Goal: Communication & Community: Answer question/provide support

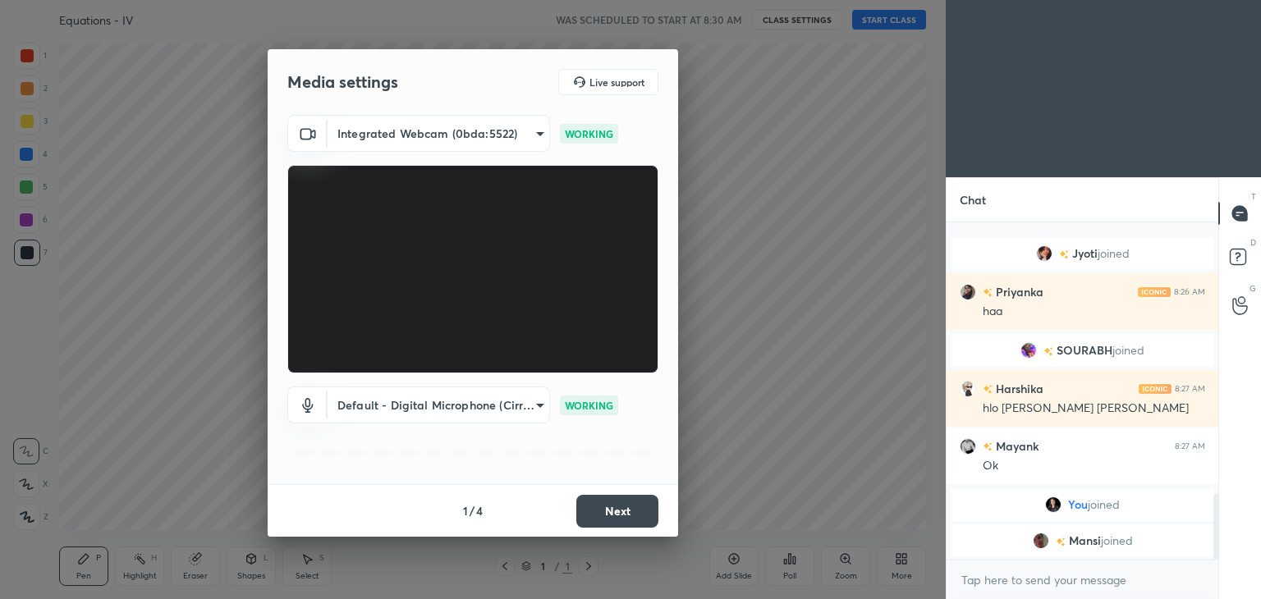
scroll to position [1403, 0]
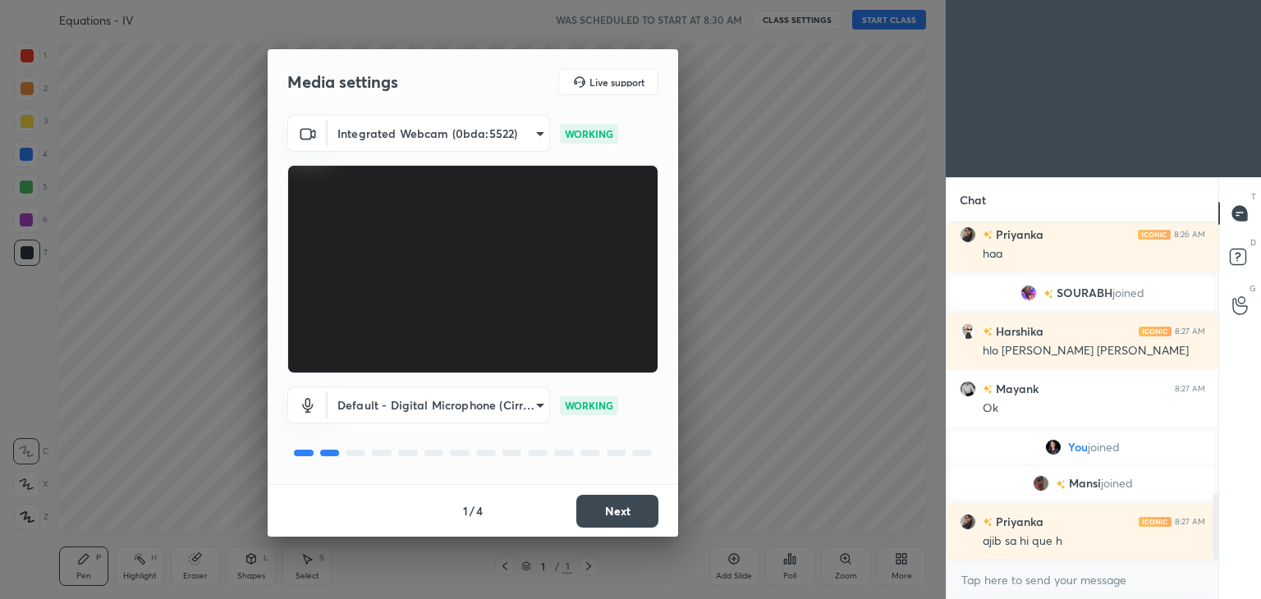
click at [622, 502] on button "Next" at bounding box center [617, 511] width 82 height 33
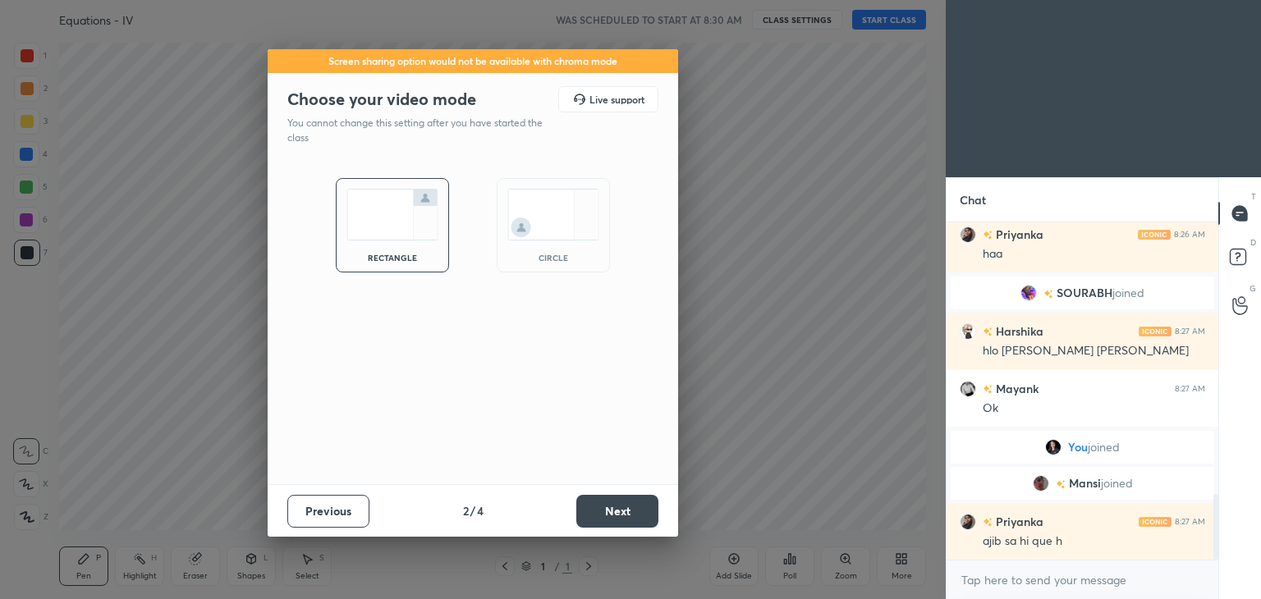
click at [622, 502] on button "Next" at bounding box center [617, 511] width 82 height 33
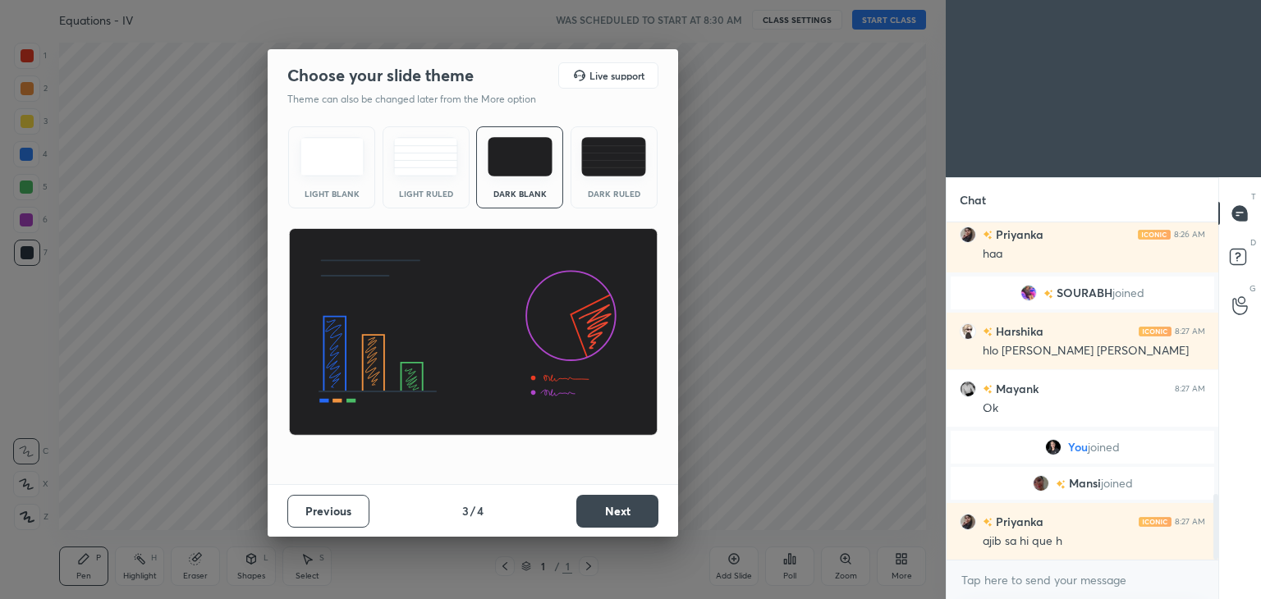
click at [622, 502] on button "Next" at bounding box center [617, 511] width 82 height 33
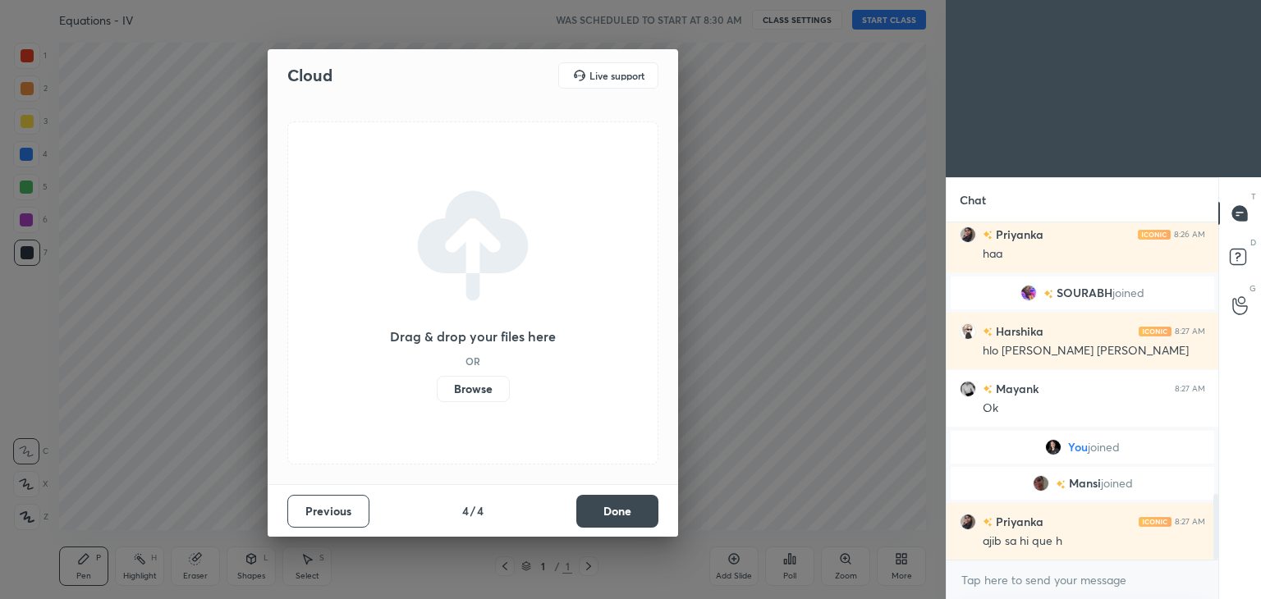
click at [622, 502] on button "Done" at bounding box center [617, 511] width 82 height 33
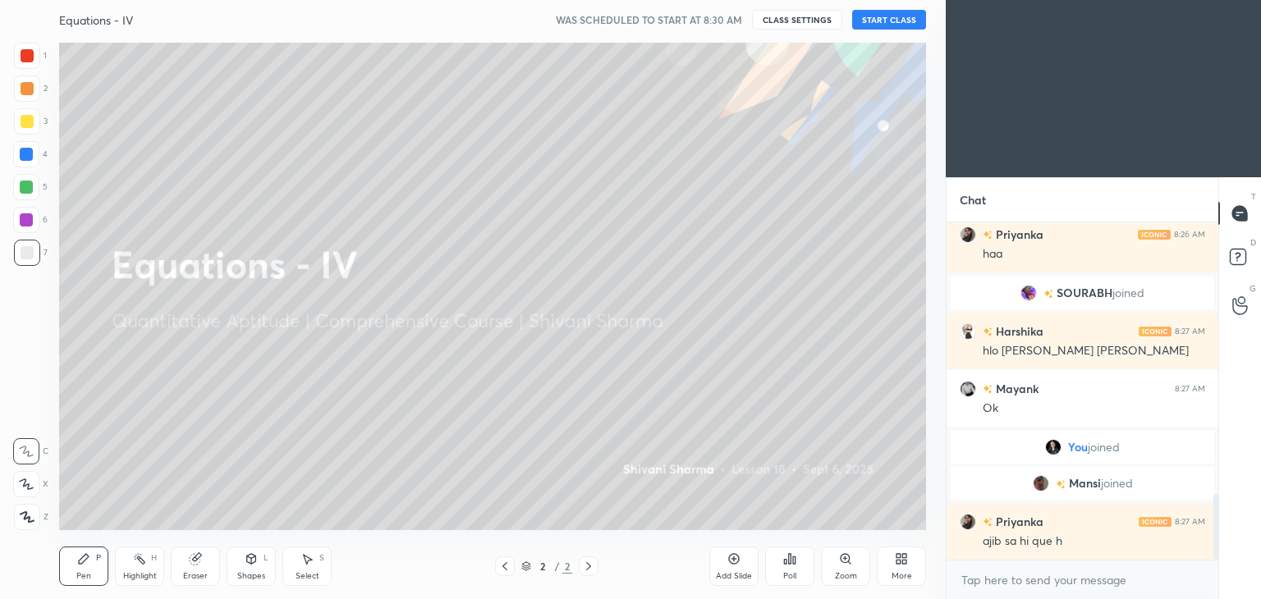
click at [895, 561] on icon at bounding box center [901, 558] width 13 height 13
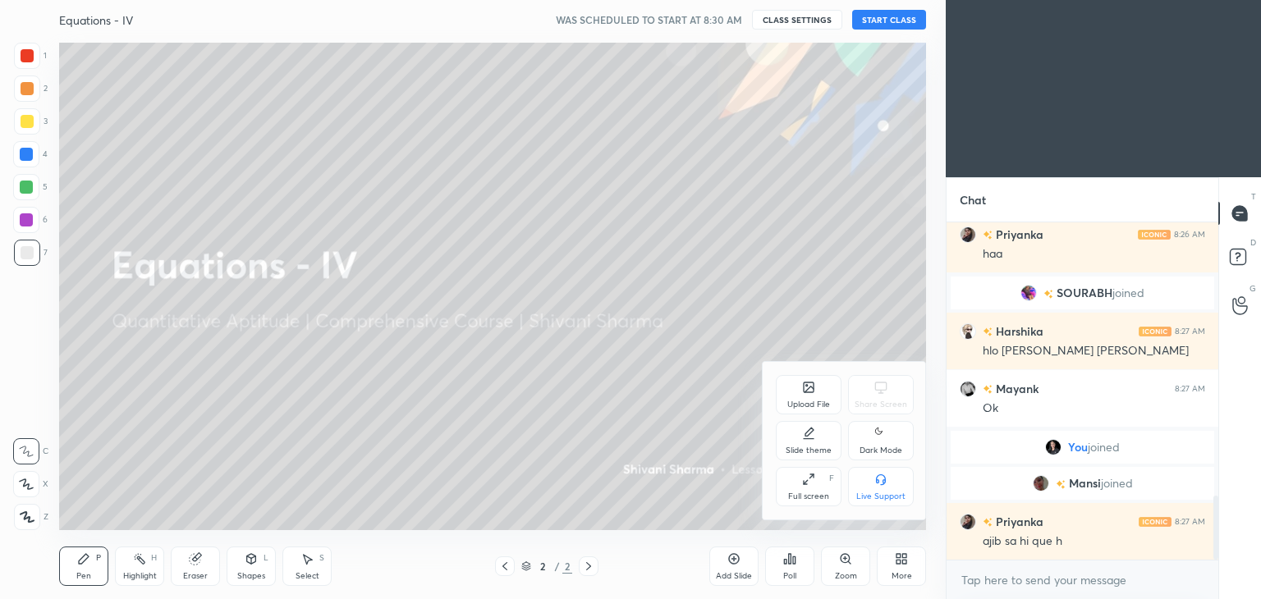
scroll to position [1443, 0]
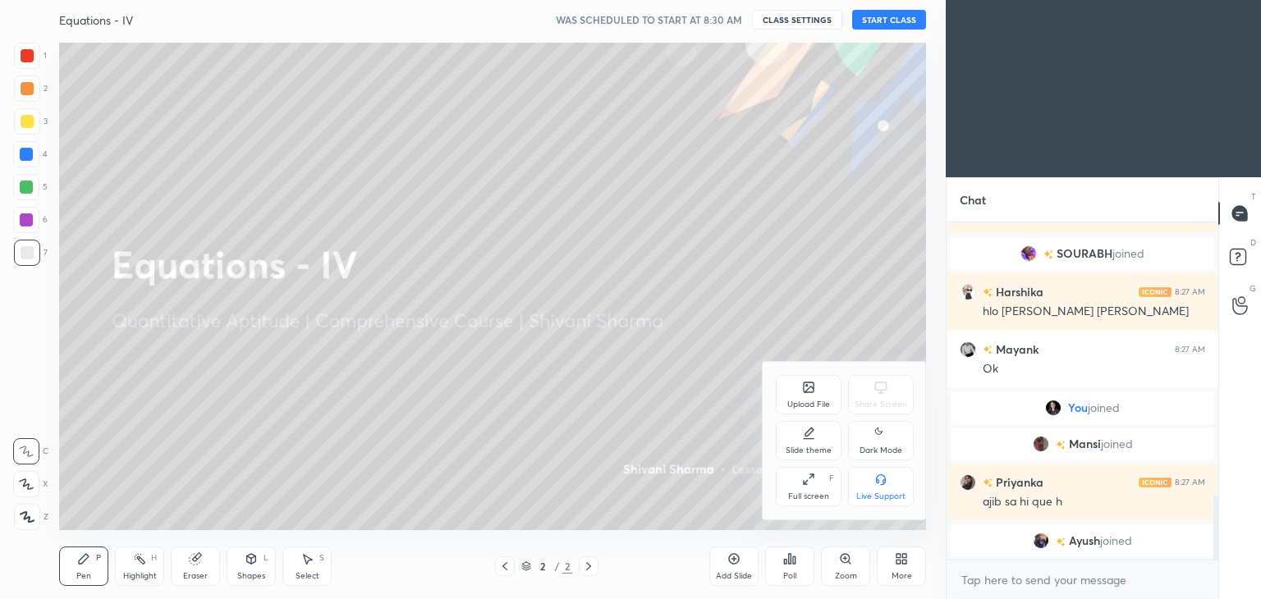
click at [880, 437] on icon at bounding box center [880, 433] width 13 height 20
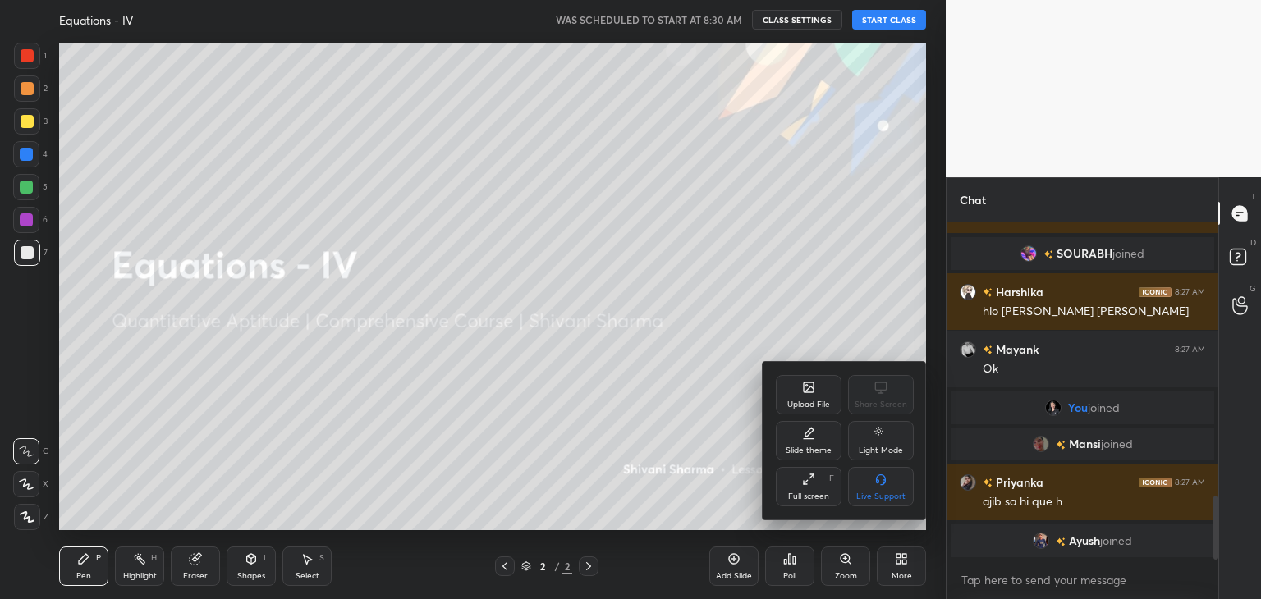
click at [579, 529] on div at bounding box center [630, 299] width 1261 height 599
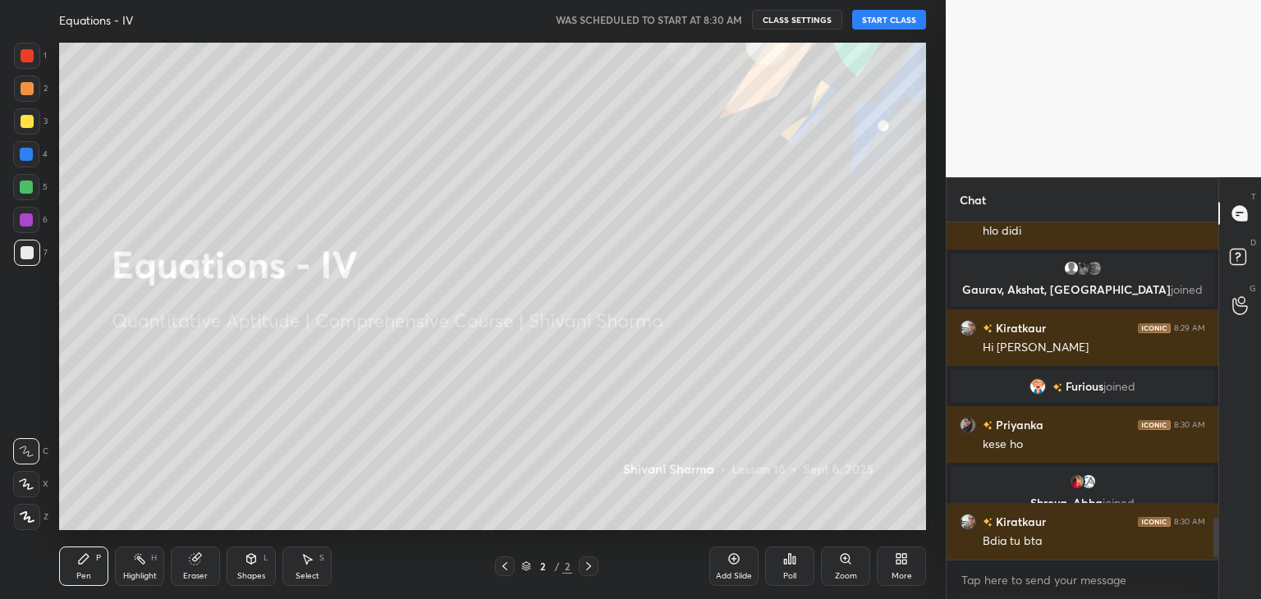
scroll to position [2398, 0]
click at [880, 25] on button "START CLASS" at bounding box center [889, 20] width 74 height 20
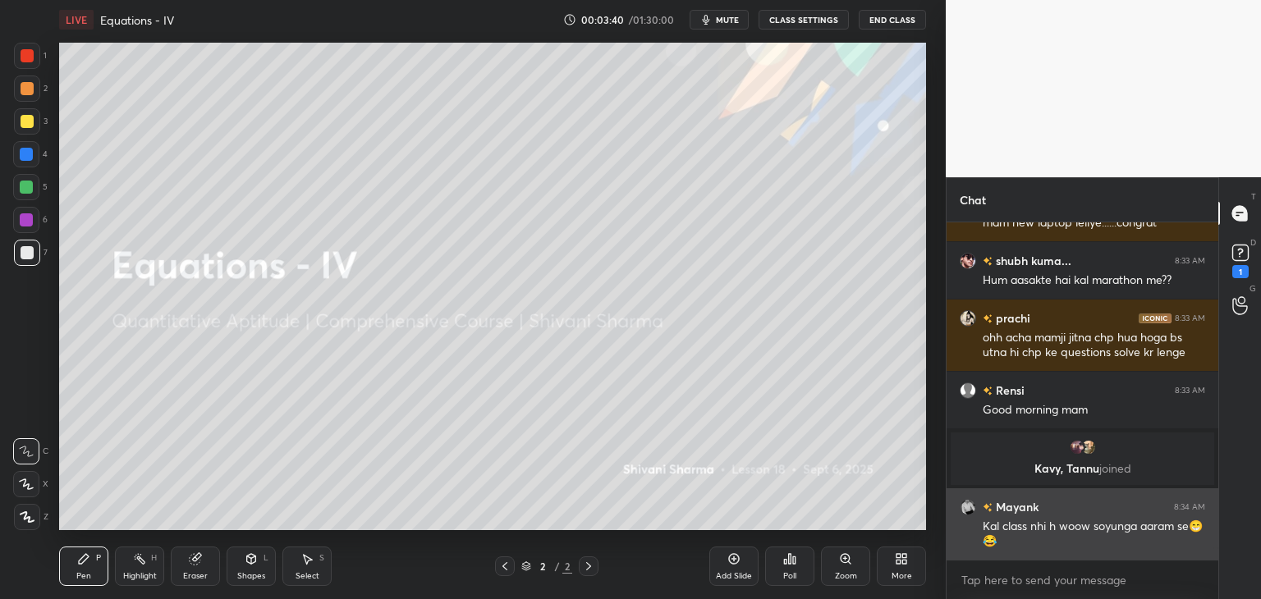
scroll to position [8929, 0]
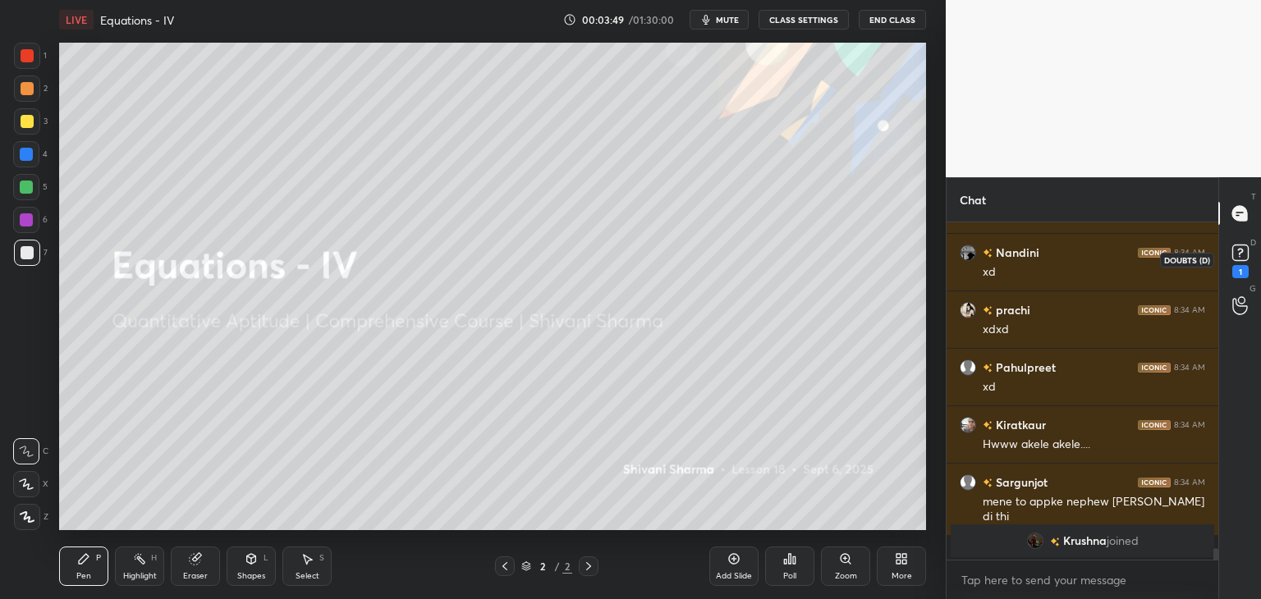
click at [1238, 254] on icon at bounding box center [1240, 252] width 6 height 7
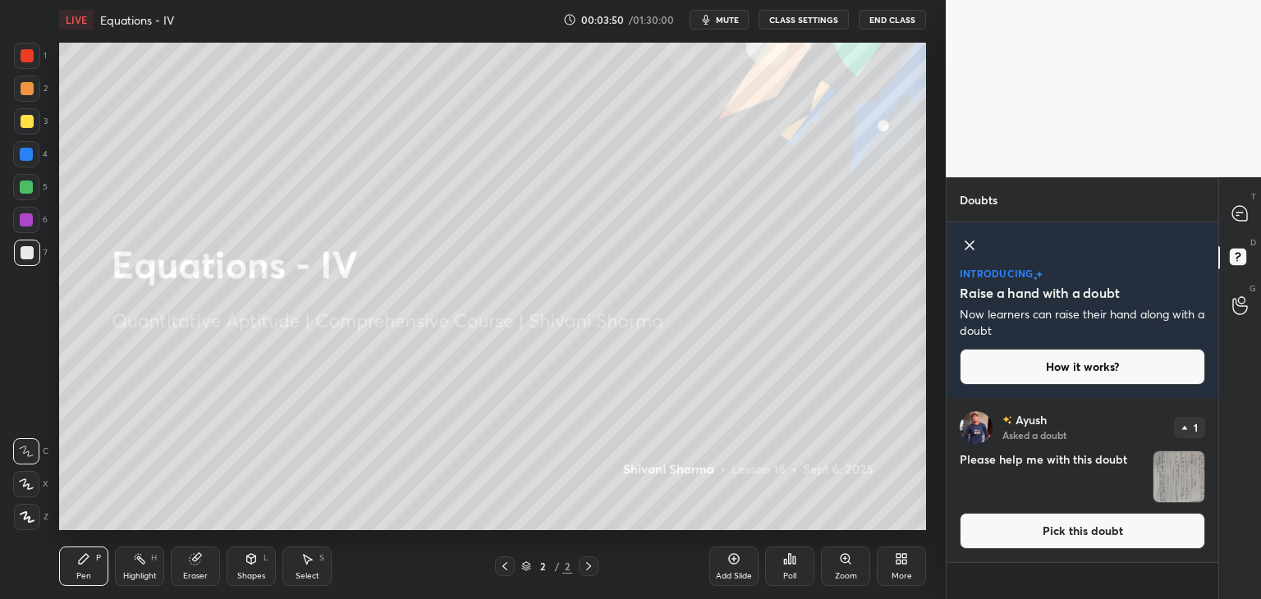
click at [1173, 479] on img "grid" at bounding box center [1178, 476] width 51 height 51
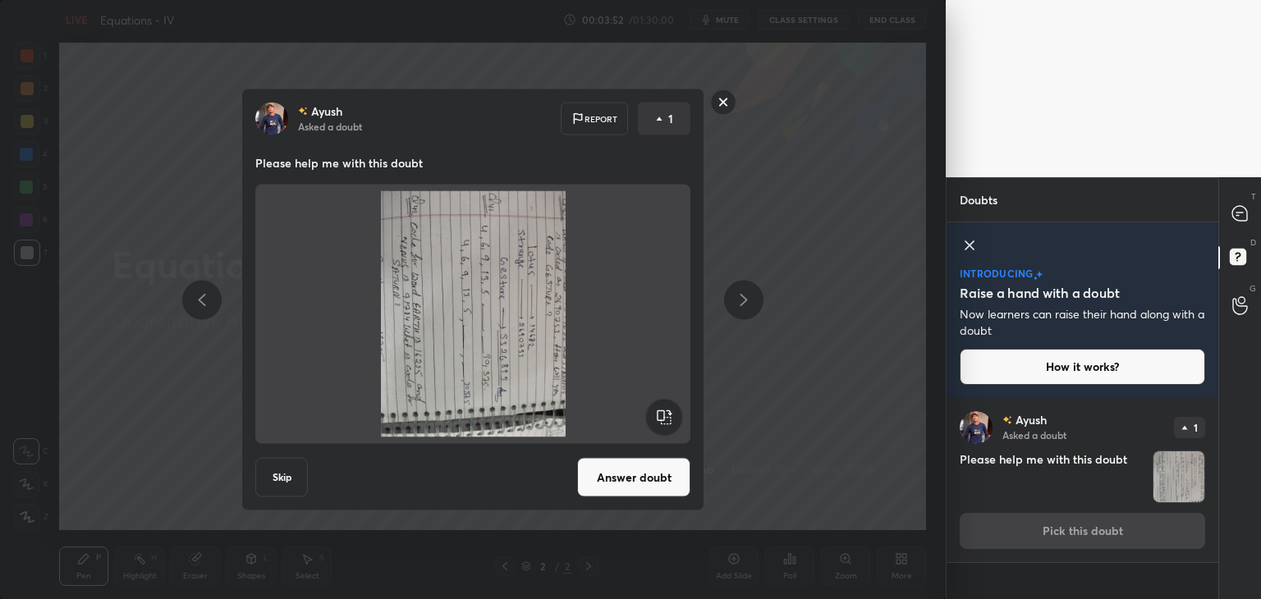
click at [666, 418] on rect at bounding box center [663, 417] width 37 height 37
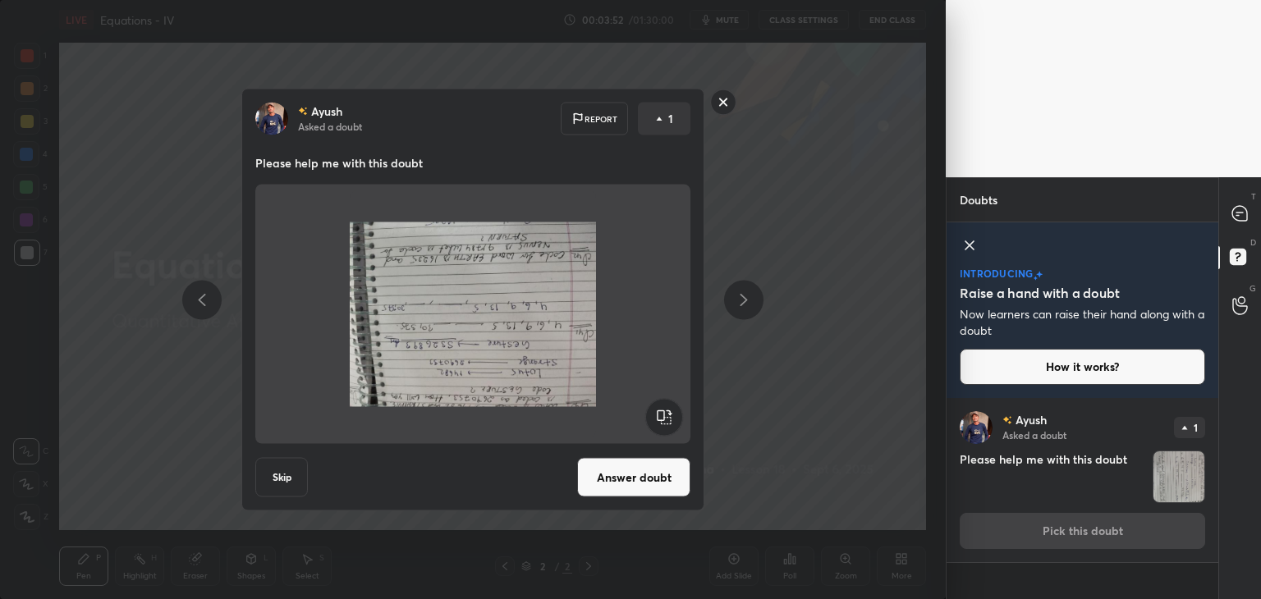
click at [666, 418] on rect at bounding box center [663, 417] width 37 height 37
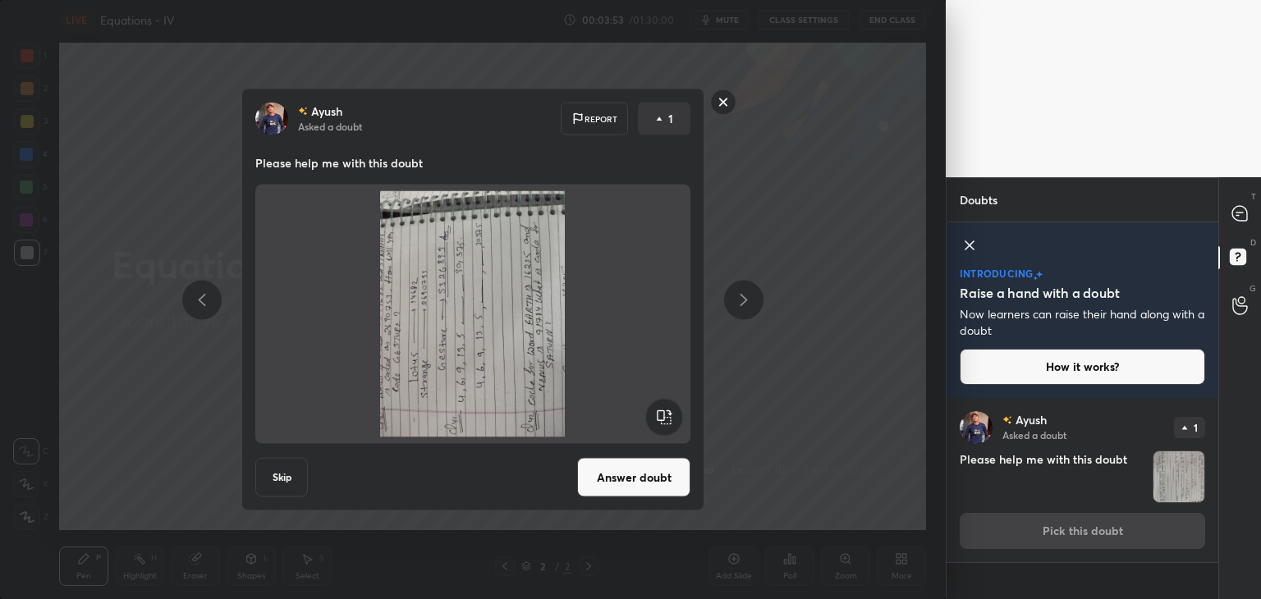
click at [666, 418] on rect at bounding box center [663, 417] width 37 height 37
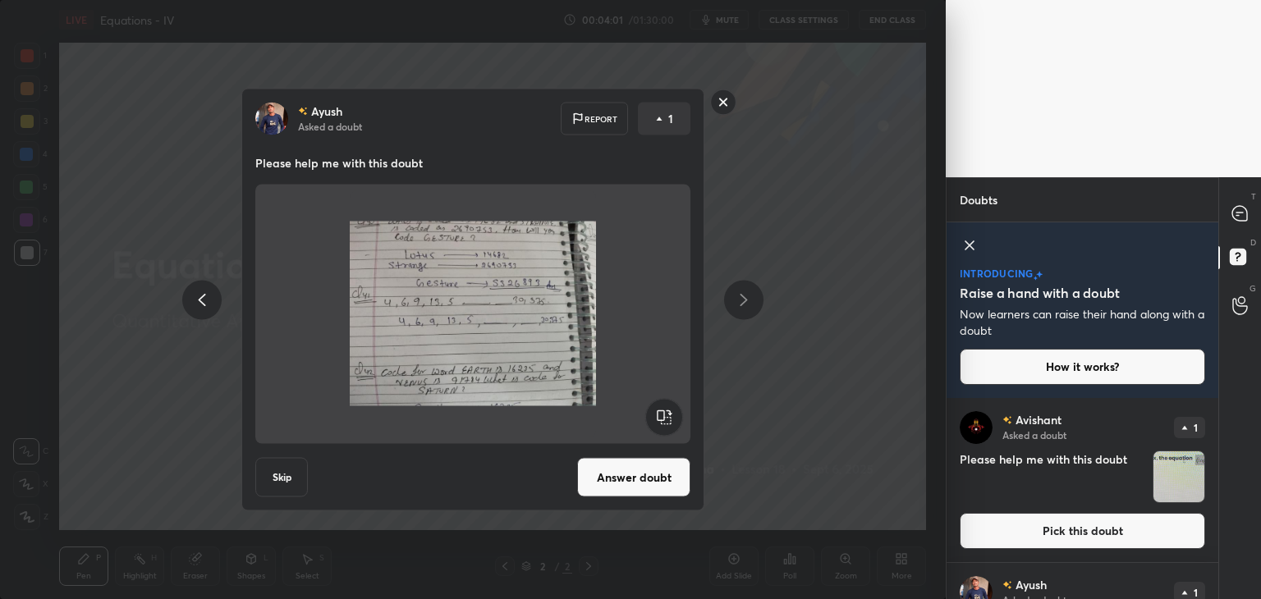
click at [729, 109] on rect at bounding box center [723, 101] width 25 height 25
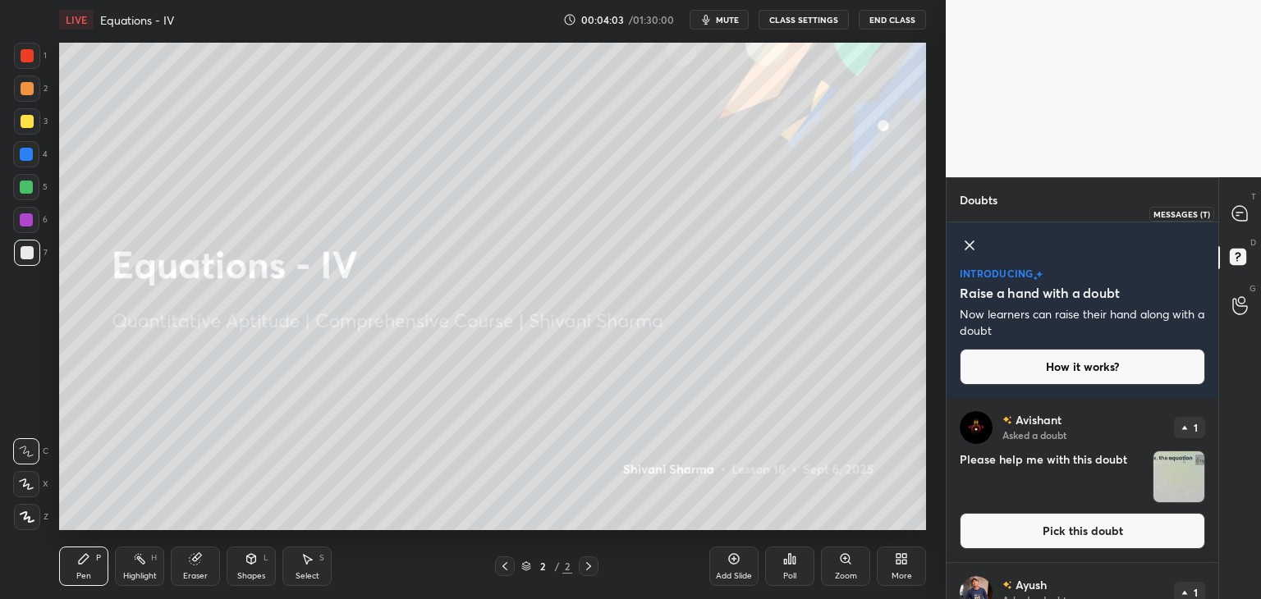
click at [1235, 211] on icon at bounding box center [1239, 213] width 15 height 15
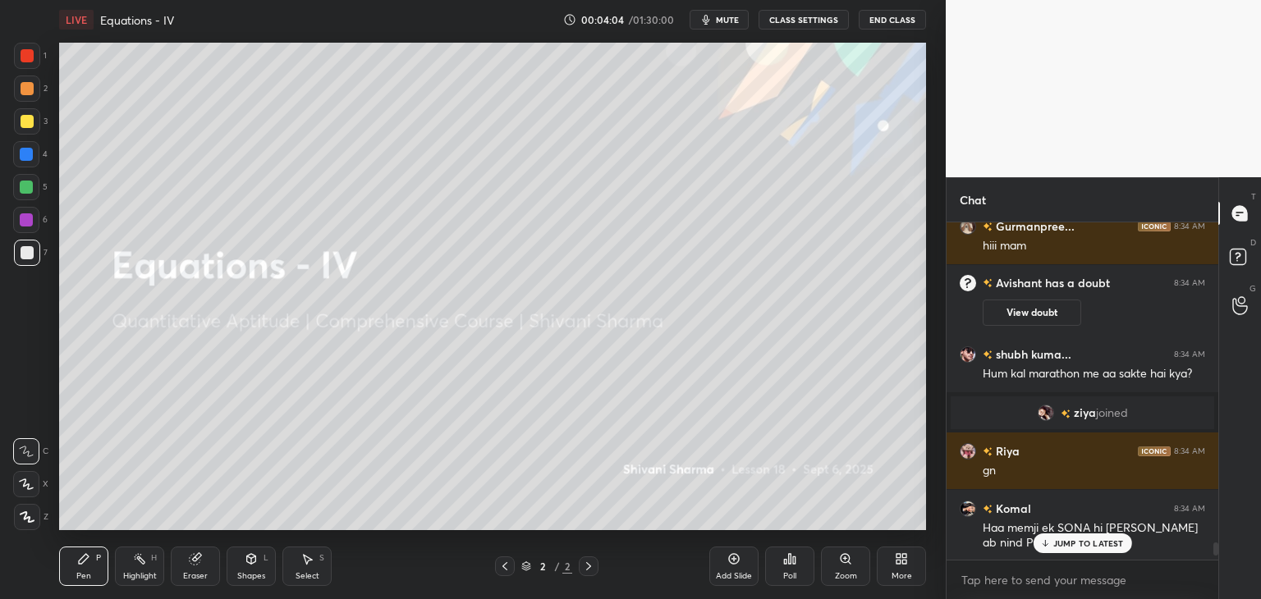
scroll to position [332, 267]
click at [1108, 540] on p "1 NEW MESSAGE" at bounding box center [1088, 543] width 70 height 10
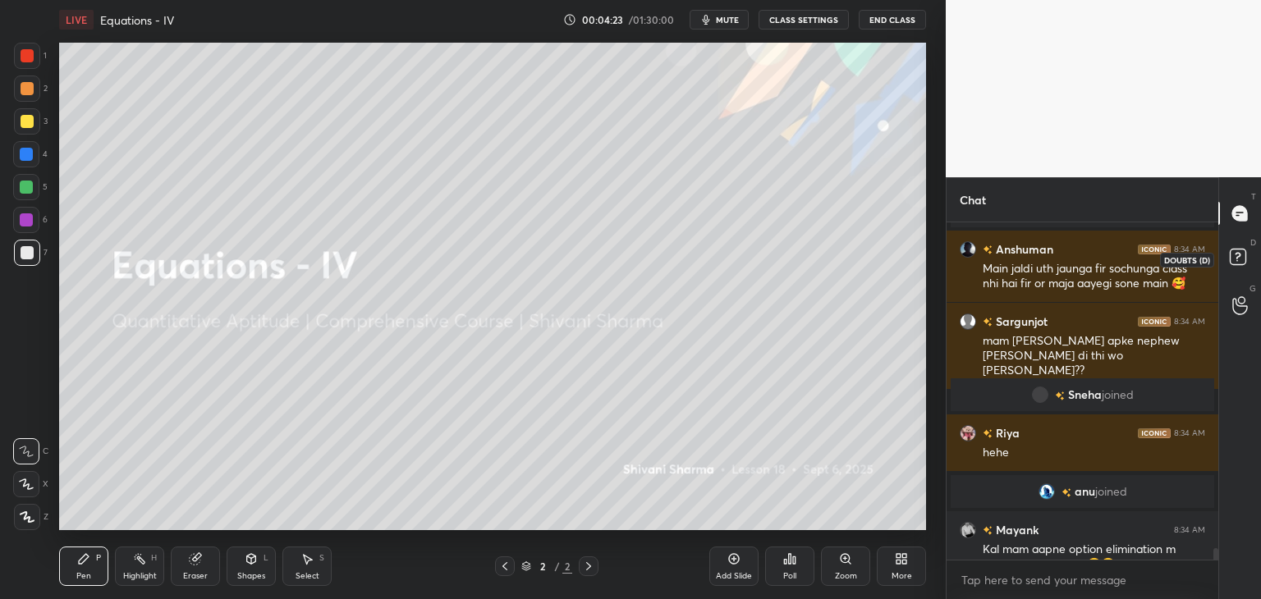
scroll to position [9920, 0]
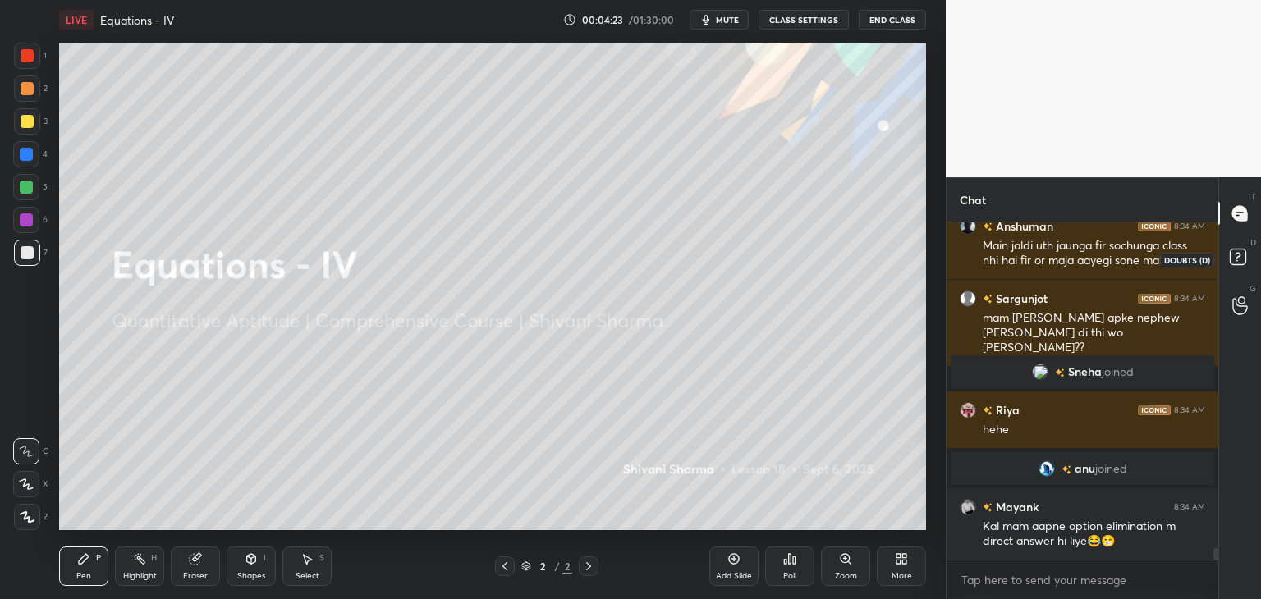
click at [1233, 258] on rect at bounding box center [1237, 257] width 16 height 16
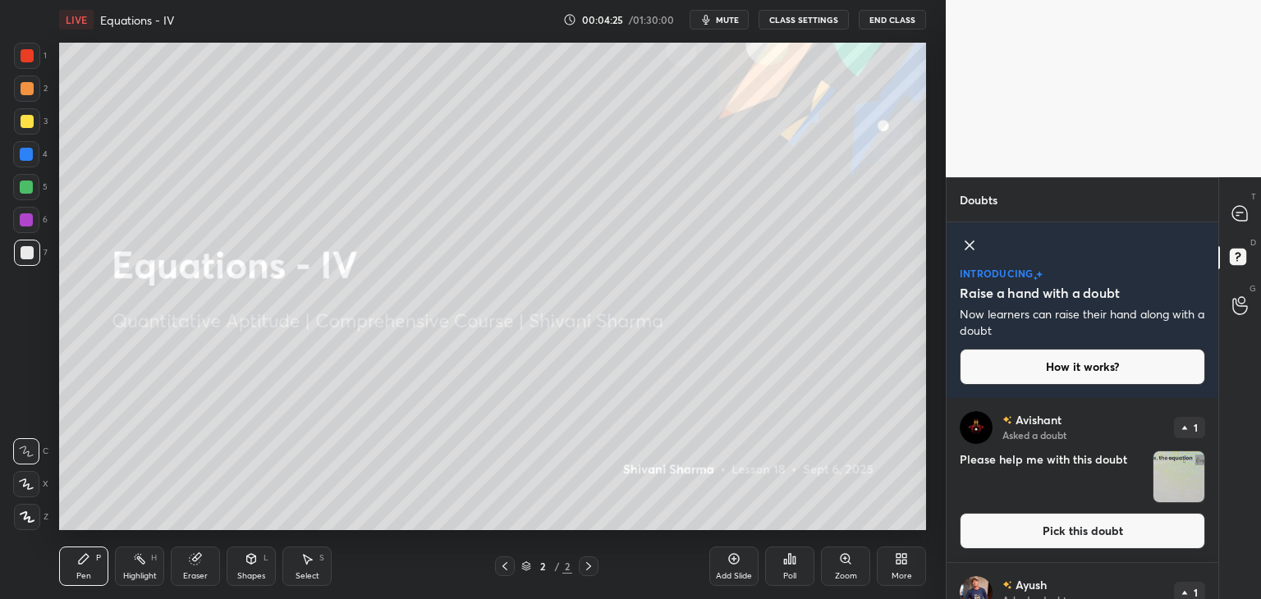
click at [1170, 474] on img "grid" at bounding box center [1178, 476] width 51 height 51
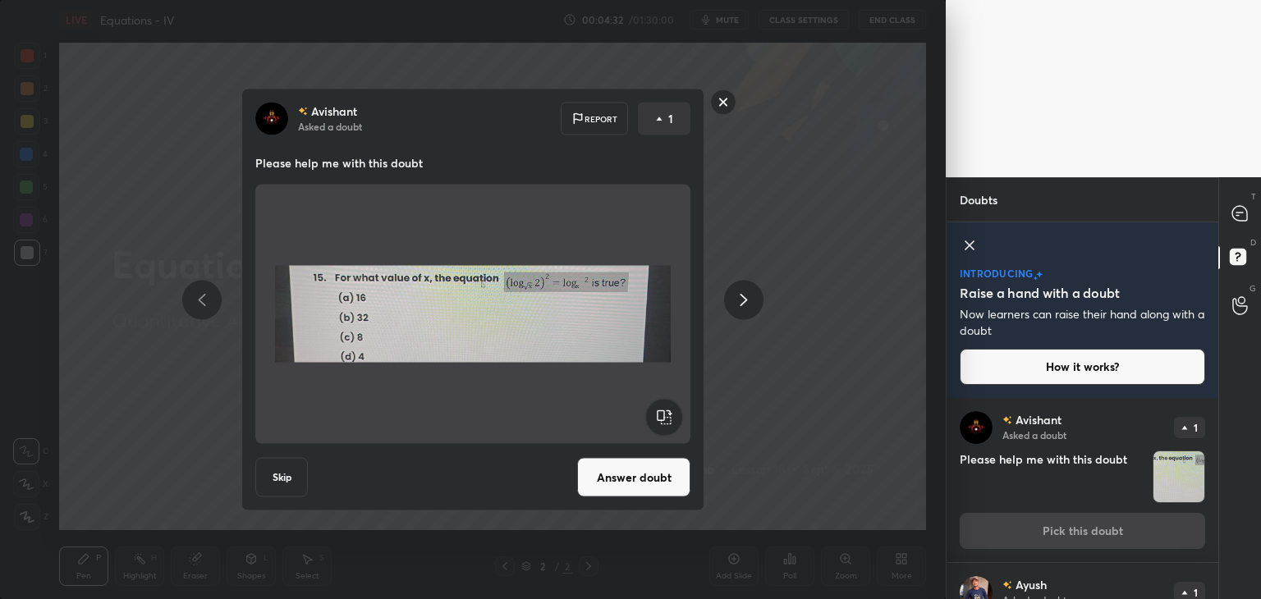
click at [722, 95] on rect at bounding box center [723, 101] width 25 height 25
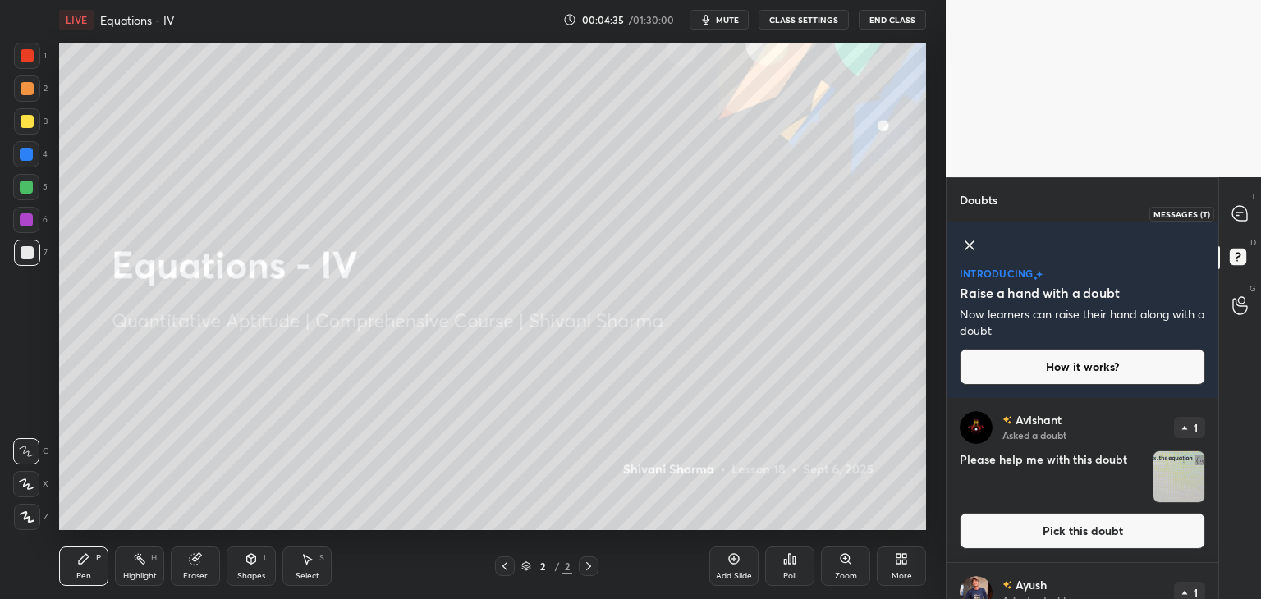
click at [1236, 215] on icon at bounding box center [1237, 215] width 2 height 0
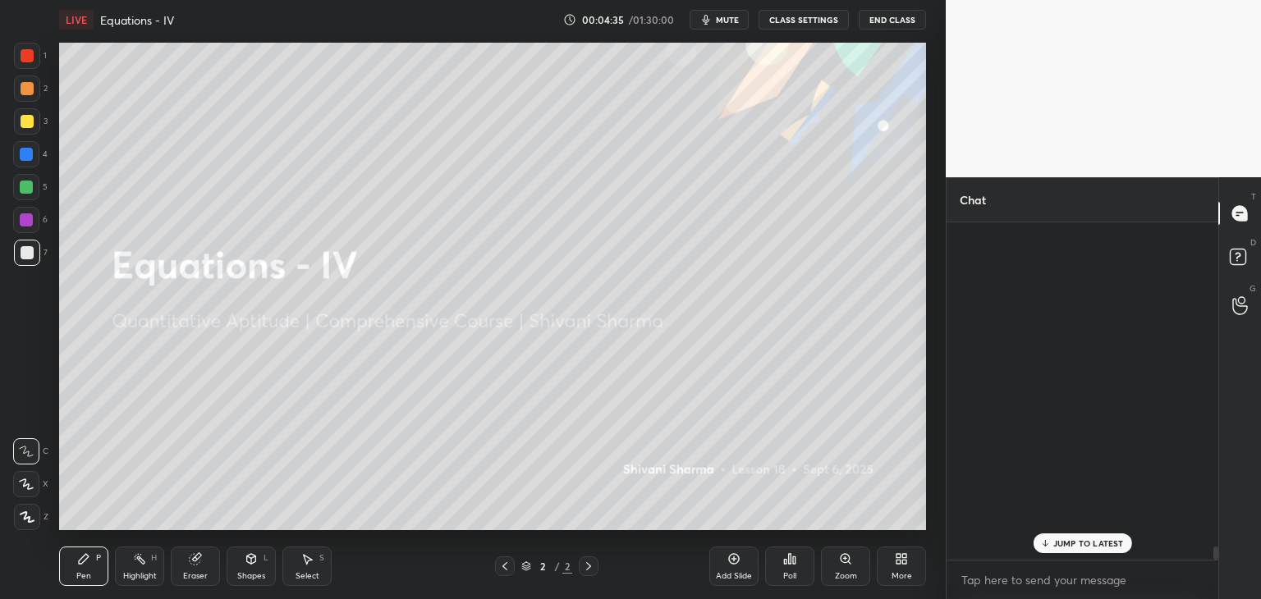
scroll to position [332, 267]
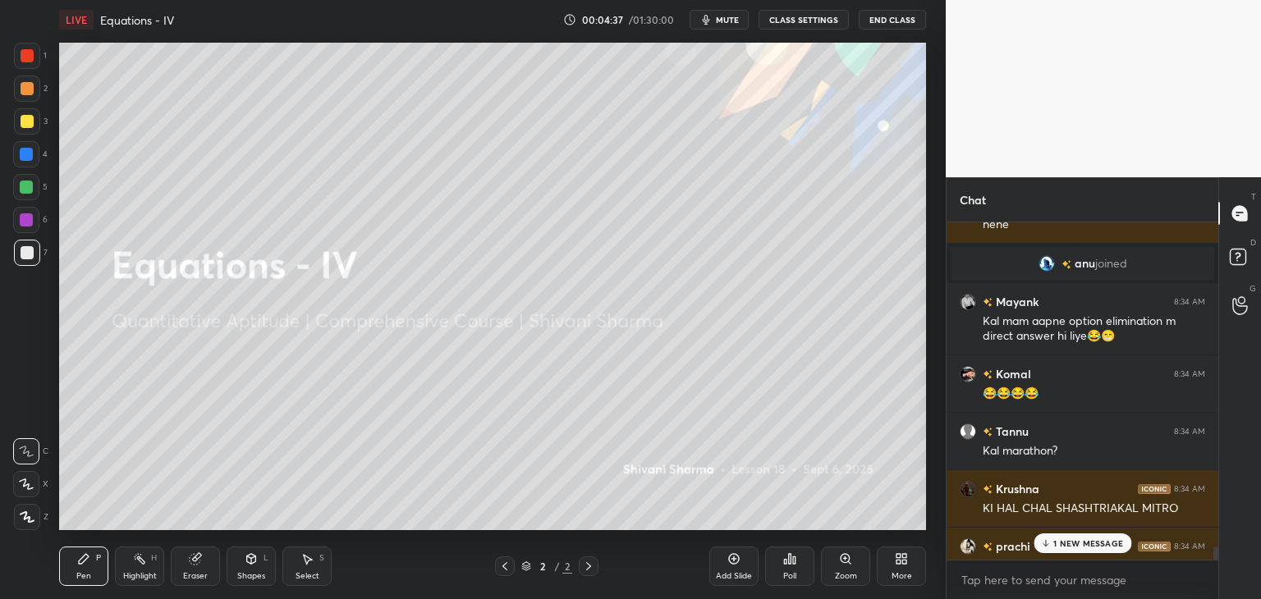
click at [1082, 542] on p "1 NEW MESSAGE" at bounding box center [1088, 543] width 70 height 10
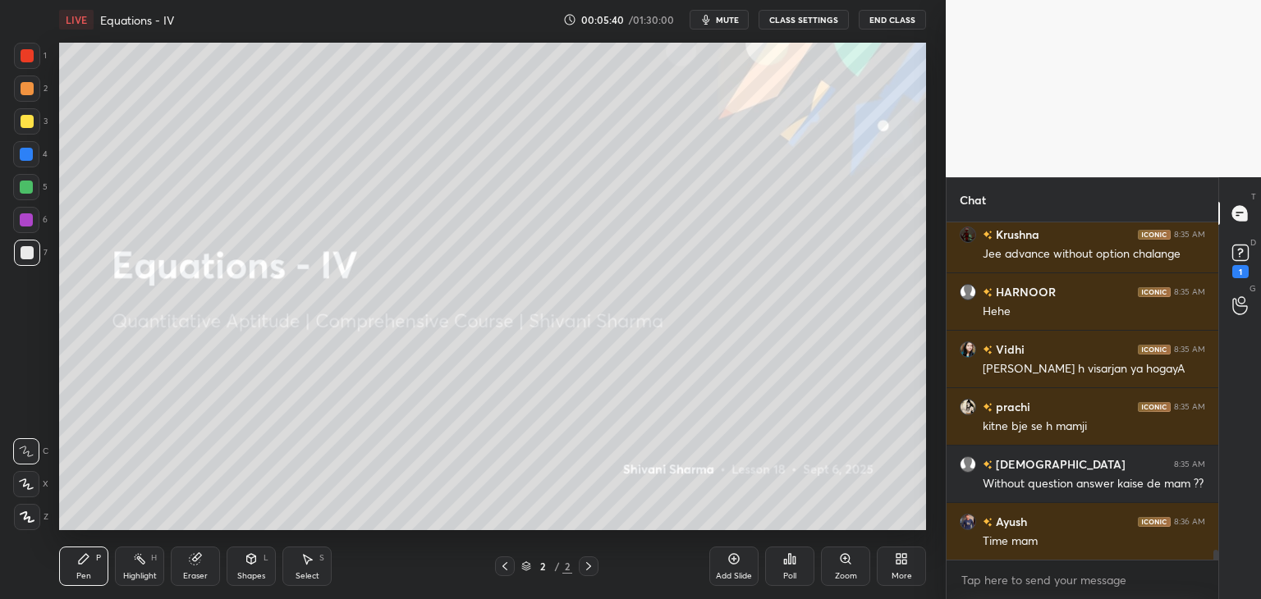
scroll to position [11520, 0]
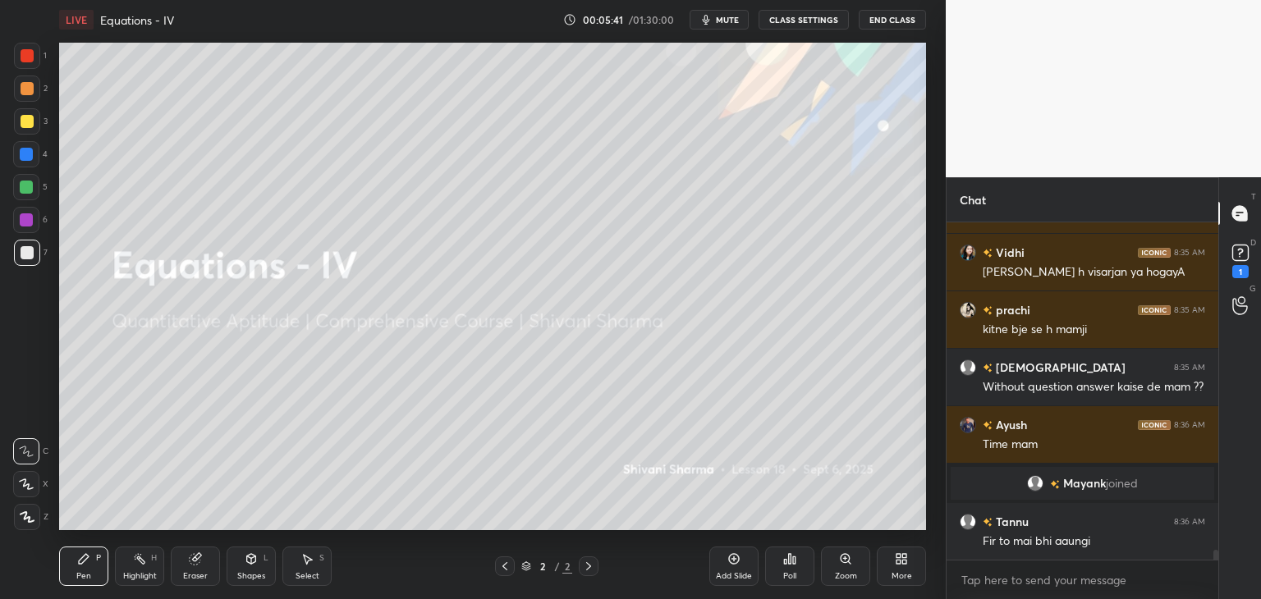
click at [33, 523] on div at bounding box center [27, 517] width 26 height 26
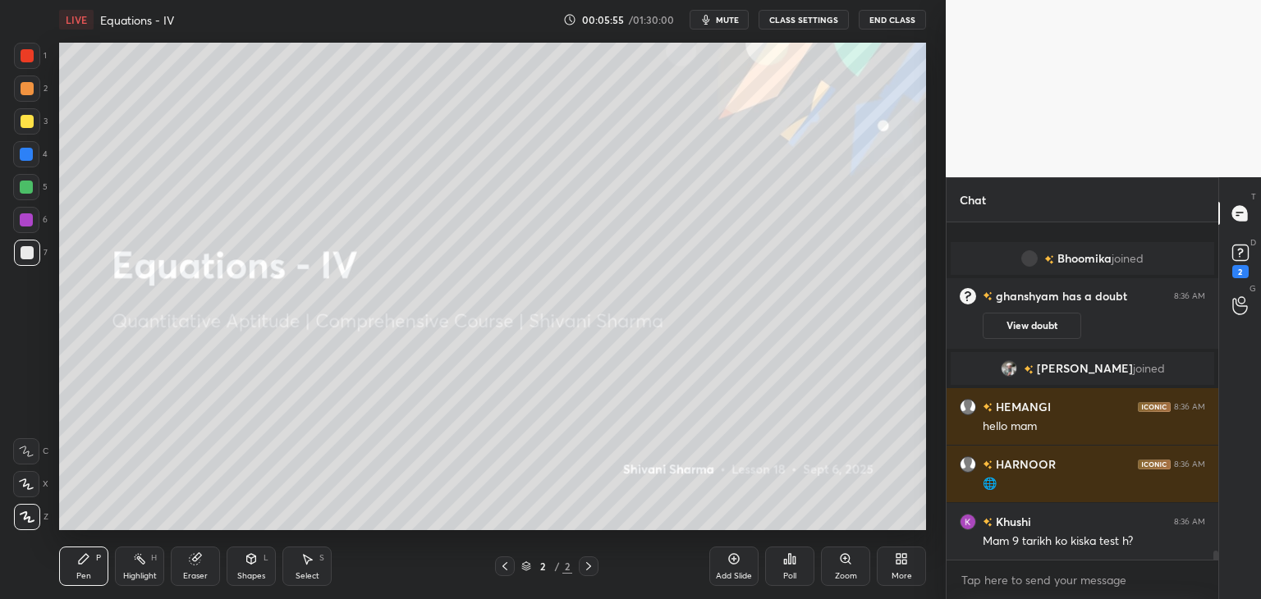
scroll to position [11817, 0]
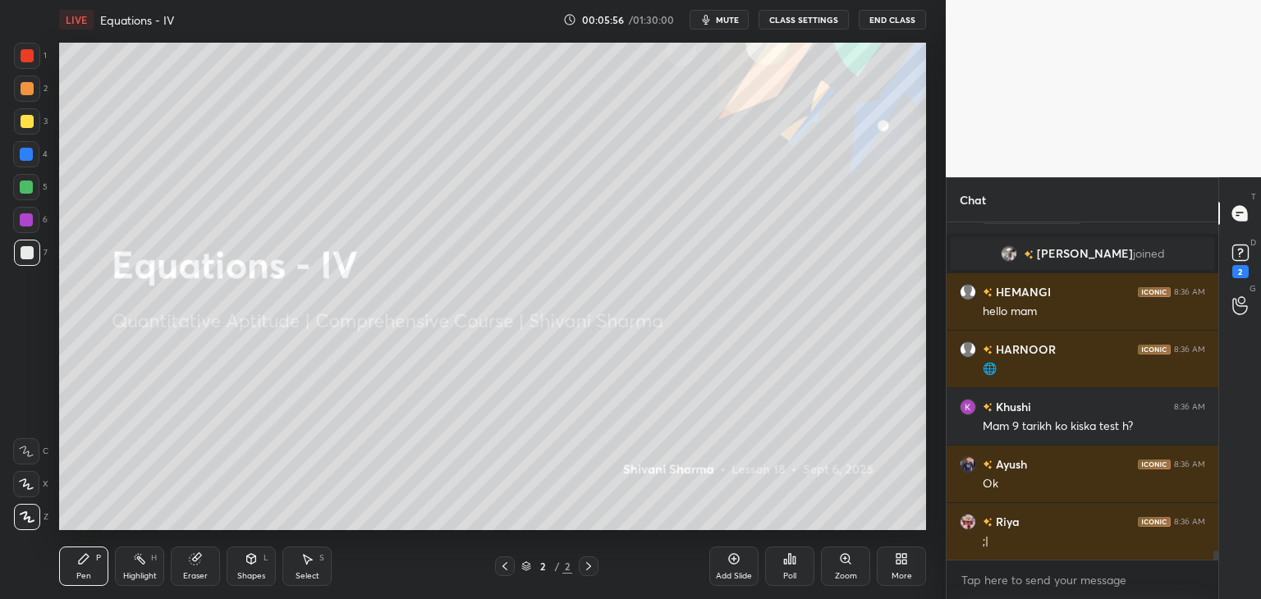
click at [900, 574] on div "More" at bounding box center [901, 576] width 21 height 8
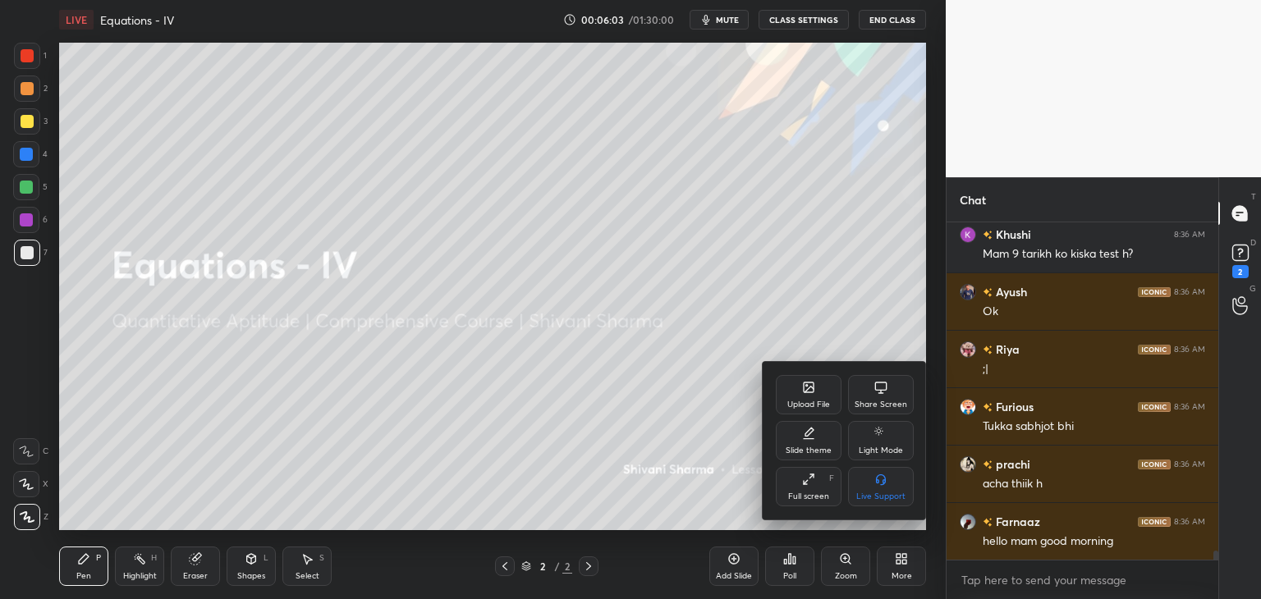
scroll to position [12029, 0]
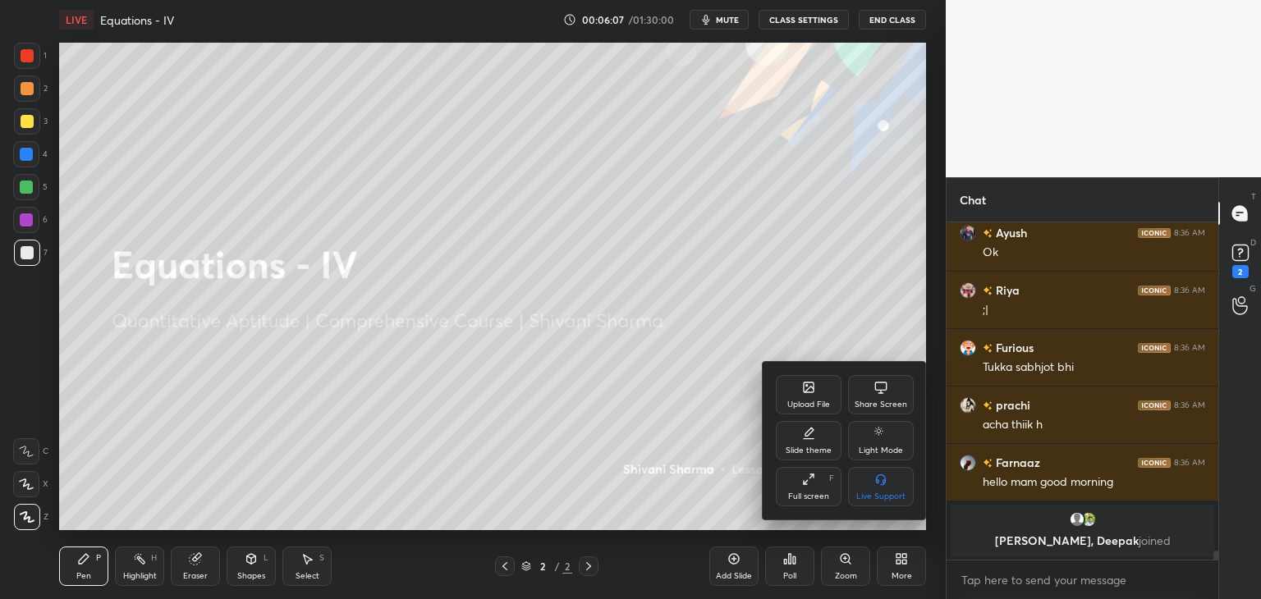
click at [815, 404] on div "Upload File" at bounding box center [808, 404] width 43 height 8
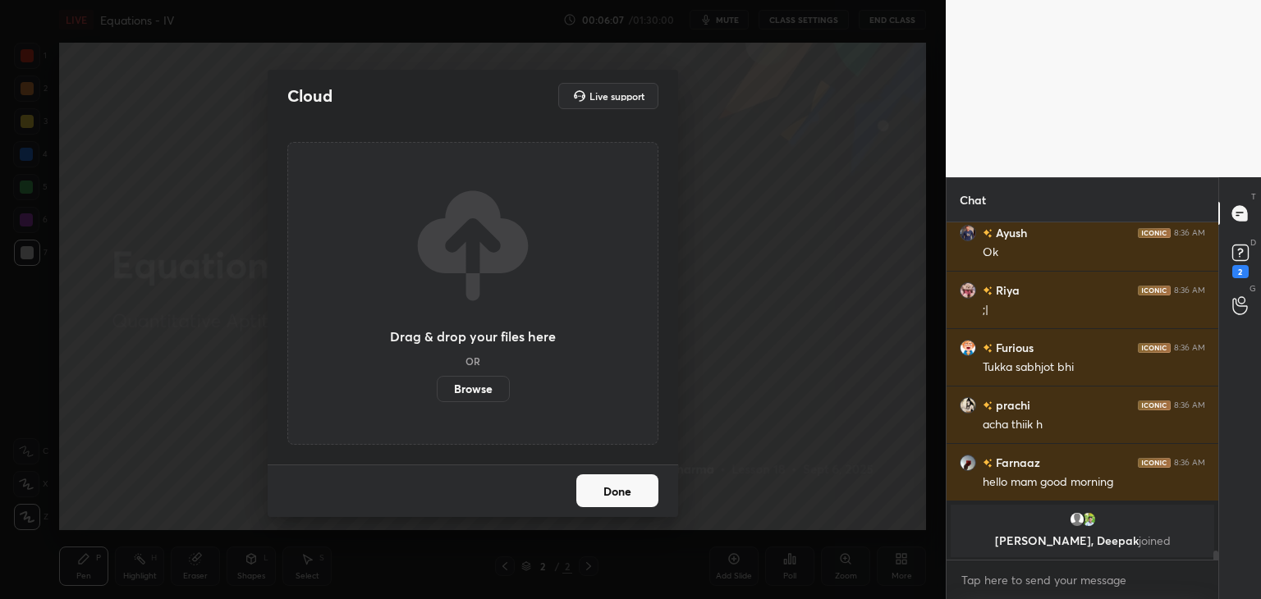
scroll to position [11899, 0]
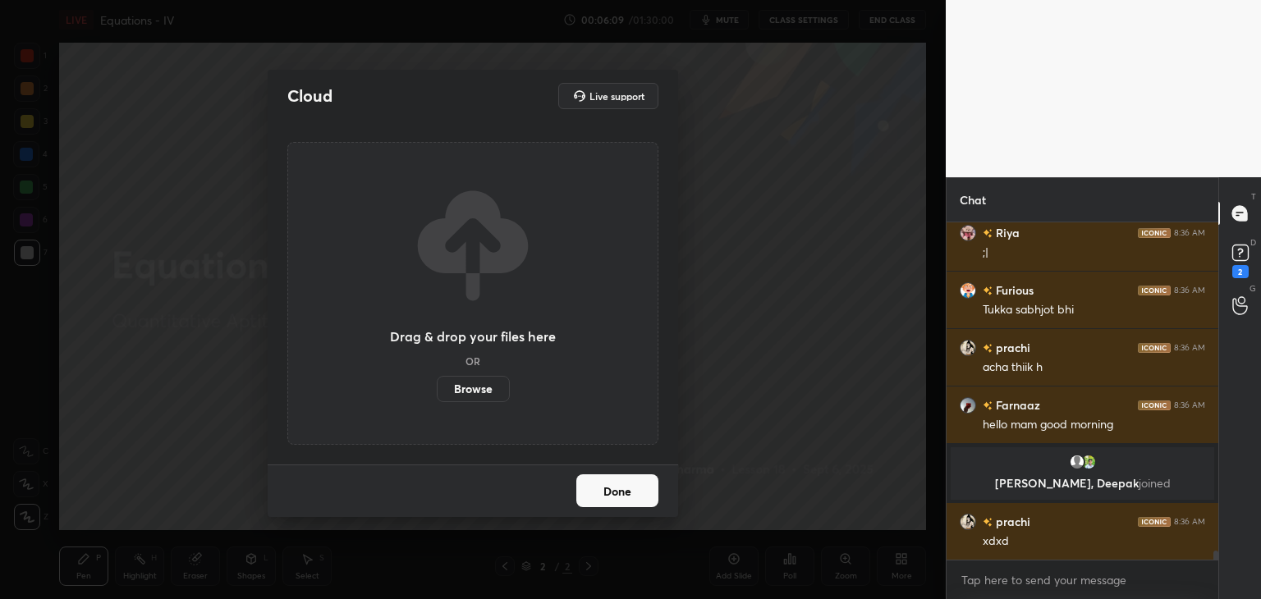
click at [473, 385] on label "Browse" at bounding box center [473, 389] width 73 height 26
click at [437, 385] on input "Browse" at bounding box center [437, 389] width 0 height 26
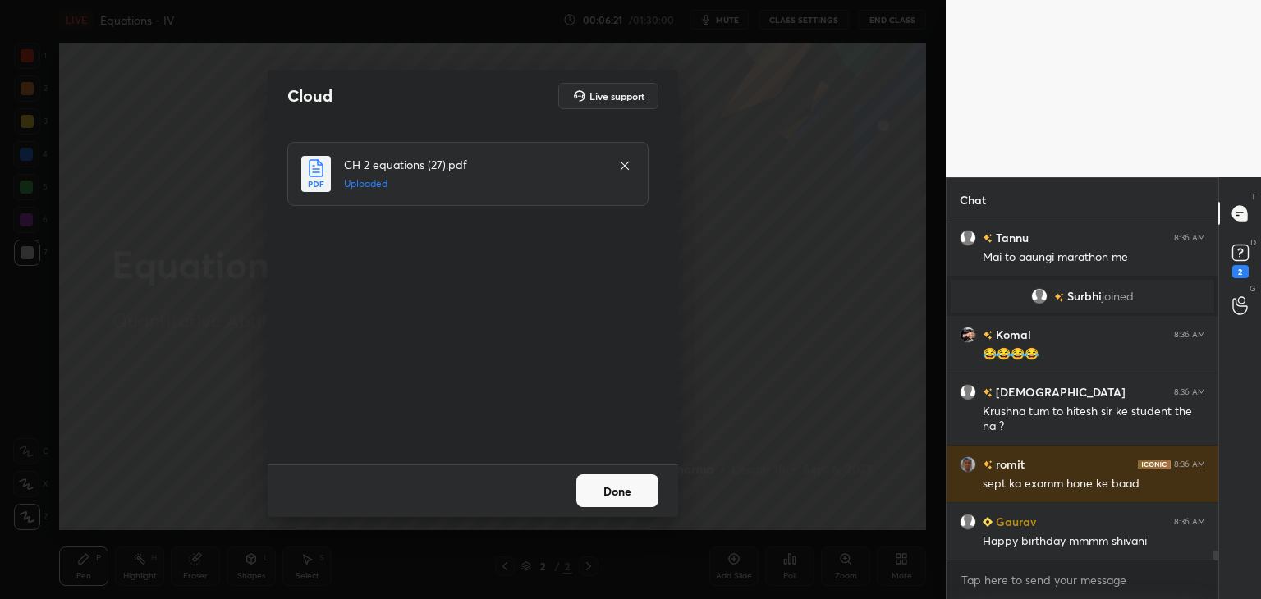
scroll to position [12476, 0]
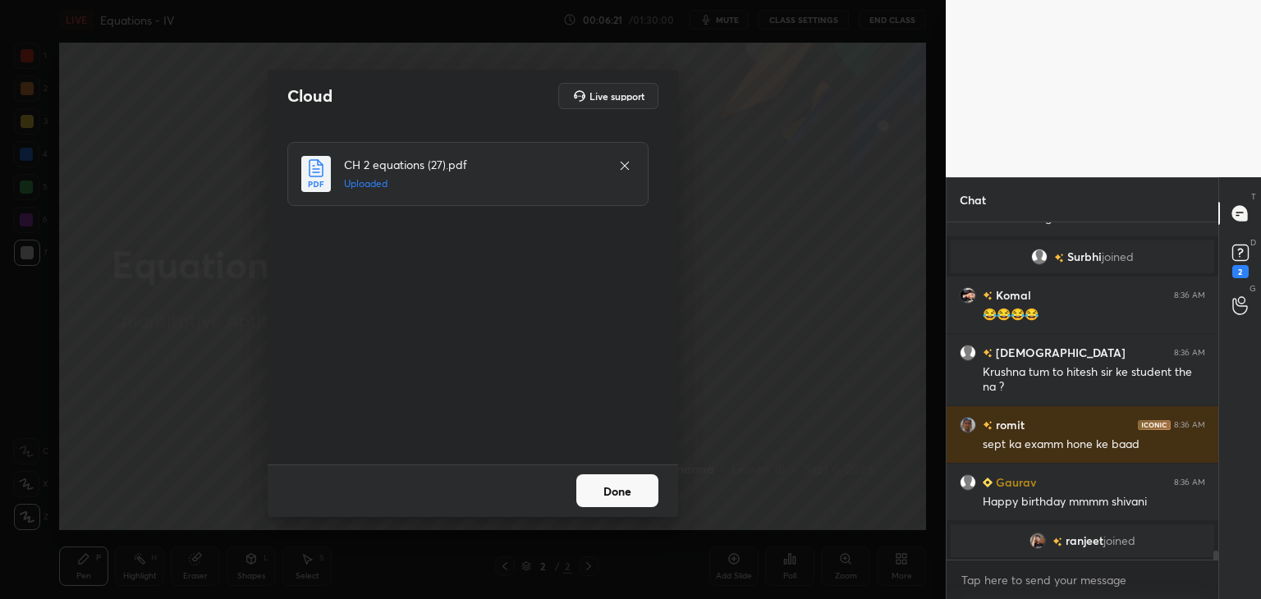
click at [624, 495] on button "Done" at bounding box center [617, 490] width 82 height 33
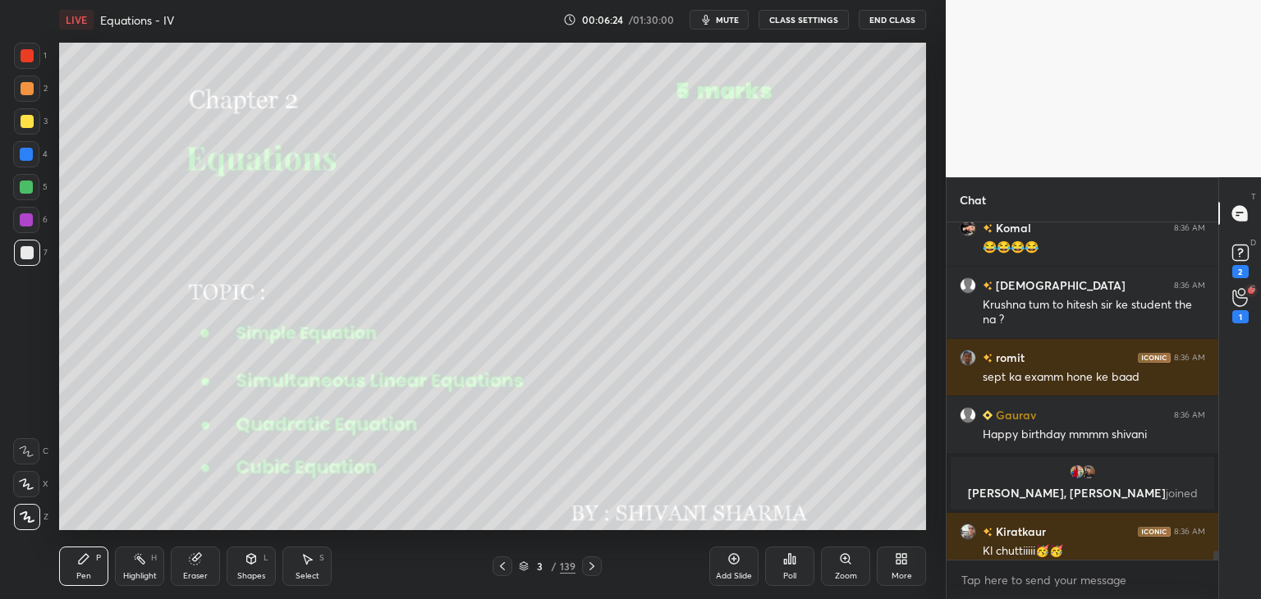
scroll to position [12505, 0]
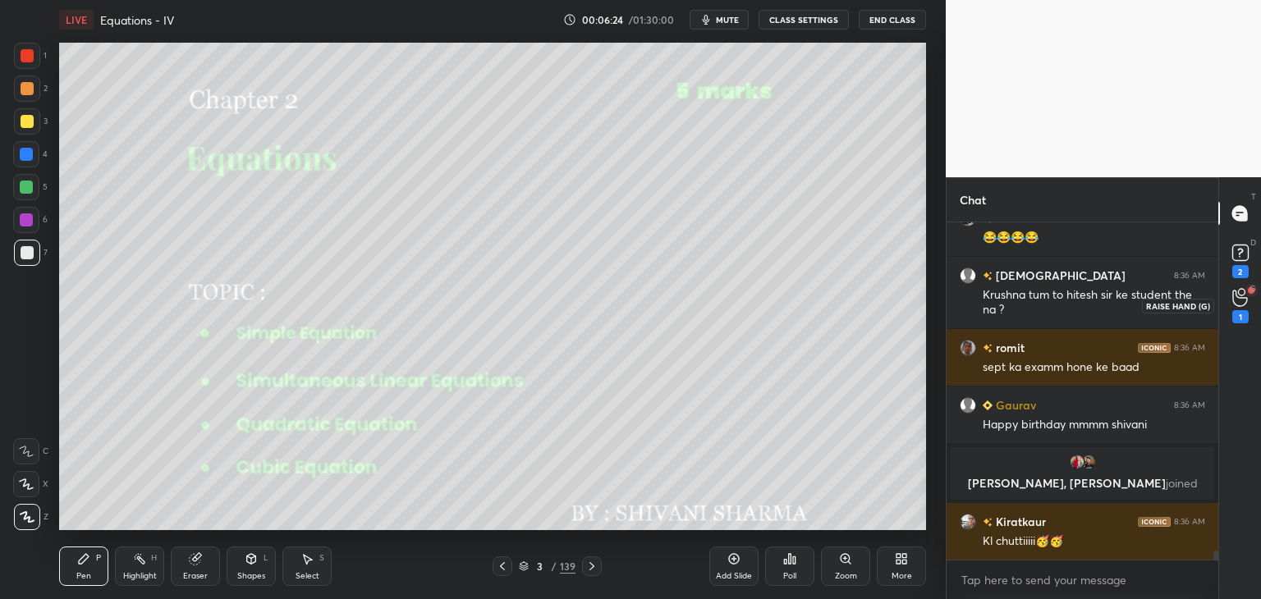
drag, startPoint x: 1240, startPoint y: 303, endPoint x: 1239, endPoint y: 325, distance: 22.2
click at [1237, 303] on icon at bounding box center [1240, 297] width 16 height 19
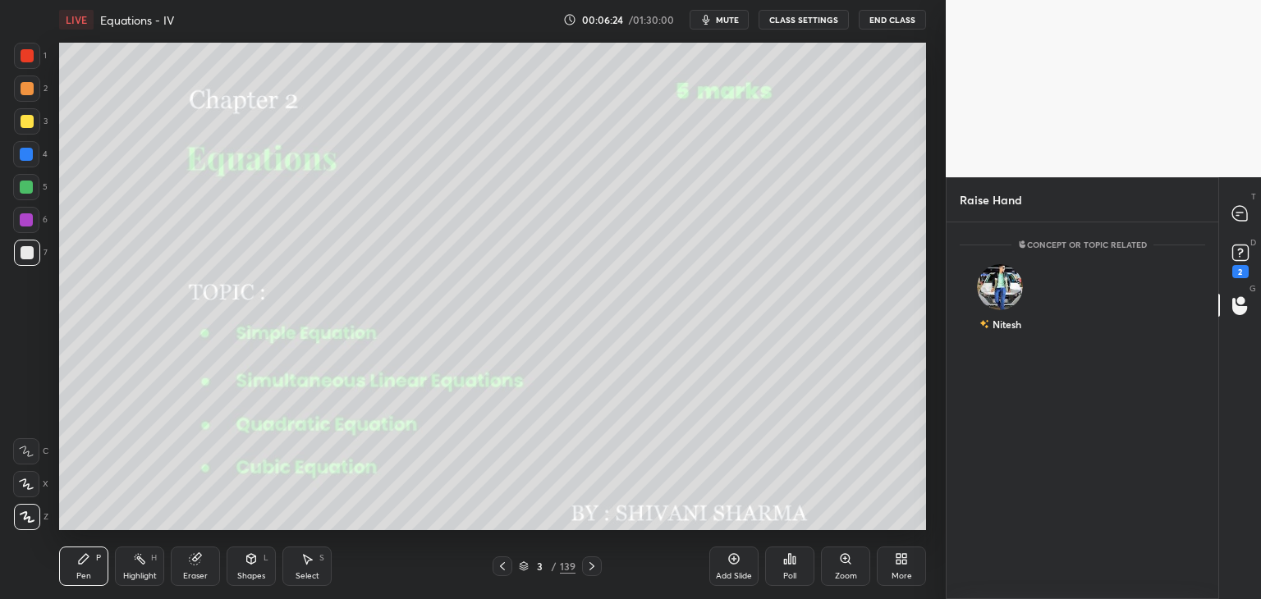
scroll to position [372, 267]
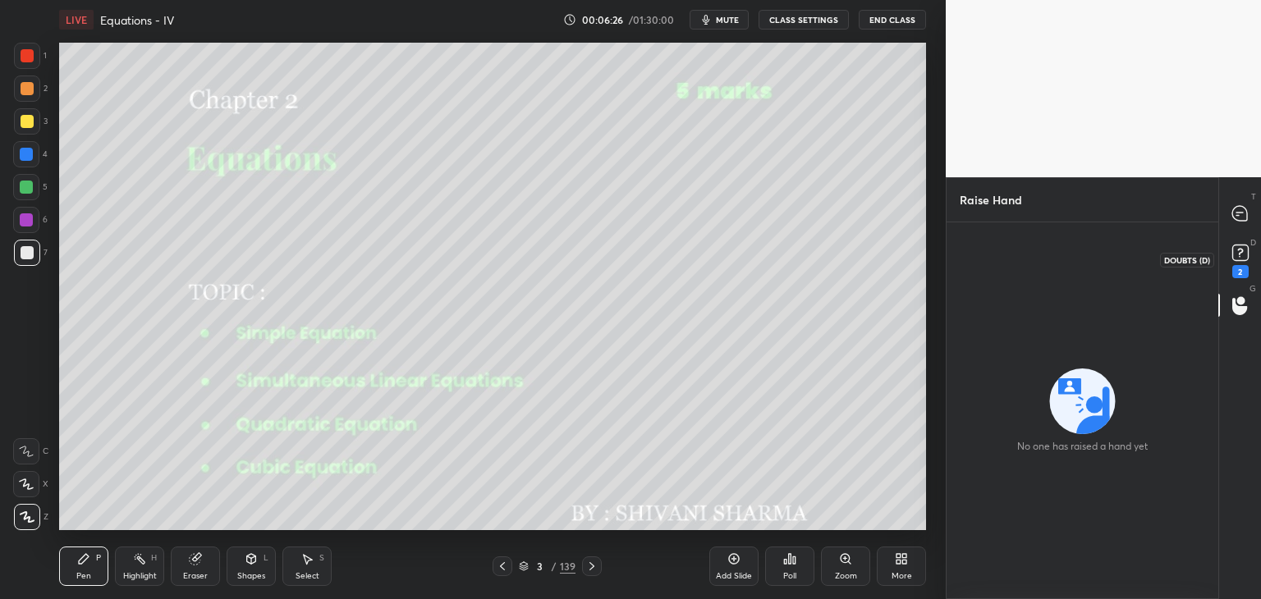
click at [1239, 265] on div "2" at bounding box center [1240, 271] width 16 height 13
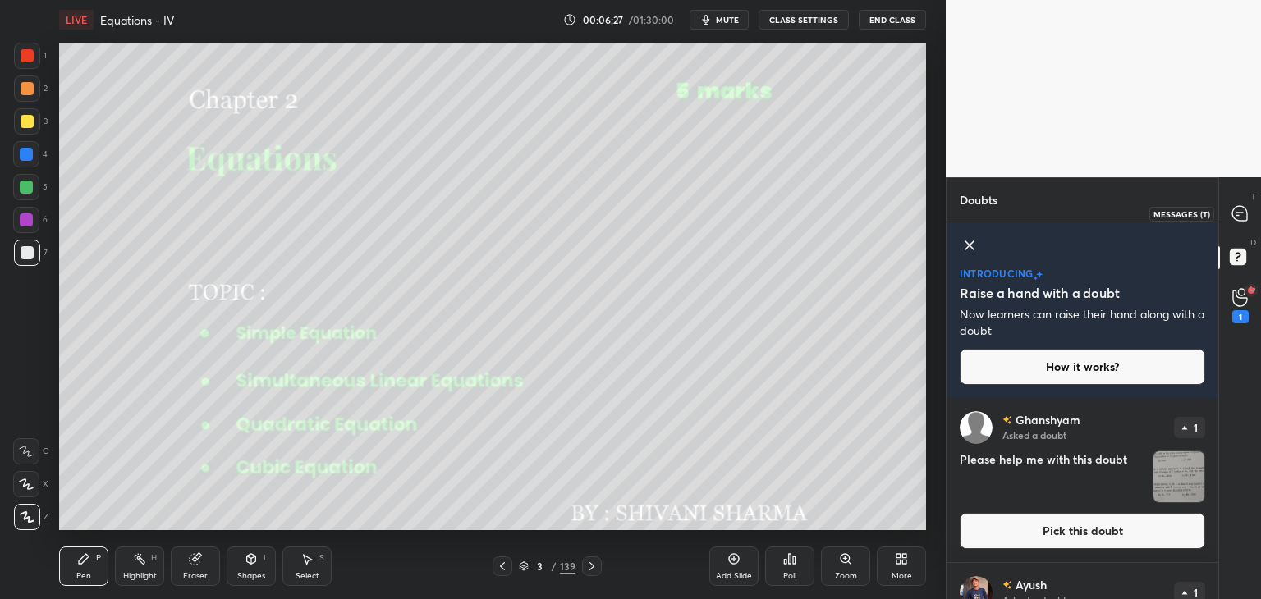
drag, startPoint x: 1244, startPoint y: 219, endPoint x: 1246, endPoint y: 228, distance: 9.2
click at [1244, 218] on icon at bounding box center [1239, 213] width 15 height 15
type textarea "x"
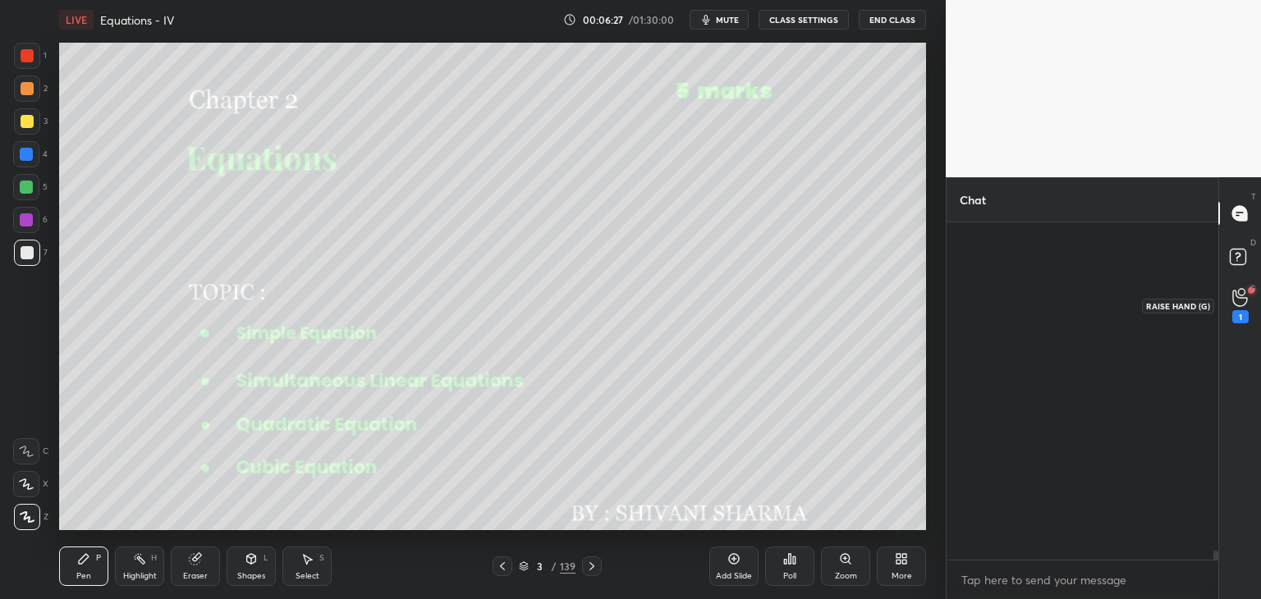
scroll to position [12835, 0]
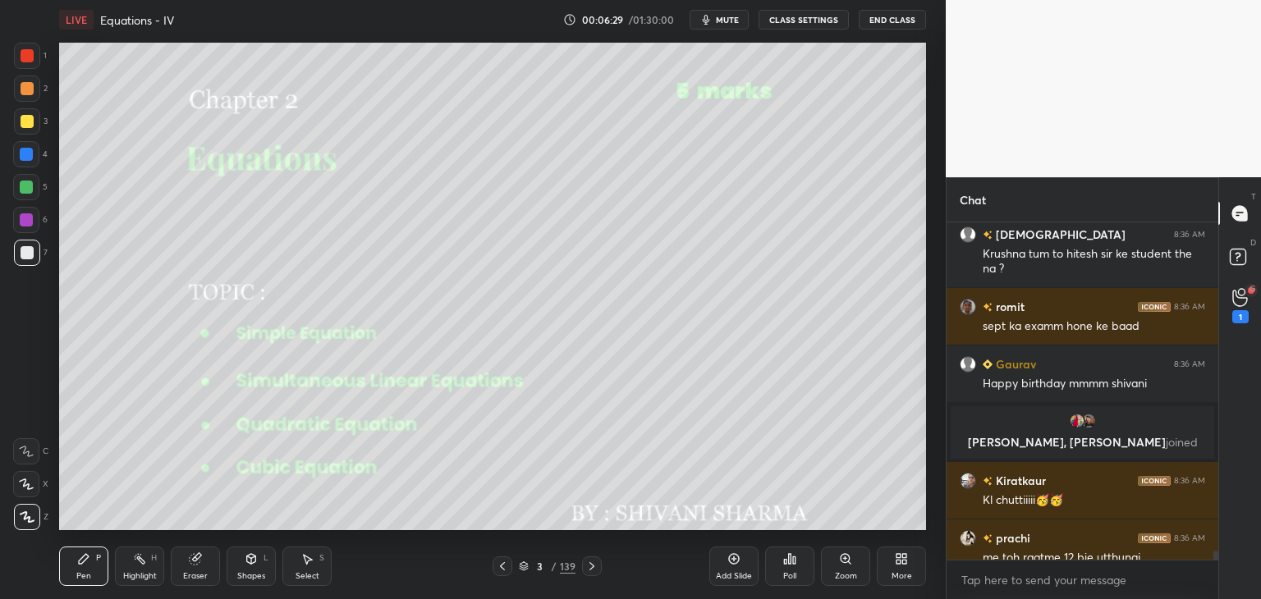
click at [33, 518] on icon at bounding box center [27, 516] width 15 height 11
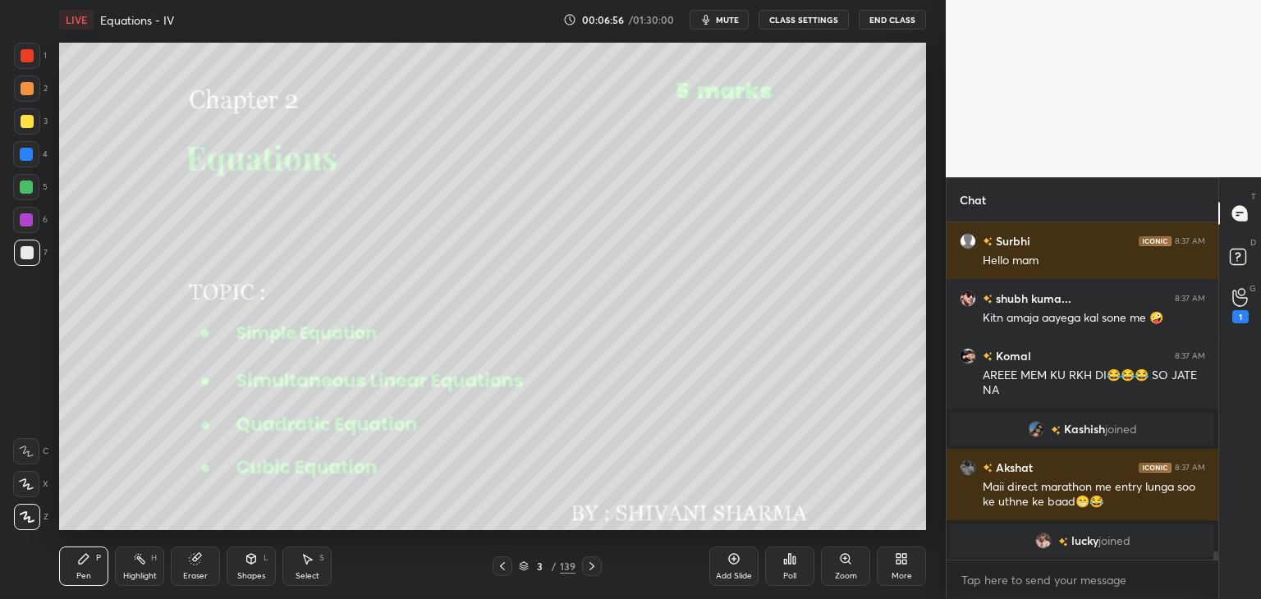
scroll to position [13135, 0]
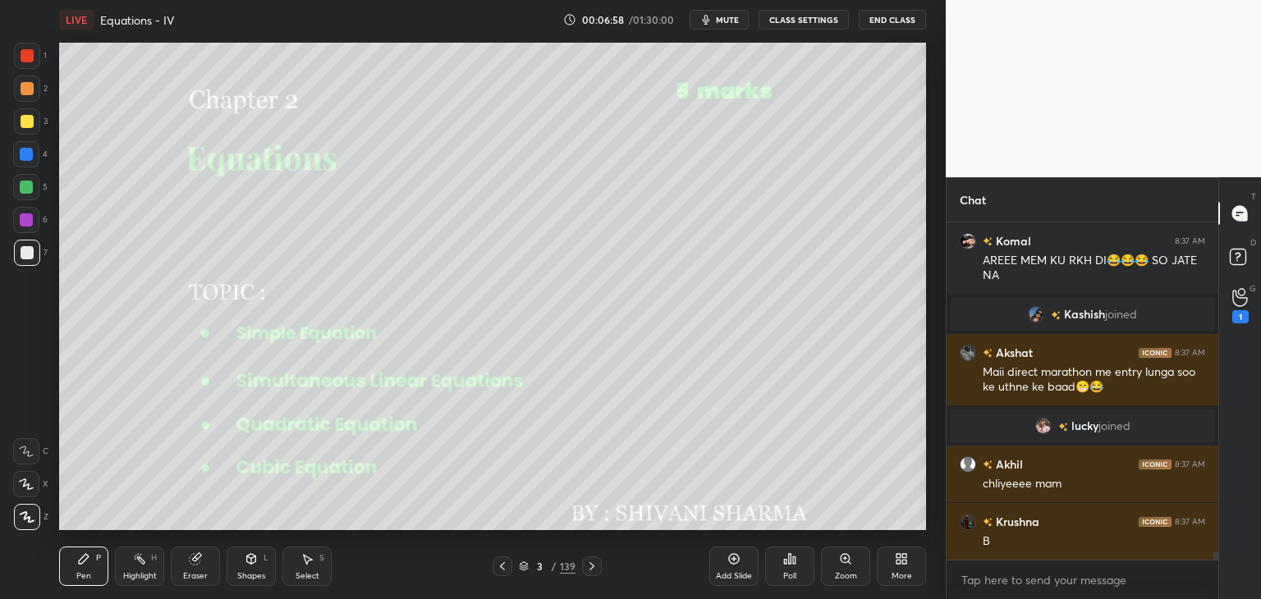
click at [595, 566] on icon at bounding box center [591, 566] width 13 height 13
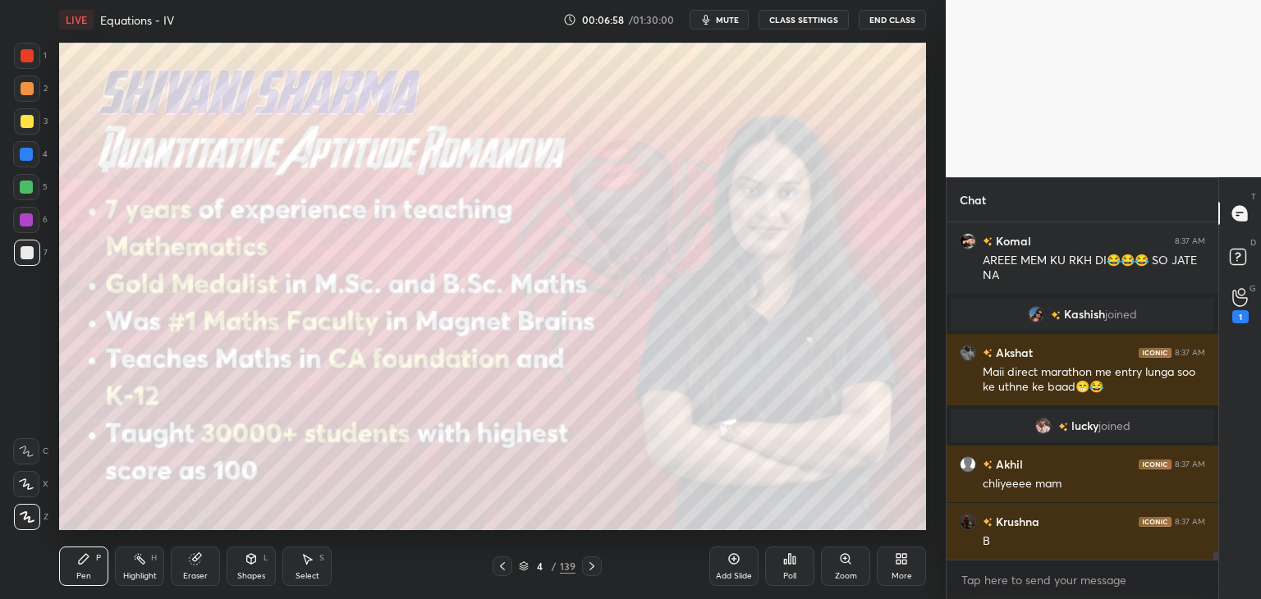
click at [593, 569] on icon at bounding box center [591, 566] width 13 height 13
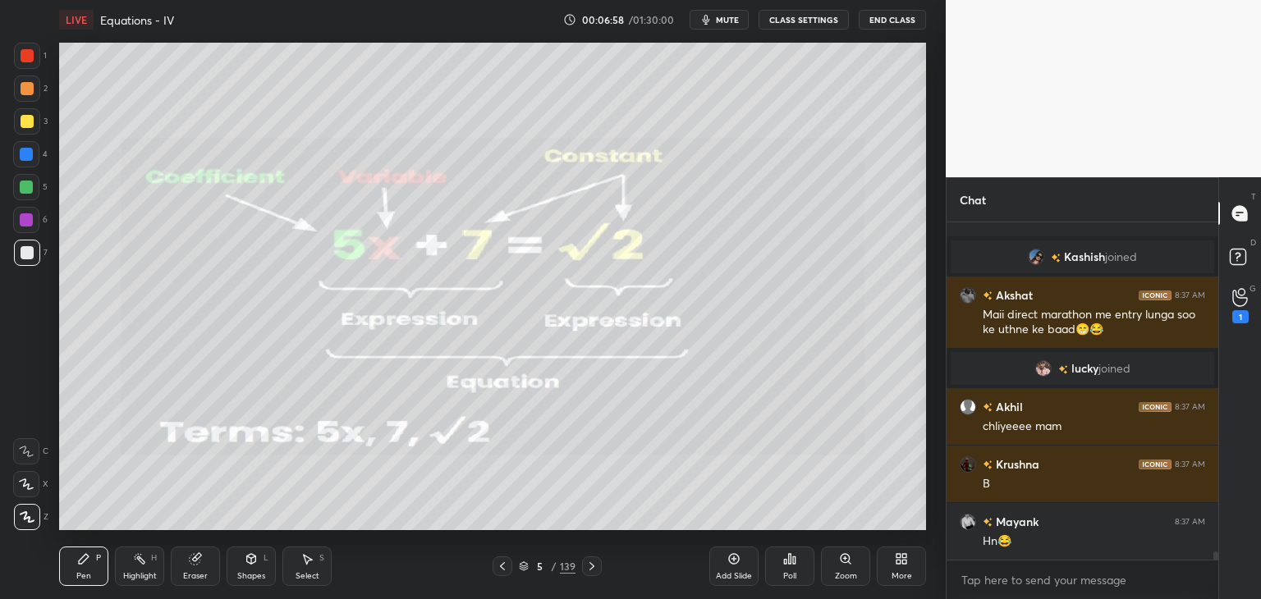
click at [592, 568] on icon at bounding box center [591, 566] width 13 height 13
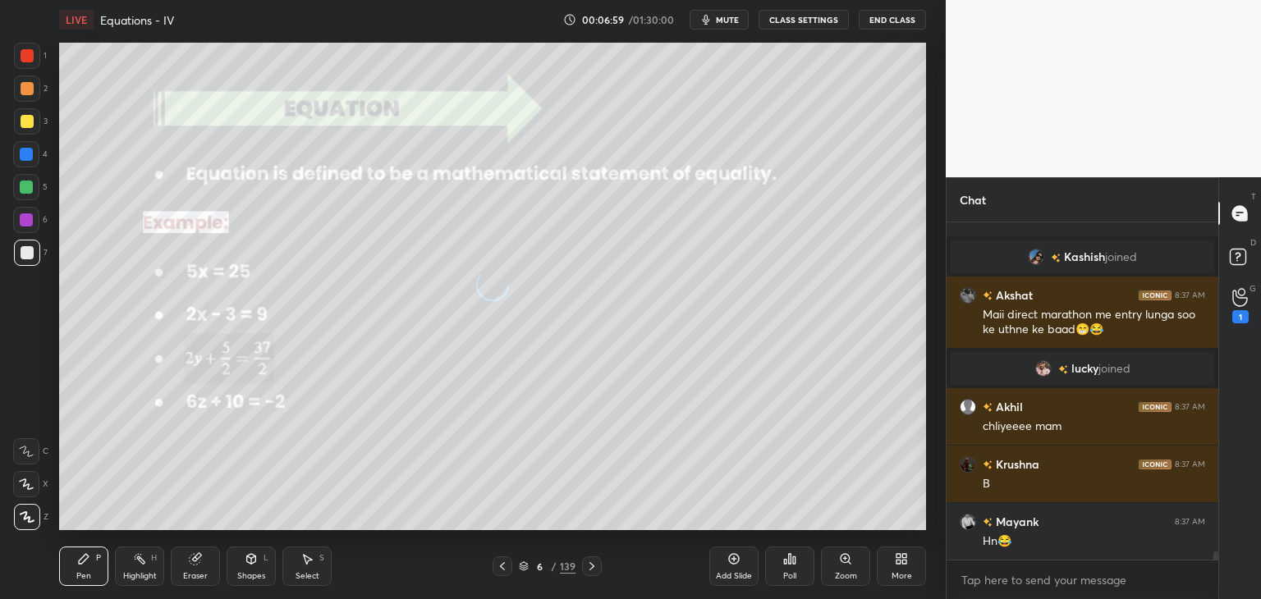
click at [593, 567] on icon at bounding box center [591, 566] width 13 height 13
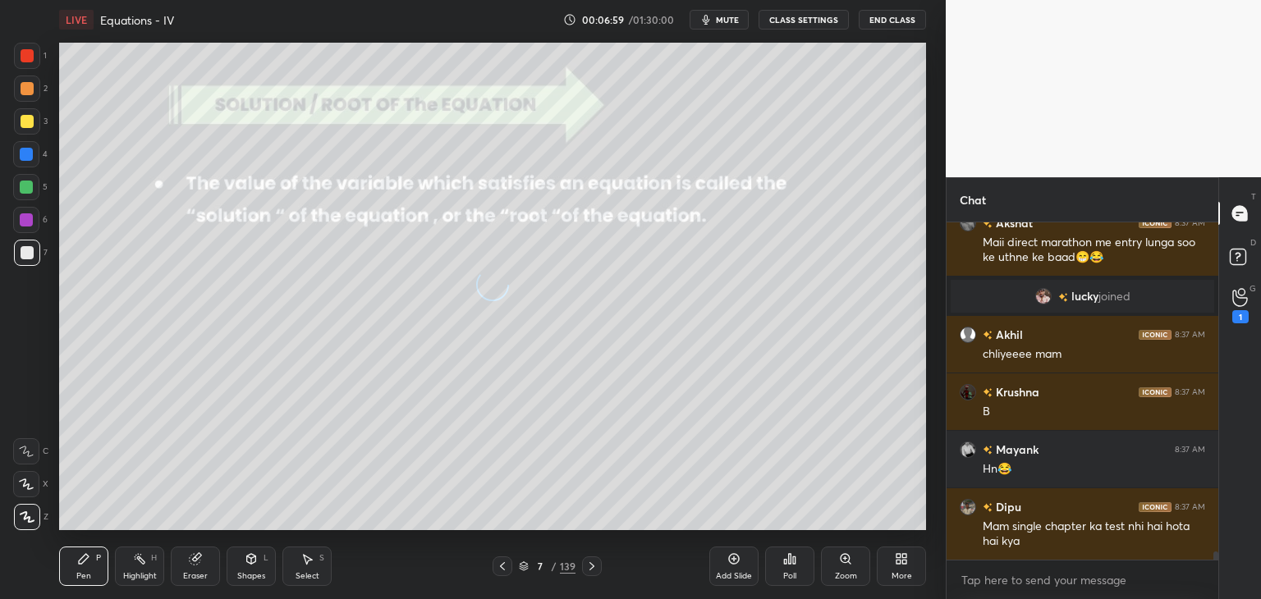
click at [591, 565] on icon at bounding box center [591, 566] width 13 height 13
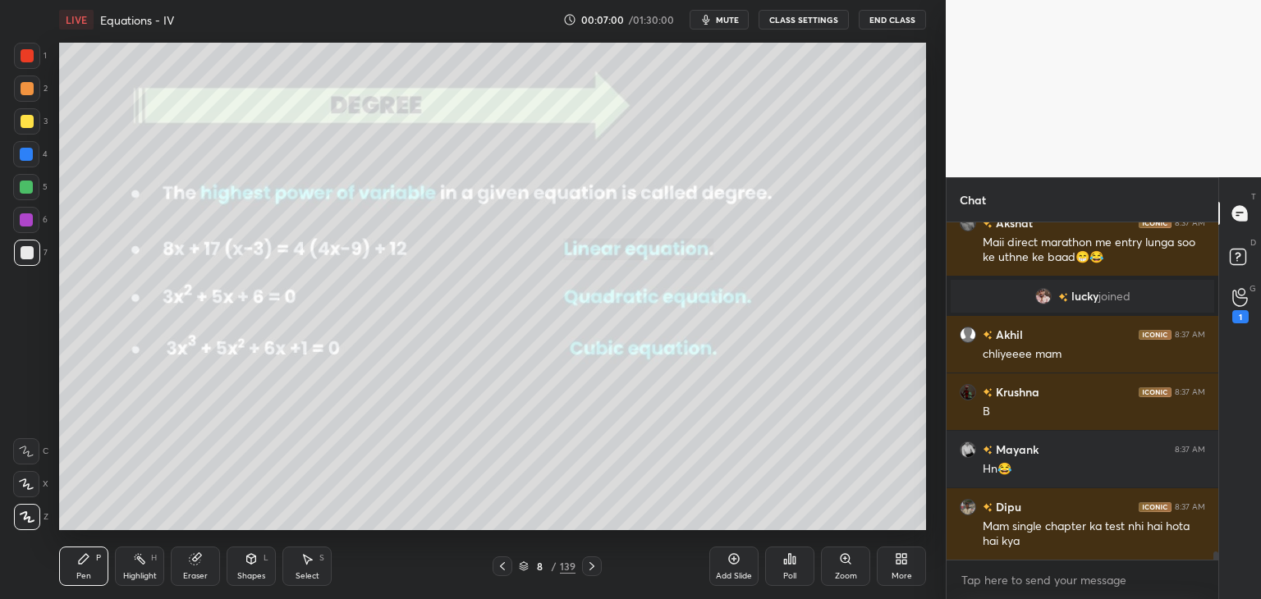
click at [555, 565] on div "/" at bounding box center [553, 566] width 5 height 10
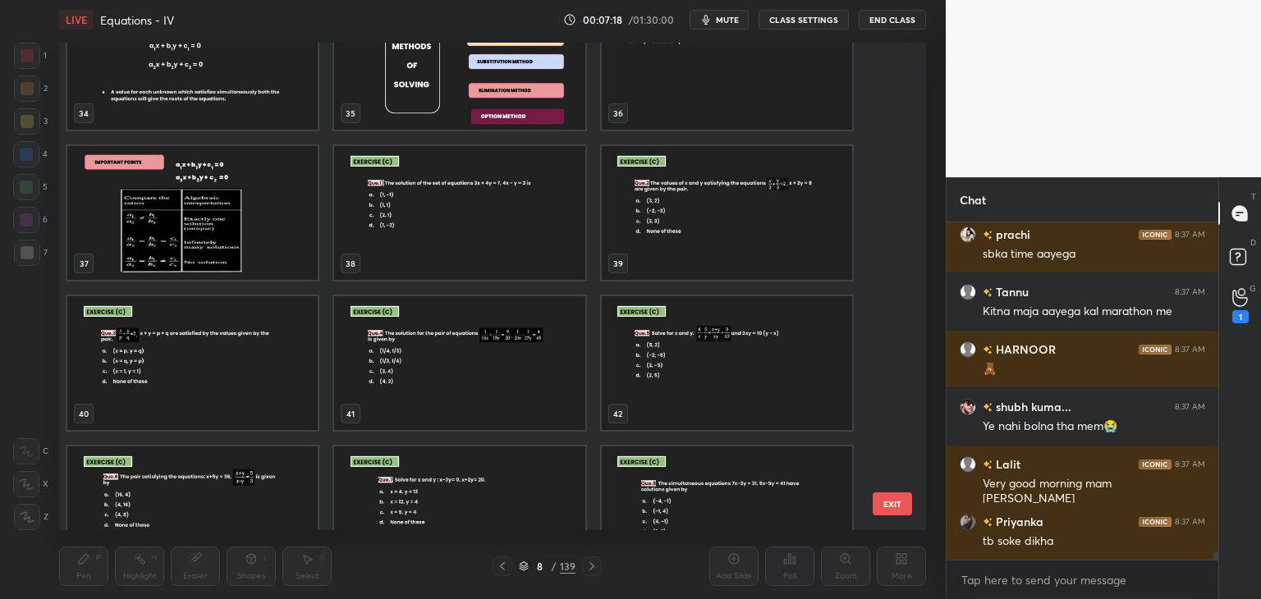
click at [696, 349] on img "grid" at bounding box center [727, 363] width 250 height 134
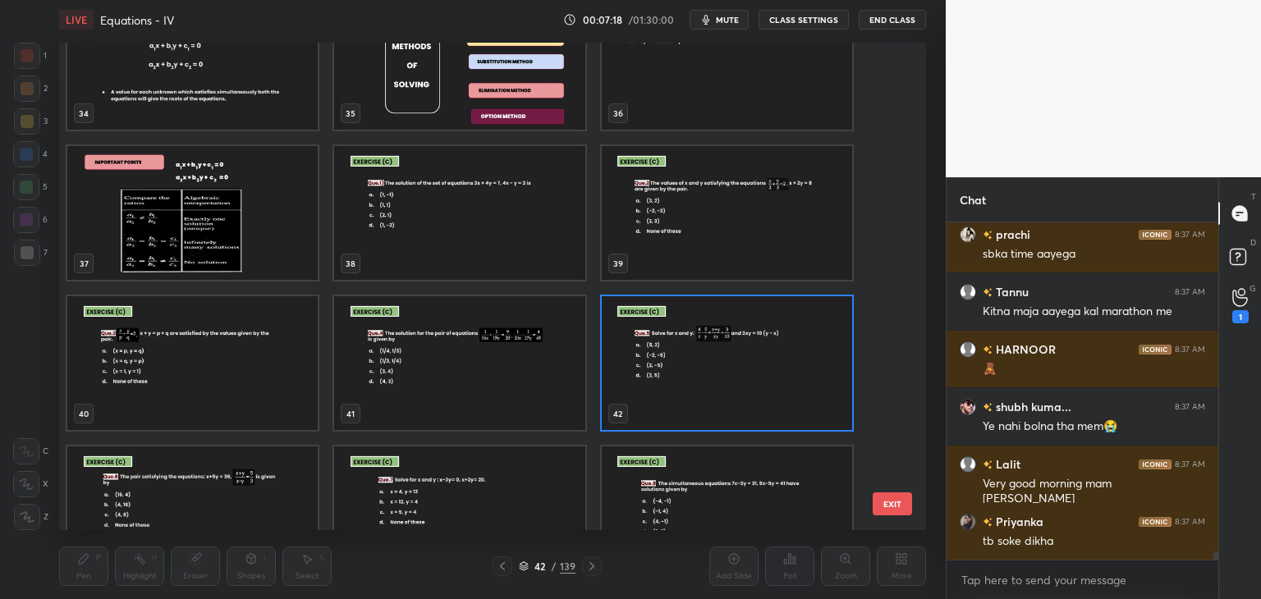
click at [696, 349] on img "grid" at bounding box center [727, 363] width 250 height 134
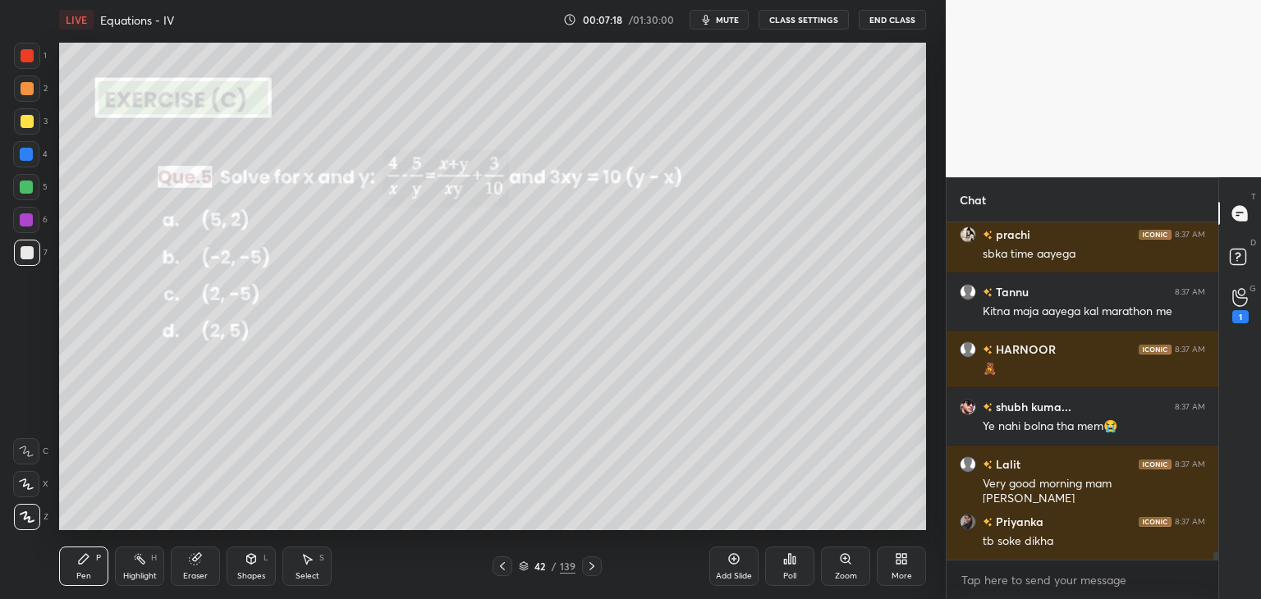
click at [696, 349] on img "grid" at bounding box center [727, 363] width 250 height 134
click at [696, 348] on img "grid" at bounding box center [727, 363] width 250 height 134
click at [697, 348] on div "Setting up your live class 31 32 33 34 35 36 37 38 39 40 41 42 43 44 45 EXIT Po…" at bounding box center [492, 286] width 867 height 487
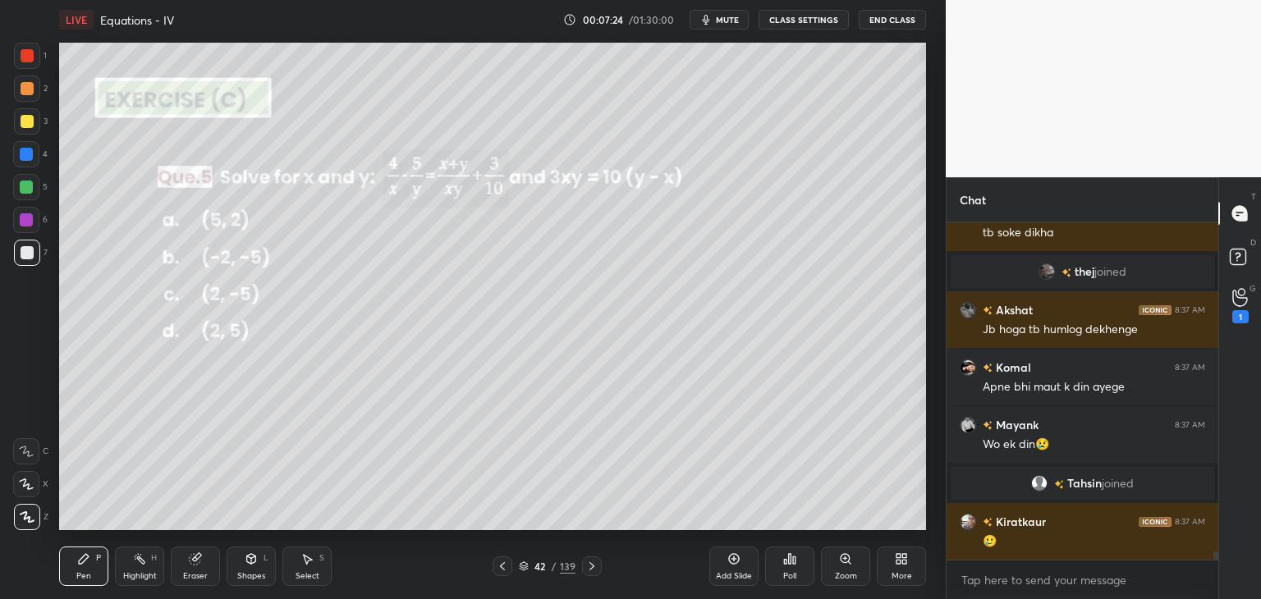
click at [594, 565] on icon at bounding box center [591, 566] width 13 height 13
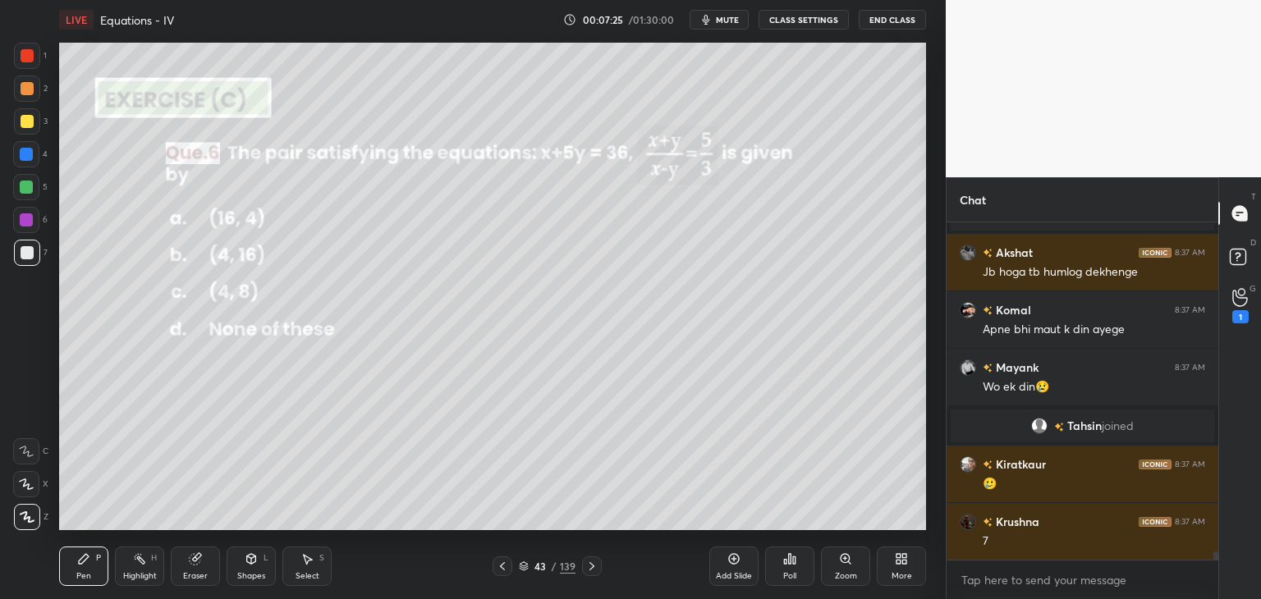
click at [588, 569] on icon at bounding box center [591, 566] width 13 height 13
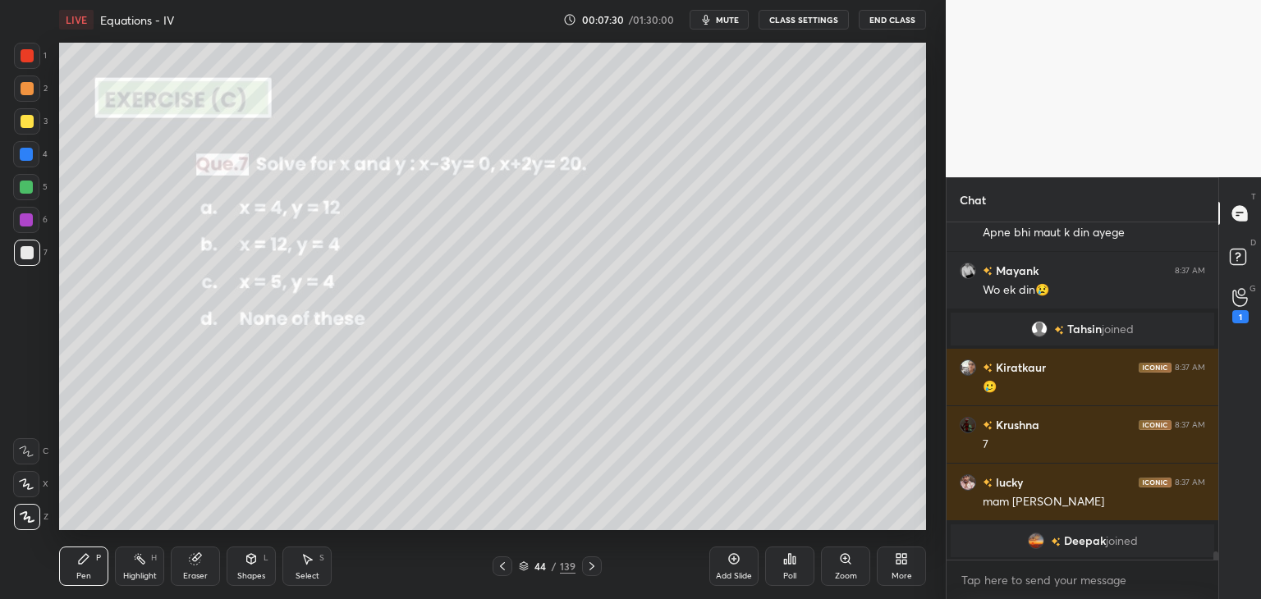
click at [788, 573] on div "Poll" at bounding box center [789, 576] width 13 height 8
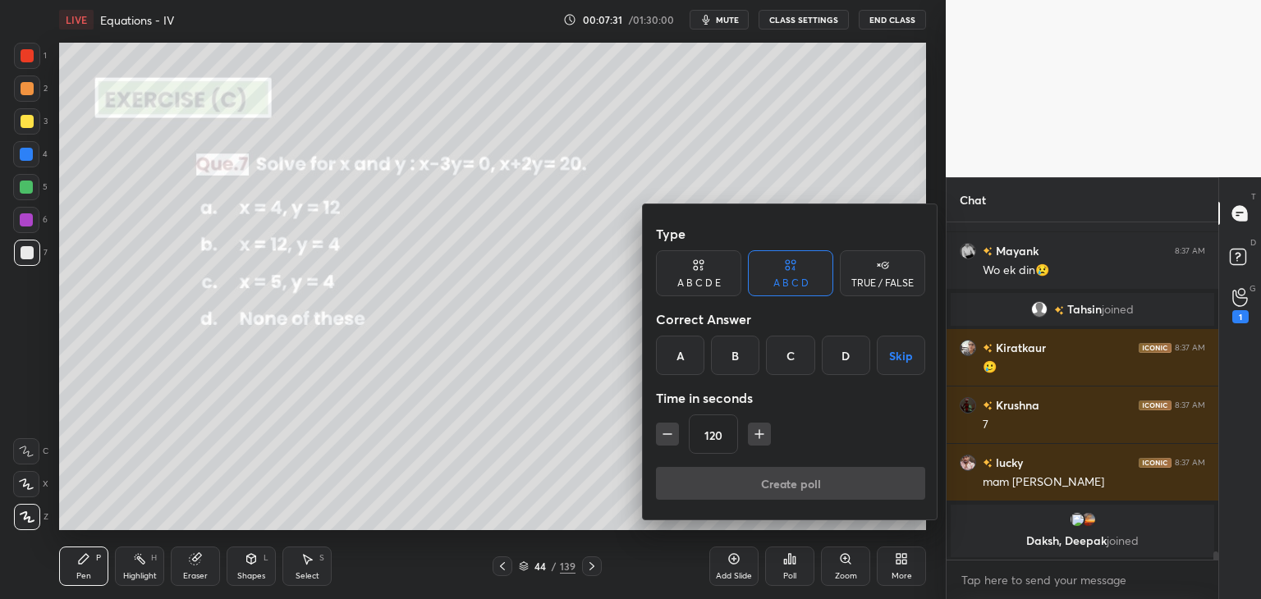
click at [669, 440] on icon "button" at bounding box center [667, 434] width 16 height 16
click at [669, 438] on icon "button" at bounding box center [667, 434] width 16 height 16
click at [667, 439] on icon "button" at bounding box center [667, 434] width 16 height 16
click at [666, 442] on icon "button" at bounding box center [667, 434] width 16 height 16
type input "60"
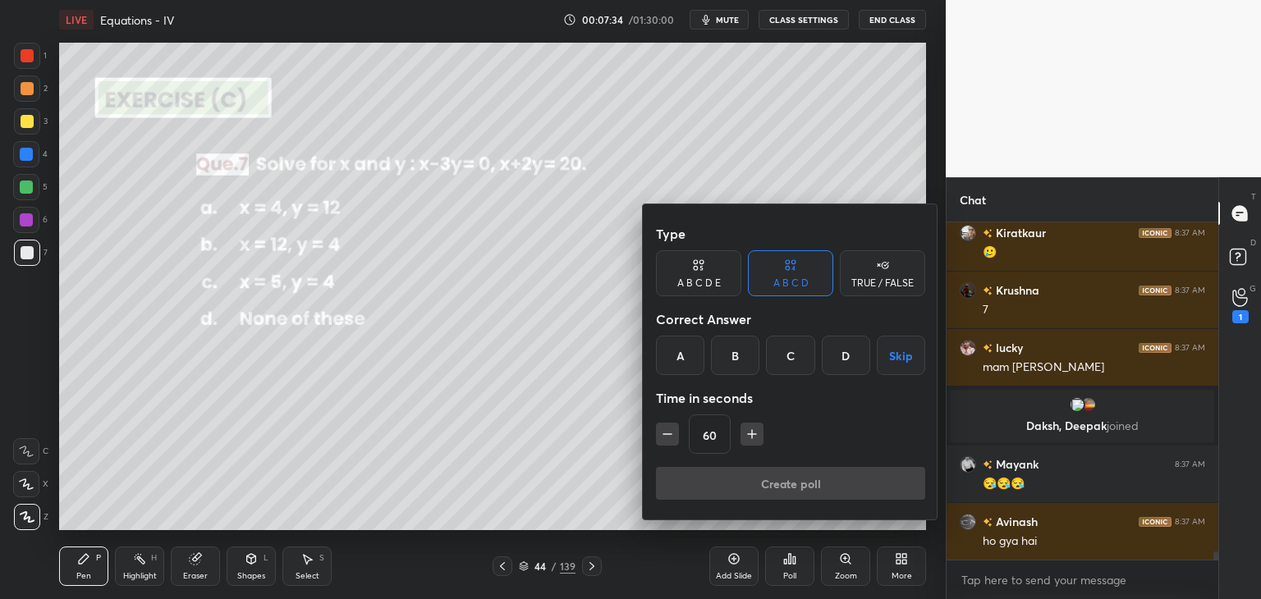
click at [734, 354] on div "B" at bounding box center [735, 355] width 48 height 39
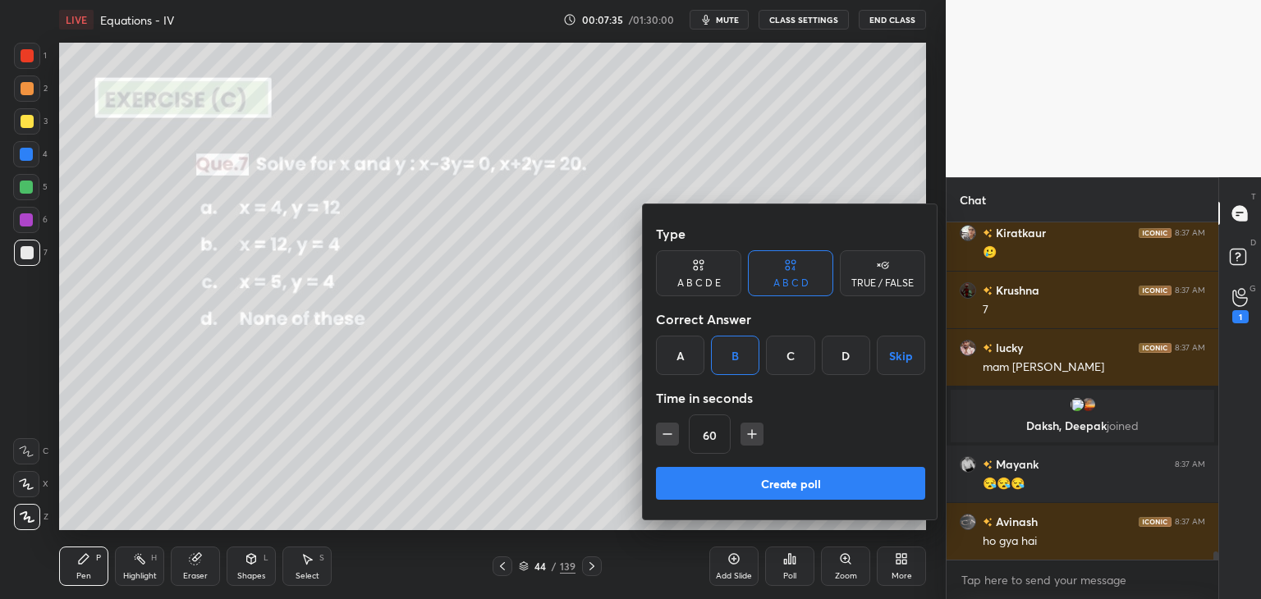
click at [708, 485] on button "Create poll" at bounding box center [790, 483] width 269 height 33
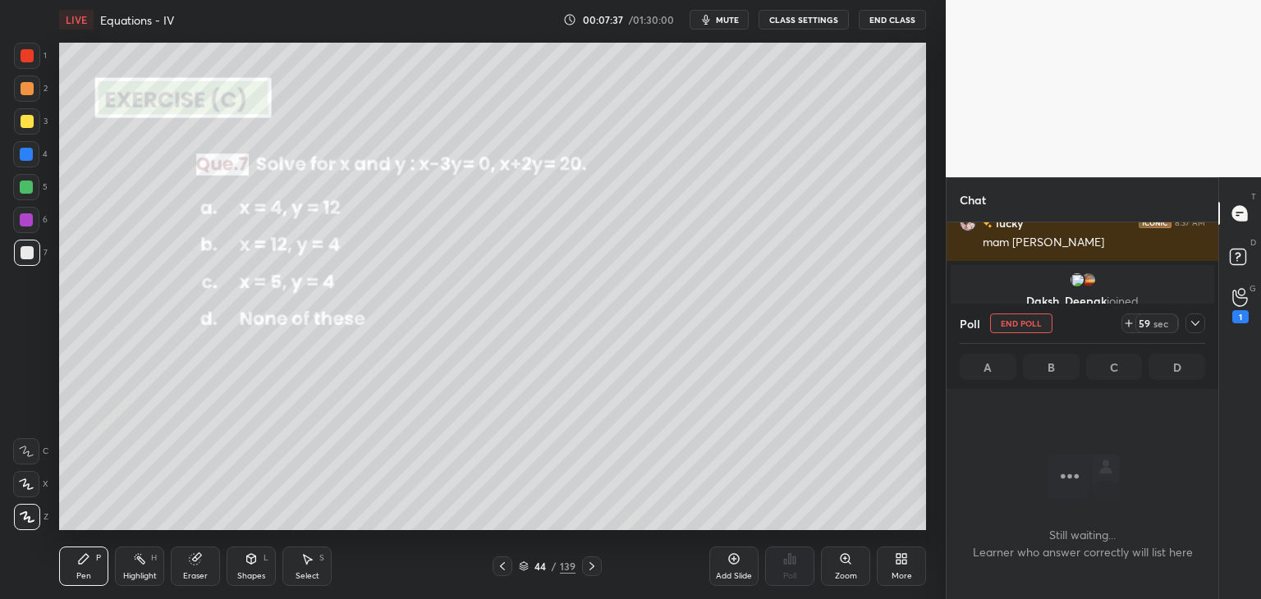
click at [1191, 321] on icon at bounding box center [1194, 323] width 13 height 13
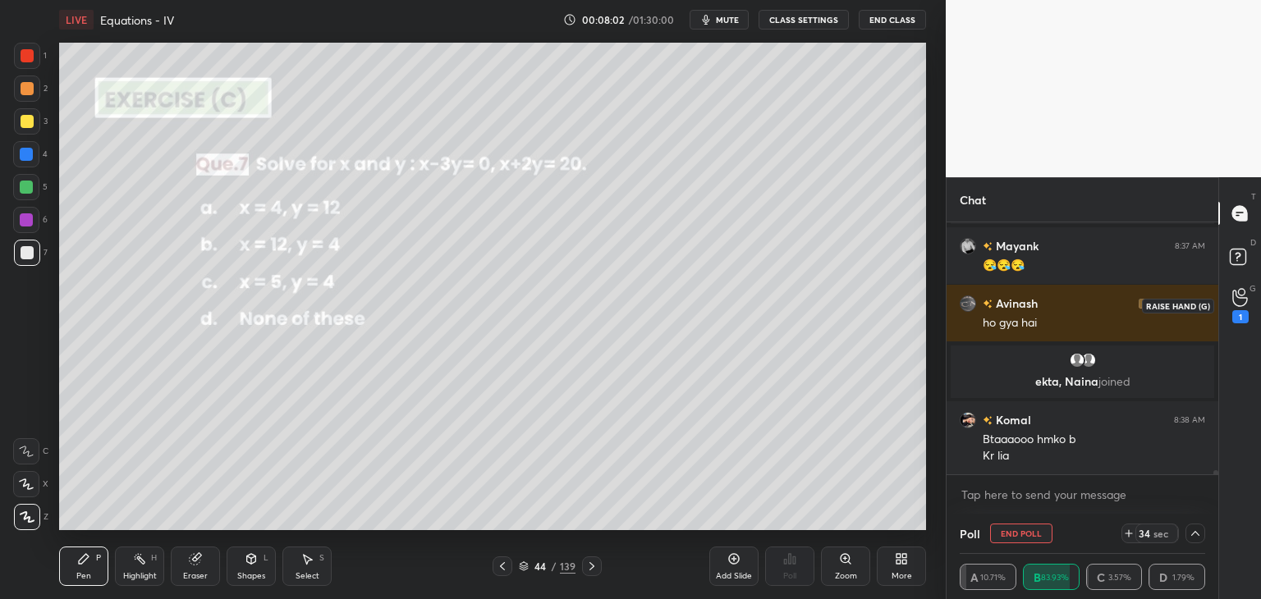
click at [1234, 307] on div "1" at bounding box center [1240, 305] width 16 height 35
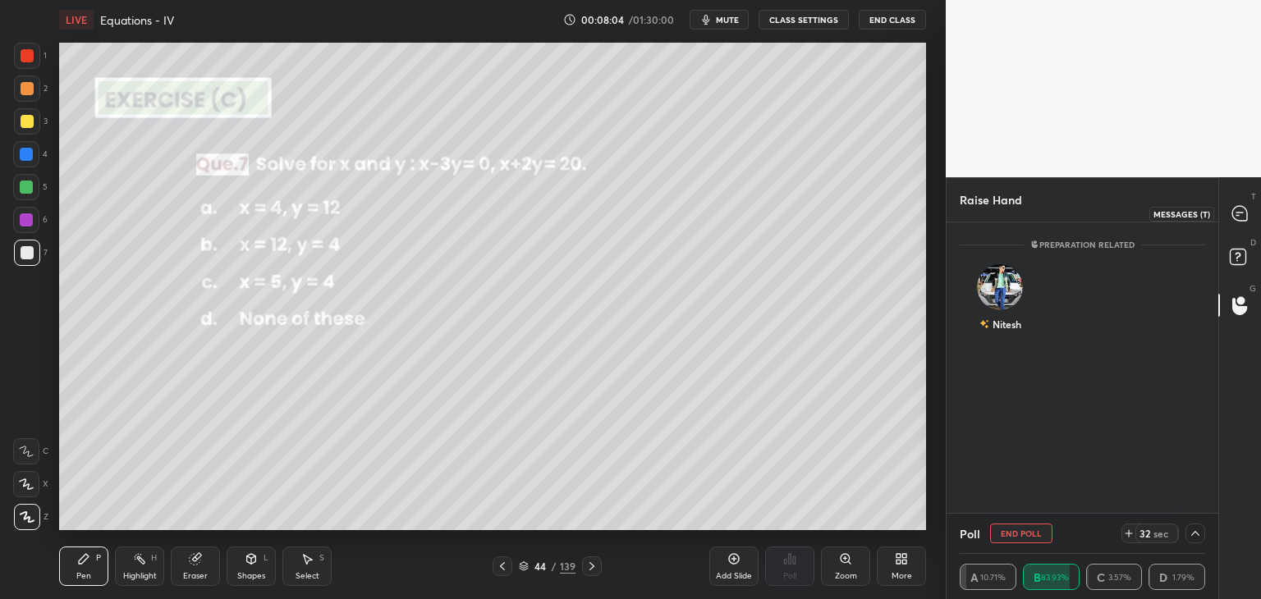
click at [1234, 216] on icon at bounding box center [1239, 213] width 15 height 15
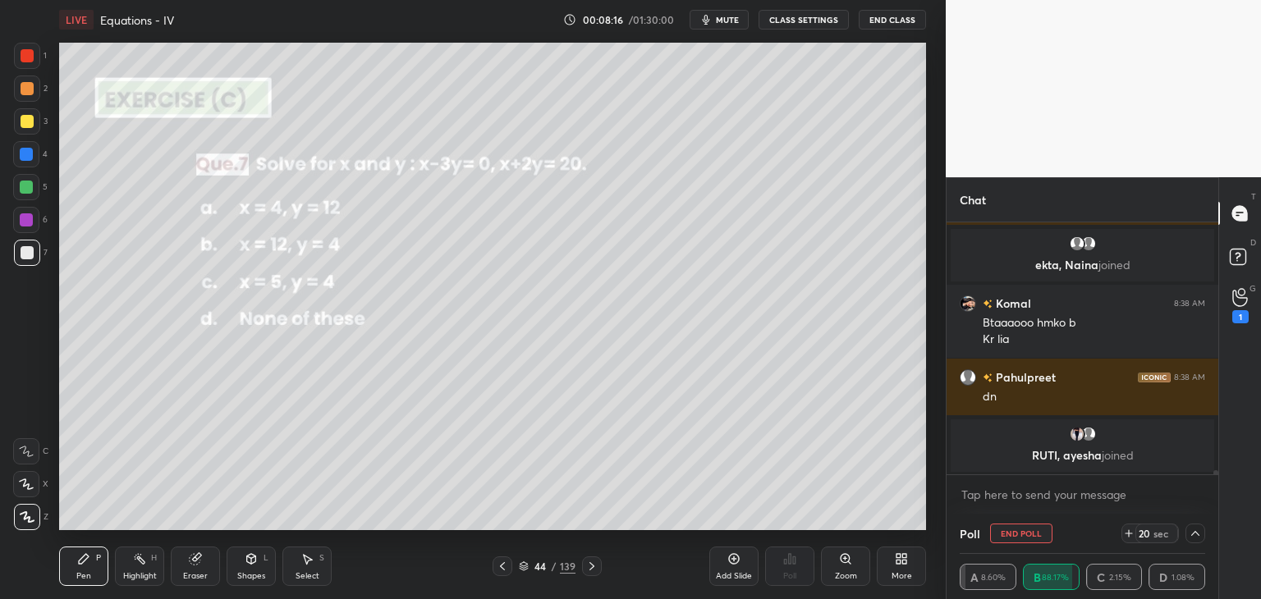
click at [22, 261] on div at bounding box center [27, 253] width 26 height 26
click at [26, 108] on div "1 2 3 4 5 6 7" at bounding box center [30, 158] width 34 height 230
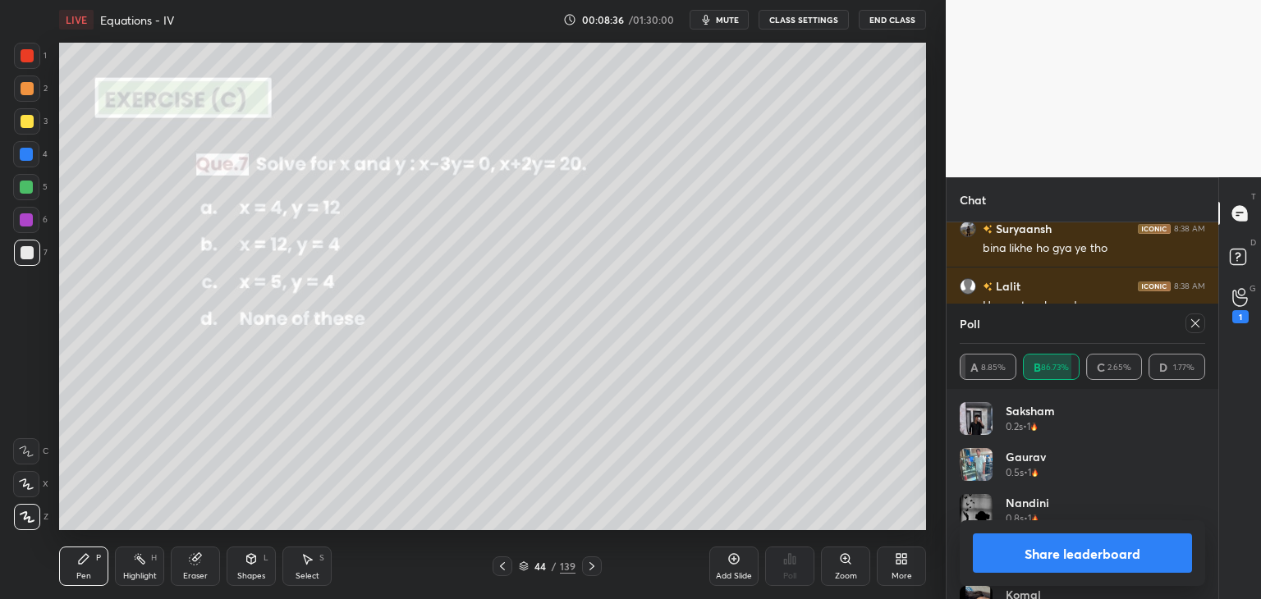
scroll to position [14689, 0]
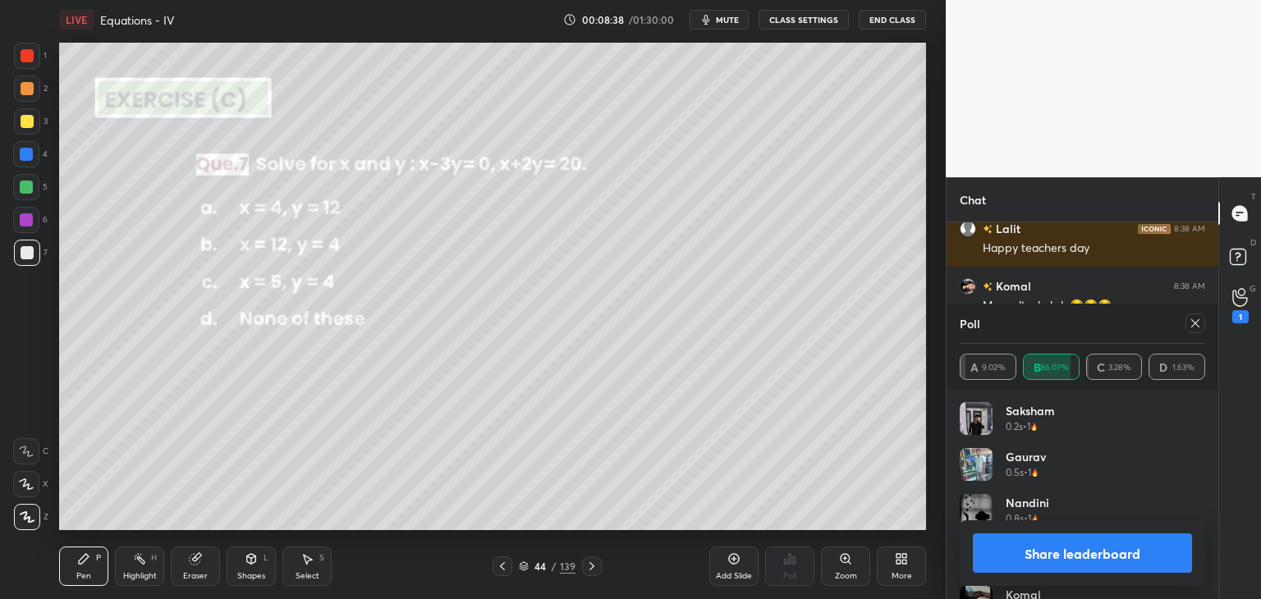
click at [1070, 550] on button "Share leaderboard" at bounding box center [1081, 552] width 219 height 39
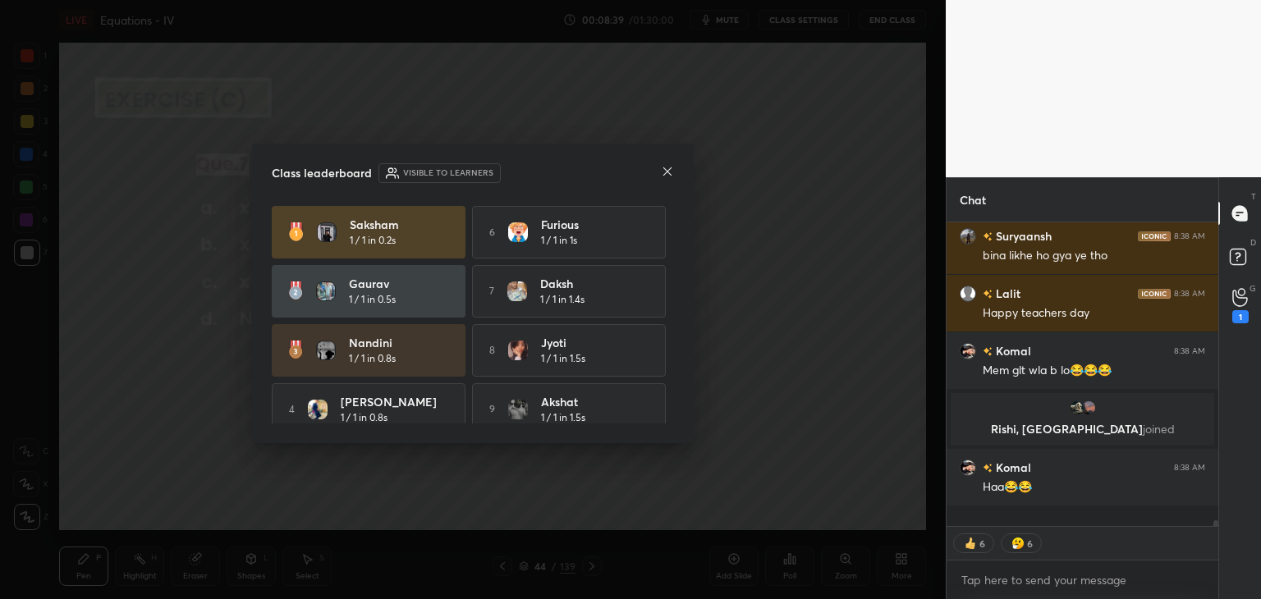
scroll to position [14606, 0]
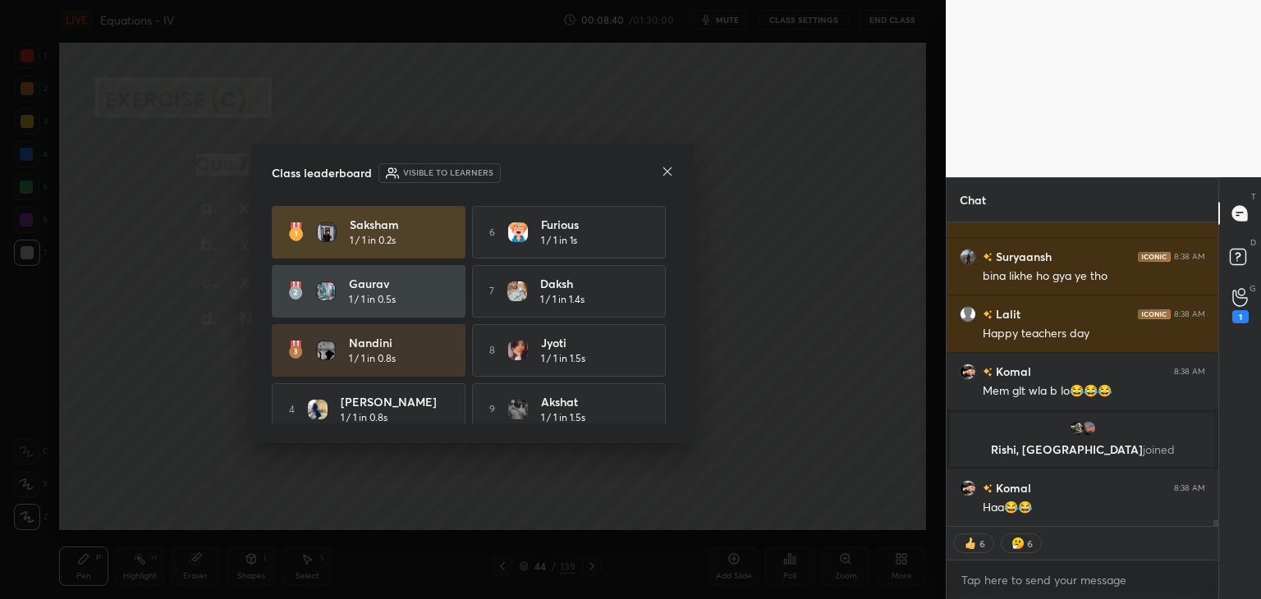
click at [666, 173] on icon at bounding box center [667, 171] width 13 height 13
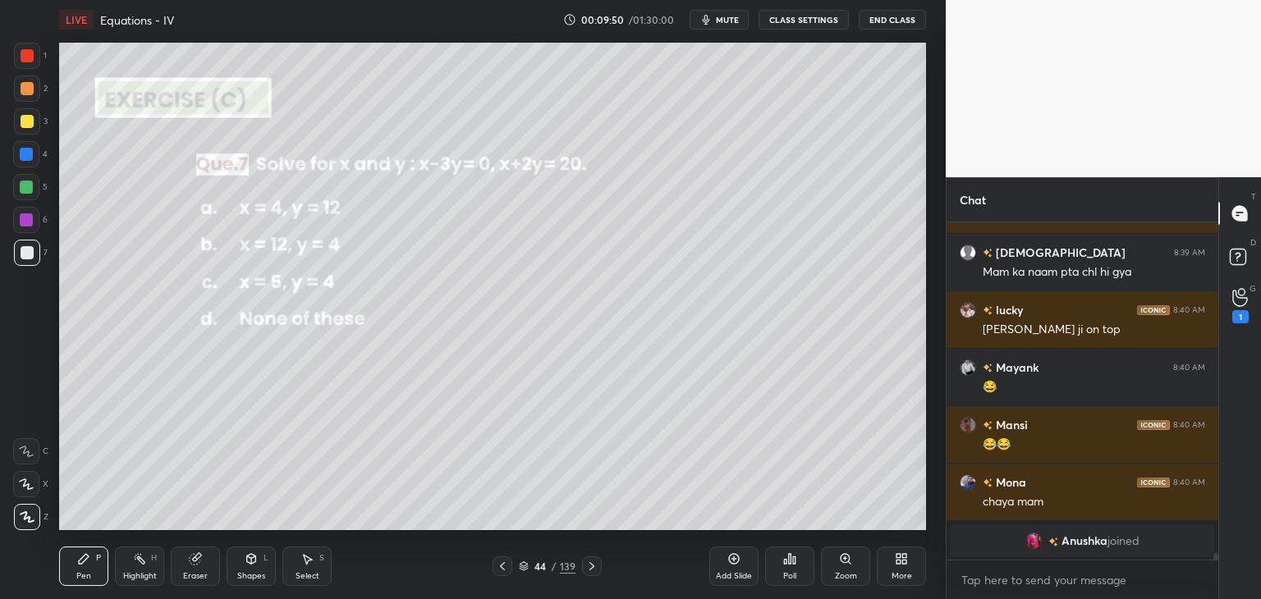
click at [583, 565] on div at bounding box center [592, 566] width 20 height 20
click at [791, 572] on div "Poll" at bounding box center [789, 576] width 13 height 8
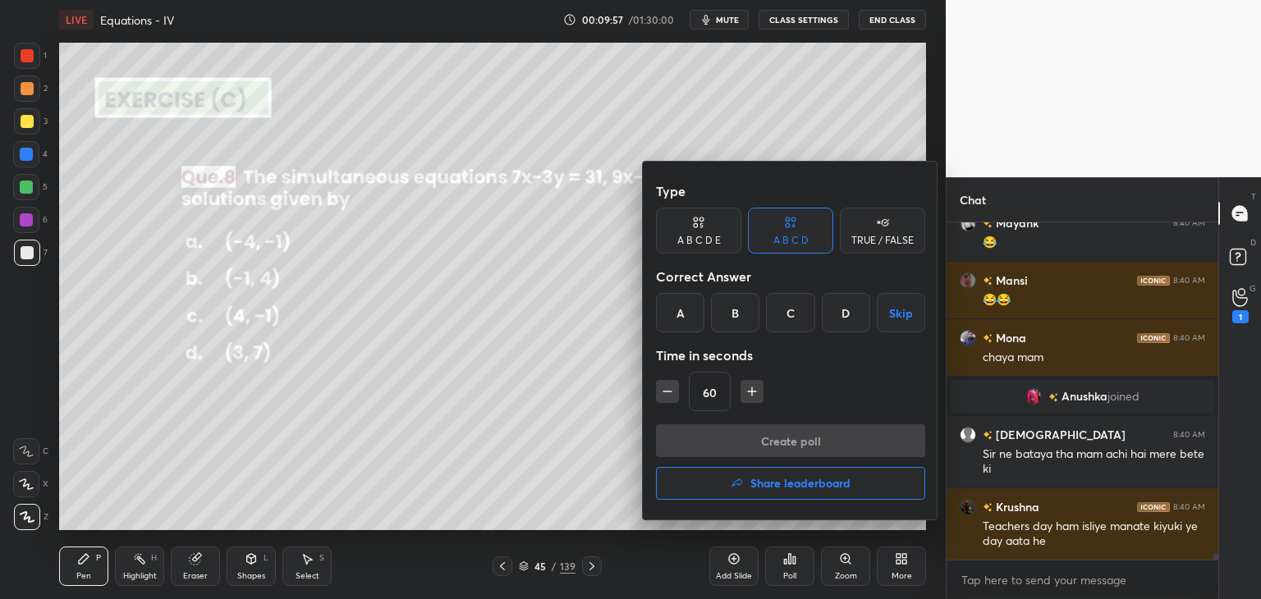
drag, startPoint x: 793, startPoint y: 320, endPoint x: 789, endPoint y: 356, distance: 36.3
click at [791, 321] on div "C" at bounding box center [790, 312] width 48 height 39
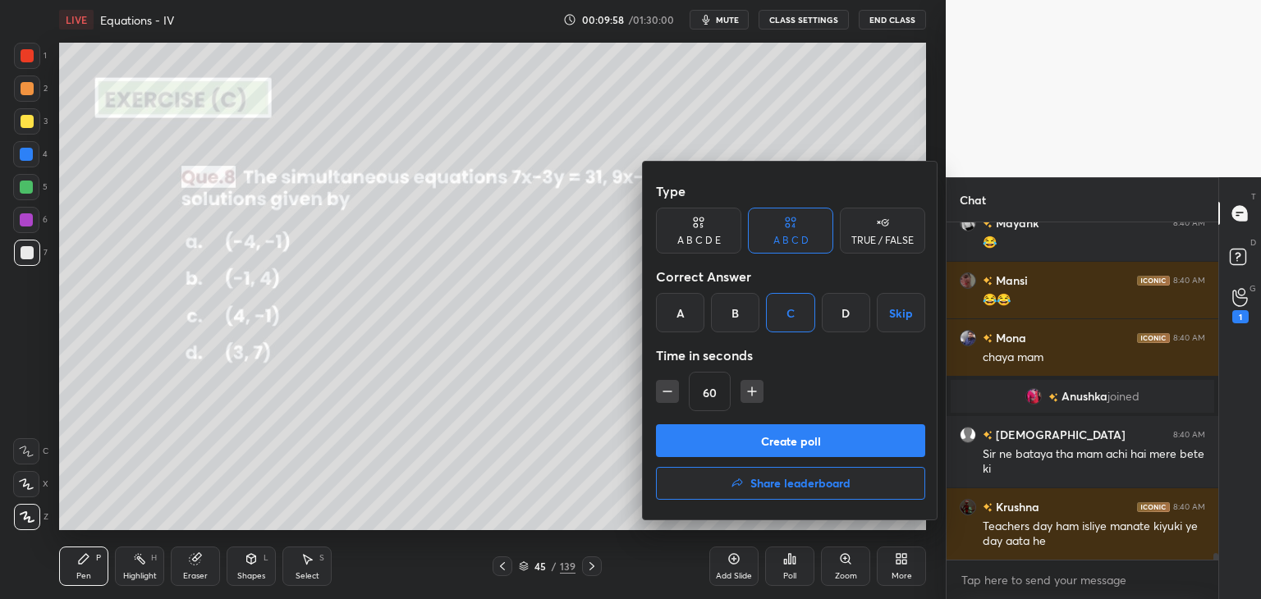
click at [758, 441] on button "Create poll" at bounding box center [790, 440] width 269 height 33
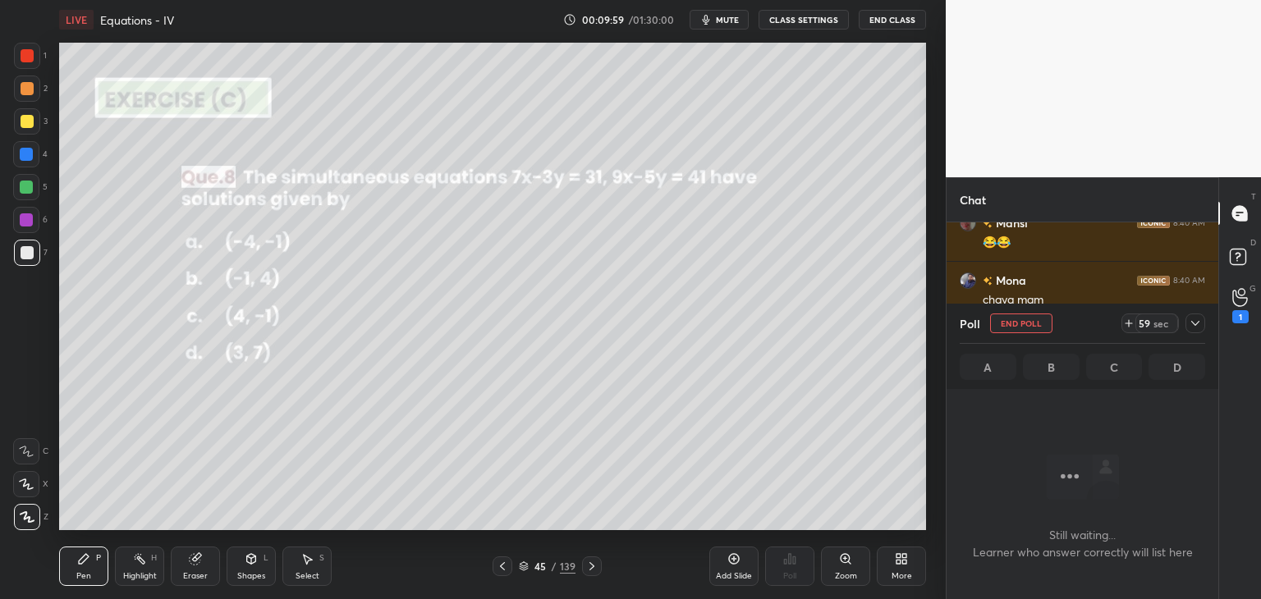
drag, startPoint x: 1198, startPoint y: 317, endPoint x: 1173, endPoint y: 340, distance: 34.3
click at [1197, 317] on icon at bounding box center [1194, 323] width 13 height 13
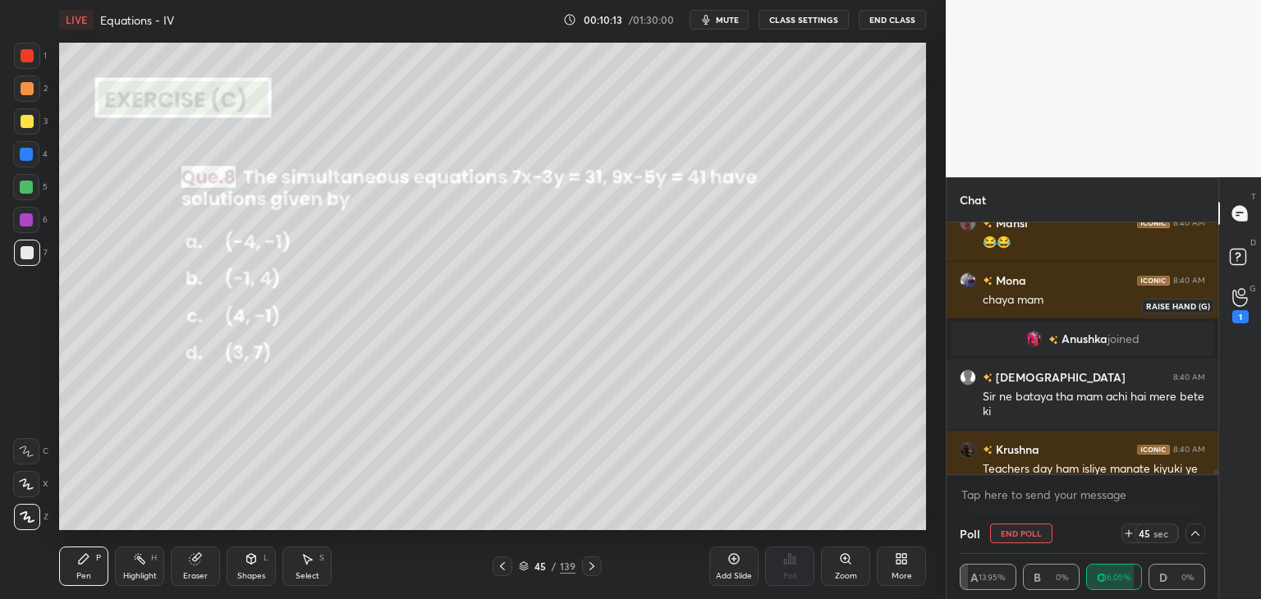
click at [1235, 303] on icon at bounding box center [1240, 297] width 16 height 19
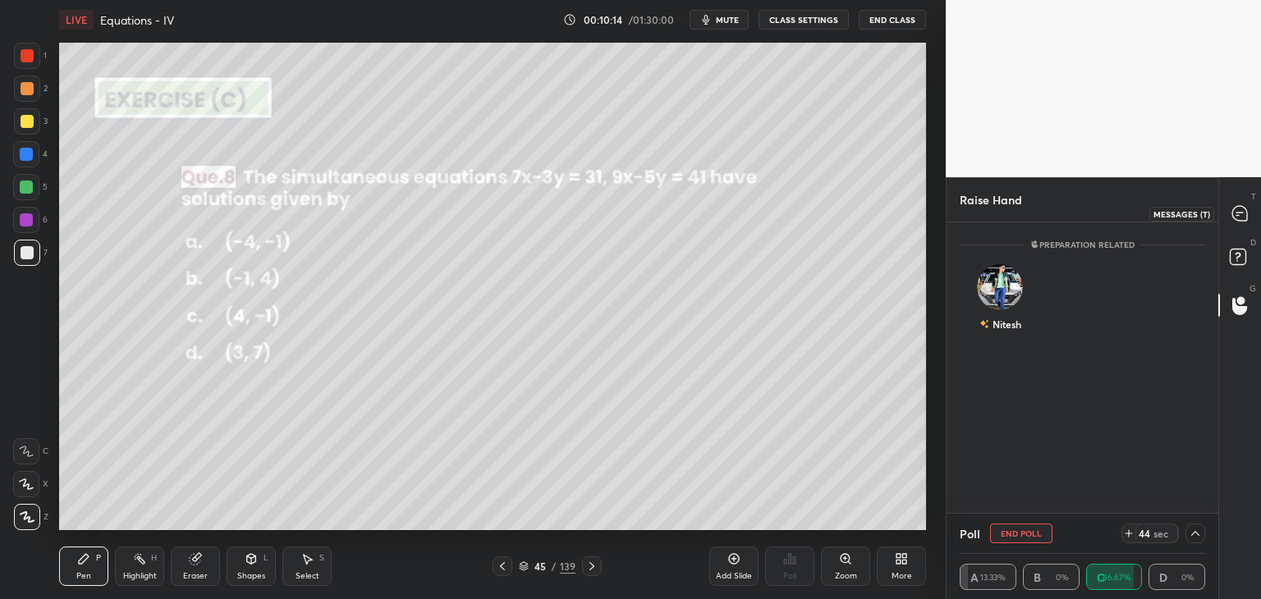
click at [1241, 214] on icon at bounding box center [1239, 213] width 15 height 15
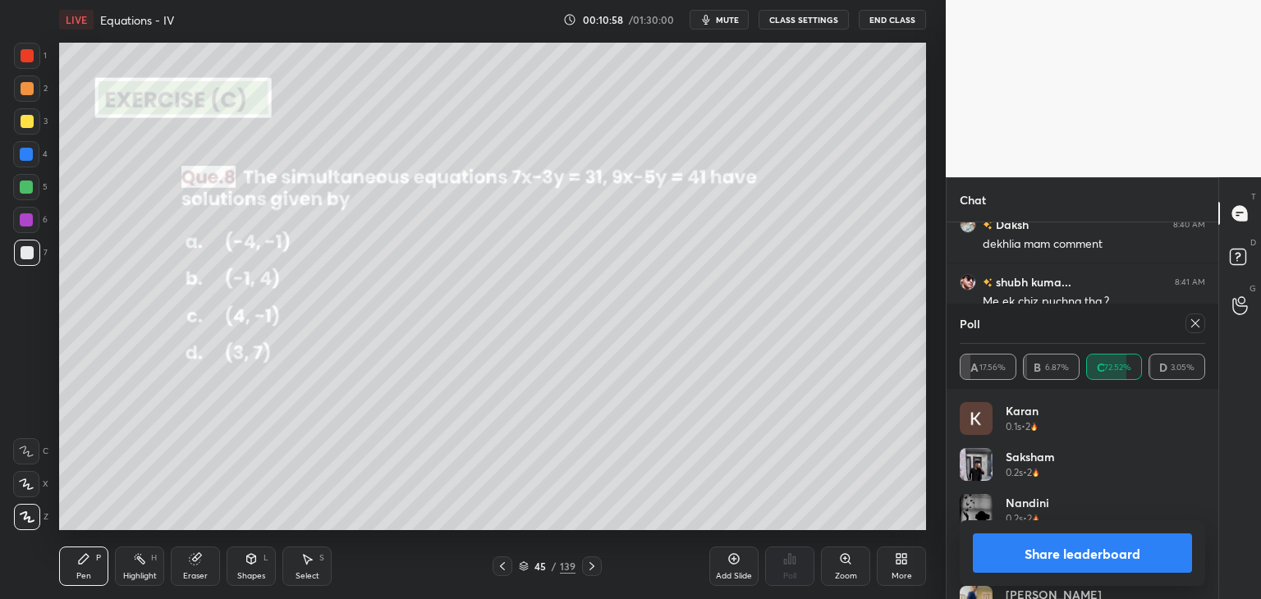
scroll to position [192, 240]
drag, startPoint x: 1054, startPoint y: 549, endPoint x: 1057, endPoint y: 558, distance: 9.6
click at [1057, 556] on button "Share leaderboard" at bounding box center [1081, 552] width 219 height 39
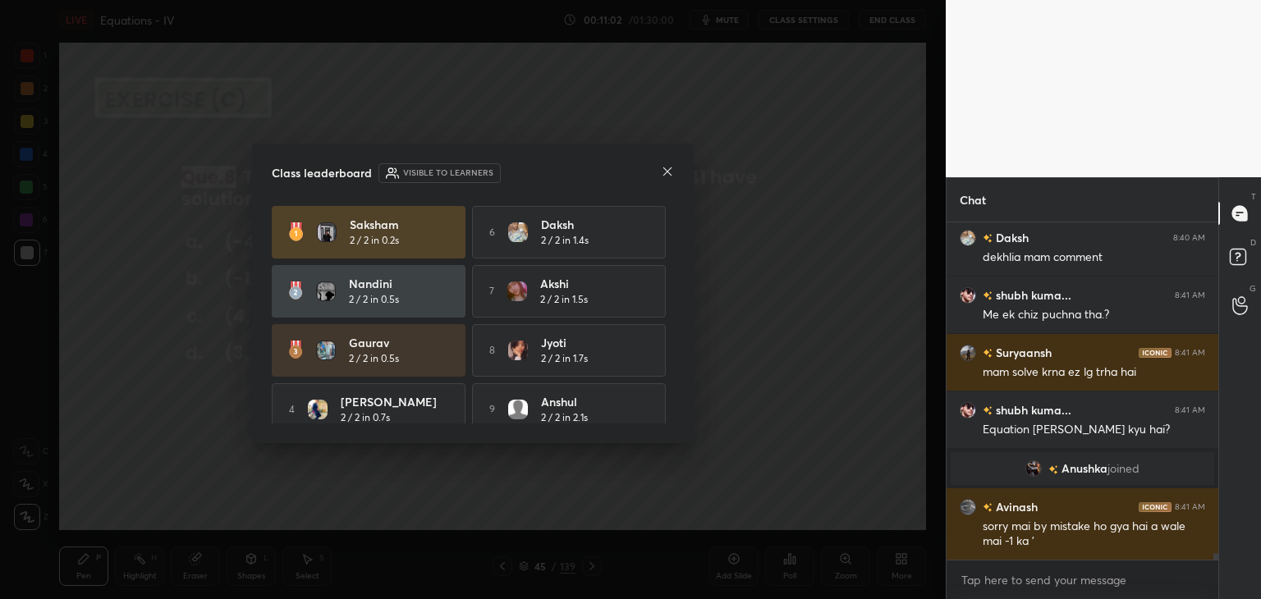
scroll to position [16369, 0]
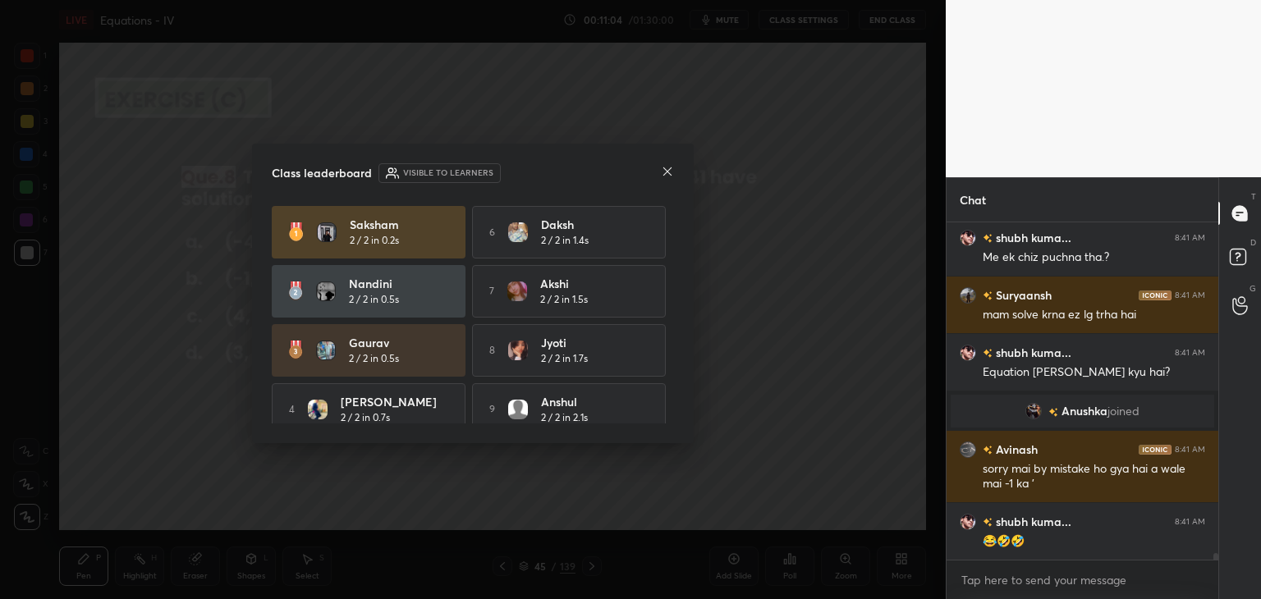
click at [663, 172] on icon at bounding box center [667, 171] width 13 height 13
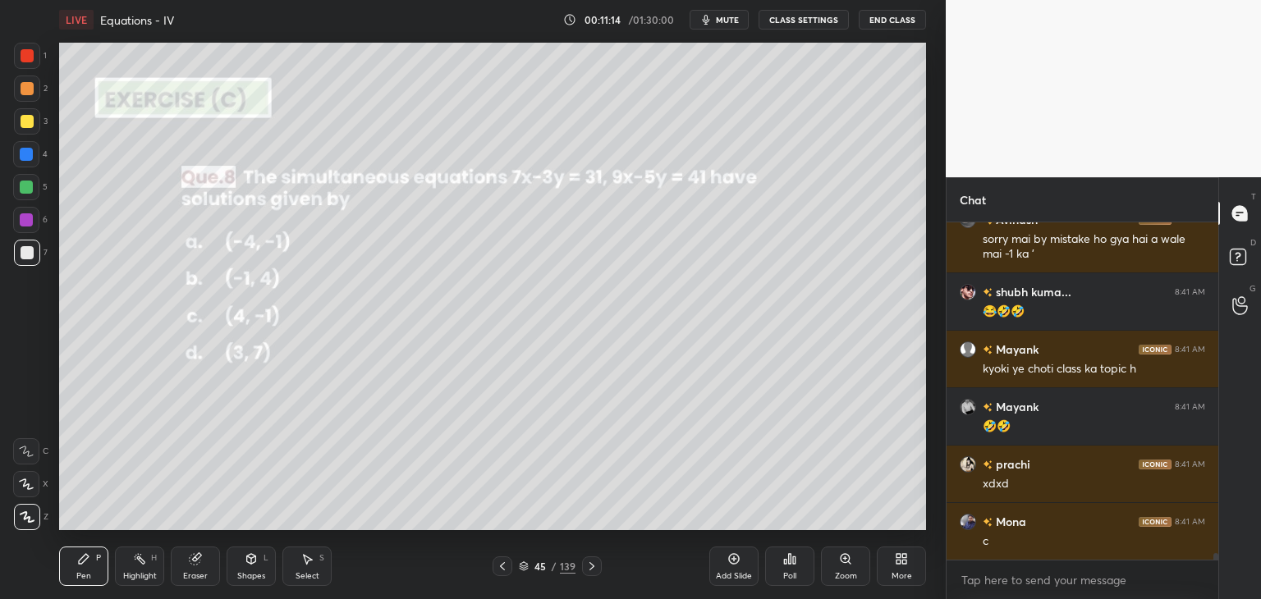
scroll to position [16656, 0]
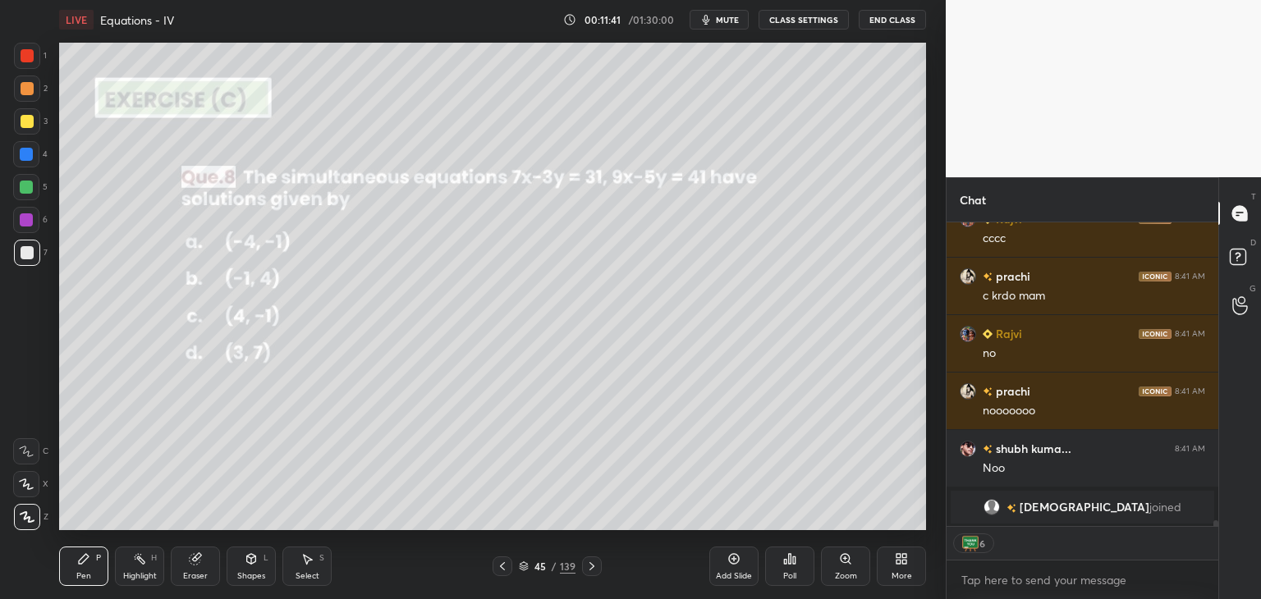
click at [310, 570] on div "Select S" at bounding box center [306, 566] width 49 height 39
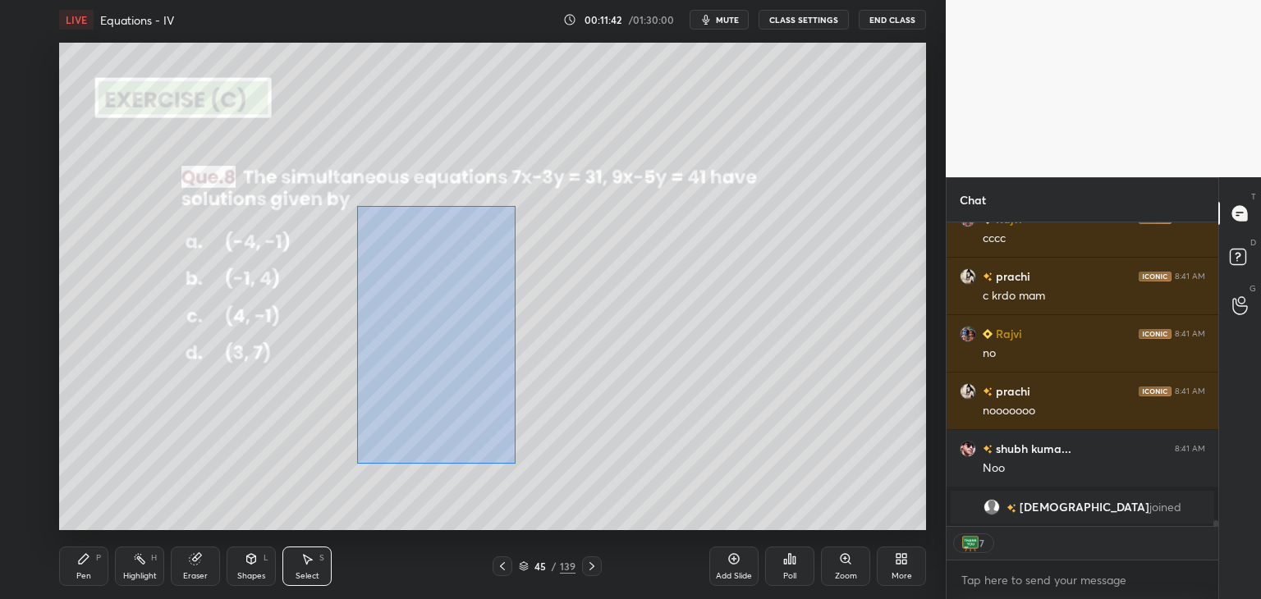
drag, startPoint x: 357, startPoint y: 206, endPoint x: 548, endPoint y: 492, distance: 344.4
click at [554, 500] on div "0 ° Undo Copy Duplicate Duplicate to new slide Delete" at bounding box center [492, 286] width 867 height 487
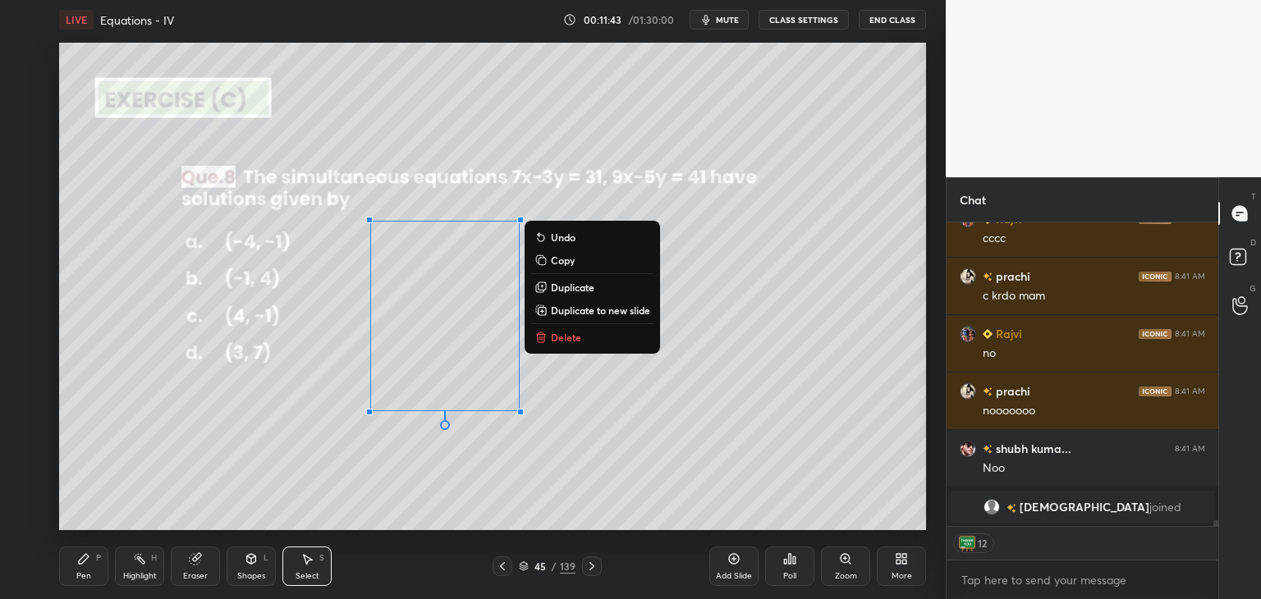
drag, startPoint x: 551, startPoint y: 341, endPoint x: 515, endPoint y: 368, distance: 45.6
click at [551, 342] on p "Delete" at bounding box center [566, 337] width 30 height 13
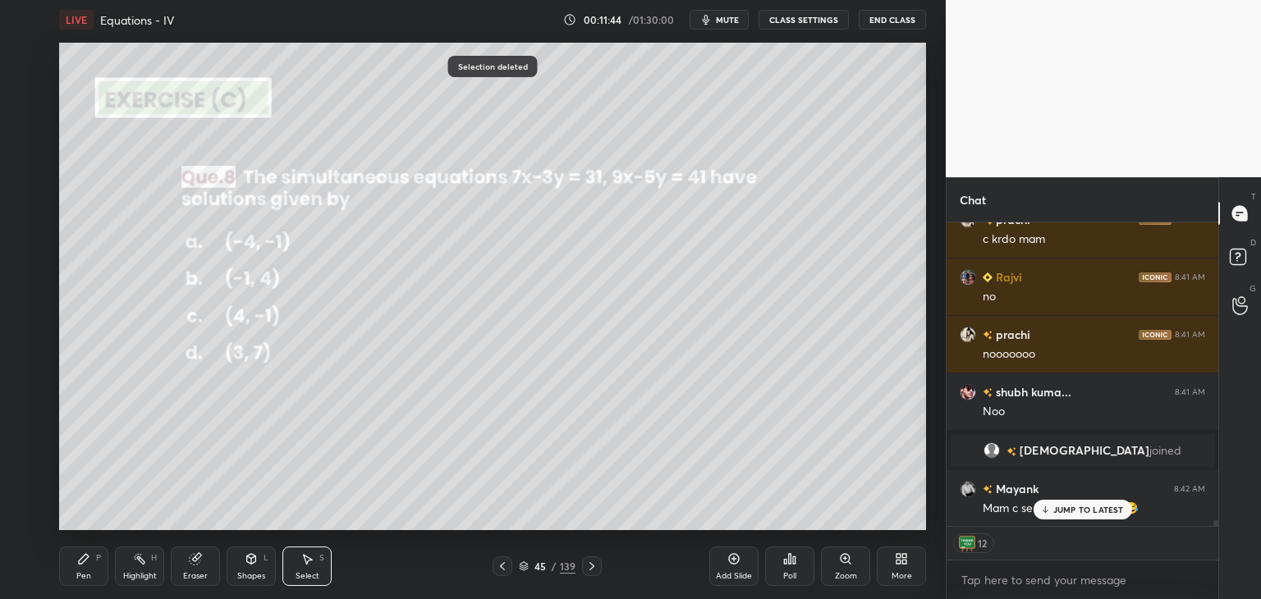
click at [81, 572] on div "Pen" at bounding box center [83, 576] width 15 height 8
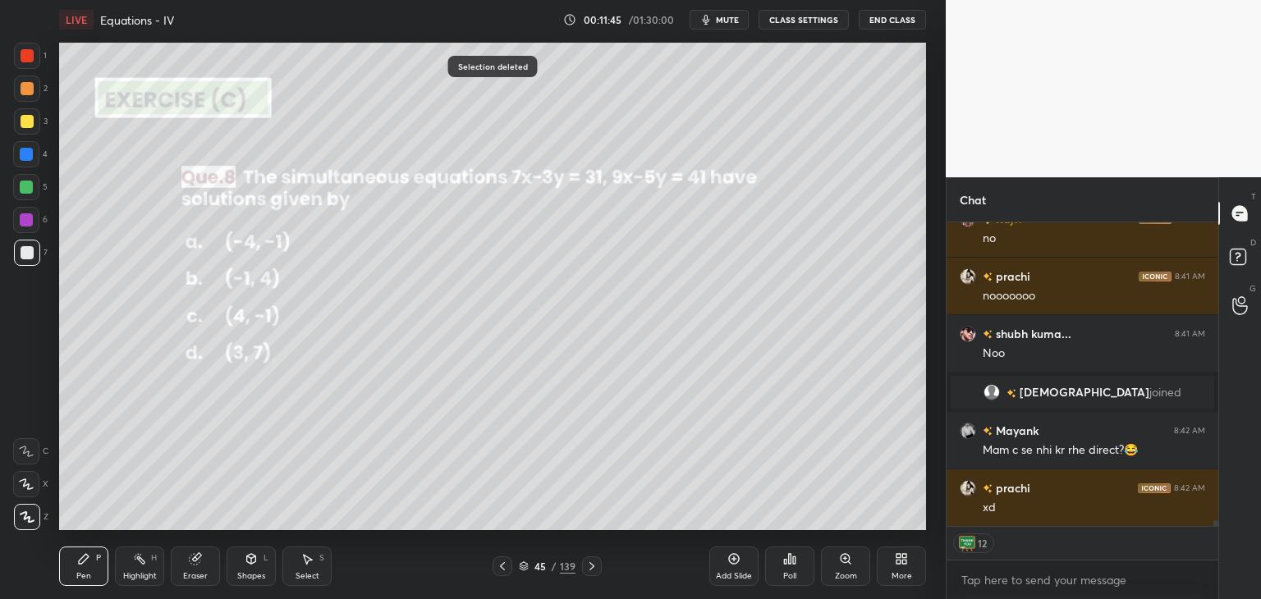
click at [29, 120] on div at bounding box center [27, 121] width 13 height 13
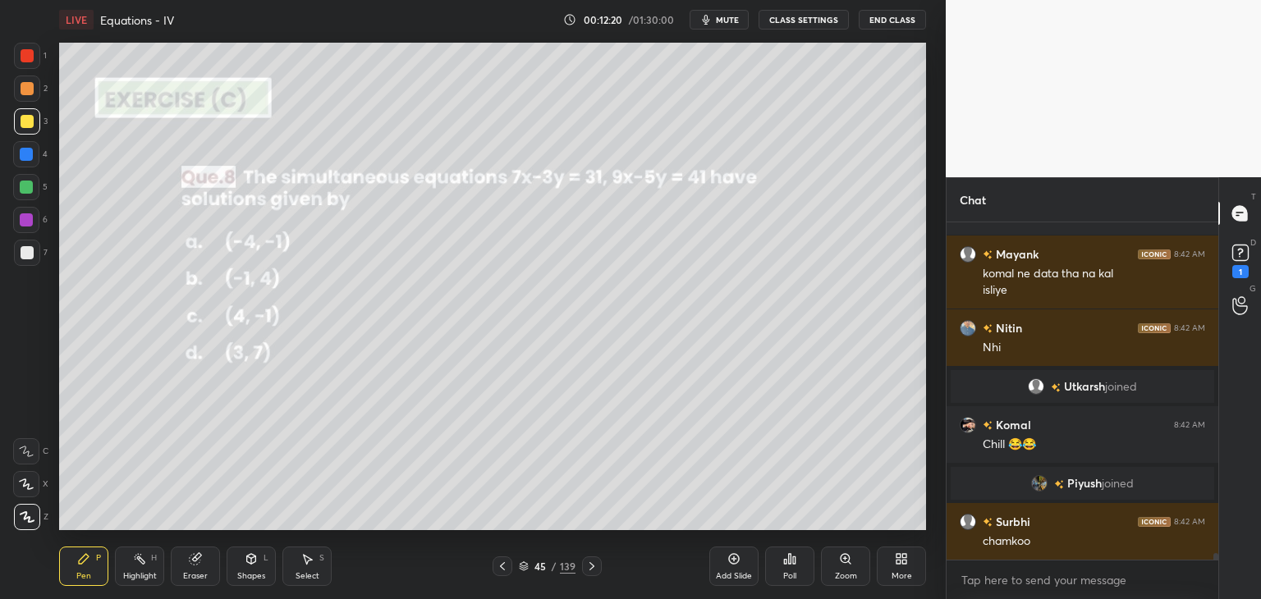
scroll to position [17255, 0]
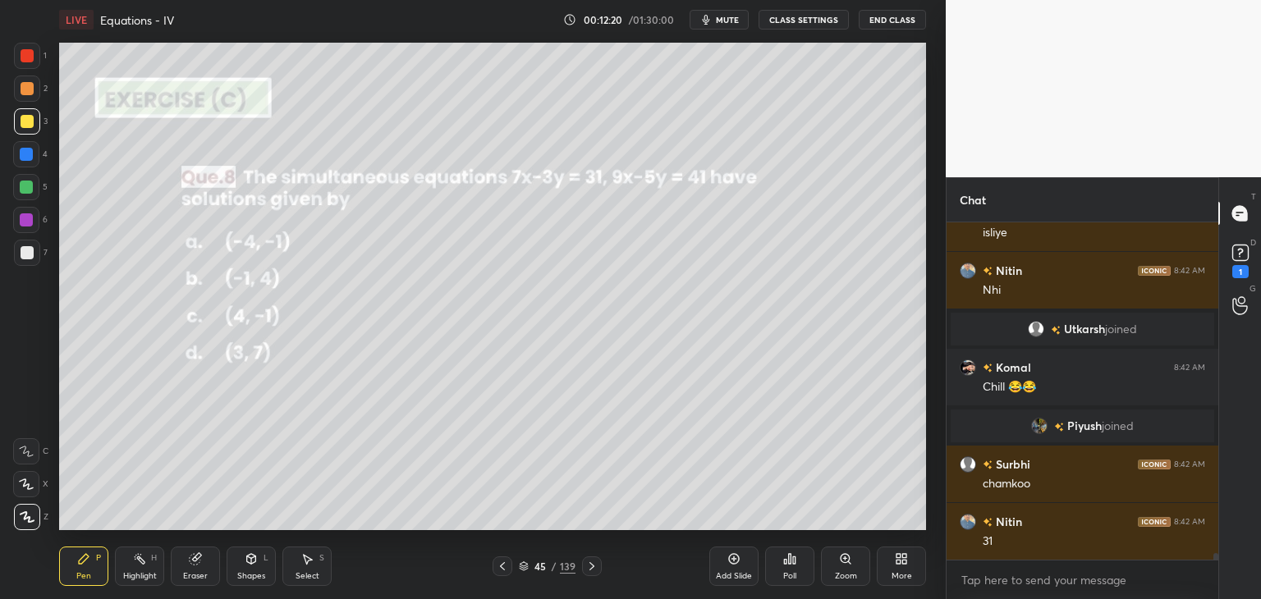
click at [583, 562] on div at bounding box center [592, 566] width 20 height 20
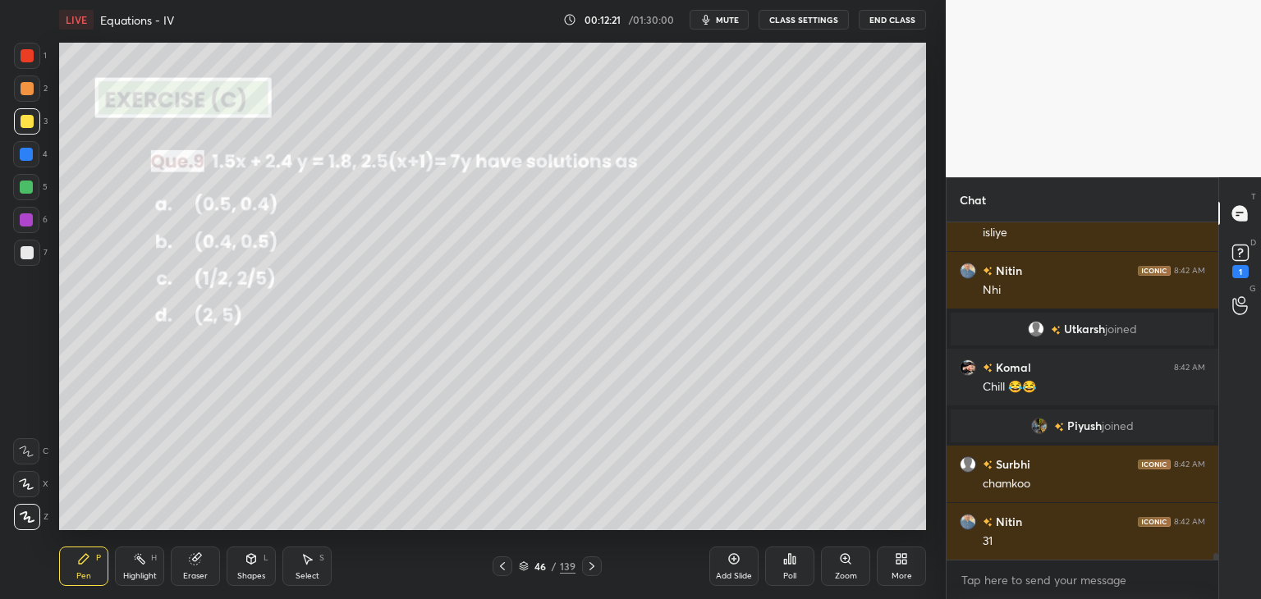
scroll to position [17312, 0]
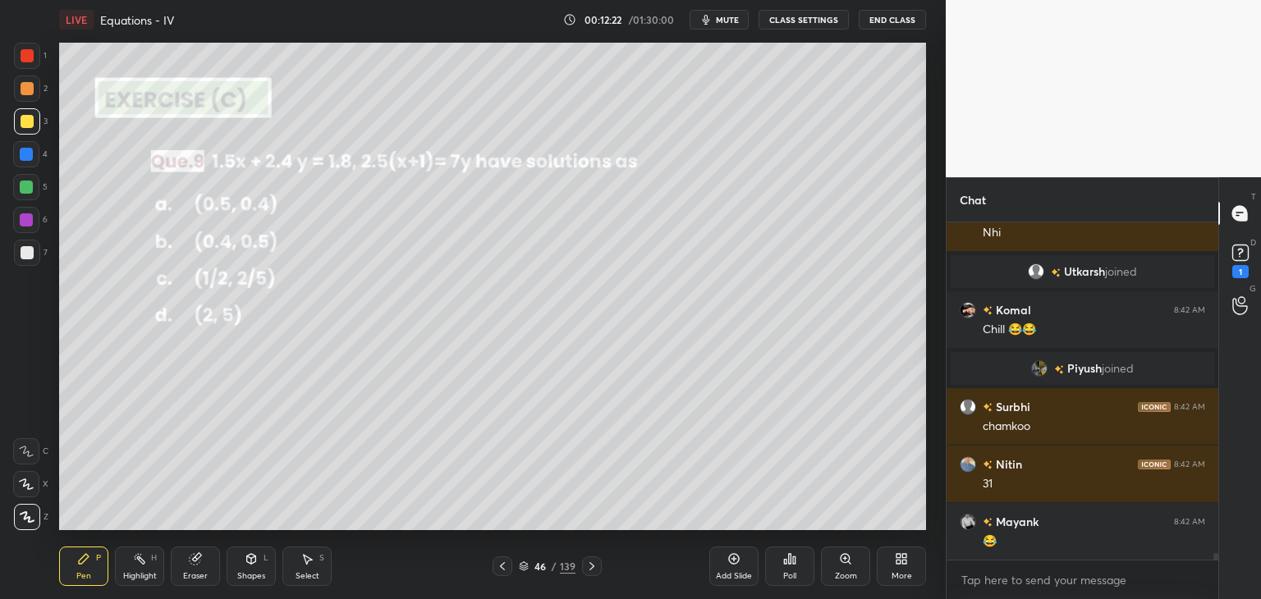
click at [503, 569] on icon at bounding box center [502, 566] width 13 height 13
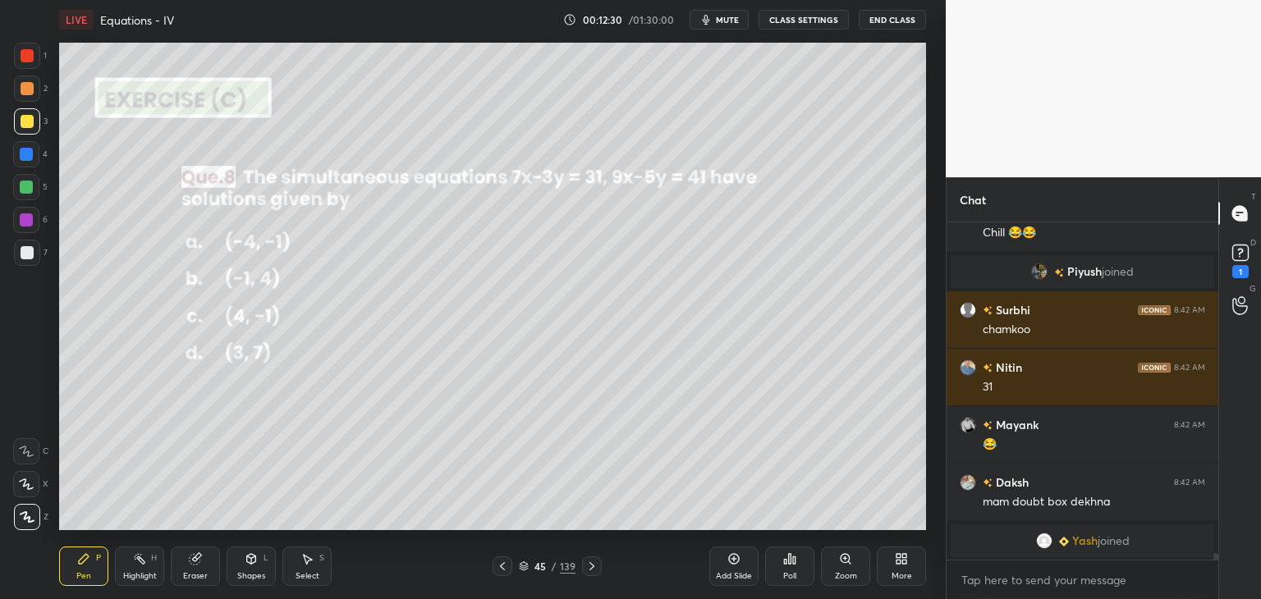
scroll to position [17418, 0]
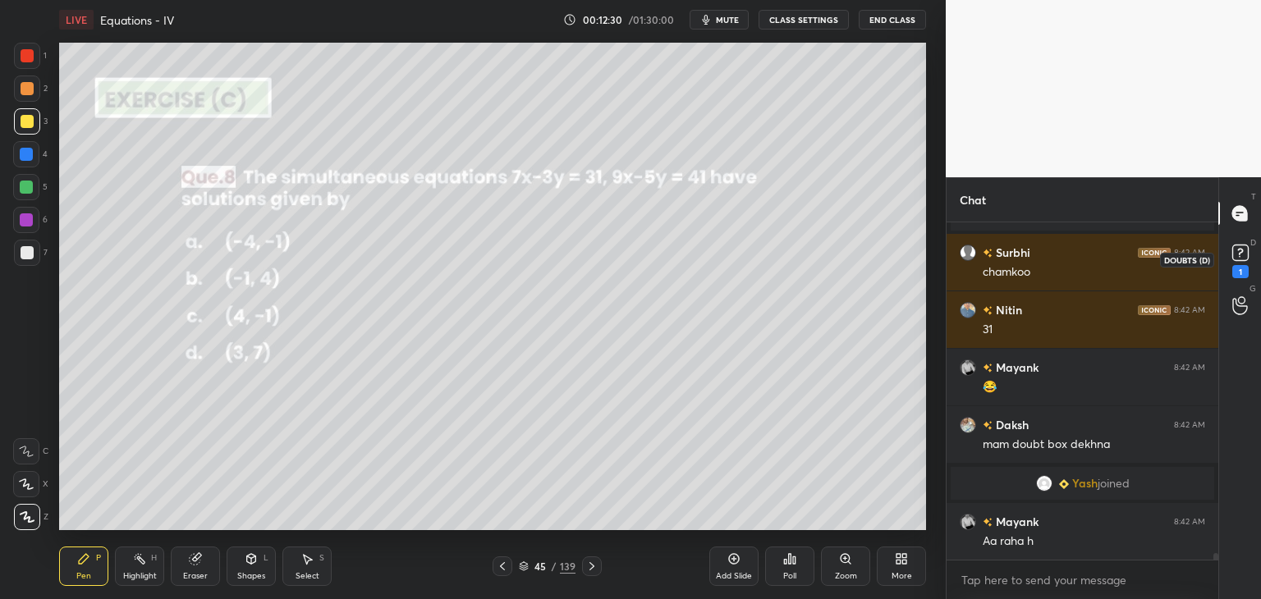
click at [1244, 244] on icon at bounding box center [1240, 252] width 25 height 25
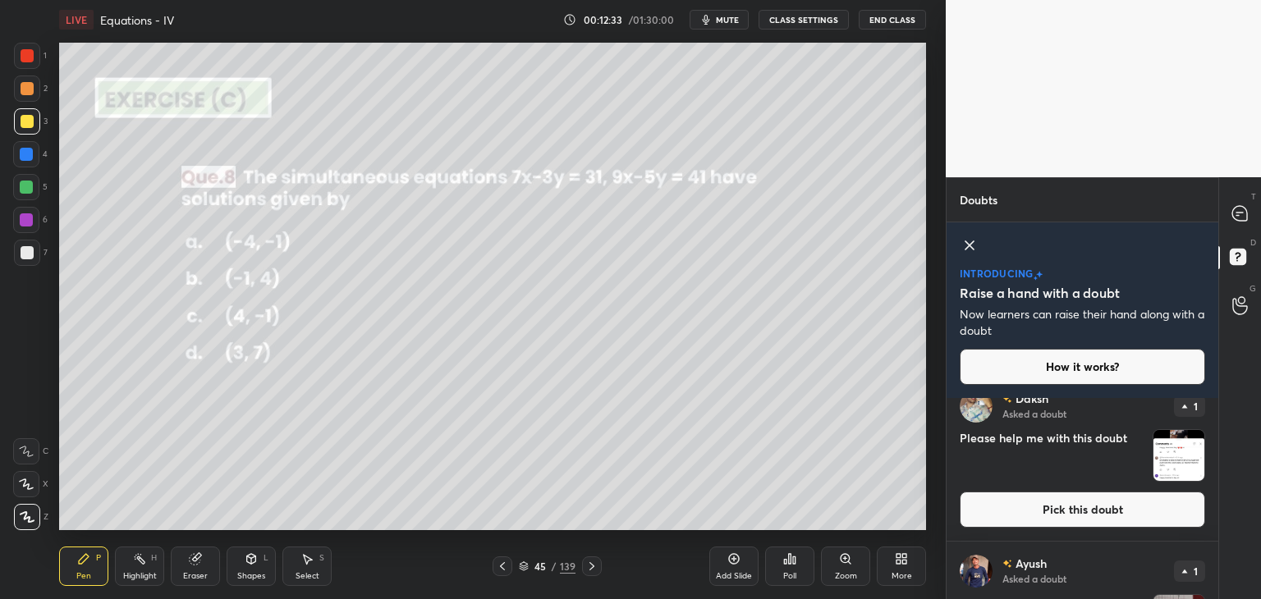
click at [1169, 467] on img "grid" at bounding box center [1178, 455] width 51 height 51
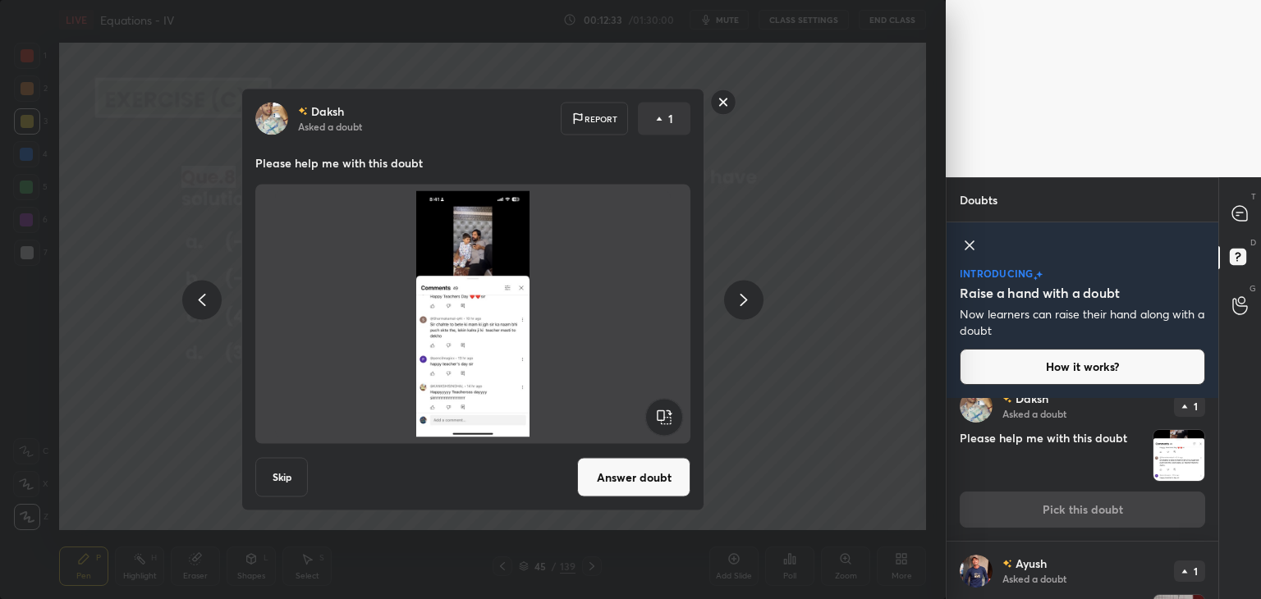
scroll to position [330, 0]
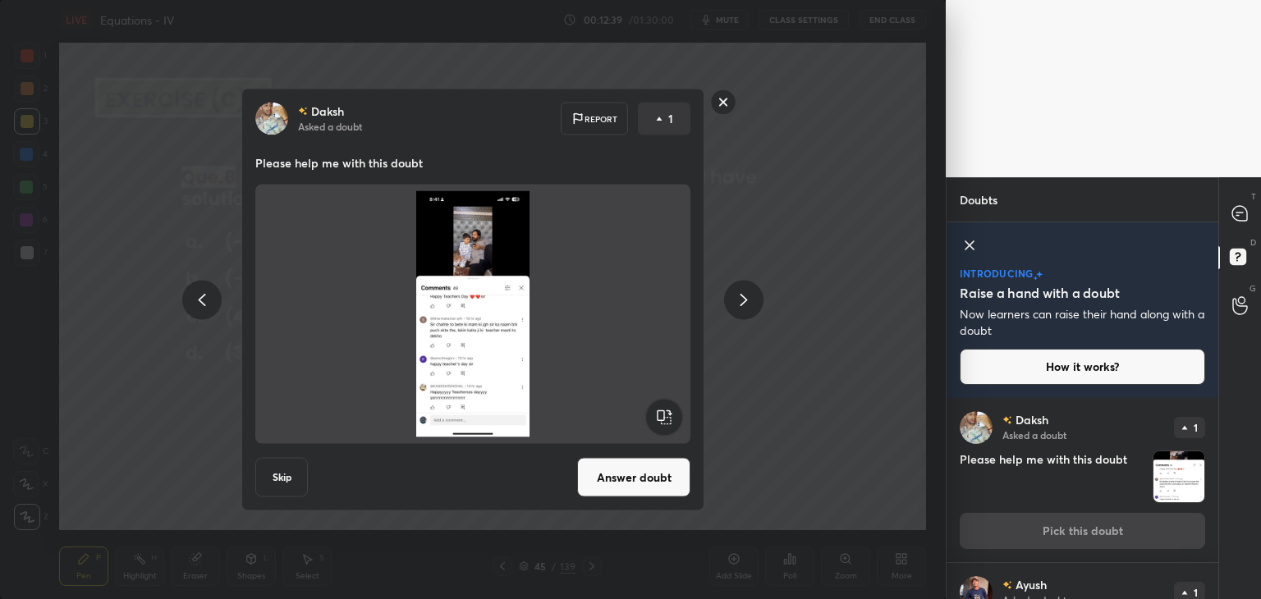
click at [715, 115] on icon at bounding box center [723, 102] width 26 height 26
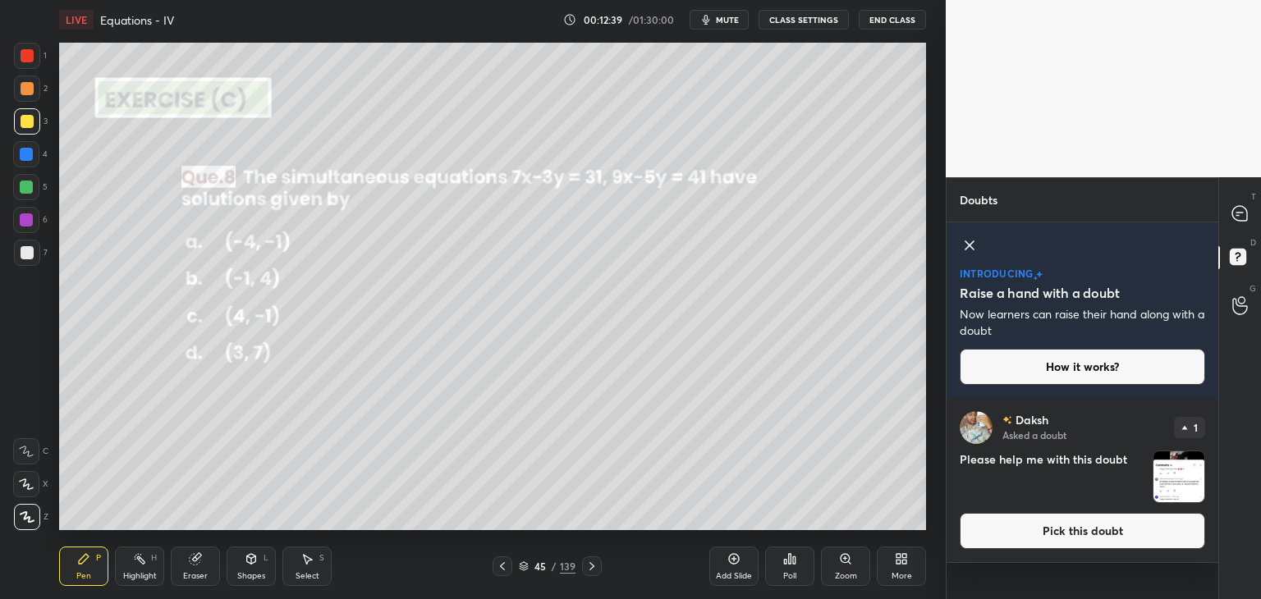
scroll to position [0, 0]
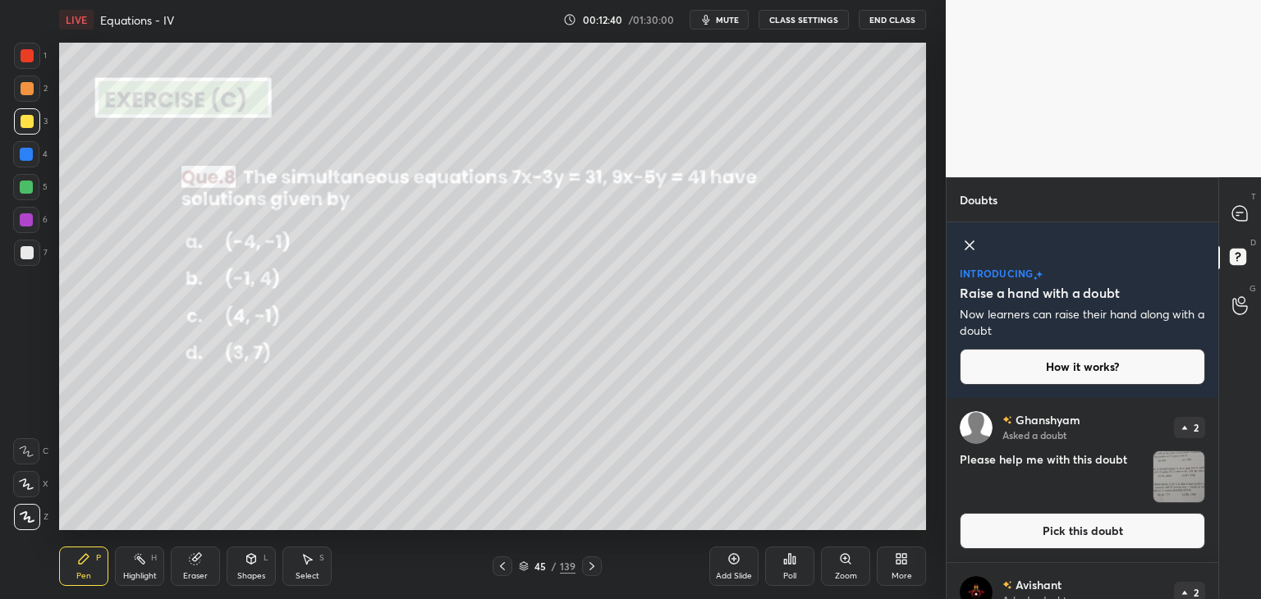
click at [1244, 237] on div "D Doubts (D)" at bounding box center [1240, 259] width 42 height 46
click at [1239, 211] on icon at bounding box center [1239, 213] width 15 height 15
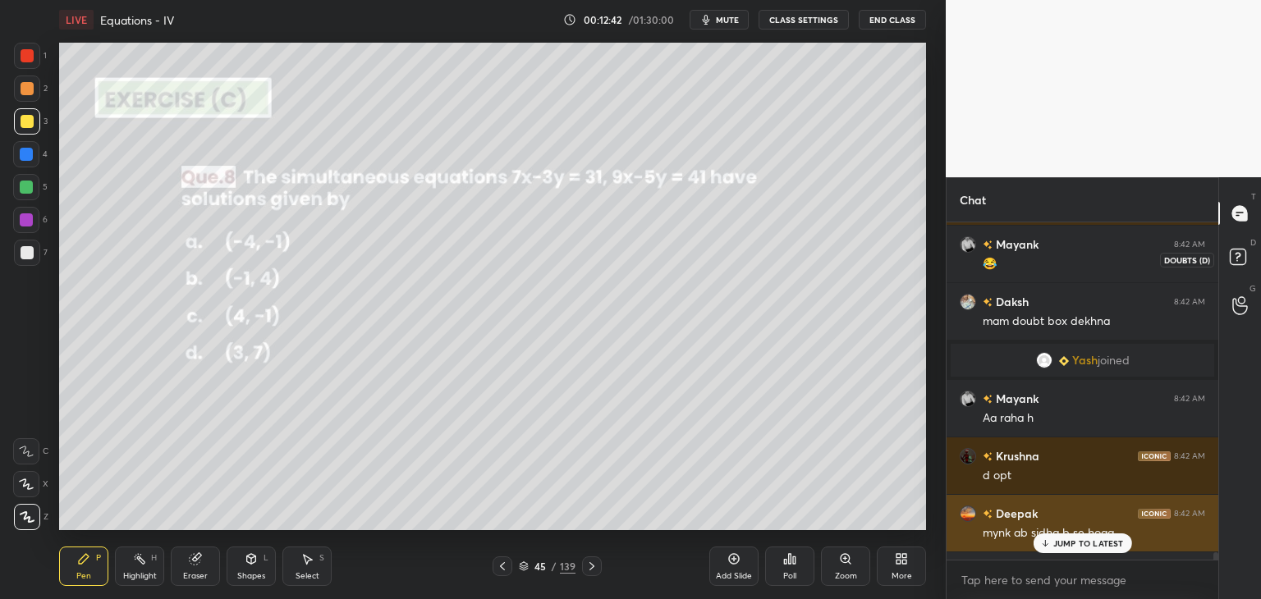
scroll to position [332, 267]
click at [1078, 531] on div "mynk ab sidha b se hoga" at bounding box center [1093, 533] width 222 height 16
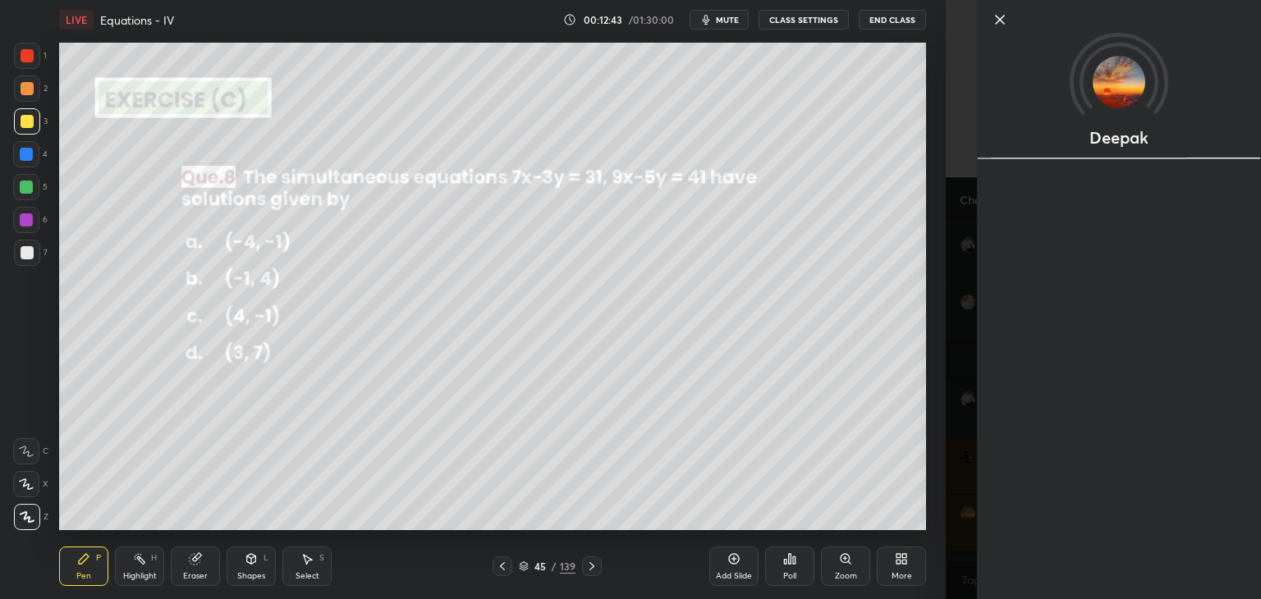
click at [1070, 541] on div "Deepak" at bounding box center [1119, 299] width 284 height 599
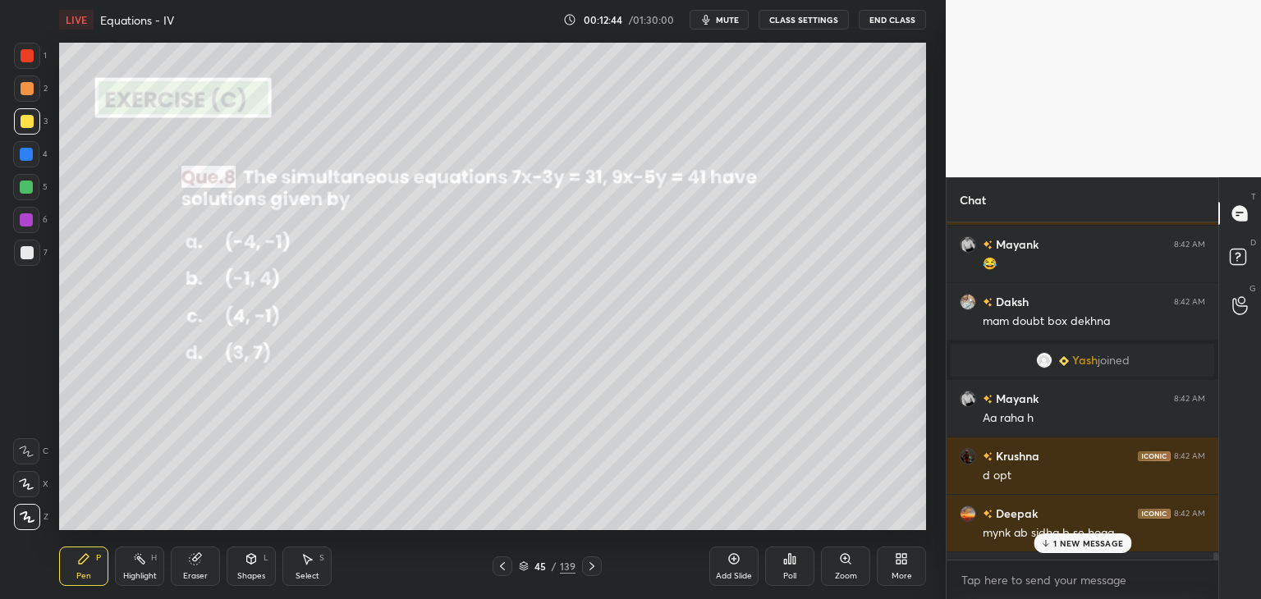
click at [1101, 548] on div "1 NEW MESSAGE" at bounding box center [1082, 543] width 98 height 20
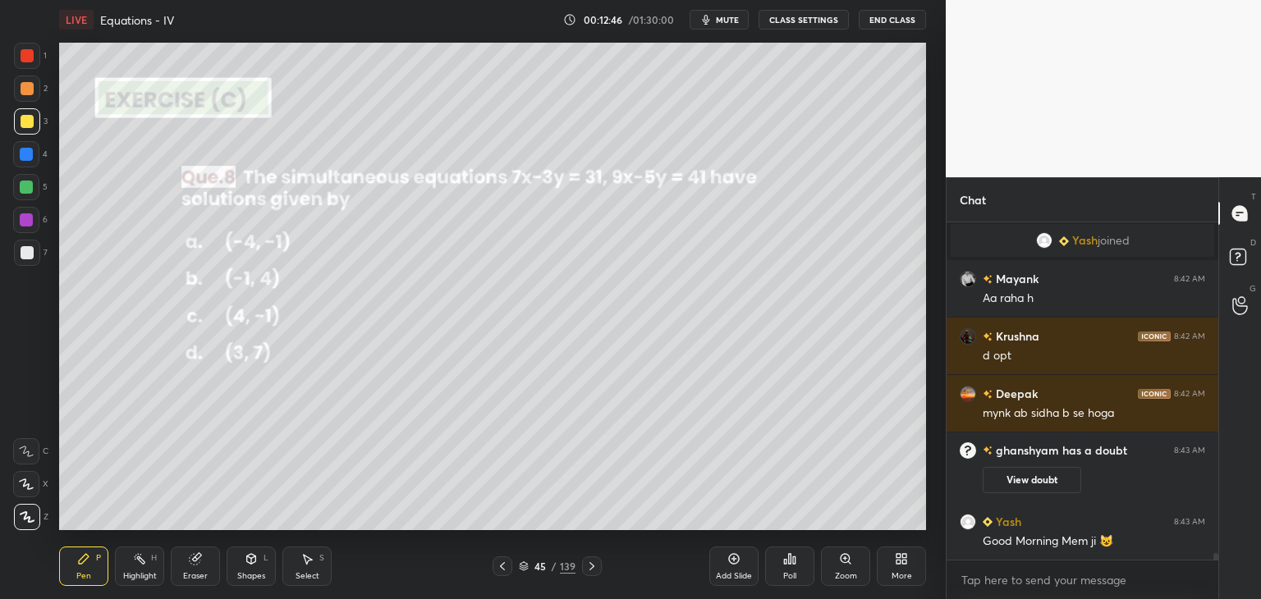
click at [587, 570] on icon at bounding box center [591, 566] width 13 height 13
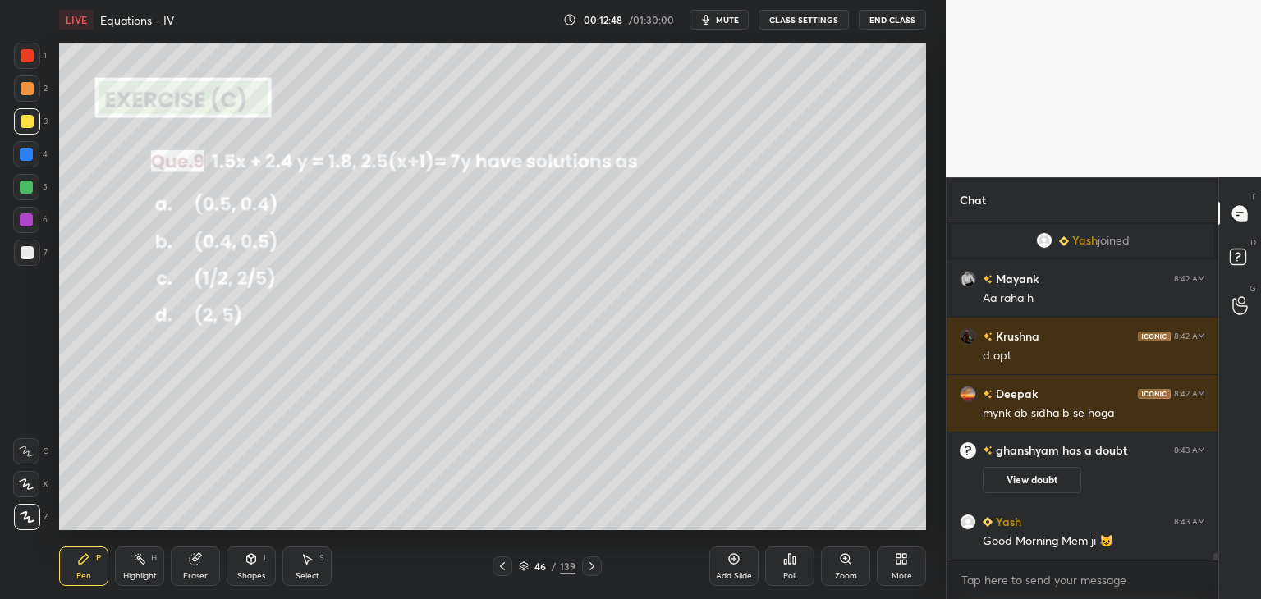
click at [791, 573] on div "Poll" at bounding box center [789, 576] width 13 height 8
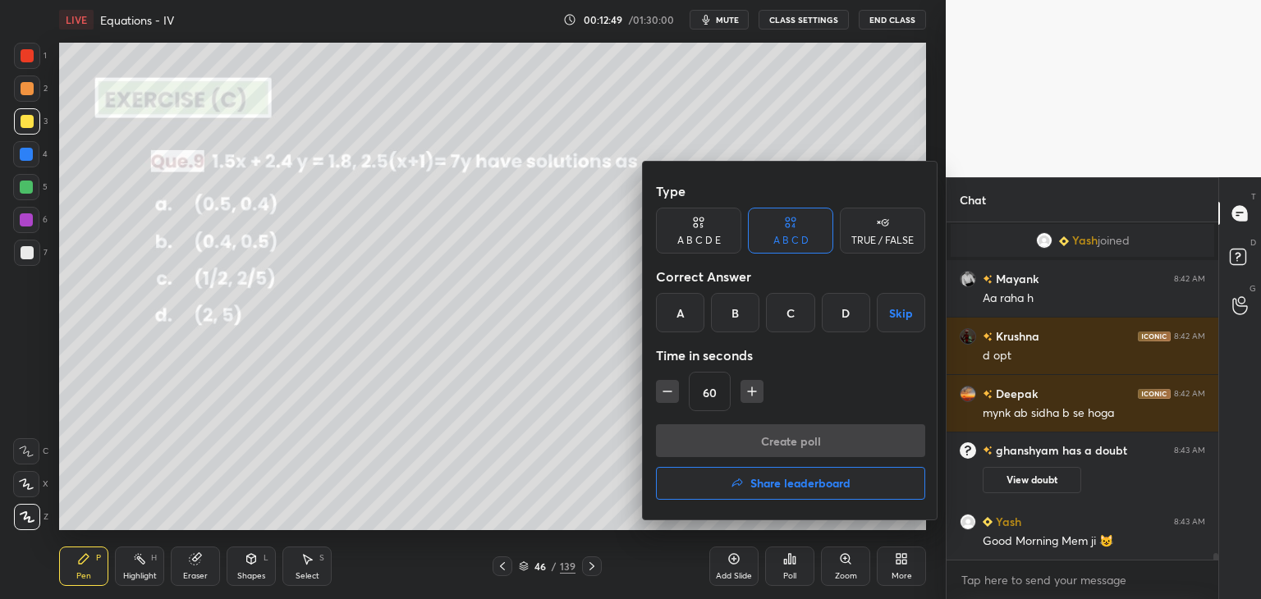
scroll to position [18022, 0]
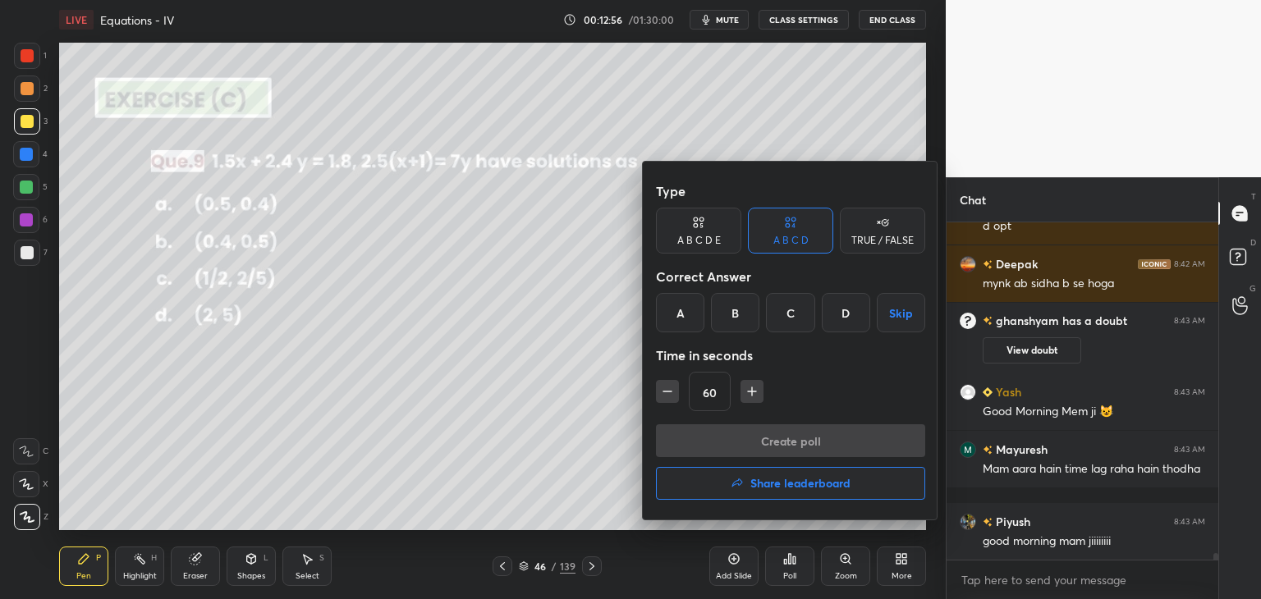
click at [729, 312] on div "B" at bounding box center [735, 312] width 48 height 39
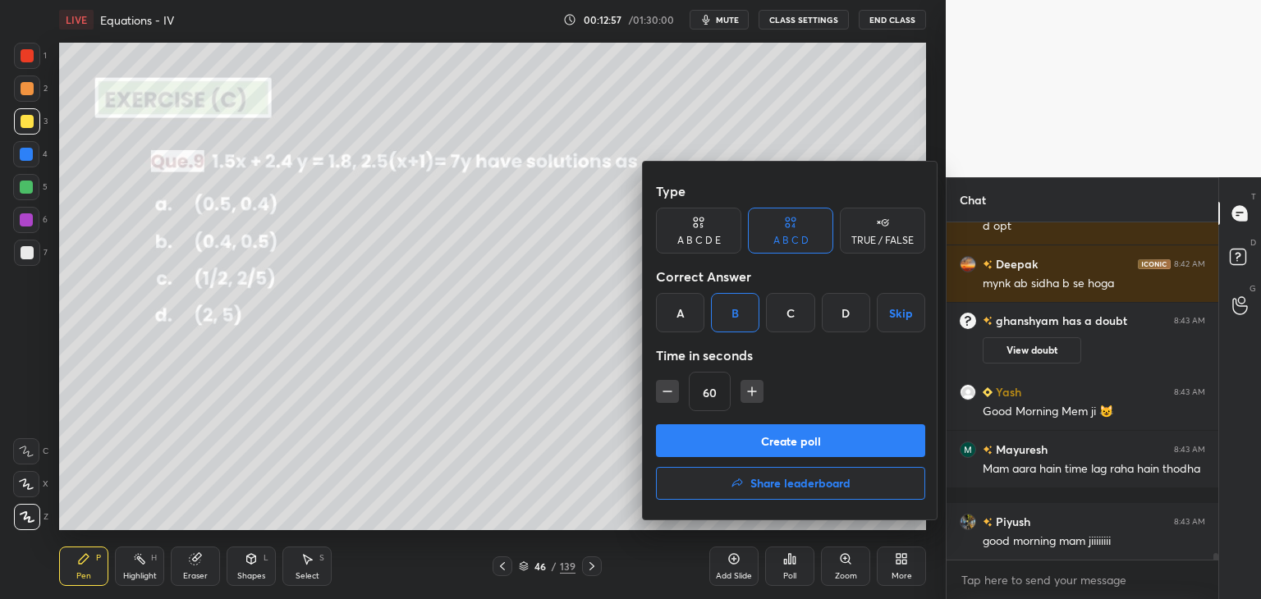
scroll to position [18118, 0]
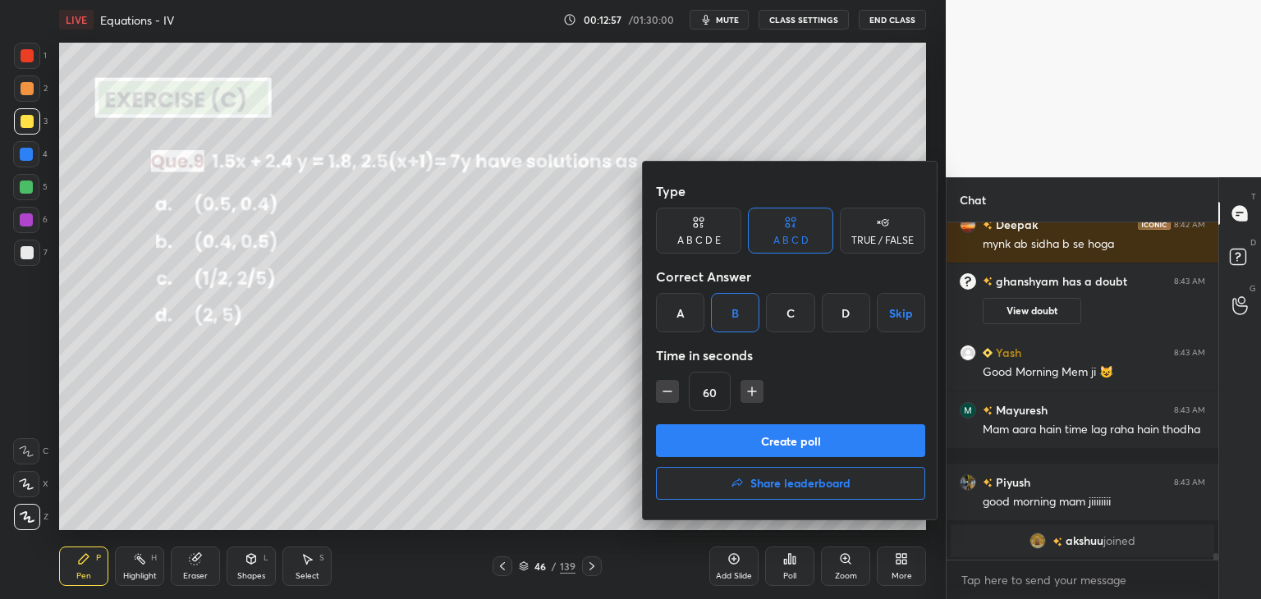
click at [719, 437] on button "Create poll" at bounding box center [790, 440] width 269 height 33
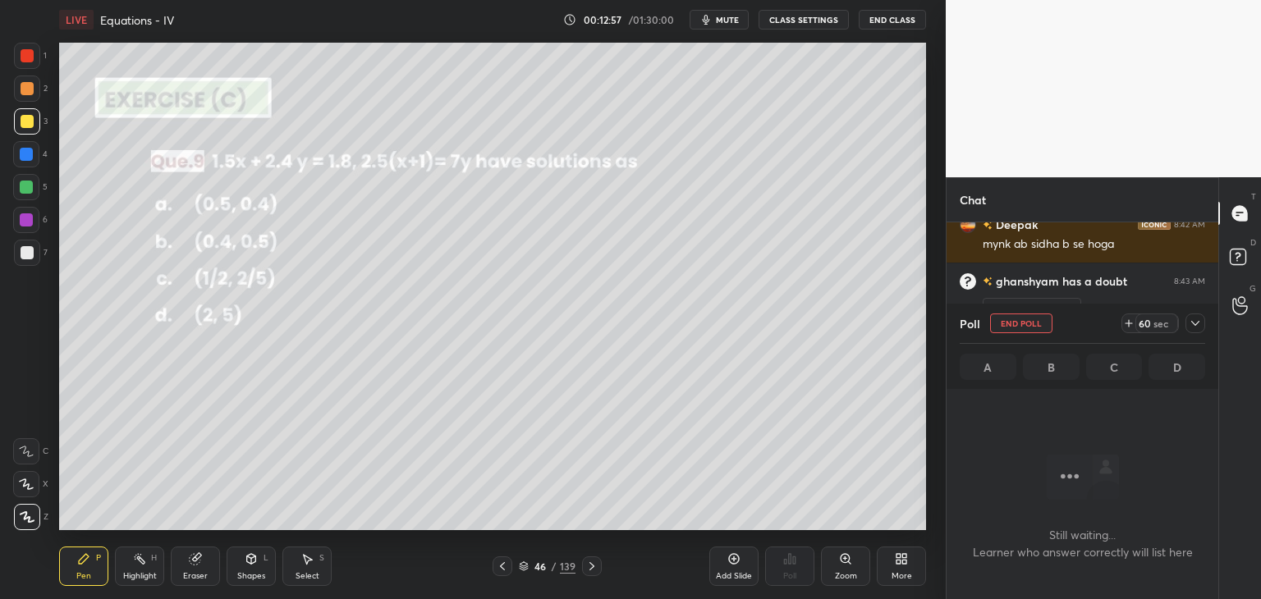
scroll to position [5, 5]
click at [1194, 318] on icon at bounding box center [1194, 323] width 13 height 13
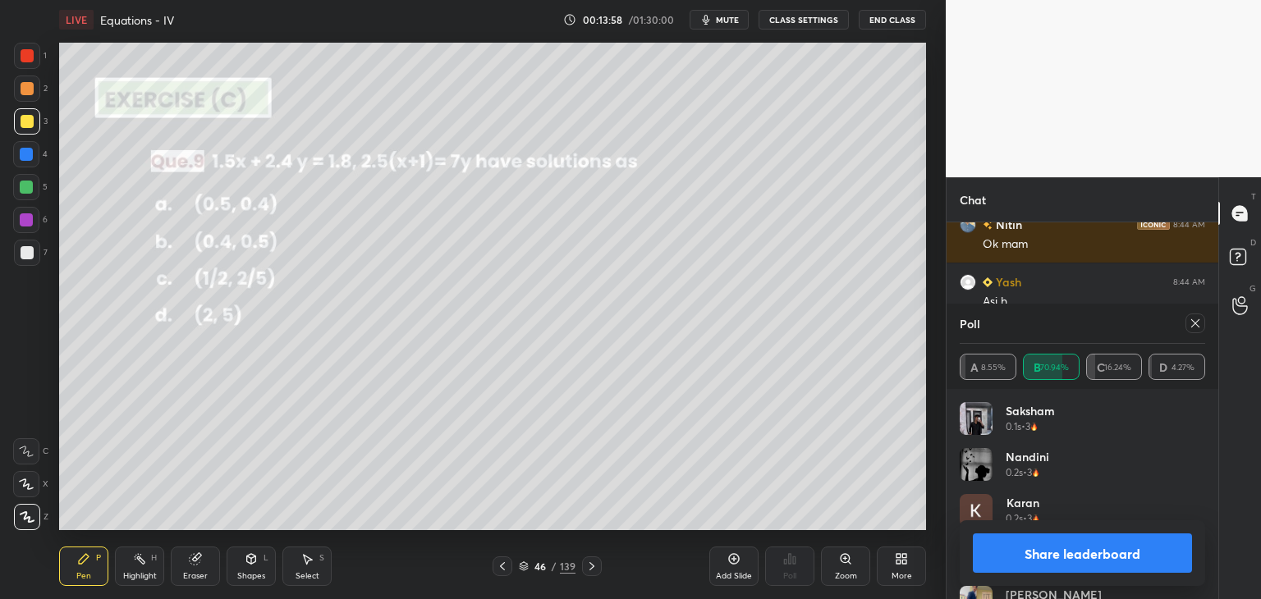
scroll to position [192, 240]
click at [977, 556] on button "Share leaderboard" at bounding box center [1081, 552] width 219 height 39
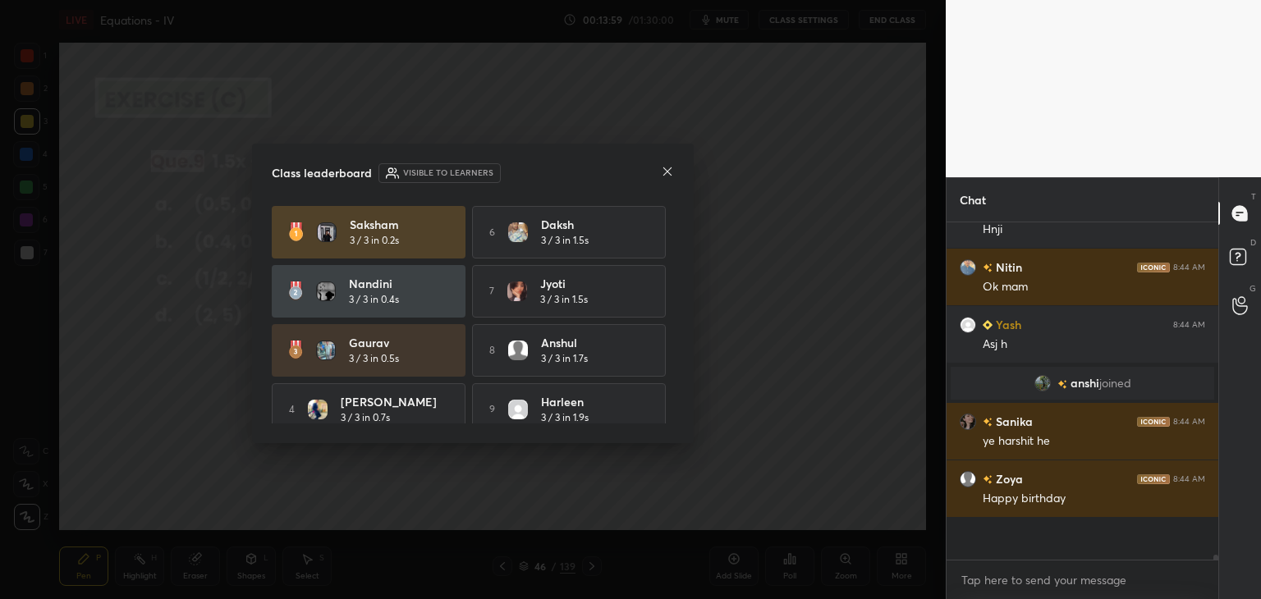
scroll to position [18240, 0]
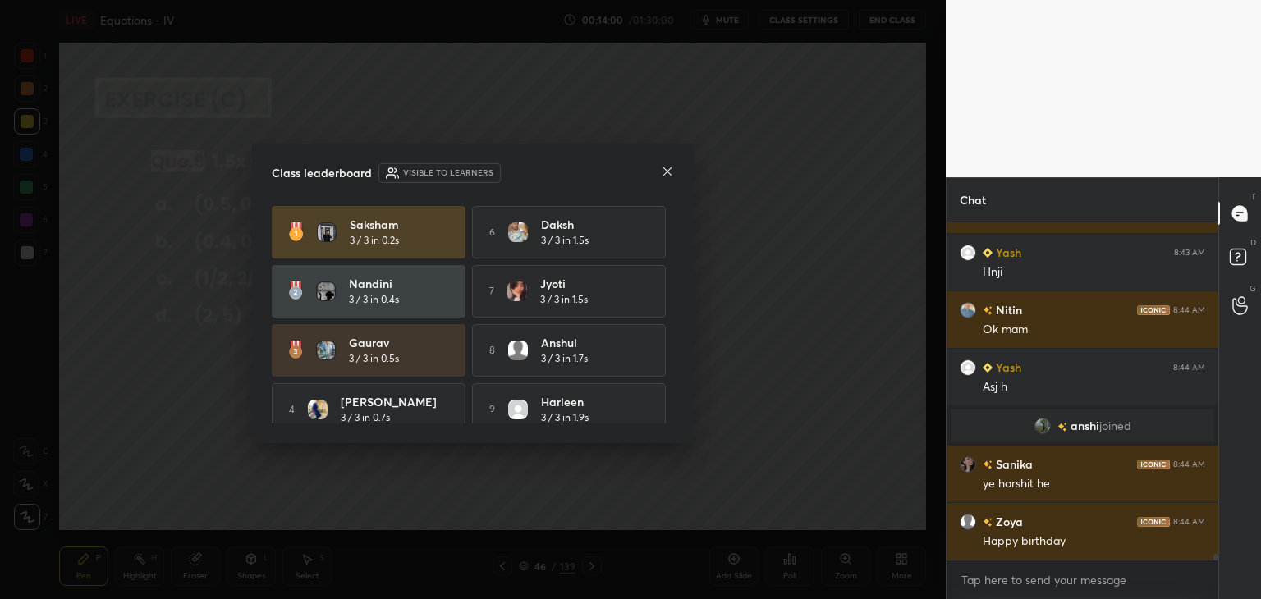
click at [664, 172] on icon at bounding box center [667, 171] width 13 height 13
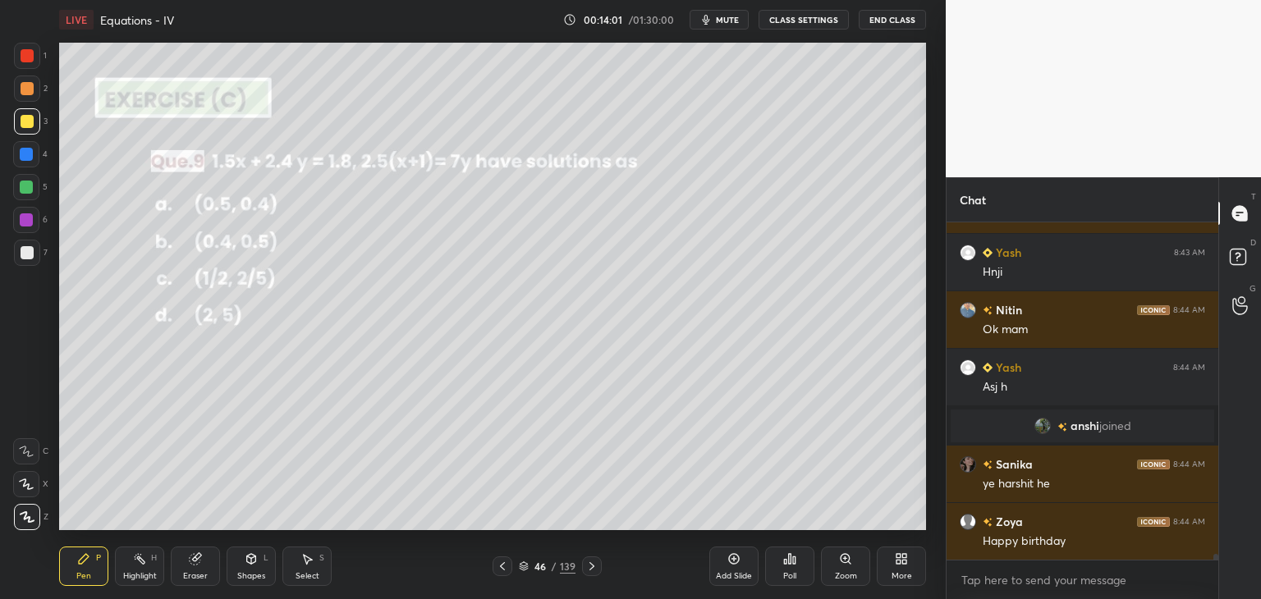
click at [492, 565] on div at bounding box center [502, 566] width 20 height 20
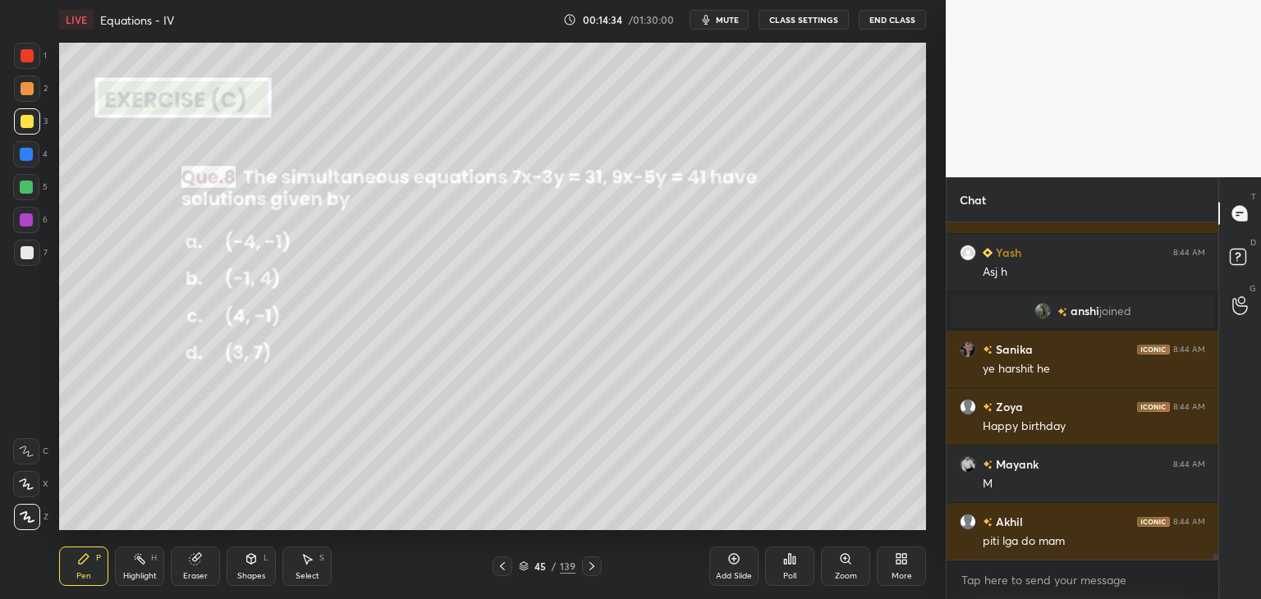
scroll to position [18412, 0]
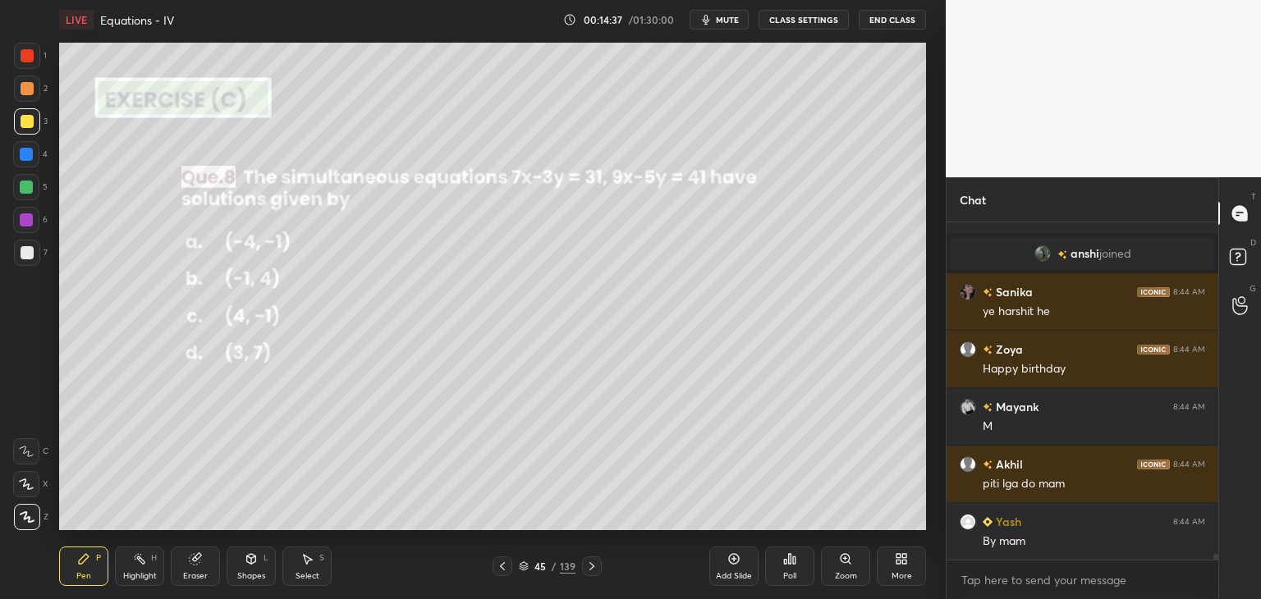
click at [589, 565] on icon at bounding box center [591, 566] width 13 height 13
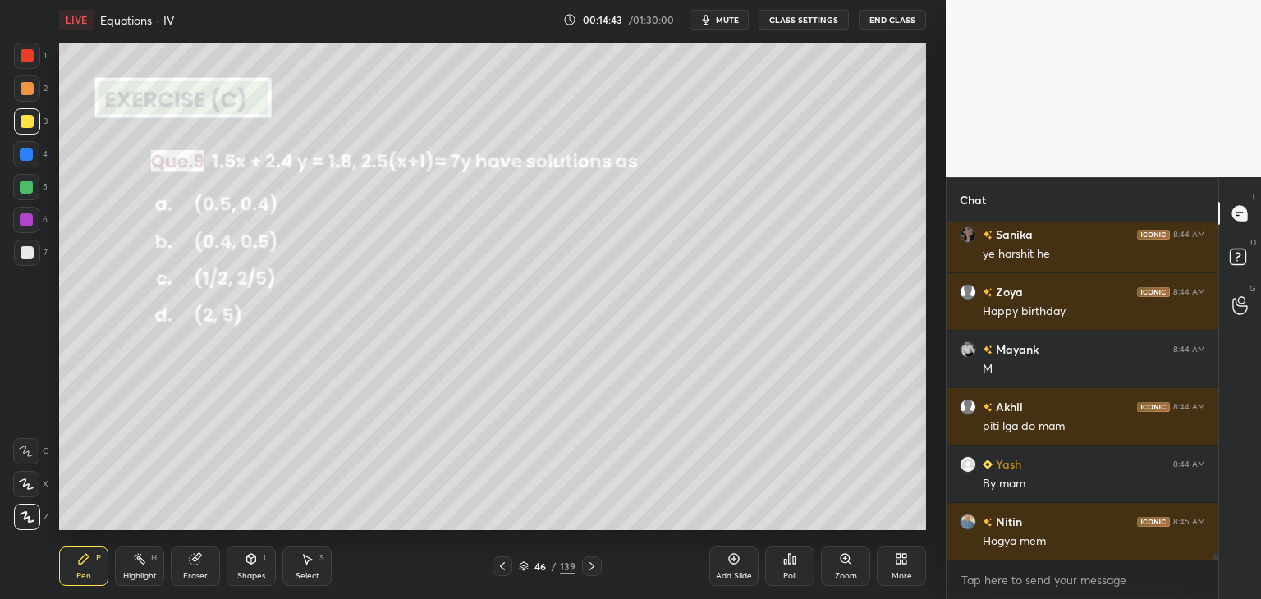
scroll to position [18527, 0]
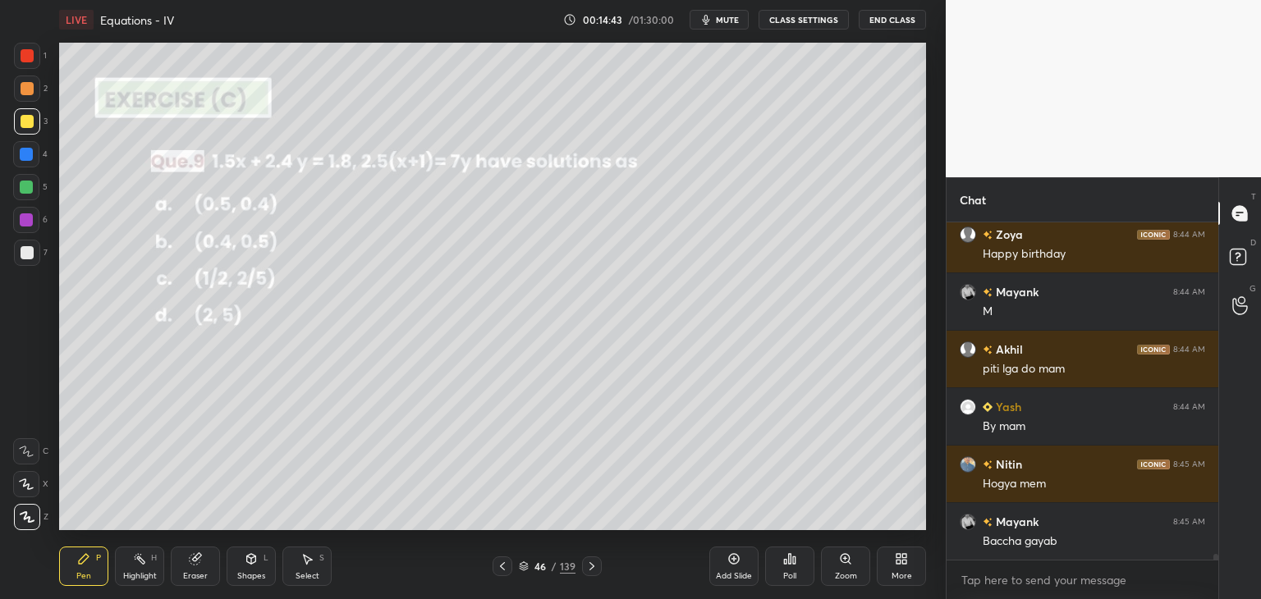
click at [19, 257] on div at bounding box center [27, 253] width 26 height 26
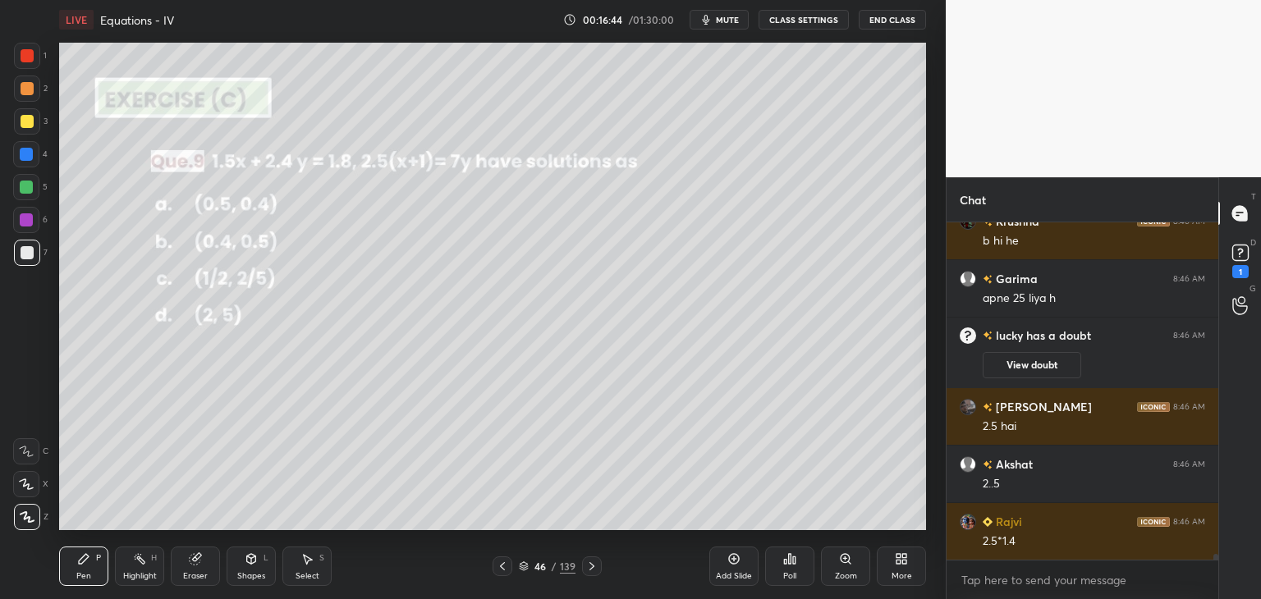
scroll to position [20190, 0]
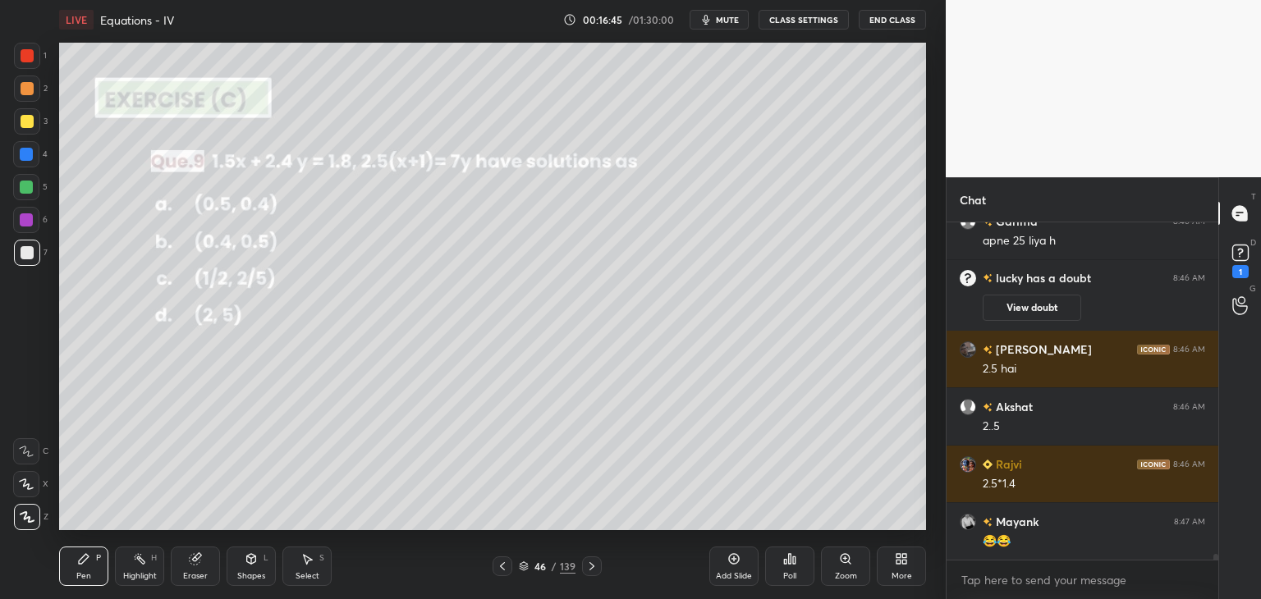
click at [592, 570] on icon at bounding box center [591, 566] width 13 height 13
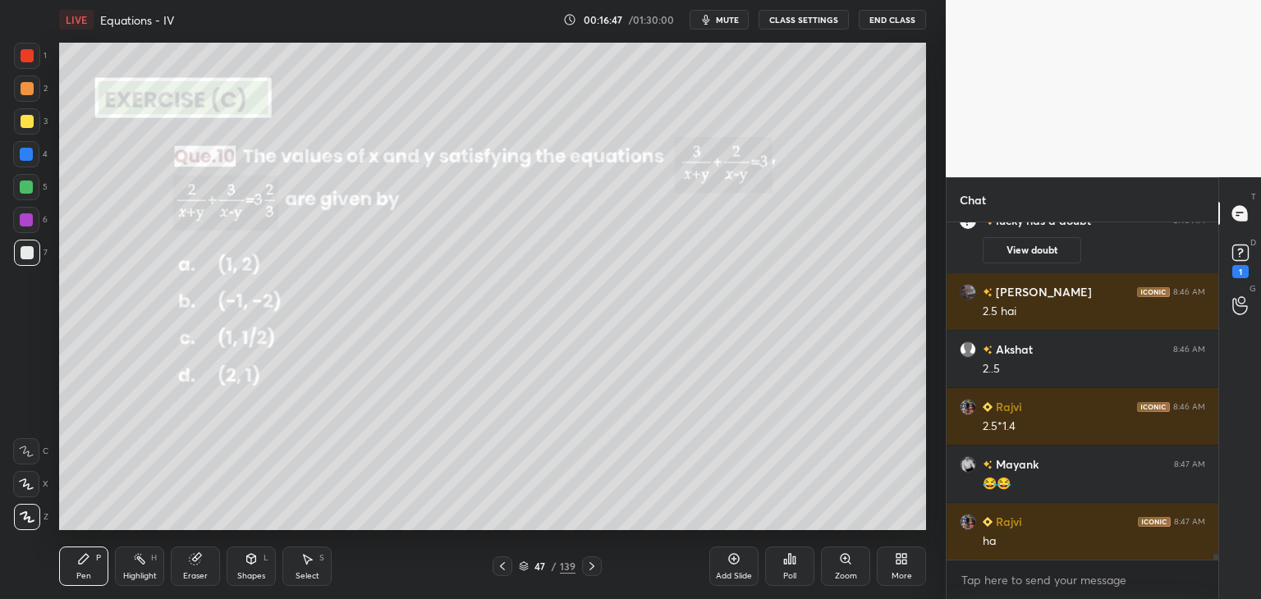
click at [788, 572] on div "Poll" at bounding box center [789, 576] width 13 height 8
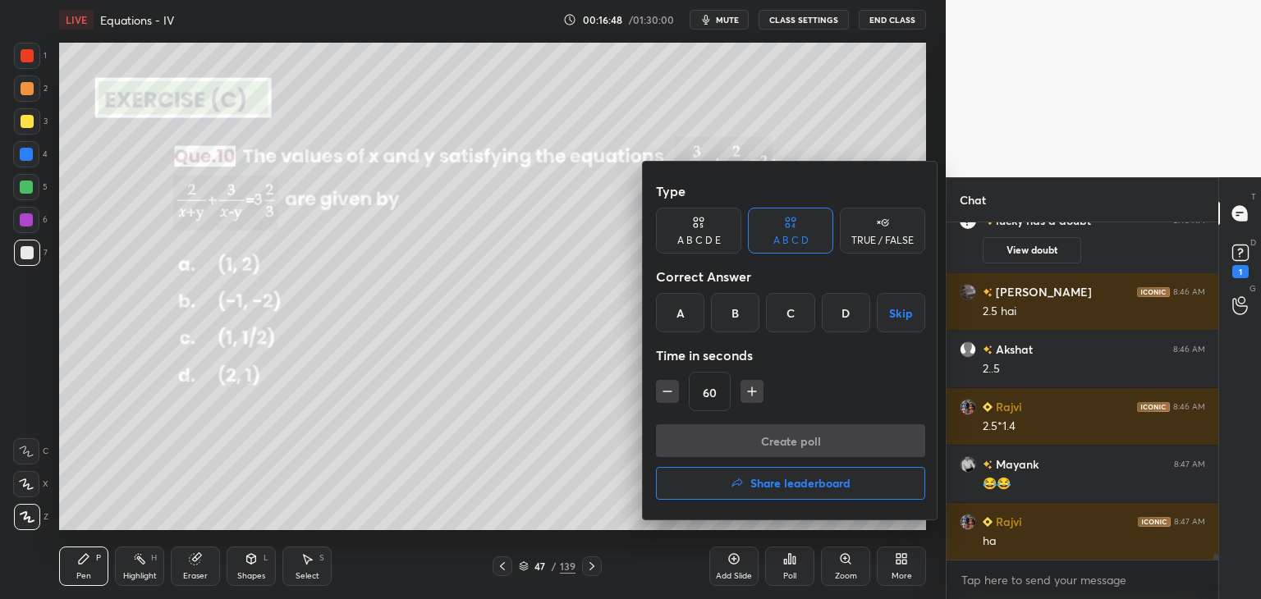
drag, startPoint x: 847, startPoint y: 313, endPoint x: 809, endPoint y: 362, distance: 62.0
click at [846, 313] on div "D" at bounding box center [845, 312] width 48 height 39
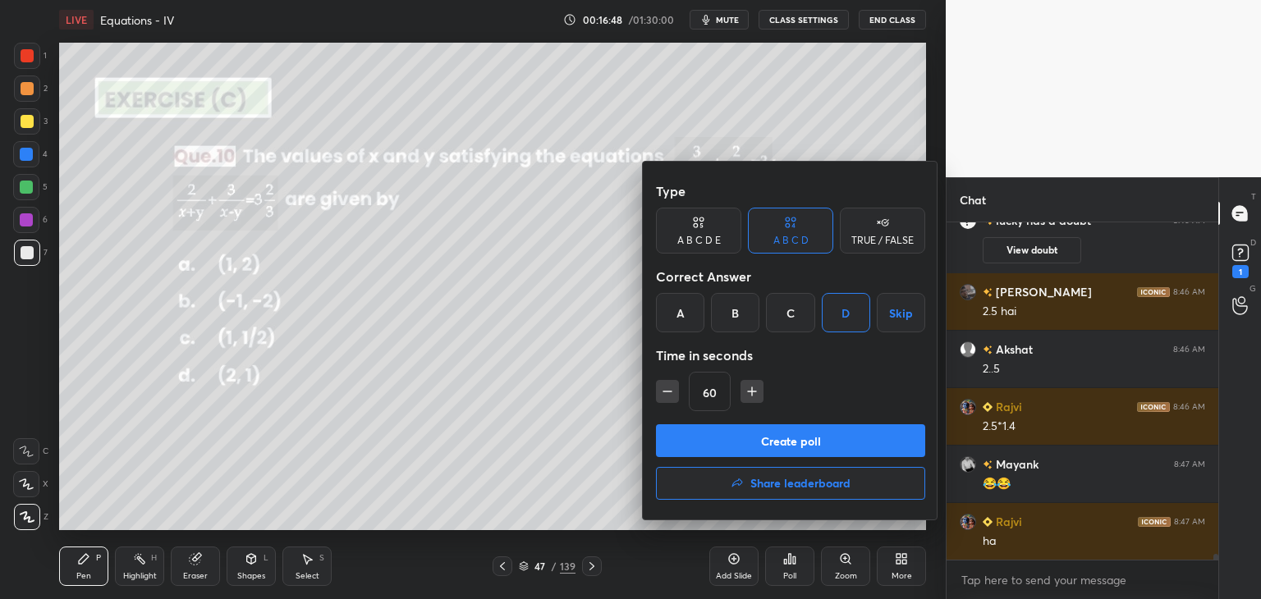
click at [728, 437] on button "Create poll" at bounding box center [790, 440] width 269 height 33
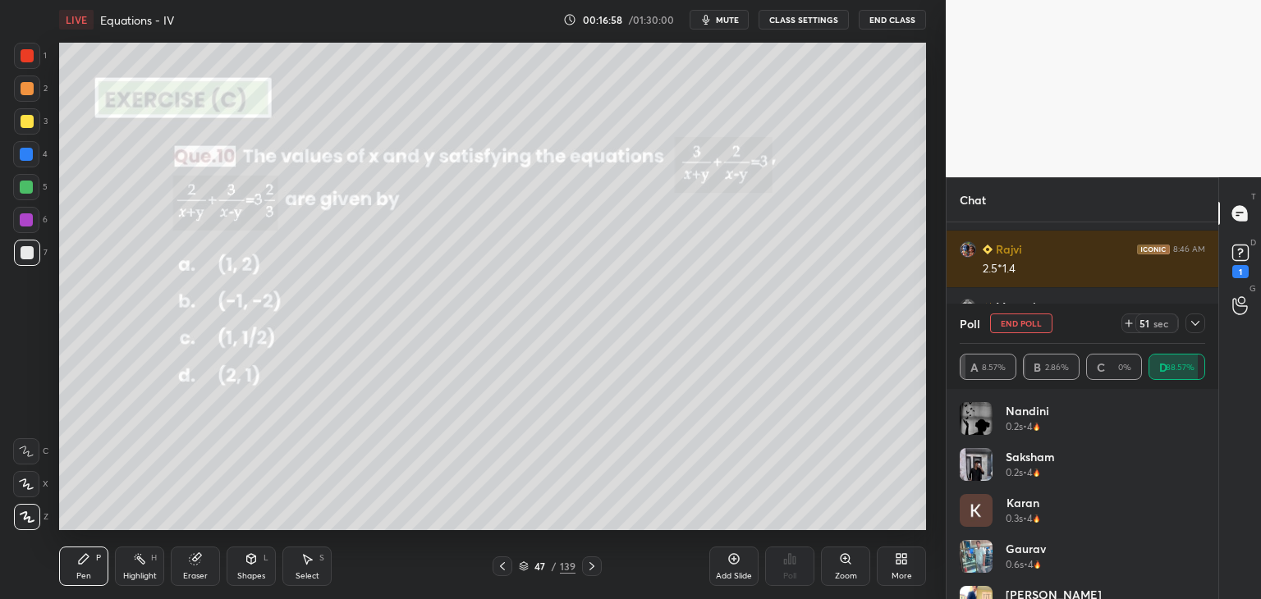
scroll to position [20462, 0]
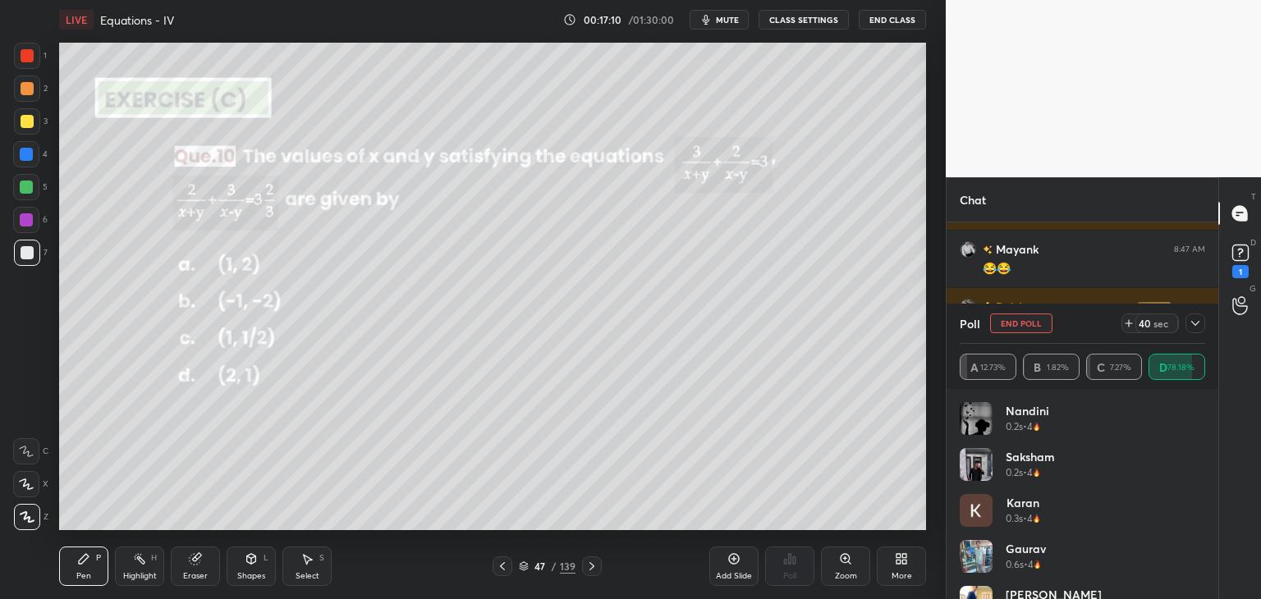
click at [1195, 318] on icon at bounding box center [1194, 323] width 13 height 13
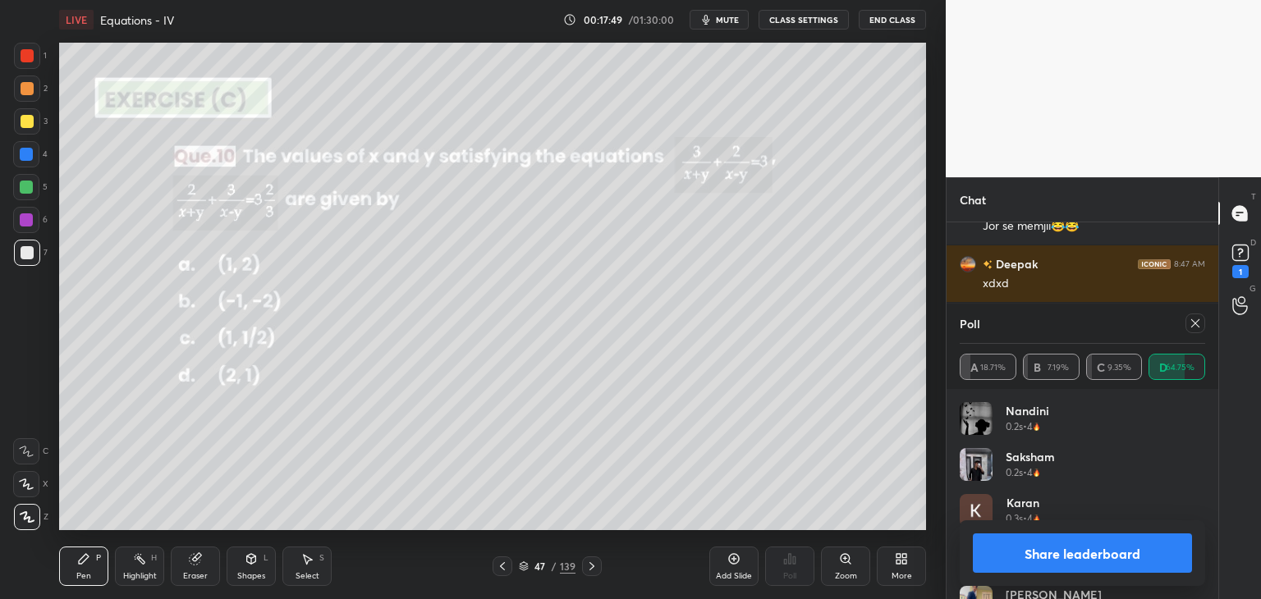
scroll to position [192, 240]
drag, startPoint x: 1195, startPoint y: 319, endPoint x: 1197, endPoint y: 332, distance: 12.4
click at [1194, 319] on icon at bounding box center [1194, 323] width 13 height 13
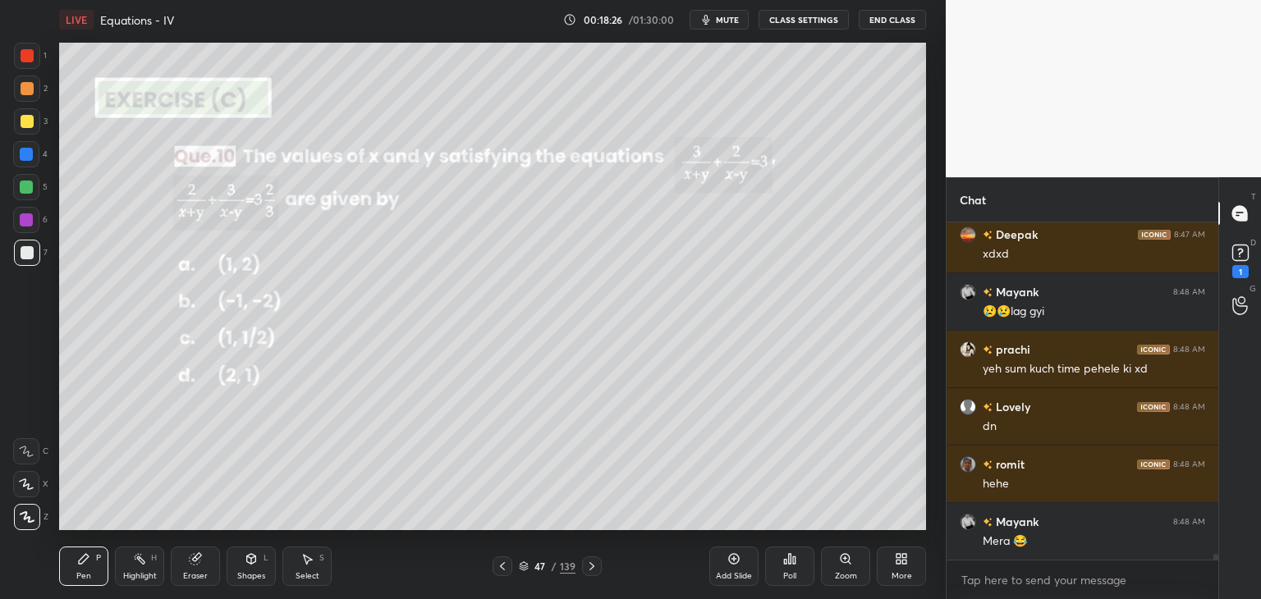
scroll to position [20907, 0]
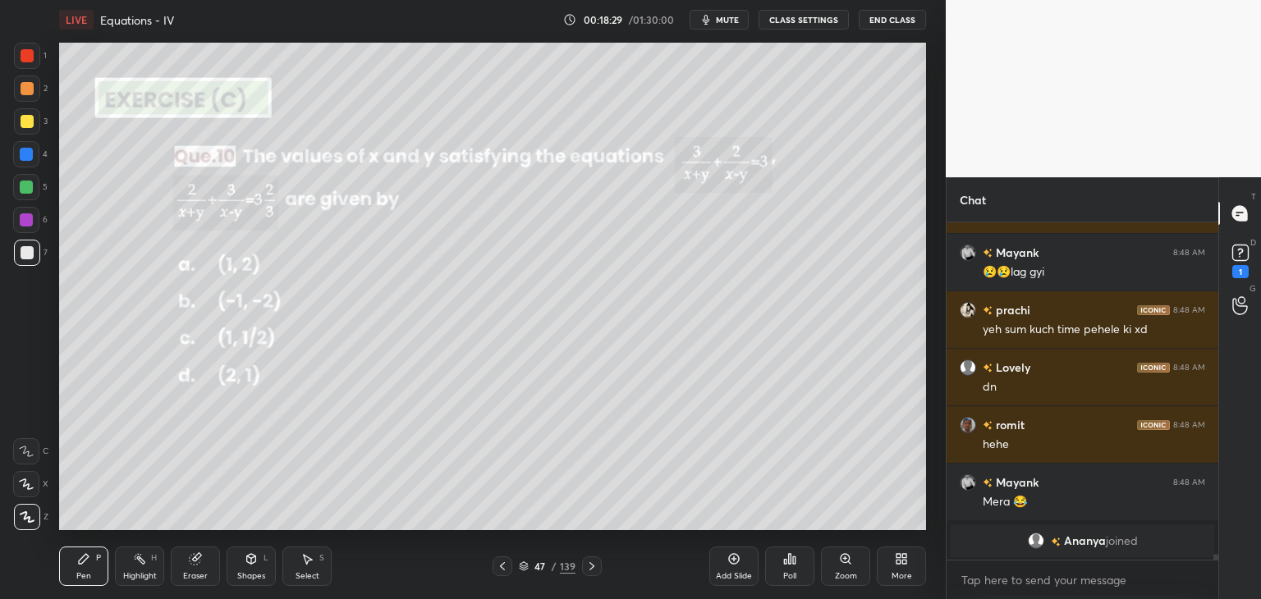
click at [310, 569] on div "Select S" at bounding box center [306, 566] width 49 height 39
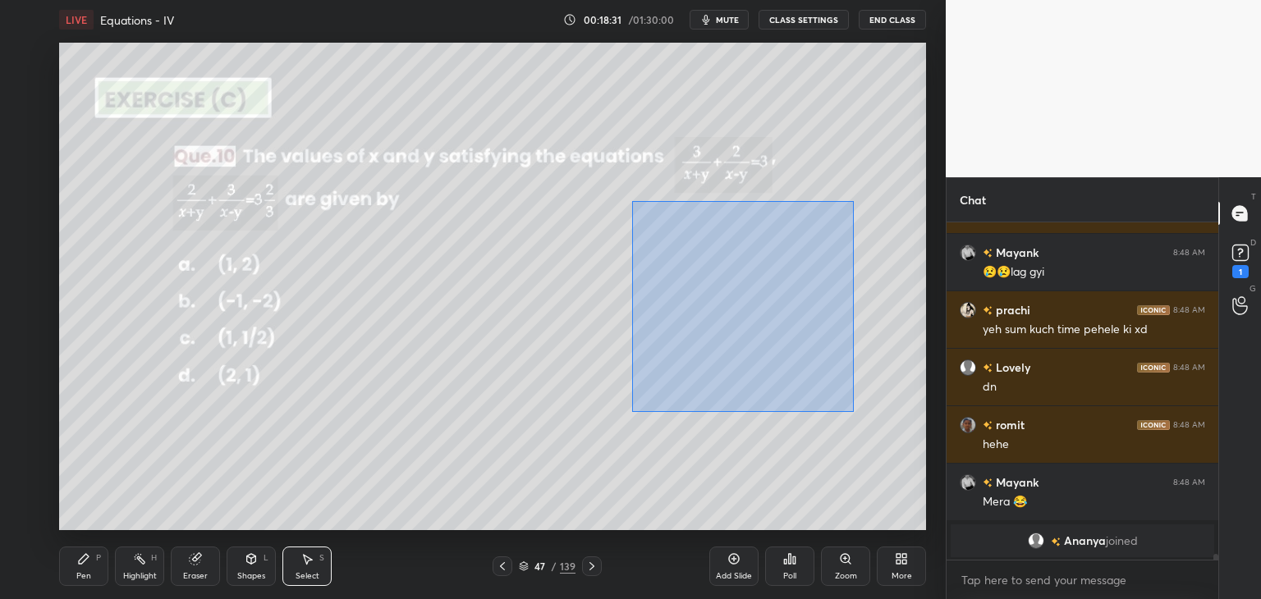
drag, startPoint x: 636, startPoint y: 204, endPoint x: 830, endPoint y: 414, distance: 286.3
click at [850, 411] on div "0 ° Undo Copy Duplicate Duplicate to new slide Delete" at bounding box center [492, 286] width 867 height 487
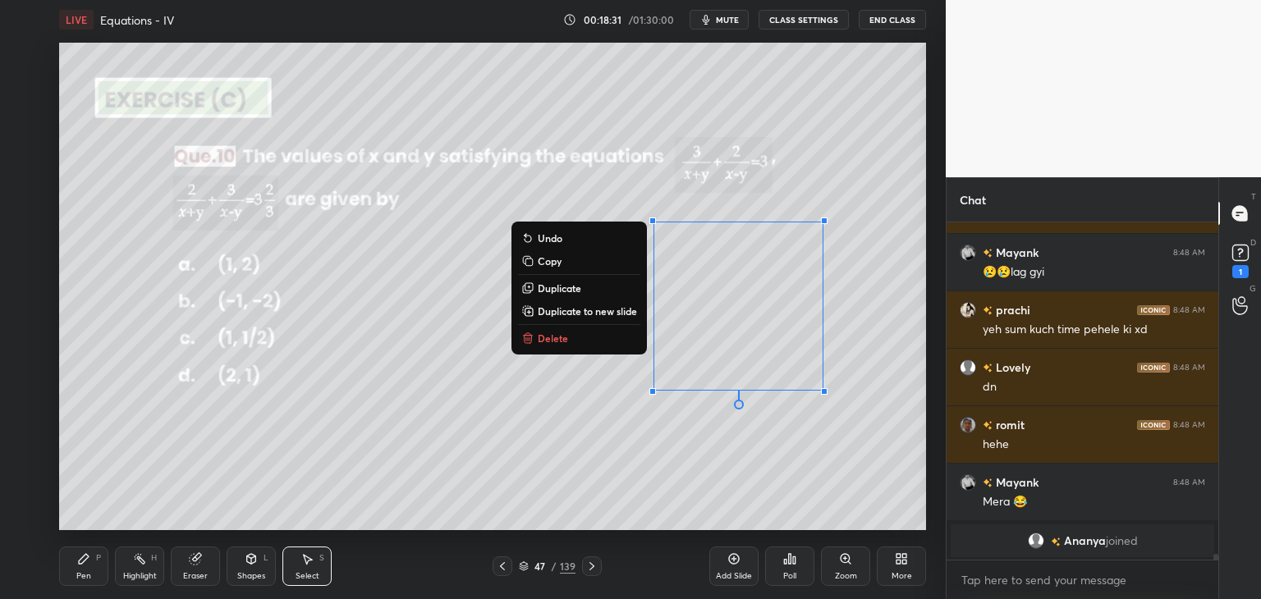
click at [556, 343] on p "Delete" at bounding box center [553, 338] width 30 height 13
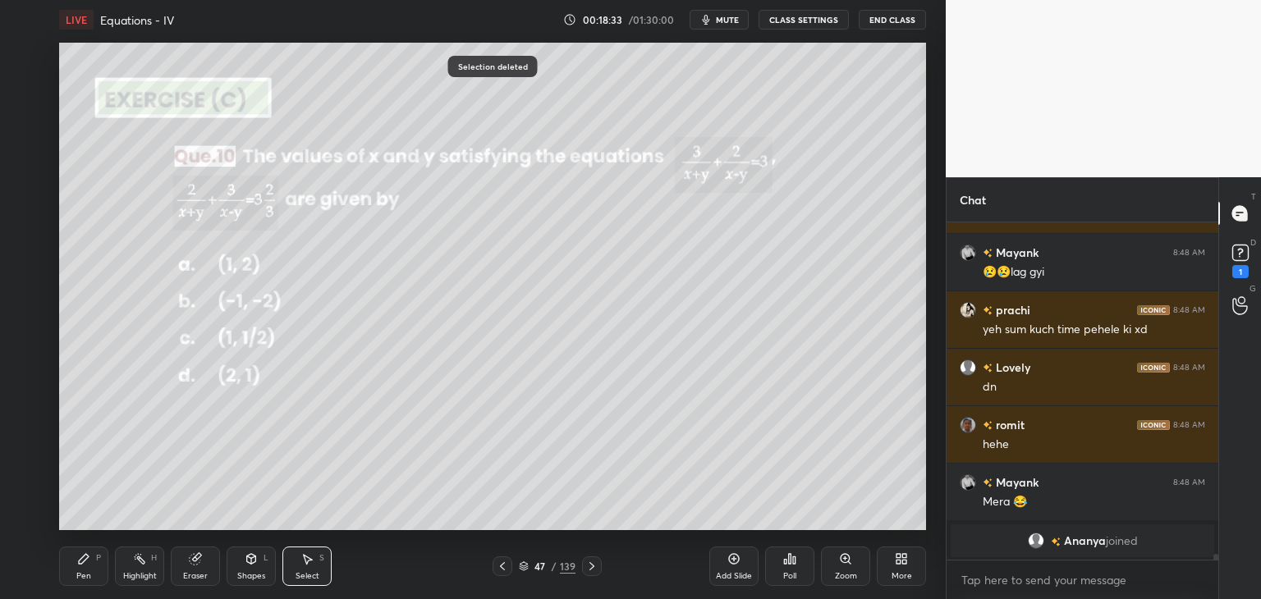
click at [86, 572] on div "Pen" at bounding box center [83, 576] width 15 height 8
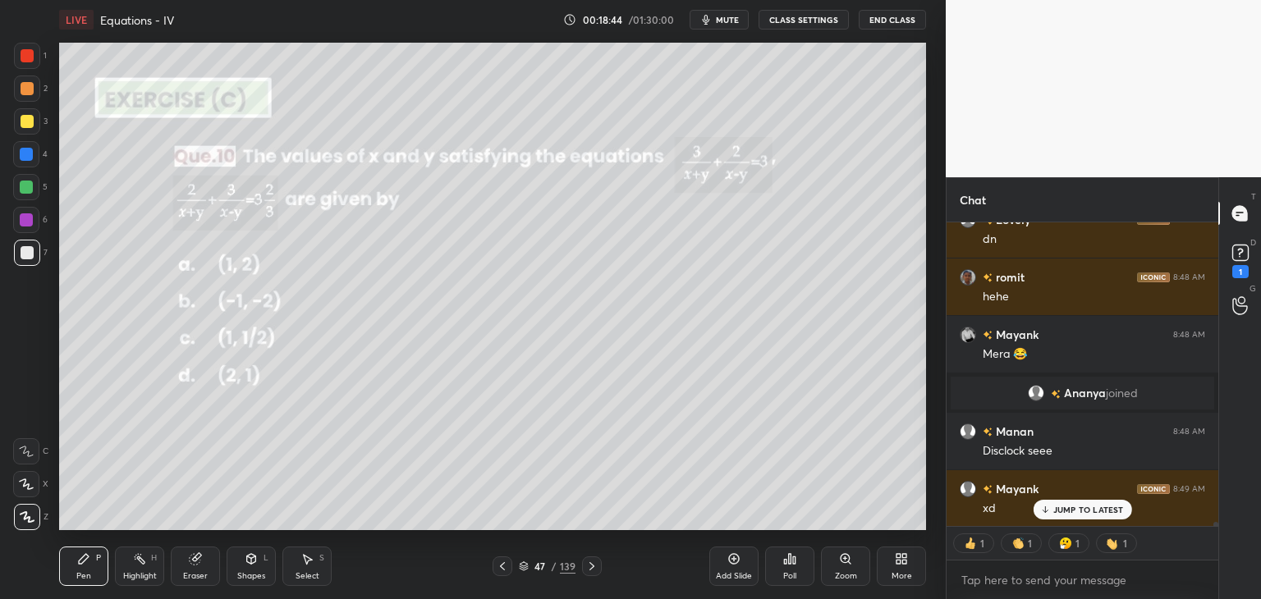
scroll to position [20982, 0]
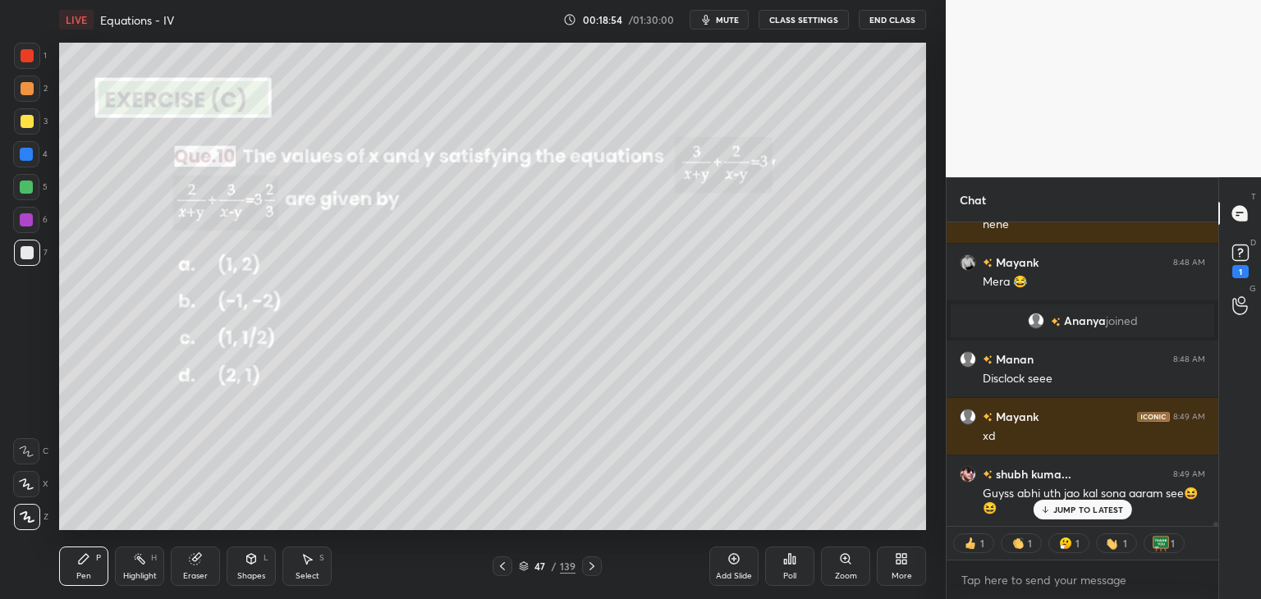
type textarea "x"
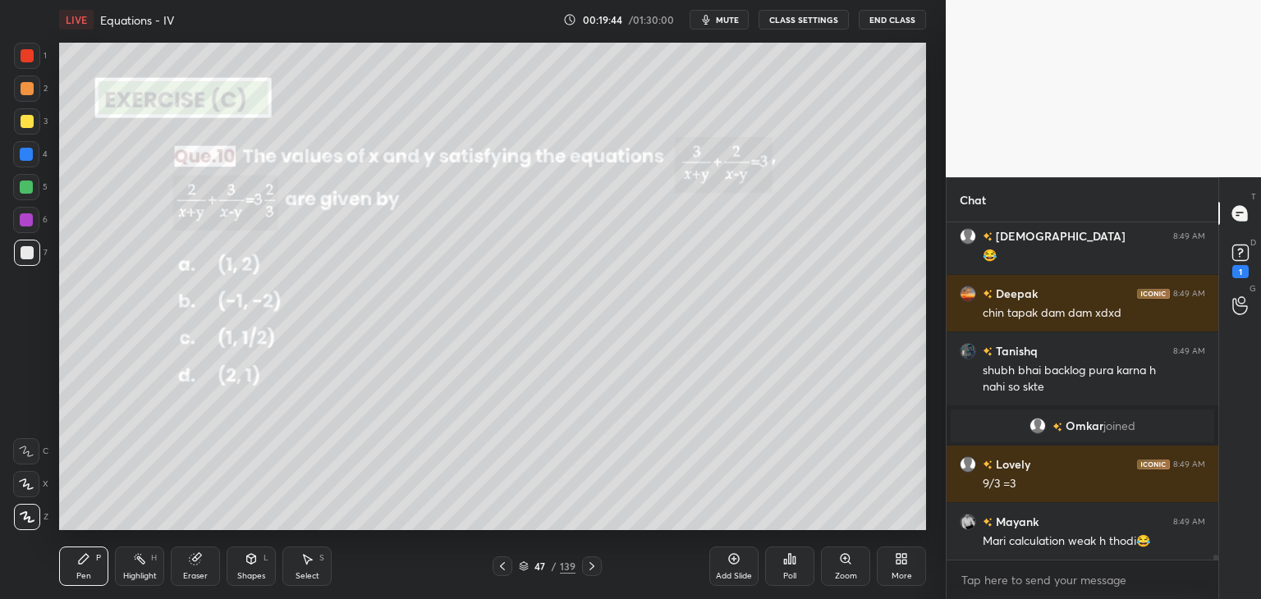
scroll to position [21281, 0]
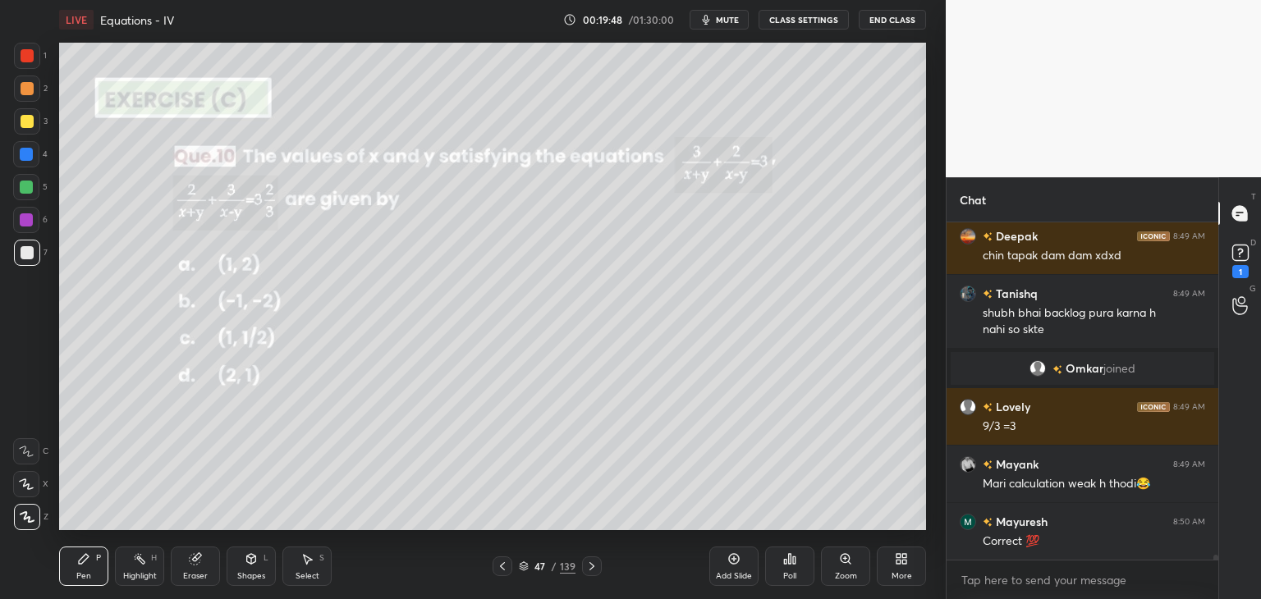
click at [582, 573] on div at bounding box center [592, 566] width 20 height 20
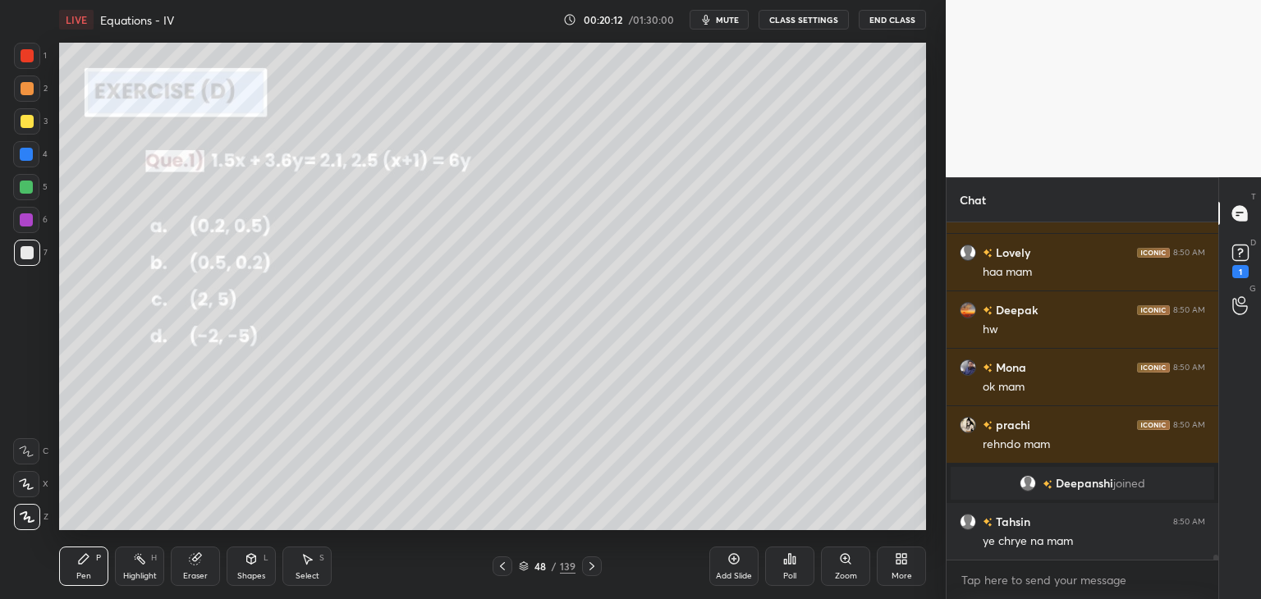
scroll to position [21649, 0]
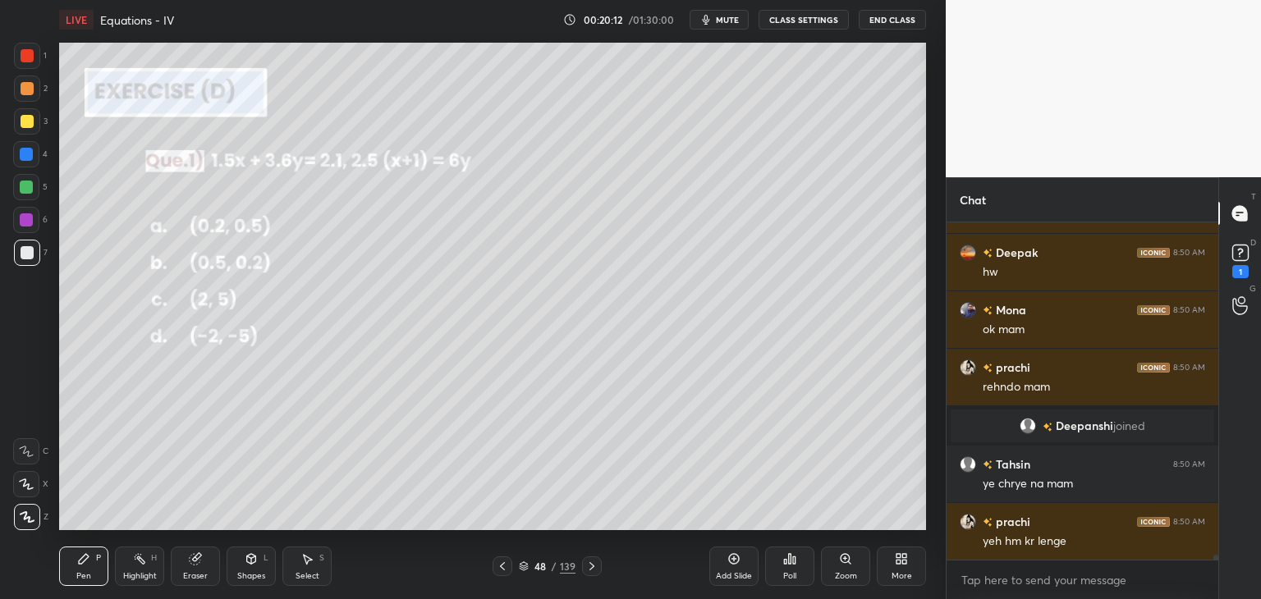
click at [583, 569] on div at bounding box center [592, 566] width 20 height 20
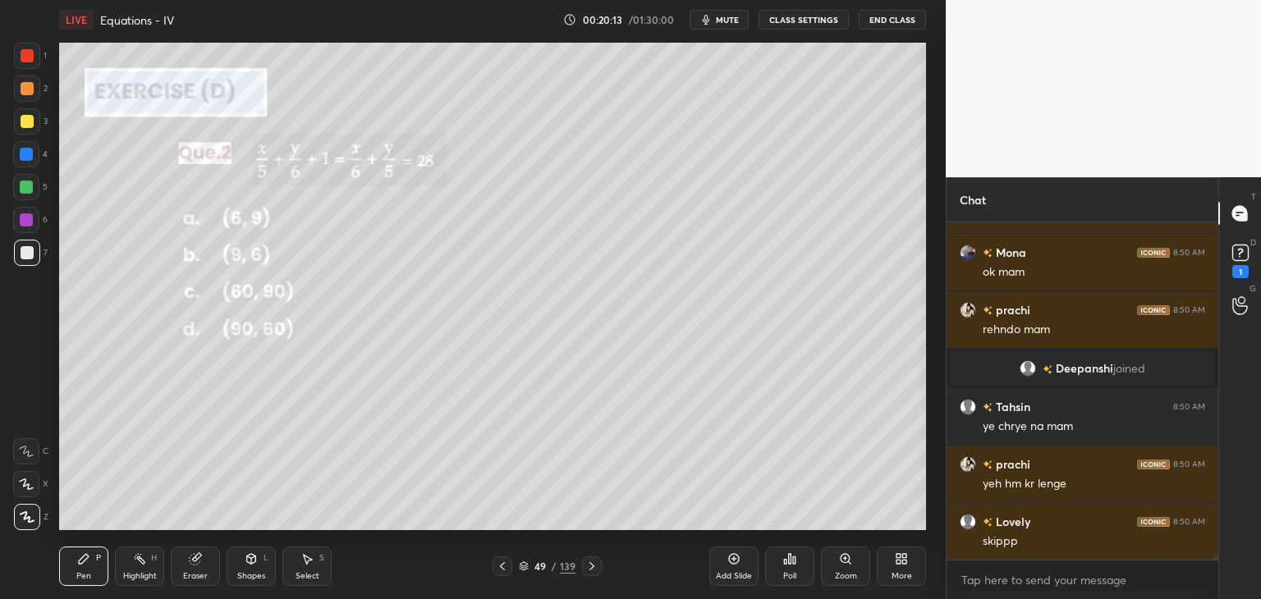
scroll to position [21764, 0]
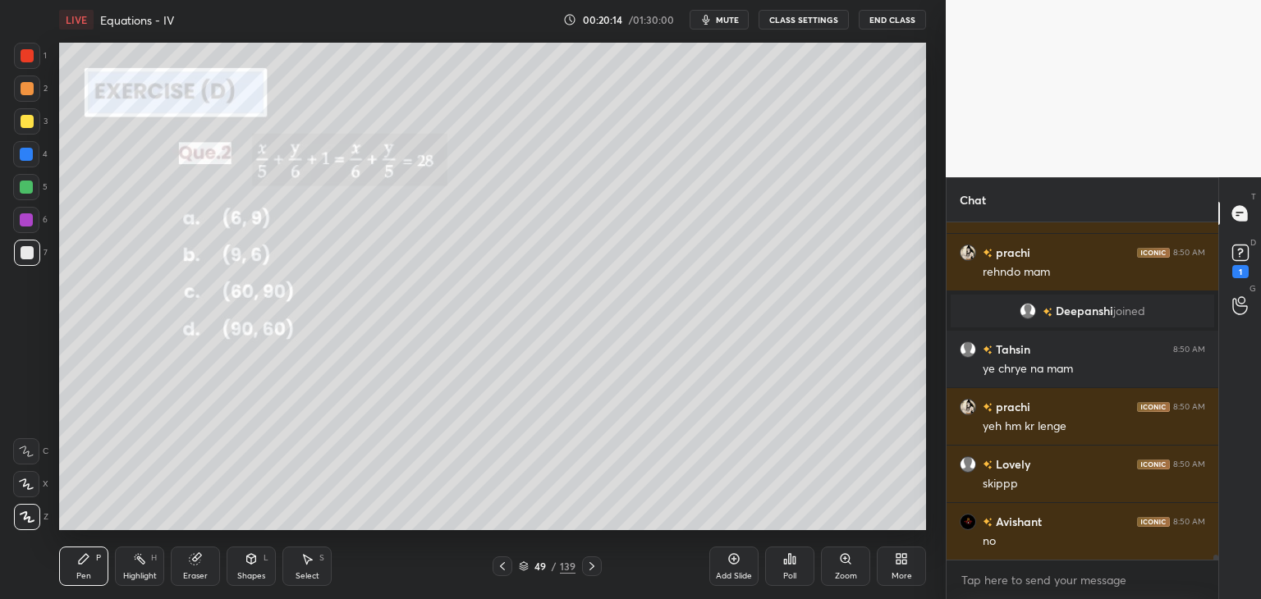
click at [501, 562] on icon at bounding box center [502, 566] width 13 height 13
click at [794, 571] on div "Poll" at bounding box center [789, 566] width 49 height 39
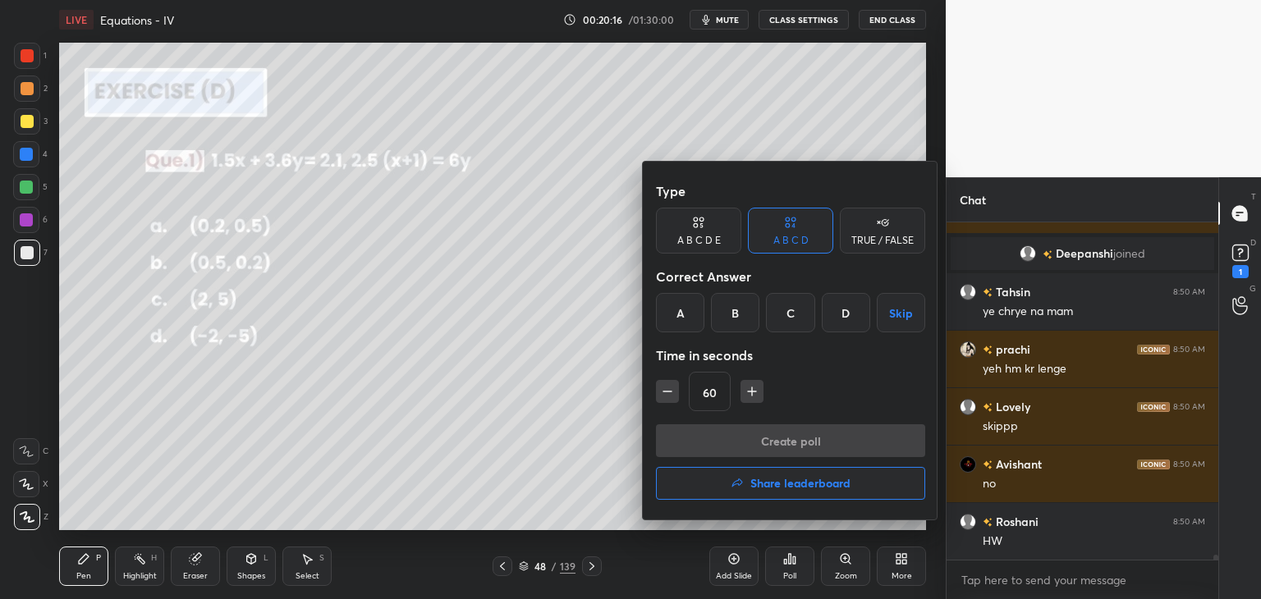
click at [662, 398] on icon "button" at bounding box center [667, 391] width 16 height 16
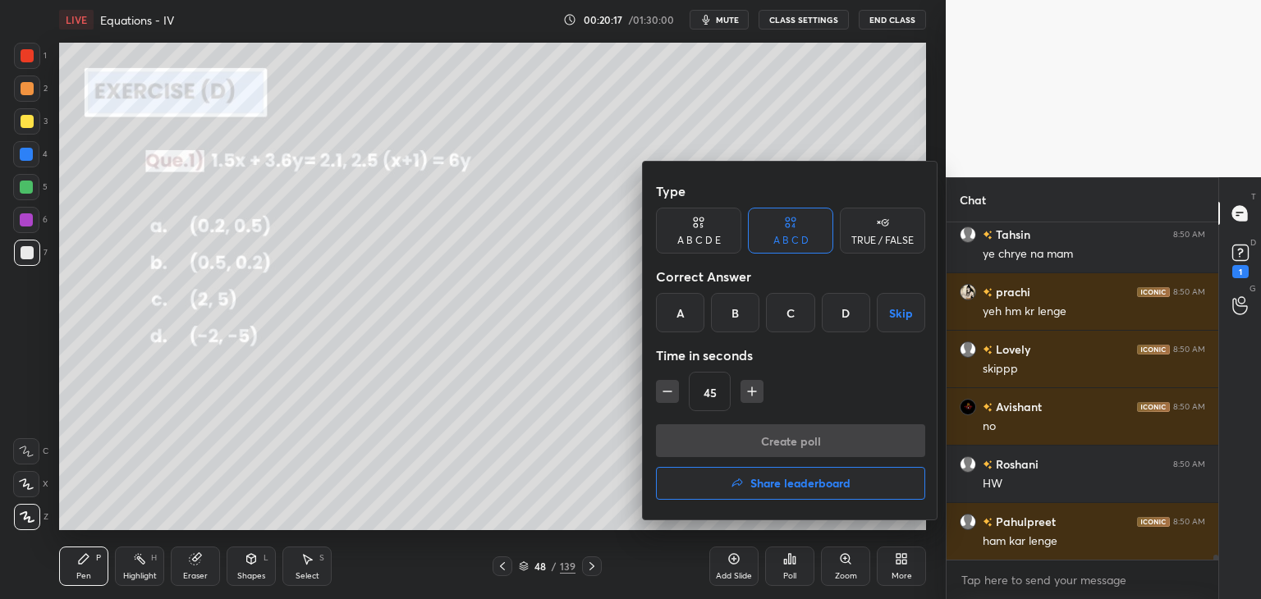
click at [751, 391] on icon "button" at bounding box center [752, 391] width 16 height 16
type input "60"
click at [684, 313] on div "A" at bounding box center [680, 312] width 48 height 39
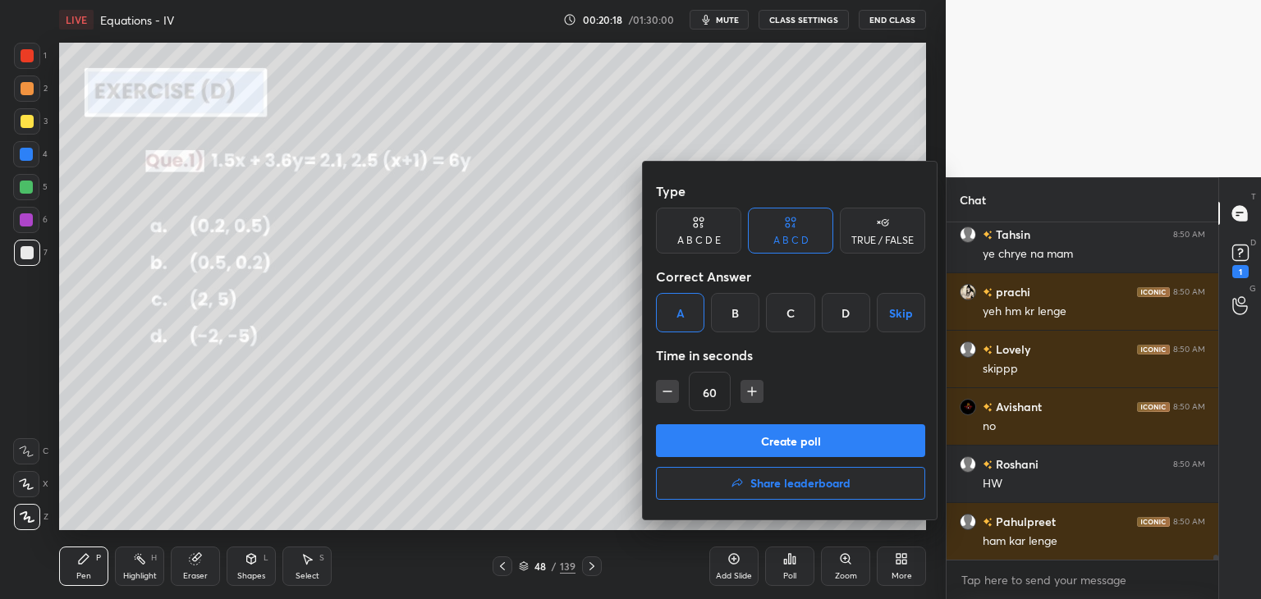
click at [719, 446] on button "Create poll" at bounding box center [790, 440] width 269 height 33
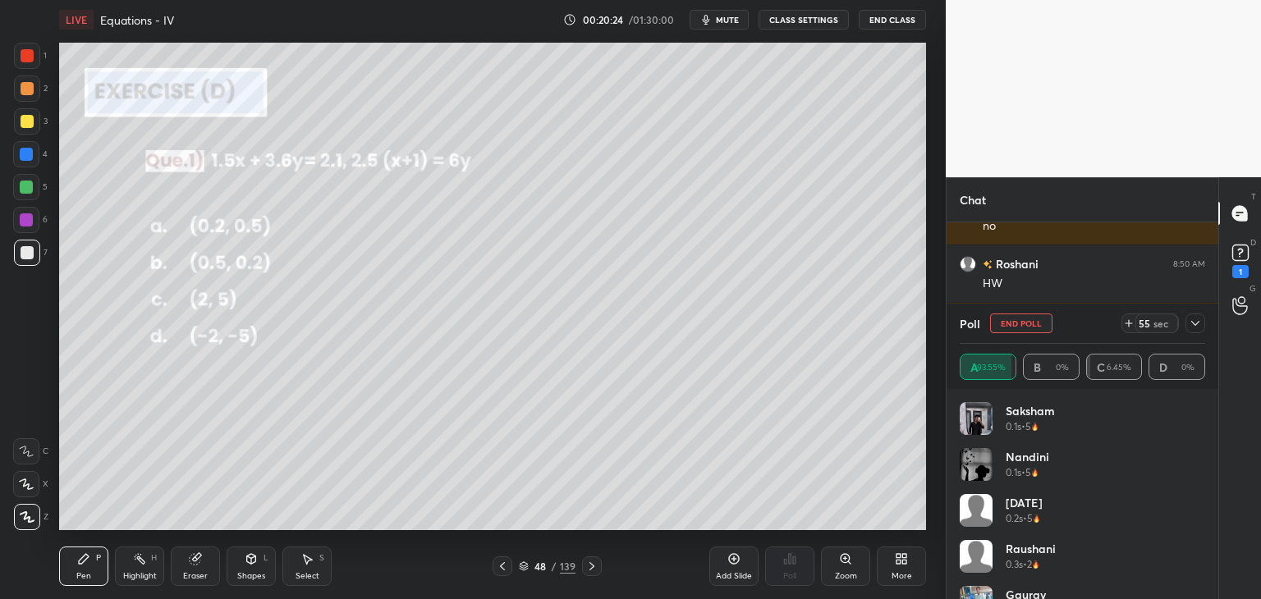
scroll to position [22136, 0]
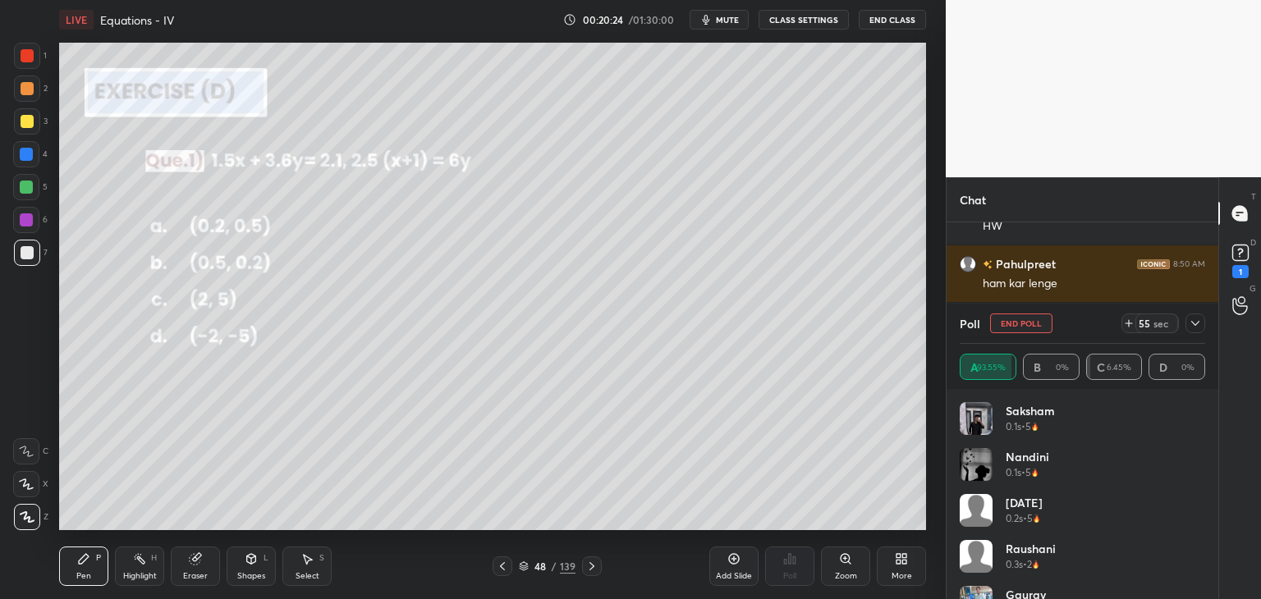
click at [1194, 317] on icon at bounding box center [1194, 323] width 13 height 13
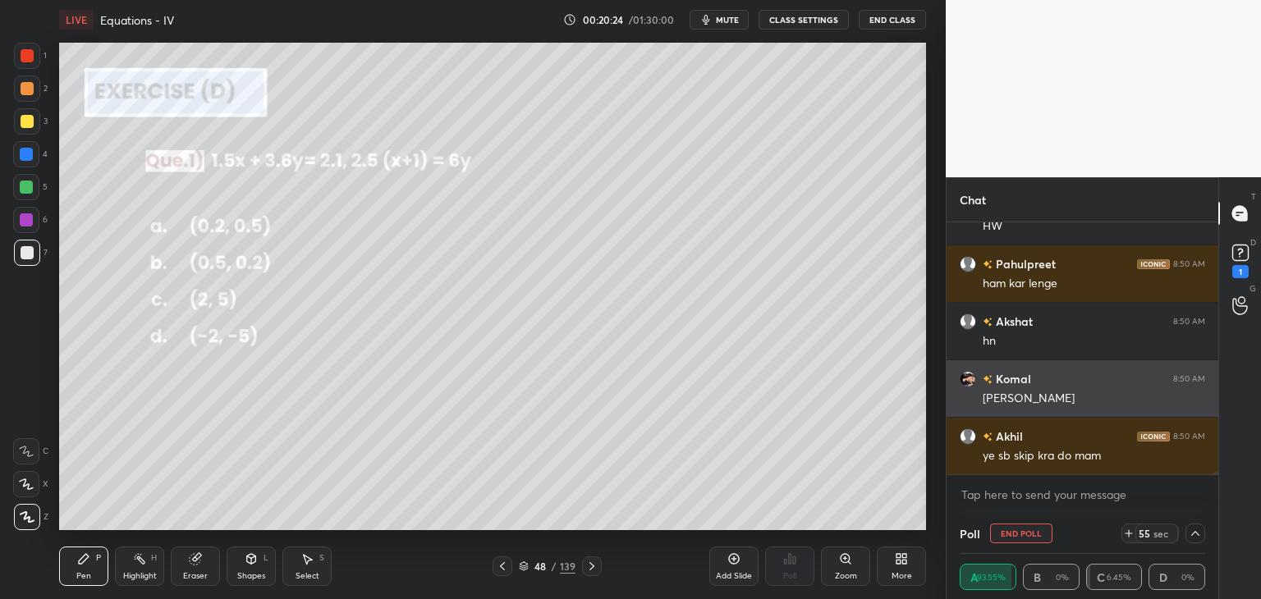
scroll to position [126, 240]
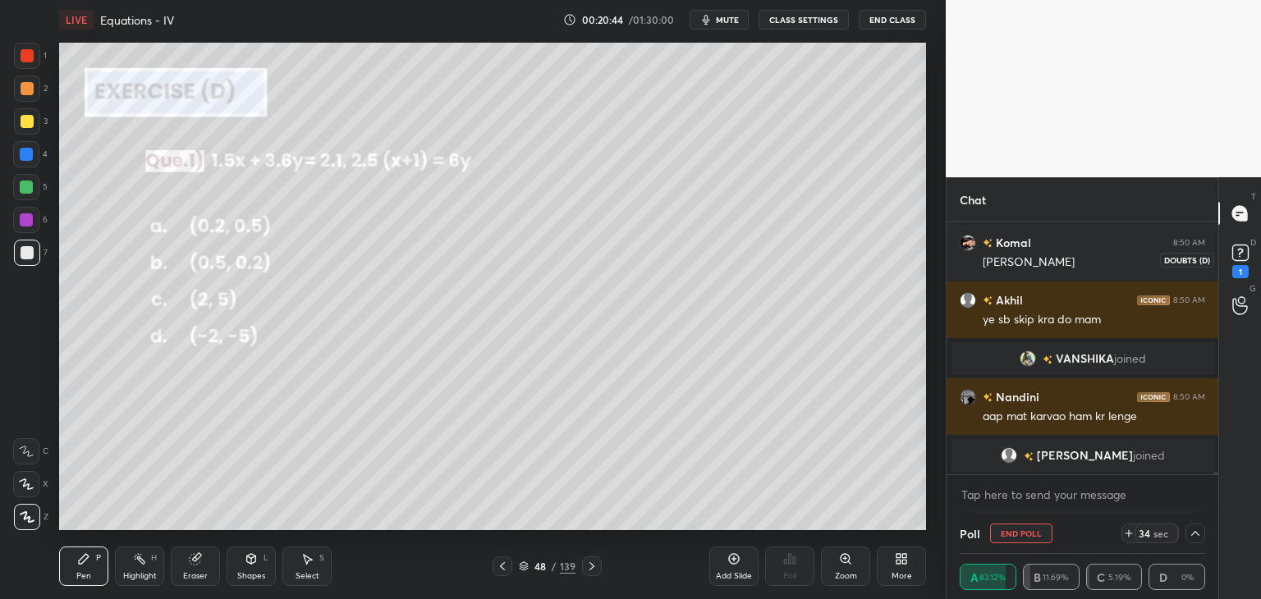
click at [1238, 263] on icon at bounding box center [1240, 252] width 25 height 25
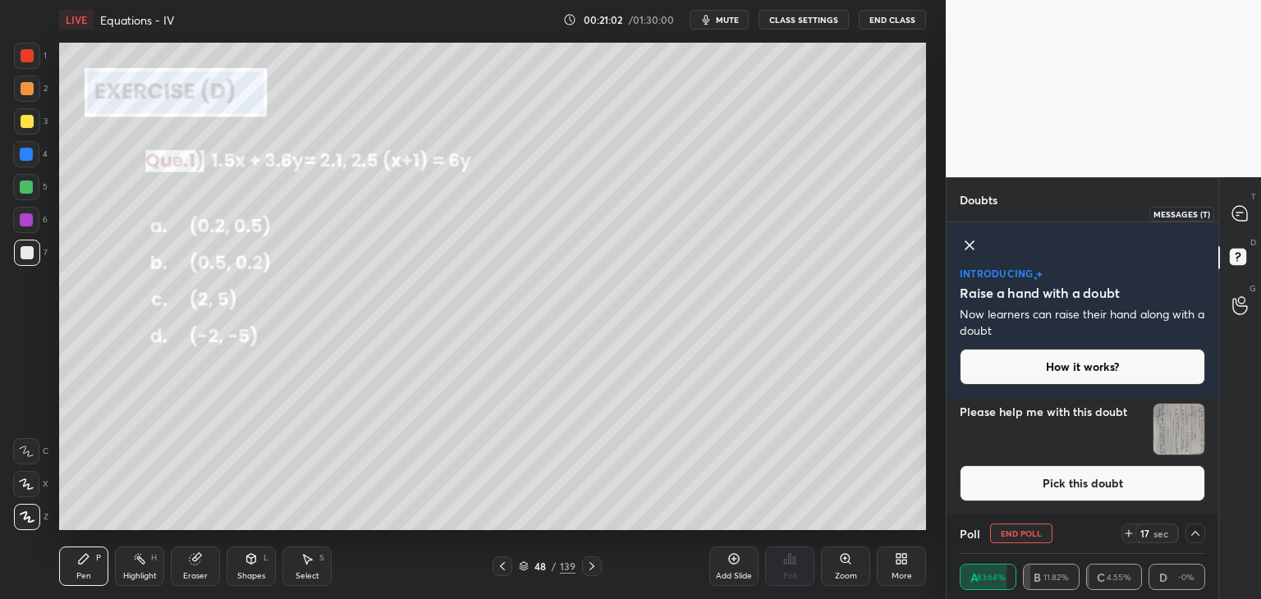
click at [1236, 223] on div at bounding box center [1240, 214] width 33 height 30
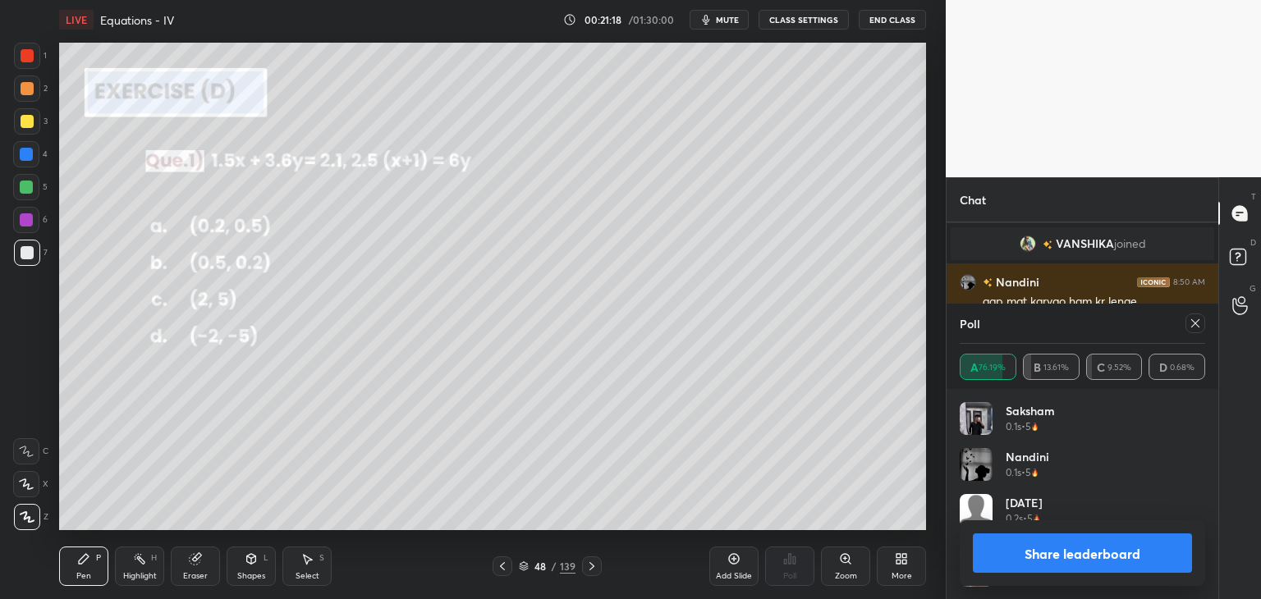
scroll to position [192, 240]
click at [1197, 322] on icon at bounding box center [1195, 323] width 8 height 8
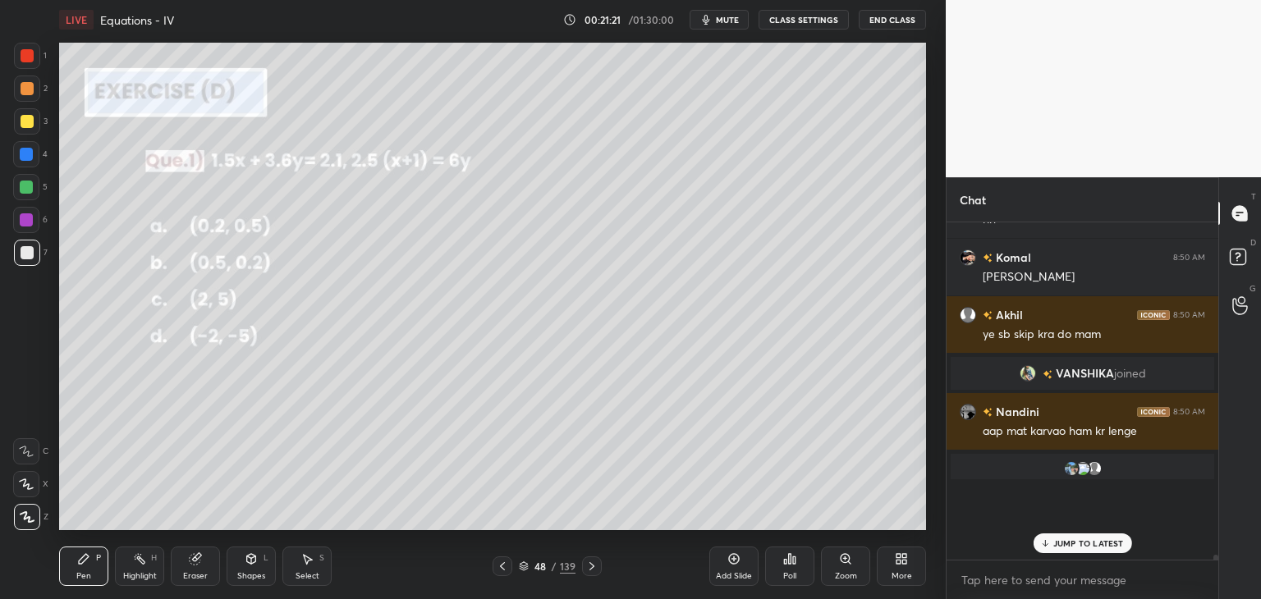
scroll to position [1055, 0]
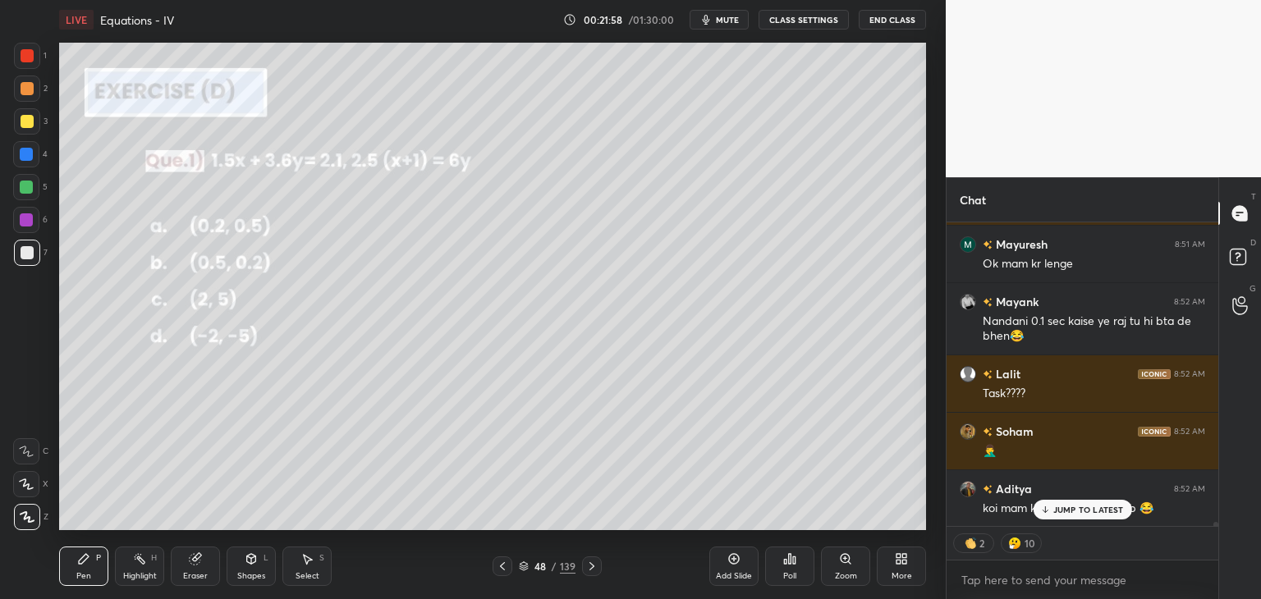
click at [1085, 512] on p "JUMP TO LATEST" at bounding box center [1088, 510] width 71 height 10
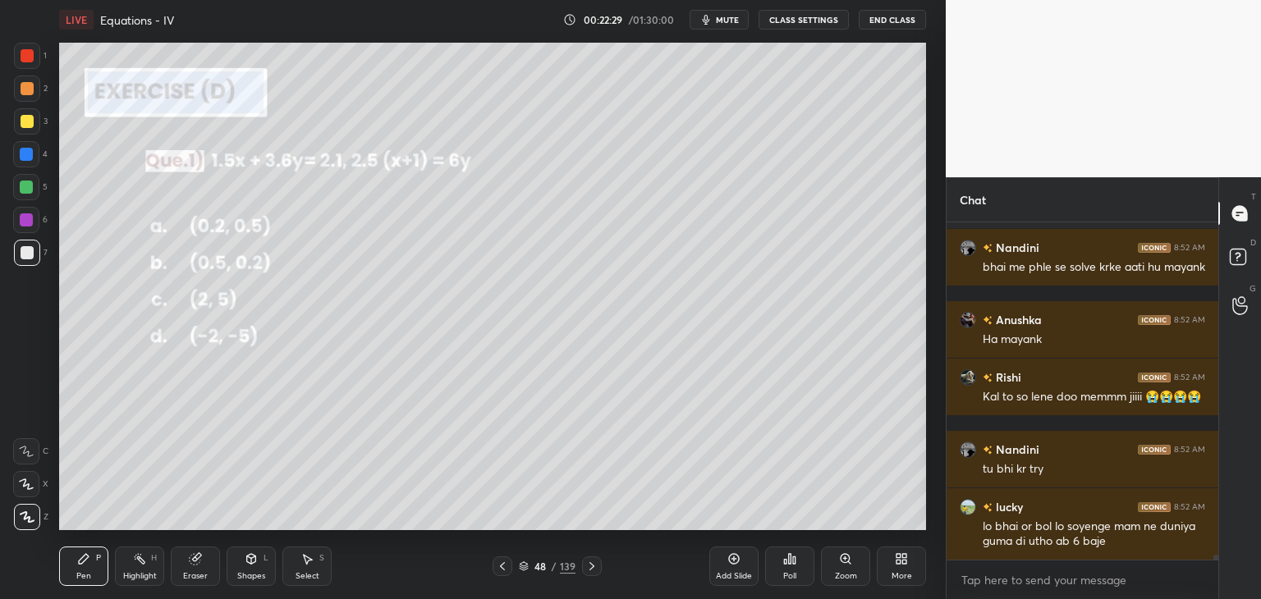
scroll to position [23684, 0]
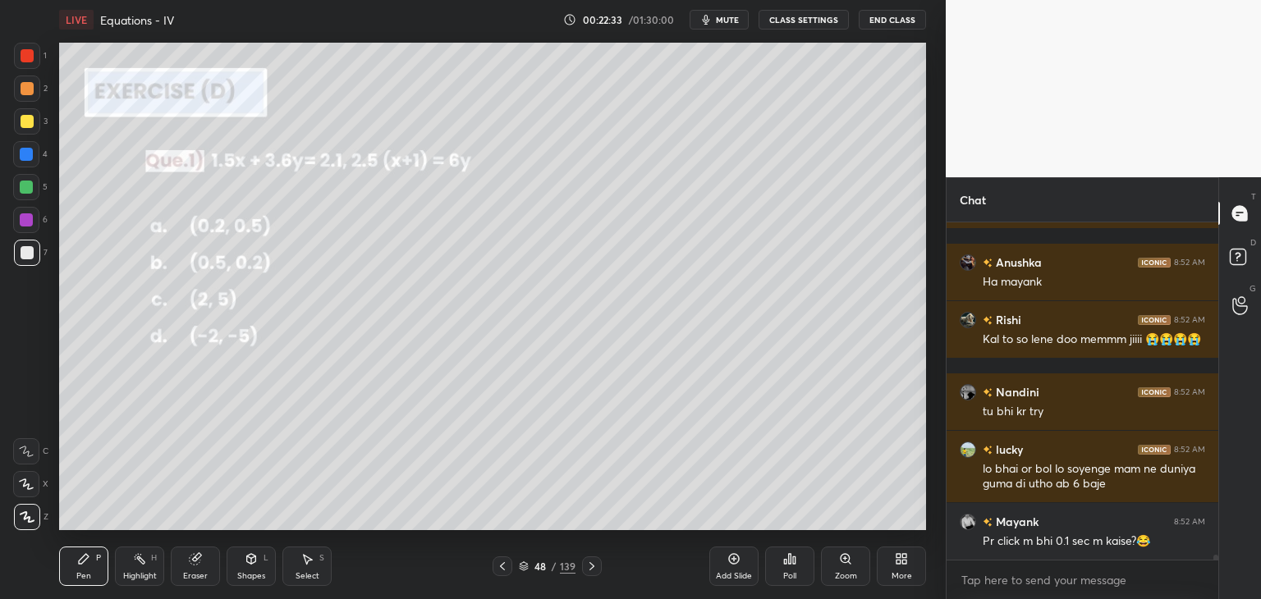
click at [585, 566] on icon at bounding box center [591, 566] width 13 height 13
click at [786, 574] on div "Poll" at bounding box center [789, 576] width 13 height 8
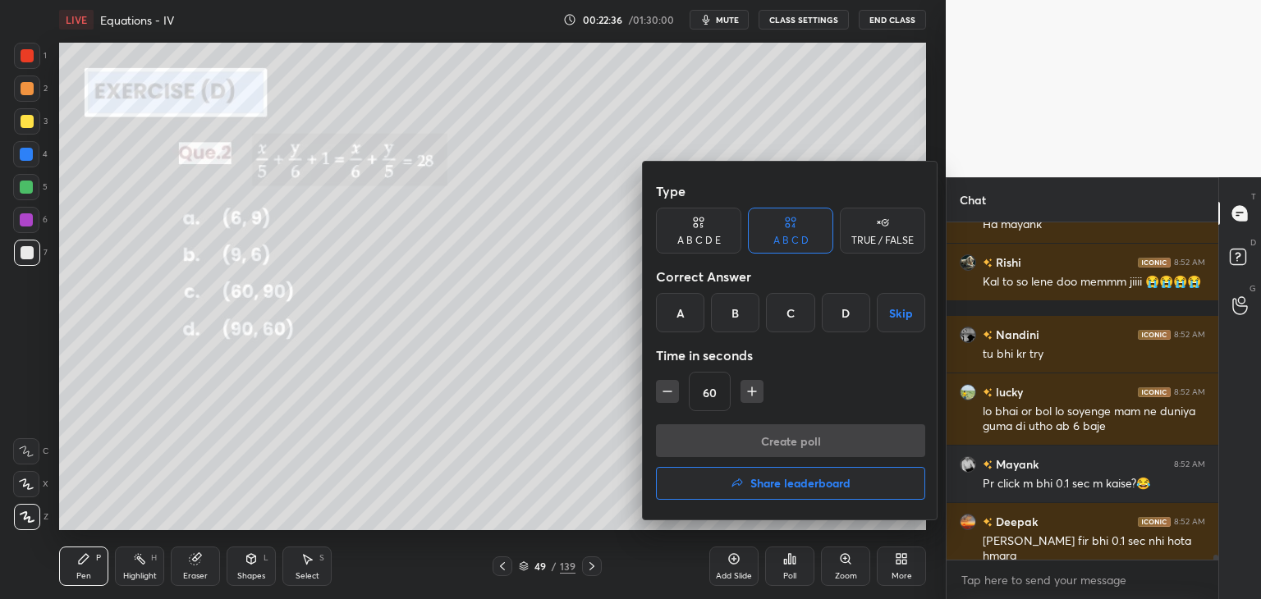
click at [785, 313] on div "C" at bounding box center [790, 312] width 48 height 39
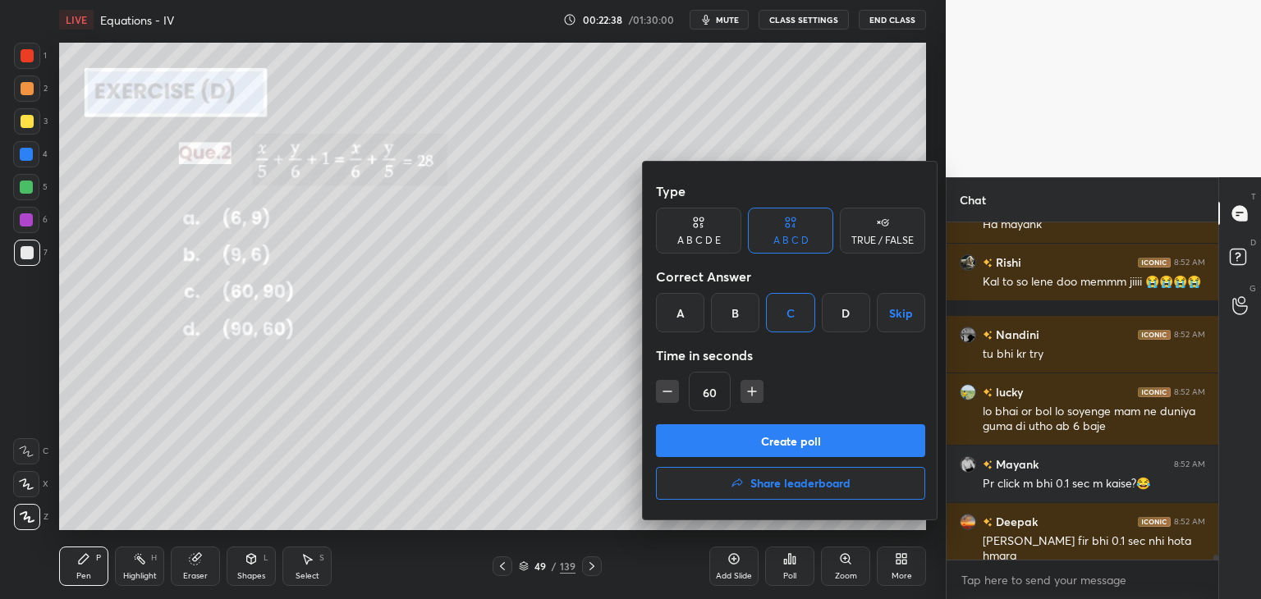
click at [745, 449] on button "Create poll" at bounding box center [790, 440] width 269 height 33
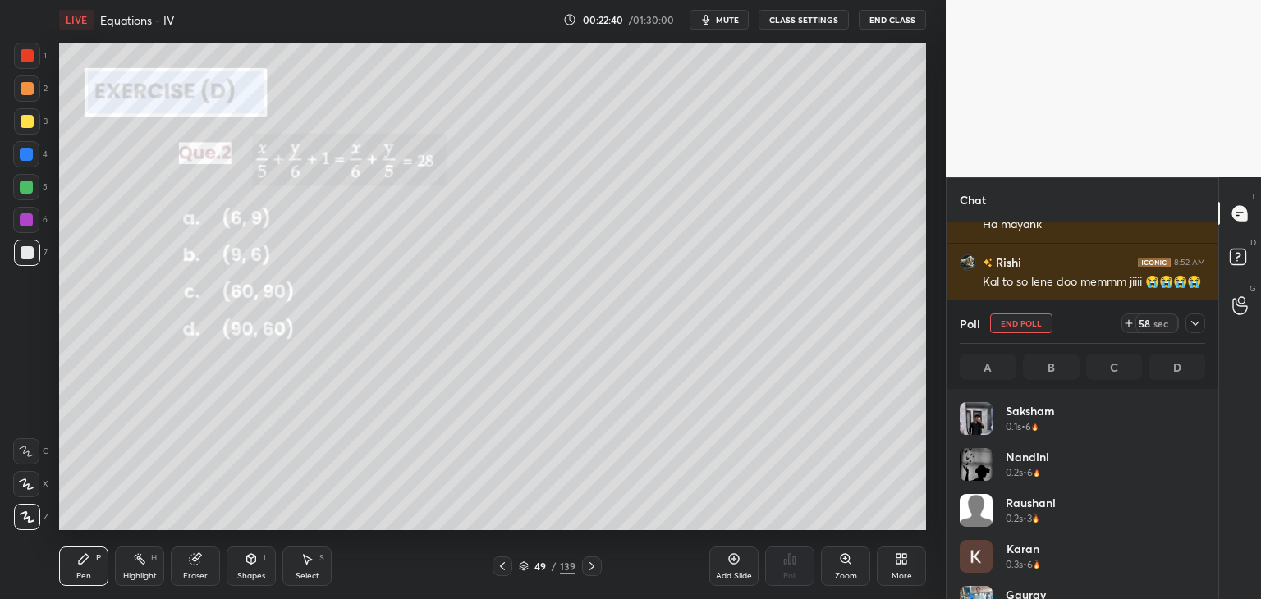
scroll to position [192, 240]
drag, startPoint x: 1201, startPoint y: 321, endPoint x: 1196, endPoint y: 336, distance: 15.8
click at [1200, 321] on div at bounding box center [1195, 323] width 20 height 20
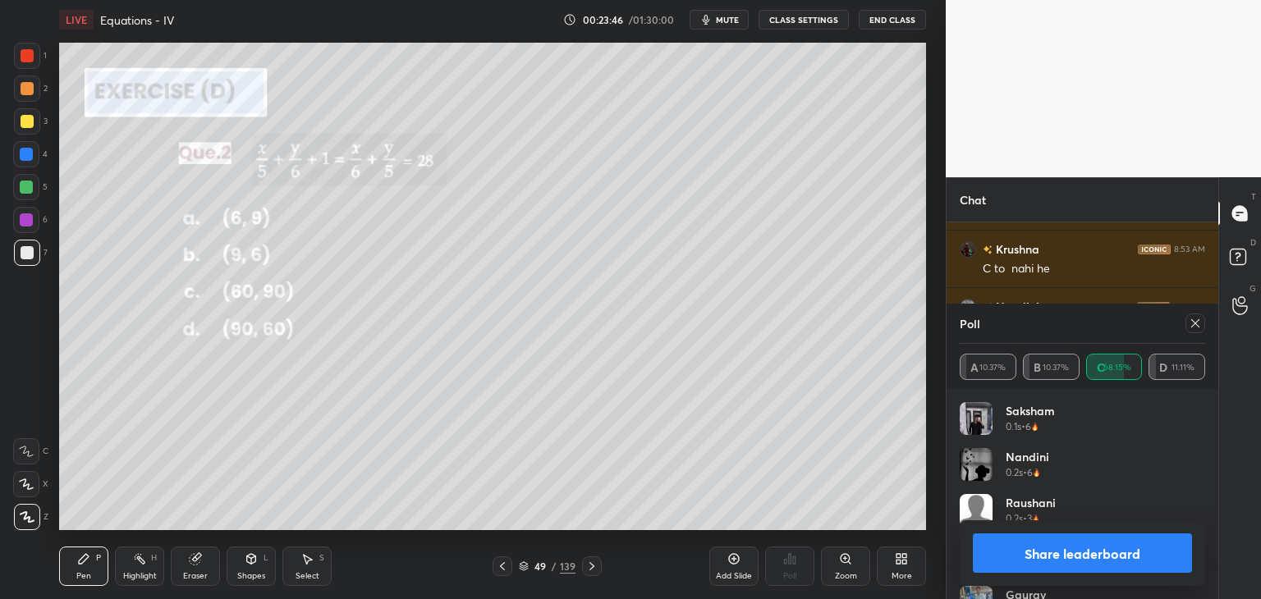
scroll to position [23686, 0]
drag, startPoint x: 1195, startPoint y: 324, endPoint x: 1184, endPoint y: 337, distance: 16.9
click at [1195, 323] on icon at bounding box center [1194, 323] width 13 height 13
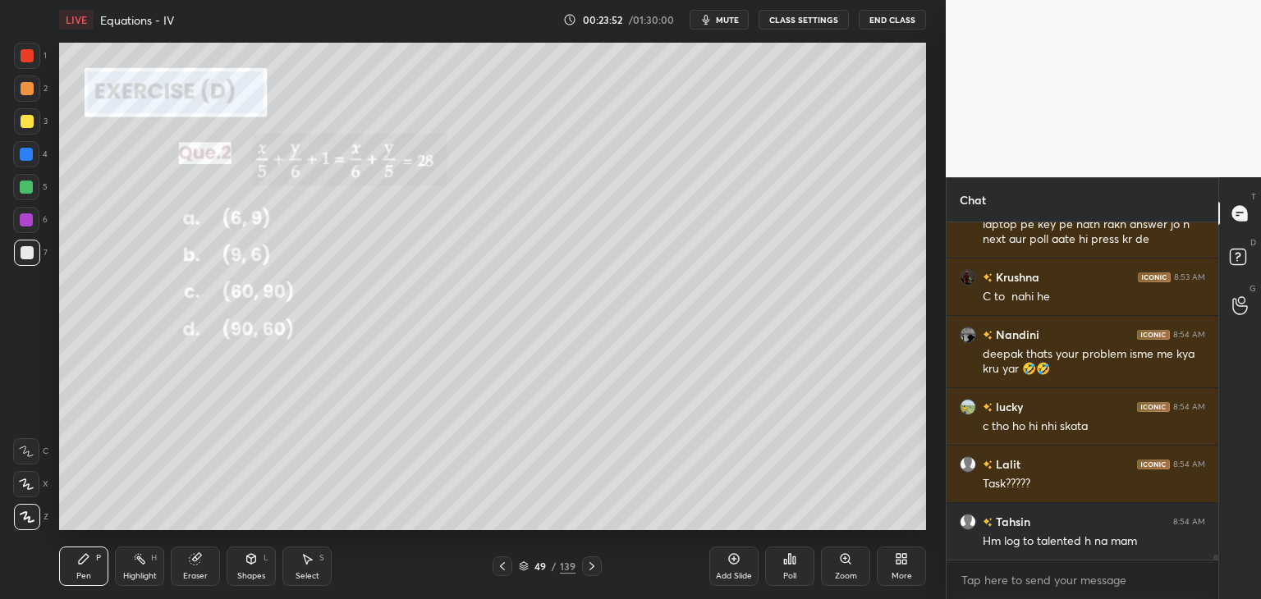
scroll to position [23640, 0]
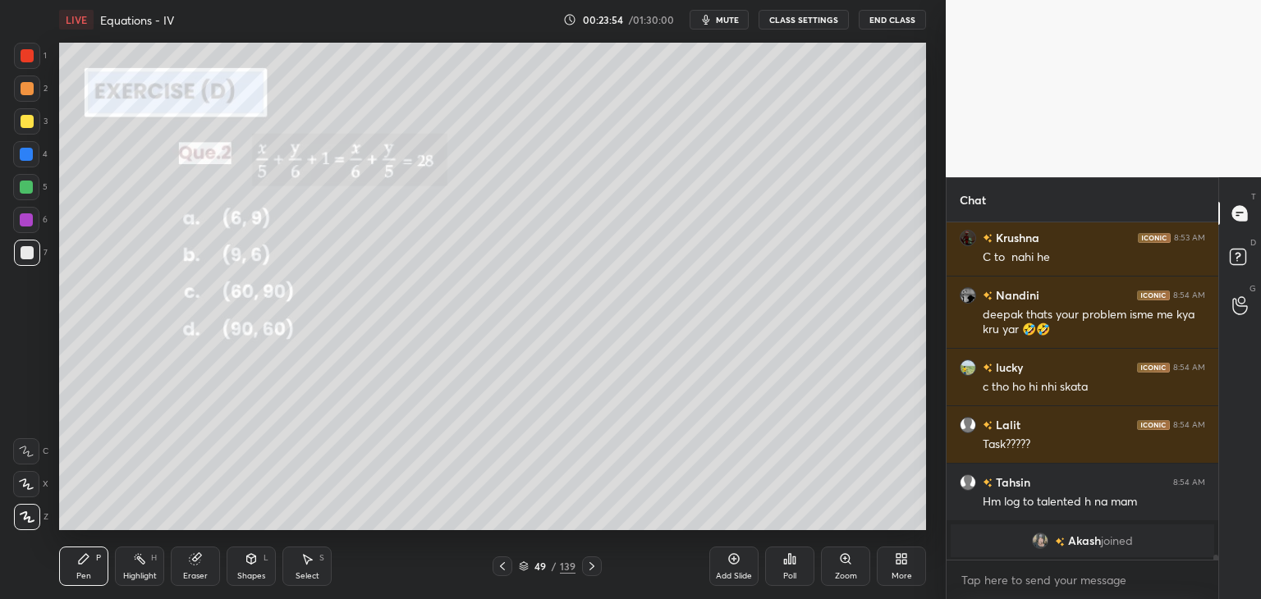
drag, startPoint x: 26, startPoint y: 122, endPoint x: 34, endPoint y: 139, distance: 18.4
click at [27, 122] on div at bounding box center [27, 121] width 13 height 13
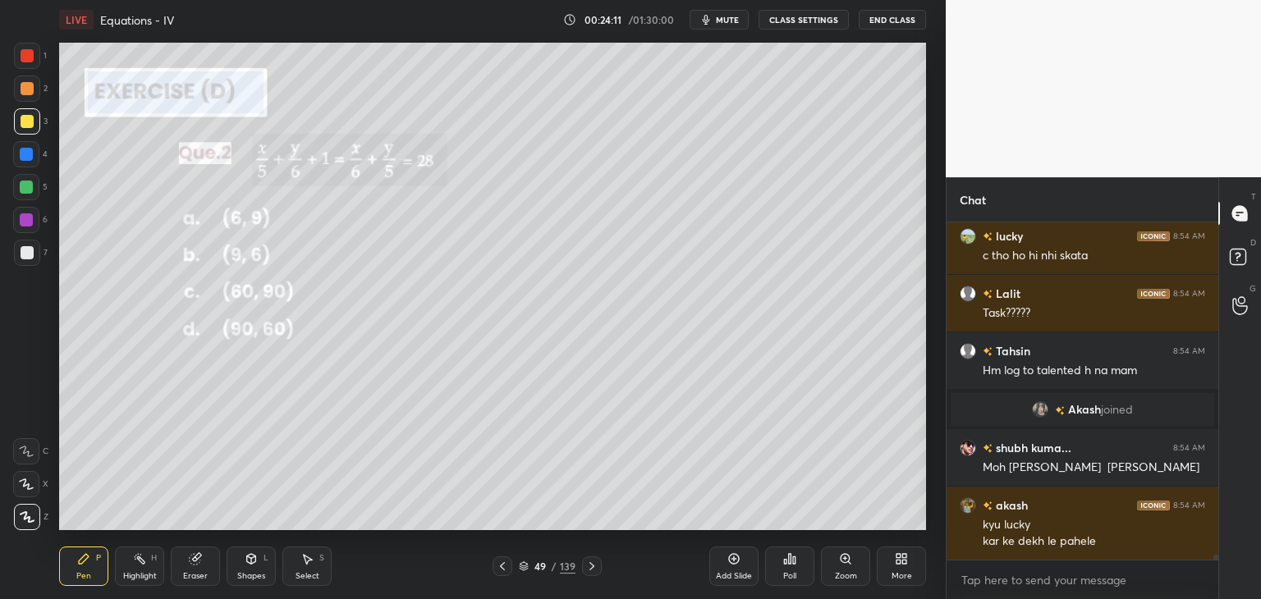
scroll to position [23653, 0]
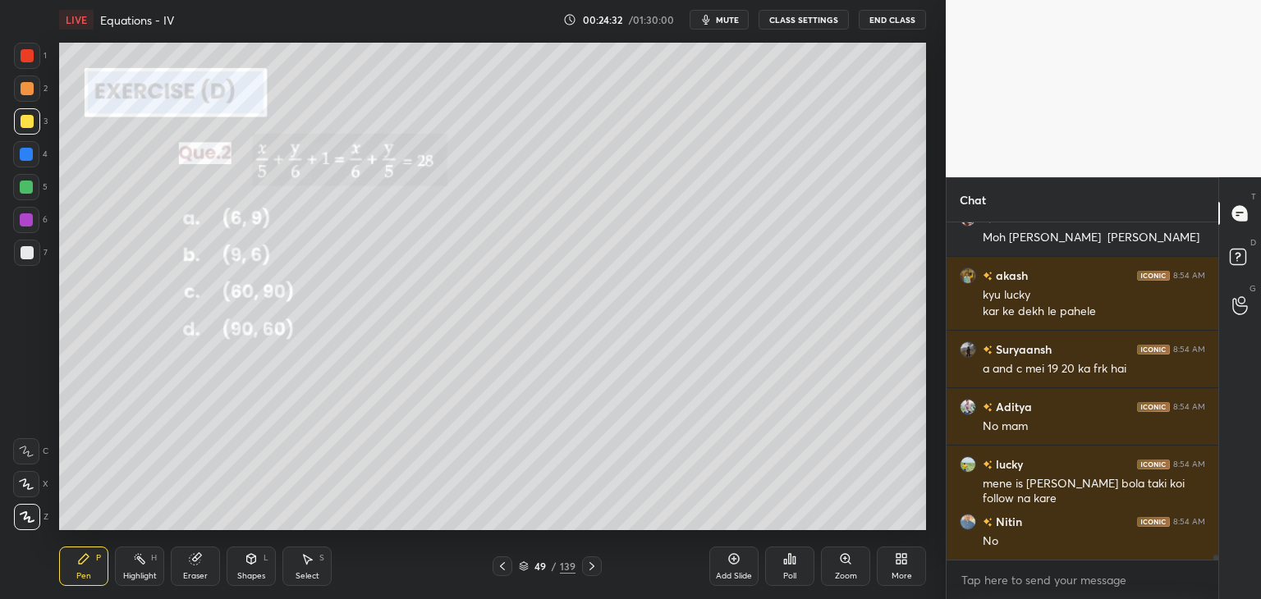
click at [25, 254] on div at bounding box center [27, 252] width 13 height 13
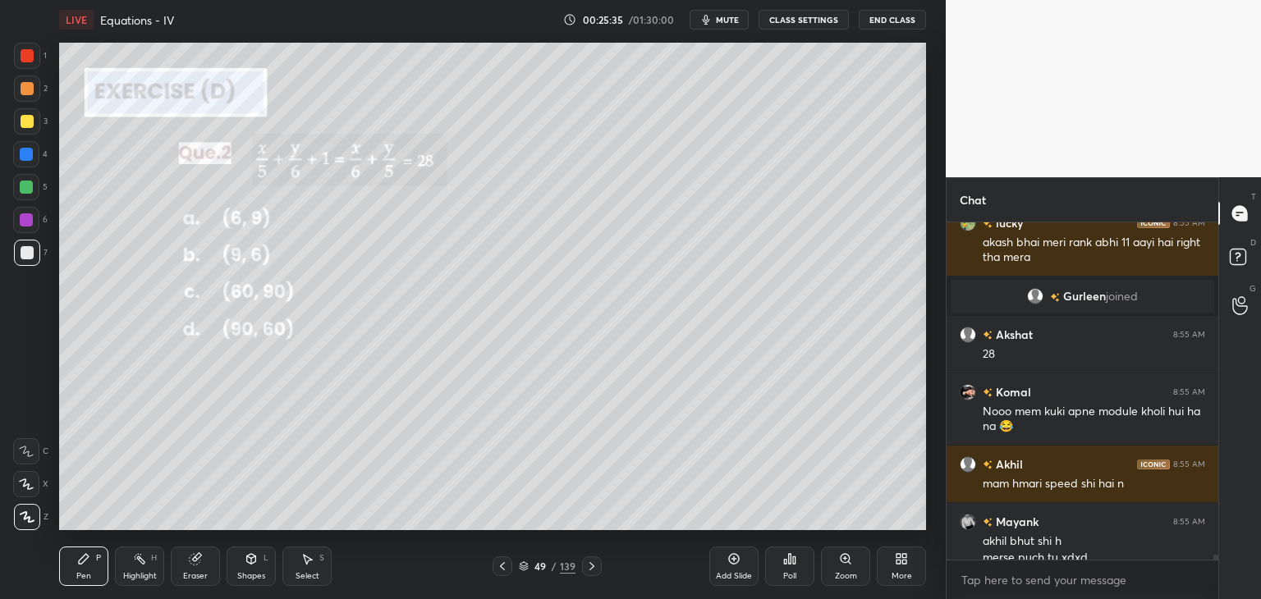
scroll to position [24341, 0]
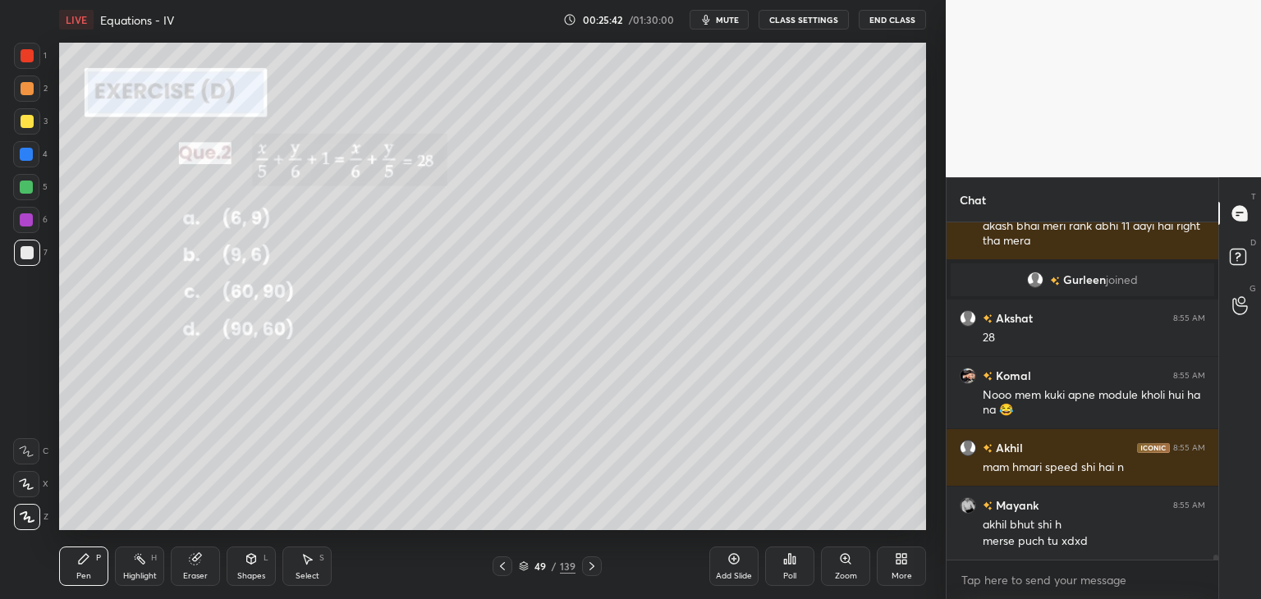
click at [593, 565] on icon at bounding box center [591, 566] width 13 height 13
click at [796, 570] on div "Poll" at bounding box center [789, 566] width 49 height 39
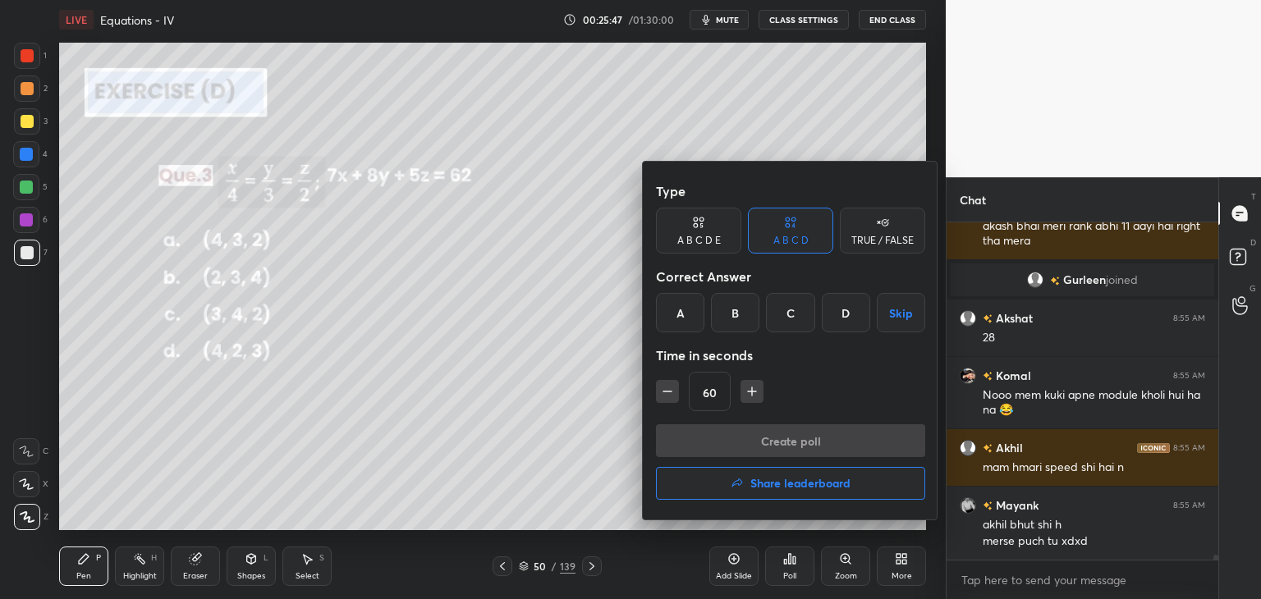
drag, startPoint x: 685, startPoint y: 319, endPoint x: 706, endPoint y: 405, distance: 87.8
click at [686, 320] on div "A" at bounding box center [680, 312] width 48 height 39
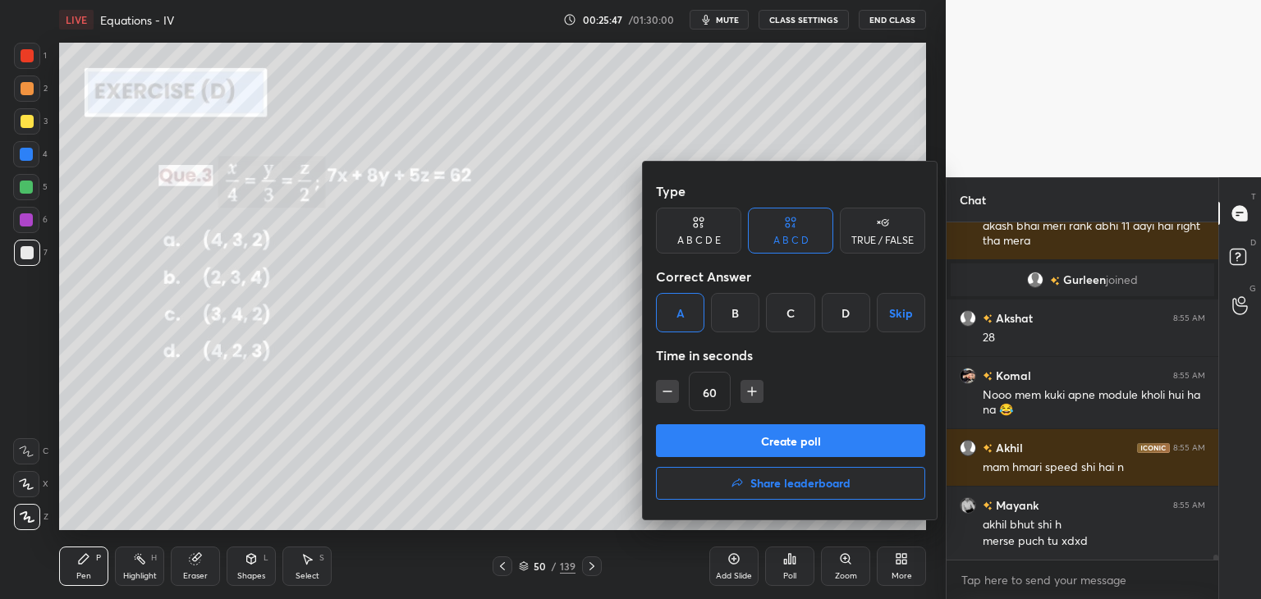
click at [709, 447] on button "Create poll" at bounding box center [790, 440] width 269 height 33
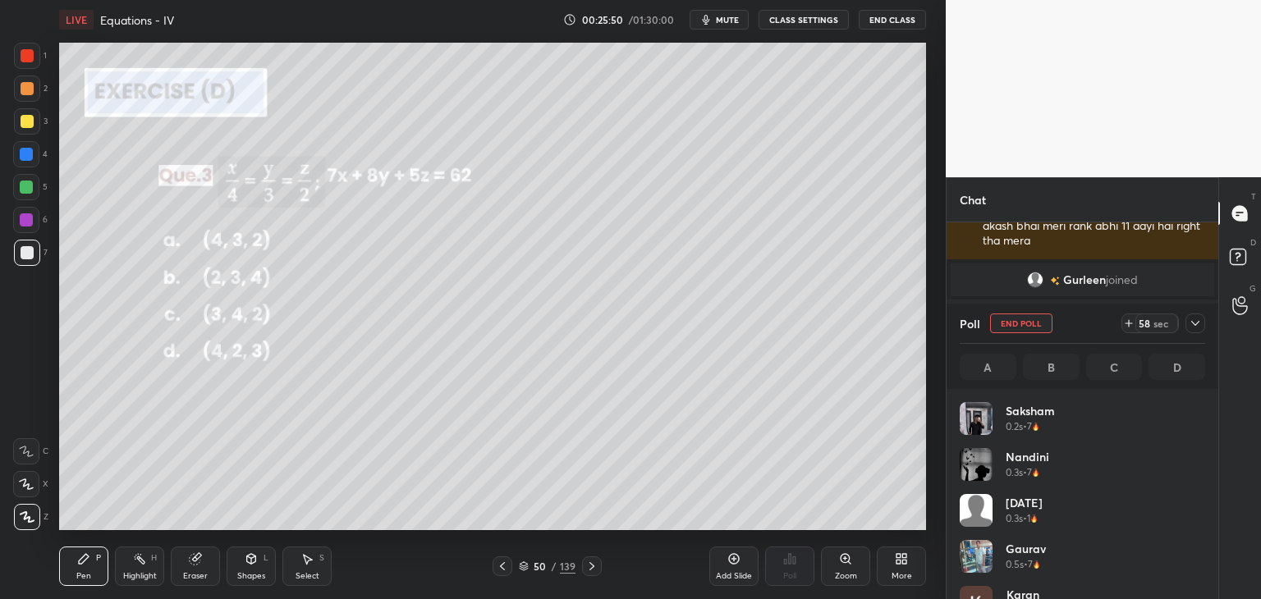
scroll to position [192, 240]
drag, startPoint x: 1195, startPoint y: 320, endPoint x: 1159, endPoint y: 351, distance: 47.7
click at [1195, 320] on icon at bounding box center [1194, 323] width 13 height 13
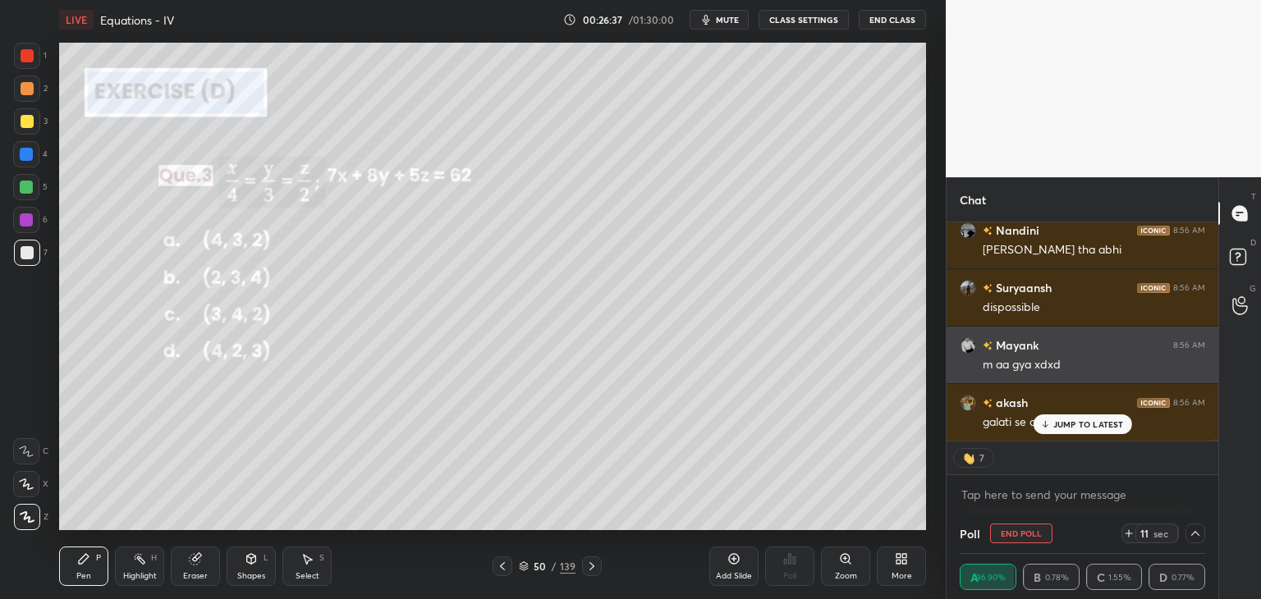
scroll to position [25378, 0]
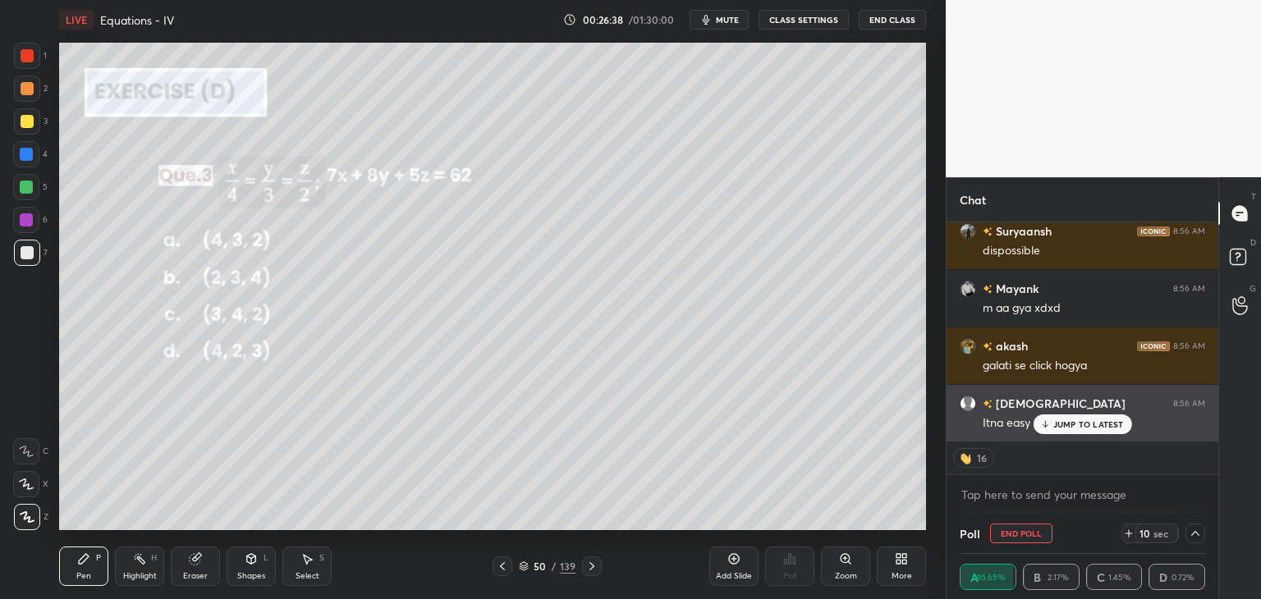
click at [1072, 426] on p "JUMP TO LATEST" at bounding box center [1088, 424] width 71 height 10
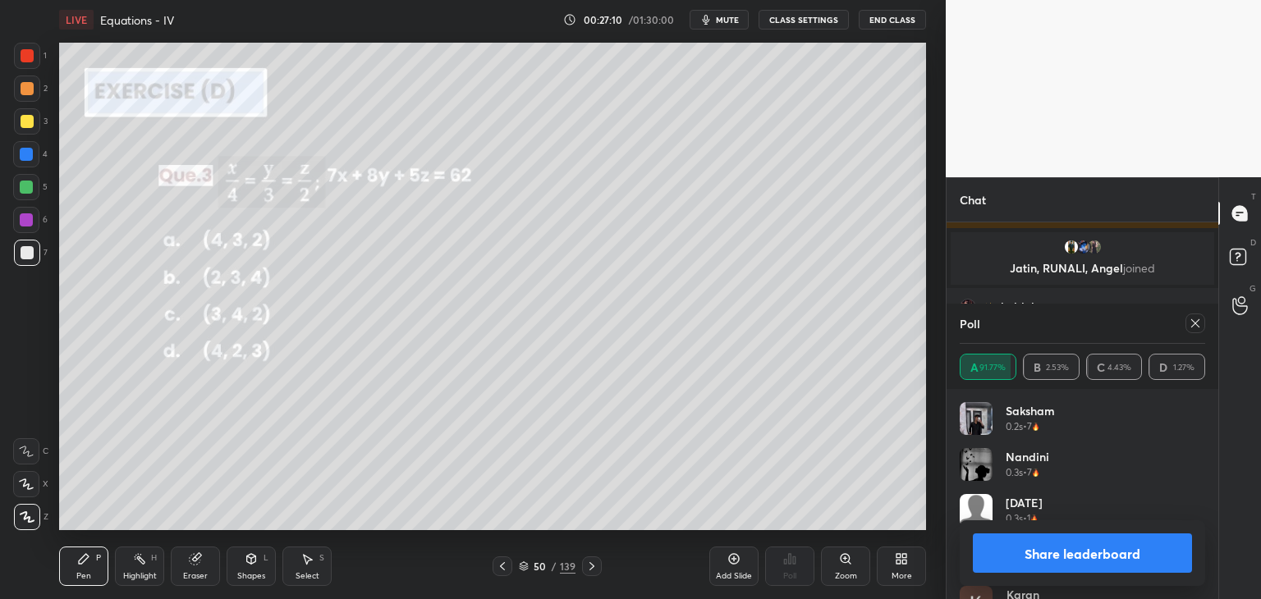
scroll to position [25448, 0]
click at [1085, 548] on button "Share leaderboard" at bounding box center [1081, 552] width 219 height 39
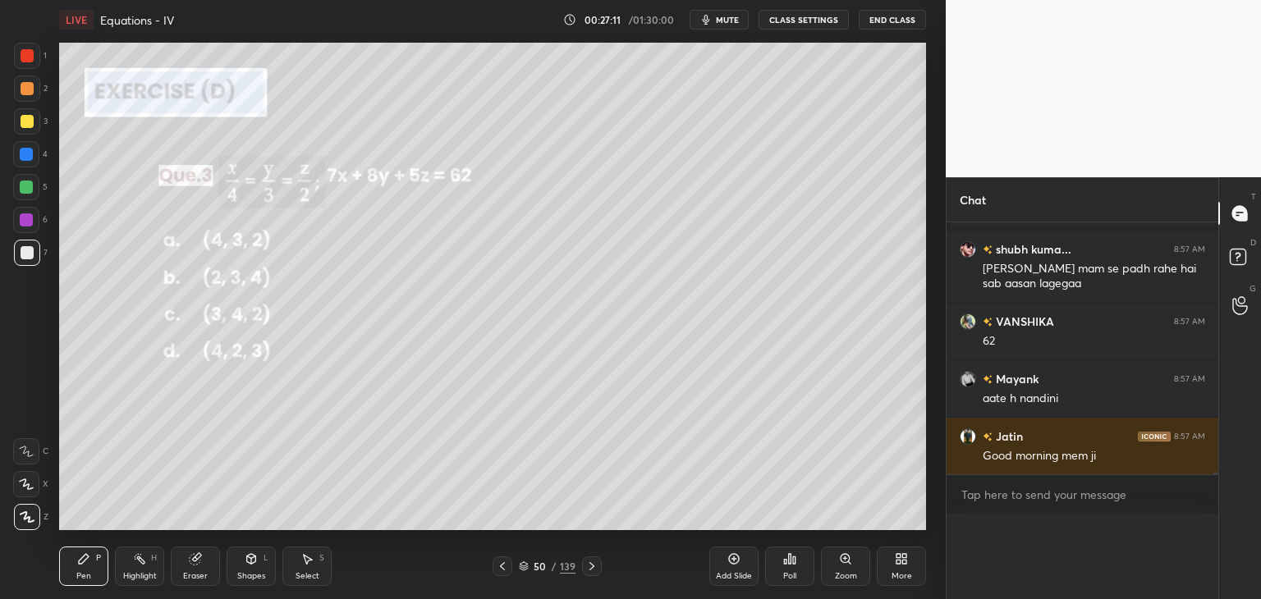
scroll to position [72, 240]
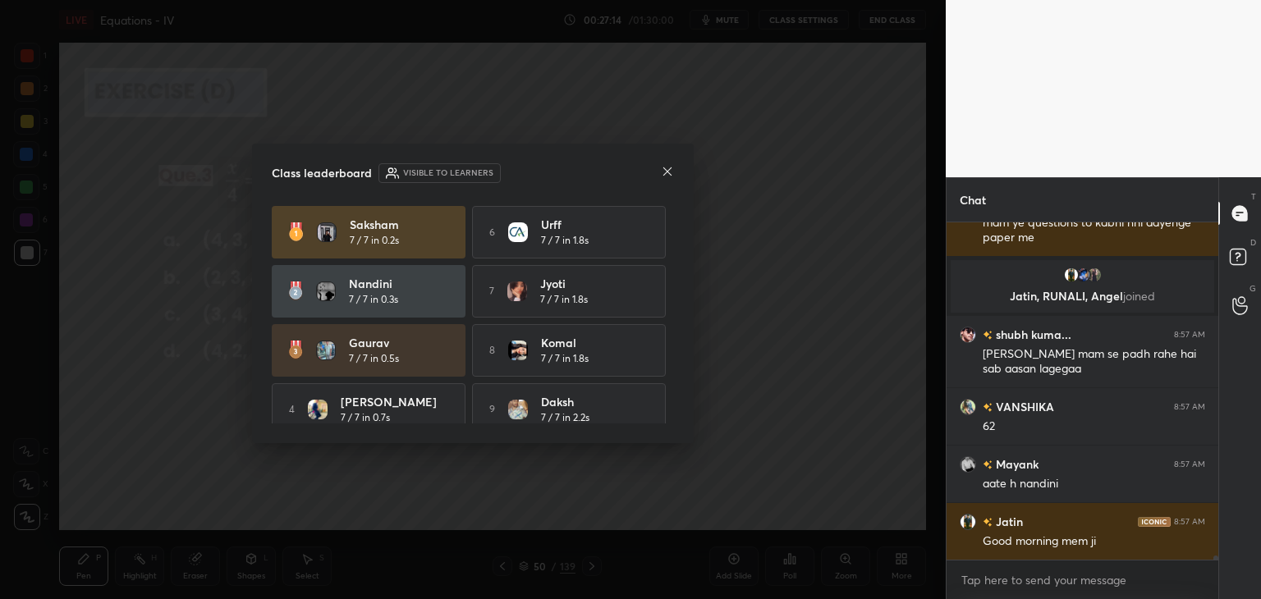
click at [663, 172] on icon at bounding box center [667, 171] width 13 height 13
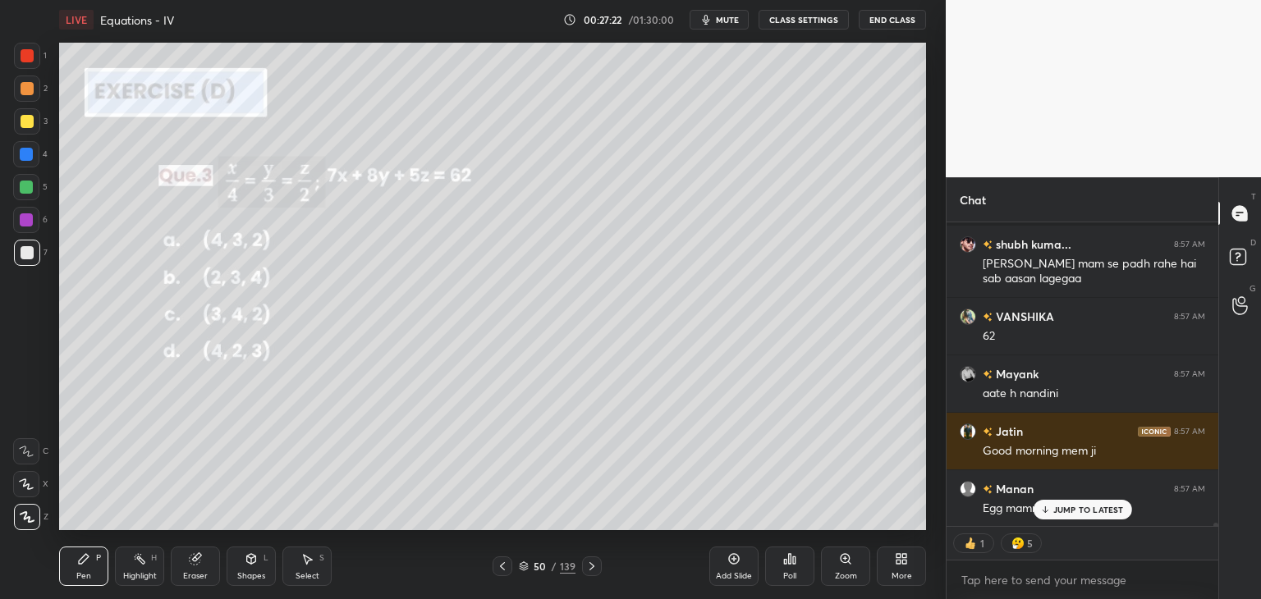
click at [588, 566] on icon at bounding box center [591, 566] width 13 height 13
click at [796, 576] on div "Poll" at bounding box center [789, 576] width 13 height 8
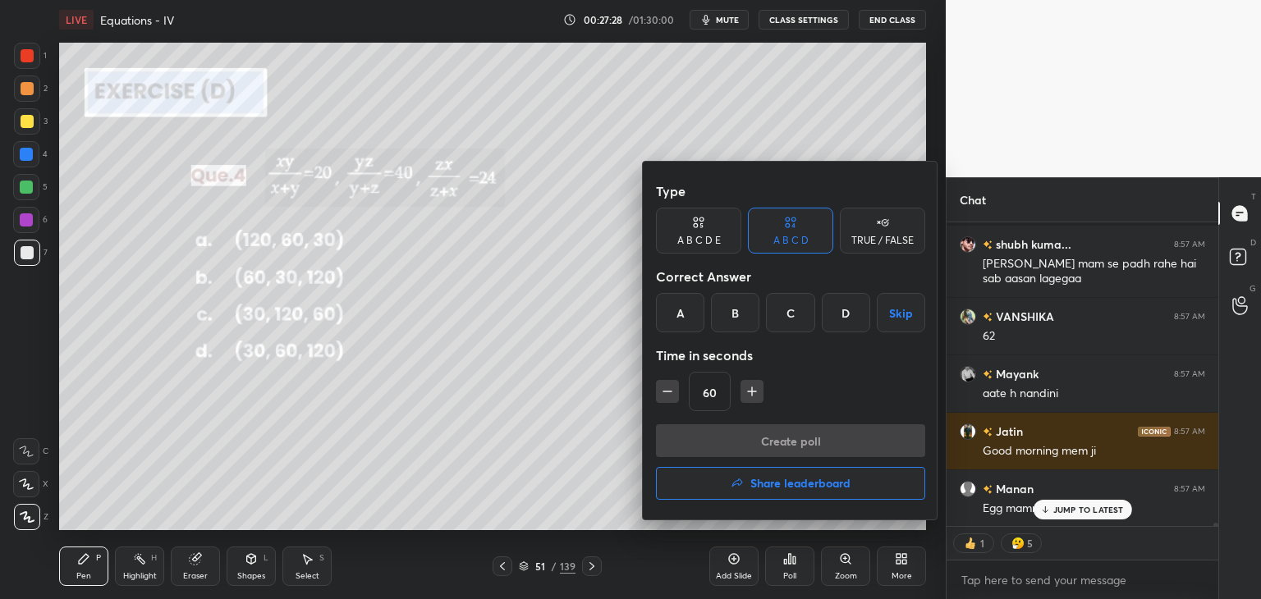
drag, startPoint x: 844, startPoint y: 318, endPoint x: 842, endPoint y: 333, distance: 15.7
click at [844, 317] on div "D" at bounding box center [845, 312] width 48 height 39
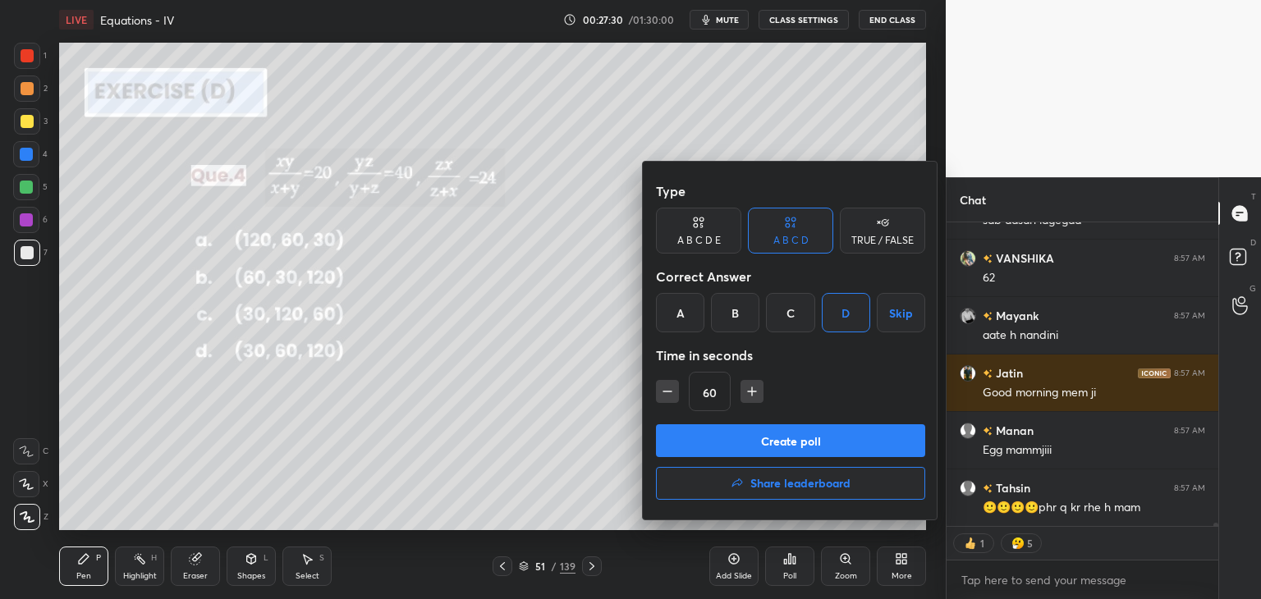
type textarea "x"
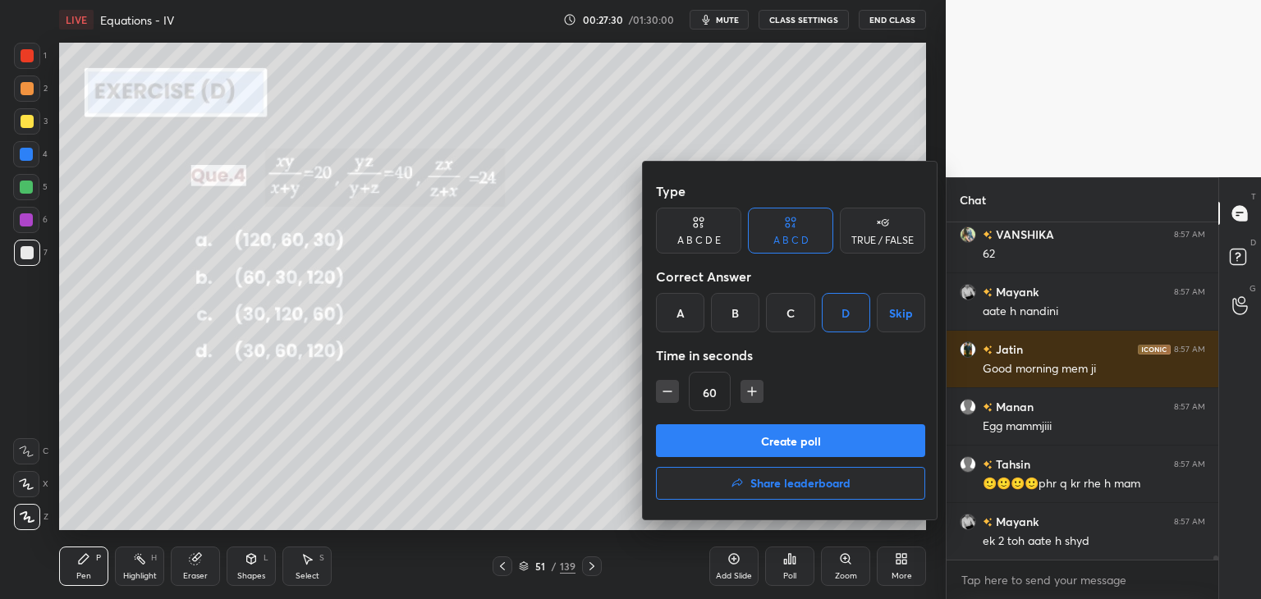
click at [752, 394] on icon "button" at bounding box center [752, 391] width 16 height 16
type input "75"
click at [750, 438] on button "Create poll" at bounding box center [790, 440] width 269 height 33
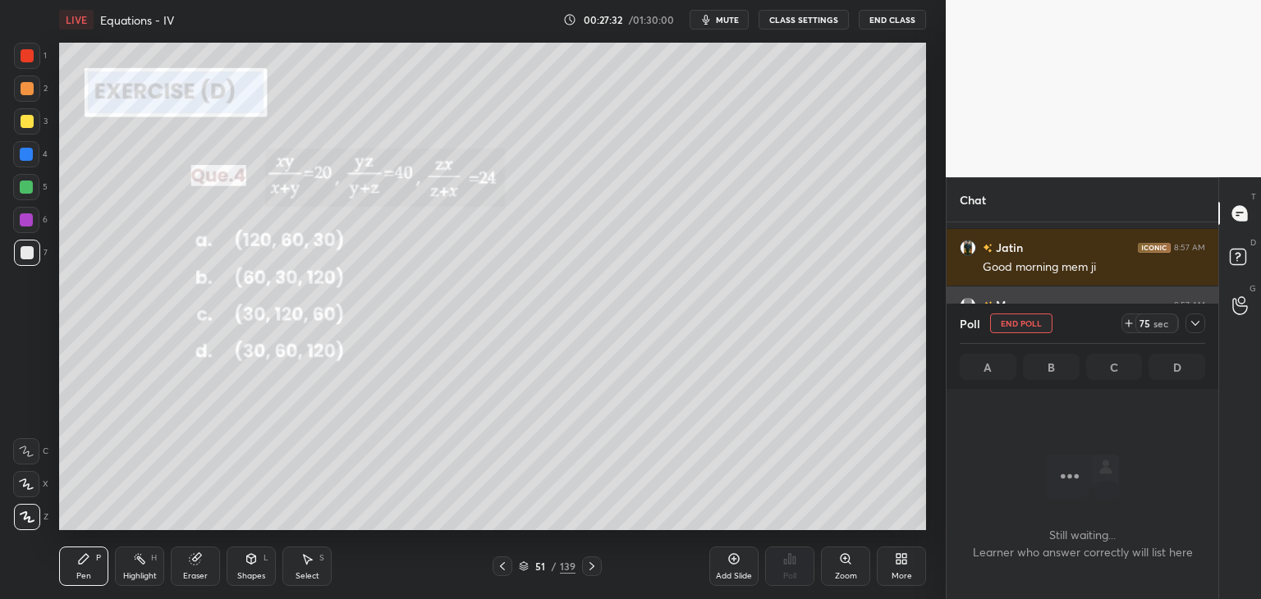
drag, startPoint x: 1192, startPoint y: 323, endPoint x: 1172, endPoint y: 334, distance: 22.8
click at [1191, 323] on icon at bounding box center [1194, 323] width 13 height 13
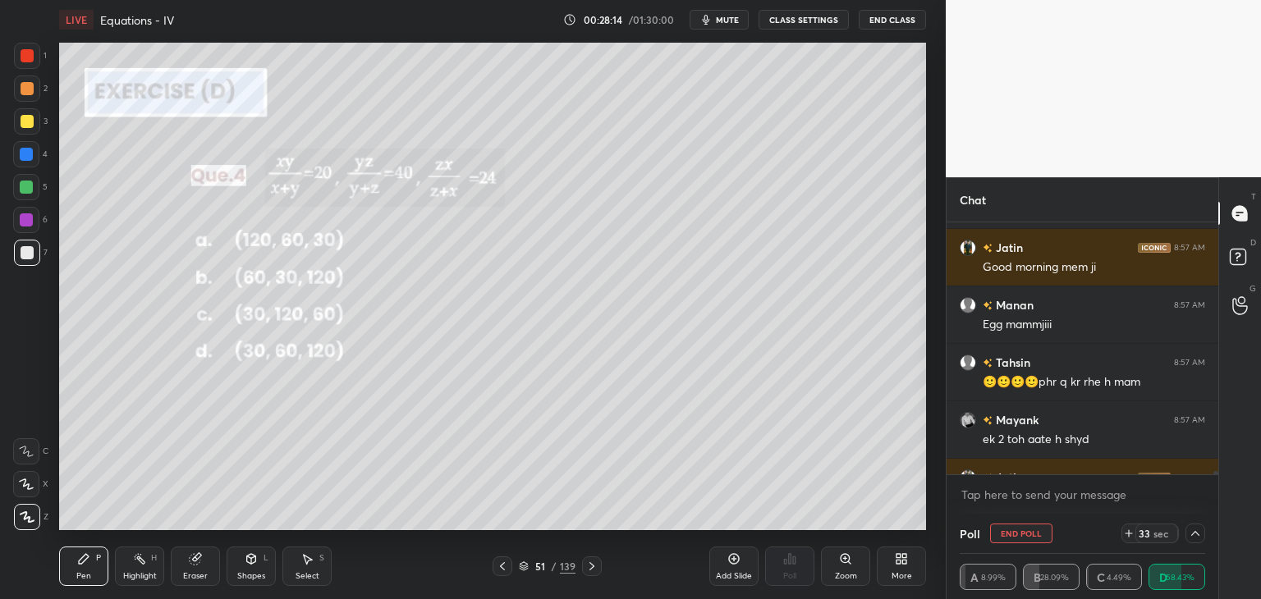
drag, startPoint x: 1191, startPoint y: 532, endPoint x: 1195, endPoint y: 493, distance: 38.8
click at [1190, 531] on icon at bounding box center [1194, 533] width 13 height 13
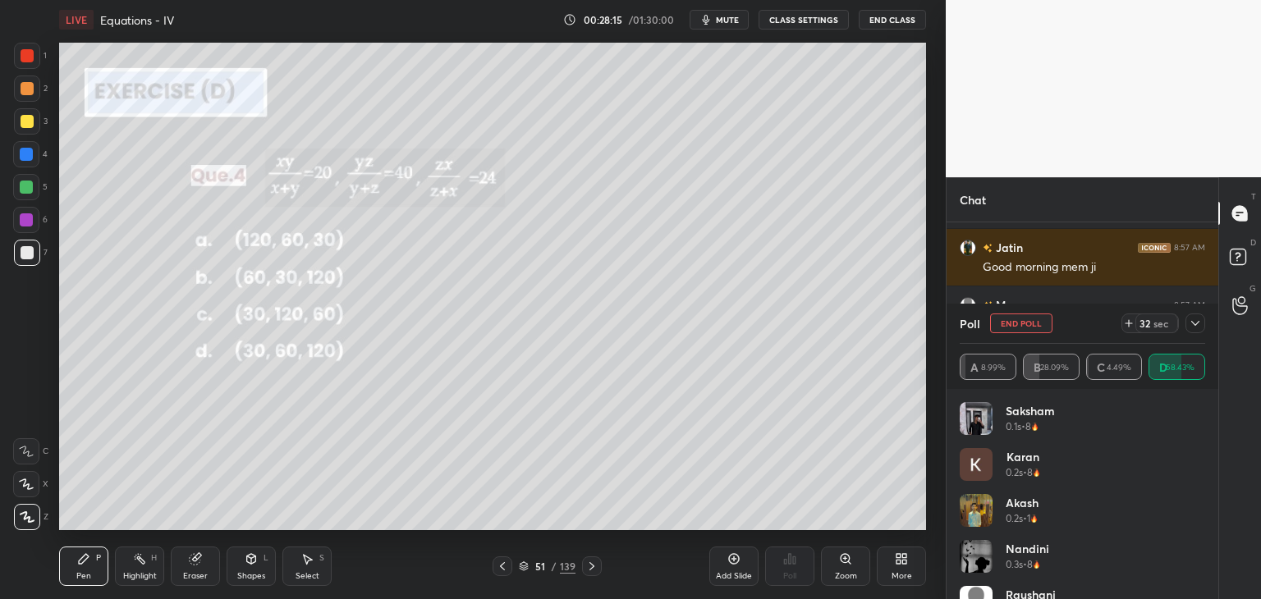
scroll to position [25795, 0]
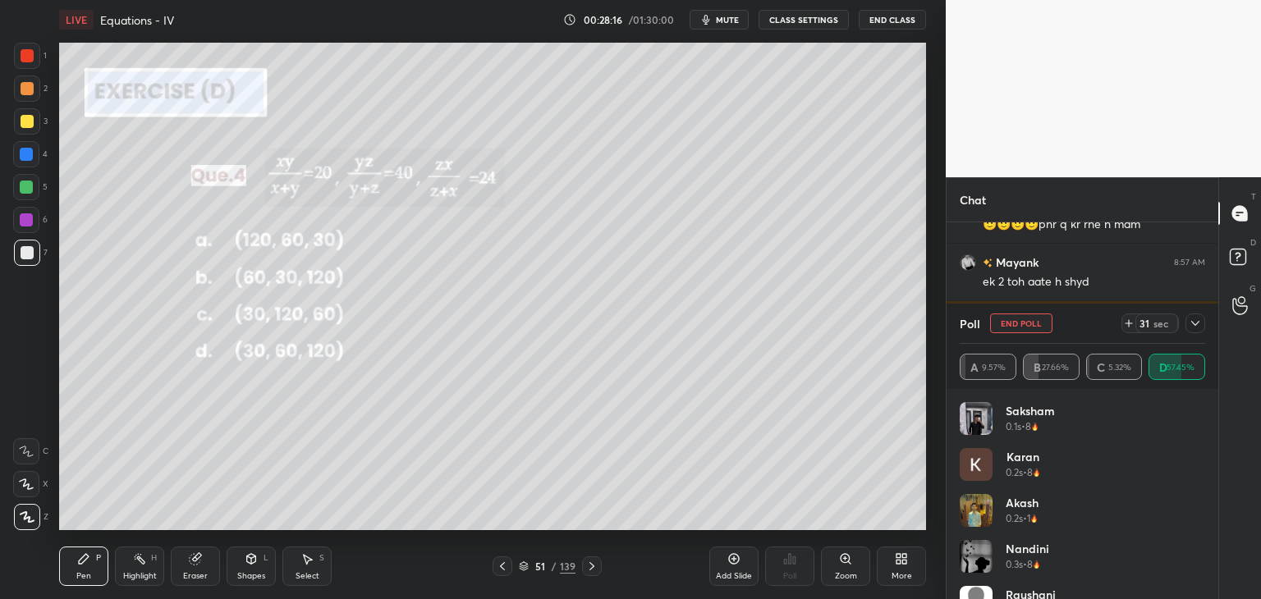
drag, startPoint x: 1196, startPoint y: 322, endPoint x: 1192, endPoint y: 332, distance: 11.2
click at [1193, 322] on icon at bounding box center [1194, 323] width 13 height 13
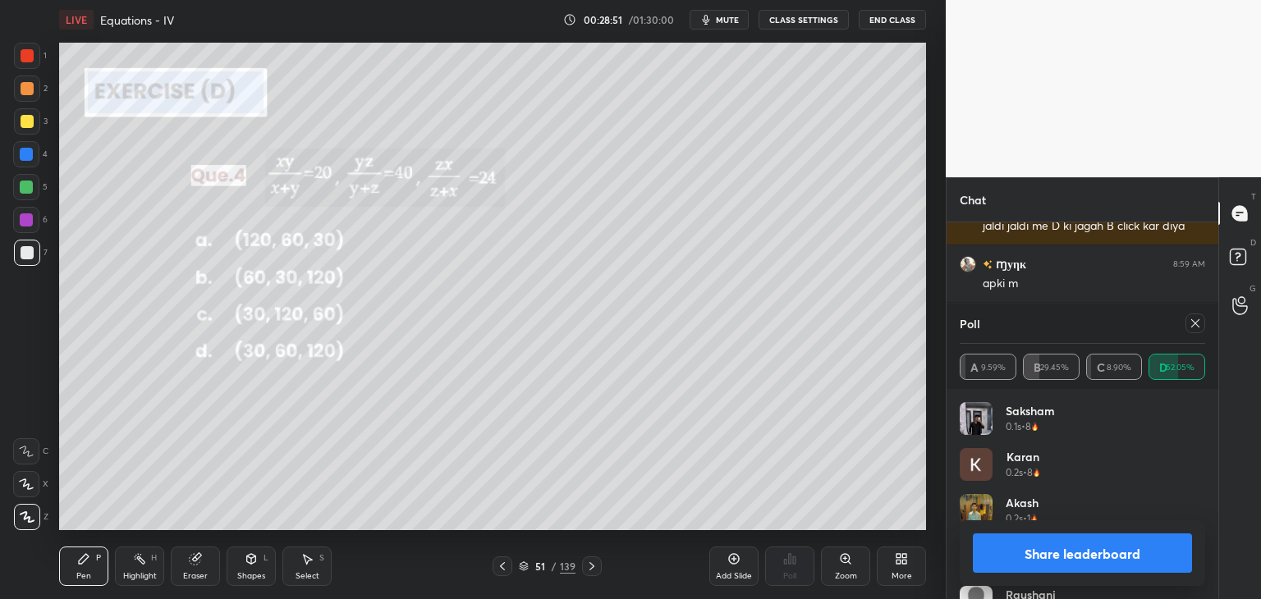
scroll to position [26195, 0]
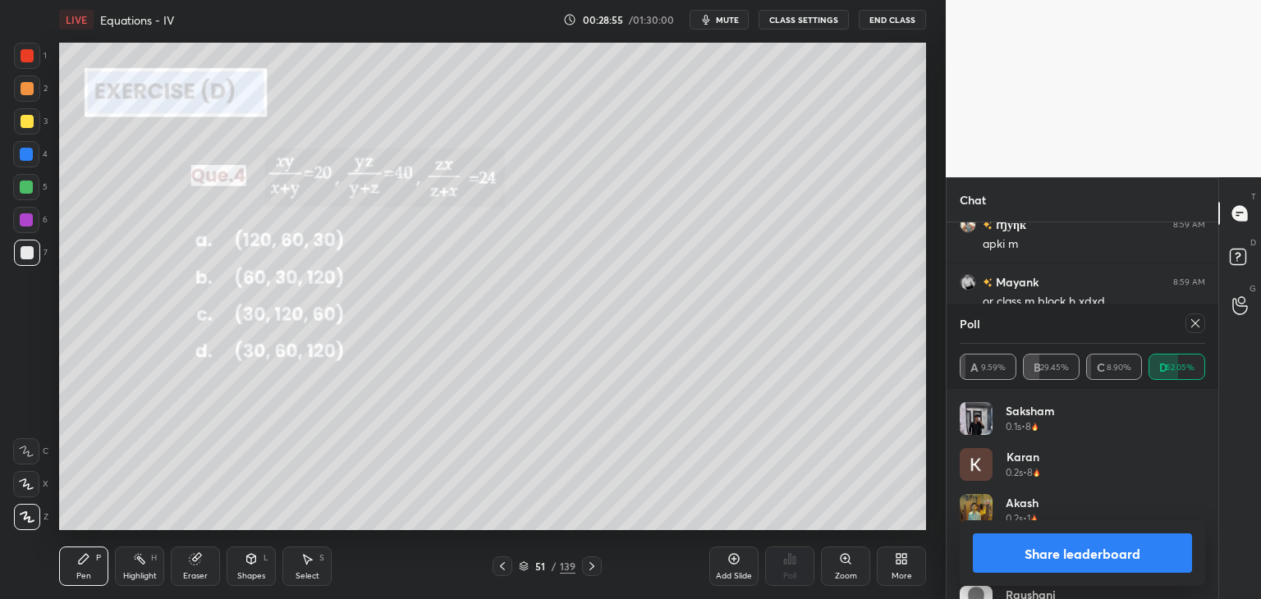
click at [1023, 552] on button "Share leaderboard" at bounding box center [1081, 552] width 219 height 39
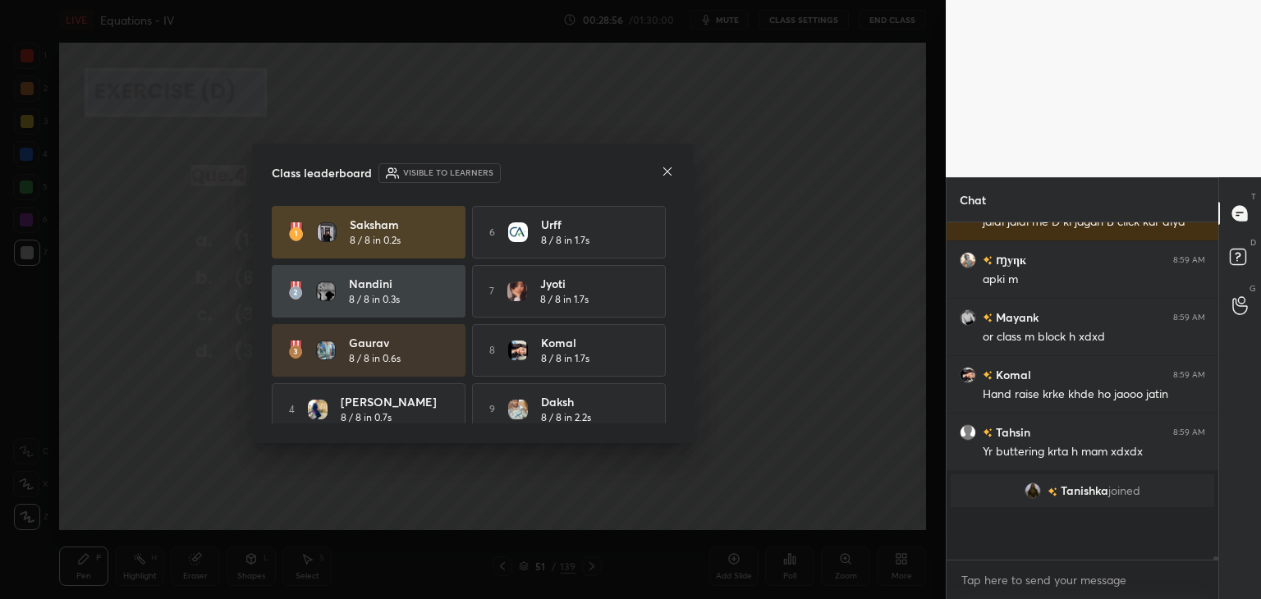
scroll to position [197, 267]
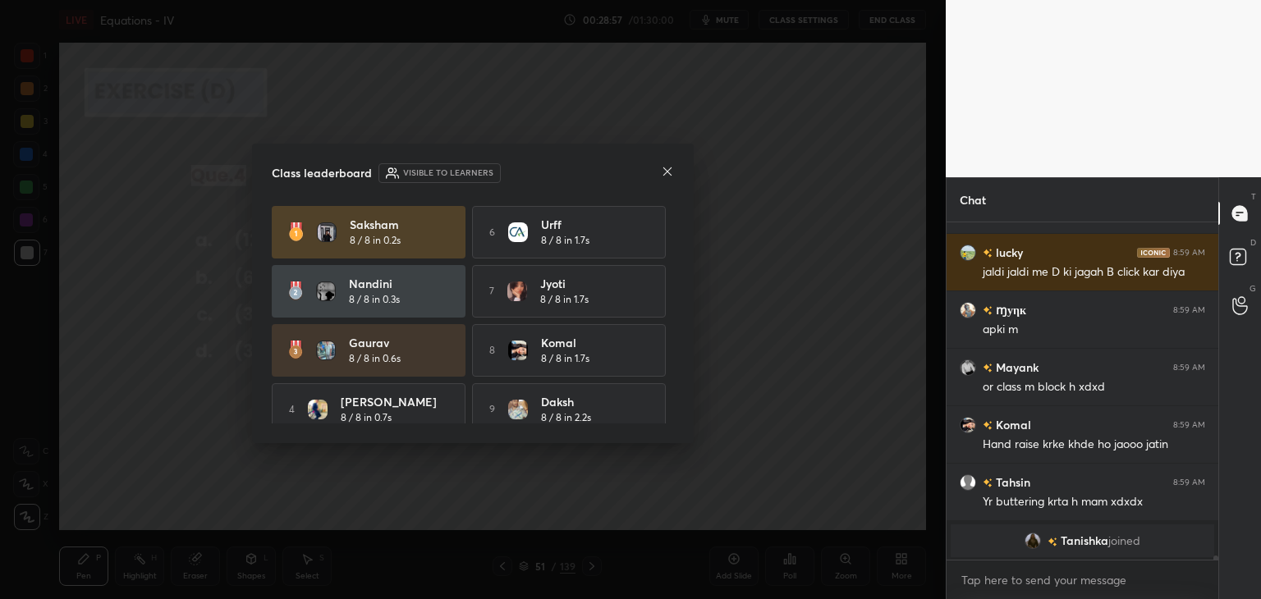
click at [665, 176] on icon at bounding box center [667, 171] width 13 height 13
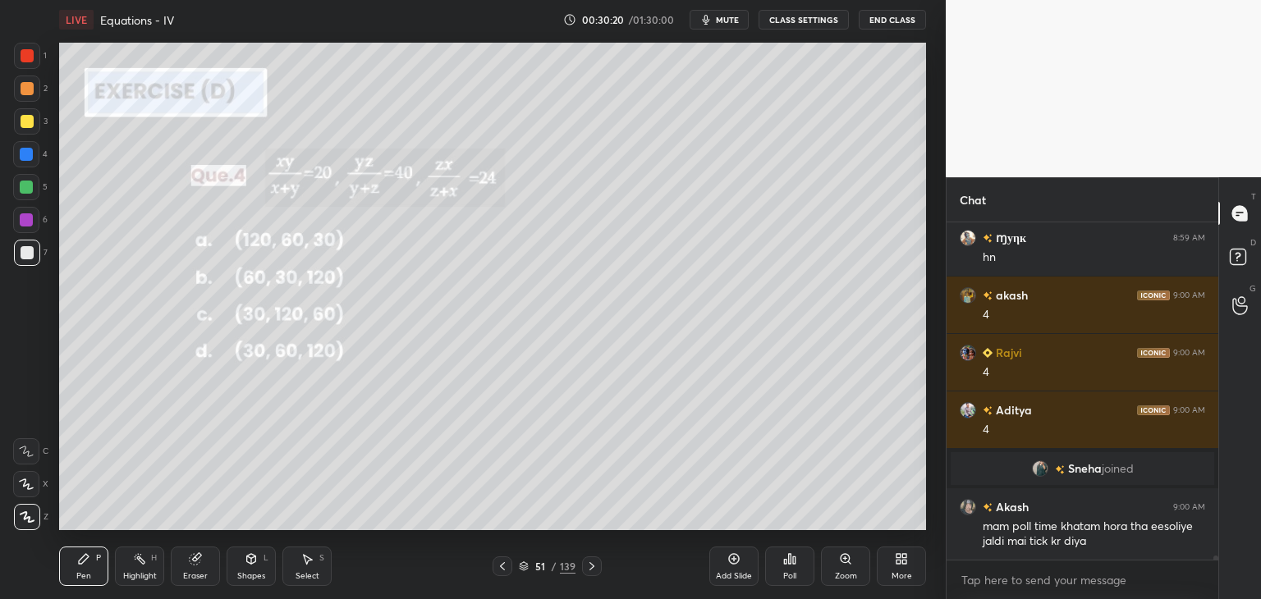
scroll to position [26435, 0]
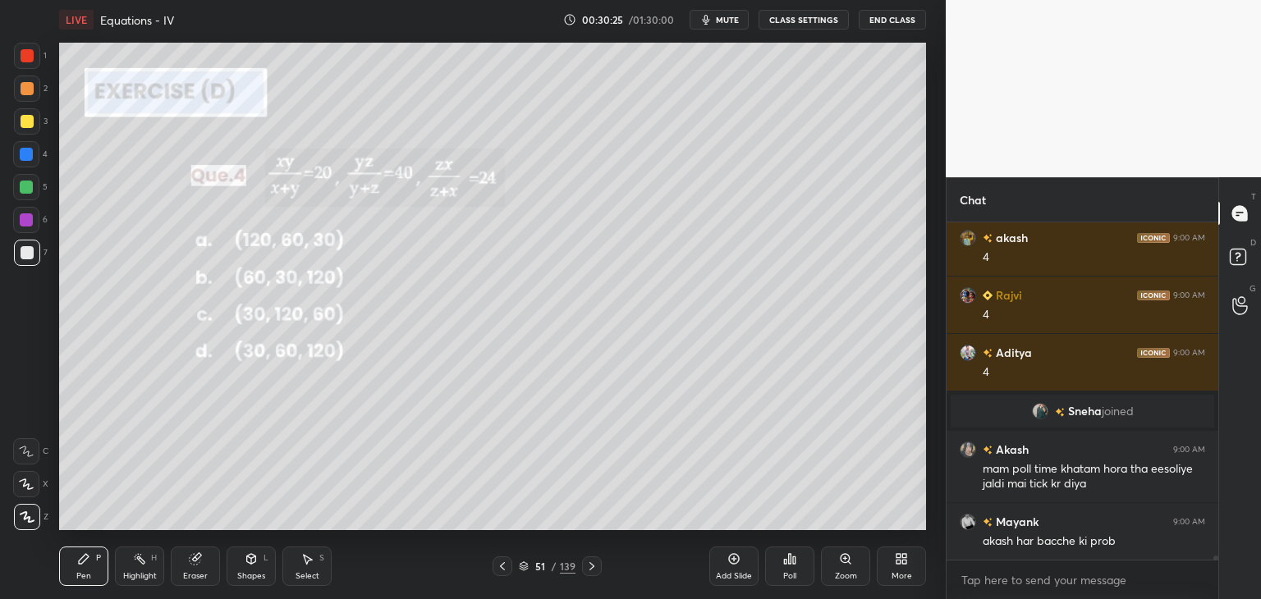
click at [716, 24] on button "mute" at bounding box center [718, 20] width 59 height 20
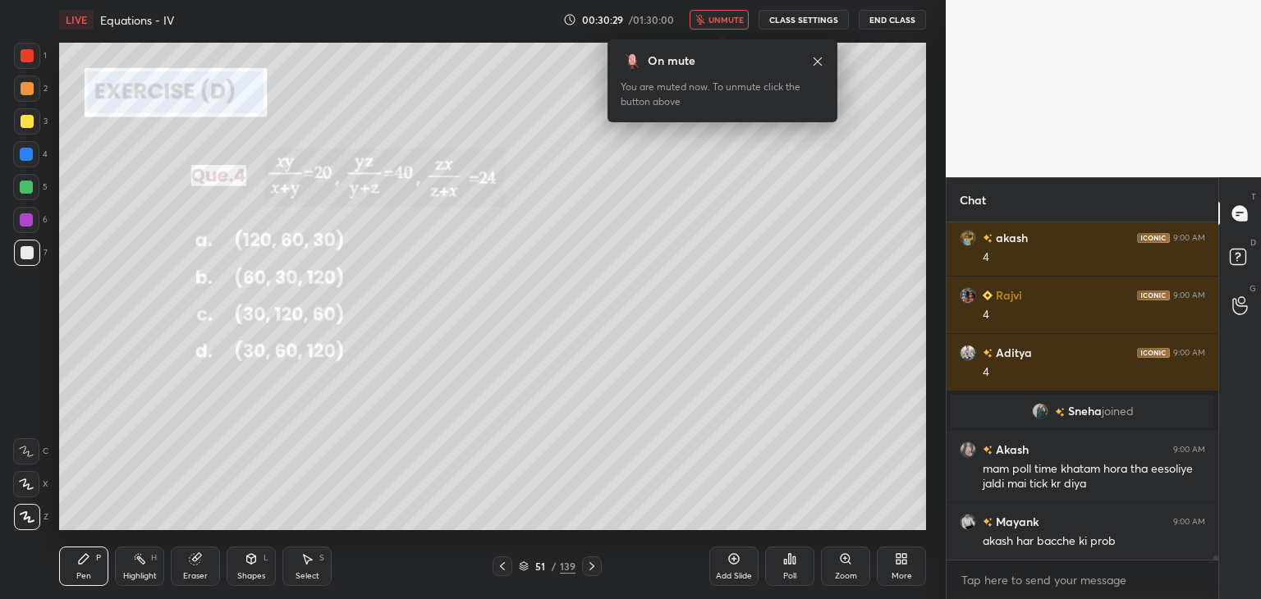
drag, startPoint x: 725, startPoint y: 15, endPoint x: 725, endPoint y: 33, distance: 18.1
click at [727, 15] on span "unmute" at bounding box center [725, 19] width 35 height 11
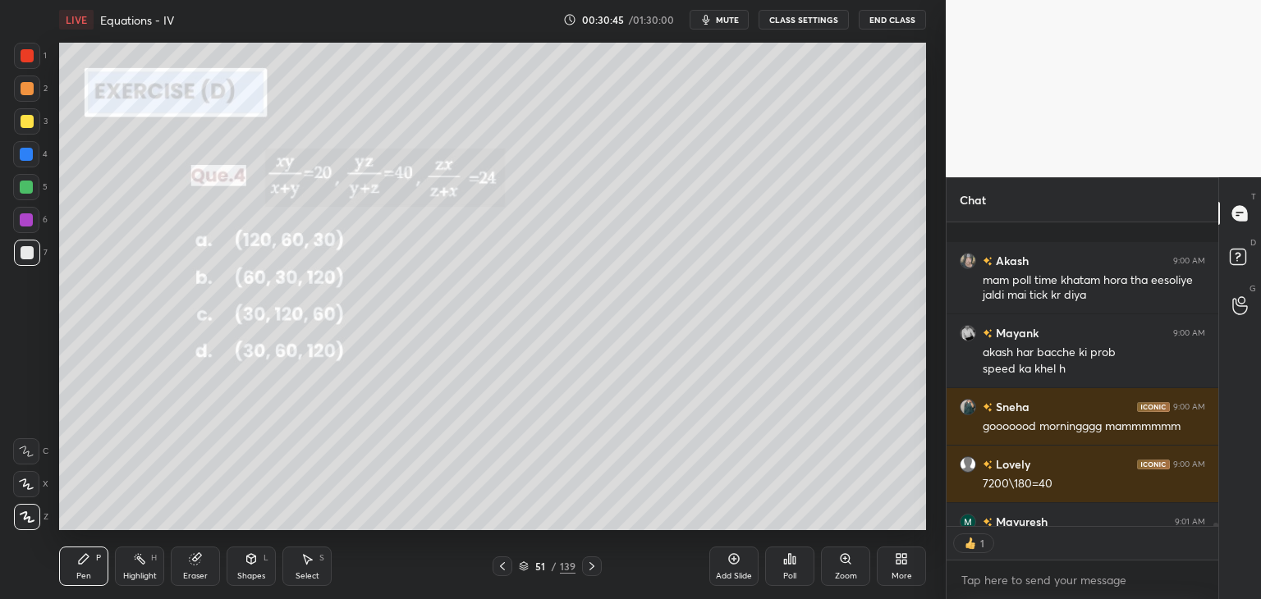
scroll to position [26729, 0]
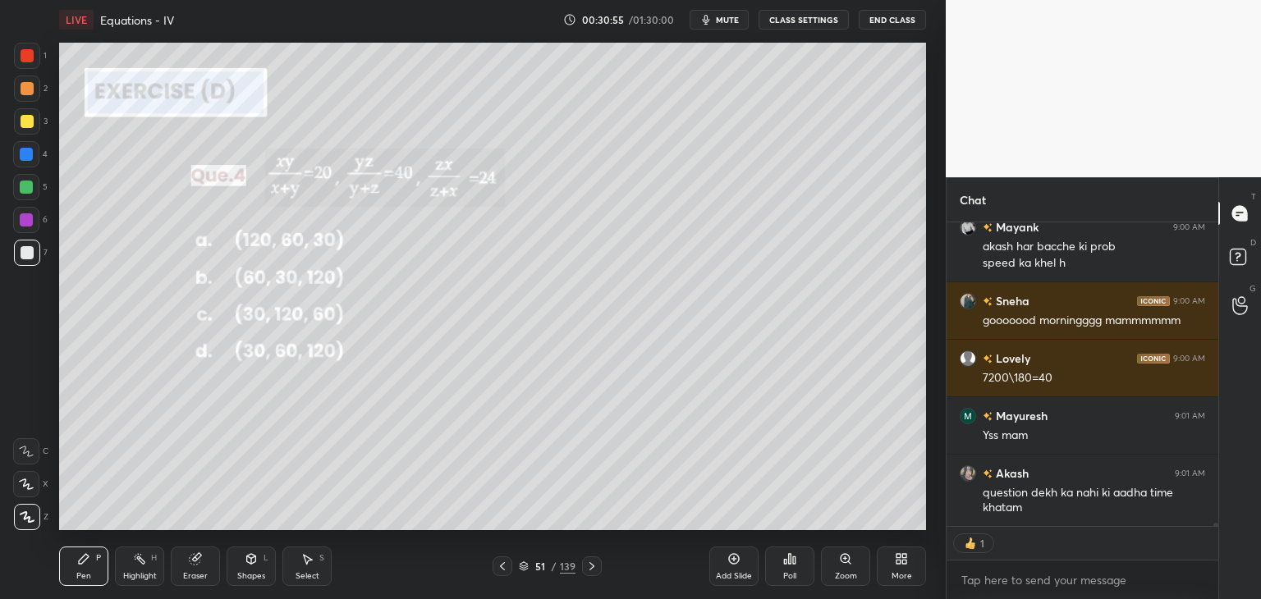
type textarea "x"
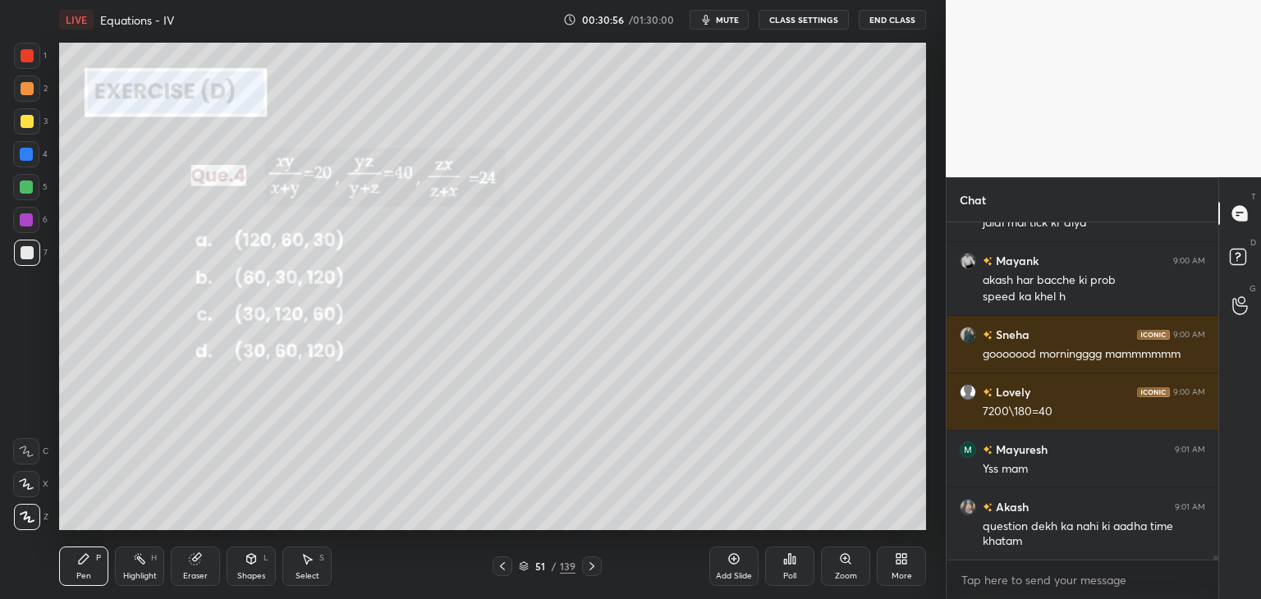
scroll to position [26753, 0]
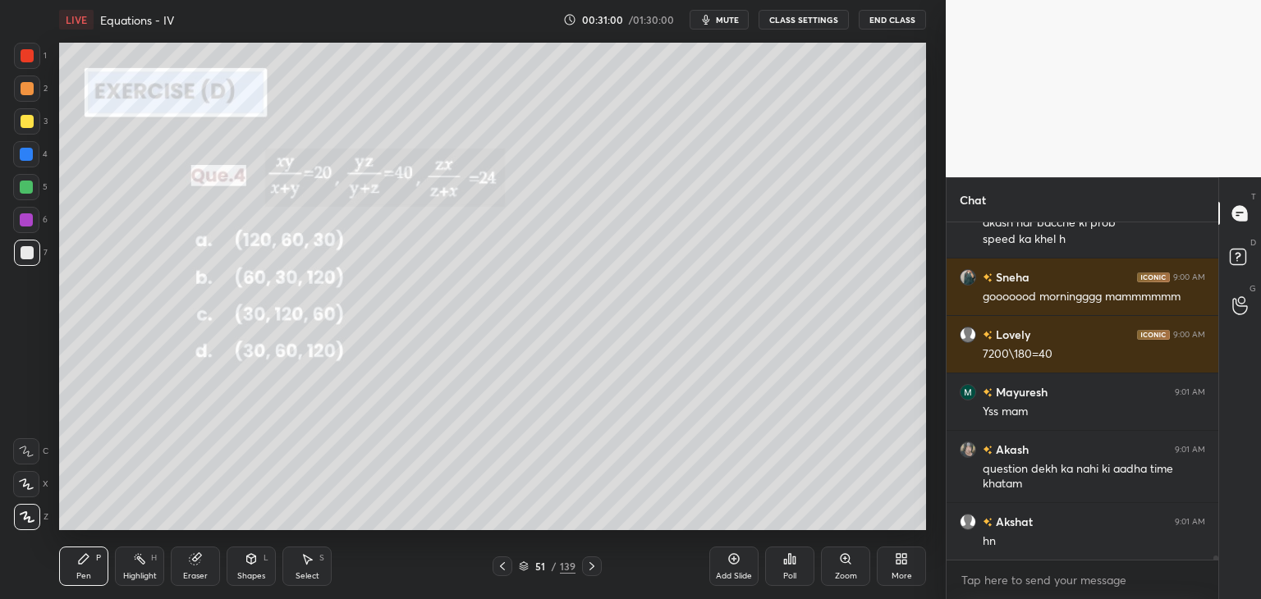
drag, startPoint x: 198, startPoint y: 570, endPoint x: 200, endPoint y: 542, distance: 28.8
click at [197, 569] on div "Eraser" at bounding box center [195, 566] width 49 height 39
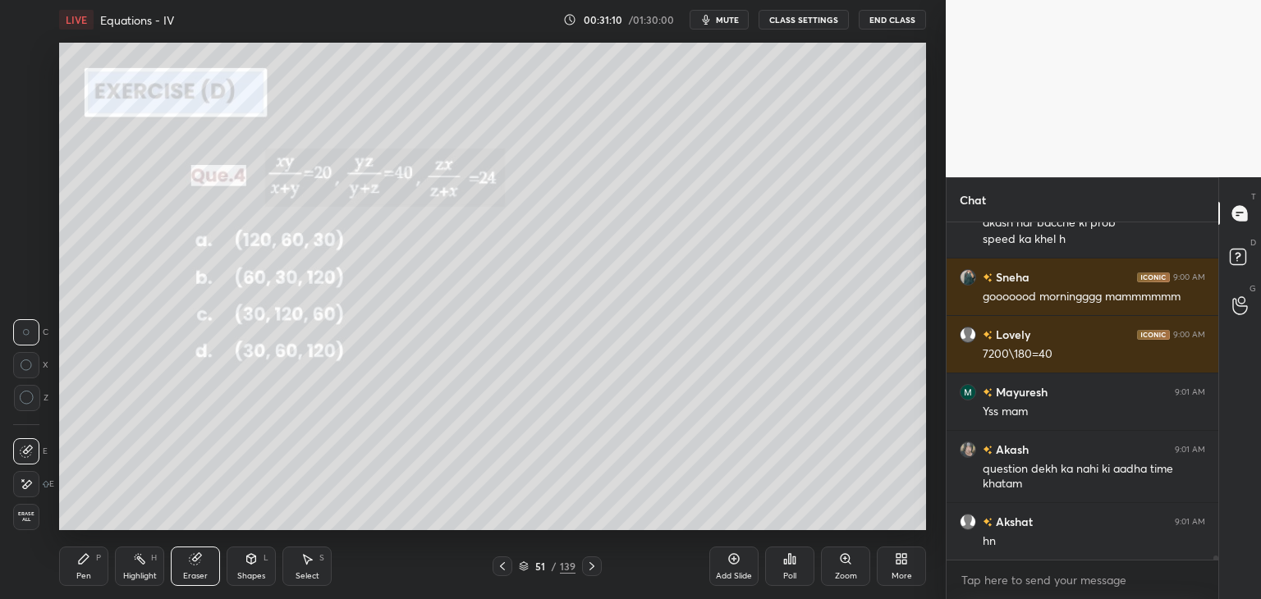
scroll to position [26811, 0]
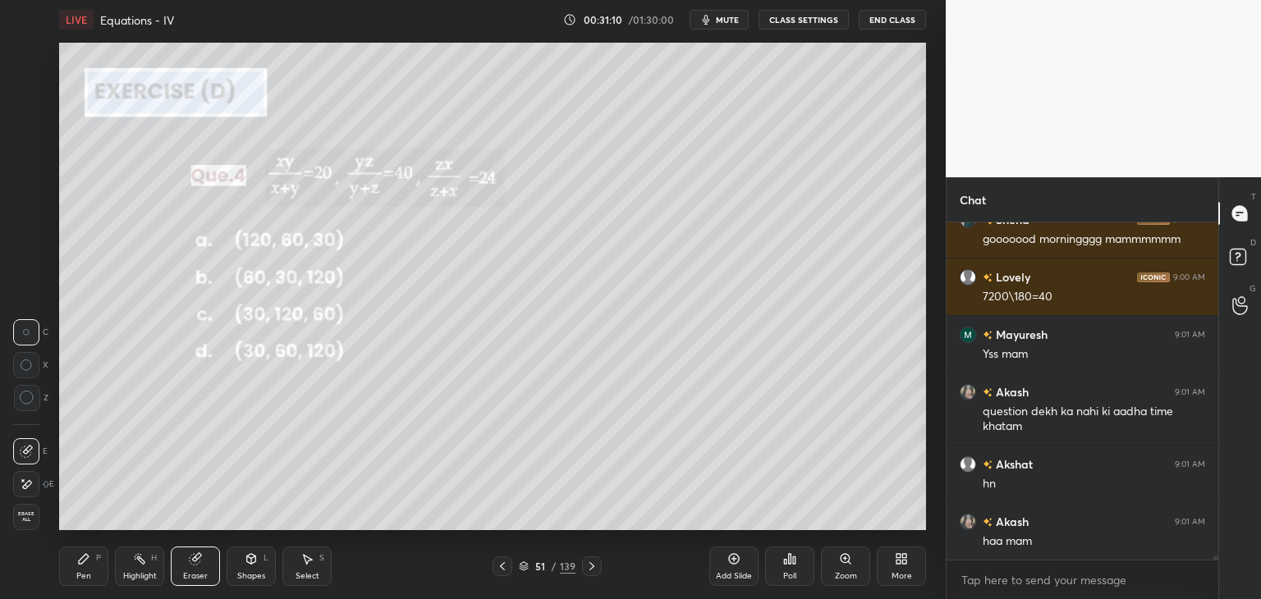
click at [587, 568] on icon at bounding box center [591, 566] width 13 height 13
click at [785, 568] on div "Poll" at bounding box center [789, 566] width 49 height 39
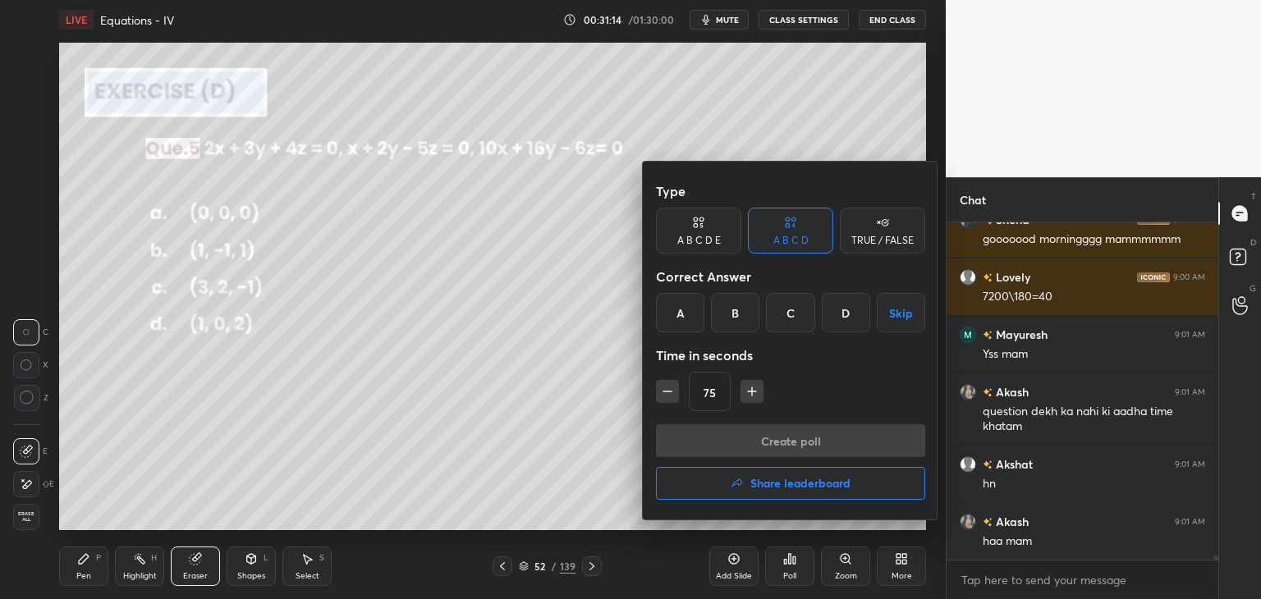
drag, startPoint x: 681, startPoint y: 310, endPoint x: 693, endPoint y: 332, distance: 24.2
click at [681, 309] on div "A" at bounding box center [680, 312] width 48 height 39
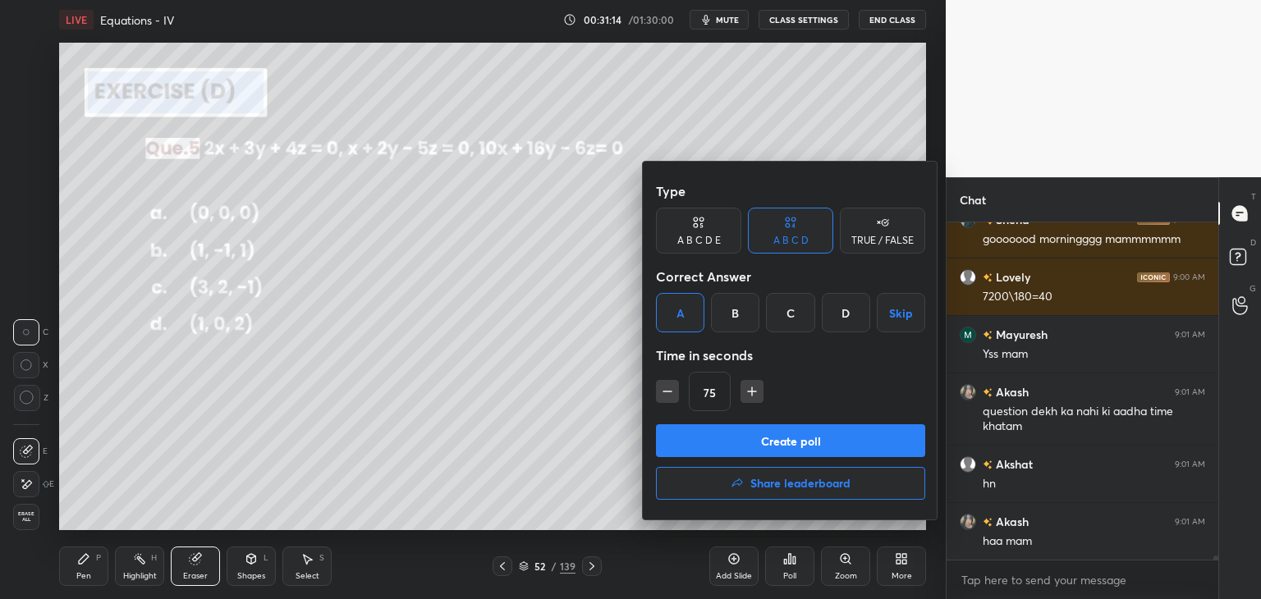
scroll to position [26868, 0]
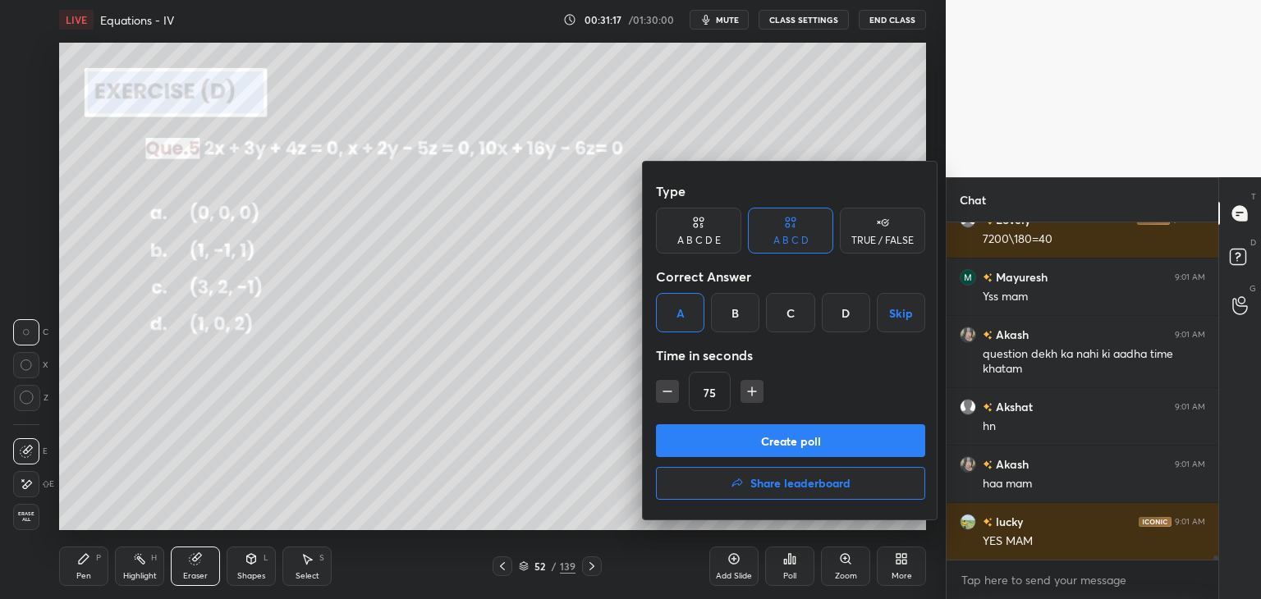
click at [666, 394] on icon "button" at bounding box center [667, 391] width 16 height 16
type input "60"
click at [671, 443] on button "Create poll" at bounding box center [790, 440] width 269 height 33
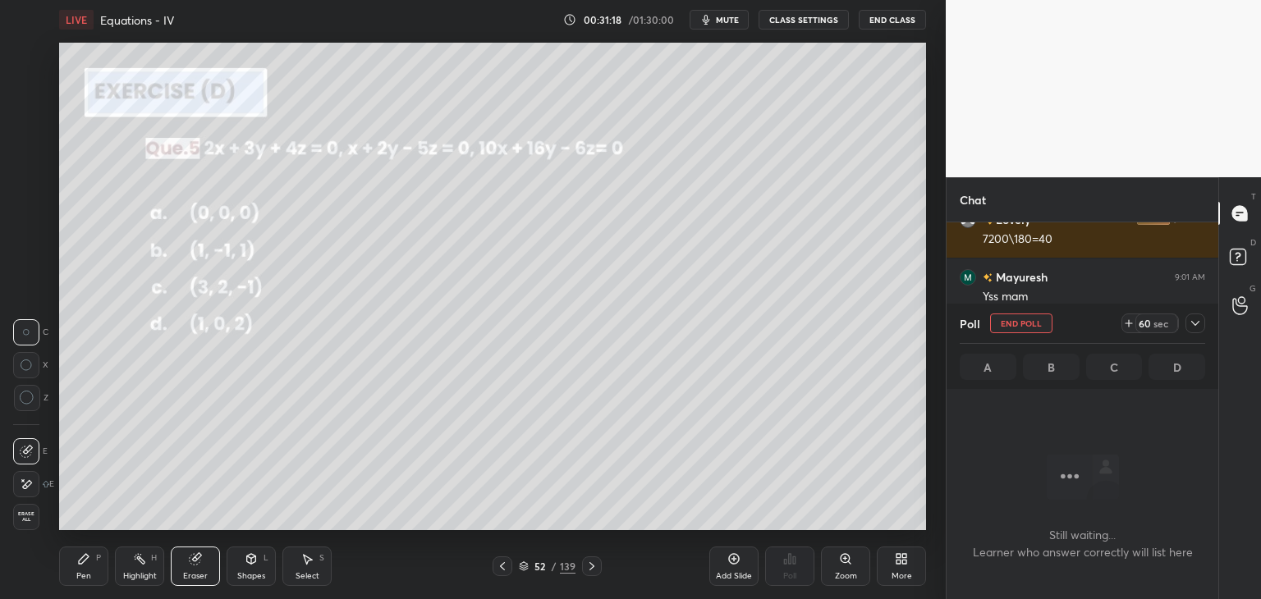
scroll to position [6, 5]
click at [1199, 317] on icon at bounding box center [1194, 323] width 13 height 13
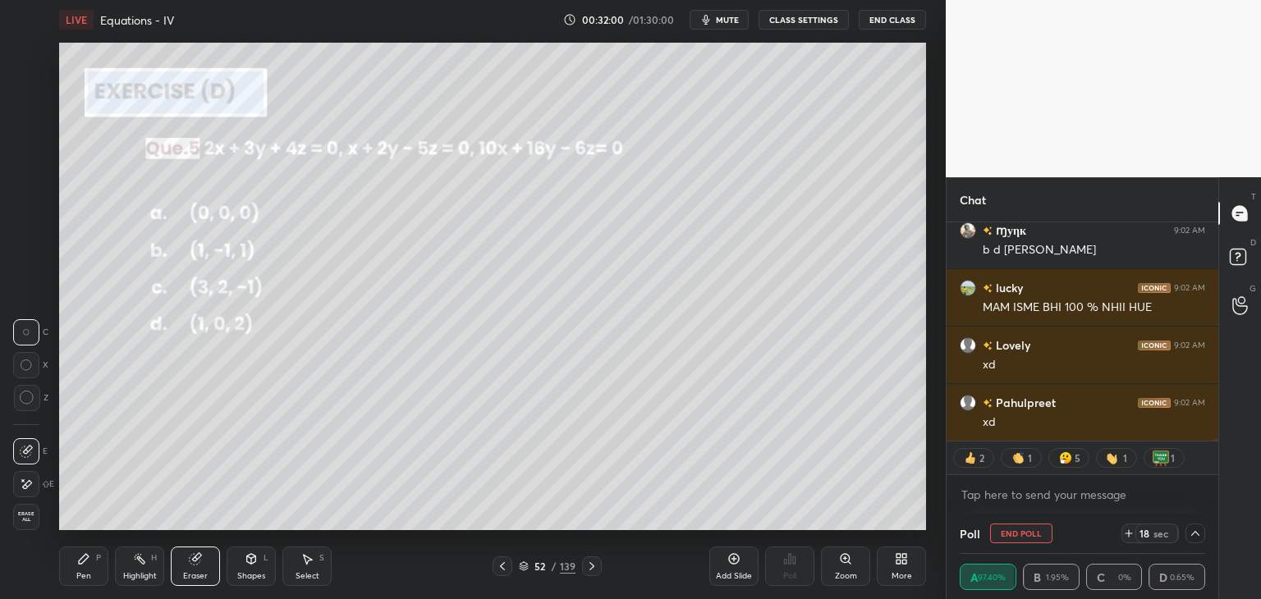
scroll to position [28250, 0]
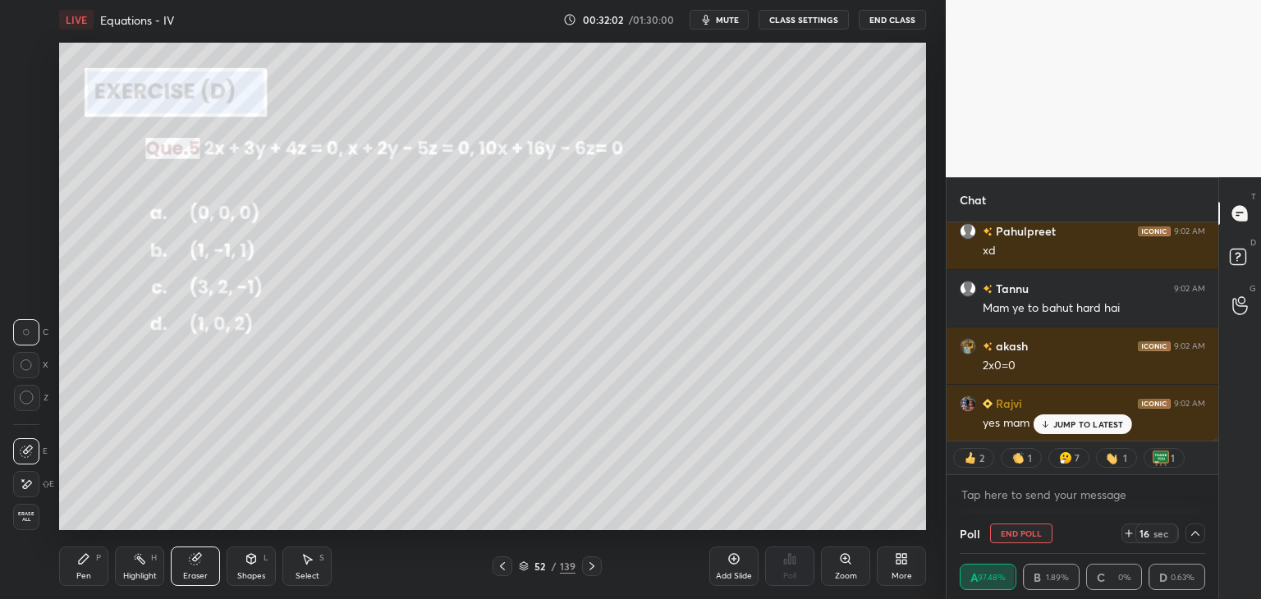
click at [1078, 429] on div "JUMP TO LATEST" at bounding box center [1081, 424] width 98 height 20
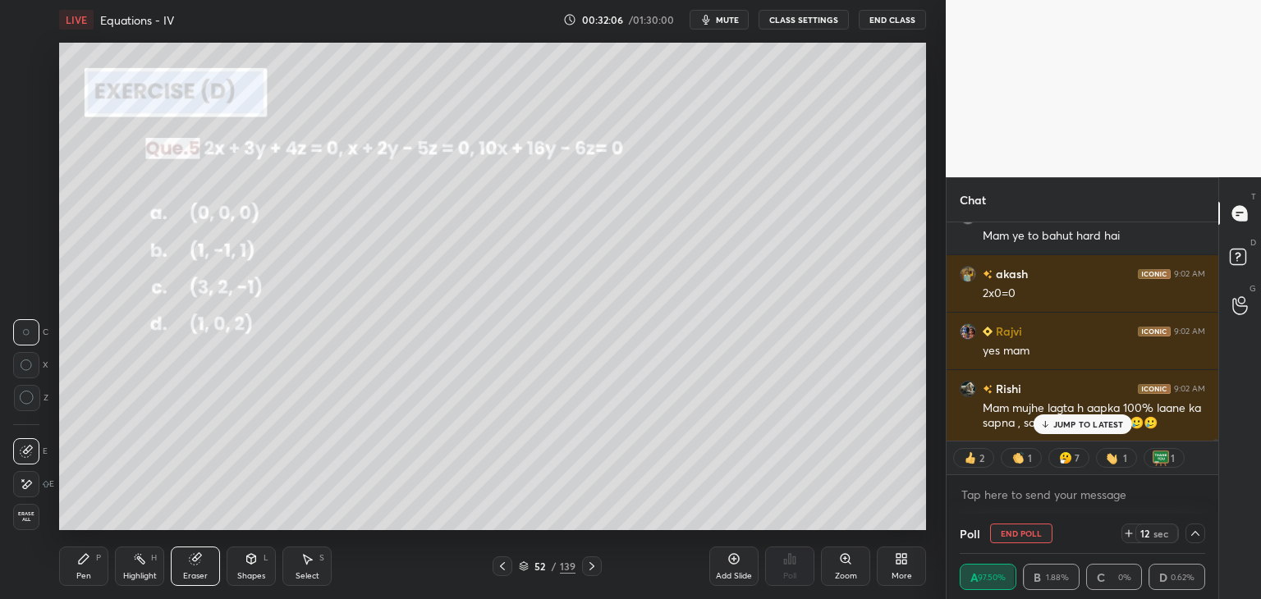
click at [80, 562] on icon at bounding box center [84, 559] width 10 height 10
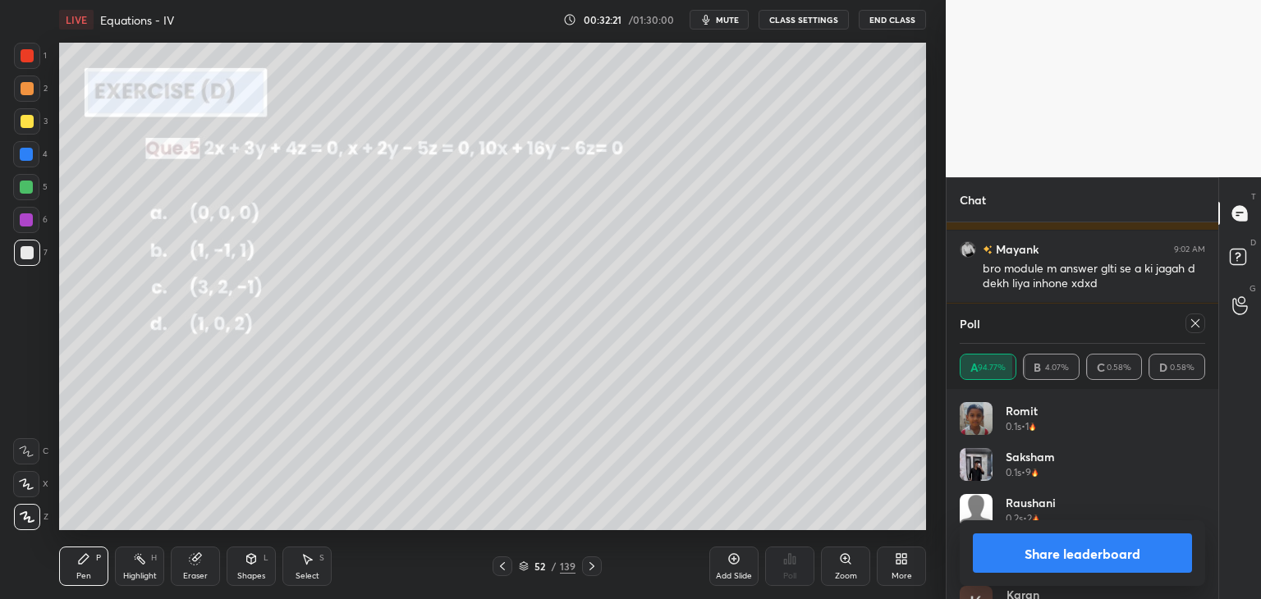
scroll to position [247, 267]
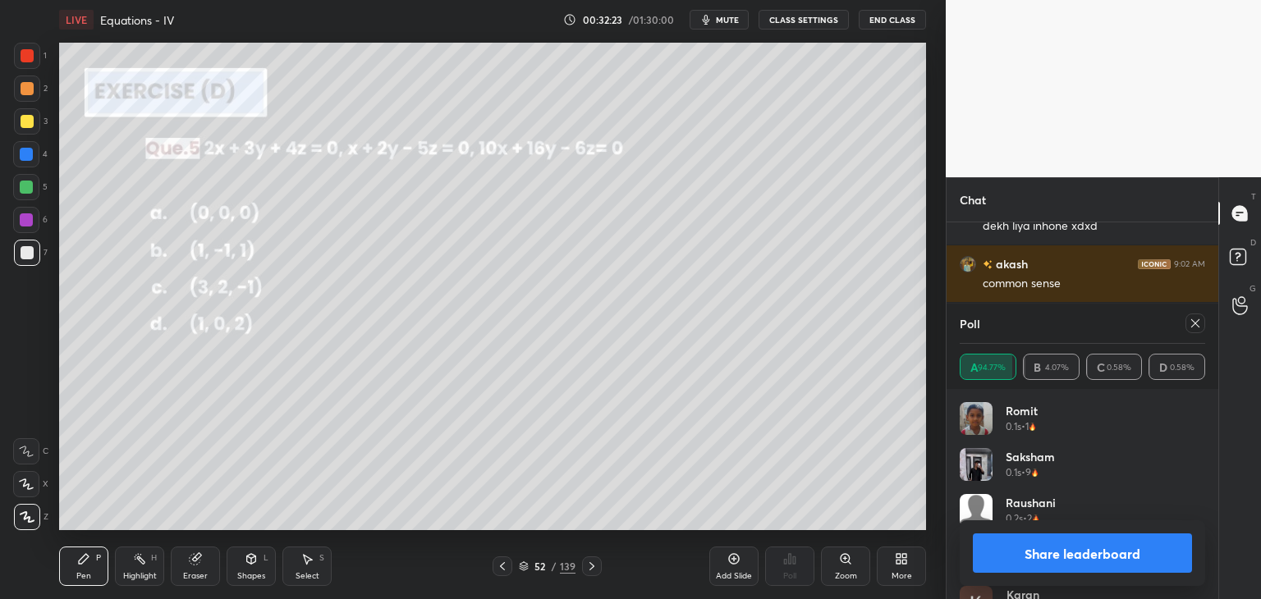
click at [1078, 552] on button "Share leaderboard" at bounding box center [1081, 552] width 219 height 39
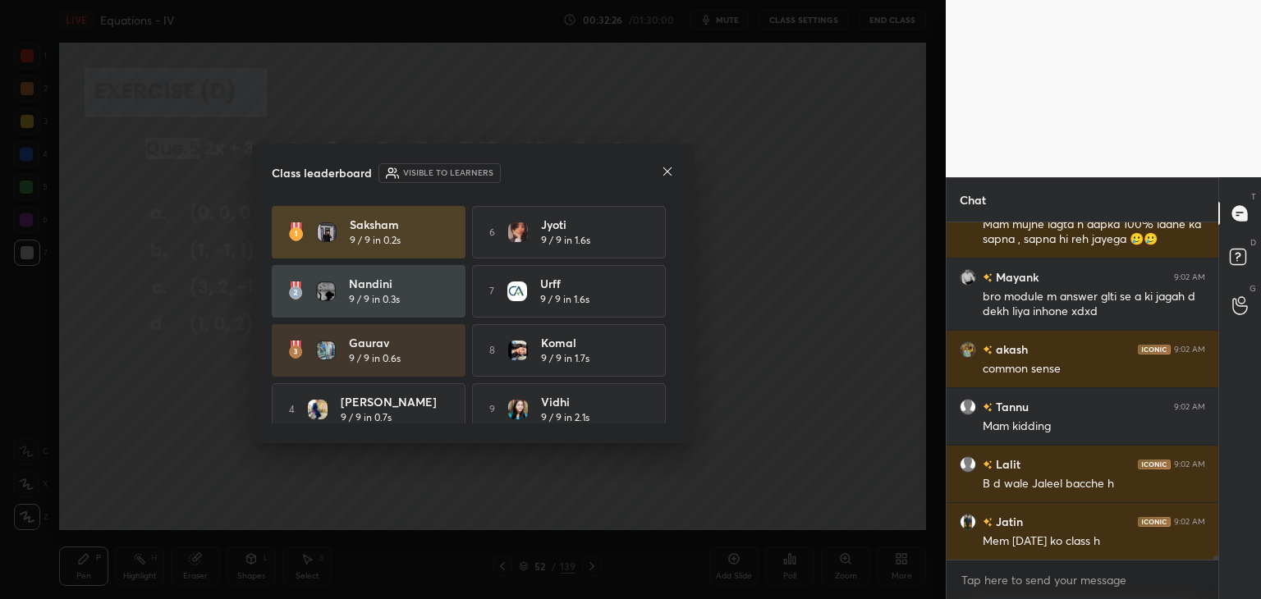
click at [666, 173] on icon at bounding box center [667, 171] width 13 height 13
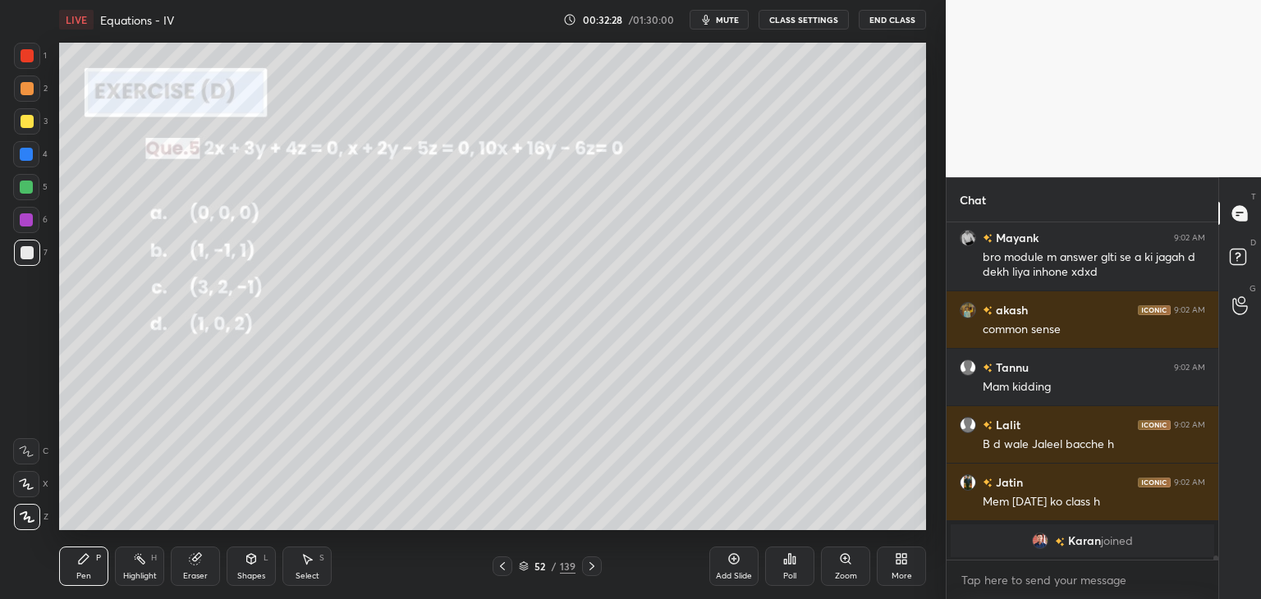
click at [75, 558] on div "Pen P" at bounding box center [83, 566] width 49 height 39
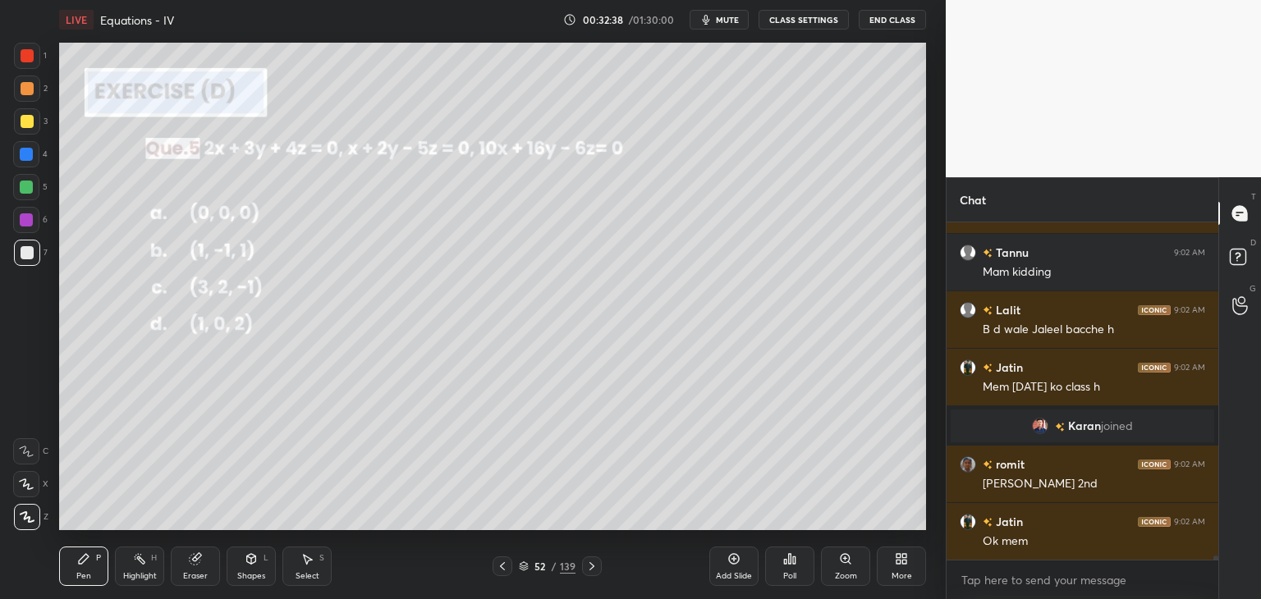
click at [593, 569] on icon at bounding box center [591, 566] width 13 height 13
click at [794, 573] on div "Poll" at bounding box center [789, 576] width 13 height 8
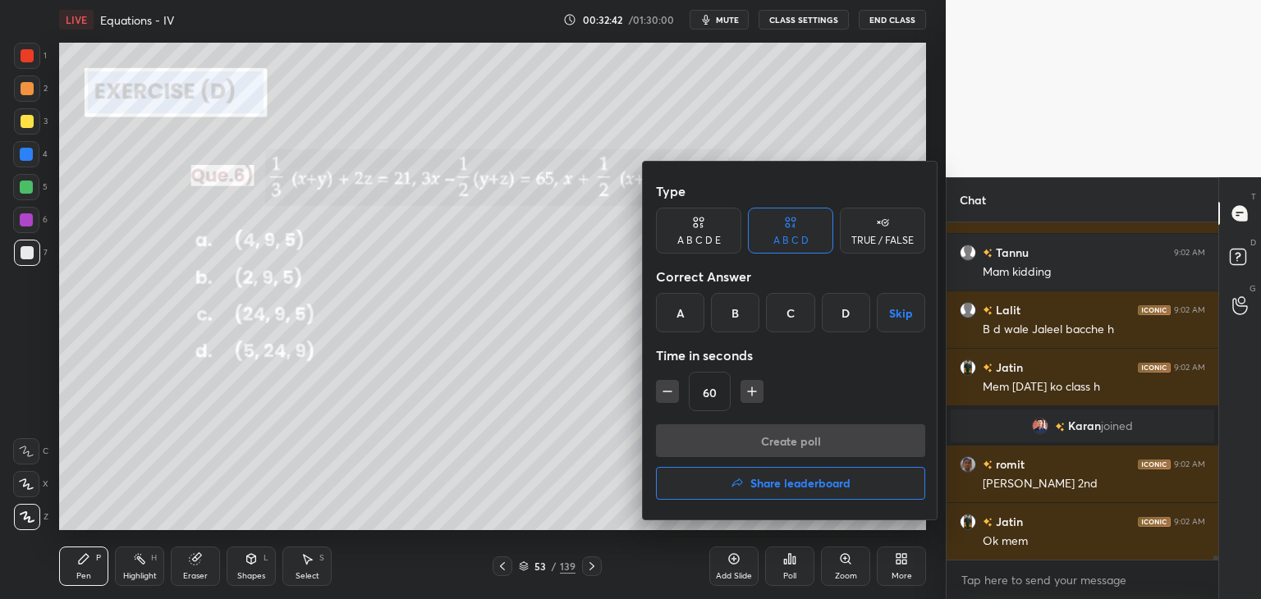
click at [801, 307] on div "C" at bounding box center [790, 312] width 48 height 39
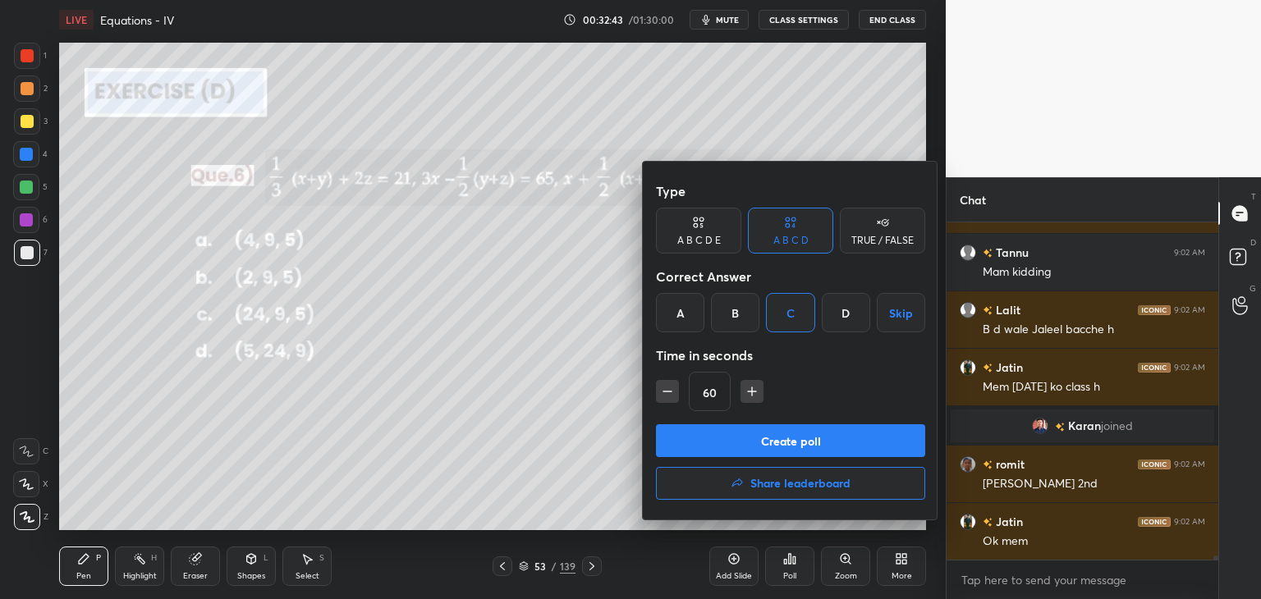
click at [762, 441] on button "Create poll" at bounding box center [790, 440] width 269 height 33
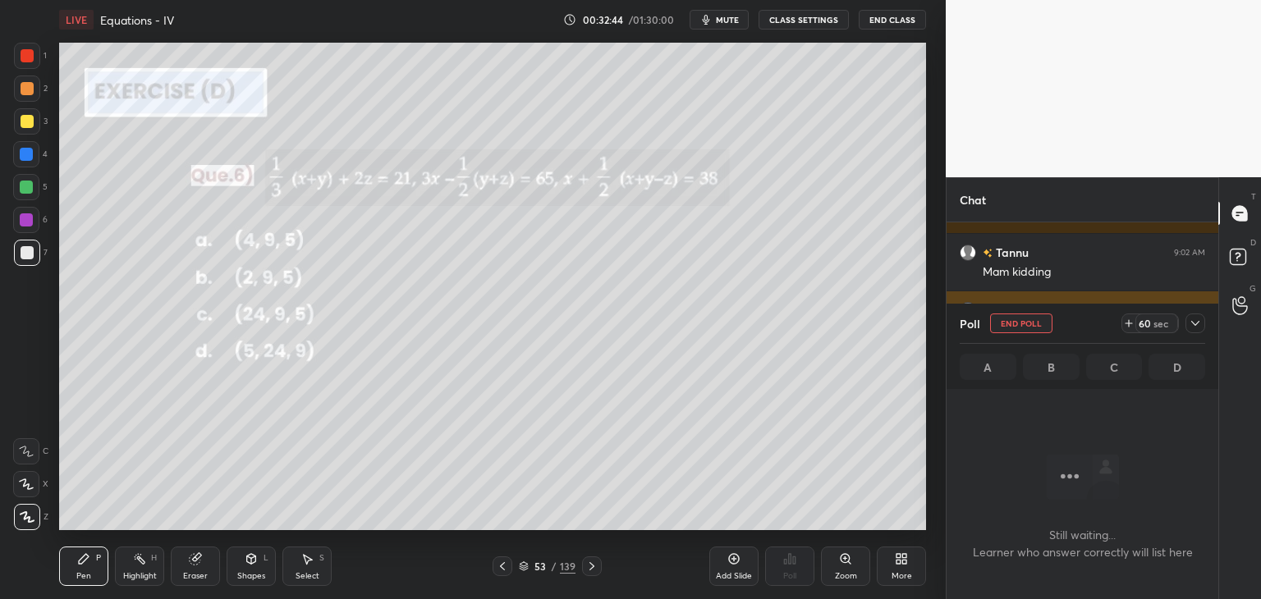
click at [1192, 328] on icon at bounding box center [1194, 323] width 13 height 13
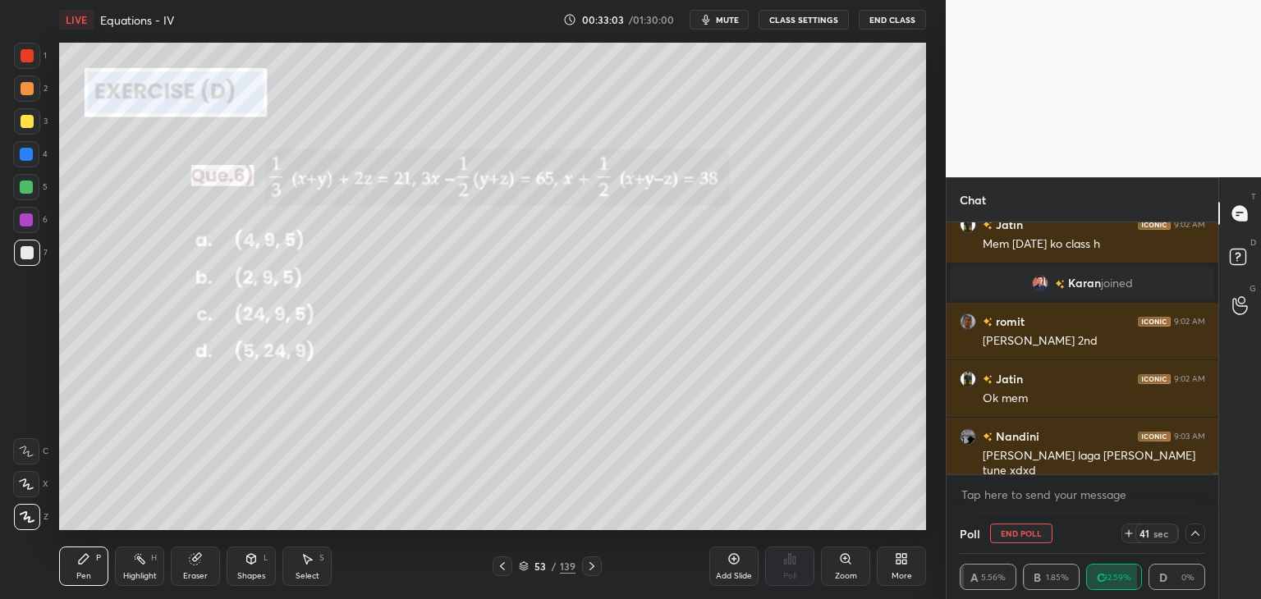
click at [1196, 535] on icon at bounding box center [1194, 533] width 13 height 13
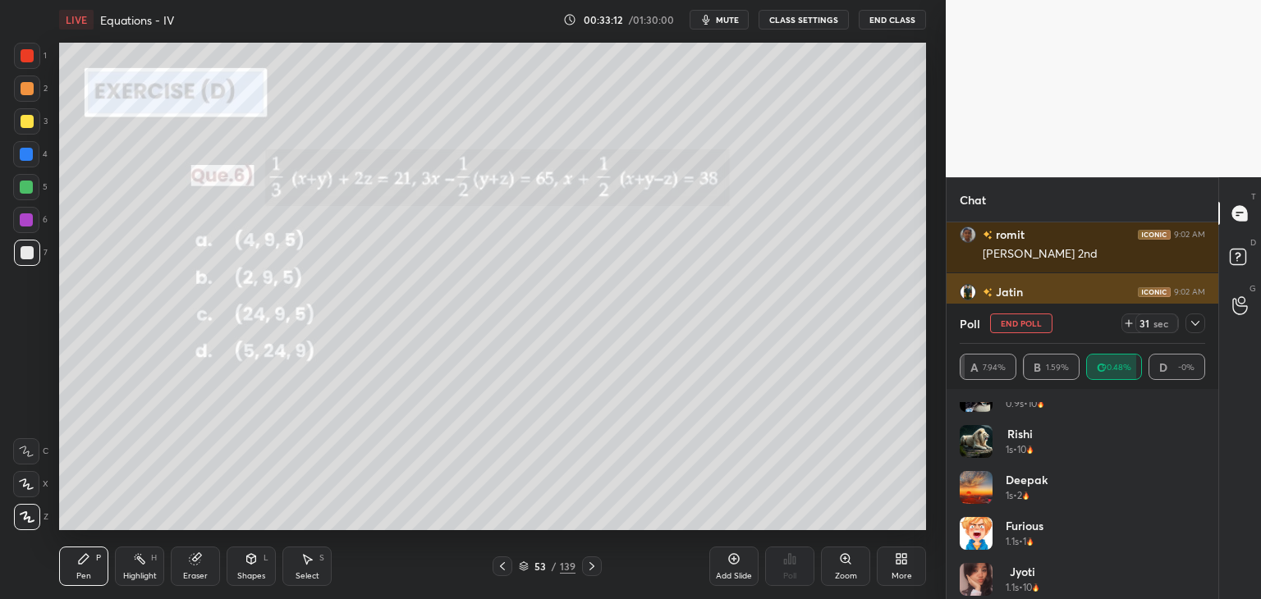
drag, startPoint x: 1192, startPoint y: 318, endPoint x: 1184, endPoint y: 325, distance: 10.5
click at [1193, 318] on icon at bounding box center [1194, 323] width 13 height 13
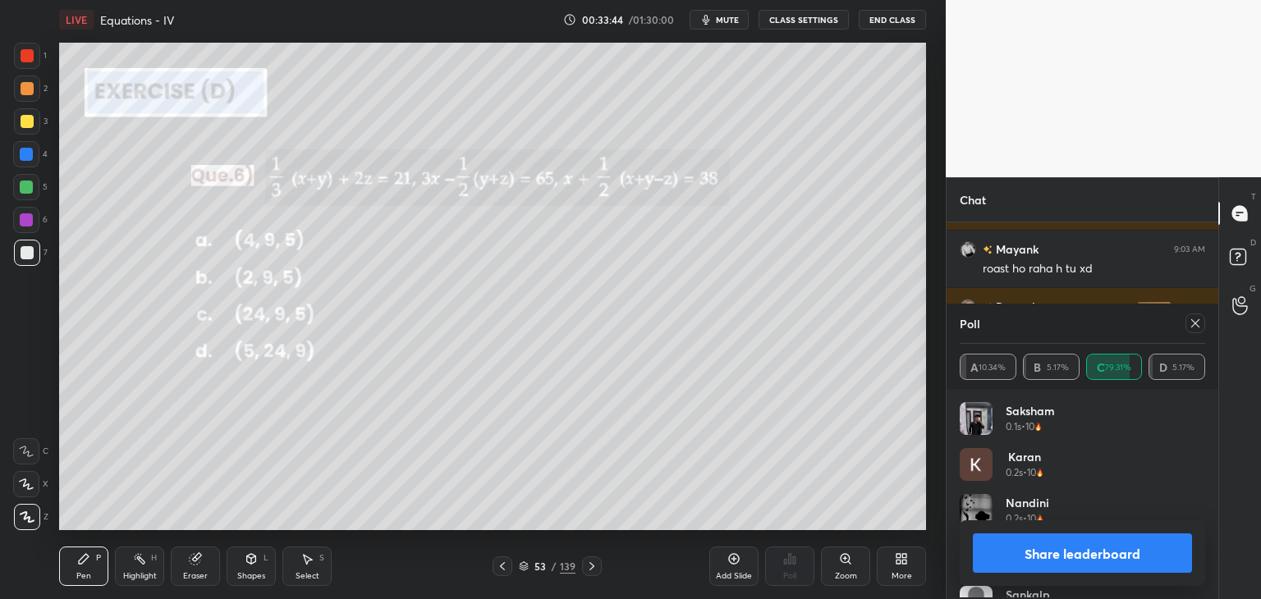
scroll to position [192, 240]
click at [1053, 558] on button "Share leaderboard" at bounding box center [1081, 552] width 219 height 39
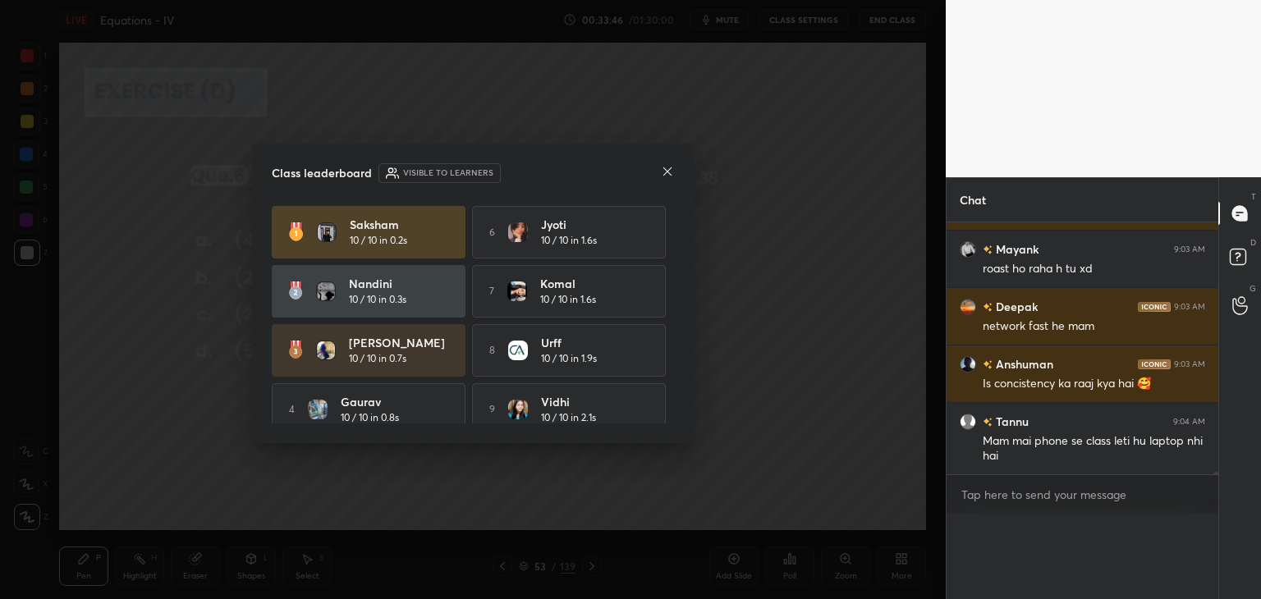
scroll to position [290, 267]
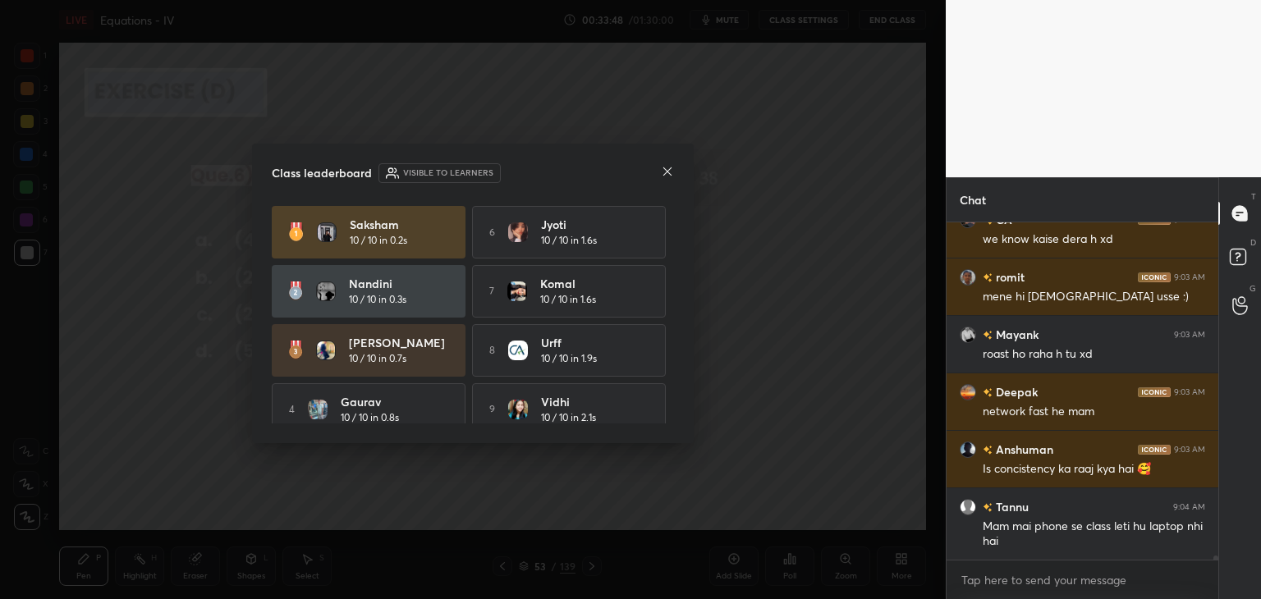
click at [660, 168] on div "Class leaderboard Visible to learners" at bounding box center [473, 173] width 402 height 20
click at [667, 172] on icon at bounding box center [667, 171] width 8 height 8
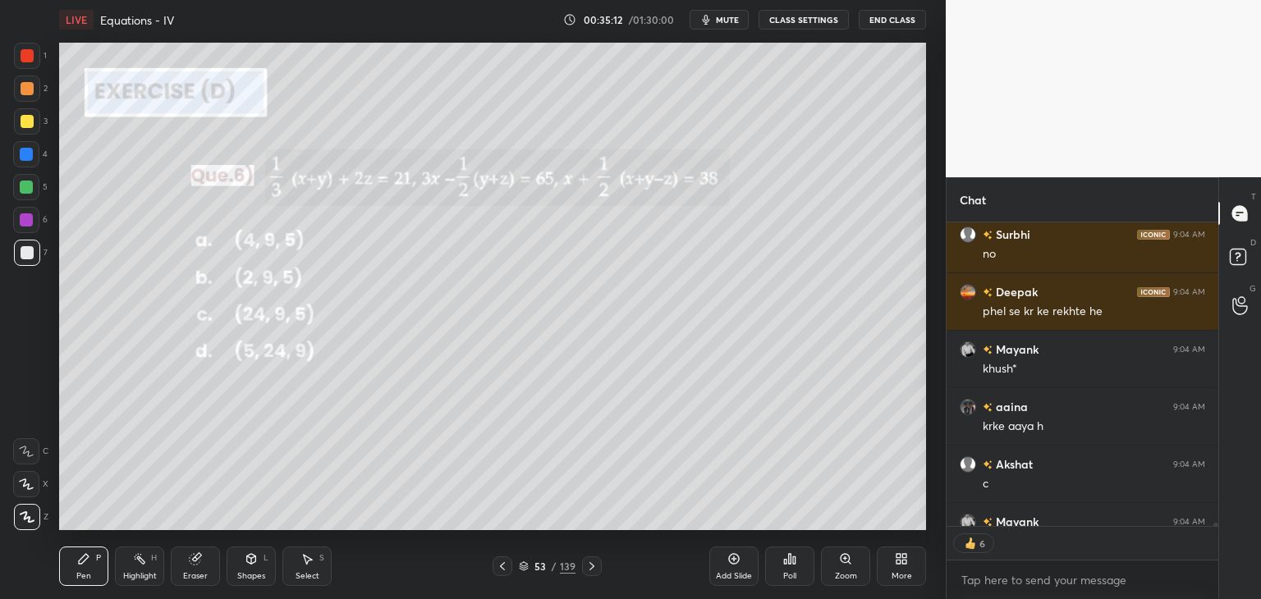
scroll to position [29369, 0]
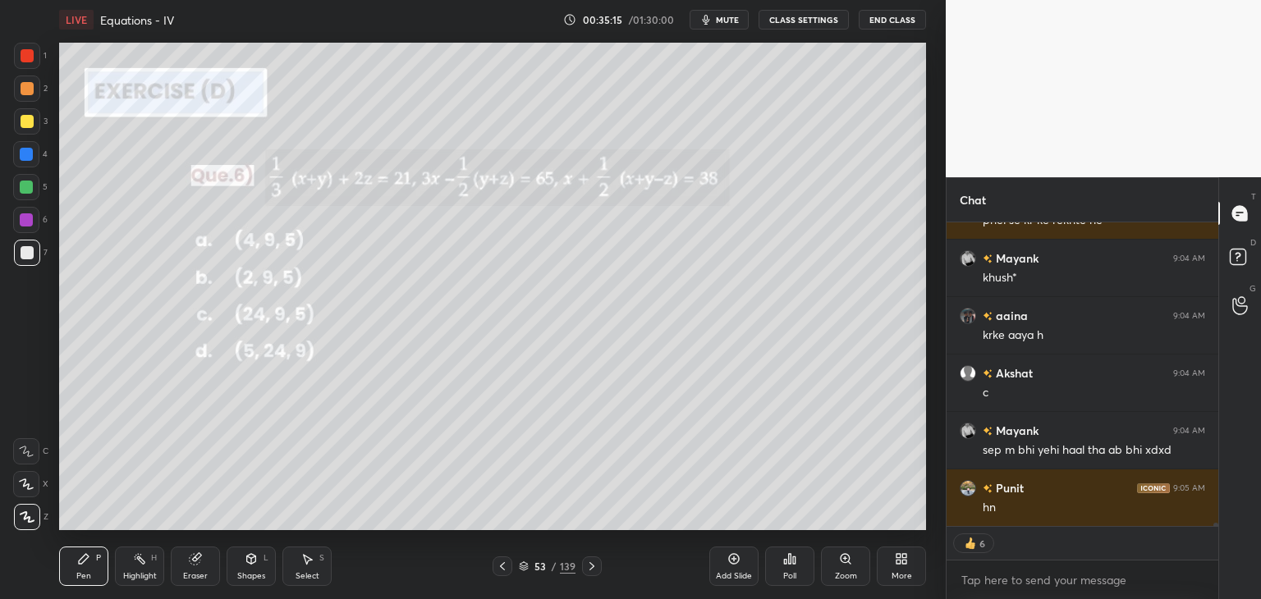
click at [585, 565] on icon at bounding box center [591, 566] width 13 height 13
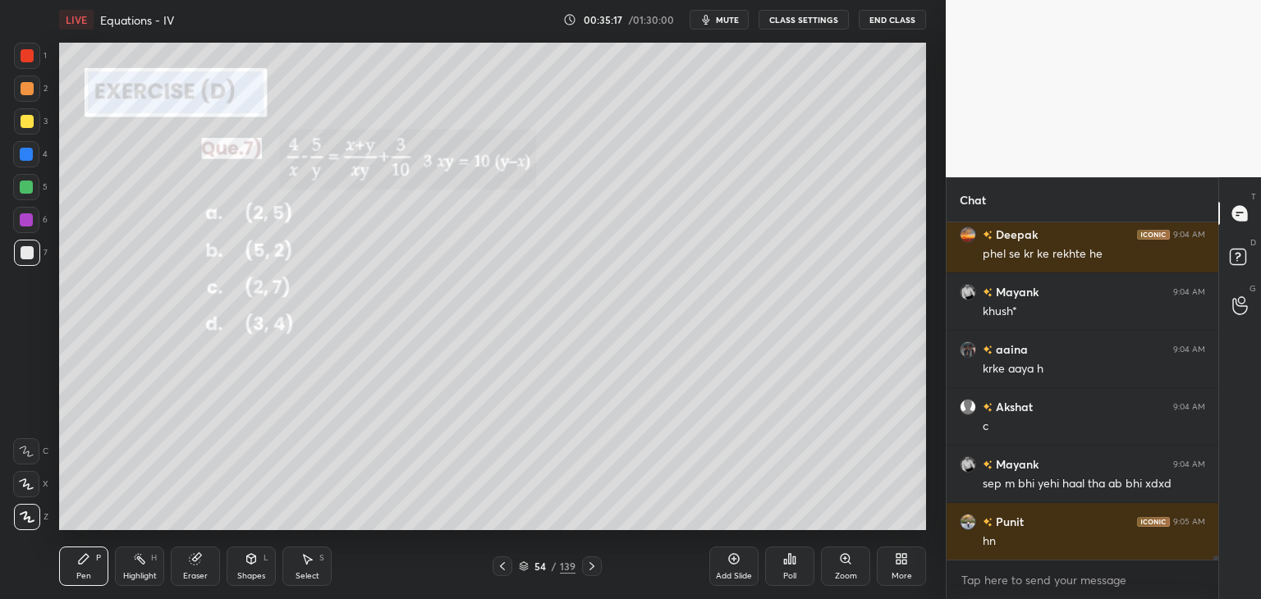
click at [785, 572] on div "Poll" at bounding box center [789, 576] width 13 height 8
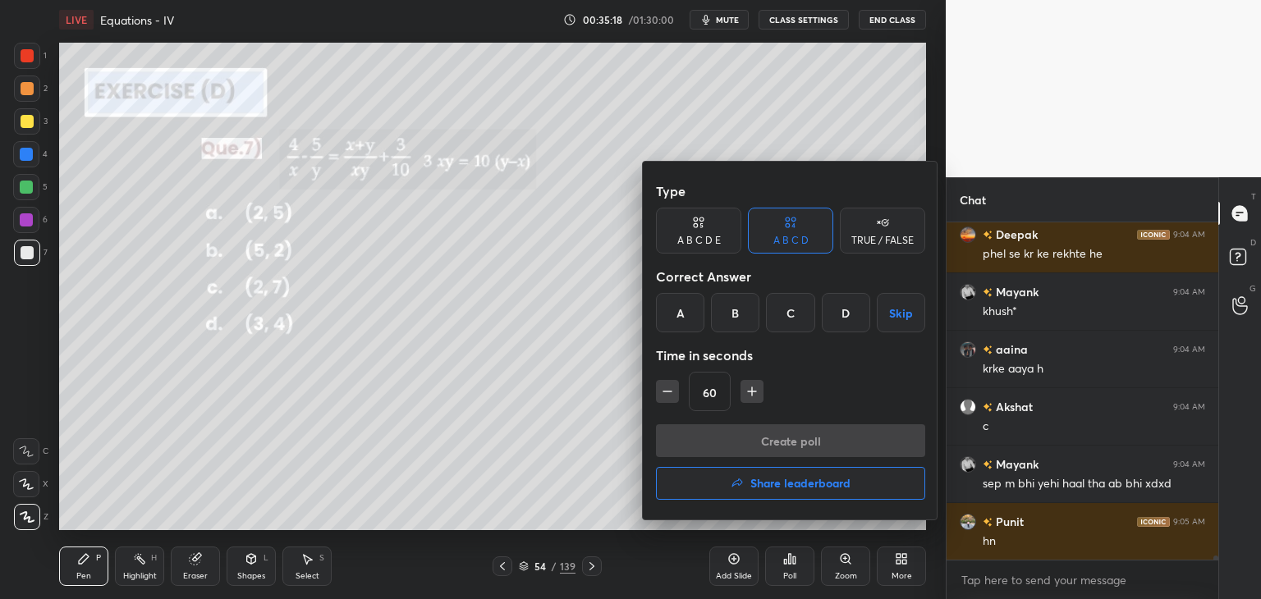
click at [673, 306] on div "A" at bounding box center [680, 312] width 48 height 39
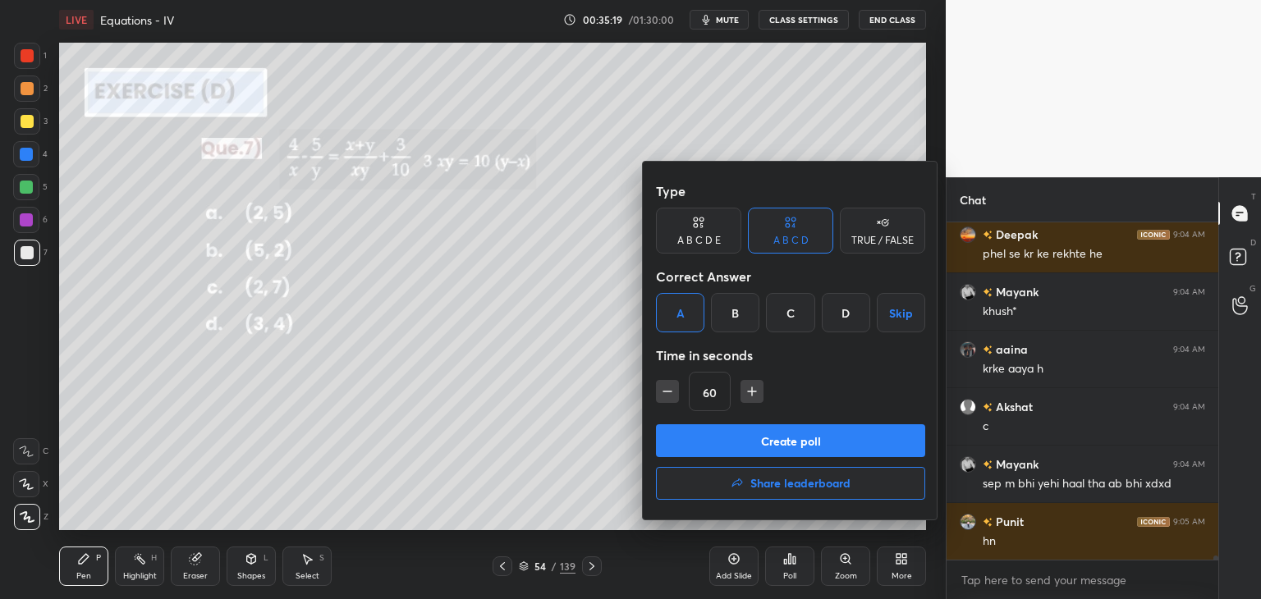
click at [696, 437] on button "Create poll" at bounding box center [790, 440] width 269 height 33
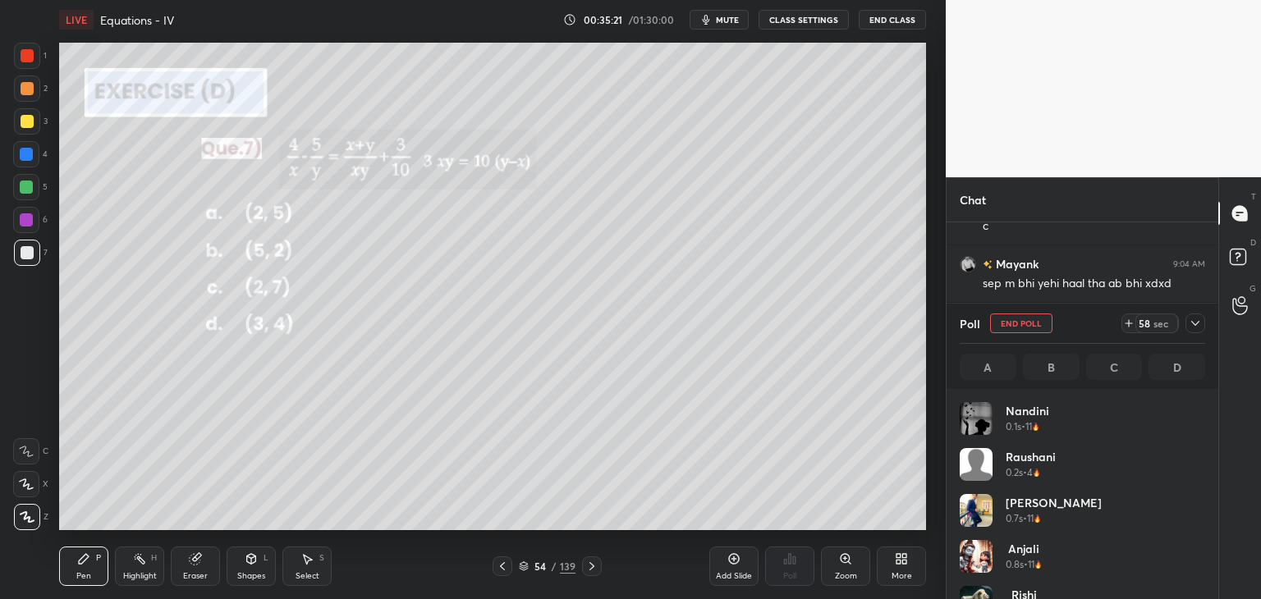
scroll to position [192, 240]
click at [1195, 318] on icon at bounding box center [1194, 323] width 13 height 13
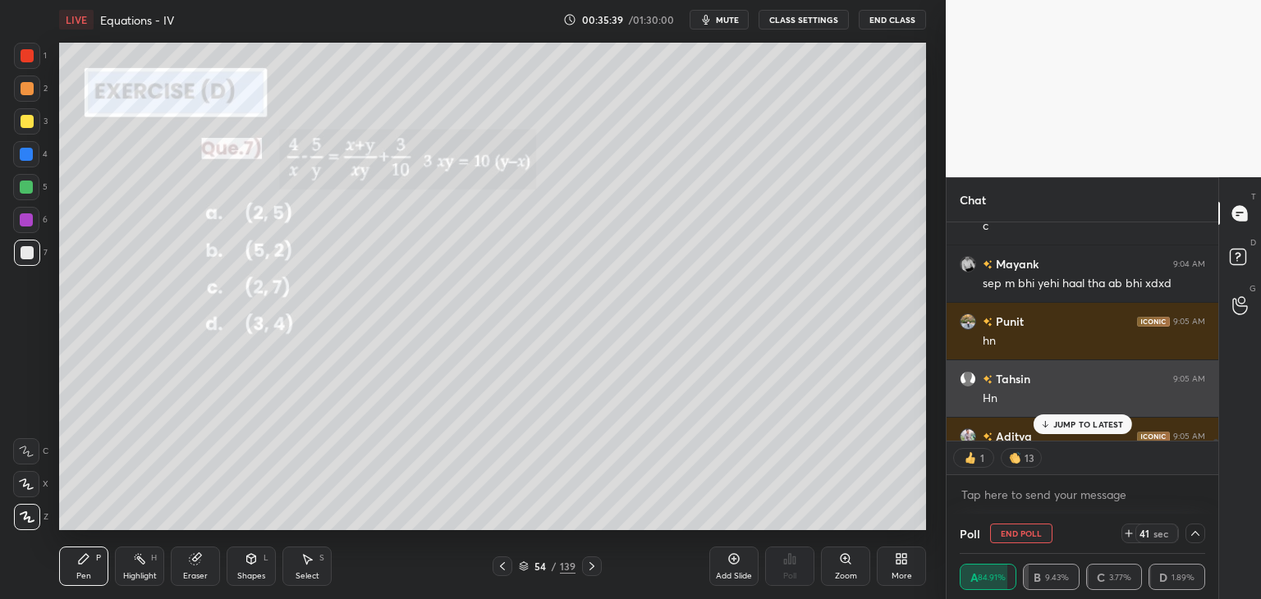
scroll to position [29626, 0]
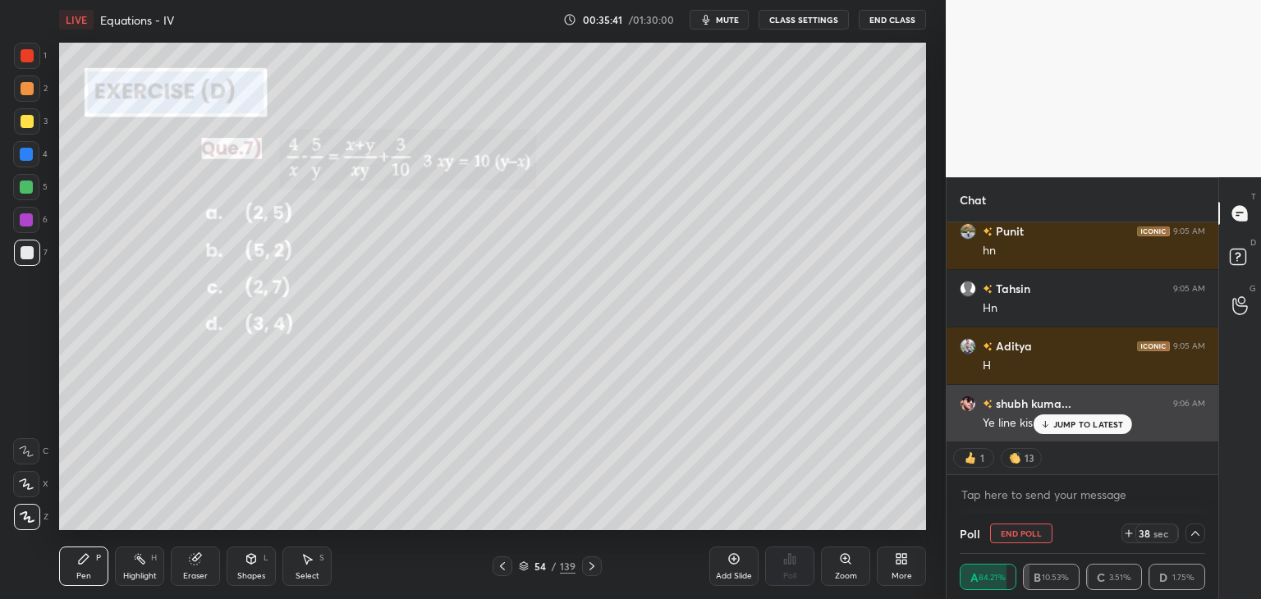
click at [1061, 421] on p "JUMP TO LATEST" at bounding box center [1088, 424] width 71 height 10
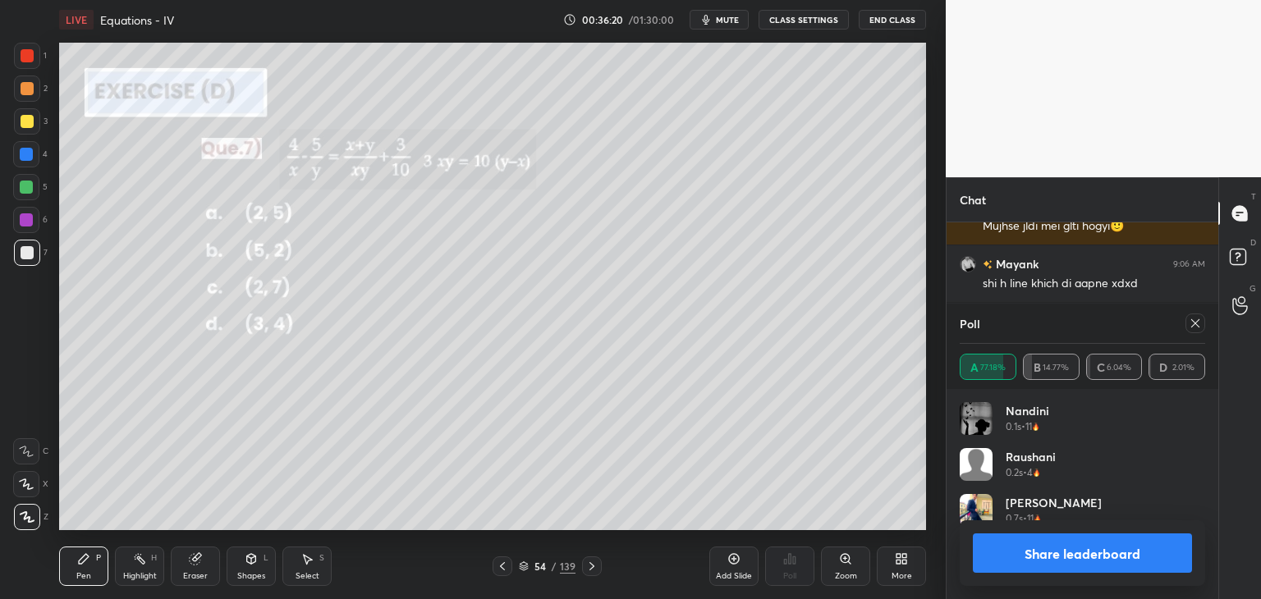
scroll to position [192, 240]
click at [1191, 319] on icon at bounding box center [1194, 323] width 13 height 13
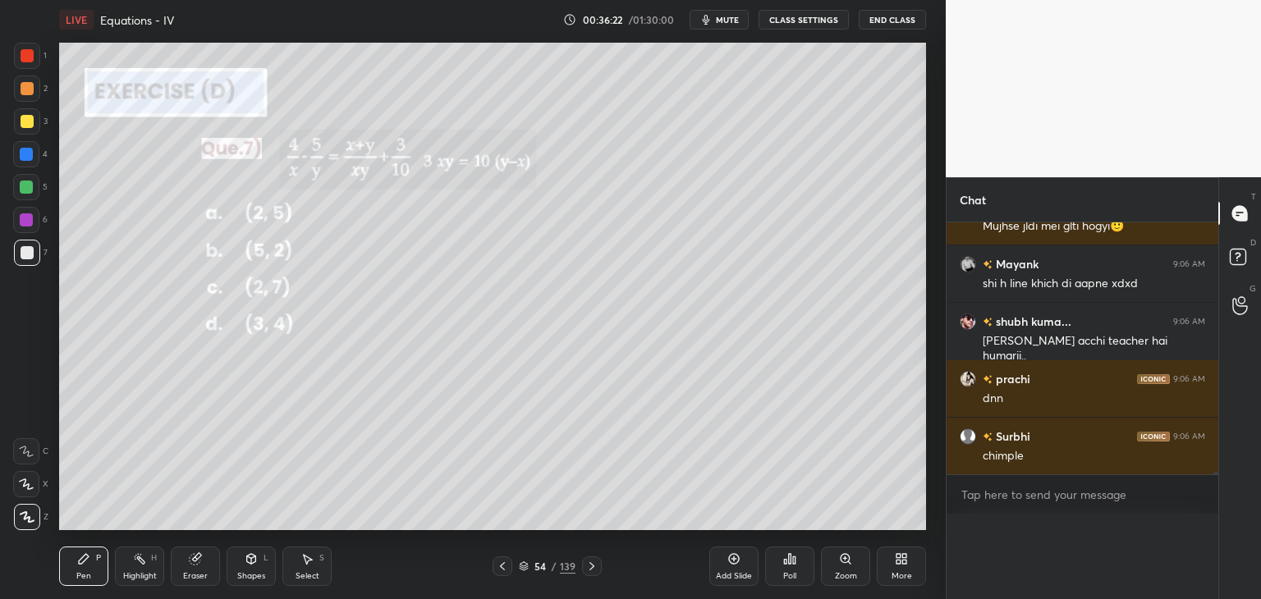
scroll to position [5, 5]
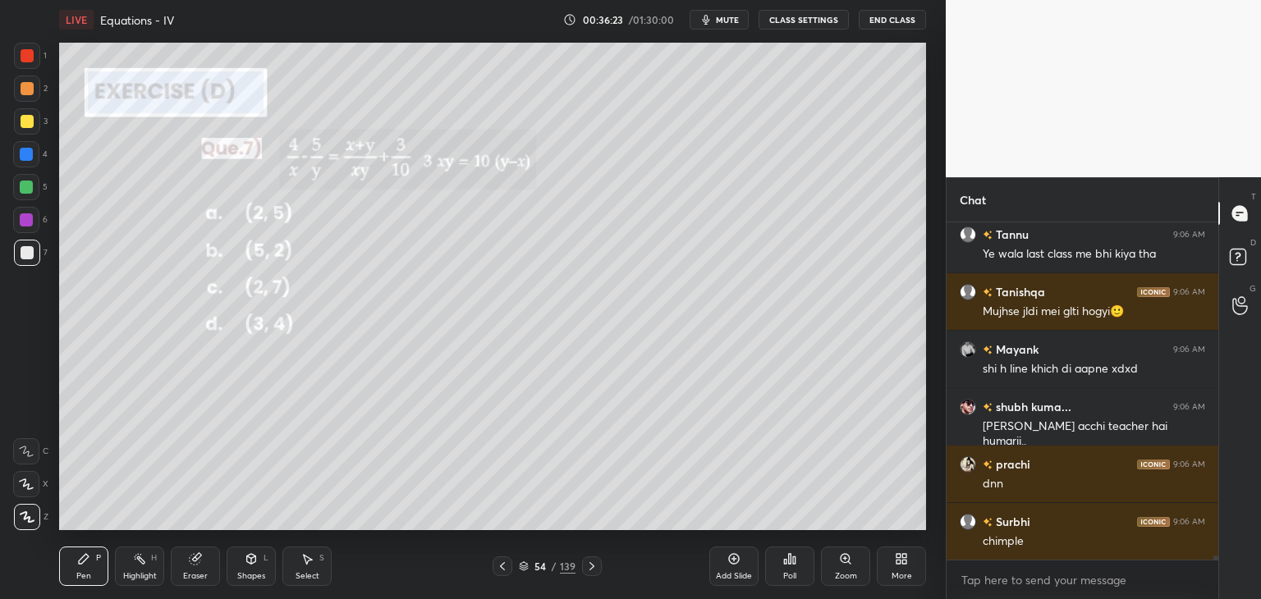
drag, startPoint x: 85, startPoint y: 576, endPoint x: 91, endPoint y: 569, distance: 9.4
click at [85, 575] on div "Pen" at bounding box center [83, 576] width 15 height 8
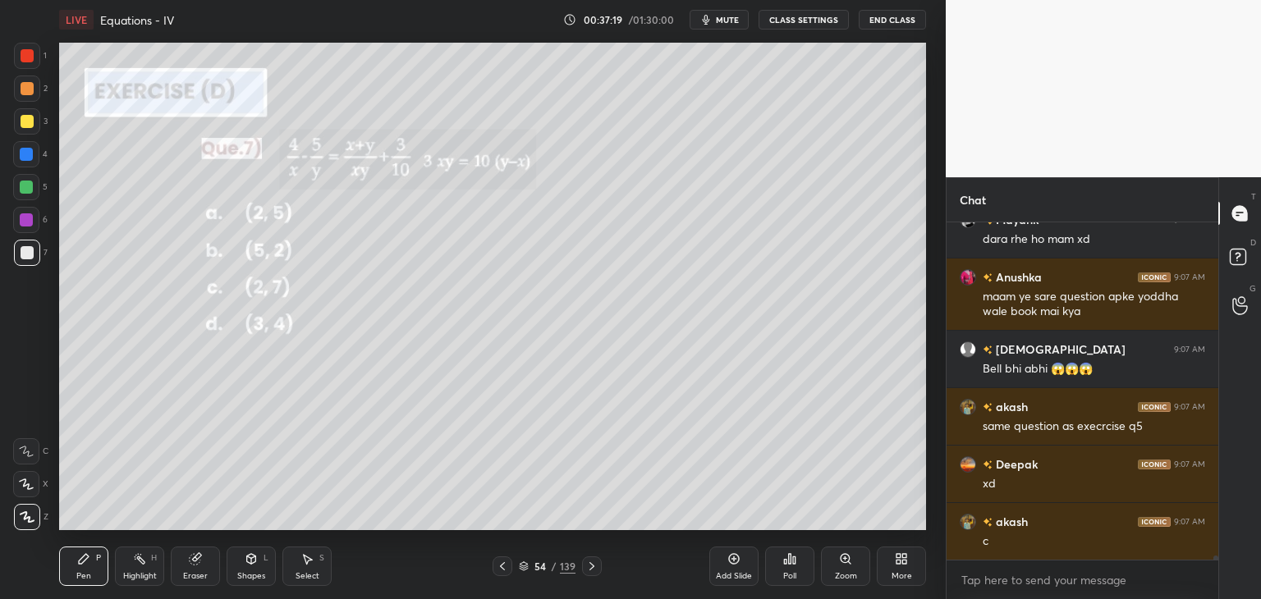
click at [594, 565] on icon at bounding box center [591, 566] width 13 height 13
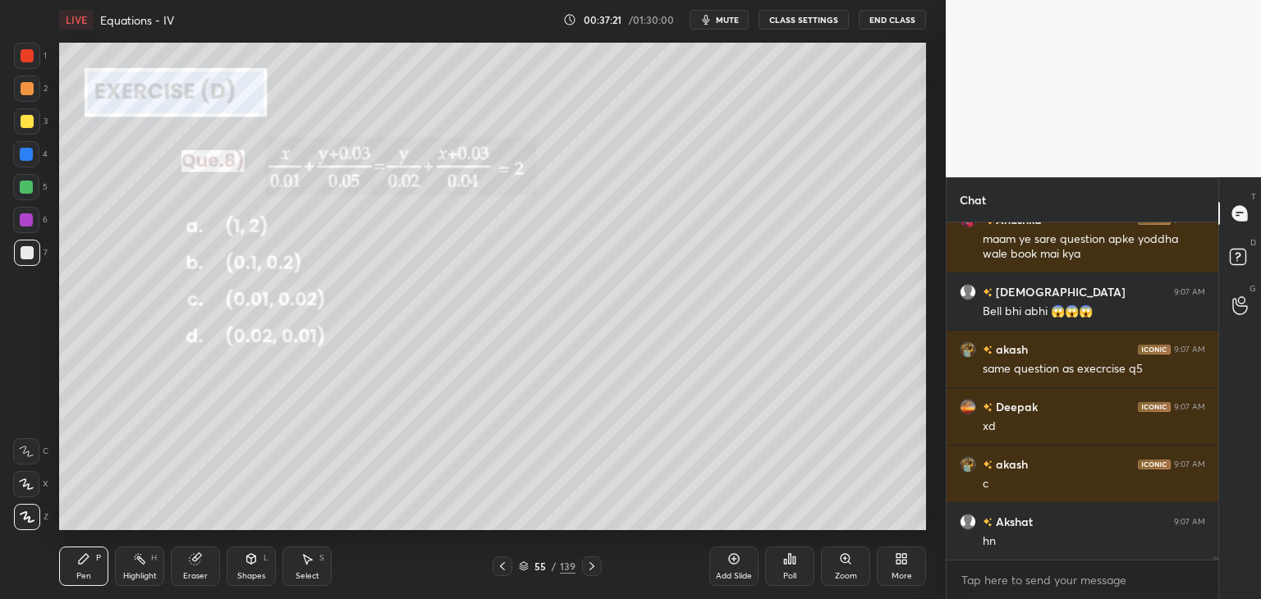
scroll to position [30614, 0]
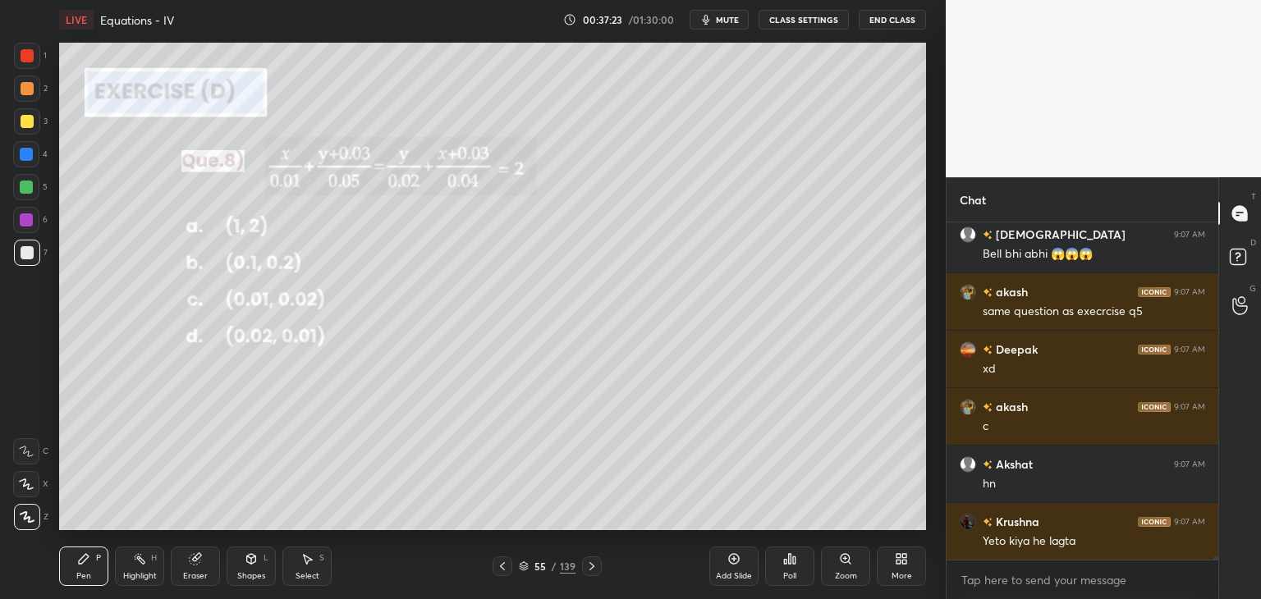
click at [794, 572] on div "Poll" at bounding box center [789, 576] width 13 height 8
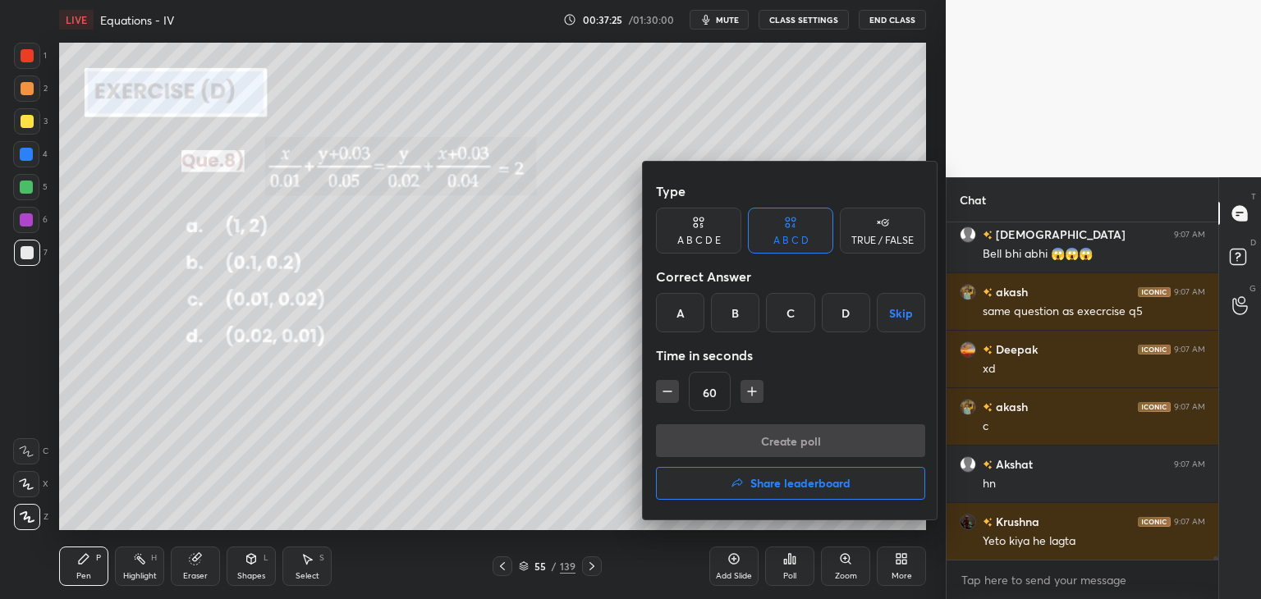
drag, startPoint x: 785, startPoint y: 319, endPoint x: 787, endPoint y: 329, distance: 10.0
click at [786, 321] on div "C" at bounding box center [790, 312] width 48 height 39
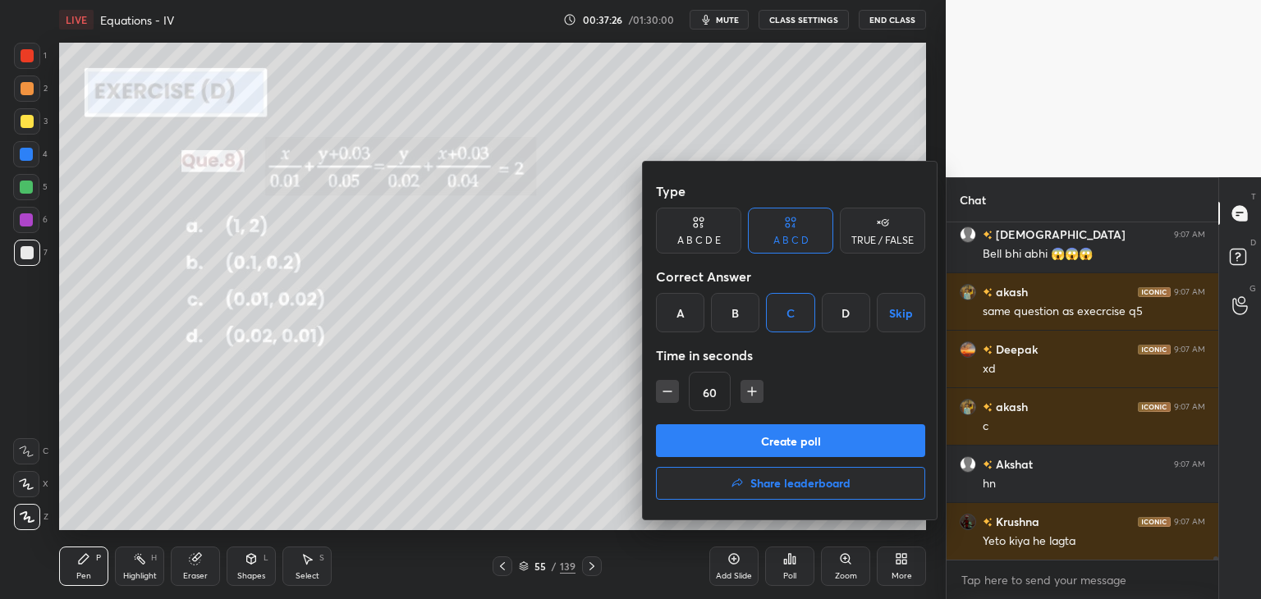
click at [771, 438] on button "Create poll" at bounding box center [790, 440] width 269 height 33
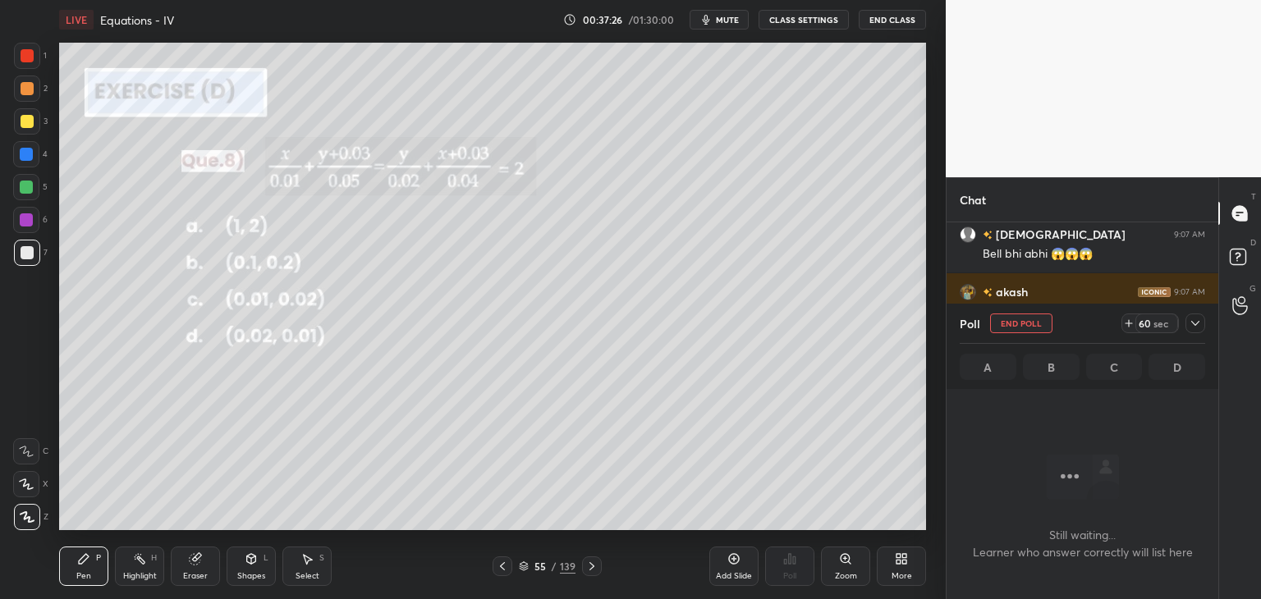
scroll to position [112, 267]
click at [1199, 318] on icon at bounding box center [1194, 323] width 13 height 13
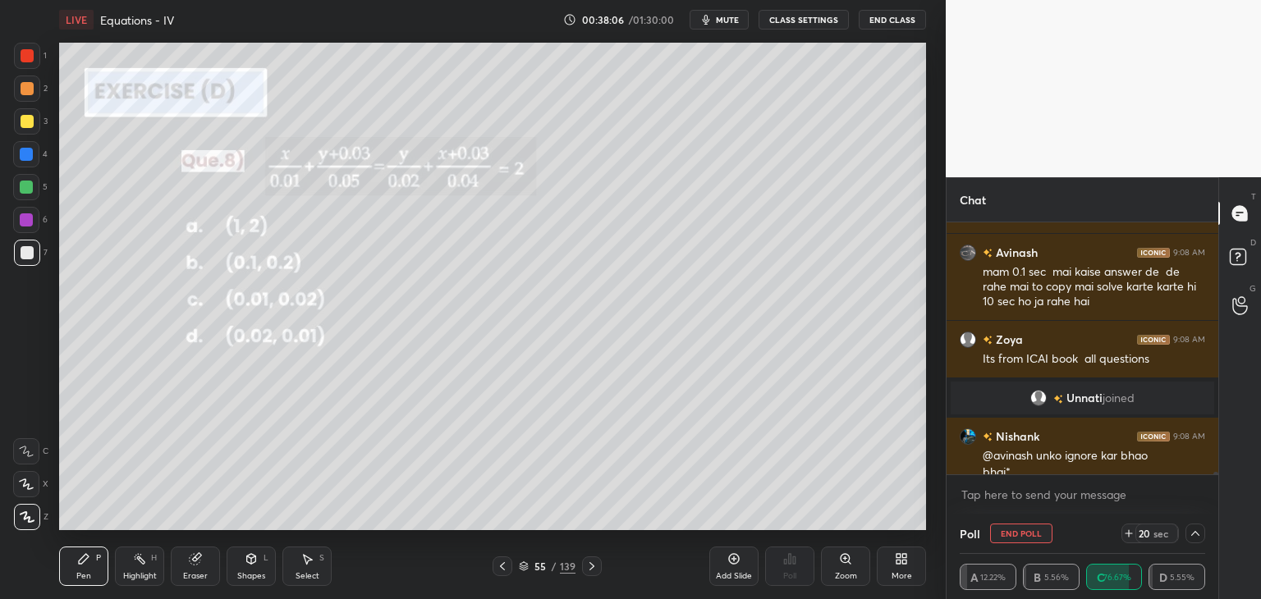
scroll to position [30080, 0]
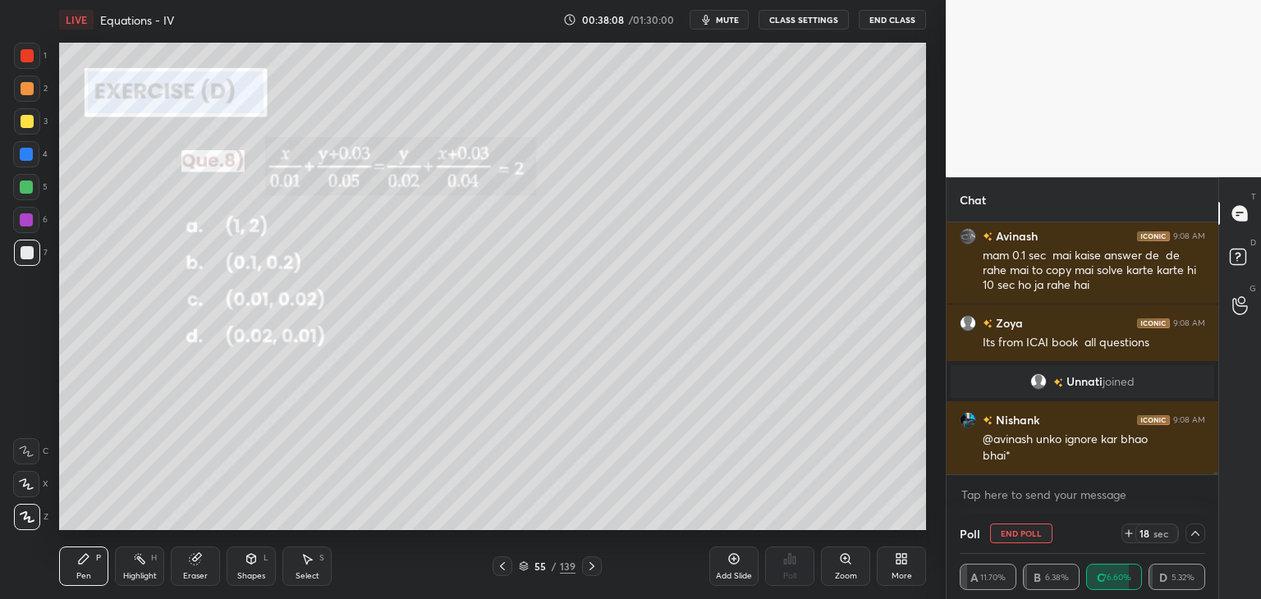
click at [1195, 530] on icon at bounding box center [1194, 533] width 13 height 13
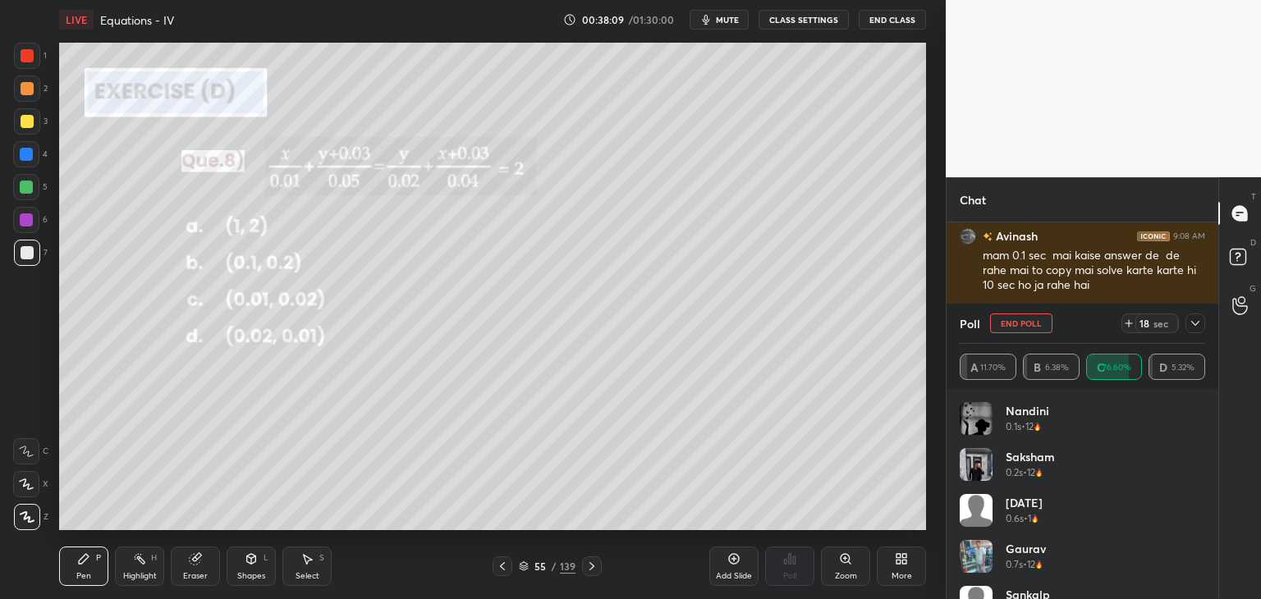
scroll to position [30138, 0]
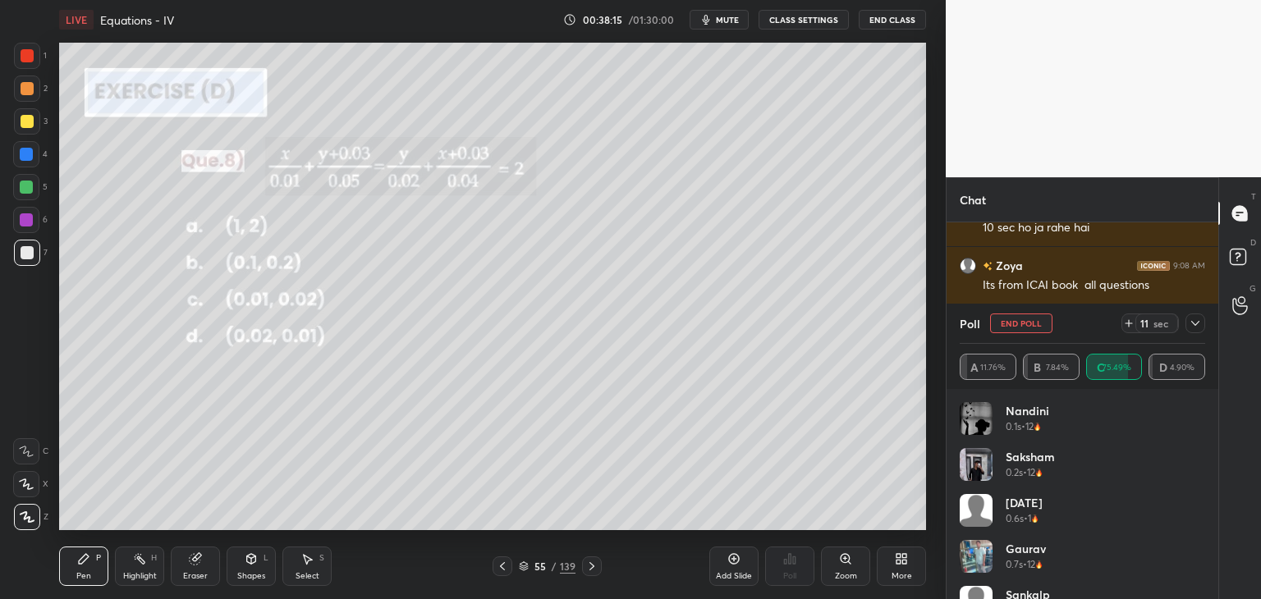
click at [1178, 314] on div "11 sec" at bounding box center [1163, 323] width 84 height 20
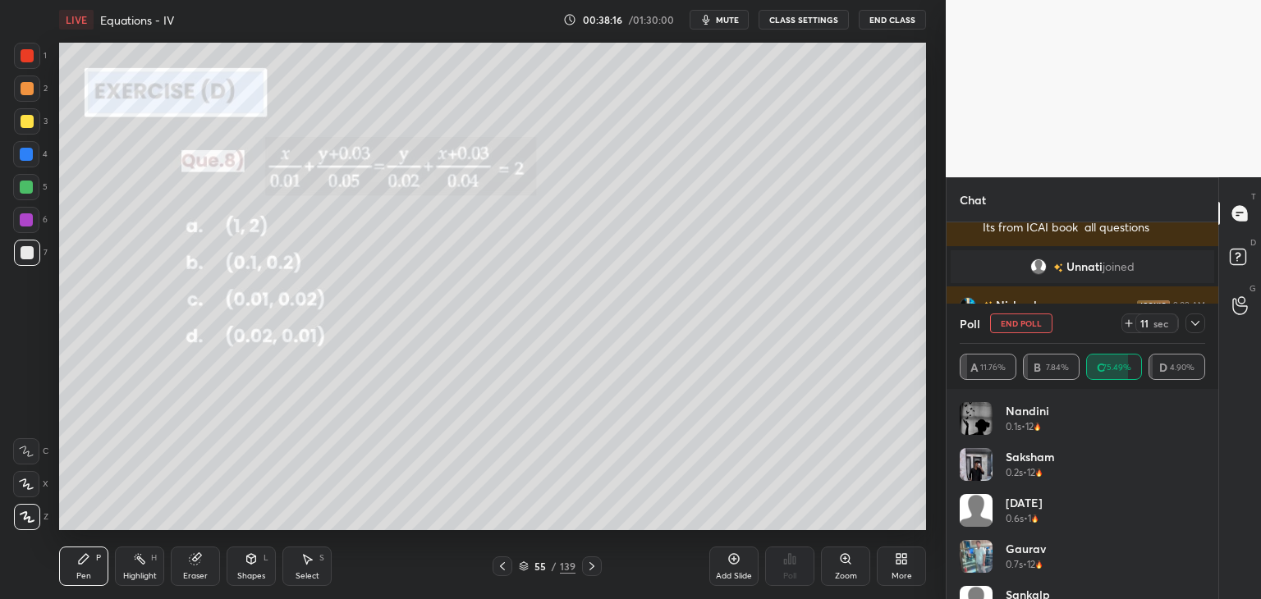
drag, startPoint x: 1190, startPoint y: 323, endPoint x: 1177, endPoint y: 328, distance: 14.3
click at [1188, 323] on icon at bounding box center [1194, 323] width 13 height 13
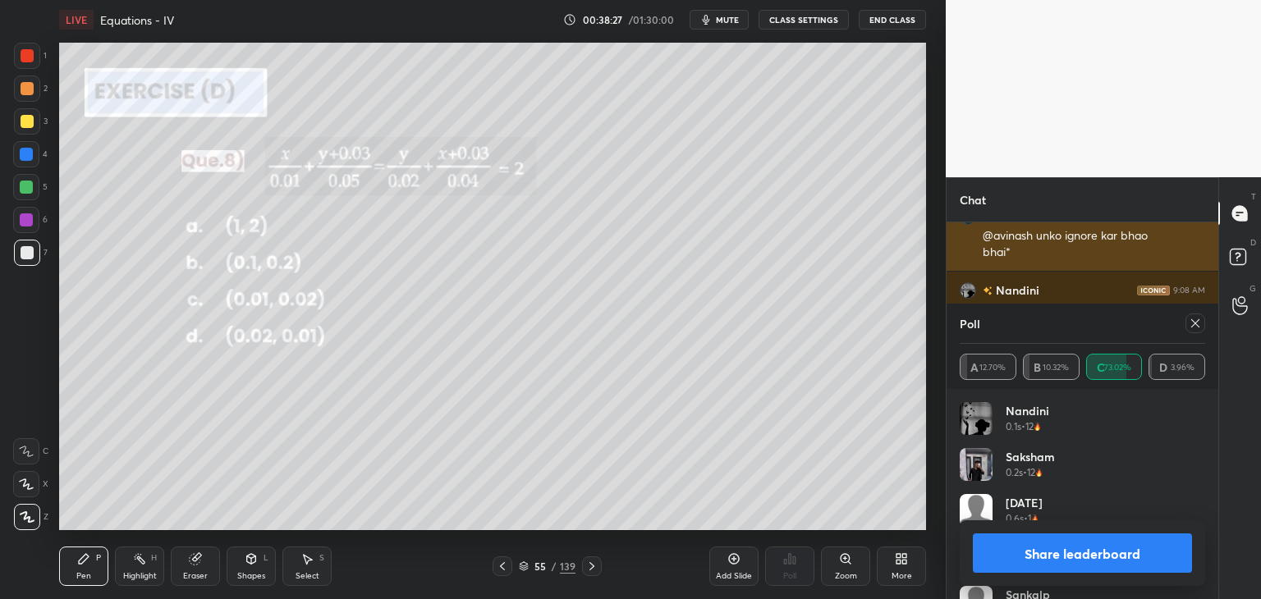
scroll to position [30341, 0]
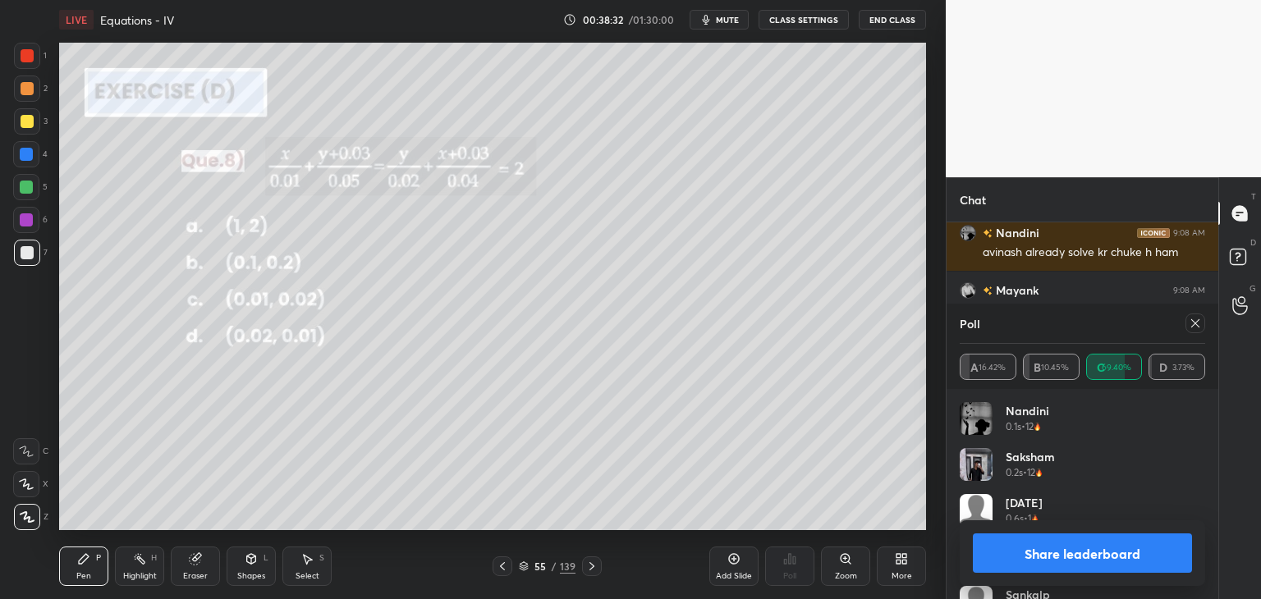
click at [1197, 327] on icon at bounding box center [1194, 323] width 13 height 13
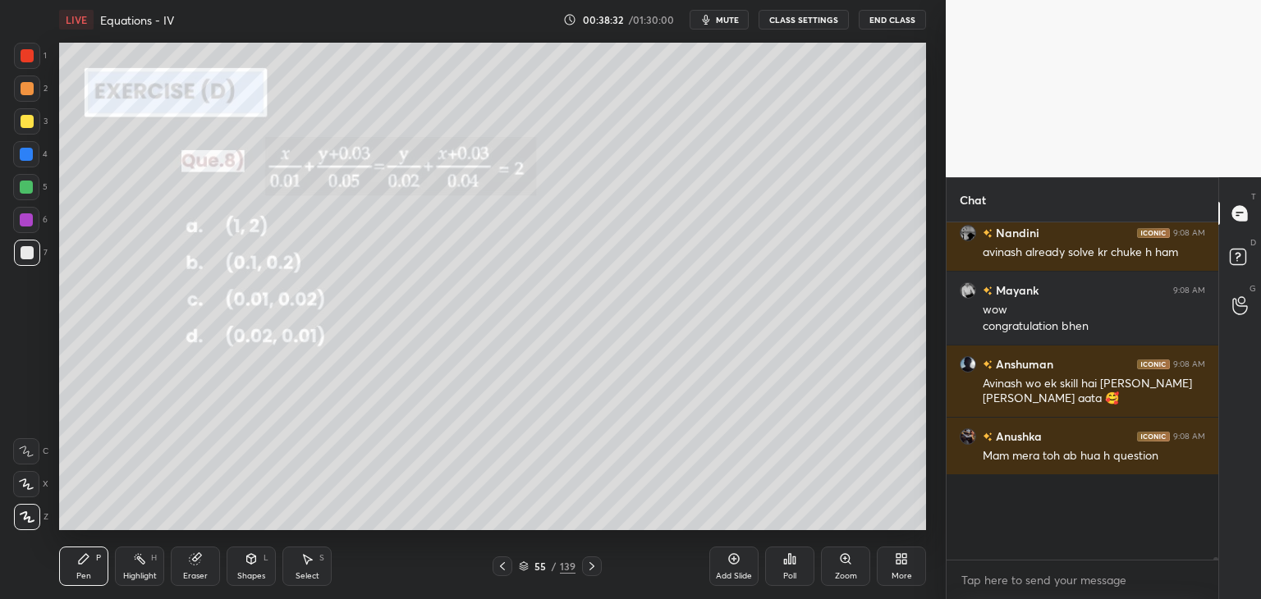
scroll to position [30306, 0]
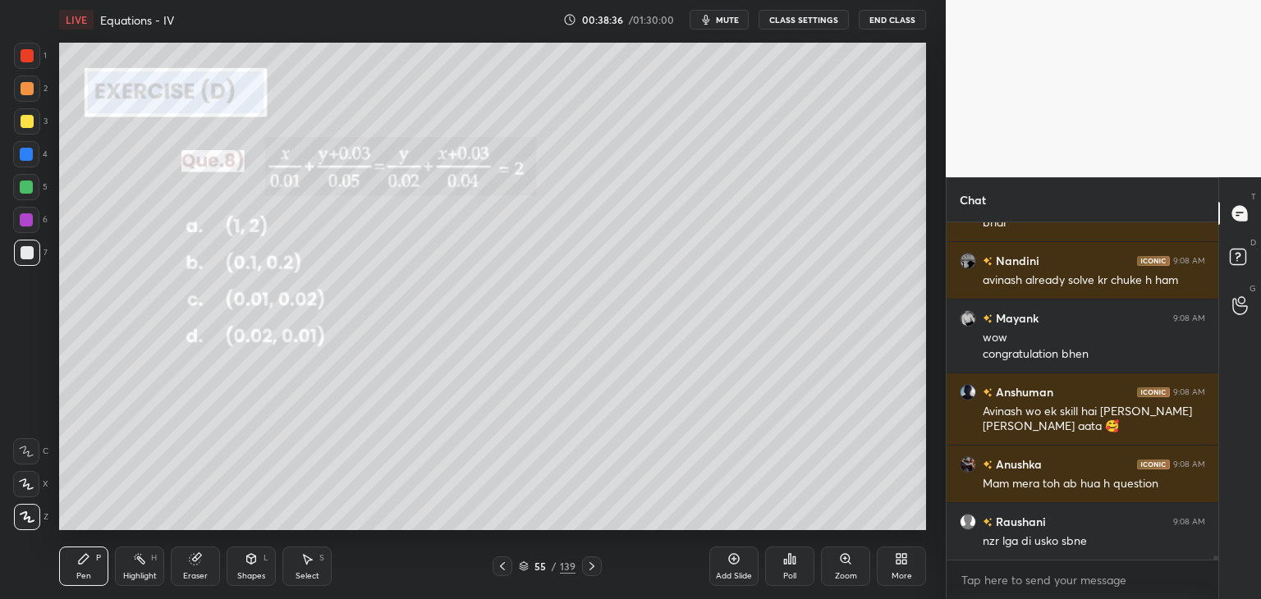
click at [30, 116] on div at bounding box center [27, 121] width 13 height 13
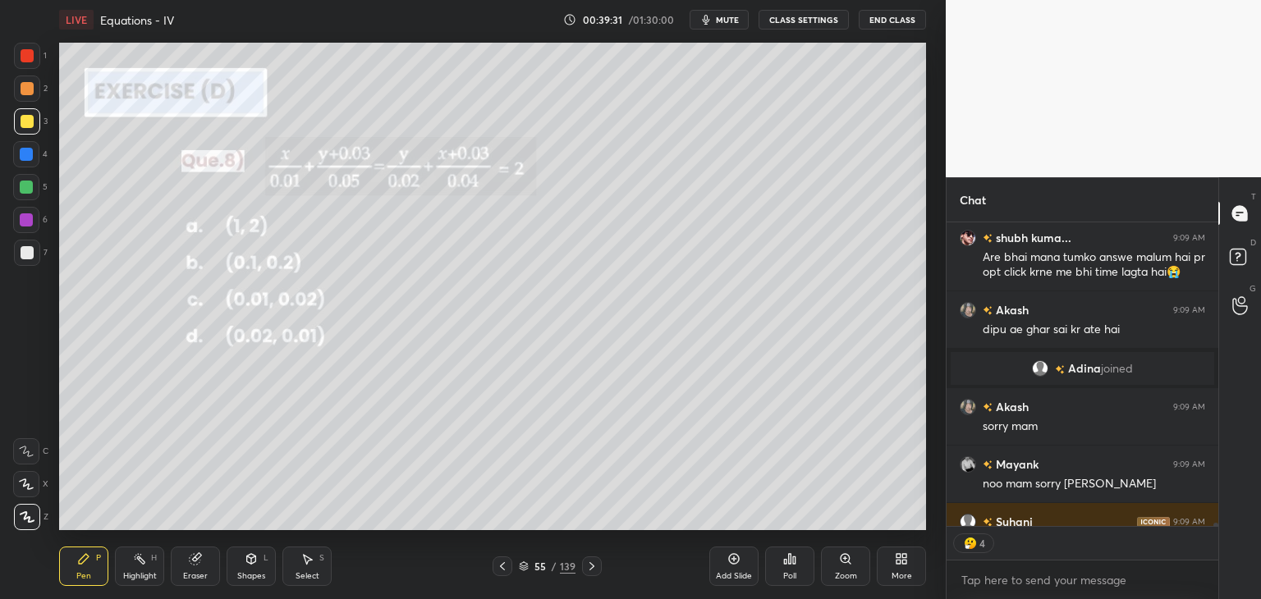
scroll to position [30836, 0]
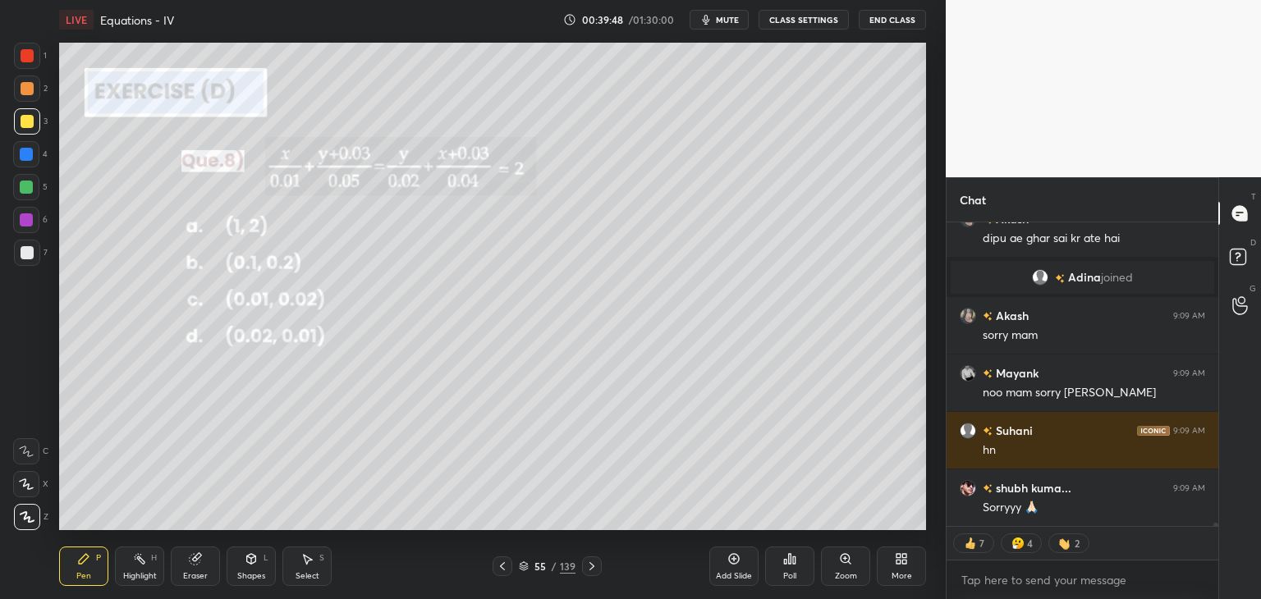
click at [583, 565] on div at bounding box center [592, 566] width 20 height 20
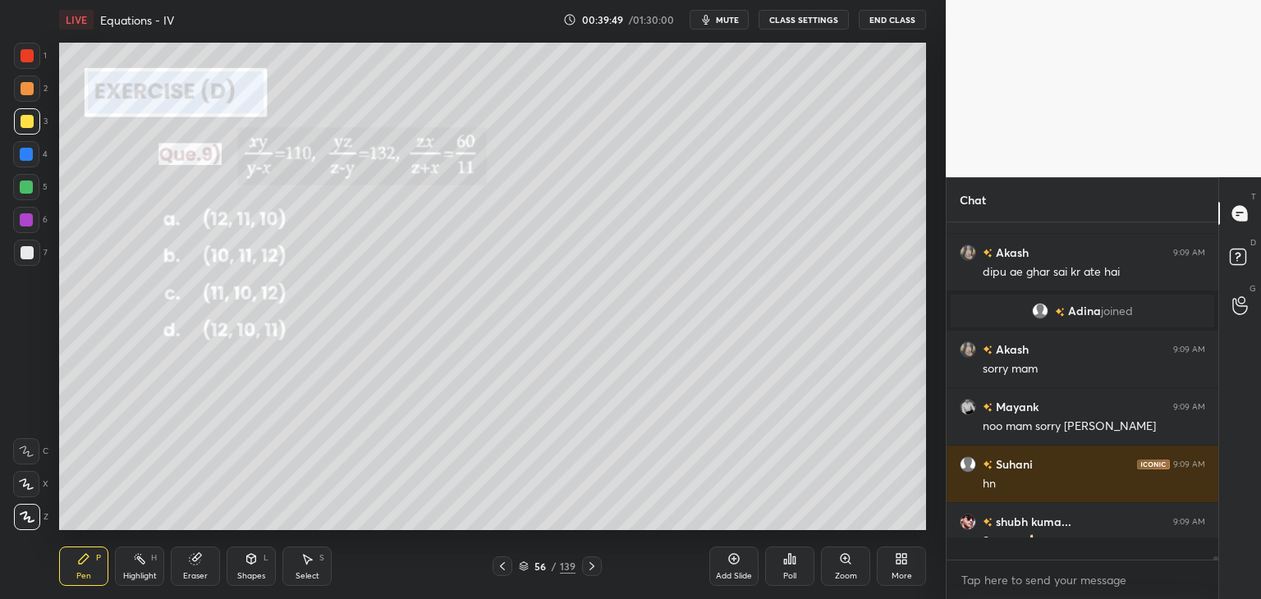
scroll to position [332, 267]
click at [789, 564] on icon at bounding box center [789, 558] width 13 height 13
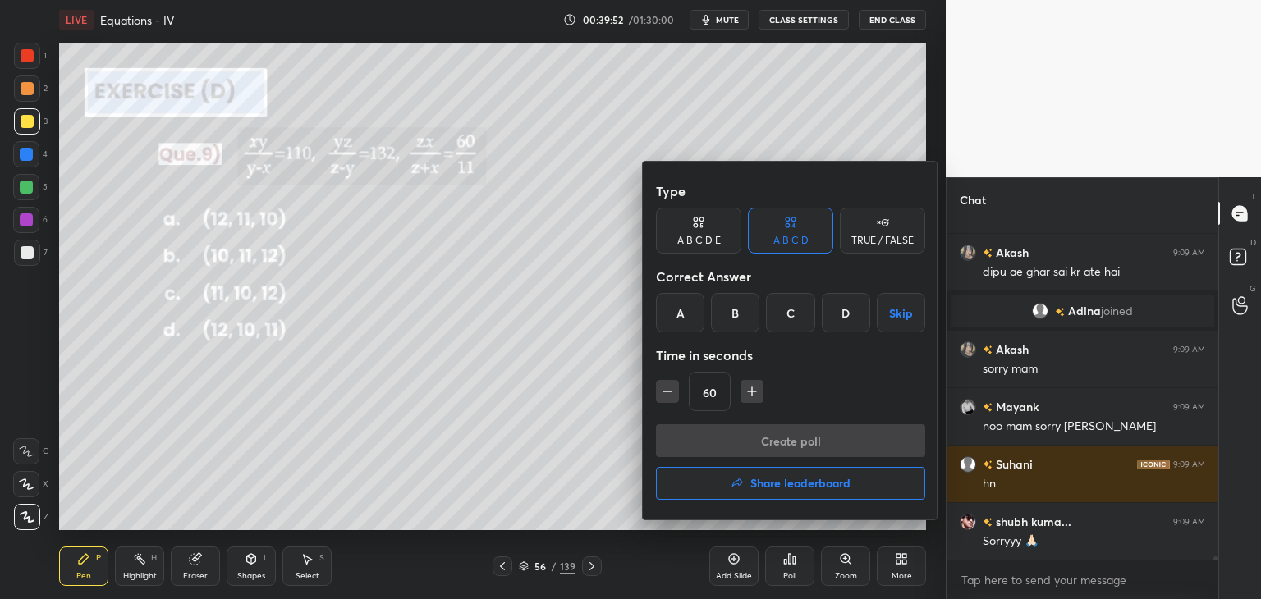
scroll to position [30860, 0]
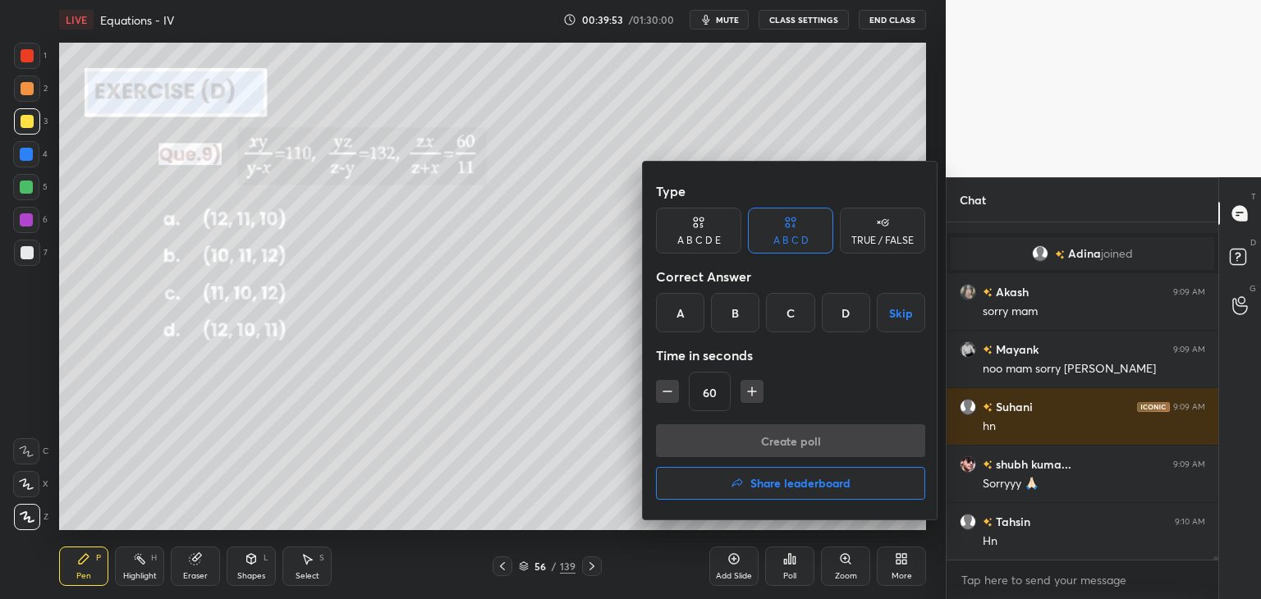
click at [735, 309] on div "B" at bounding box center [735, 312] width 48 height 39
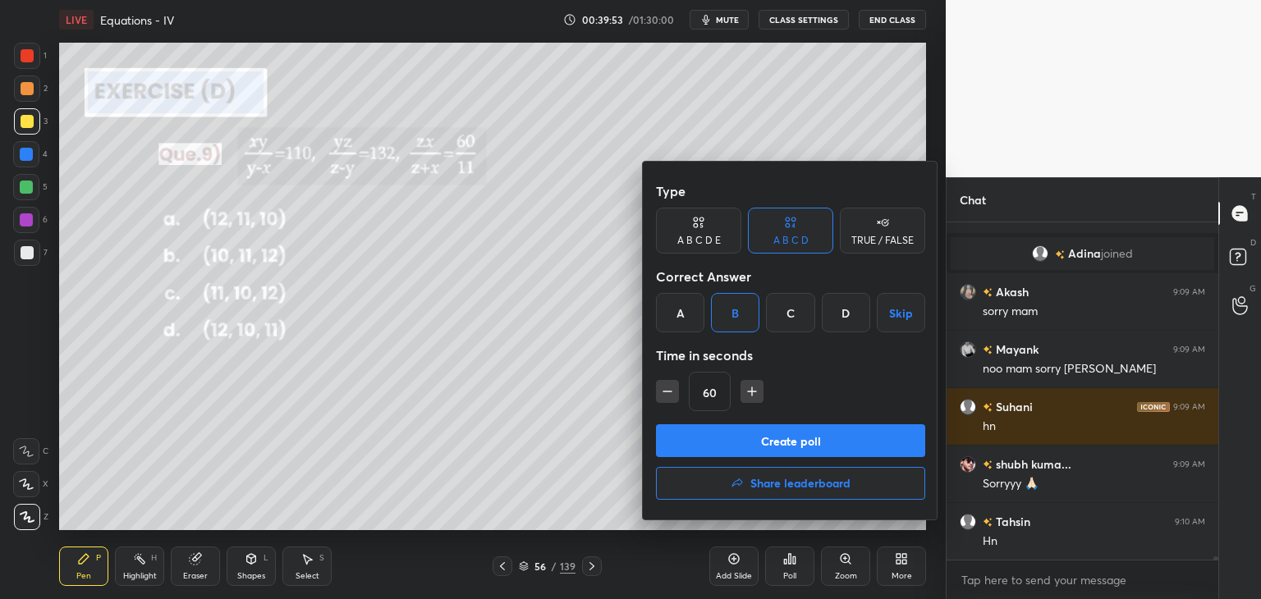
drag, startPoint x: 739, startPoint y: 441, endPoint x: 741, endPoint y: 460, distance: 19.0
click at [737, 439] on button "Create poll" at bounding box center [790, 440] width 269 height 33
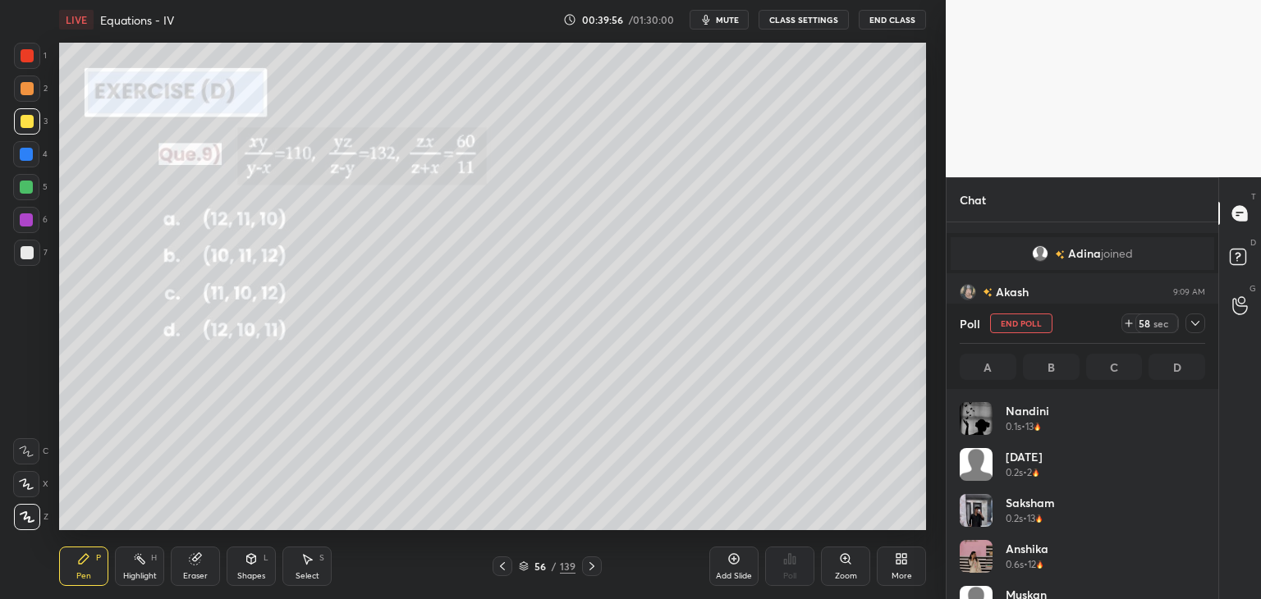
scroll to position [192, 240]
drag, startPoint x: 1190, startPoint y: 321, endPoint x: 1169, endPoint y: 336, distance: 25.8
click at [1189, 320] on icon at bounding box center [1194, 323] width 13 height 13
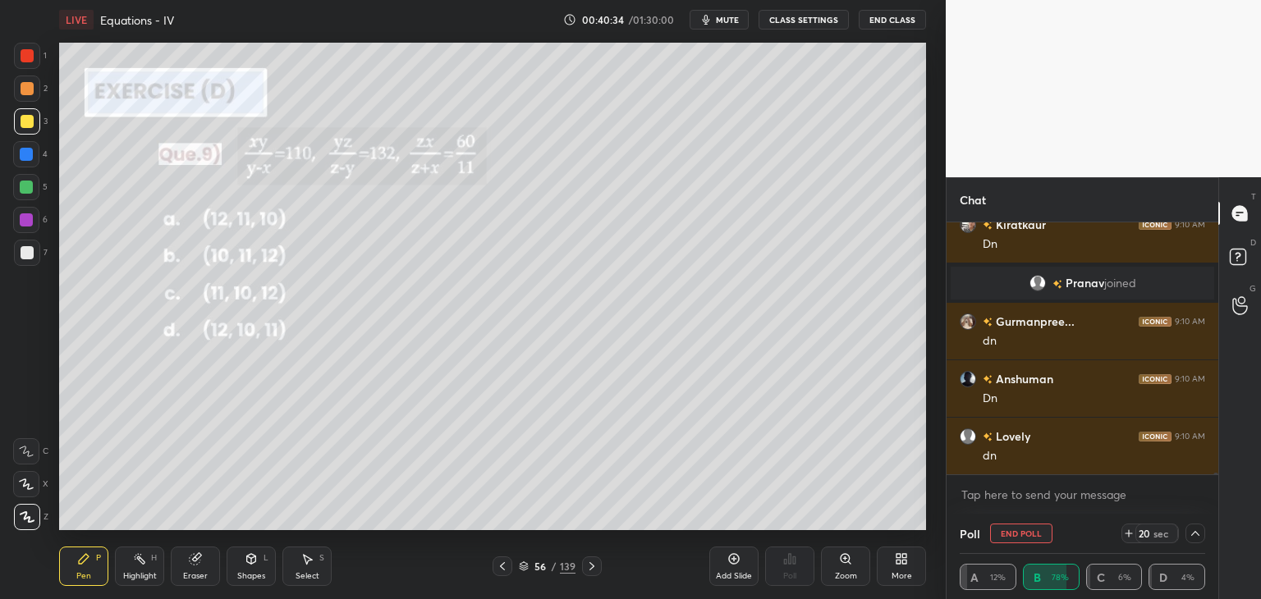
scroll to position [31163, 0]
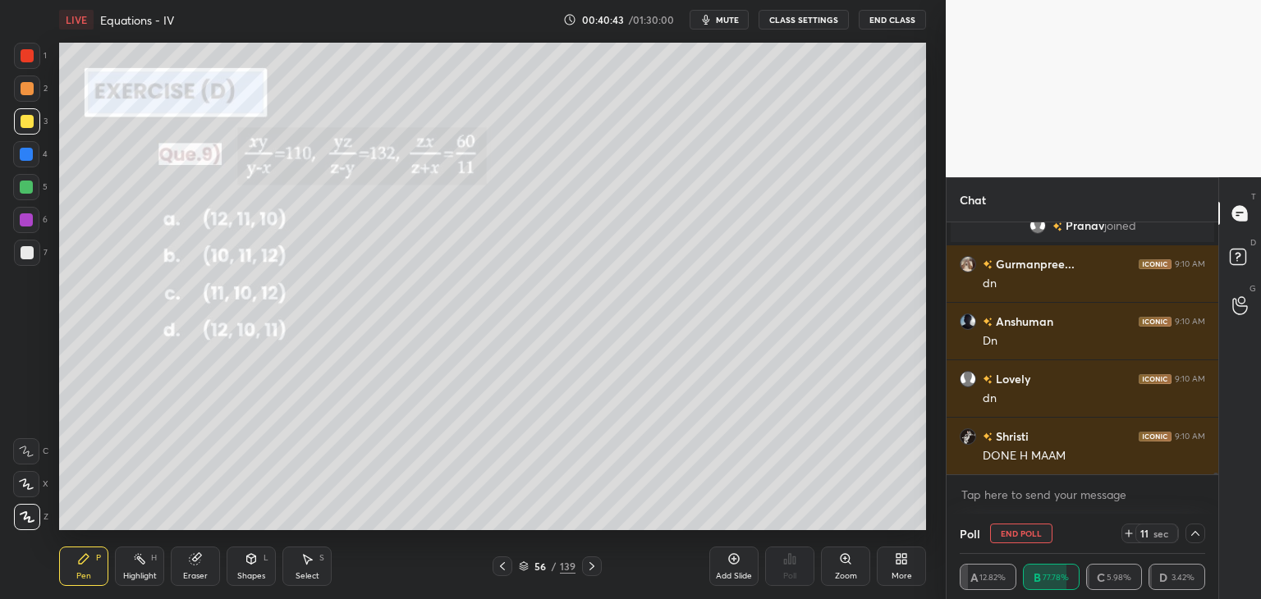
click at [1192, 533] on icon at bounding box center [1194, 533] width 13 height 13
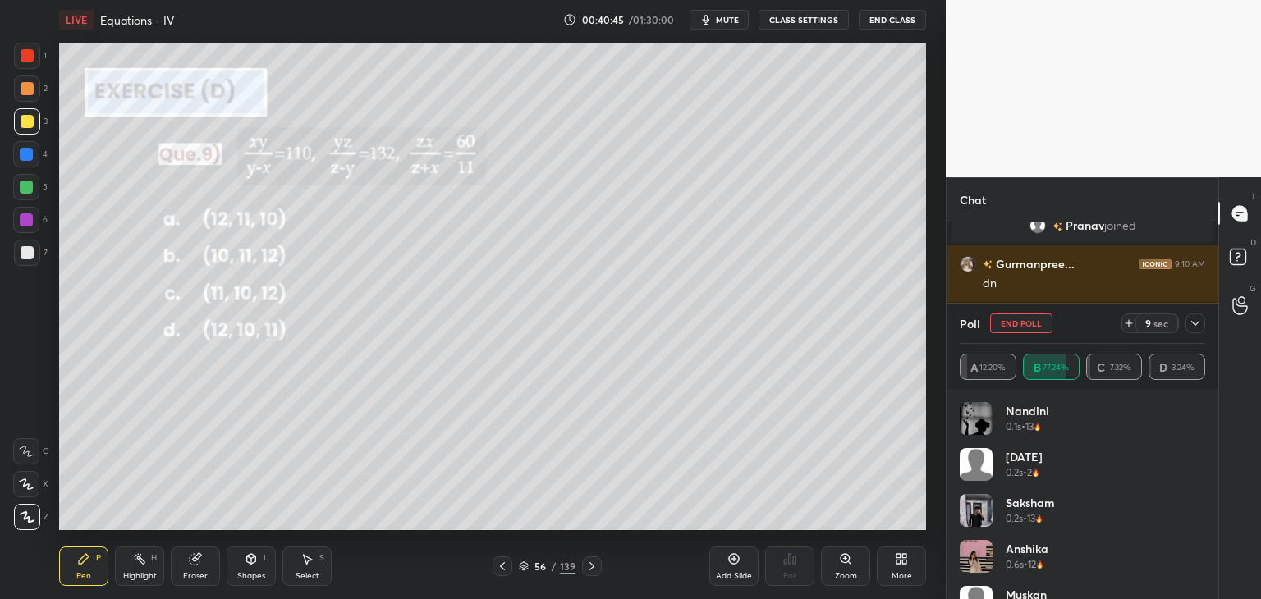
drag, startPoint x: 1191, startPoint y: 320, endPoint x: 1190, endPoint y: 333, distance: 13.2
click at [1190, 322] on icon at bounding box center [1194, 323] width 13 height 13
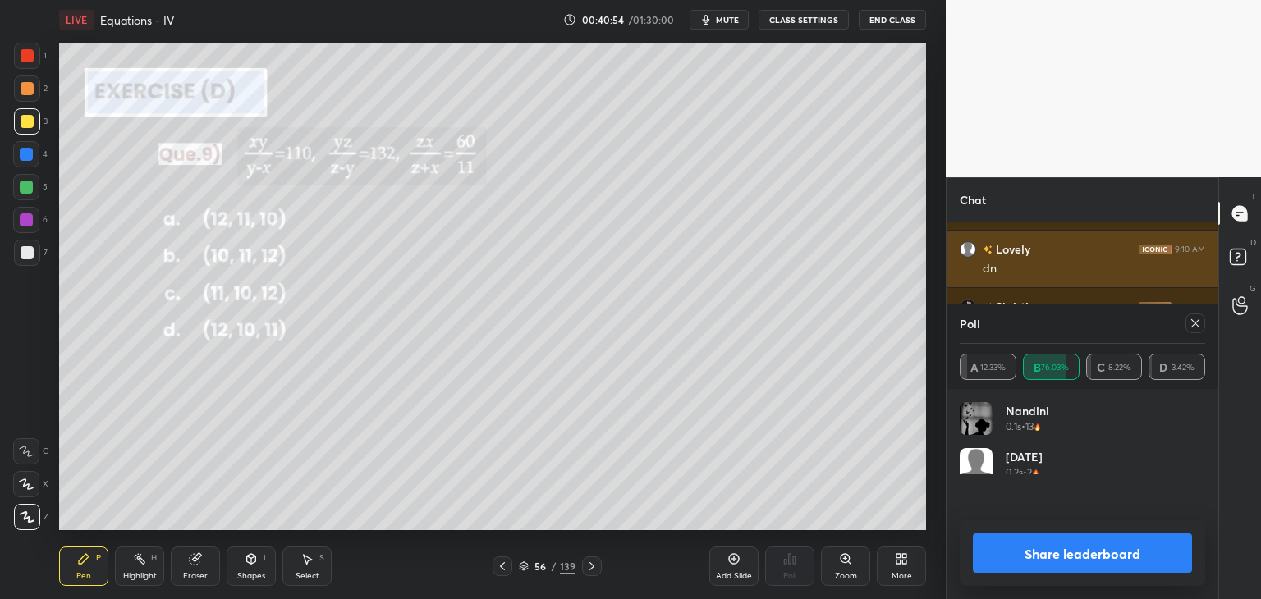
scroll to position [192, 240]
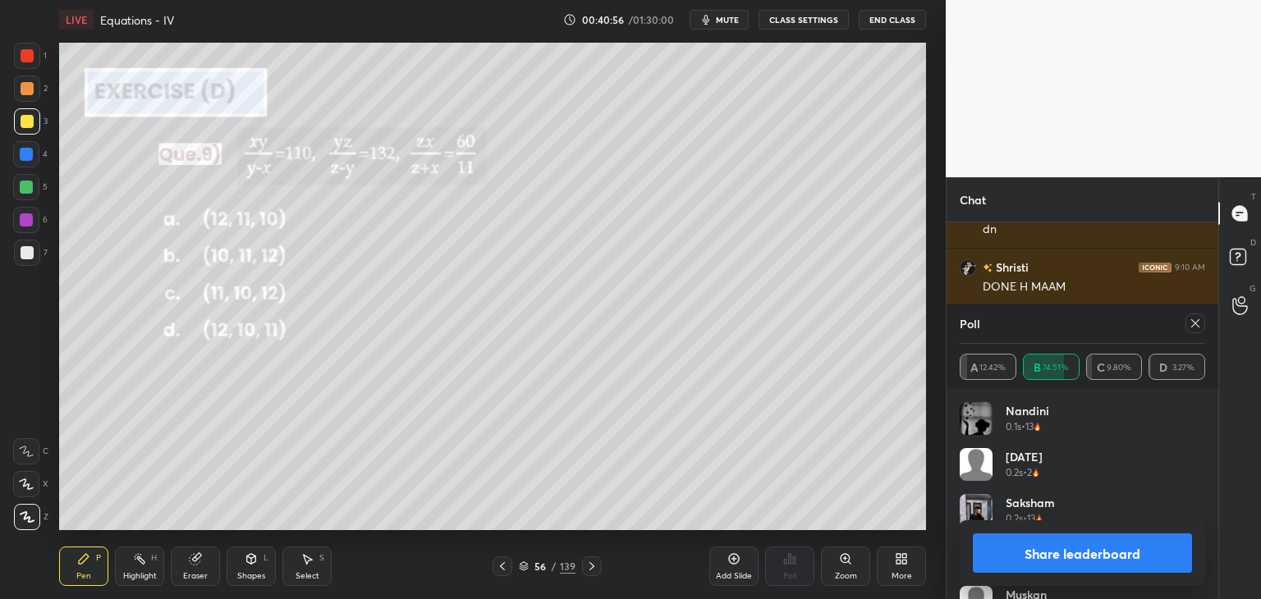
click at [1004, 550] on button "Share leaderboard" at bounding box center [1081, 552] width 219 height 39
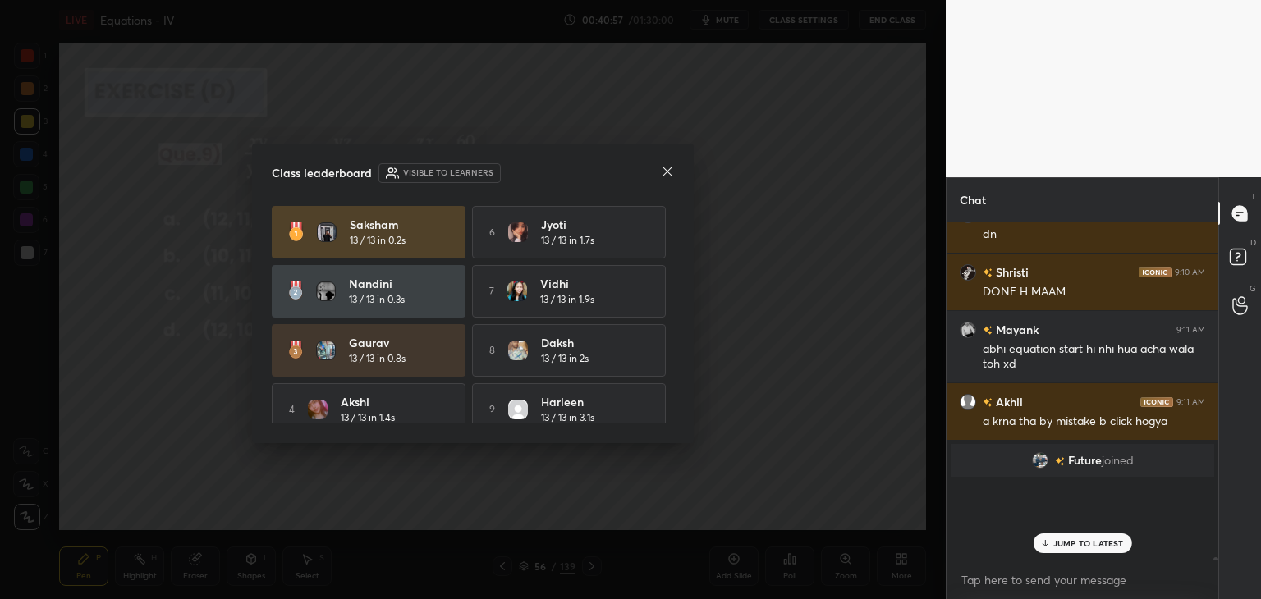
scroll to position [154, 267]
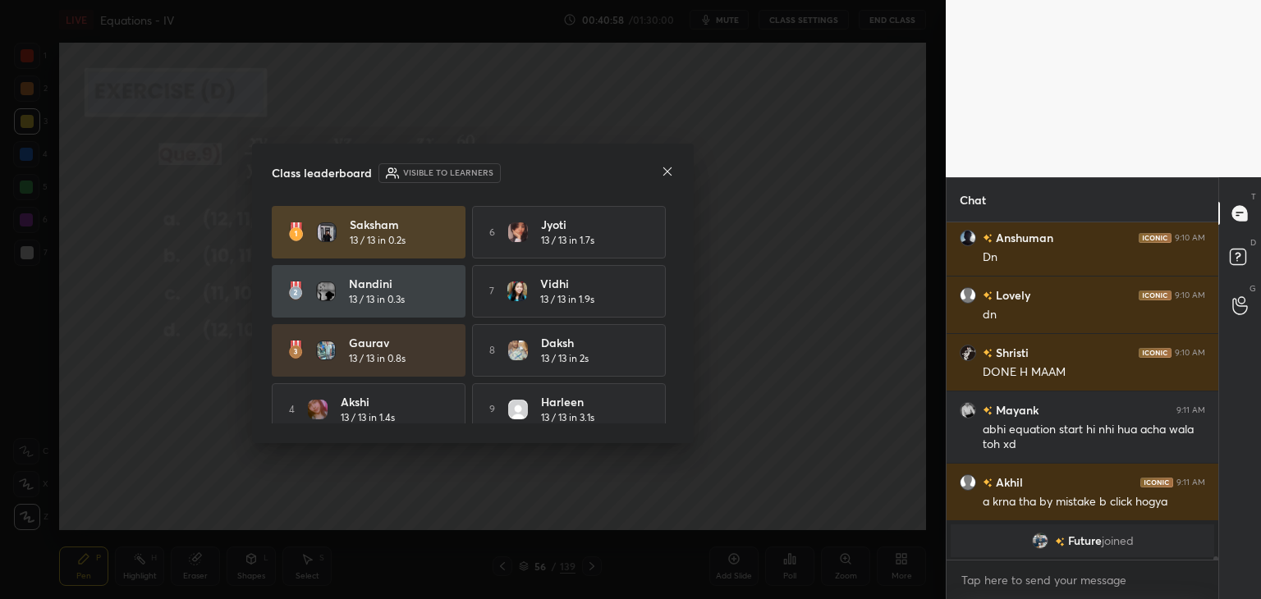
click at [667, 167] on icon at bounding box center [667, 171] width 13 height 13
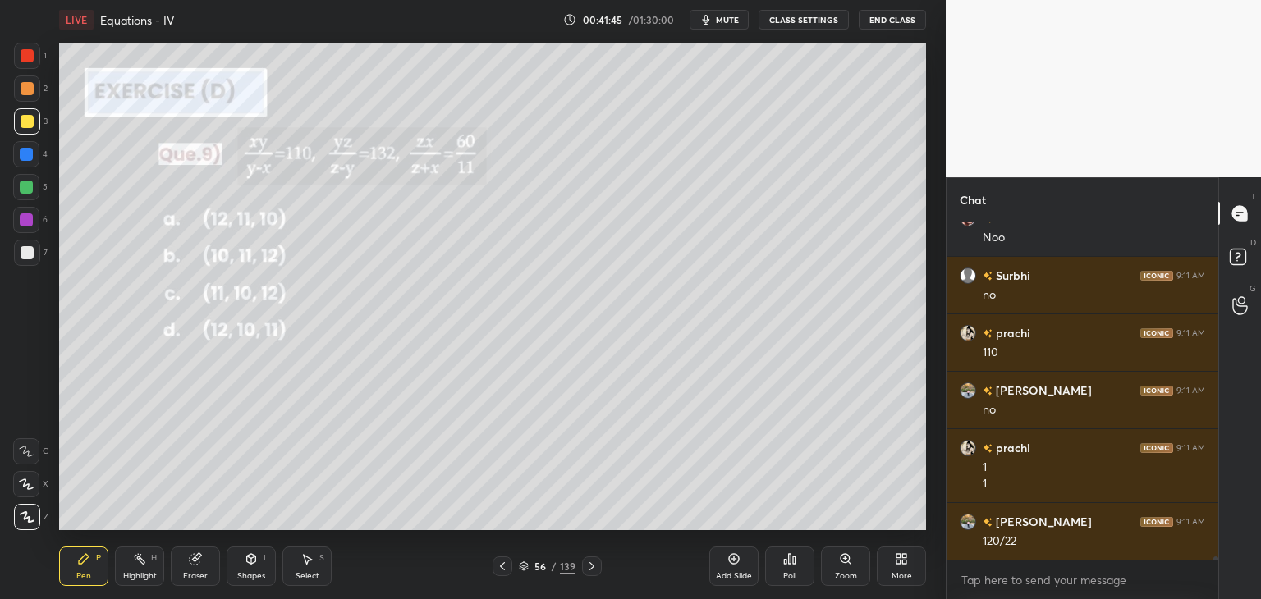
click at [593, 563] on icon at bounding box center [591, 566] width 13 height 13
click at [791, 575] on div "Poll" at bounding box center [789, 576] width 13 height 8
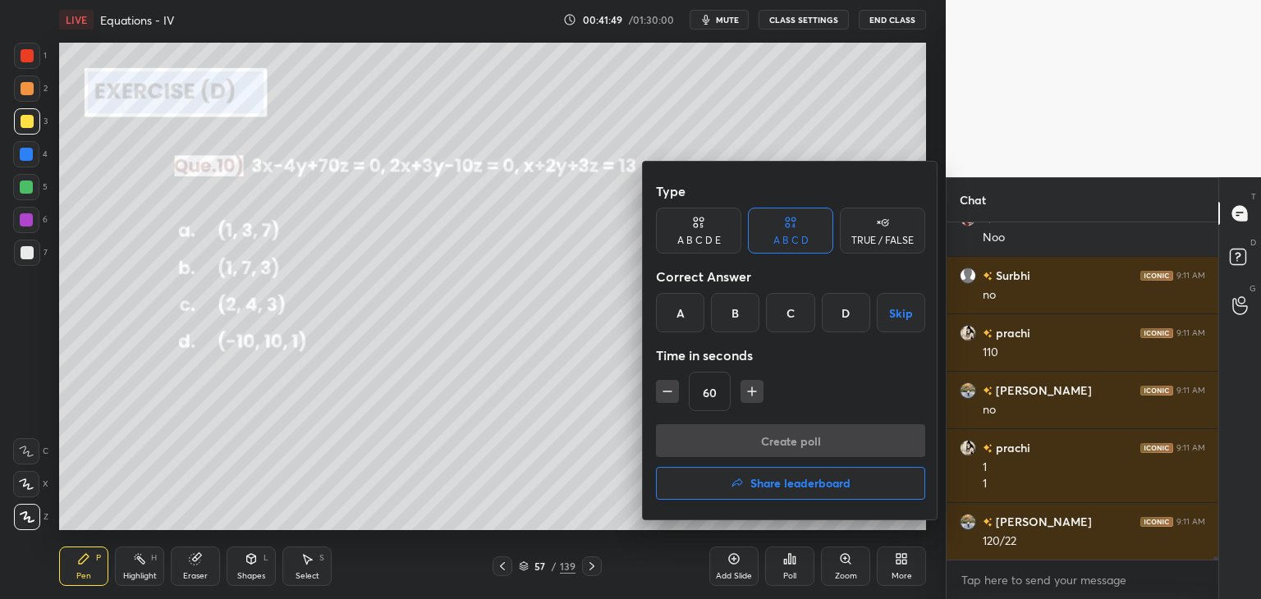
drag, startPoint x: 846, startPoint y: 318, endPoint x: 813, endPoint y: 370, distance: 61.2
click at [845, 319] on div "D" at bounding box center [845, 312] width 48 height 39
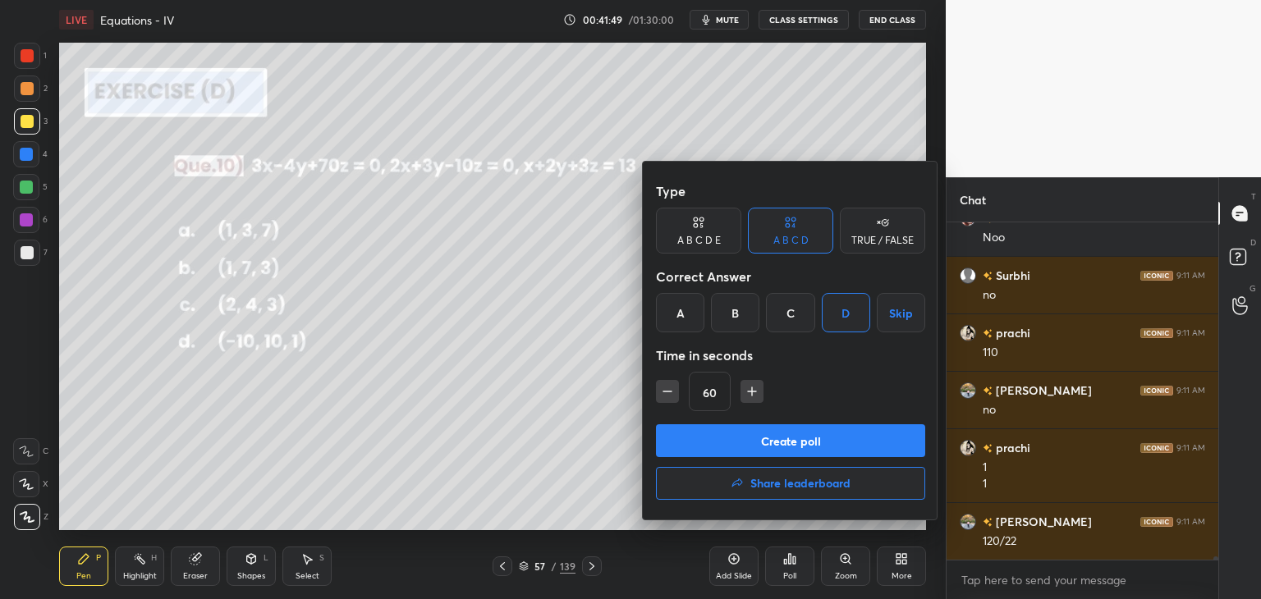
click at [752, 434] on button "Create poll" at bounding box center [790, 440] width 269 height 33
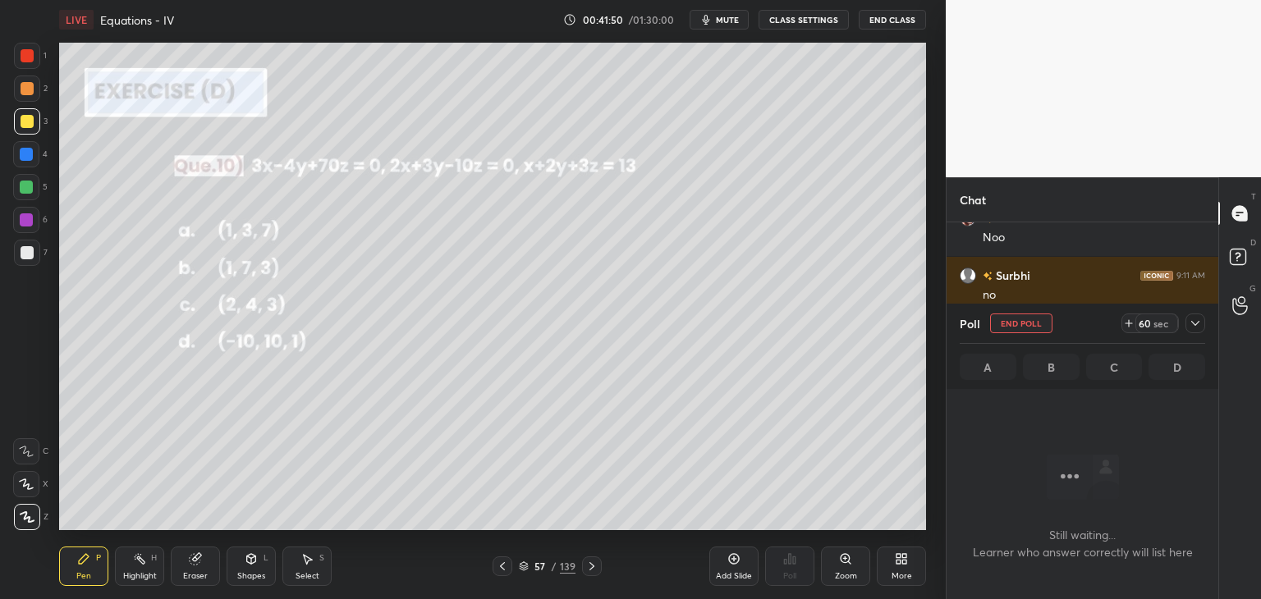
scroll to position [253, 267]
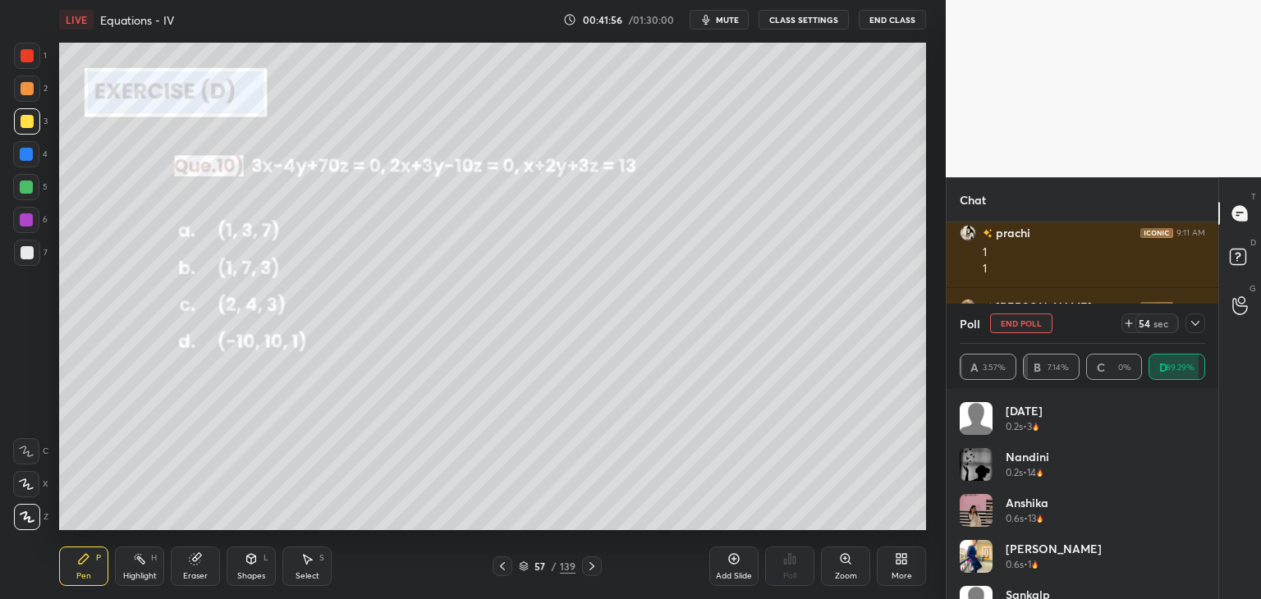
drag, startPoint x: 1198, startPoint y: 321, endPoint x: 1197, endPoint y: 336, distance: 15.7
click at [1198, 323] on icon at bounding box center [1194, 323] width 13 height 13
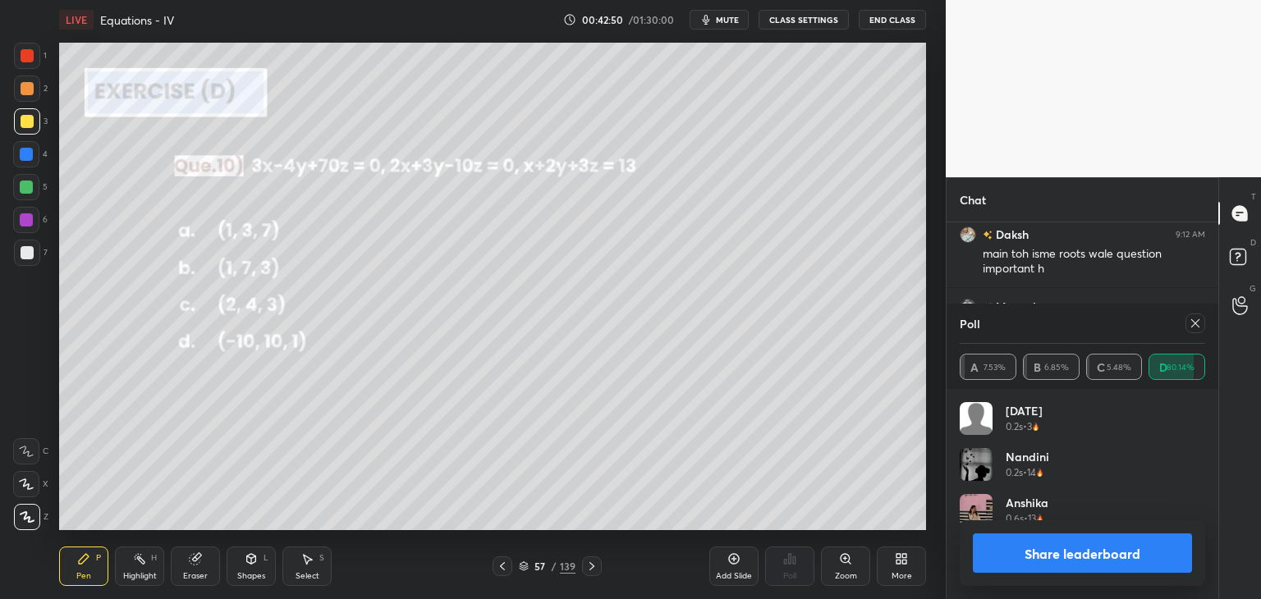
scroll to position [192, 240]
click at [1015, 565] on button "Share leaderboard" at bounding box center [1081, 552] width 219 height 39
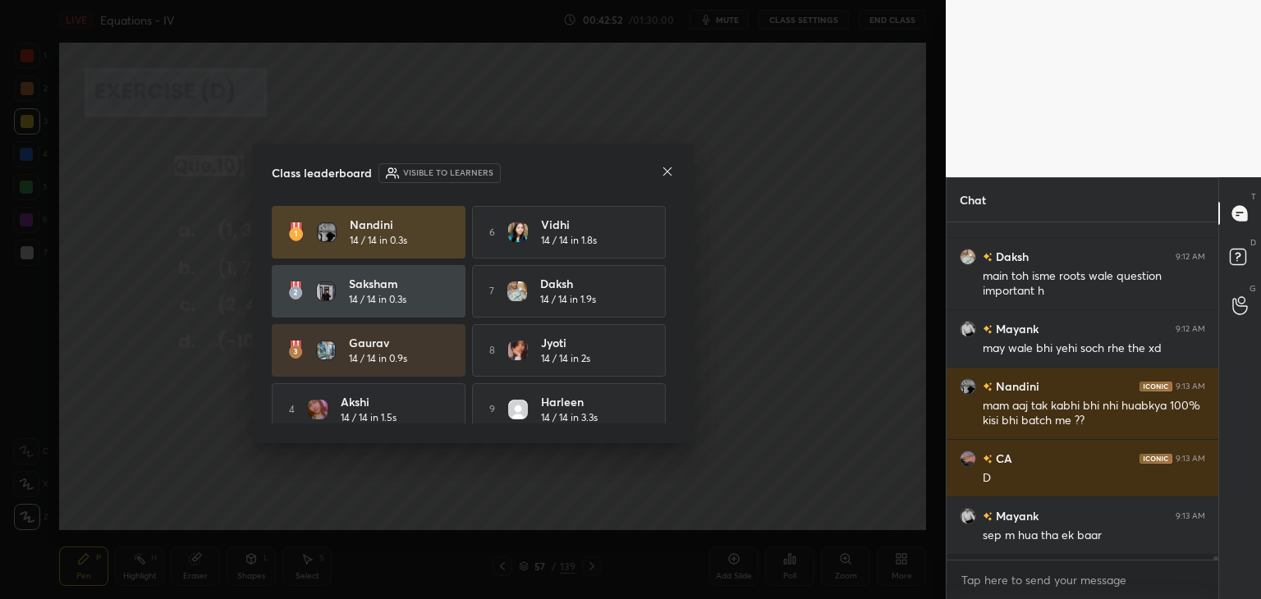
scroll to position [197, 267]
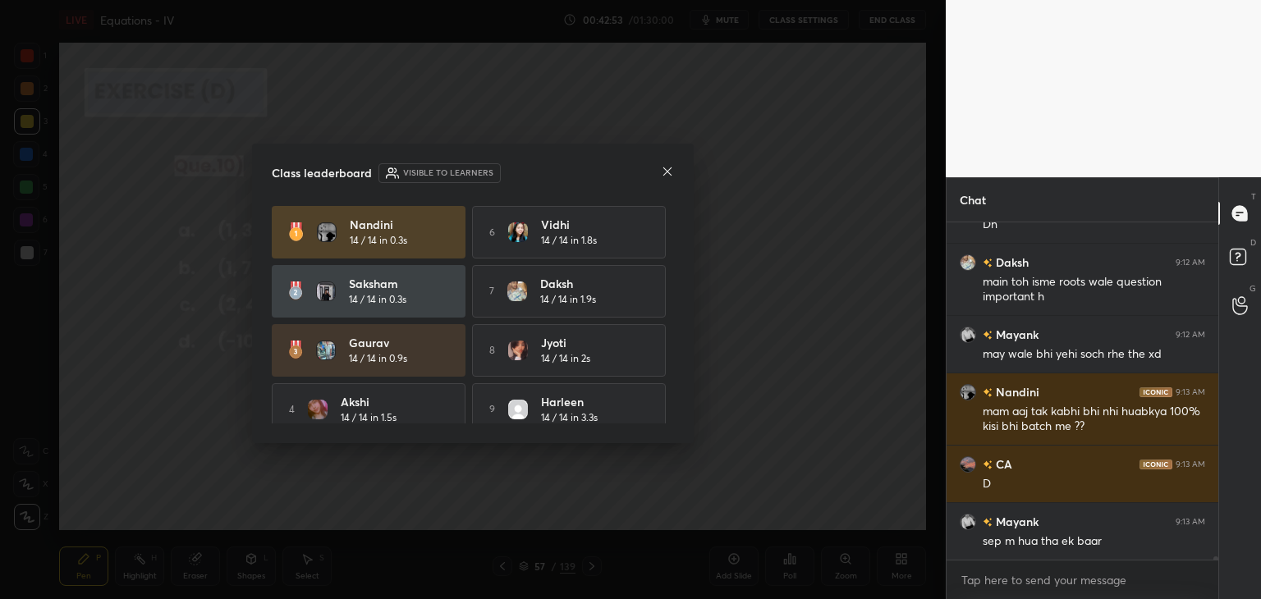
click at [662, 172] on icon at bounding box center [667, 171] width 13 height 13
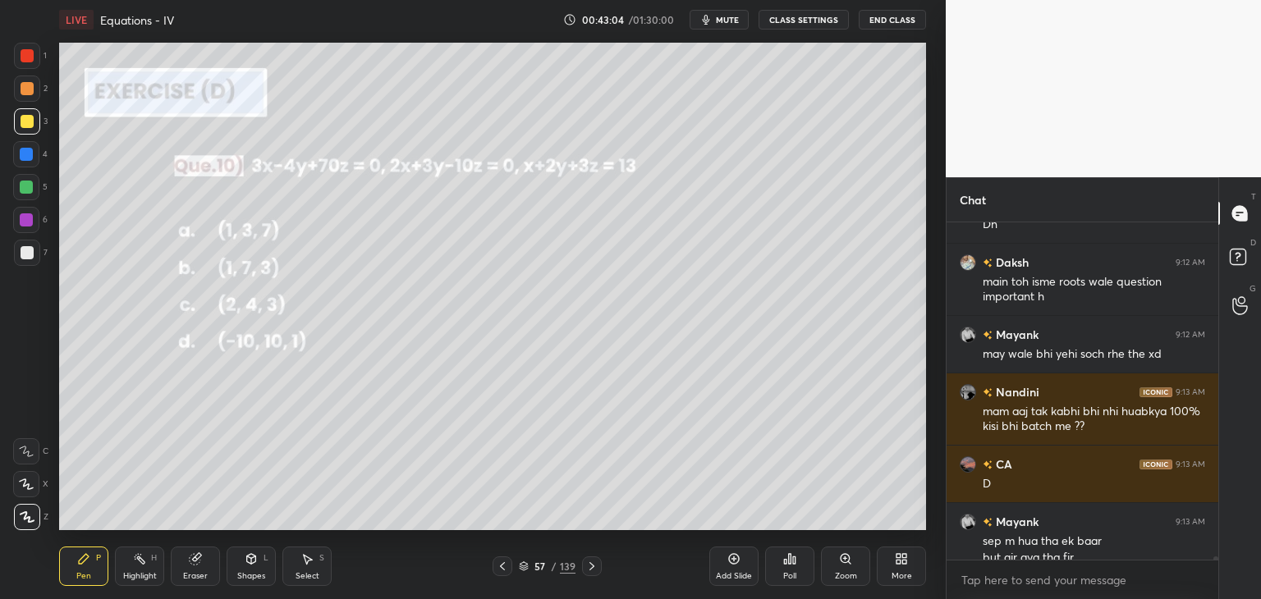
scroll to position [31986, 0]
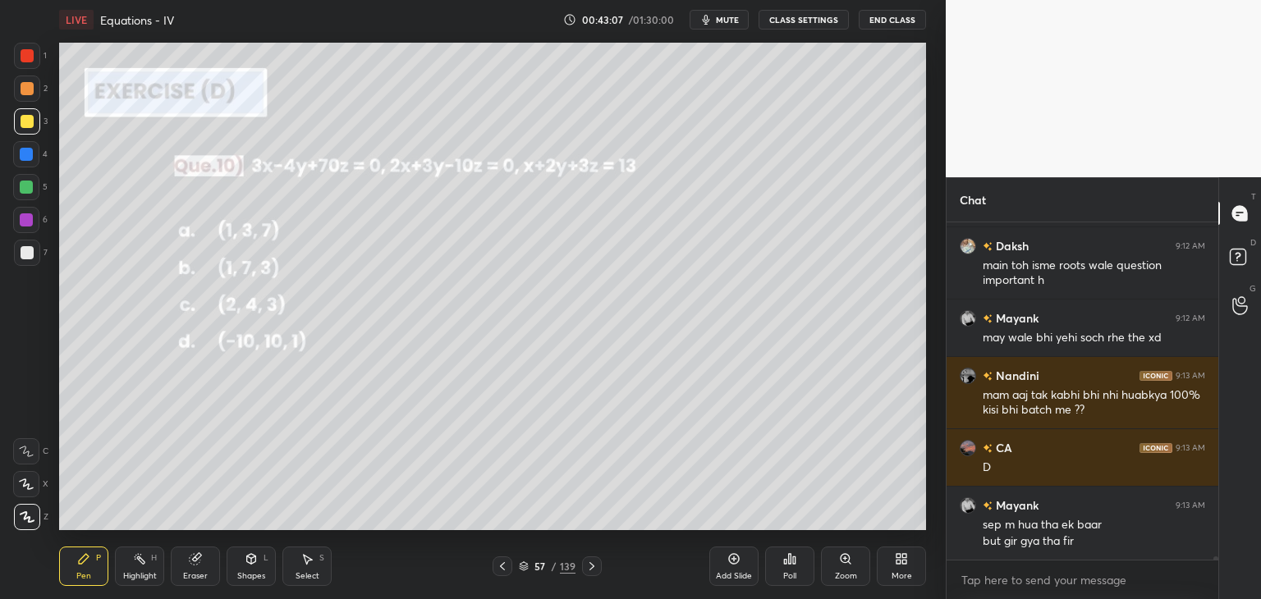
click at [198, 587] on div "Pen P Highlight H Eraser Shapes L Select S 57 / 139 Add Slide Poll Zoom More" at bounding box center [492, 566] width 867 height 66
click at [190, 572] on div "Eraser" at bounding box center [195, 576] width 25 height 8
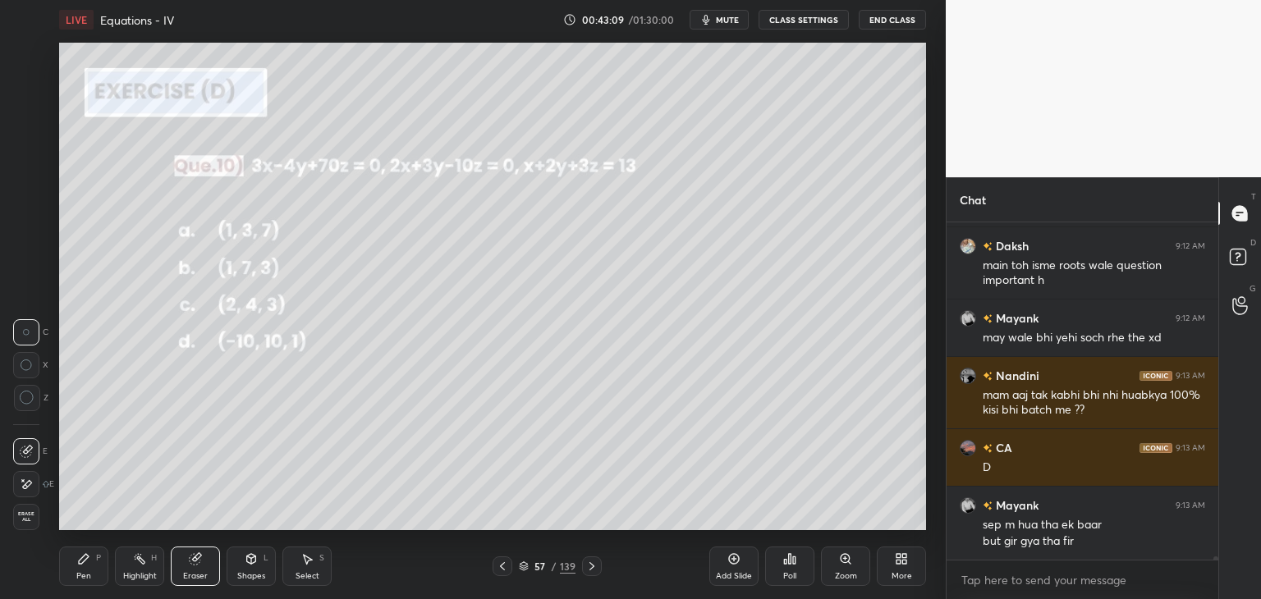
click at [23, 515] on span "Erase all" at bounding box center [26, 516] width 25 height 11
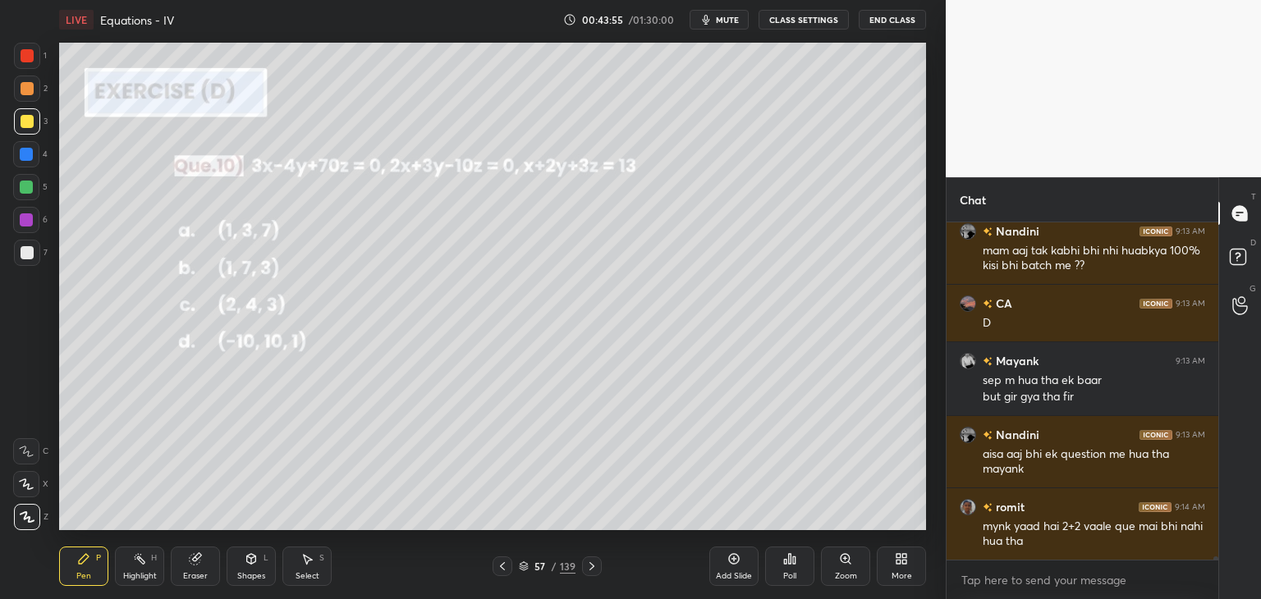
scroll to position [32188, 0]
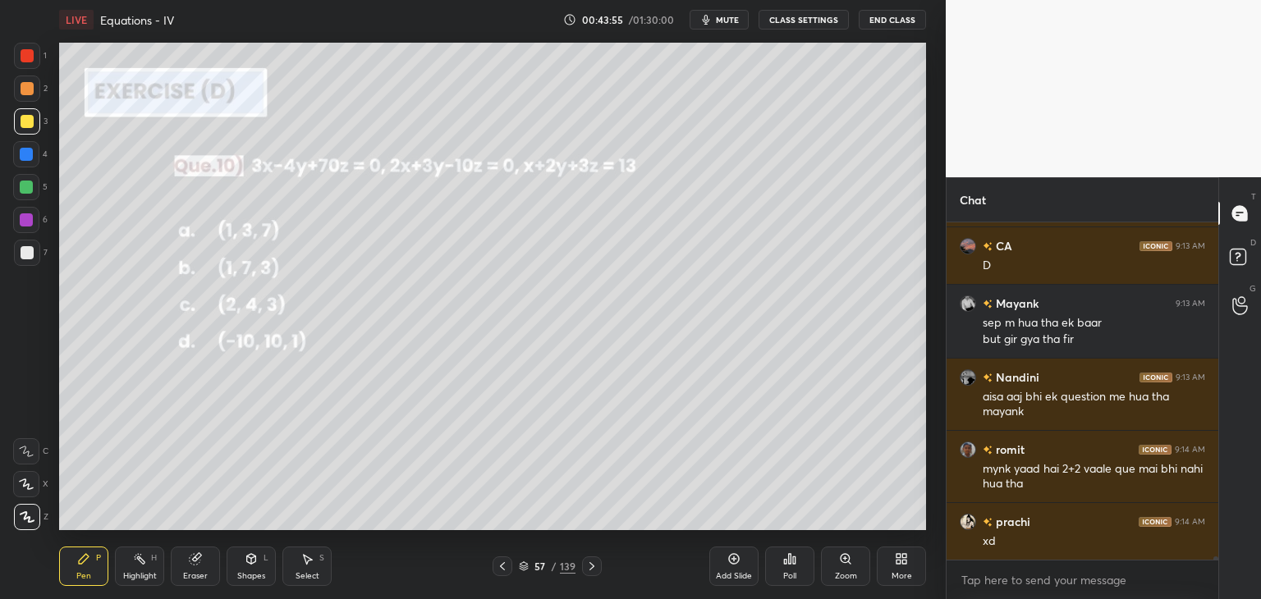
click at [594, 567] on icon at bounding box center [591, 566] width 13 height 13
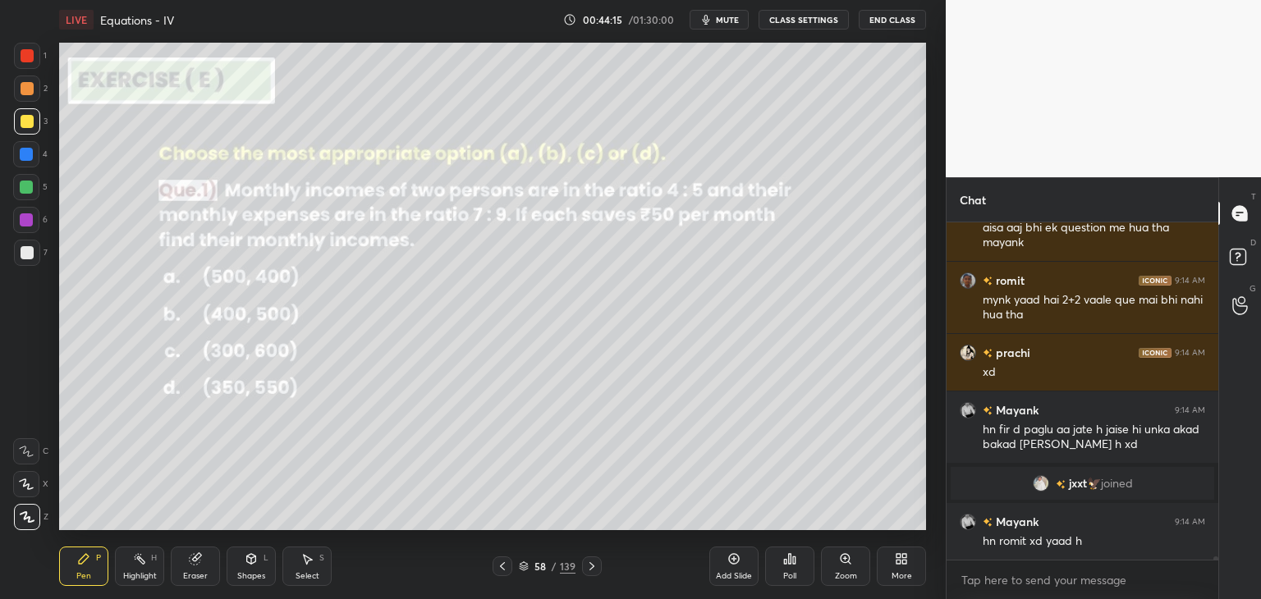
scroll to position [32156, 0]
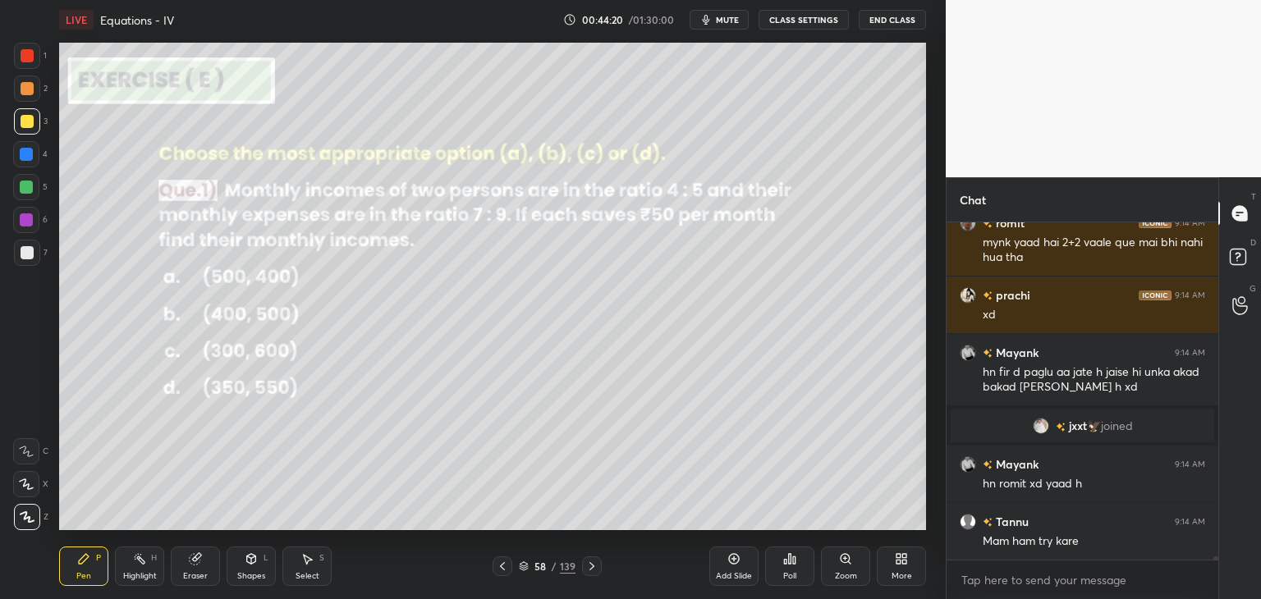
click at [789, 574] on div "Poll" at bounding box center [789, 576] width 13 height 8
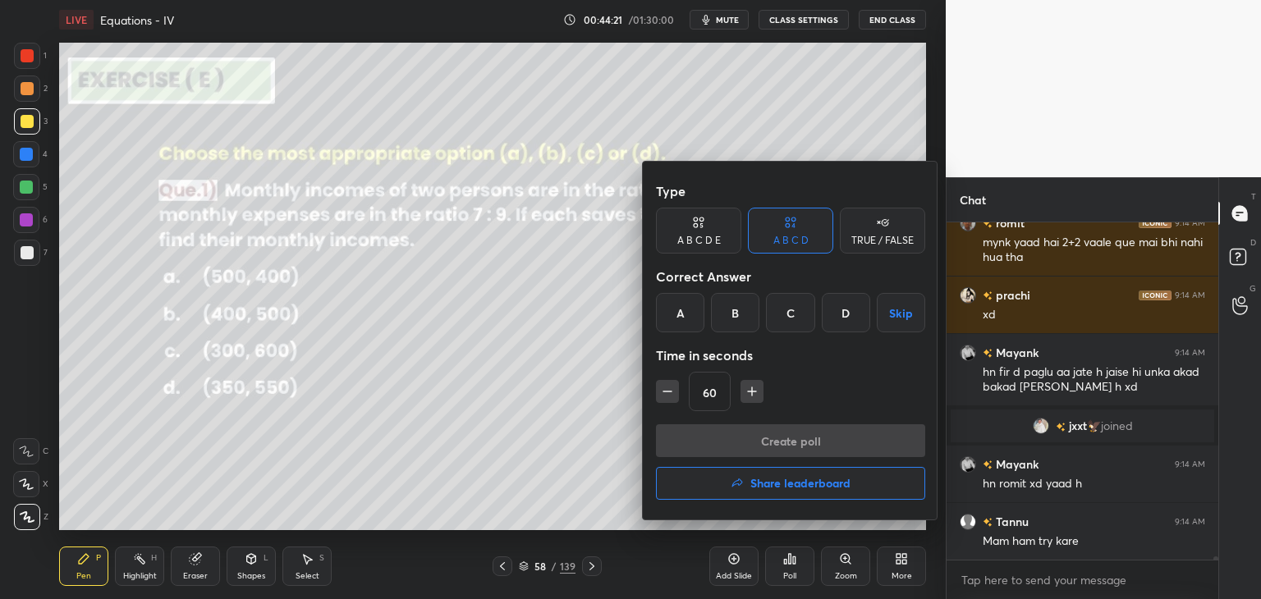
click at [730, 326] on div "B" at bounding box center [735, 312] width 48 height 39
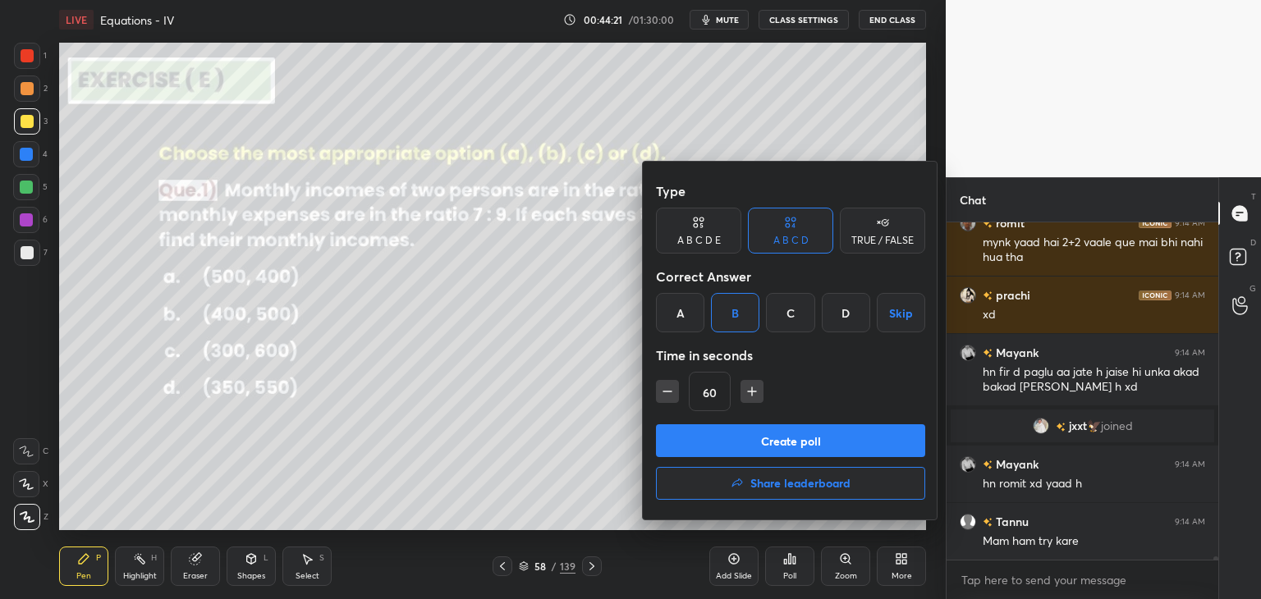
click at [723, 440] on button "Create poll" at bounding box center [790, 440] width 269 height 33
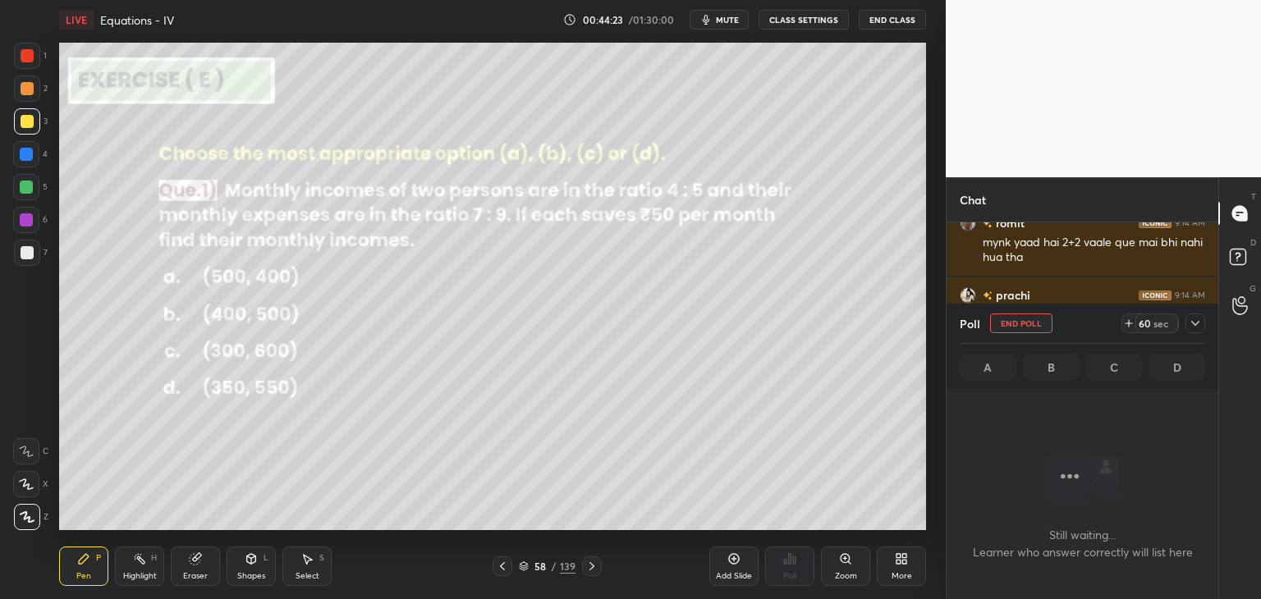
scroll to position [32299, 0]
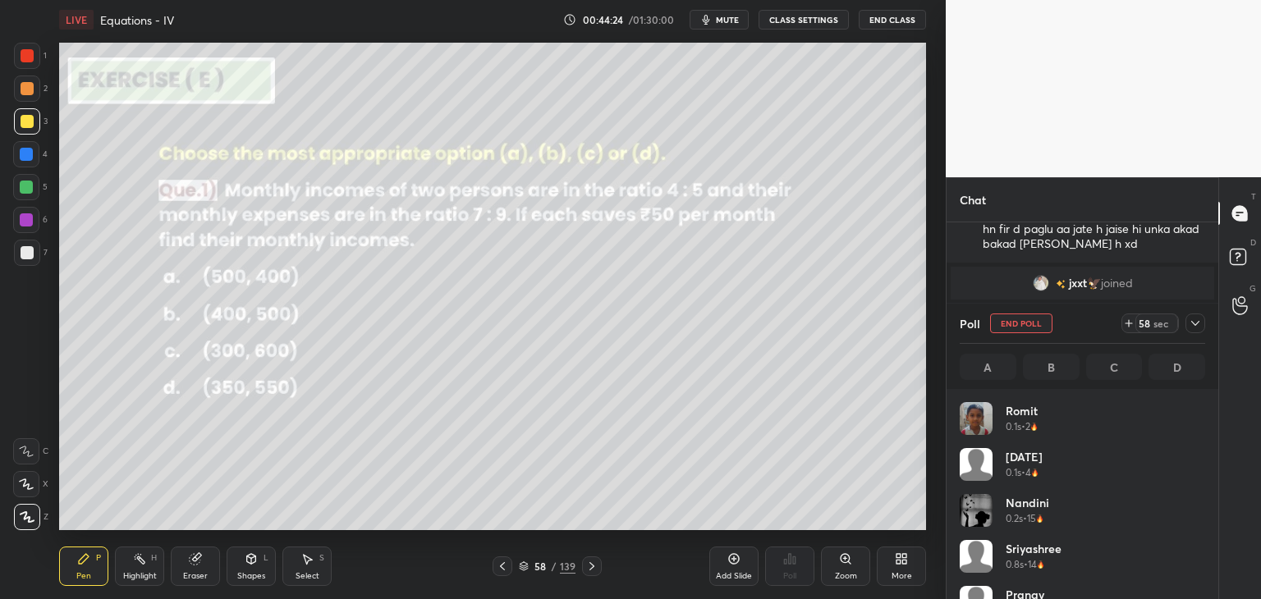
click at [1197, 314] on div at bounding box center [1195, 323] width 20 height 20
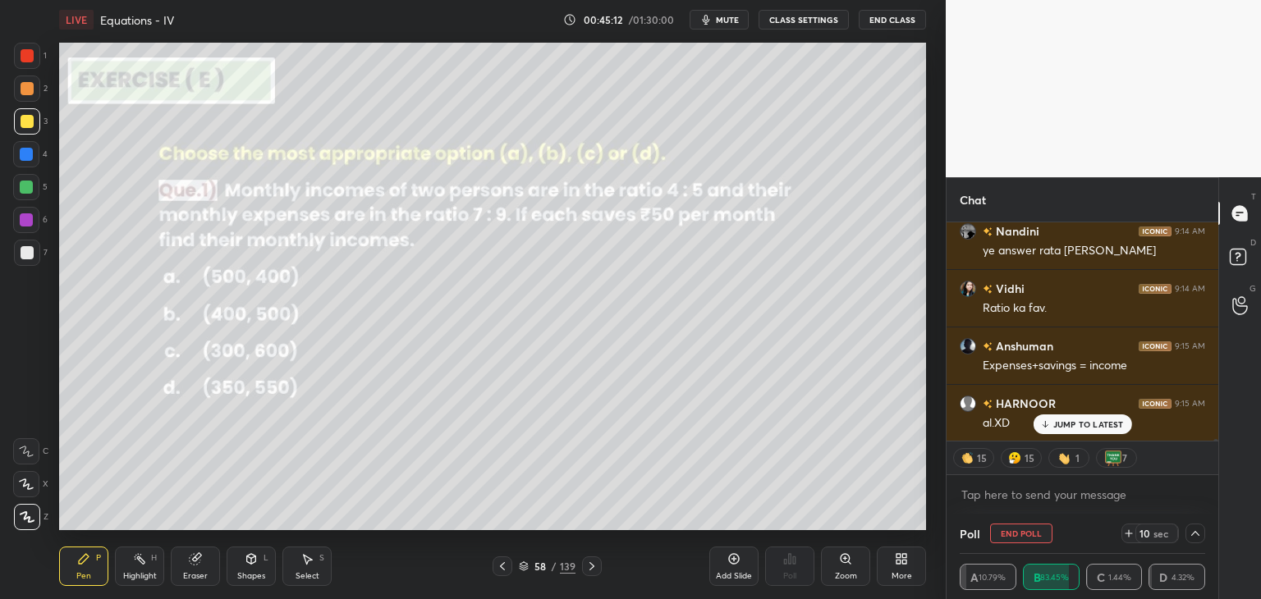
scroll to position [32806, 0]
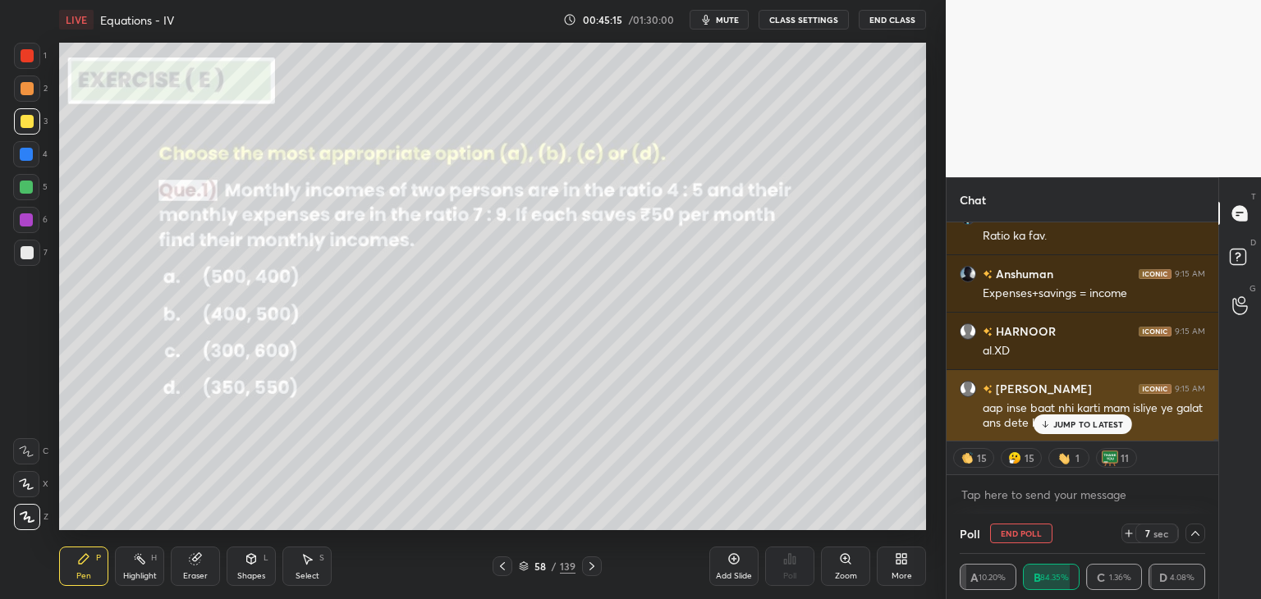
click at [1068, 421] on p "JUMP TO LATEST" at bounding box center [1088, 424] width 71 height 10
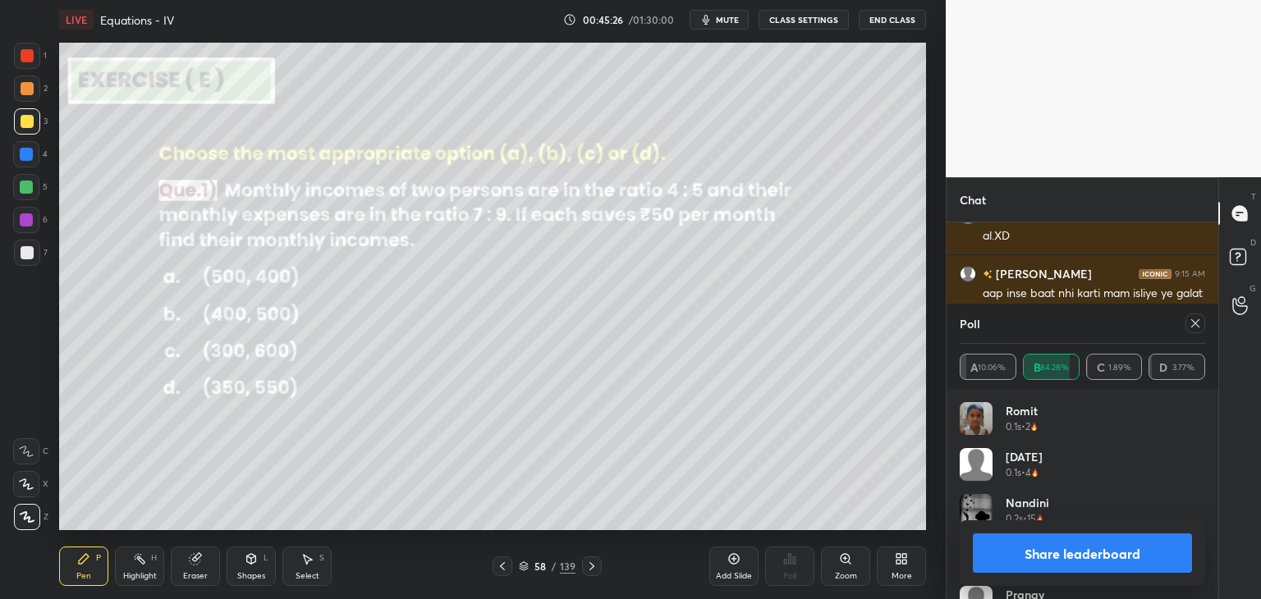
scroll to position [32980, 0]
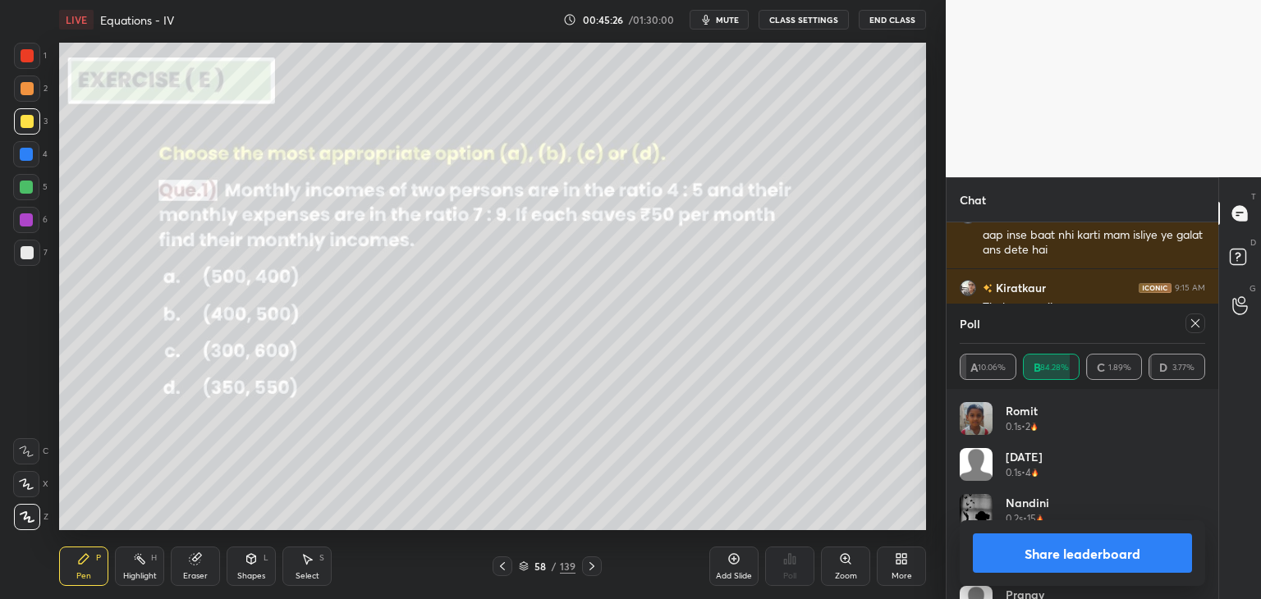
click at [1016, 567] on button "Share leaderboard" at bounding box center [1081, 552] width 219 height 39
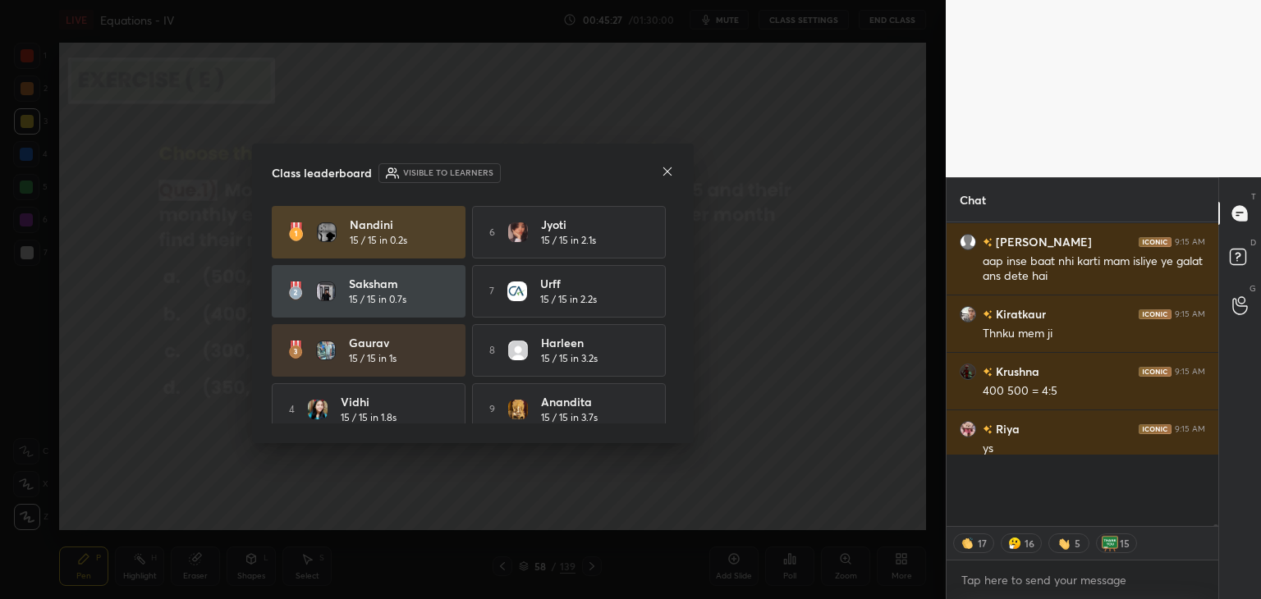
scroll to position [187, 267]
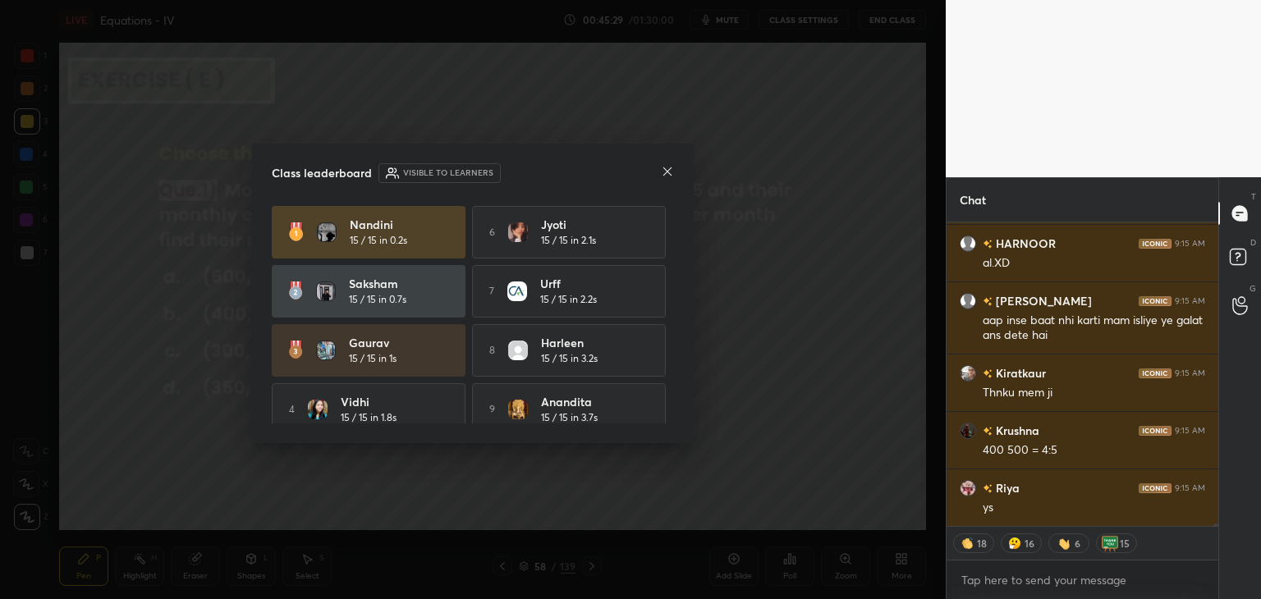
click at [661, 170] on icon at bounding box center [667, 171] width 13 height 13
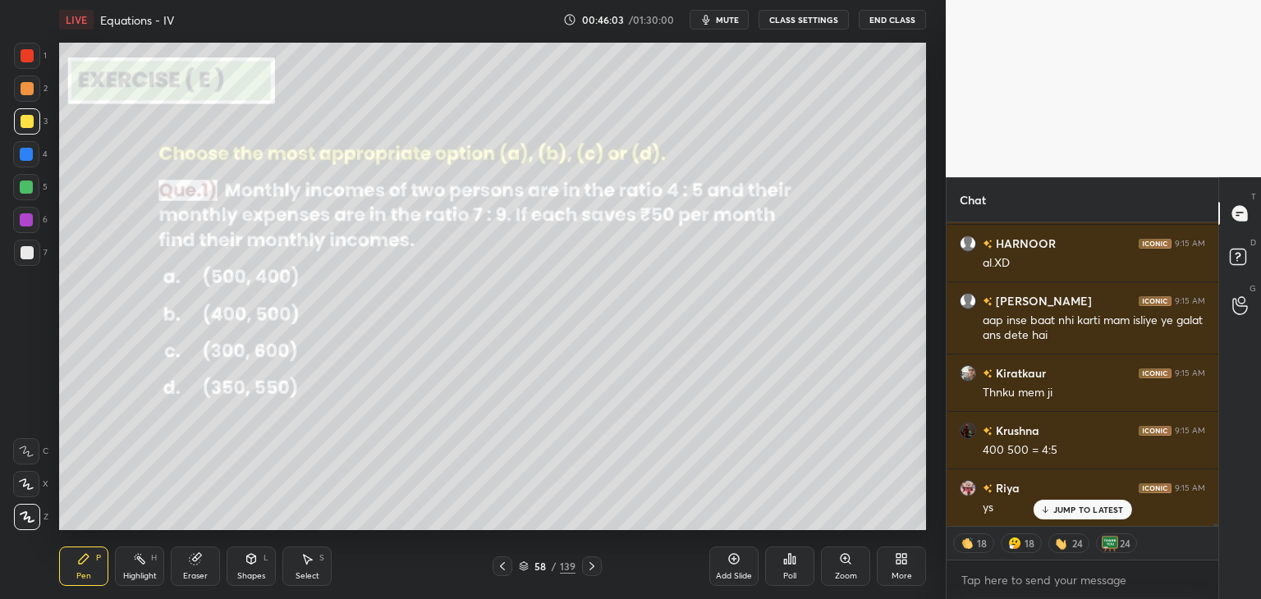
scroll to position [32951, 0]
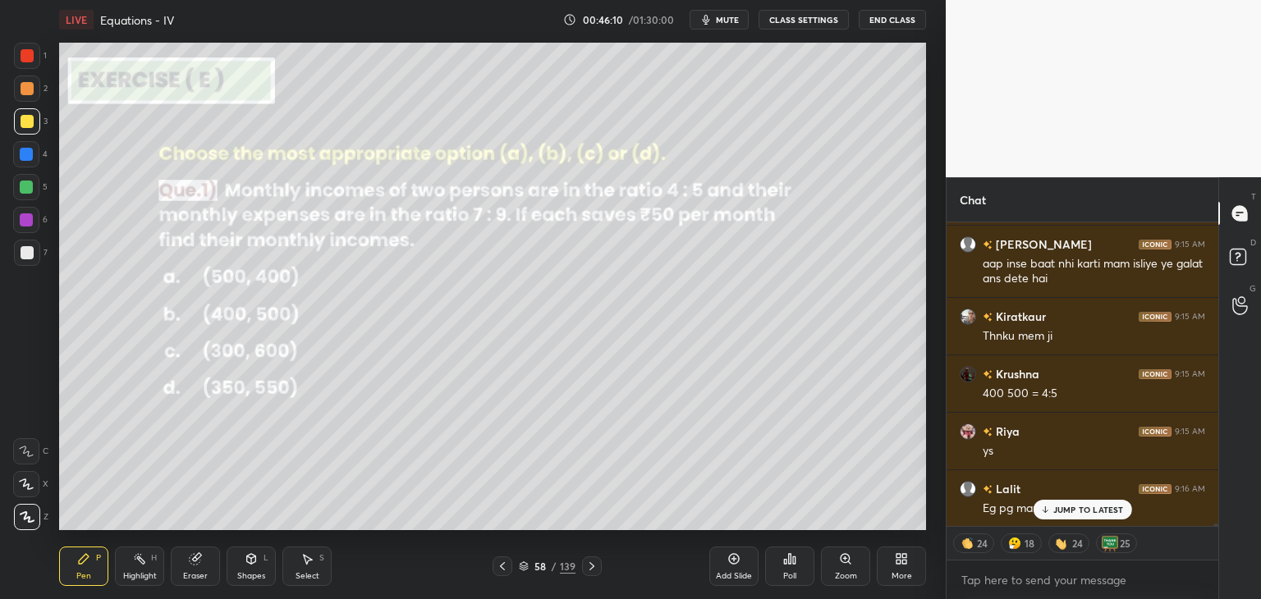
drag, startPoint x: 304, startPoint y: 565, endPoint x: 313, endPoint y: 542, distance: 24.4
click at [305, 565] on div "Select S" at bounding box center [306, 566] width 49 height 39
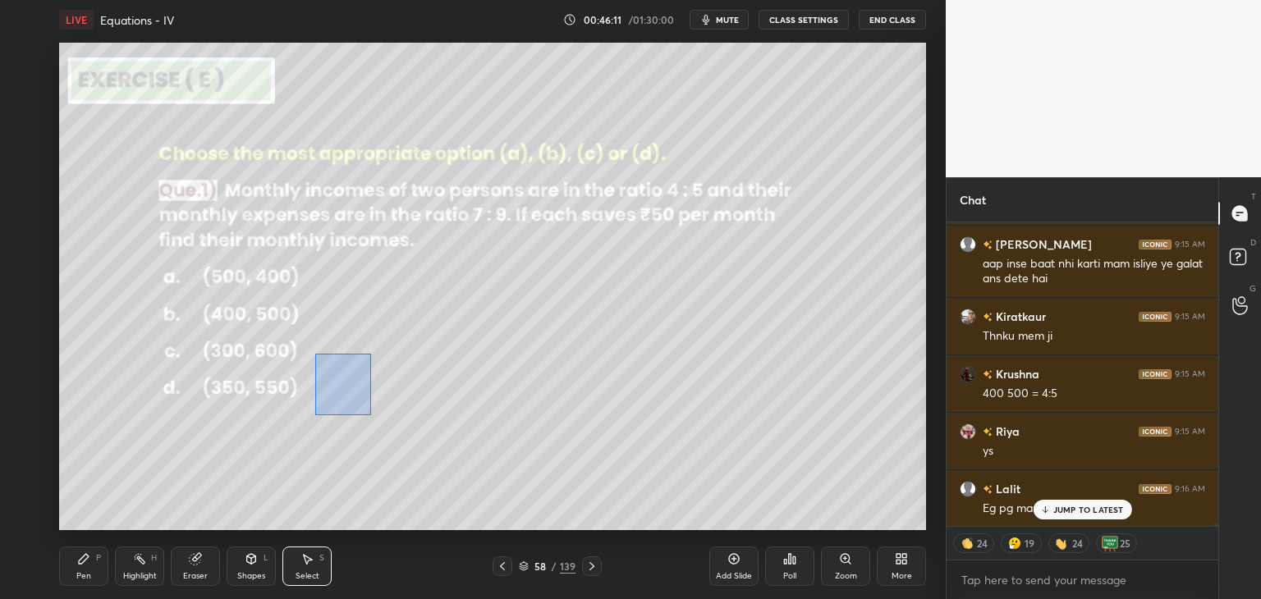
drag, startPoint x: 315, startPoint y: 354, endPoint x: 371, endPoint y: 415, distance: 83.1
click at [371, 415] on div "0 ° Undo Copy Duplicate Duplicate to new slide Delete" at bounding box center [492, 286] width 867 height 487
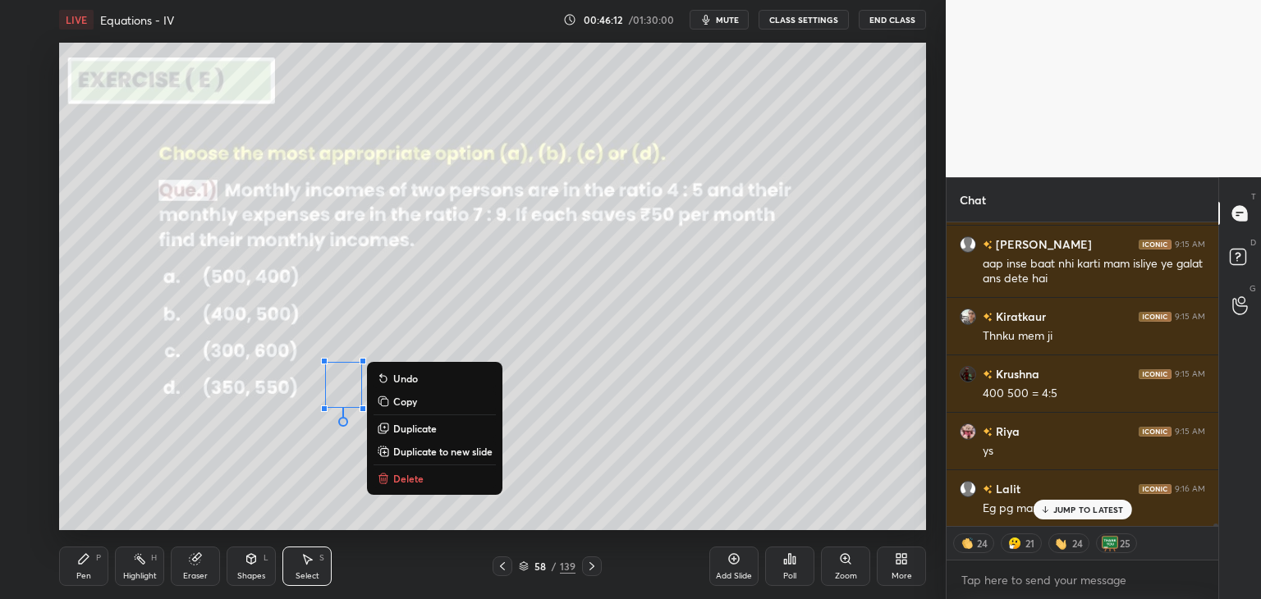
drag, startPoint x: 396, startPoint y: 477, endPoint x: 392, endPoint y: 469, distance: 8.8
click at [394, 476] on p "Delete" at bounding box center [408, 478] width 30 height 13
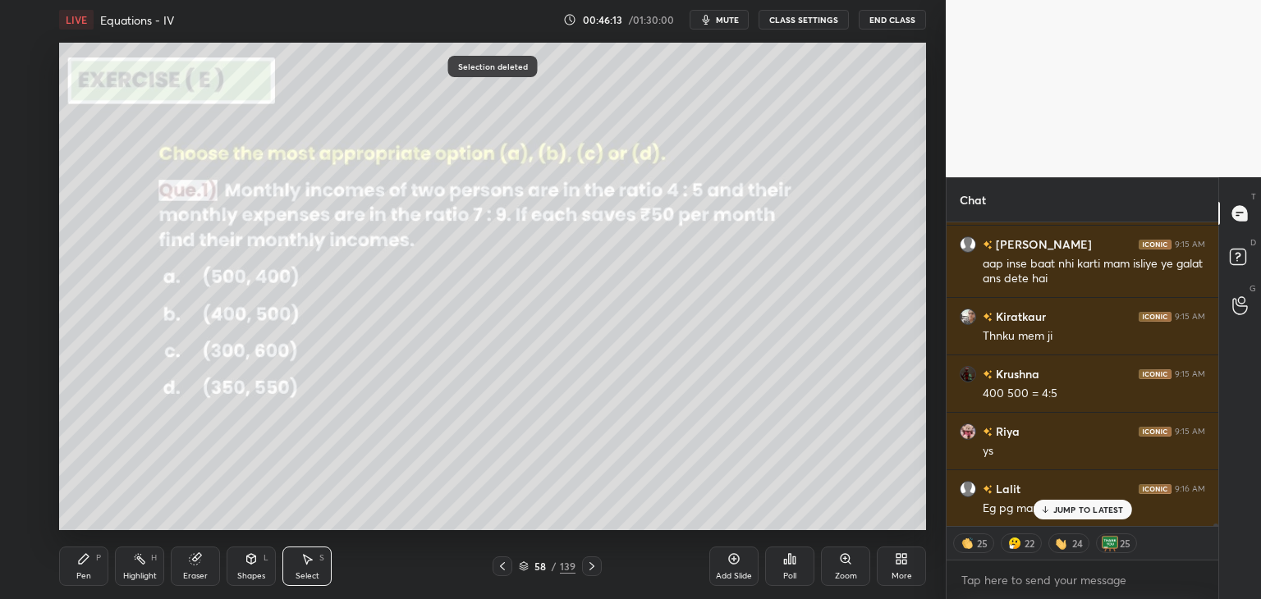
scroll to position [33009, 0]
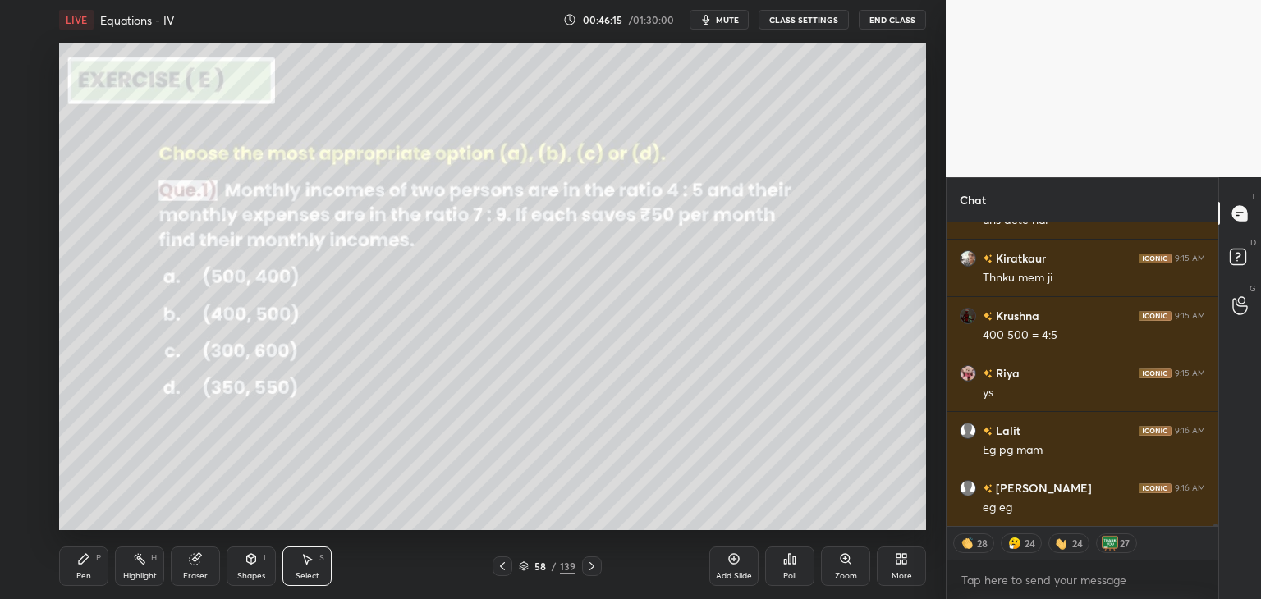
click at [85, 575] on div "Pen" at bounding box center [83, 576] width 15 height 8
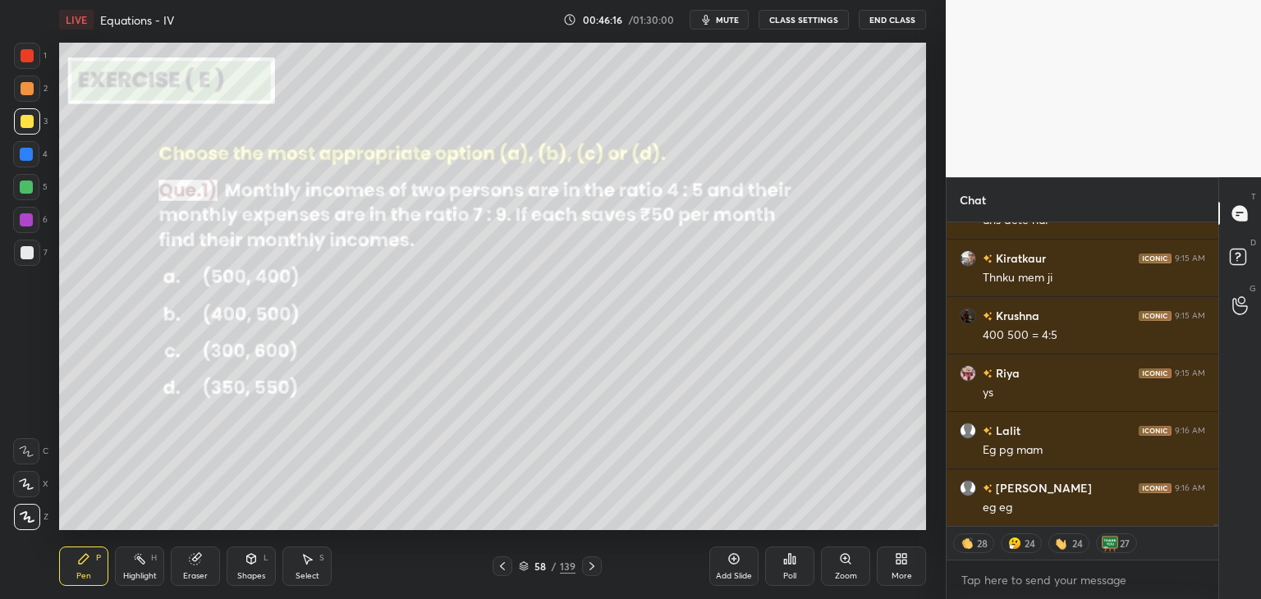
scroll to position [33066, 0]
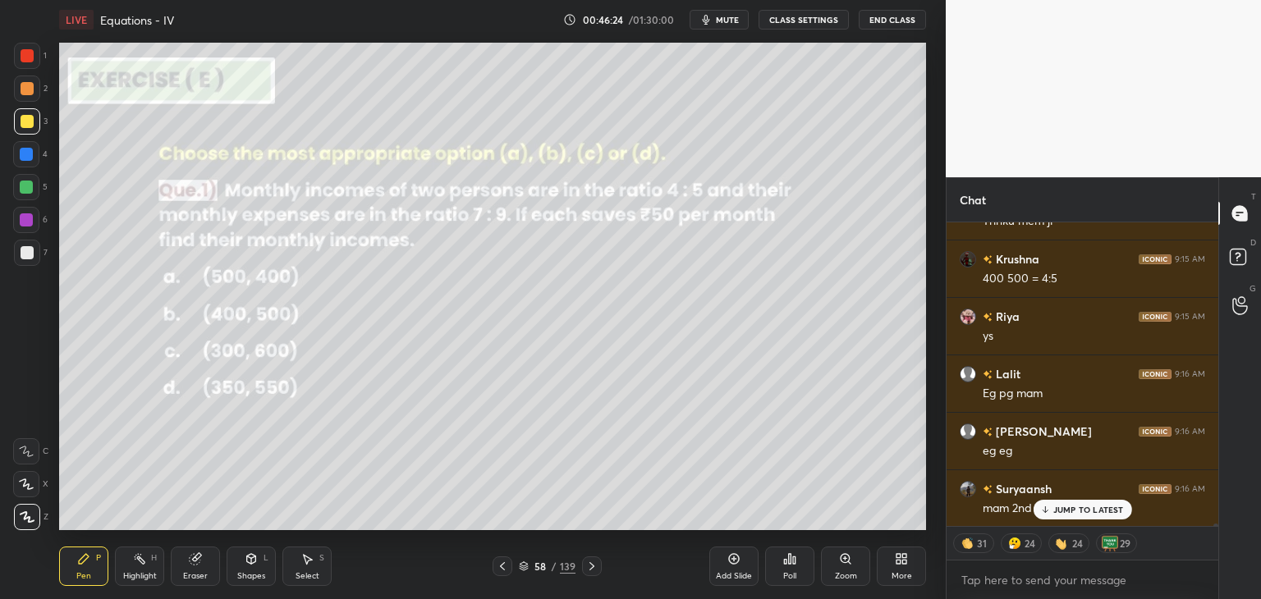
drag, startPoint x: 89, startPoint y: 565, endPoint x: 158, endPoint y: 569, distance: 69.0
click at [89, 565] on div "Pen P" at bounding box center [83, 566] width 49 height 39
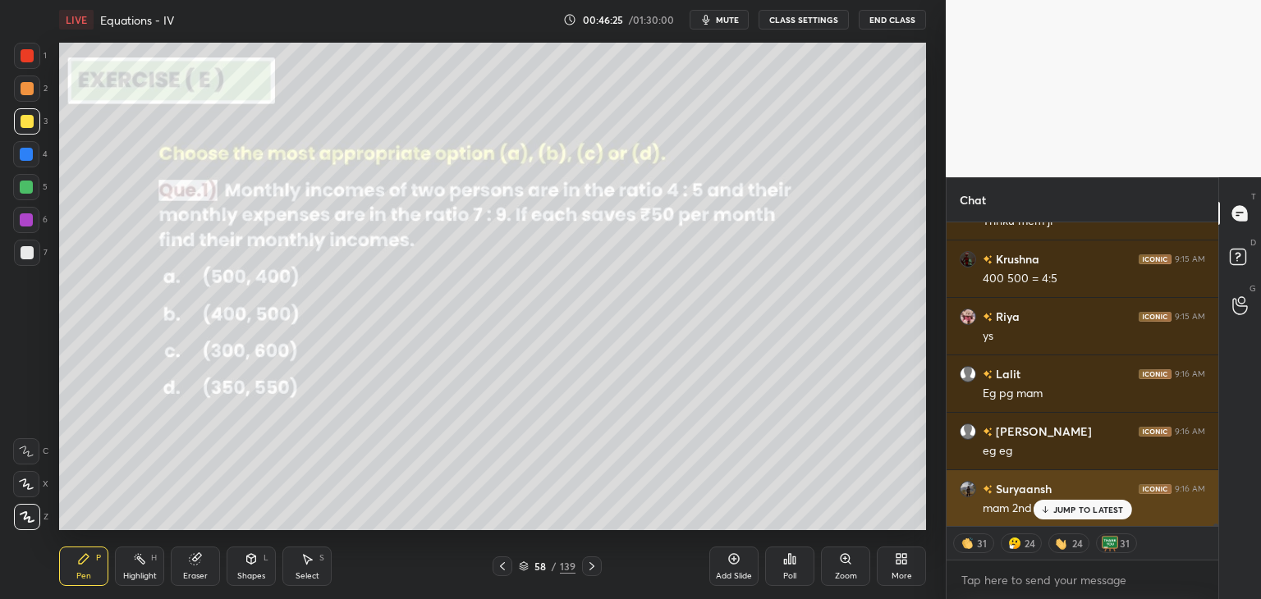
click at [1061, 510] on p "JUMP TO LATEST" at bounding box center [1088, 510] width 71 height 10
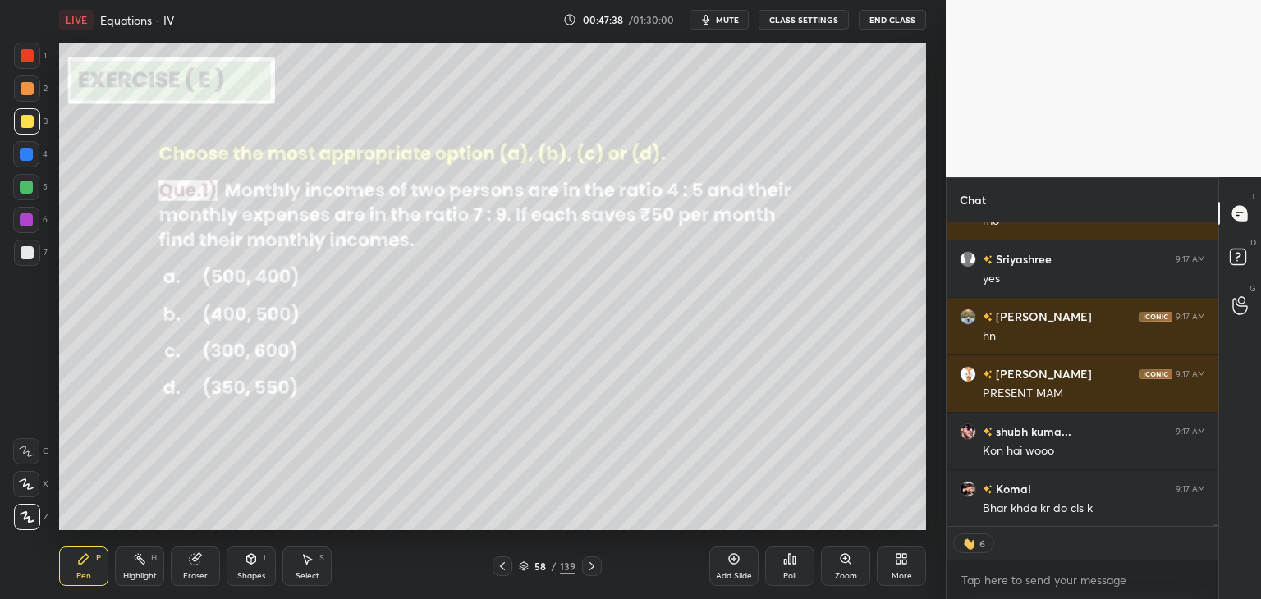
scroll to position [33584, 0]
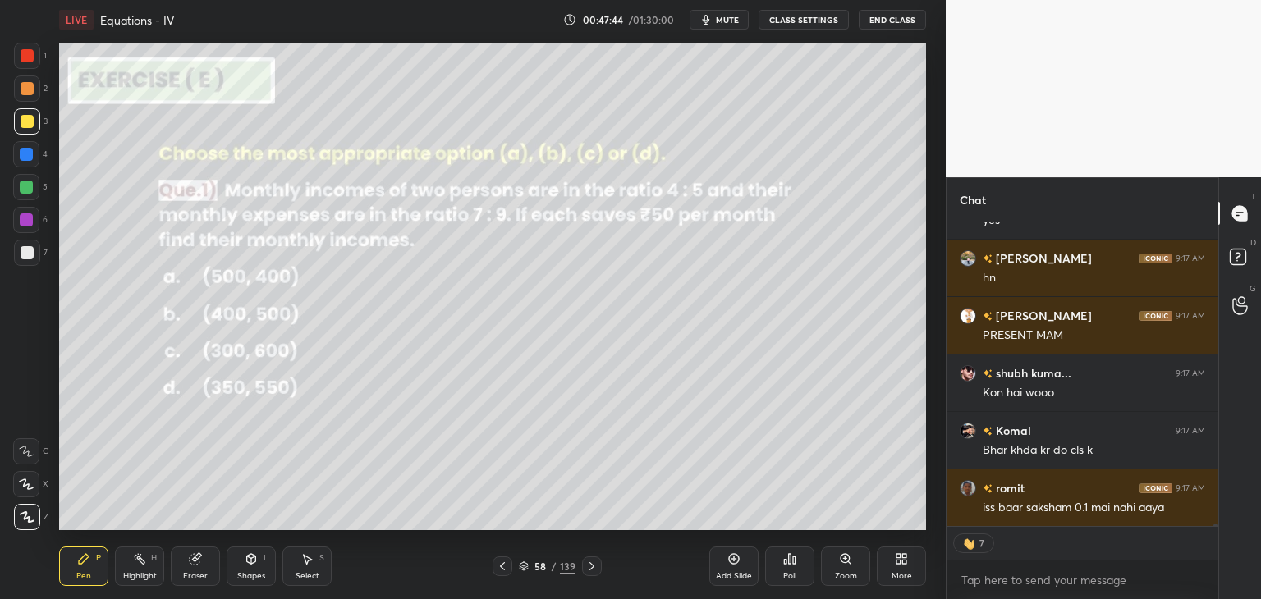
click at [587, 570] on icon at bounding box center [591, 566] width 13 height 13
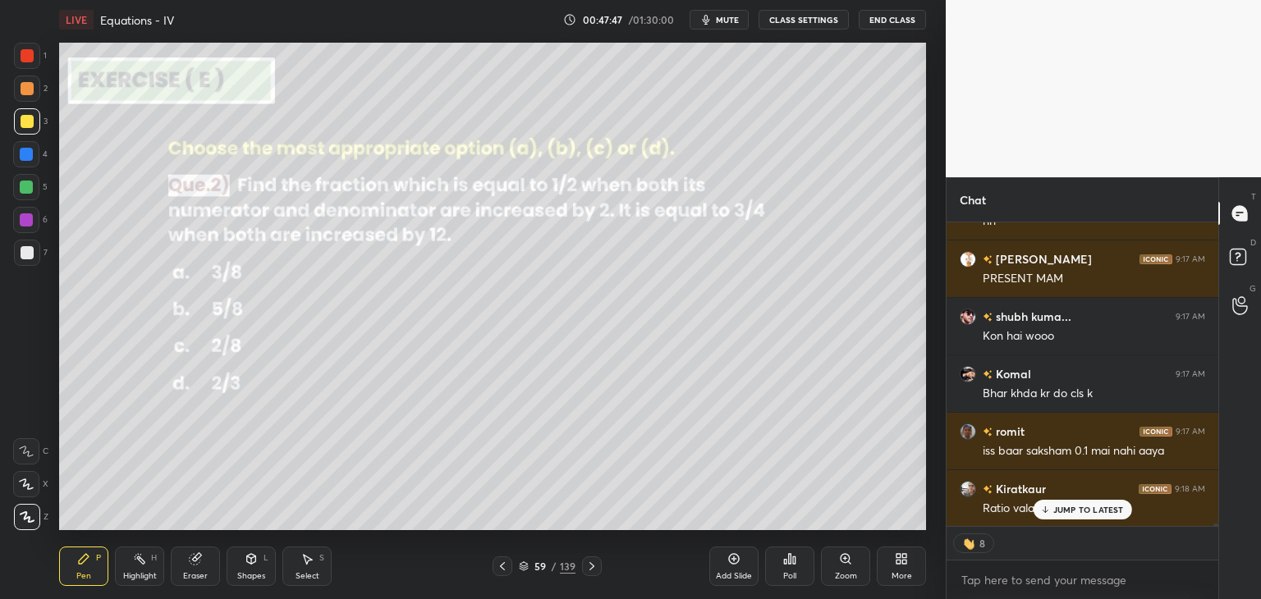
click at [797, 576] on div "Poll" at bounding box center [789, 566] width 49 height 39
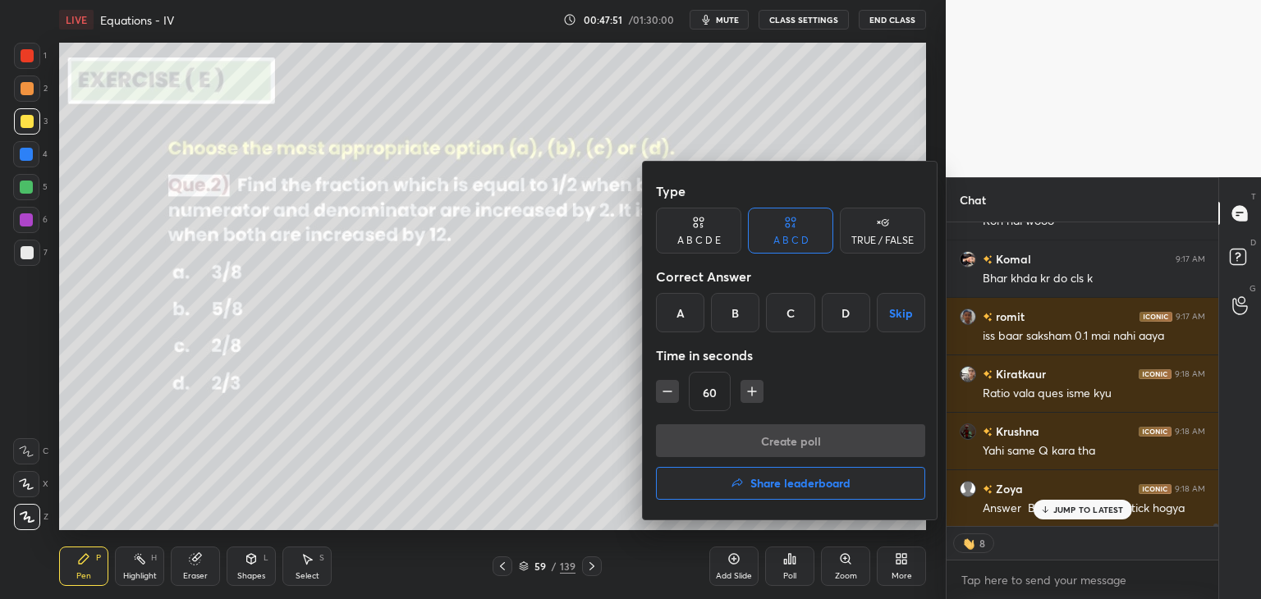
scroll to position [33813, 0]
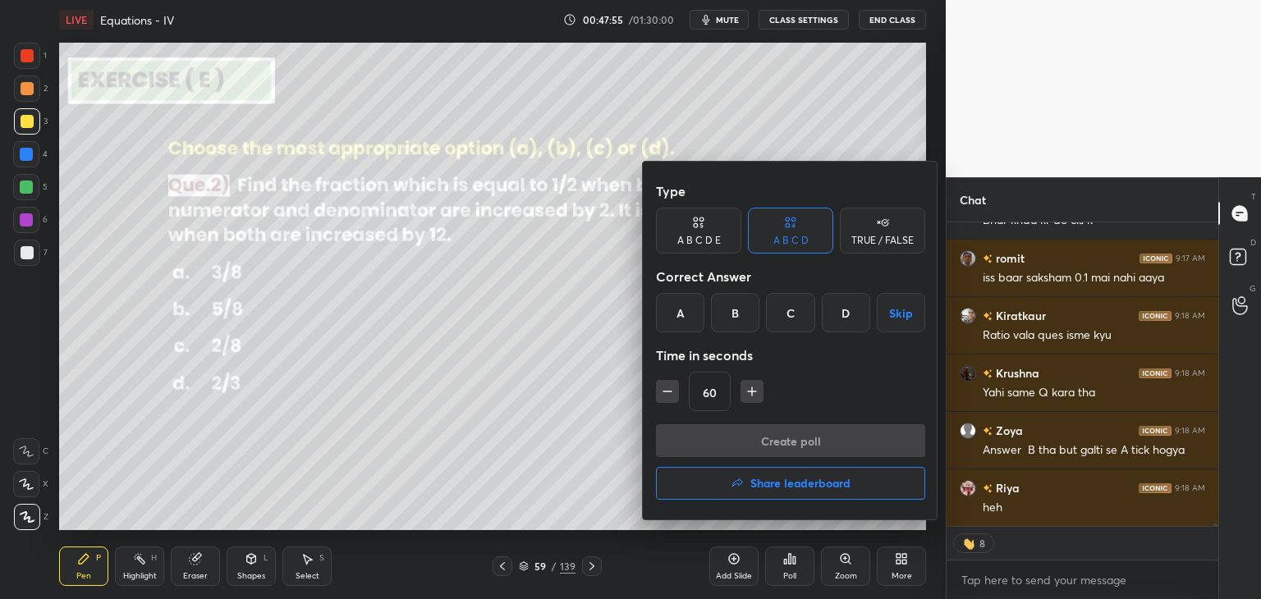
click at [688, 318] on div "A" at bounding box center [680, 312] width 48 height 39
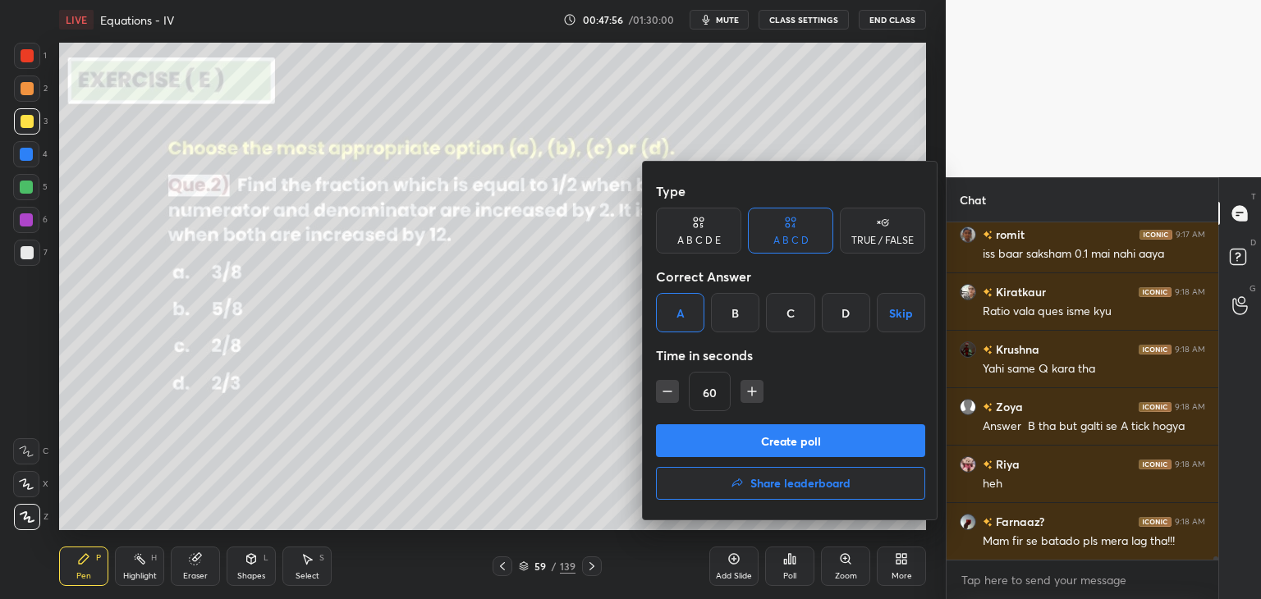
scroll to position [5, 5]
click at [708, 437] on button "Create poll" at bounding box center [790, 440] width 269 height 33
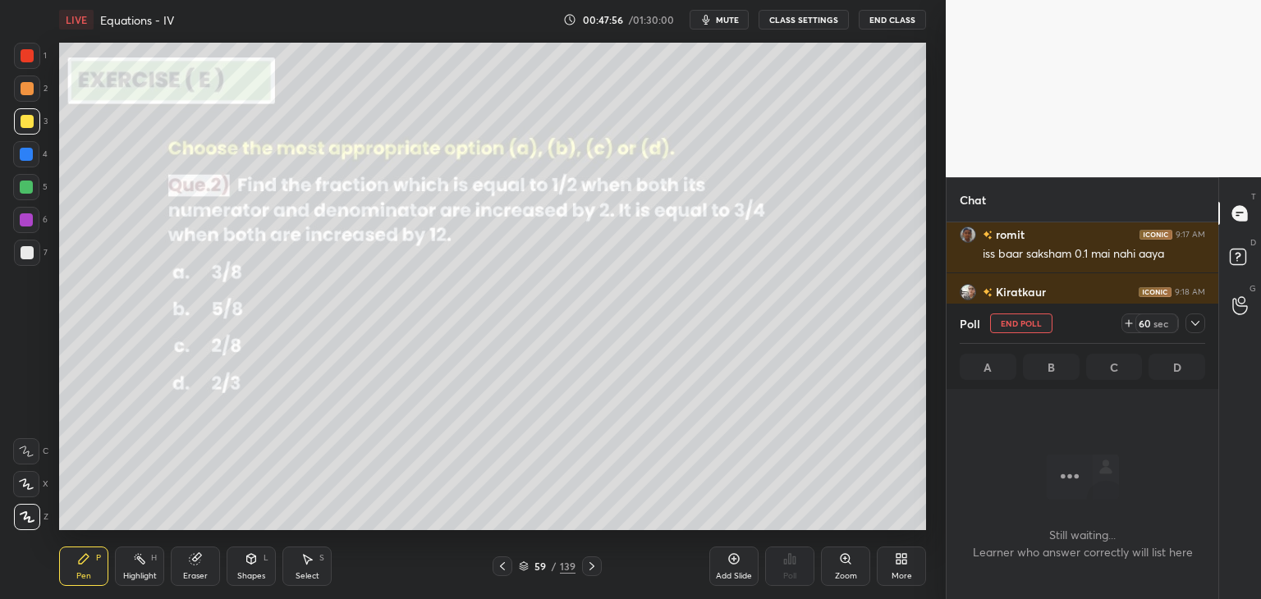
scroll to position [6, 5]
click at [1196, 317] on icon at bounding box center [1194, 323] width 13 height 13
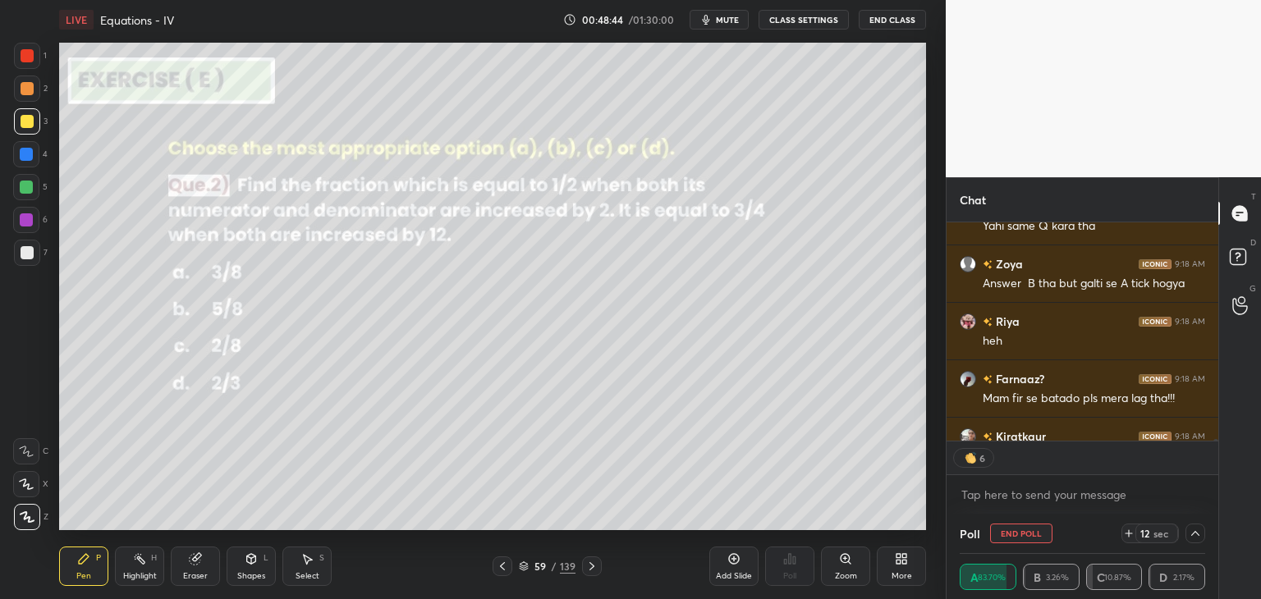
scroll to position [34083, 0]
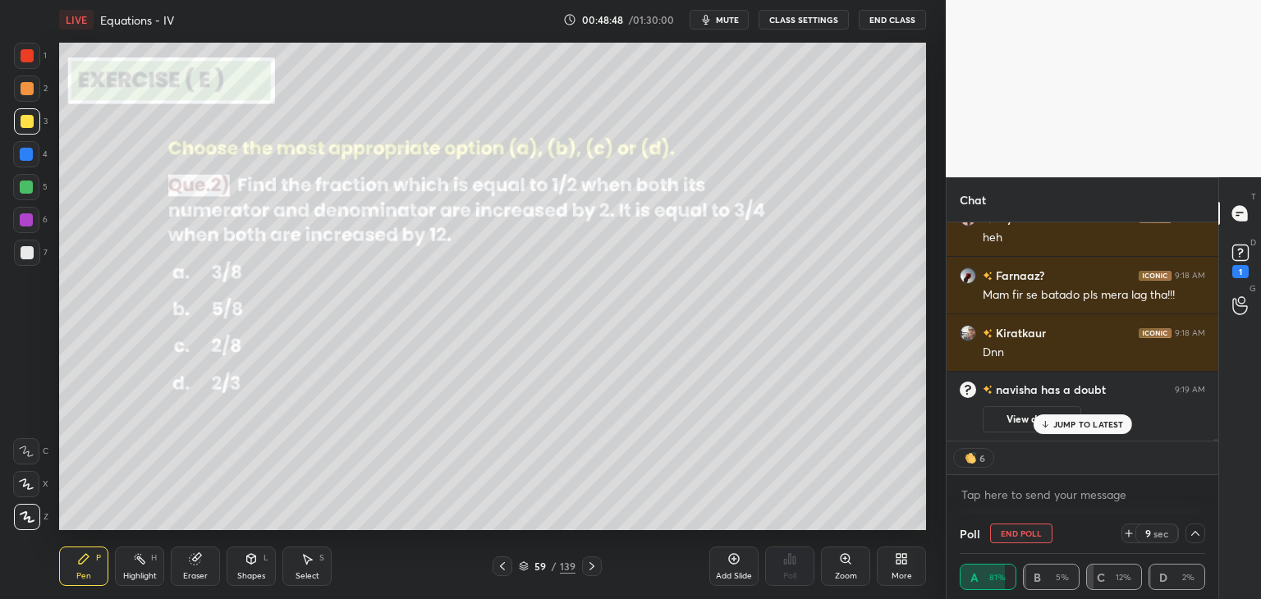
click at [991, 423] on button "View doubt" at bounding box center [1031, 419] width 98 height 26
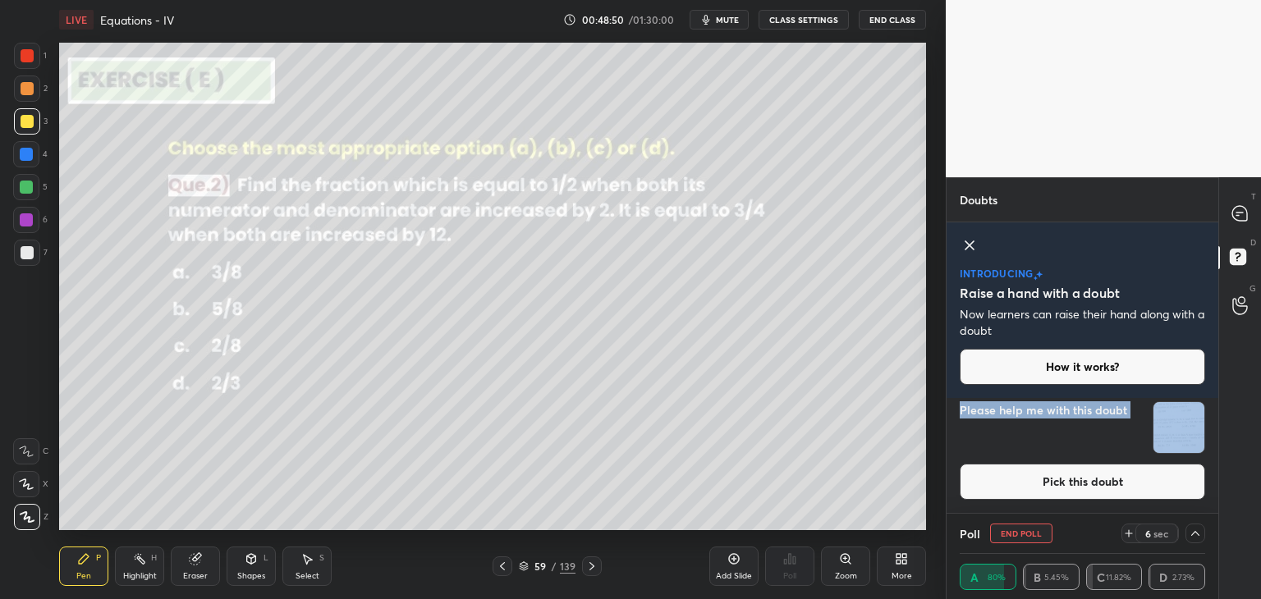
scroll to position [16, 0]
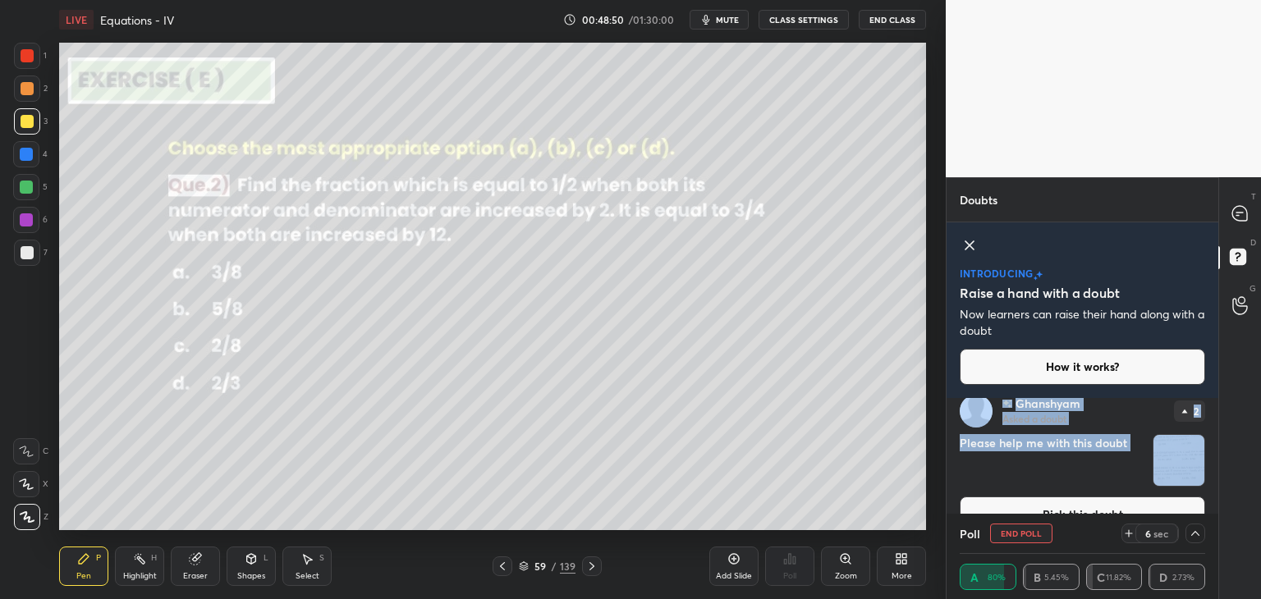
drag, startPoint x: 1211, startPoint y: 420, endPoint x: 1215, endPoint y: 402, distance: 18.4
click at [1215, 402] on div "[PERSON_NAME] Asked a doubt 2 Please help me with this doubt Pick this doubt Av…" at bounding box center [1082, 456] width 272 height 116
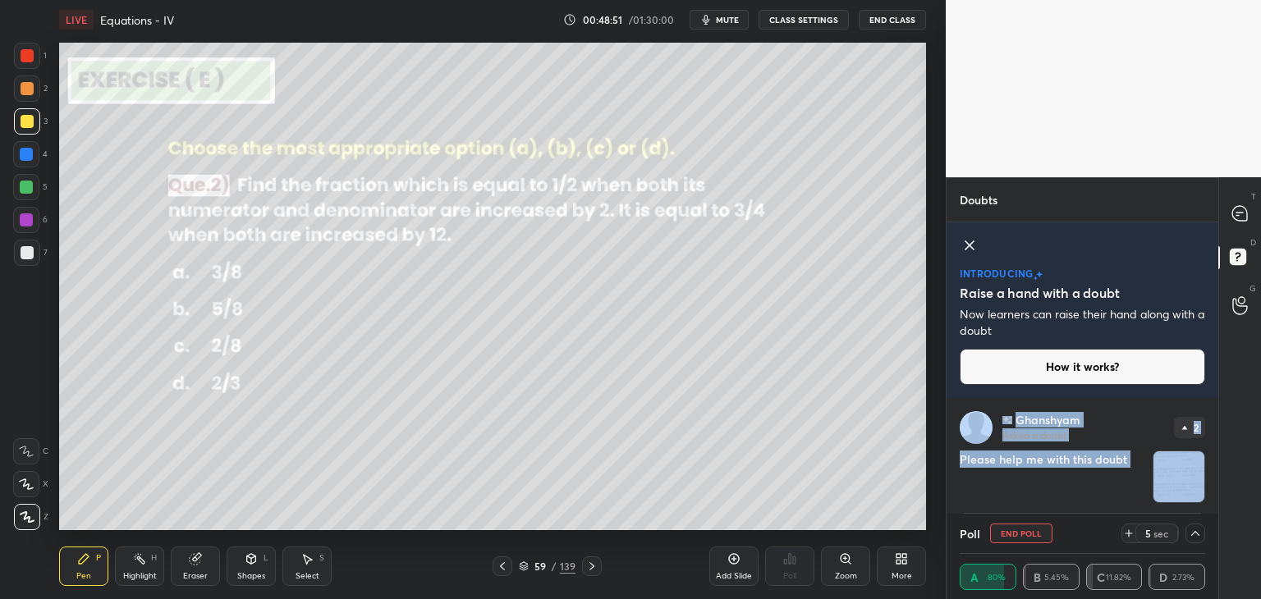
drag, startPoint x: 1218, startPoint y: 414, endPoint x: 1218, endPoint y: 428, distance: 14.0
click at [1218, 428] on div "T Messages (T) D Doubts (D) G Raise Hand (G)" at bounding box center [1239, 388] width 43 height 422
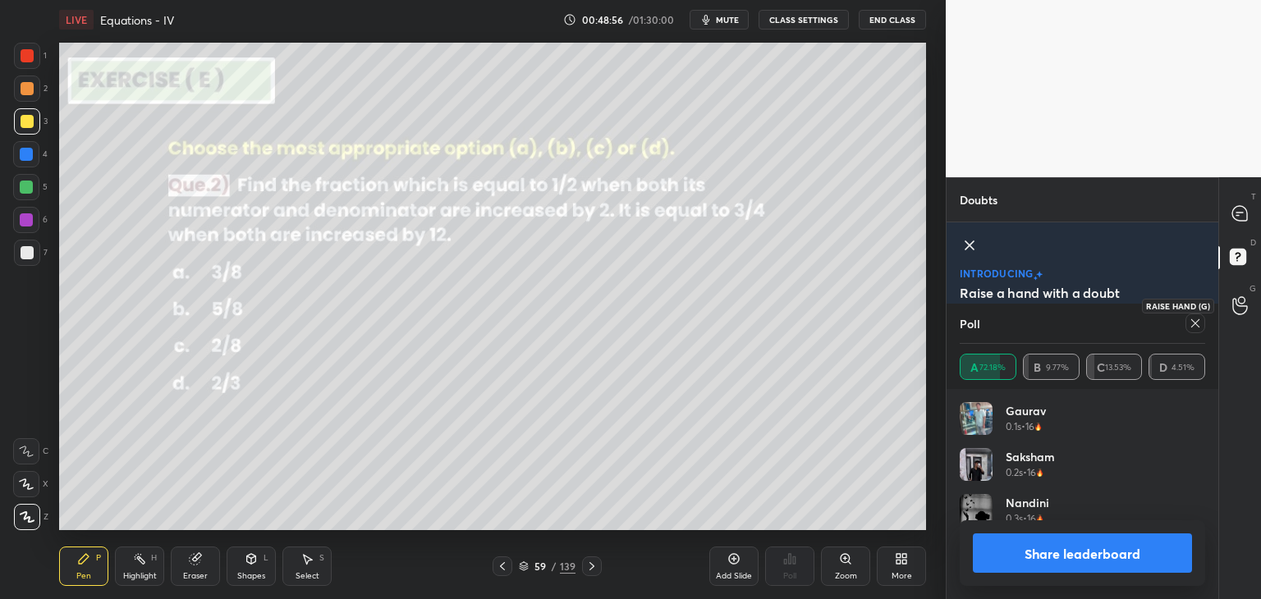
scroll to position [192, 240]
drag, startPoint x: 1243, startPoint y: 217, endPoint x: 1243, endPoint y: 231, distance: 14.0
click at [1245, 217] on icon at bounding box center [1239, 213] width 15 height 15
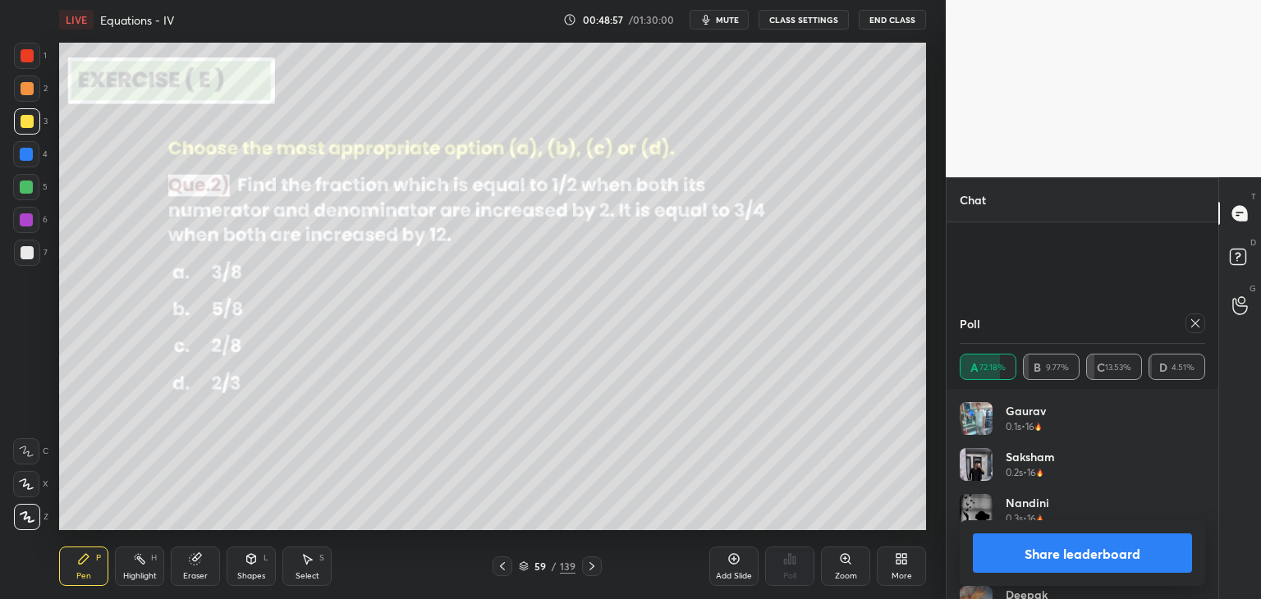
scroll to position [247, 267]
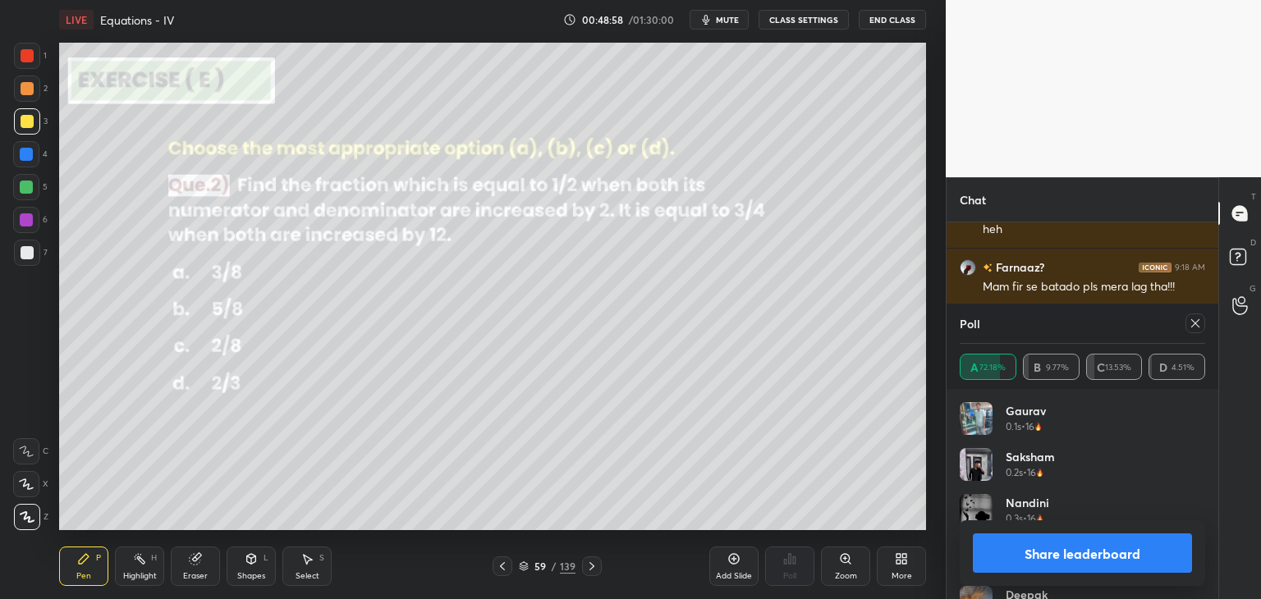
click at [1034, 551] on button "Share leaderboard" at bounding box center [1081, 552] width 219 height 39
type textarea "x"
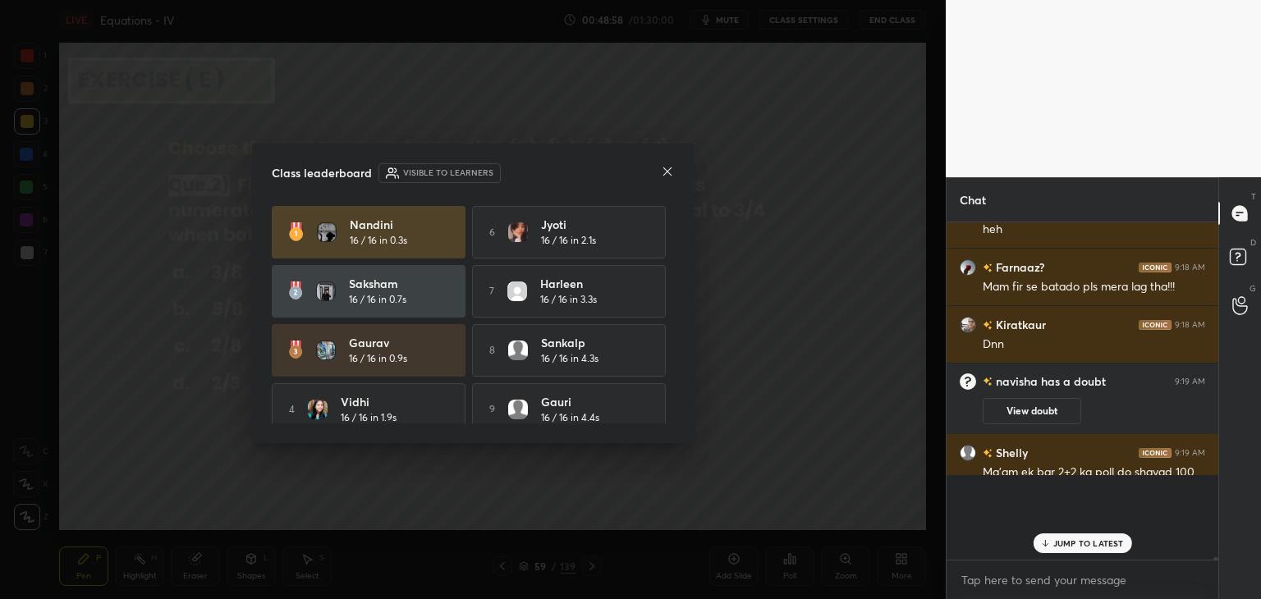
scroll to position [5, 5]
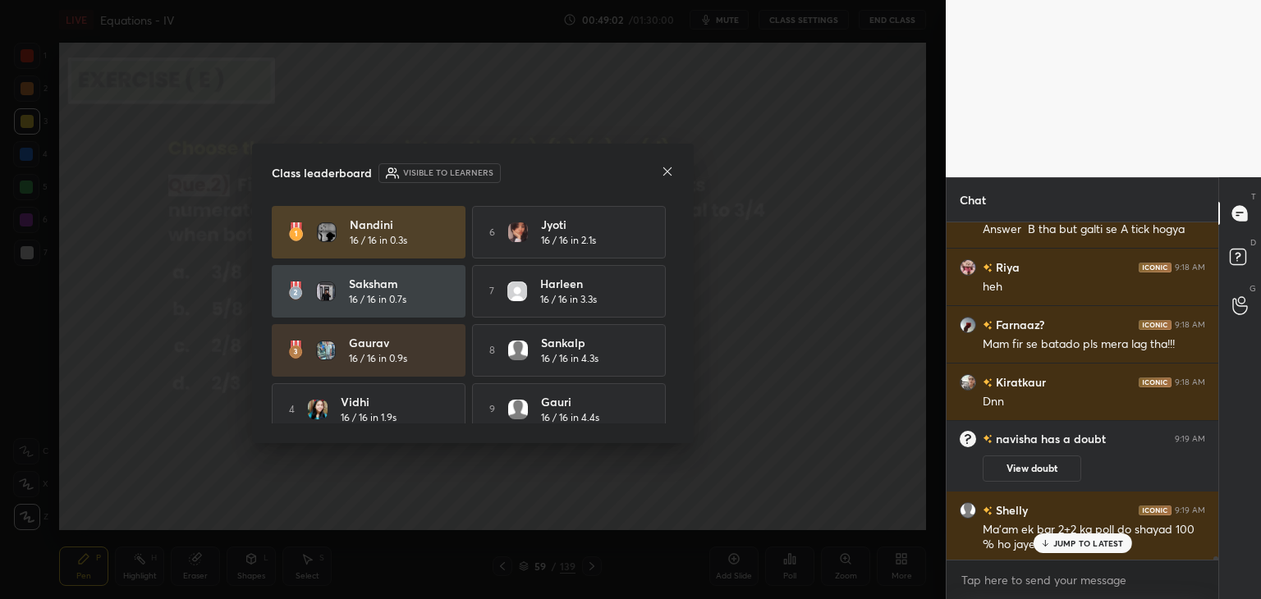
click at [665, 172] on icon at bounding box center [667, 171] width 8 height 8
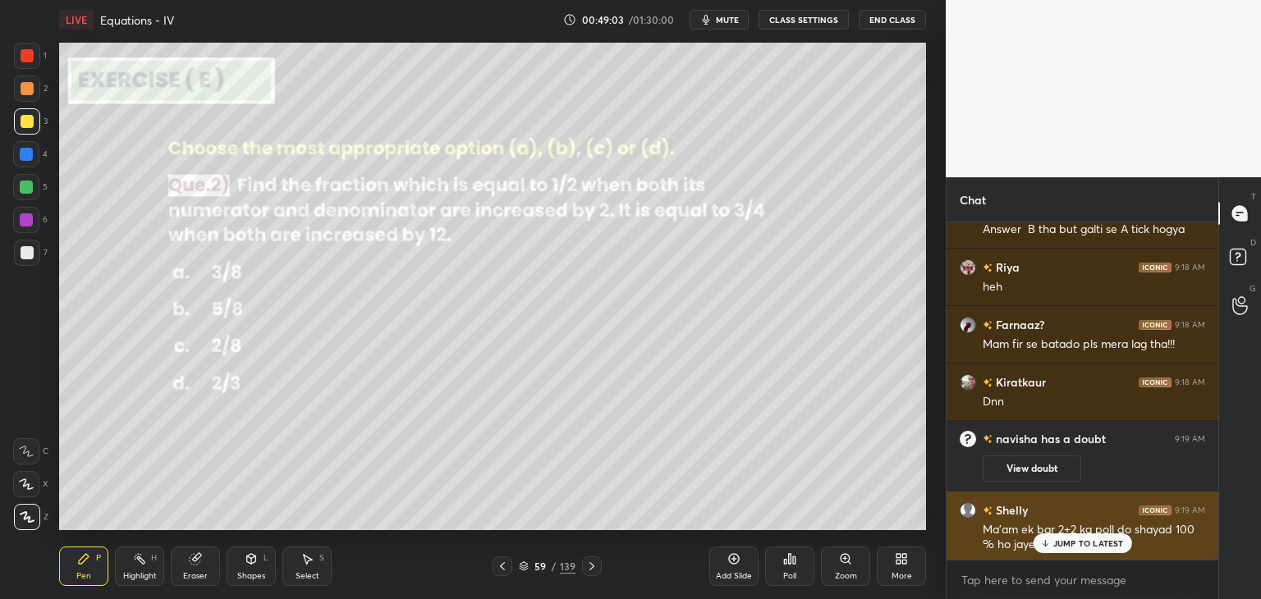
click at [1069, 542] on p "JUMP TO LATEST" at bounding box center [1088, 543] width 71 height 10
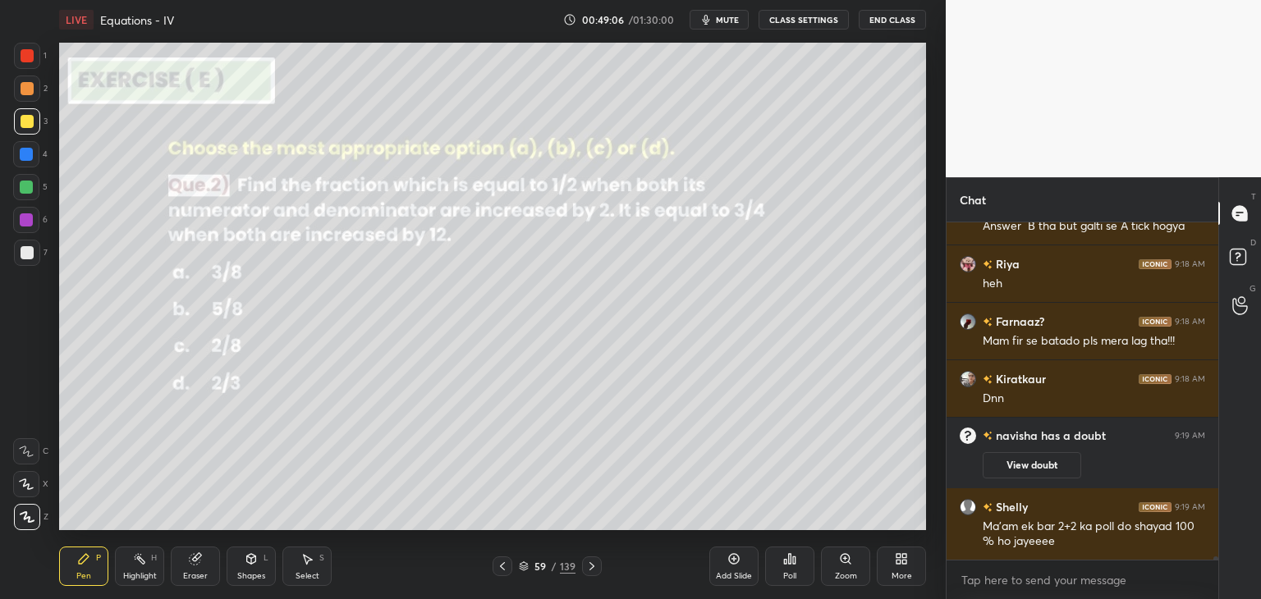
click at [748, 570] on div "Add Slide" at bounding box center [733, 566] width 49 height 39
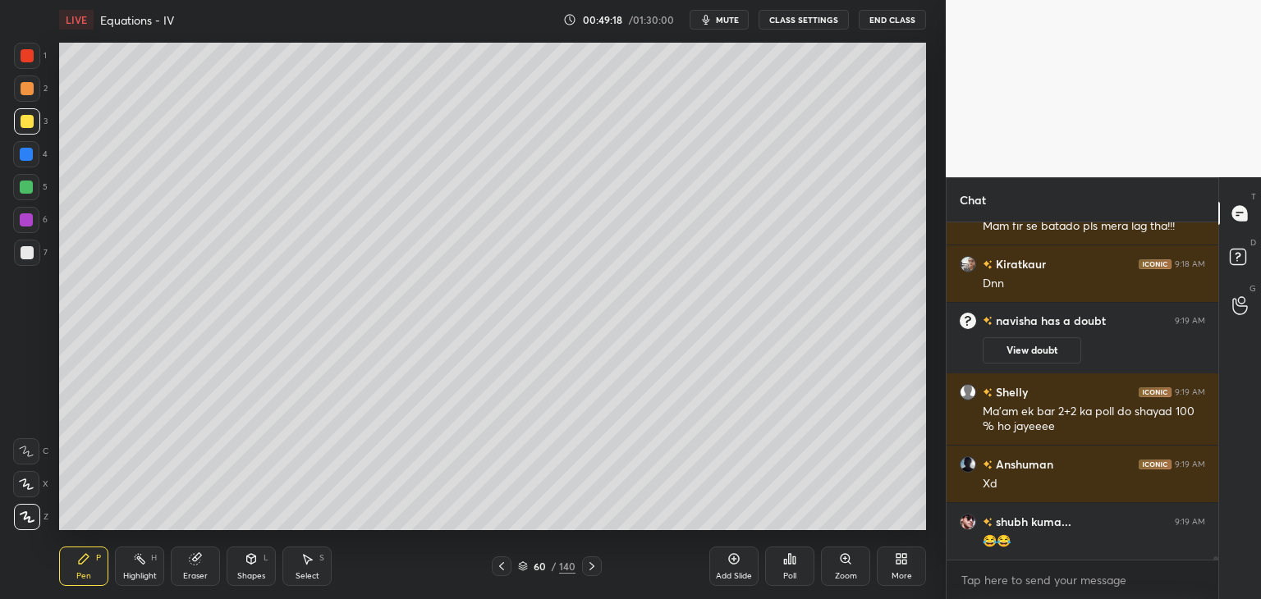
click at [781, 570] on div "Poll" at bounding box center [789, 566] width 49 height 39
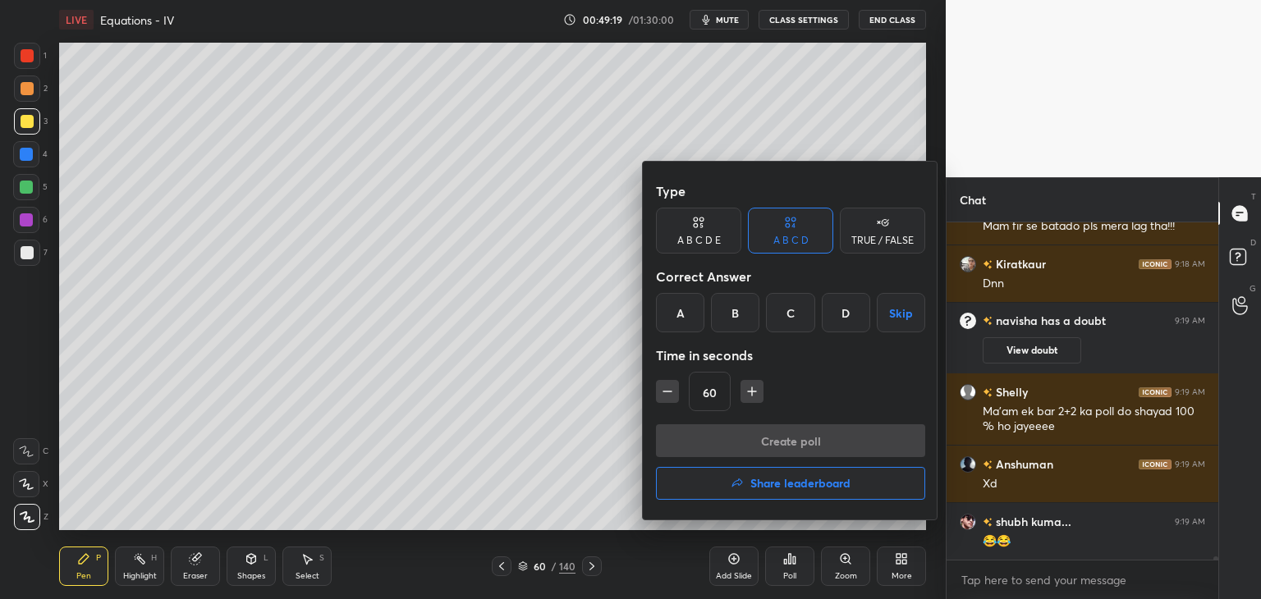
click at [675, 390] on button "button" at bounding box center [667, 391] width 23 height 23
click at [672, 389] on icon "button" at bounding box center [667, 391] width 16 height 16
click at [672, 391] on icon "button" at bounding box center [667, 391] width 16 height 16
type input "15"
click at [674, 390] on div "15" at bounding box center [790, 391] width 269 height 39
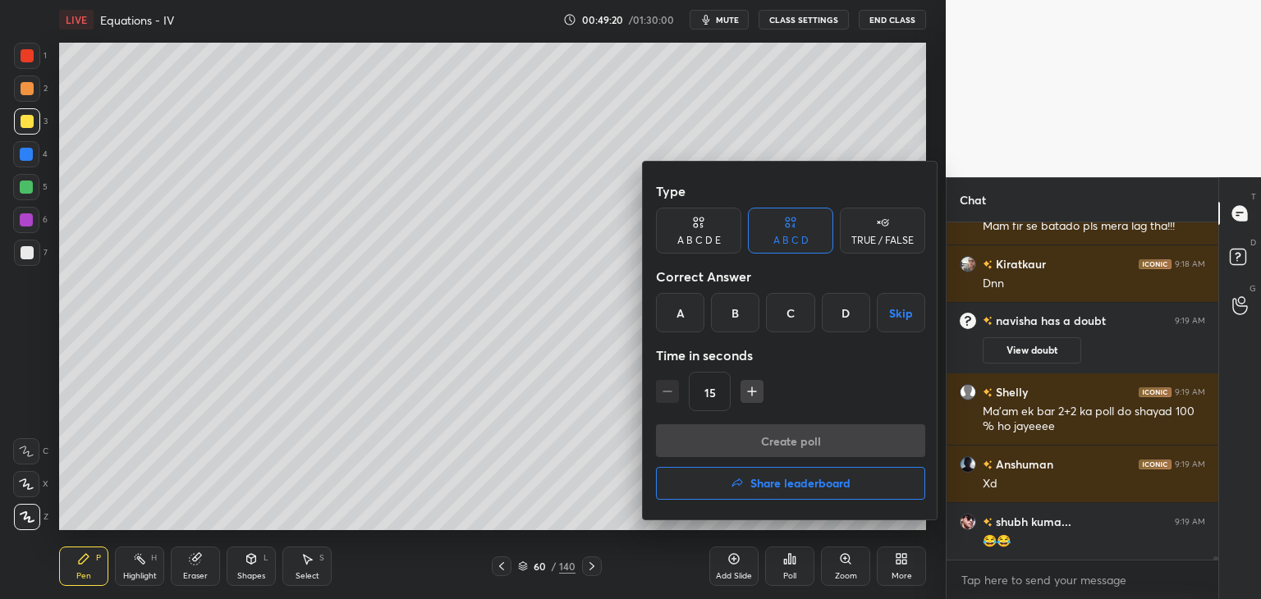
click at [675, 389] on div "15" at bounding box center [790, 391] width 269 height 39
click at [675, 387] on div "15" at bounding box center [790, 391] width 269 height 39
click at [673, 385] on div "15" at bounding box center [790, 391] width 269 height 39
drag, startPoint x: 674, startPoint y: 385, endPoint x: 693, endPoint y: 379, distance: 19.7
click at [673, 385] on div "15" at bounding box center [790, 391] width 269 height 39
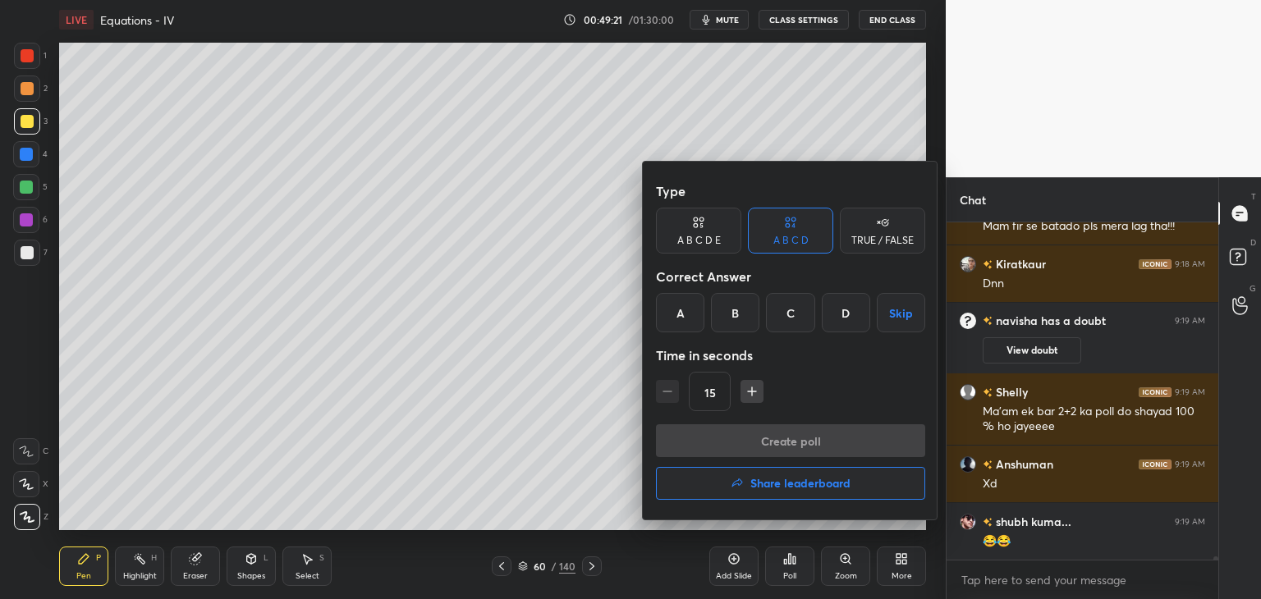
drag, startPoint x: 789, startPoint y: 320, endPoint x: 754, endPoint y: 406, distance: 93.1
click at [790, 319] on div "C" at bounding box center [790, 312] width 48 height 39
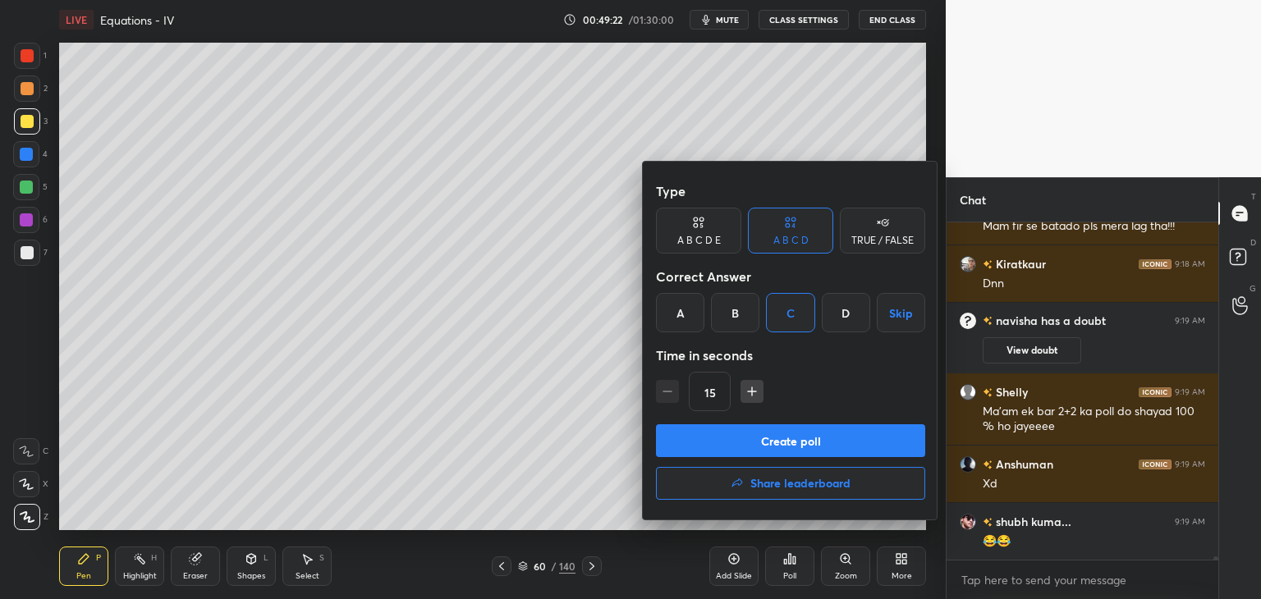
click at [719, 451] on button "Create poll" at bounding box center [790, 440] width 269 height 33
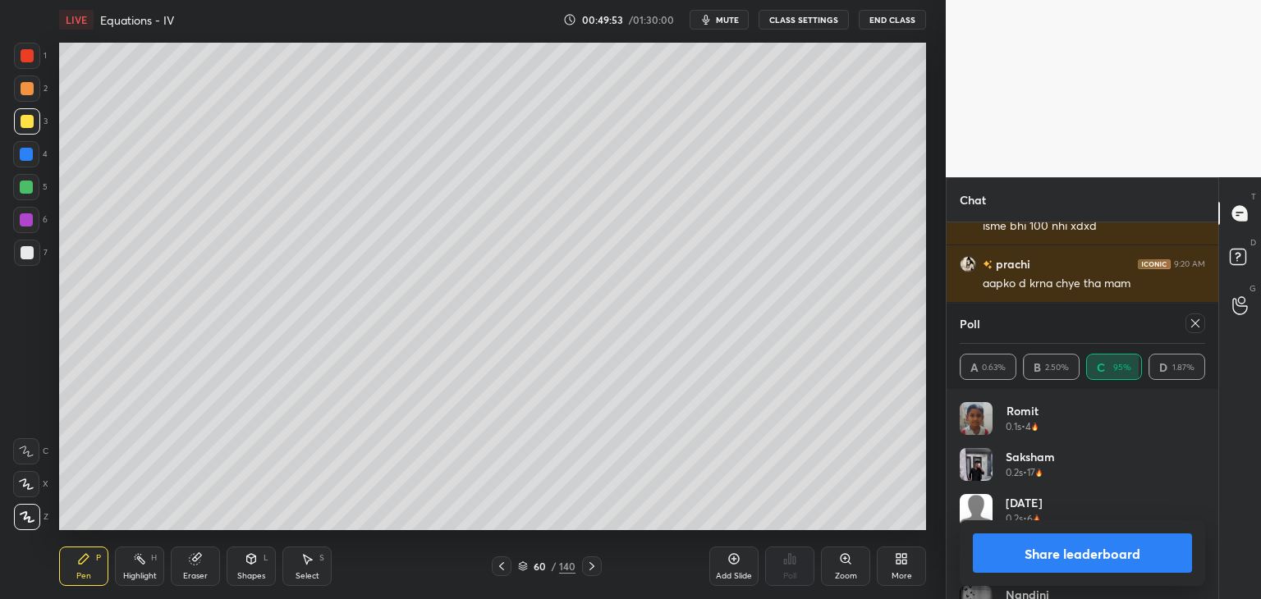
click at [1025, 559] on button "Share leaderboard" at bounding box center [1081, 552] width 219 height 39
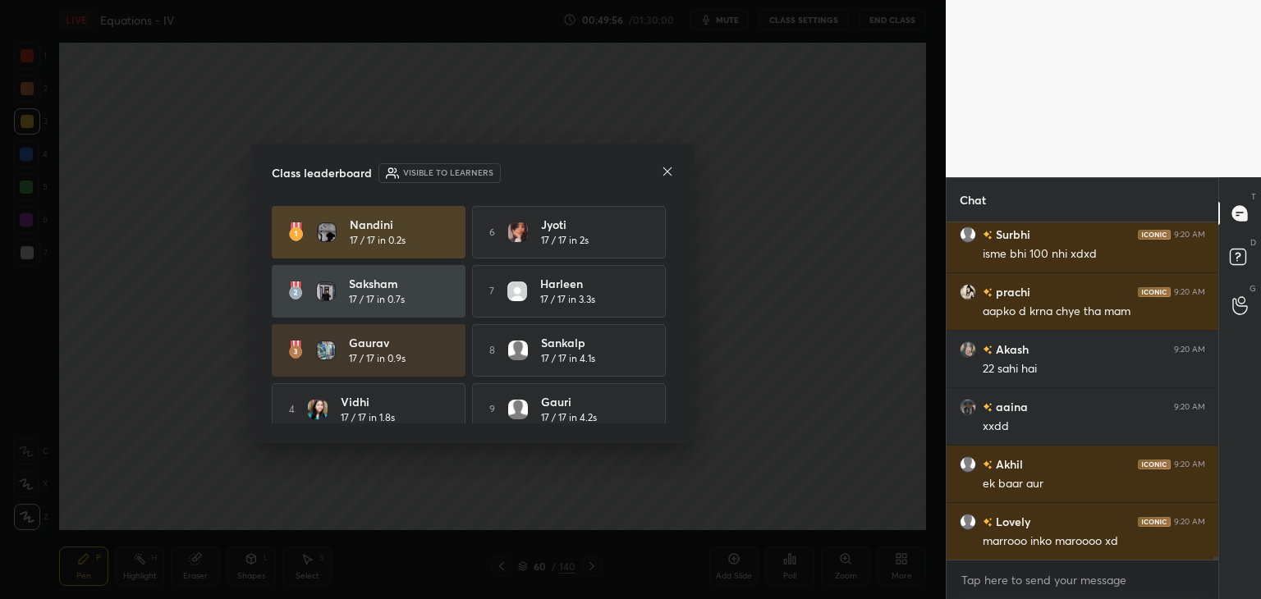
click at [657, 176] on div "Class leaderboard Visible to learners" at bounding box center [473, 173] width 402 height 20
click at [669, 169] on icon at bounding box center [667, 171] width 8 height 8
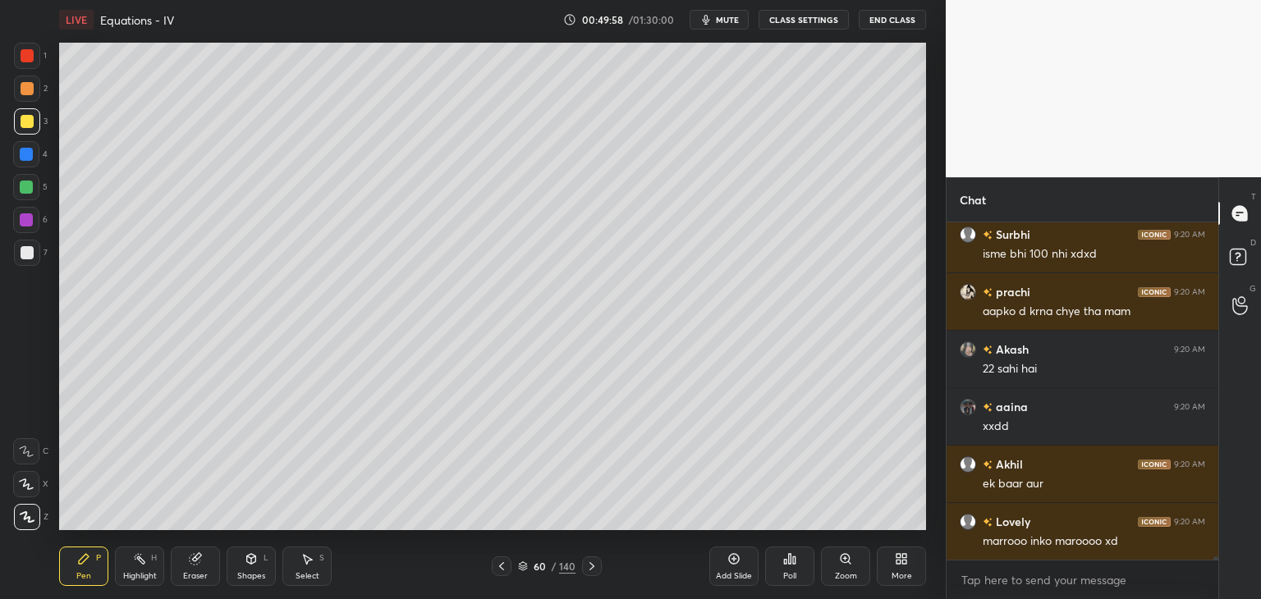
click at [315, 563] on div "Select S" at bounding box center [306, 566] width 49 height 39
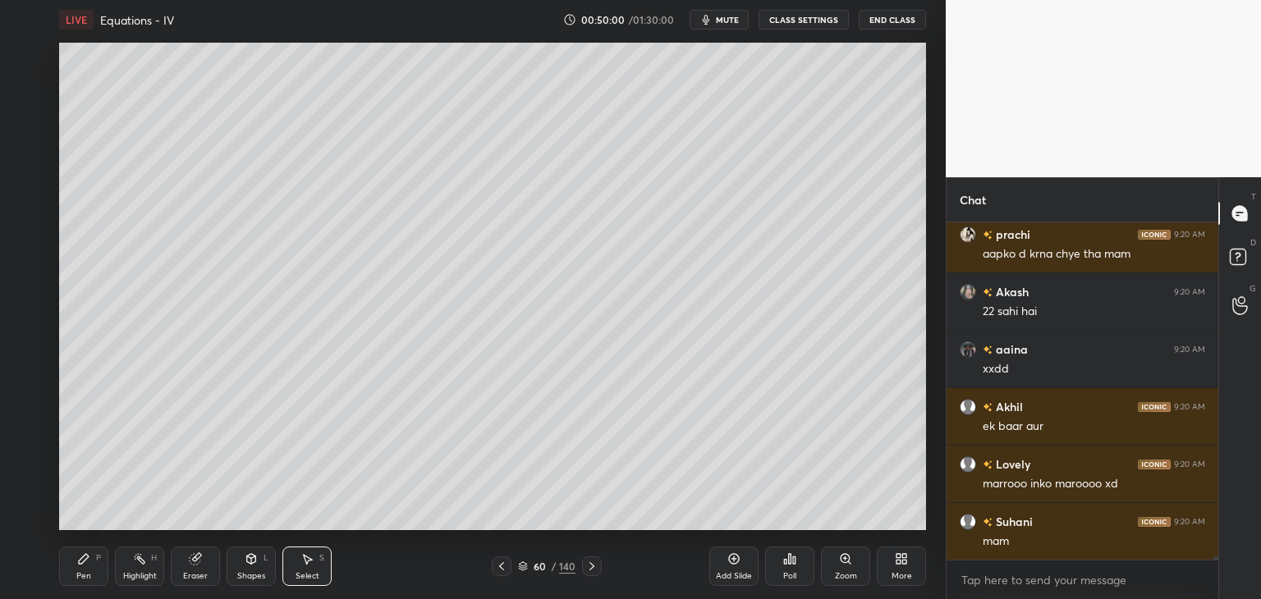
click at [191, 572] on div "Eraser" at bounding box center [195, 576] width 25 height 8
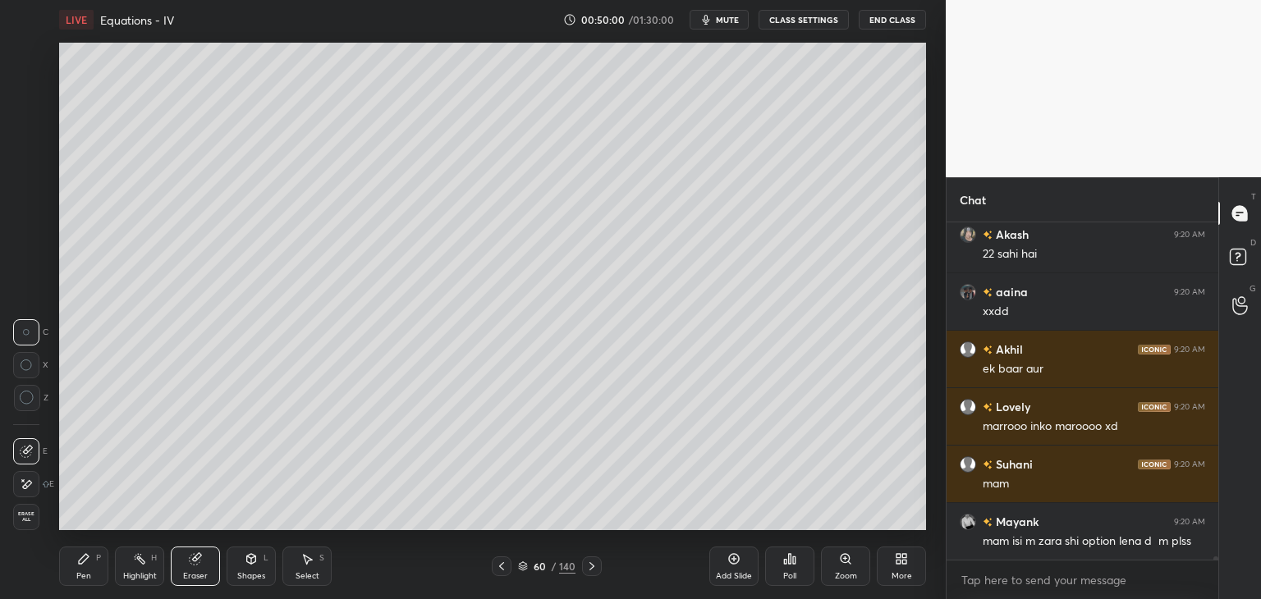
click at [30, 518] on span "Erase all" at bounding box center [26, 516] width 25 height 11
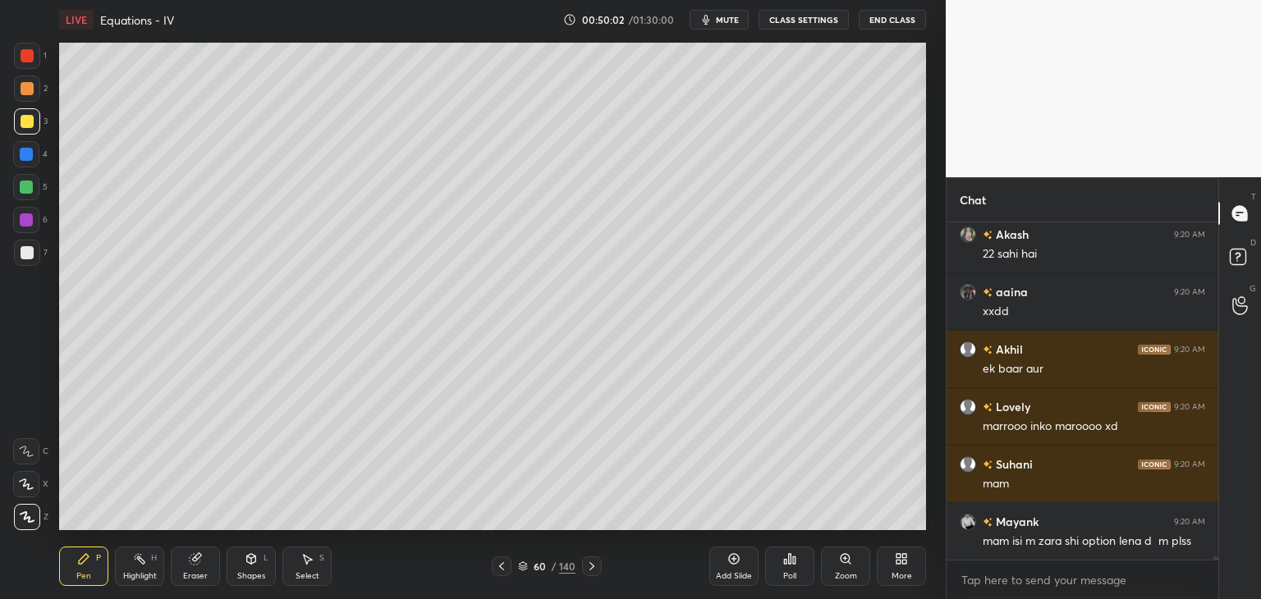
click at [501, 567] on icon at bounding box center [501, 566] width 13 height 13
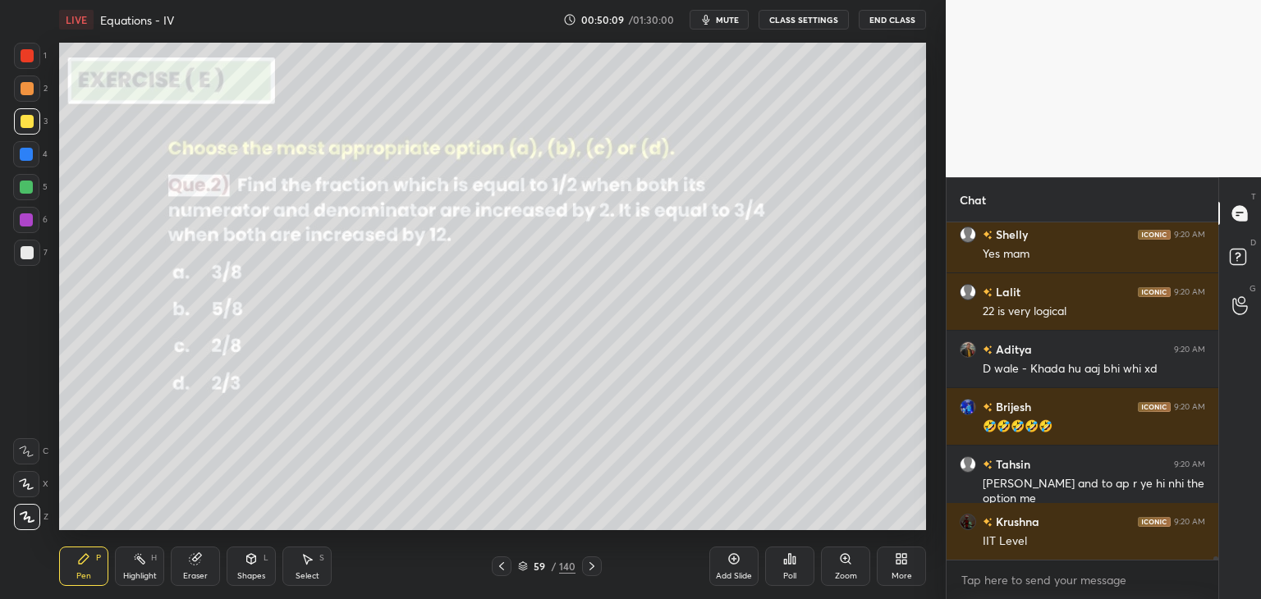
click at [95, 567] on div "Pen P" at bounding box center [83, 566] width 49 height 39
click at [33, 114] on div at bounding box center [27, 121] width 26 height 26
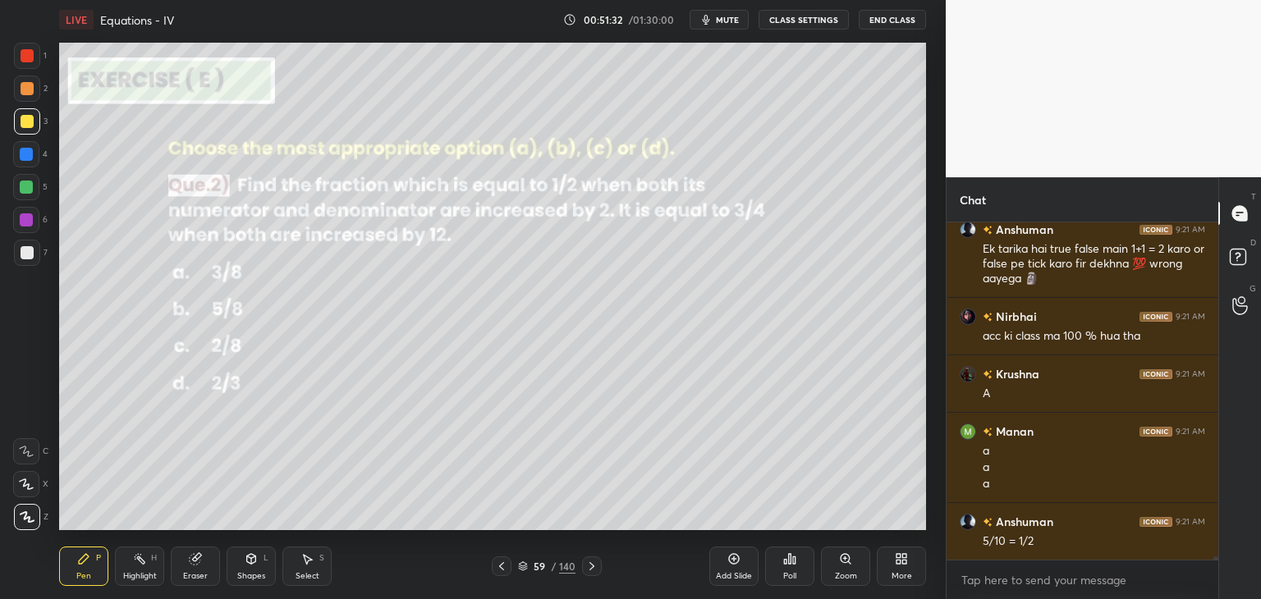
scroll to position [6, 5]
drag, startPoint x: 293, startPoint y: 576, endPoint x: 343, endPoint y: 540, distance: 61.7
click at [295, 575] on div "Select S" at bounding box center [306, 566] width 49 height 39
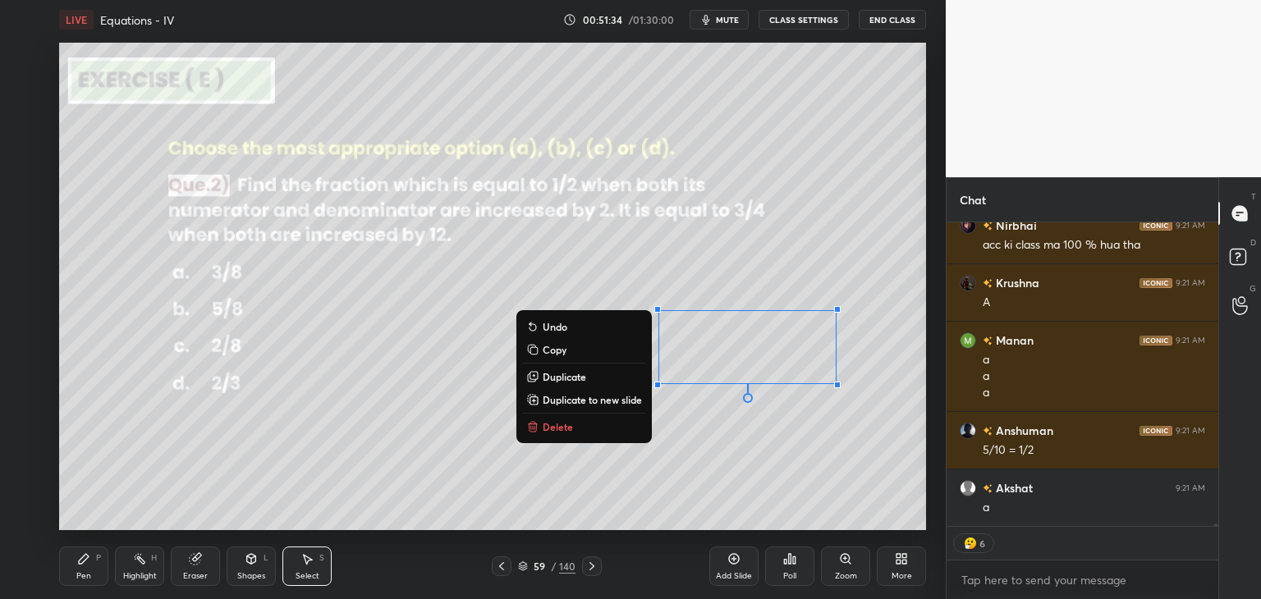
drag, startPoint x: 656, startPoint y: 290, endPoint x: 876, endPoint y: 389, distance: 242.1
click at [938, 428] on div "1 2 3 4 5 6 7 C X Z C X Z E E Erase all H H LIVE Equations - IV 00:51:34 / 01:3…" at bounding box center [472, 299] width 945 height 599
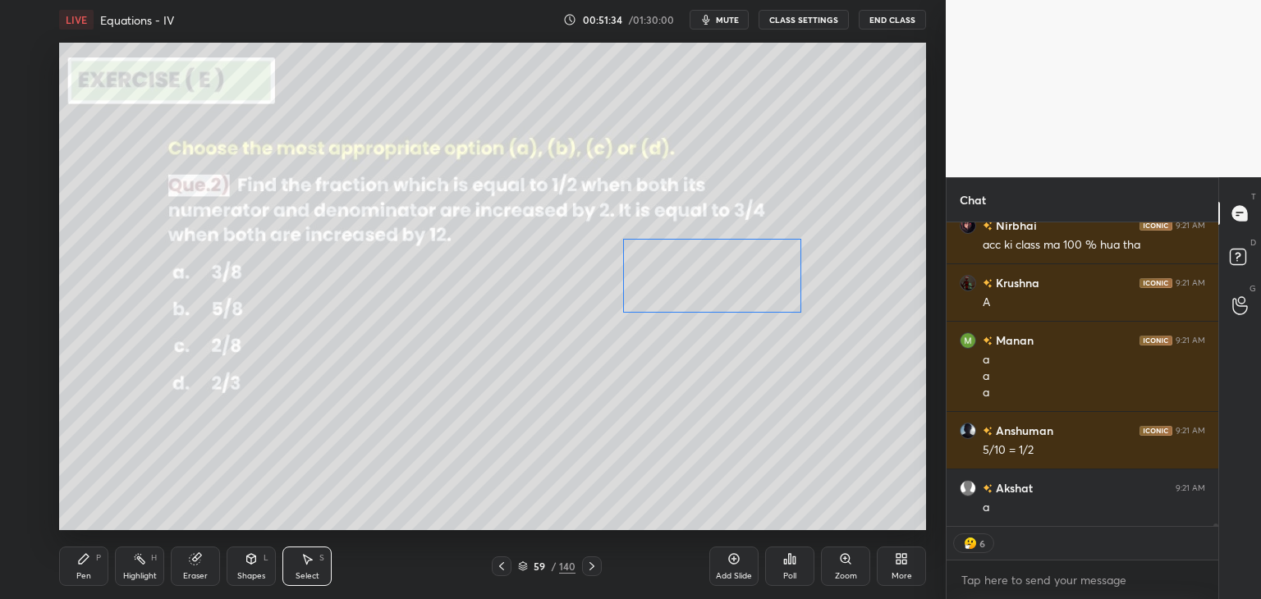
drag, startPoint x: 763, startPoint y: 350, endPoint x: 731, endPoint y: 289, distance: 69.4
click at [732, 286] on div "0 ° Undo Copy Duplicate Duplicate to new slide Delete" at bounding box center [492, 286] width 867 height 487
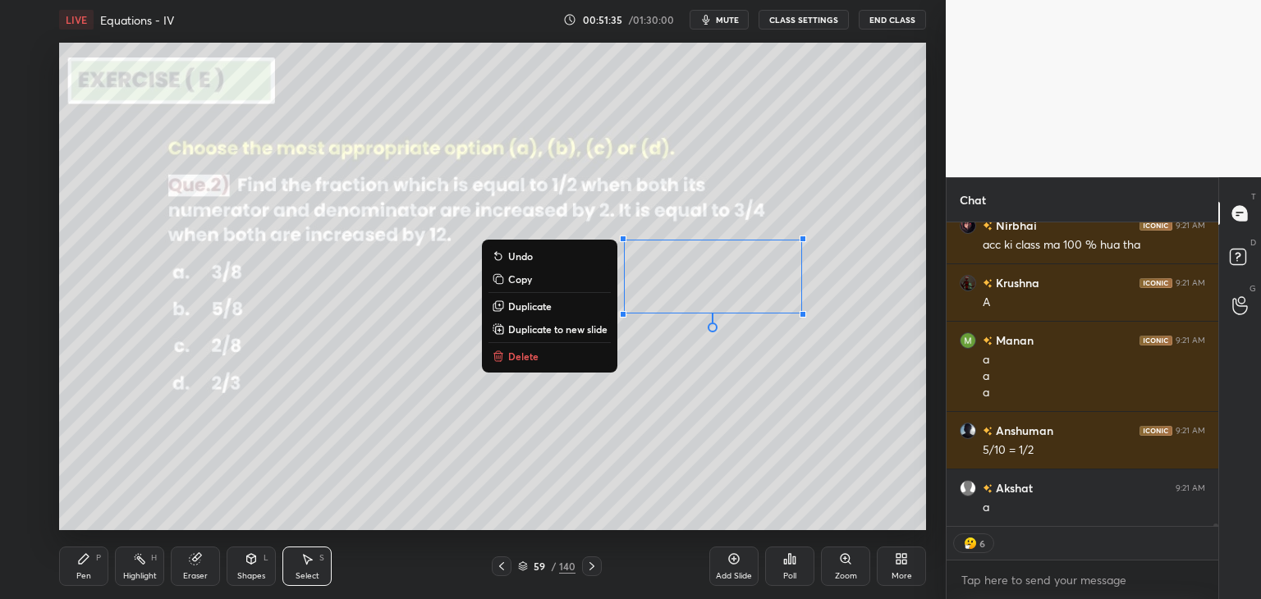
click at [561, 432] on div "0 ° Undo Copy Duplicate Duplicate to new slide Delete" at bounding box center [492, 286] width 867 height 487
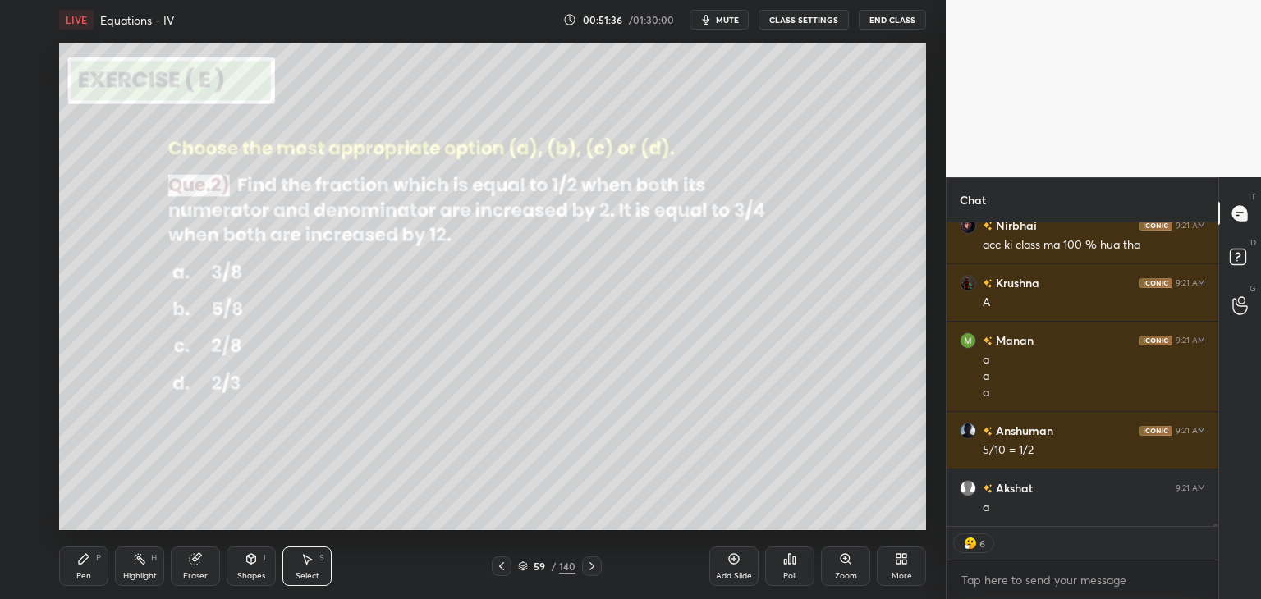
click at [84, 572] on div "Pen" at bounding box center [83, 576] width 15 height 8
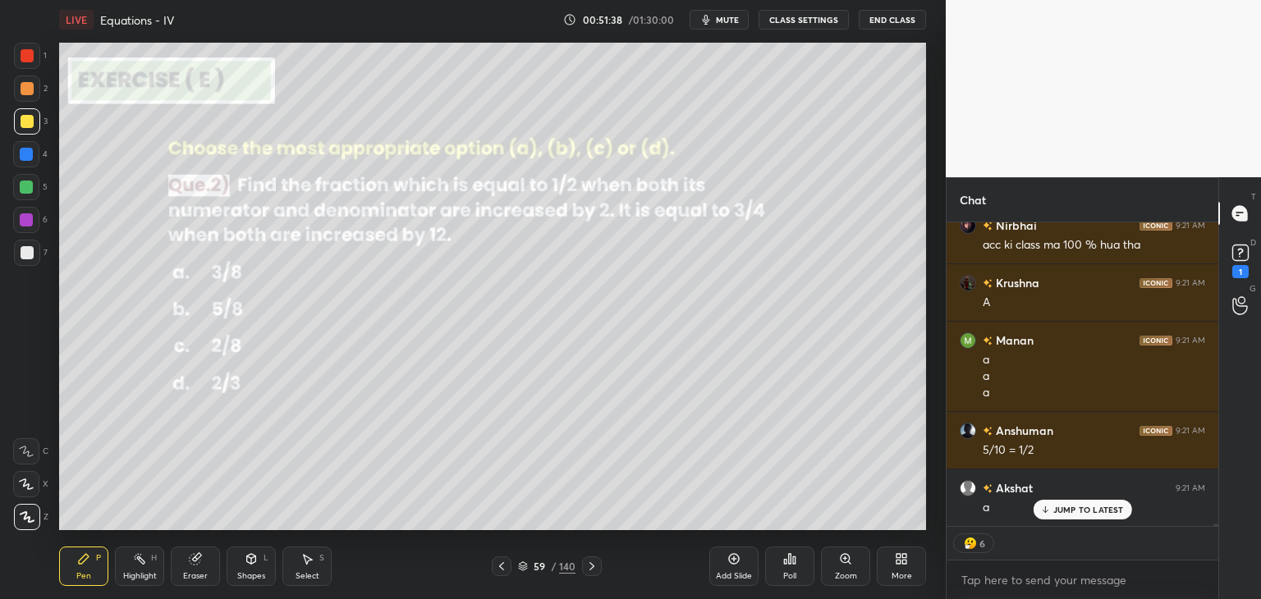
scroll to position [35869, 0]
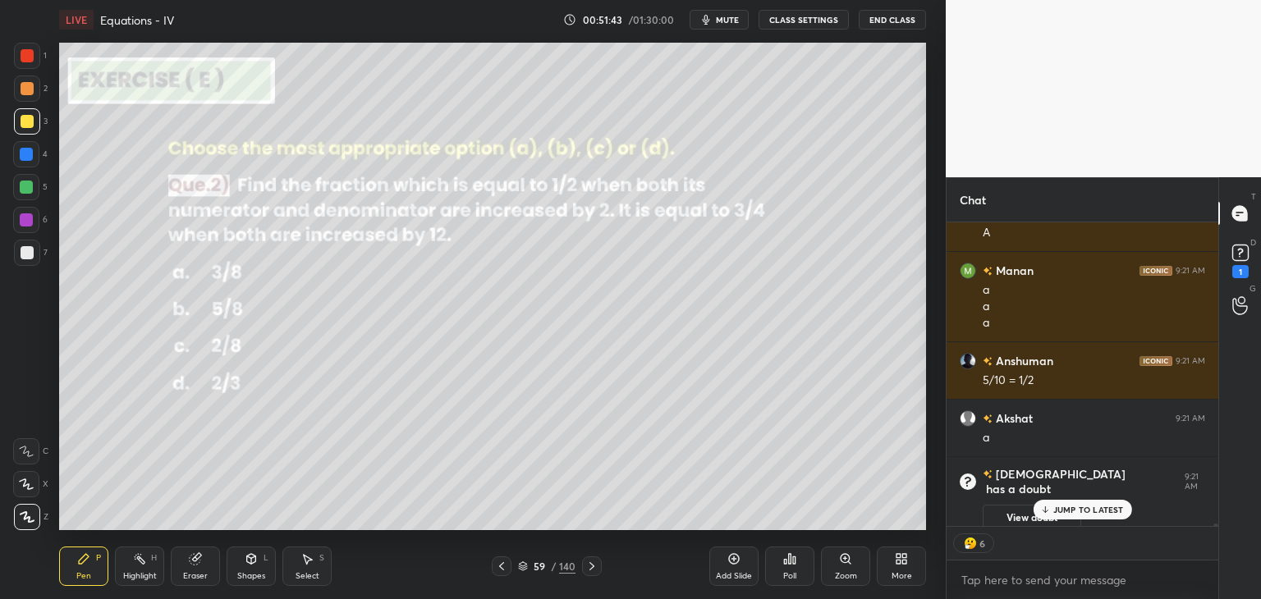
type textarea "x"
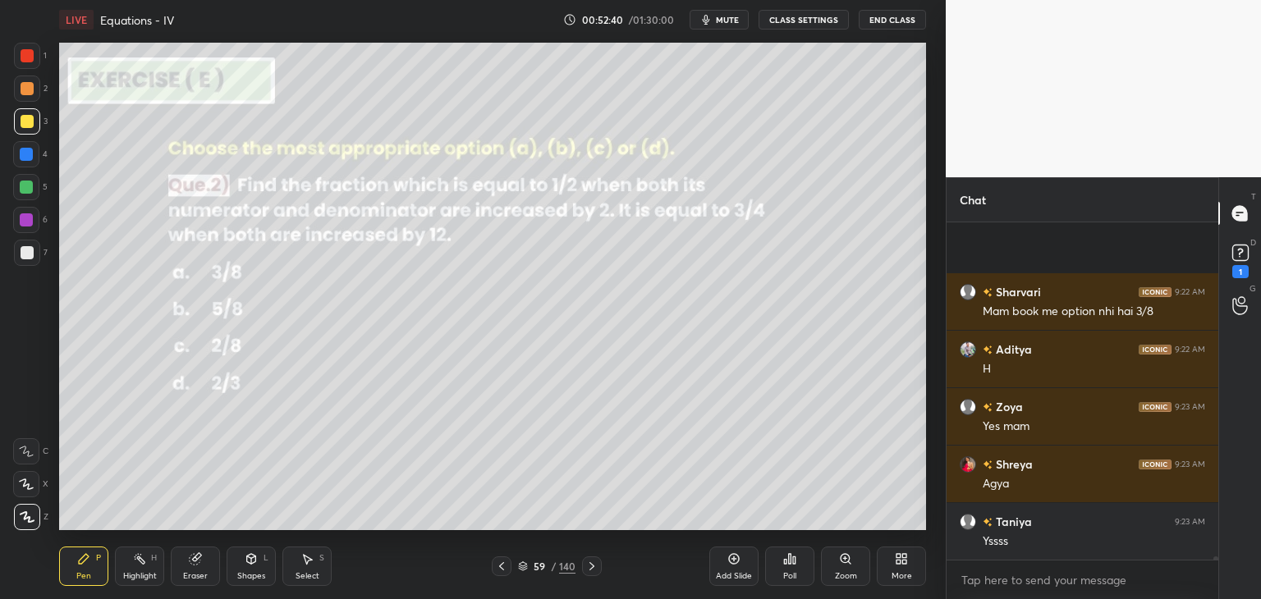
scroll to position [36434, 0]
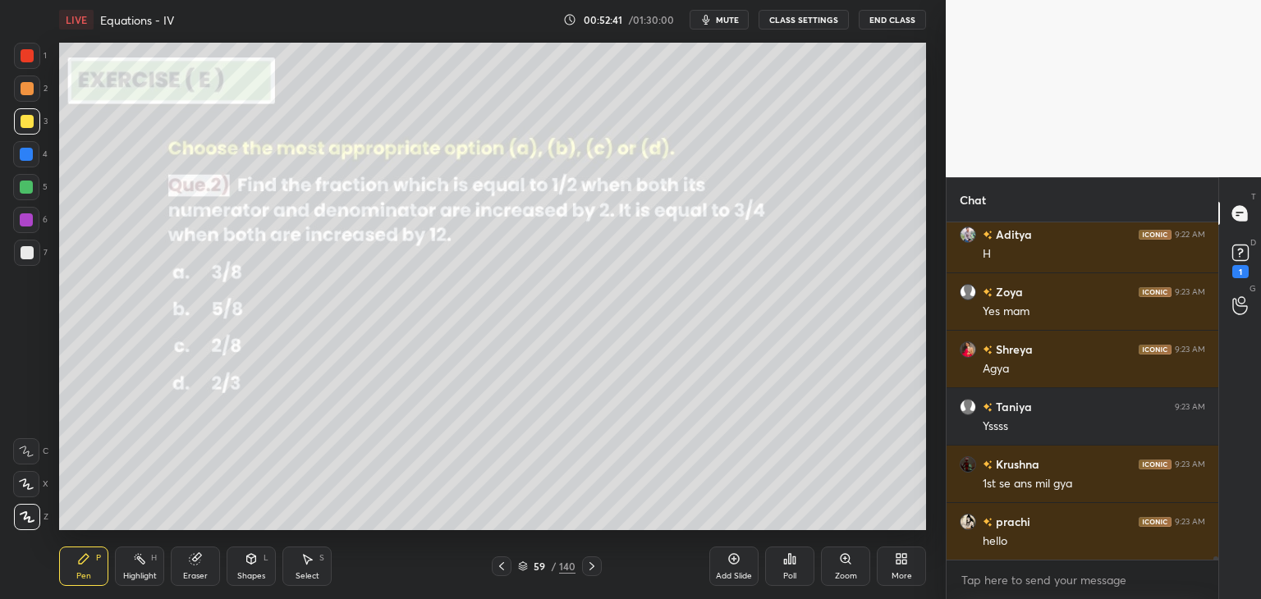
click at [585, 565] on icon at bounding box center [591, 566] width 13 height 13
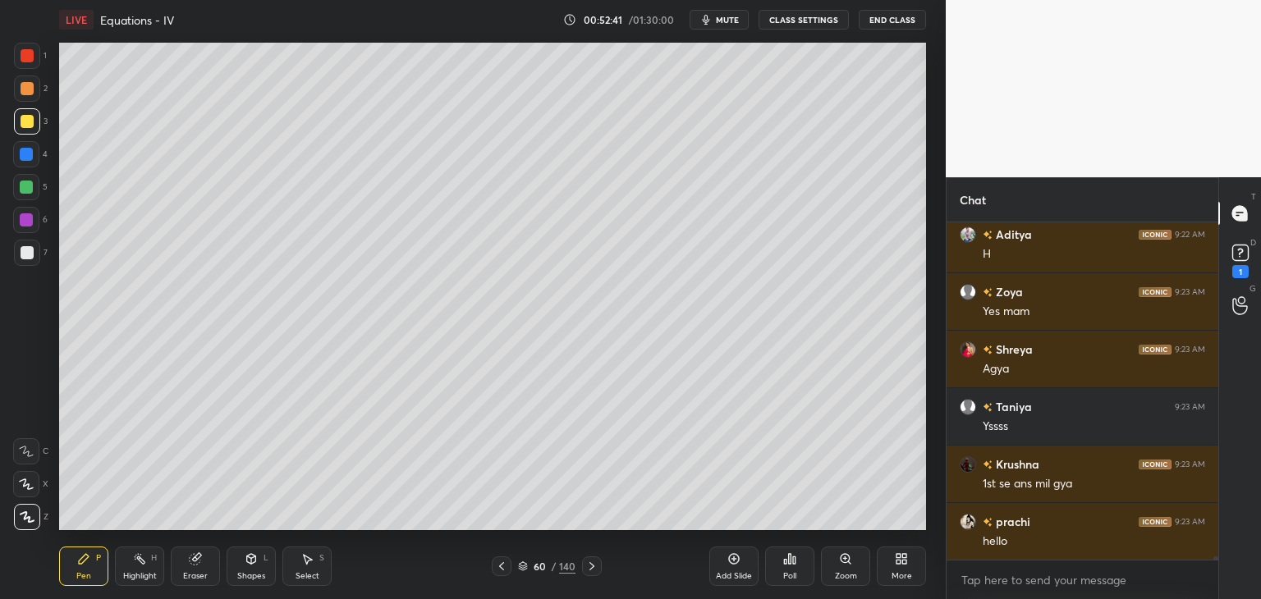
click at [587, 565] on icon at bounding box center [591, 566] width 13 height 13
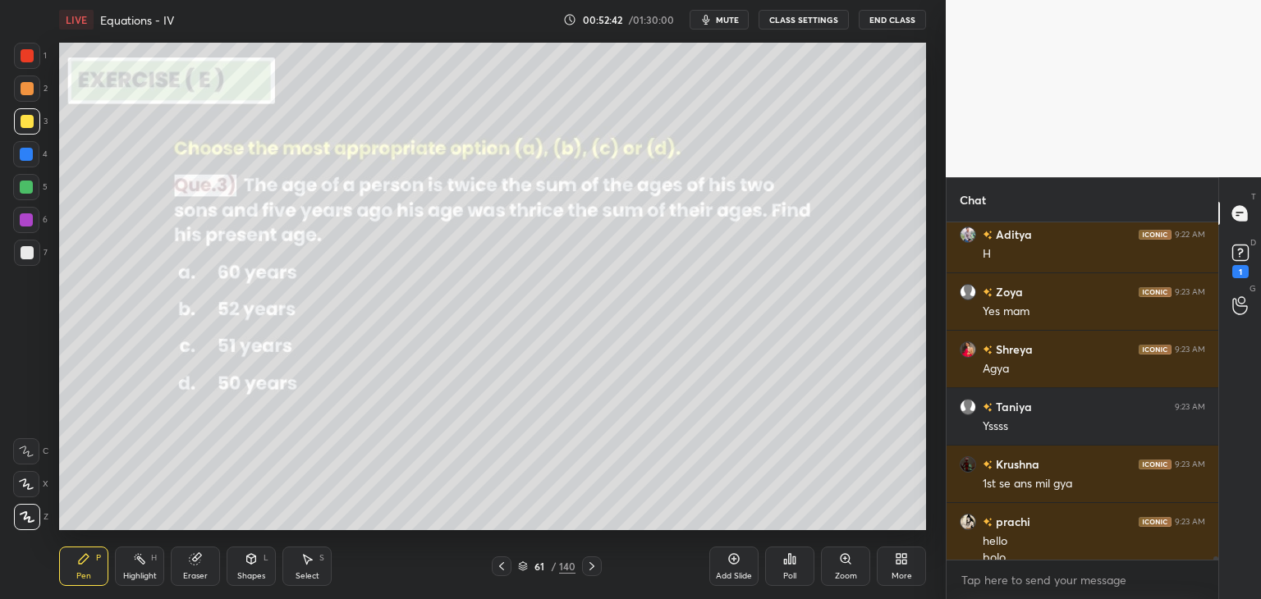
scroll to position [36450, 0]
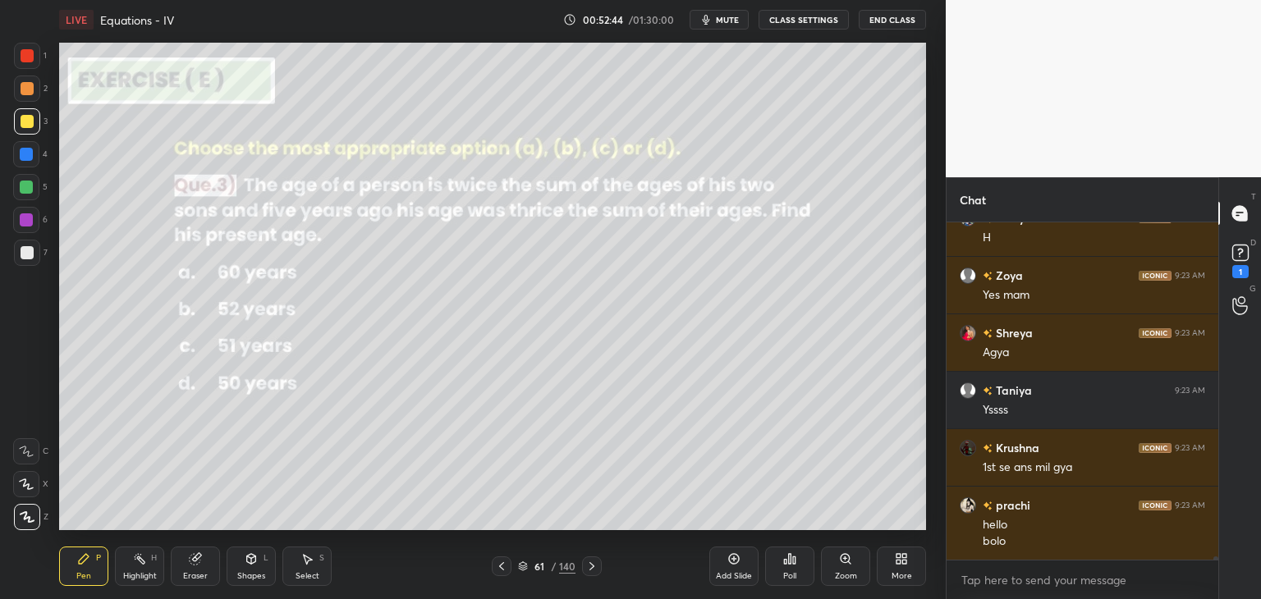
click at [788, 572] on div "Poll" at bounding box center [789, 576] width 13 height 8
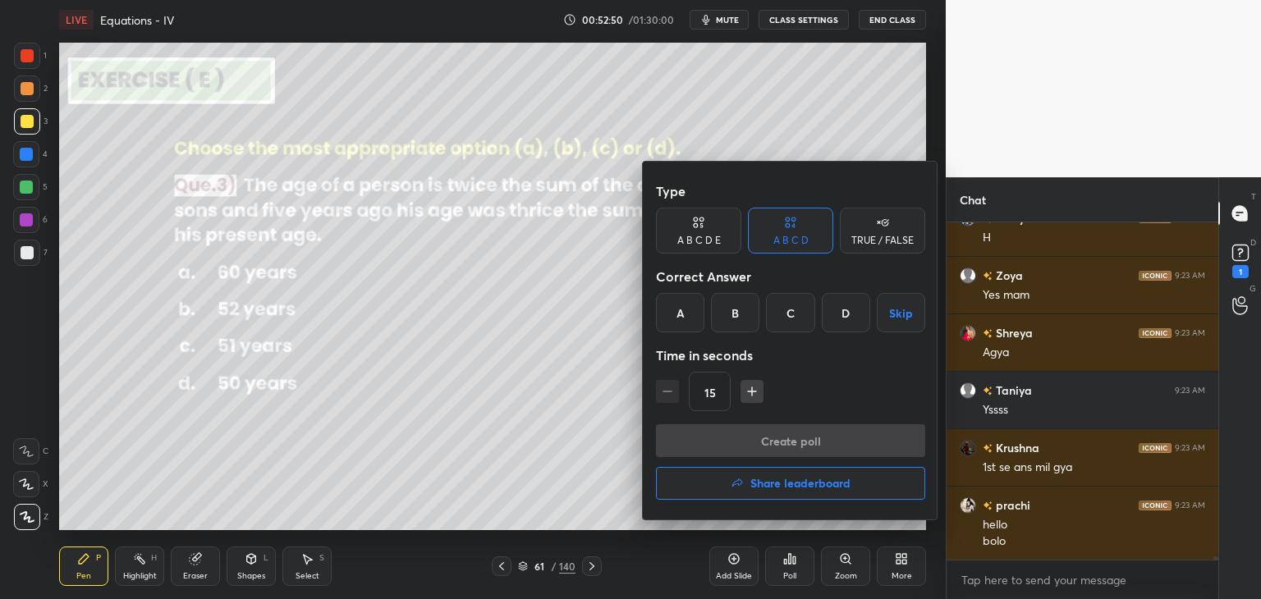
click at [753, 391] on icon "button" at bounding box center [752, 391] width 16 height 16
click at [752, 393] on icon "button" at bounding box center [752, 391] width 16 height 16
click at [748, 391] on icon "button" at bounding box center [752, 391] width 16 height 16
click at [750, 391] on icon "button" at bounding box center [752, 391] width 16 height 16
click at [752, 391] on icon "button" at bounding box center [752, 391] width 16 height 16
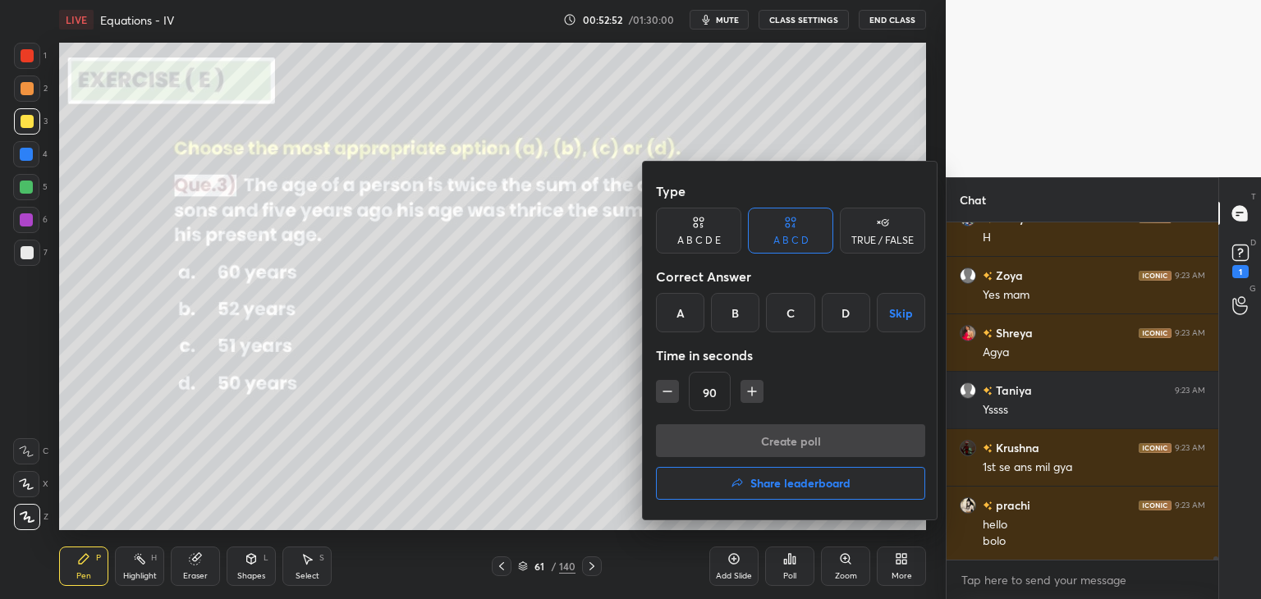
click at [755, 390] on icon "button" at bounding box center [752, 391] width 16 height 16
click at [662, 394] on icon "button" at bounding box center [667, 391] width 16 height 16
type input "90"
click at [858, 315] on div "D" at bounding box center [845, 312] width 48 height 39
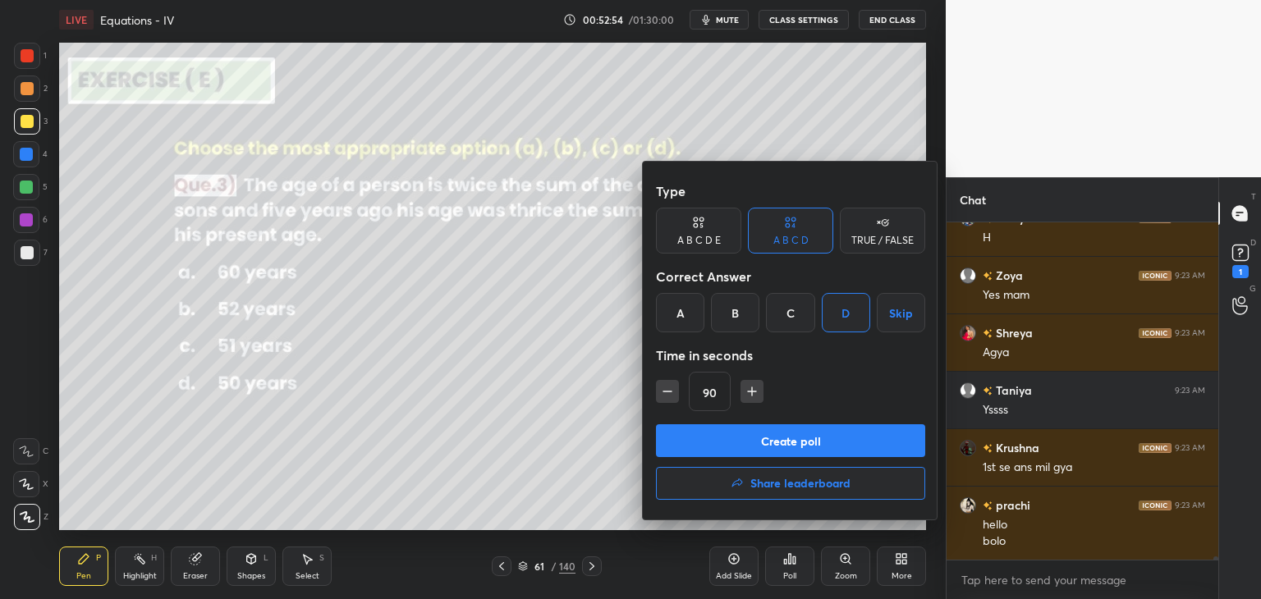
drag, startPoint x: 761, startPoint y: 443, endPoint x: 745, endPoint y: 469, distance: 29.8
click at [759, 443] on button "Create poll" at bounding box center [790, 440] width 269 height 33
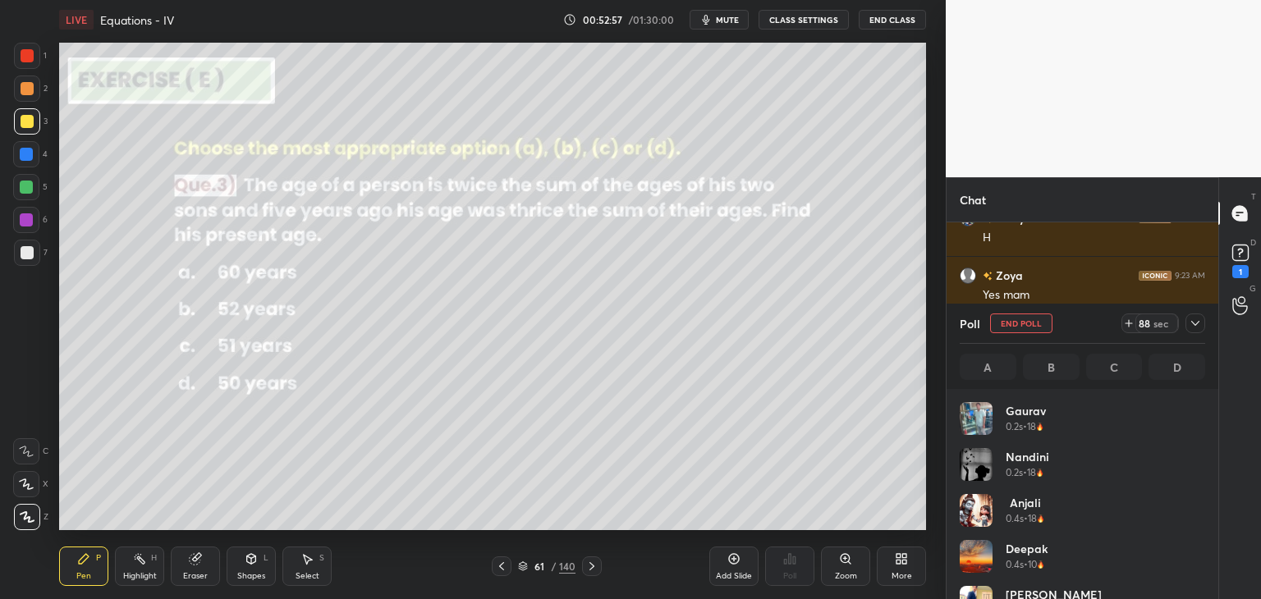
scroll to position [192, 240]
drag, startPoint x: 1192, startPoint y: 319, endPoint x: 1187, endPoint y: 328, distance: 10.3
click at [1192, 320] on icon at bounding box center [1194, 323] width 13 height 13
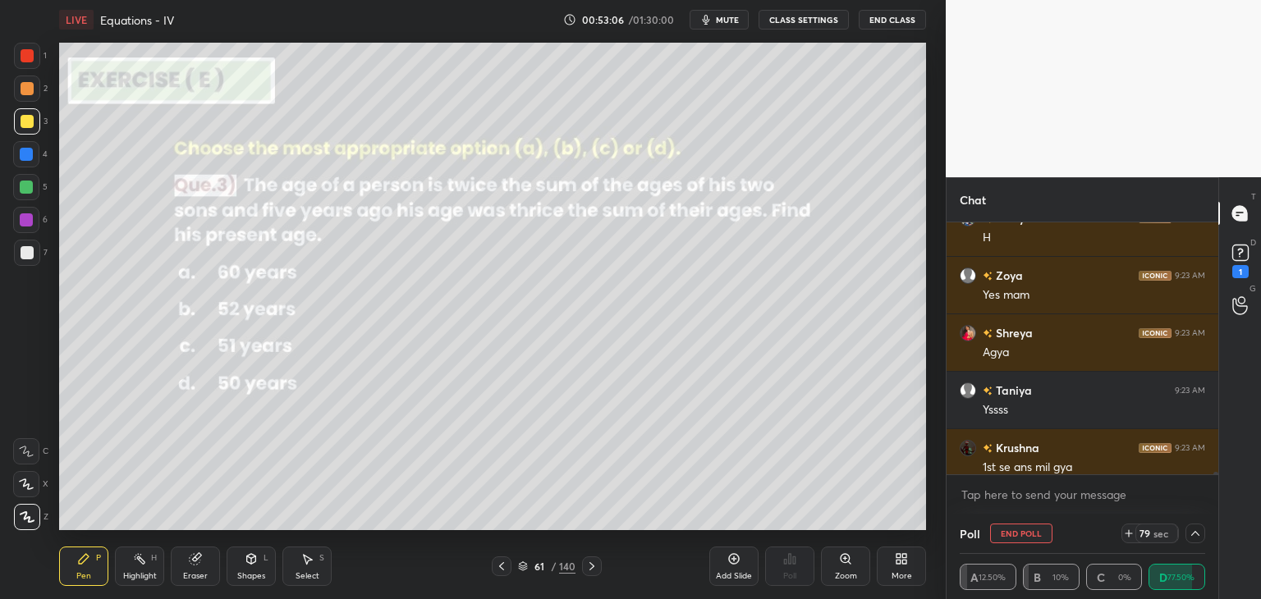
scroll to position [36593, 0]
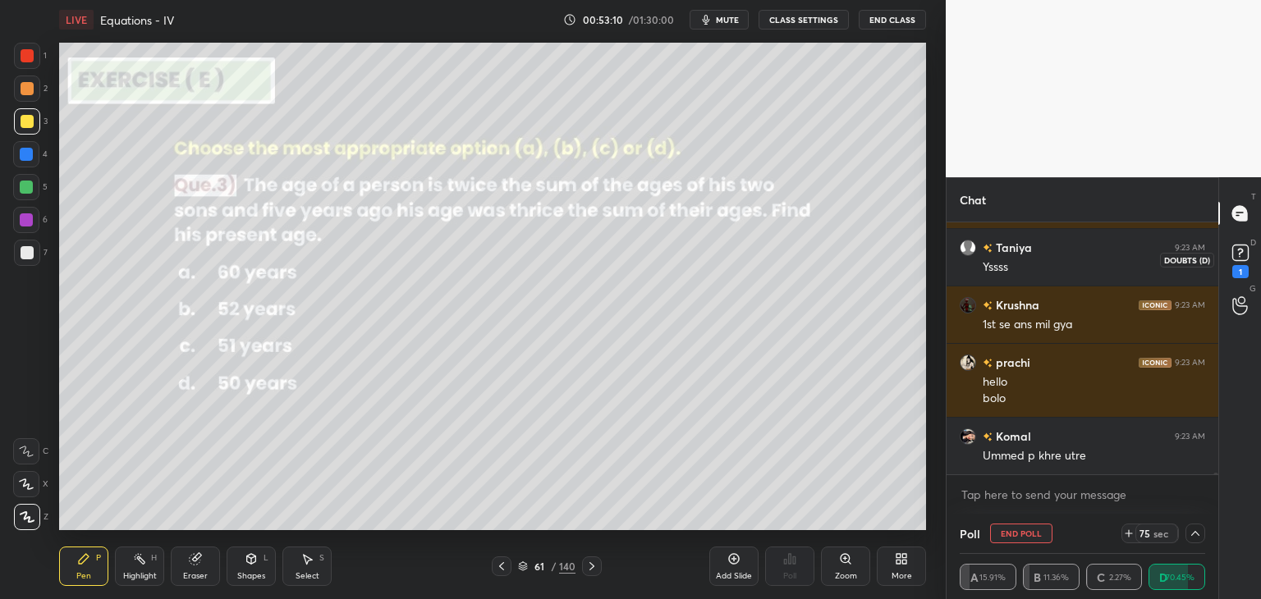
click at [1244, 254] on rect at bounding box center [1240, 253] width 16 height 16
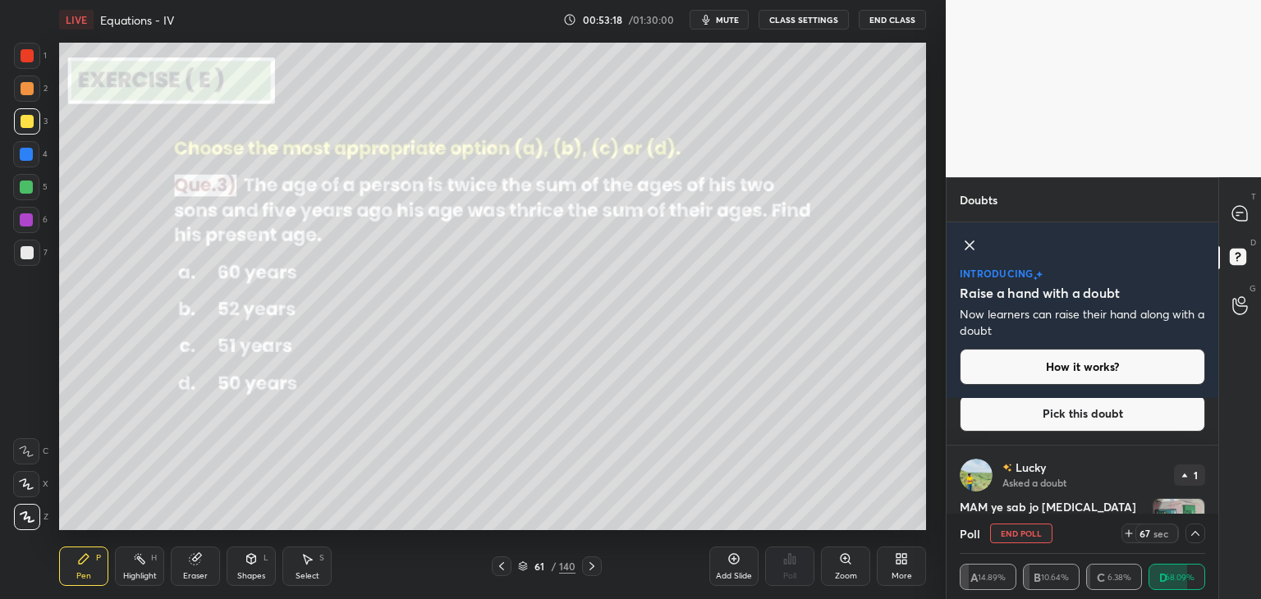
scroll to position [614, 0]
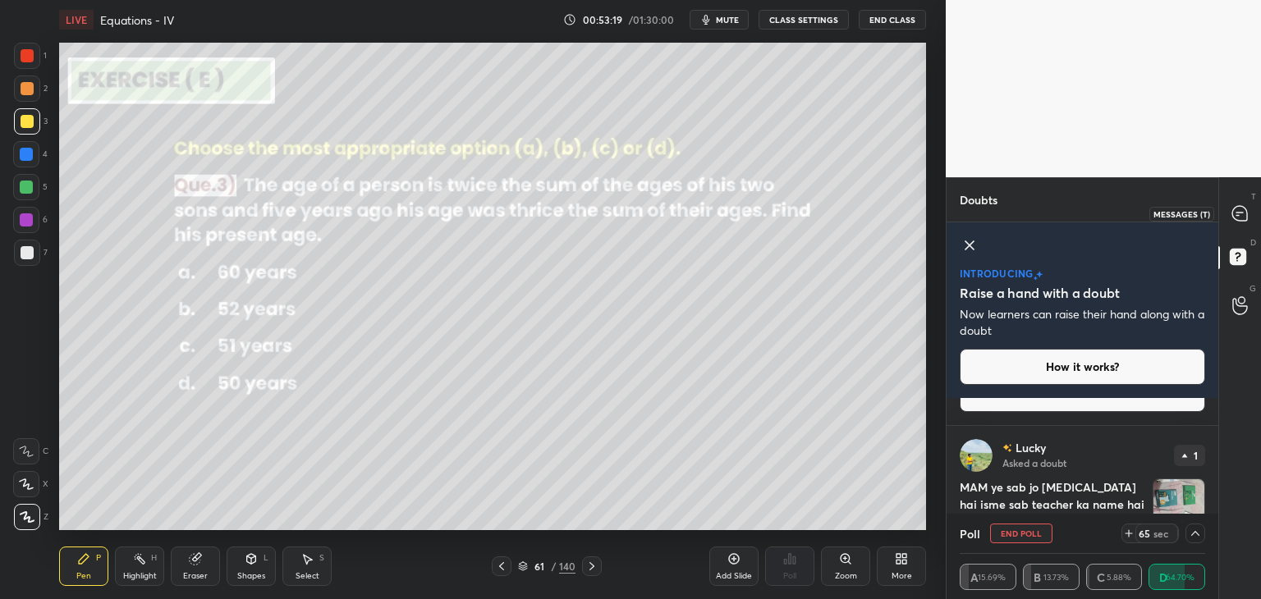
click at [1236, 215] on icon at bounding box center [1239, 213] width 17 height 17
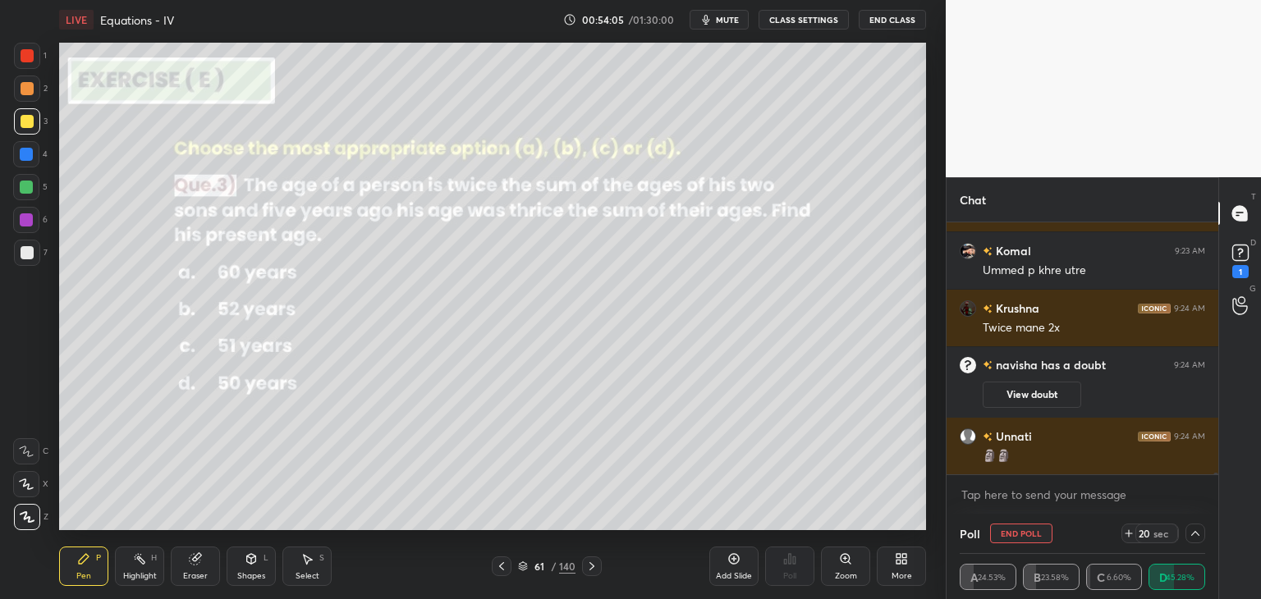
scroll to position [36562, 0]
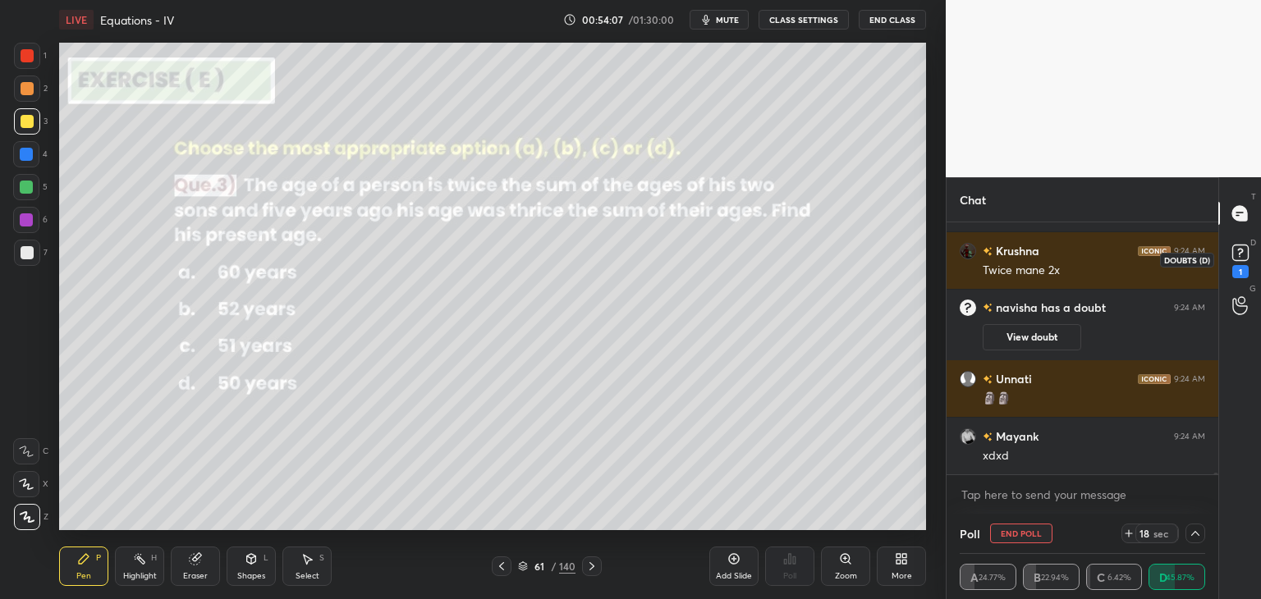
click at [1247, 272] on div "1" at bounding box center [1240, 259] width 25 height 38
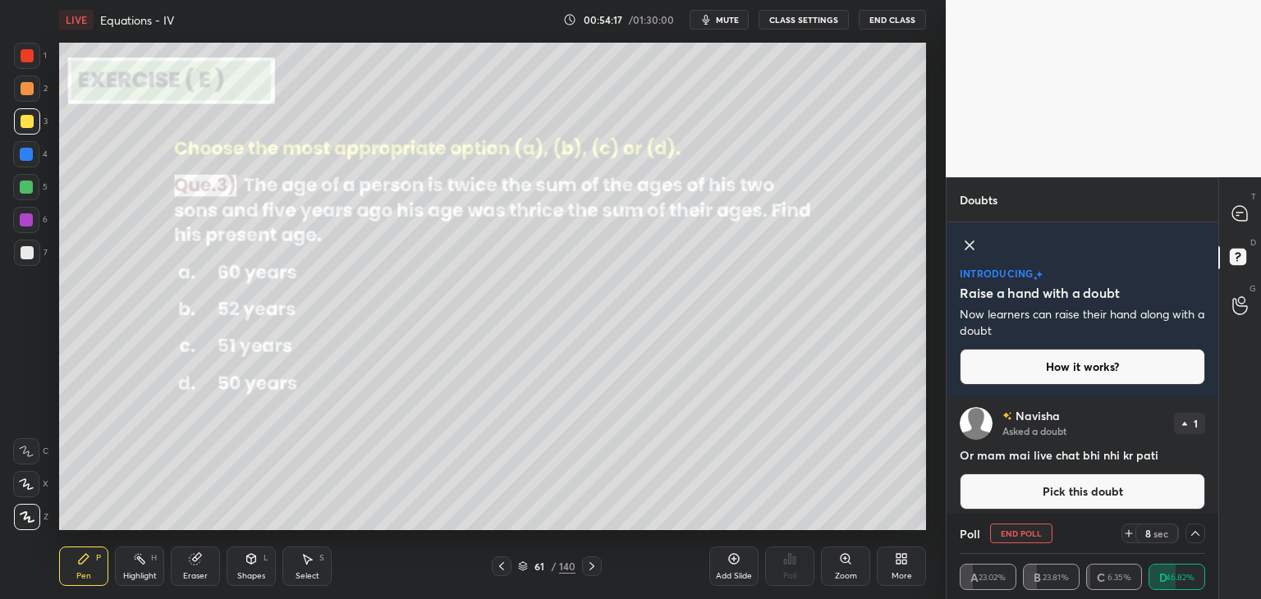
scroll to position [452, 0]
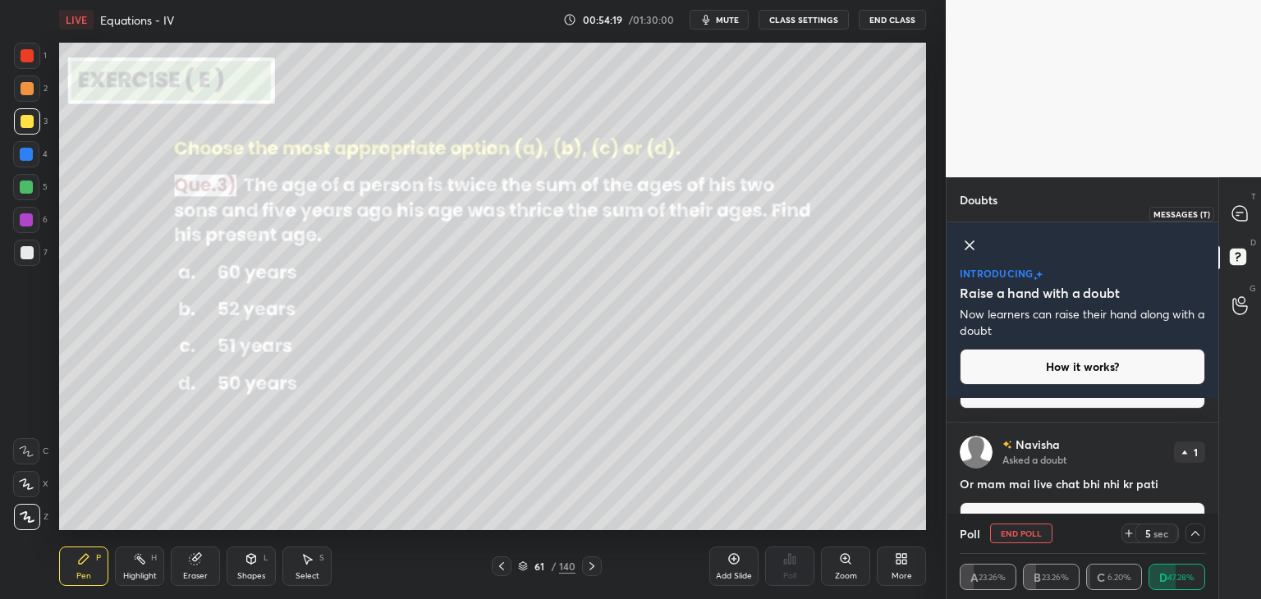
click at [1235, 222] on div at bounding box center [1240, 214] width 33 height 30
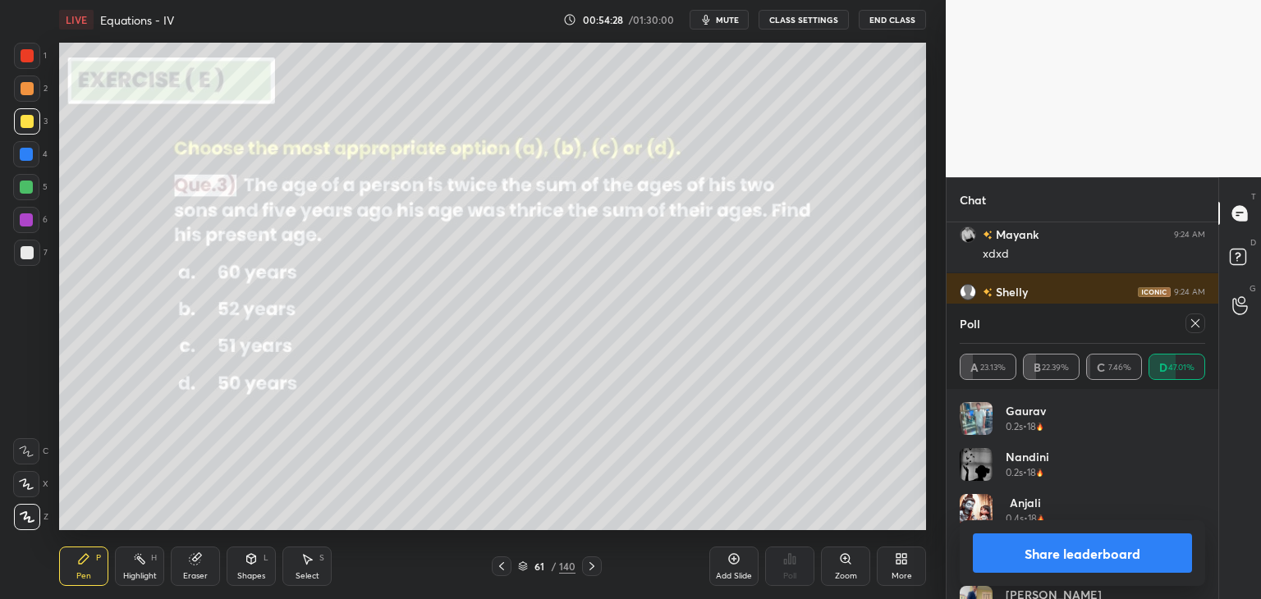
scroll to position [37077, 0]
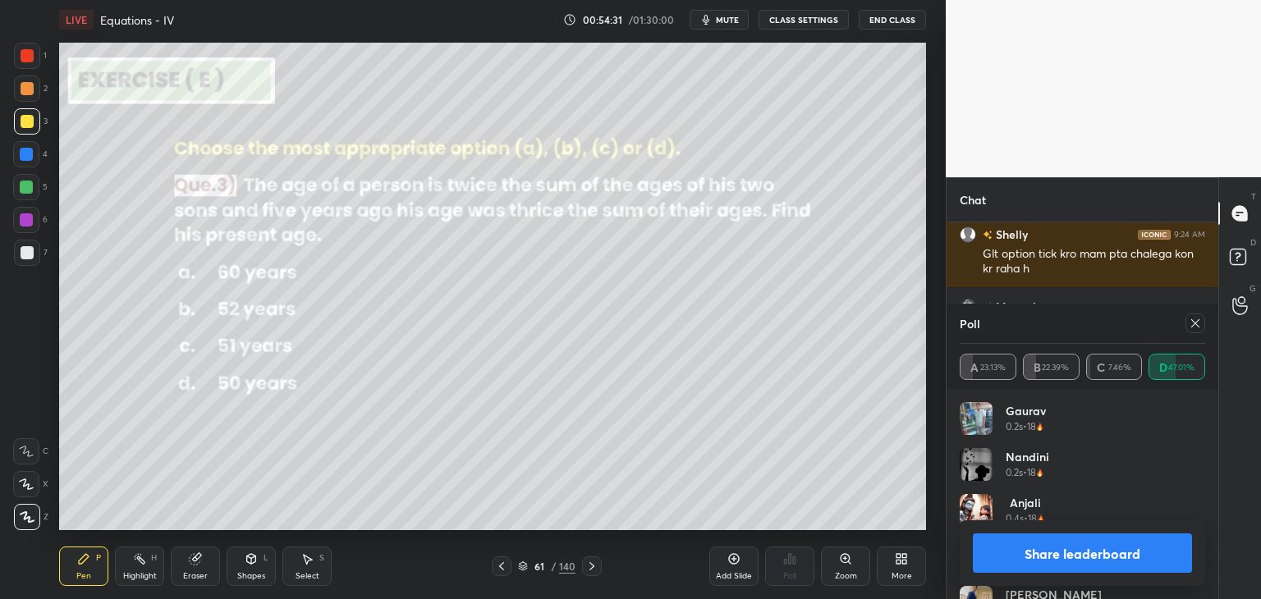
click at [1032, 551] on button "Share leaderboard" at bounding box center [1081, 552] width 219 height 39
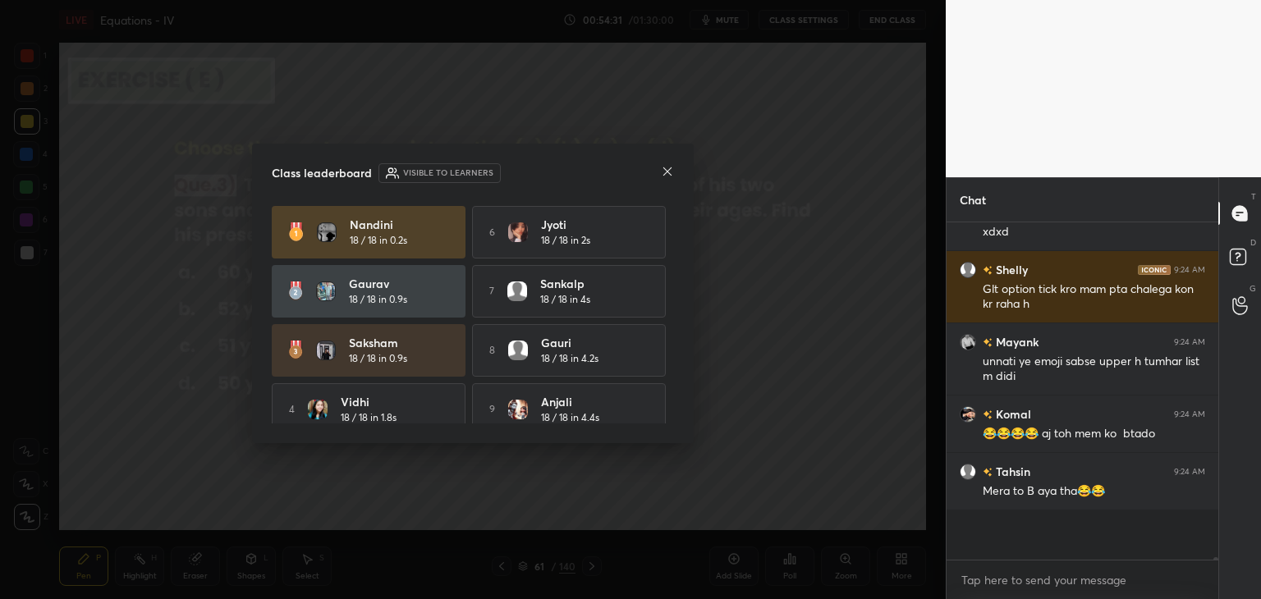
scroll to position [191, 267]
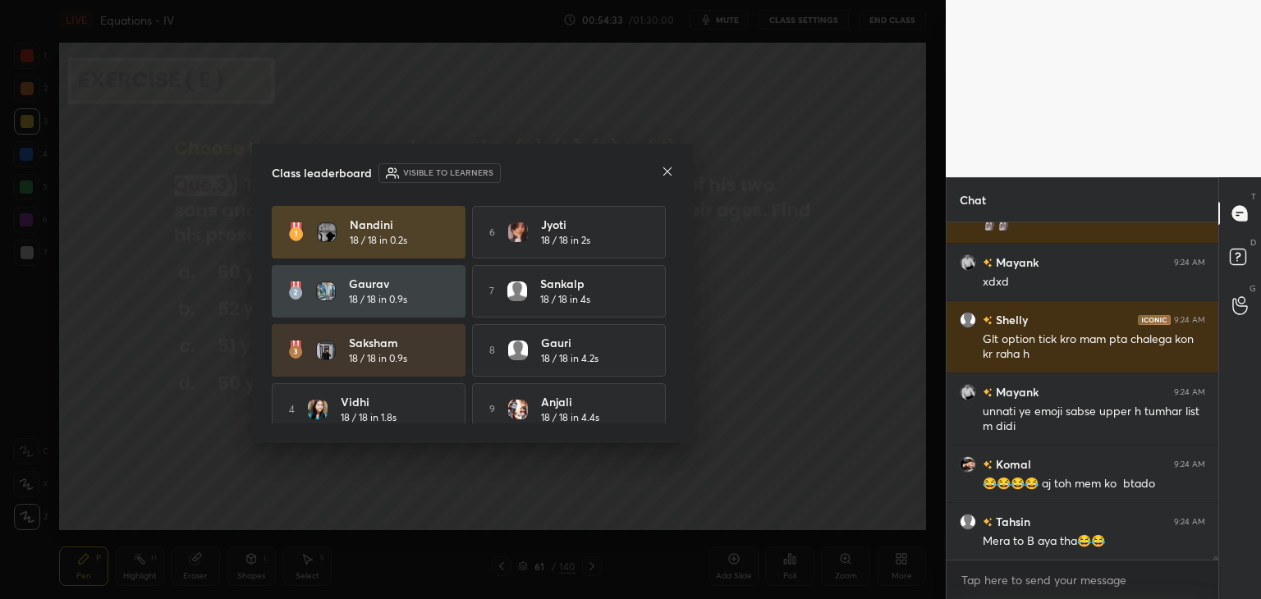
click at [673, 166] on icon at bounding box center [667, 171] width 13 height 13
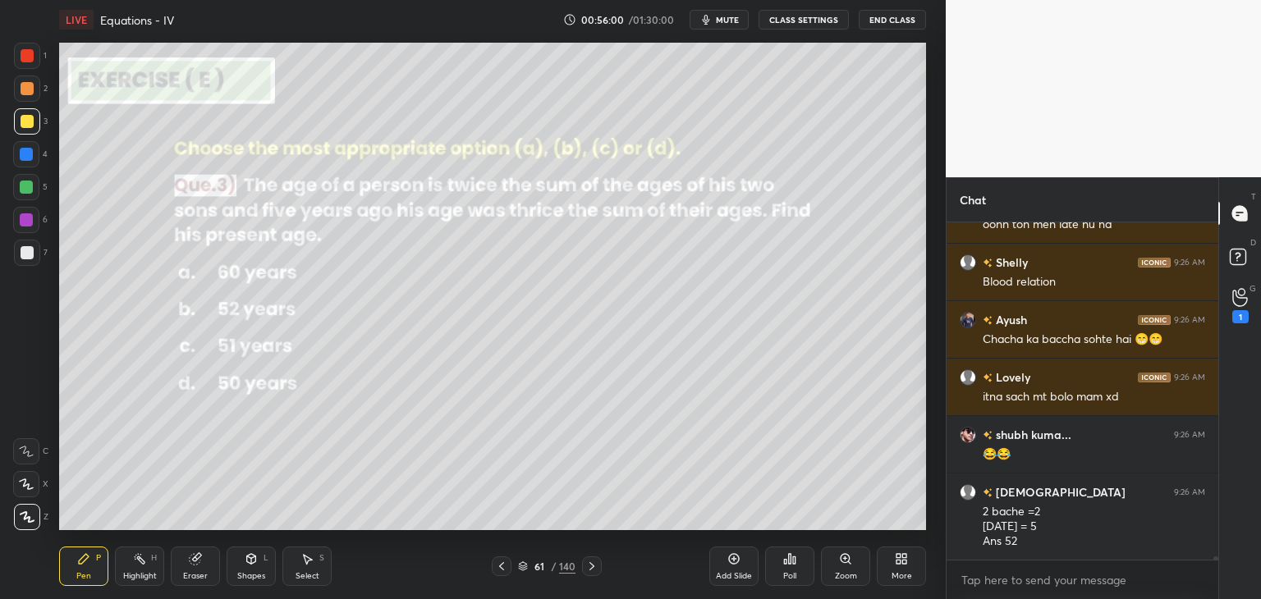
scroll to position [38114, 0]
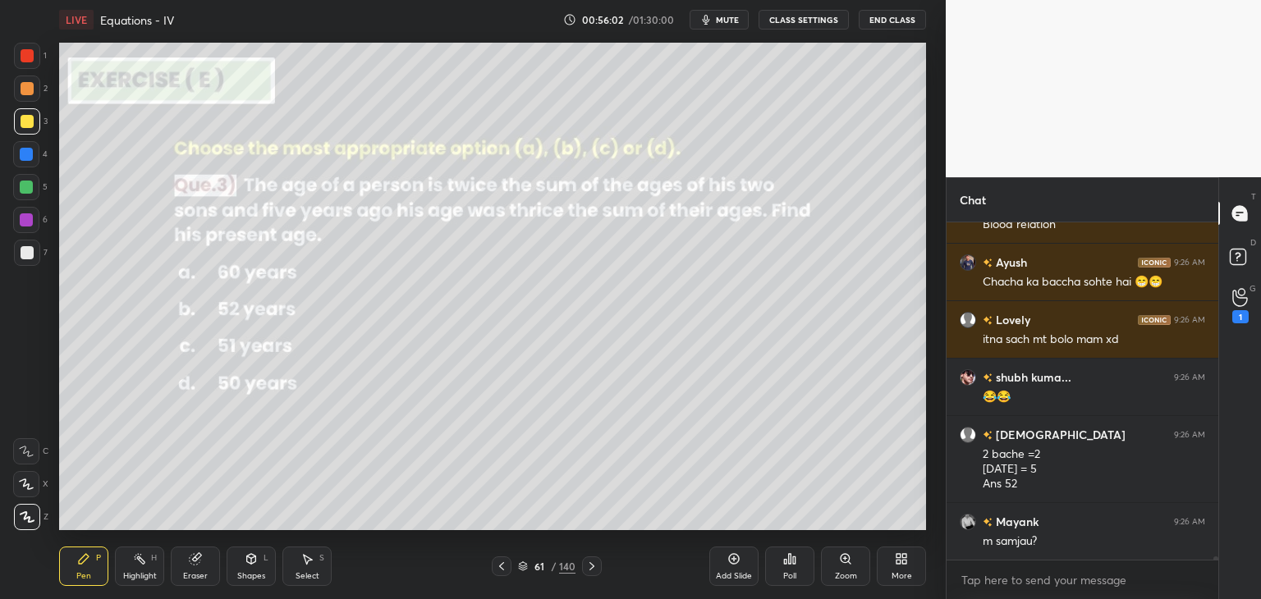
click at [893, 565] on div "More" at bounding box center [900, 566] width 49 height 39
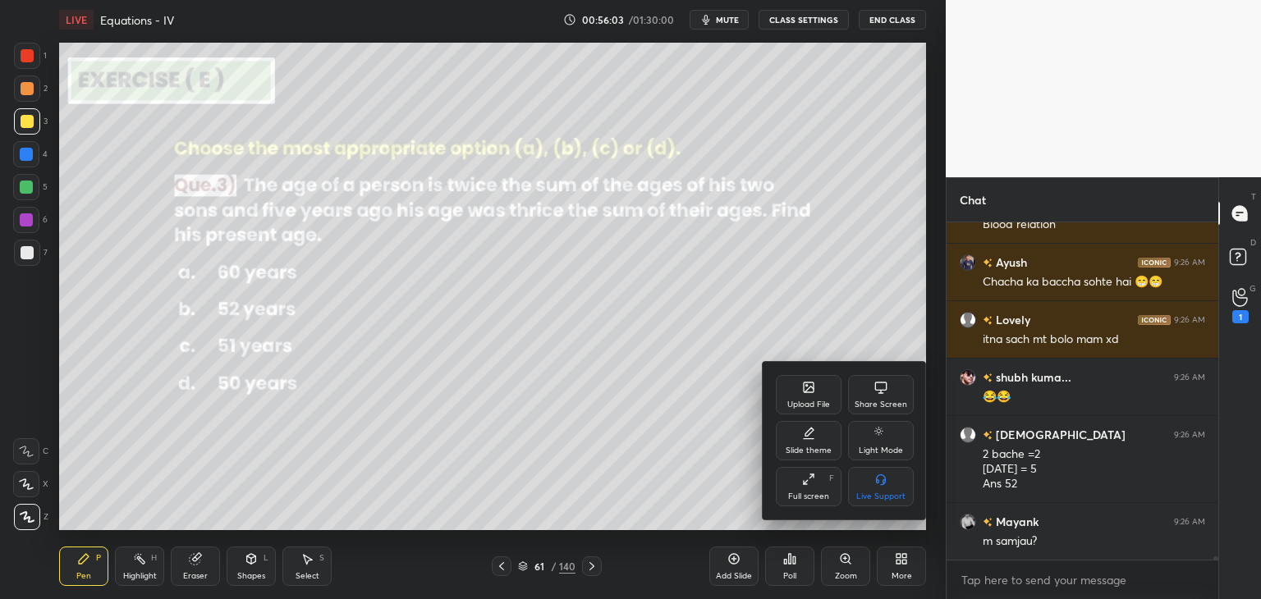
scroll to position [38172, 0]
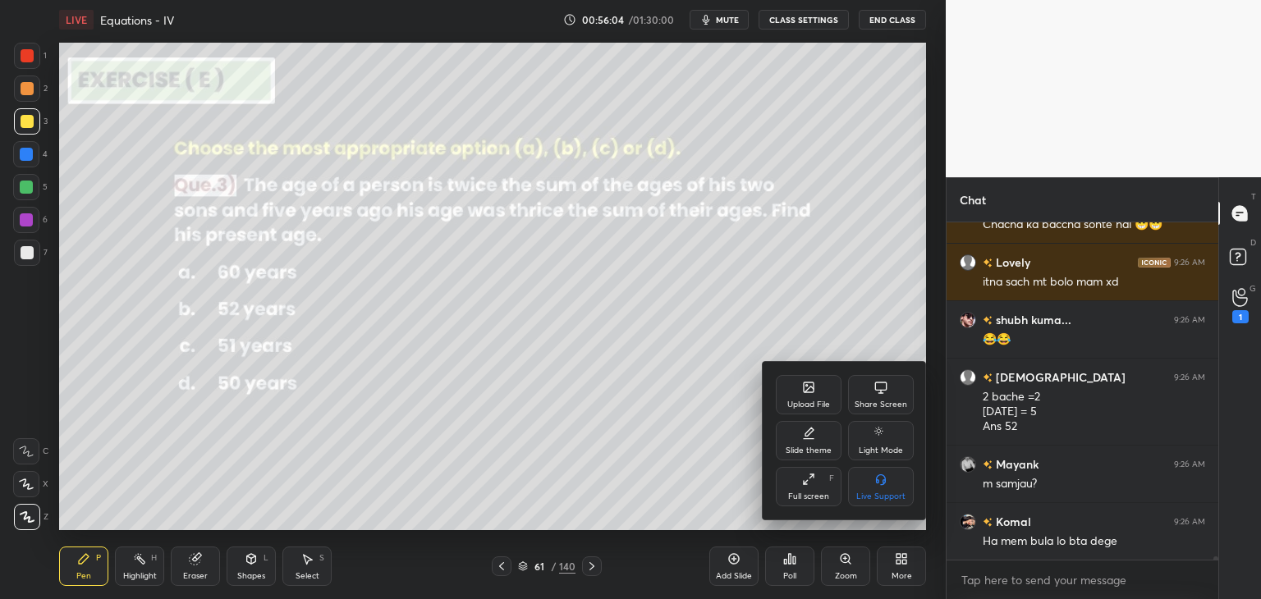
click at [794, 581] on div at bounding box center [630, 299] width 1261 height 599
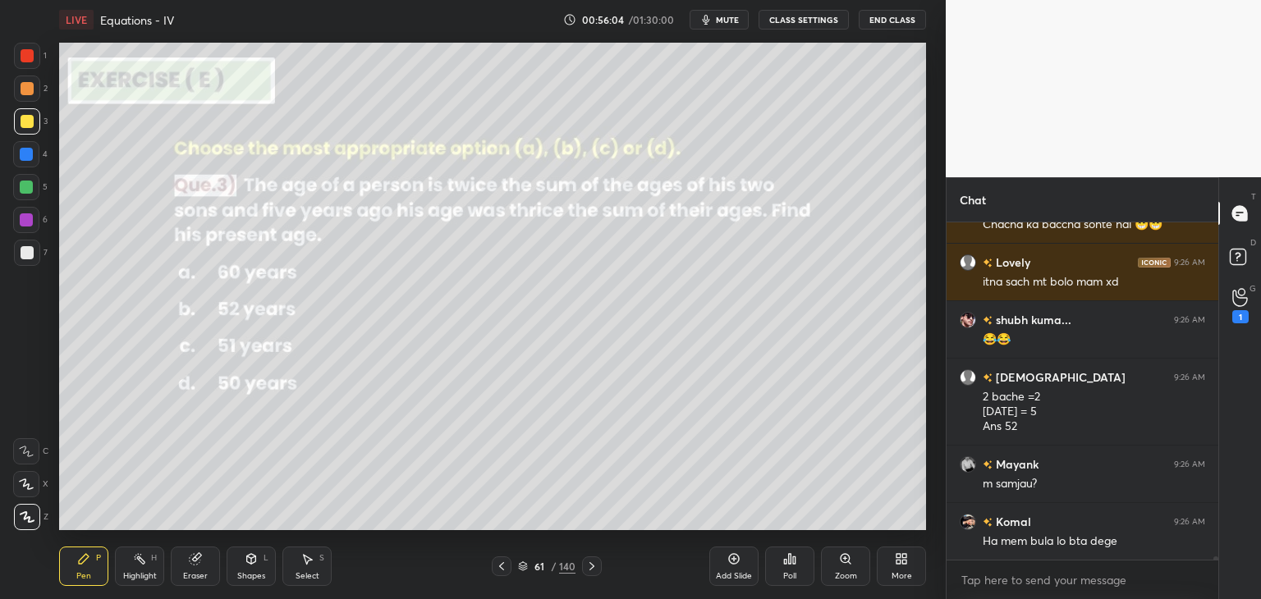
scroll to position [38229, 0]
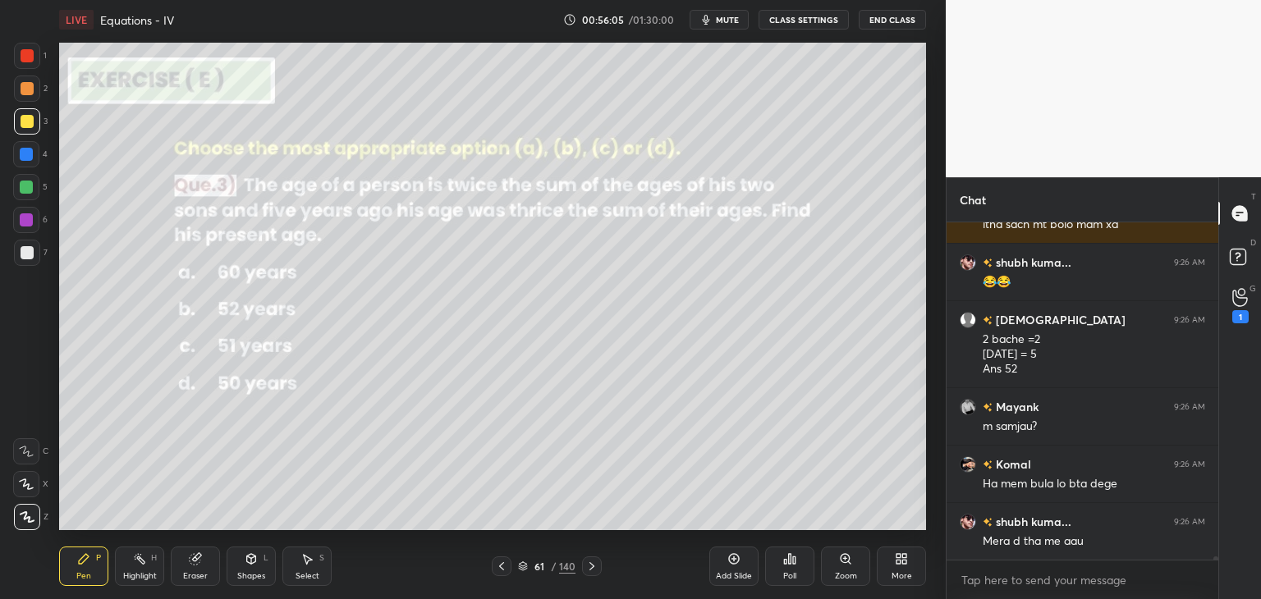
click at [788, 577] on div "Poll" at bounding box center [789, 576] width 13 height 8
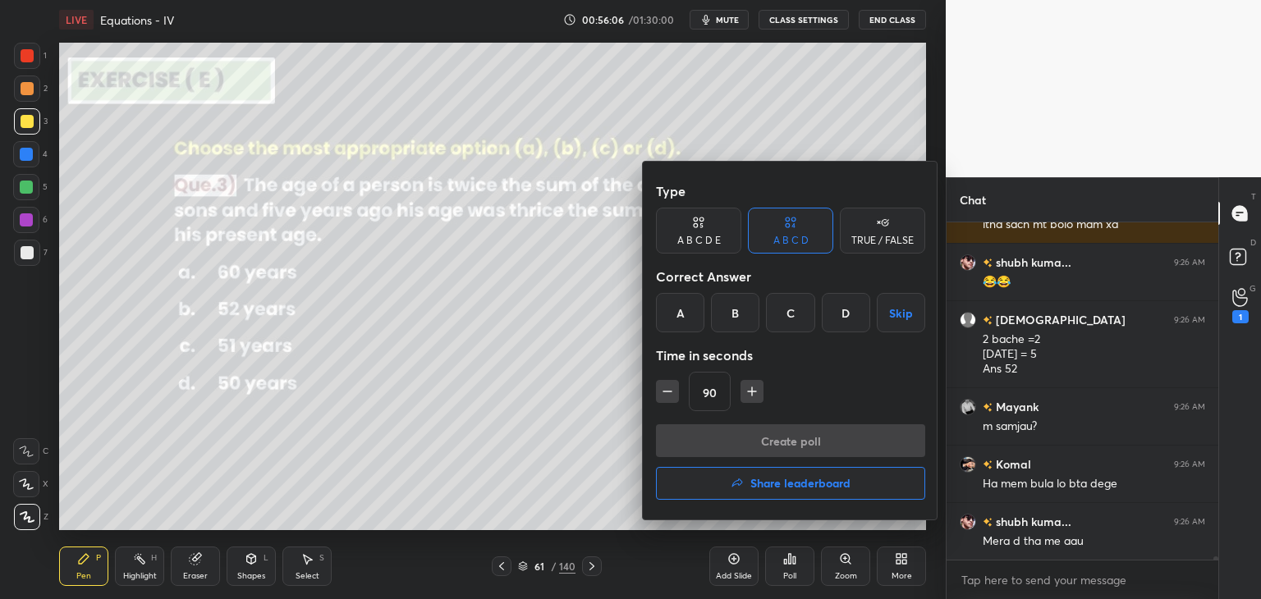
scroll to position [38287, 0]
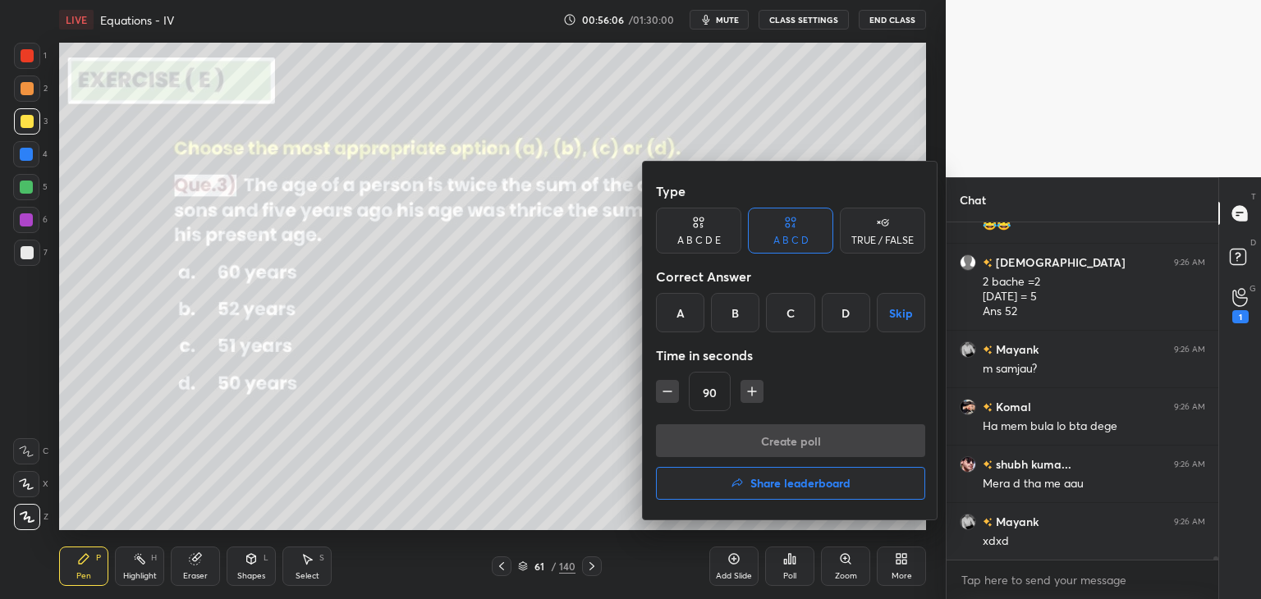
click at [758, 483] on h4 "Share leaderboard" at bounding box center [800, 483] width 100 height 11
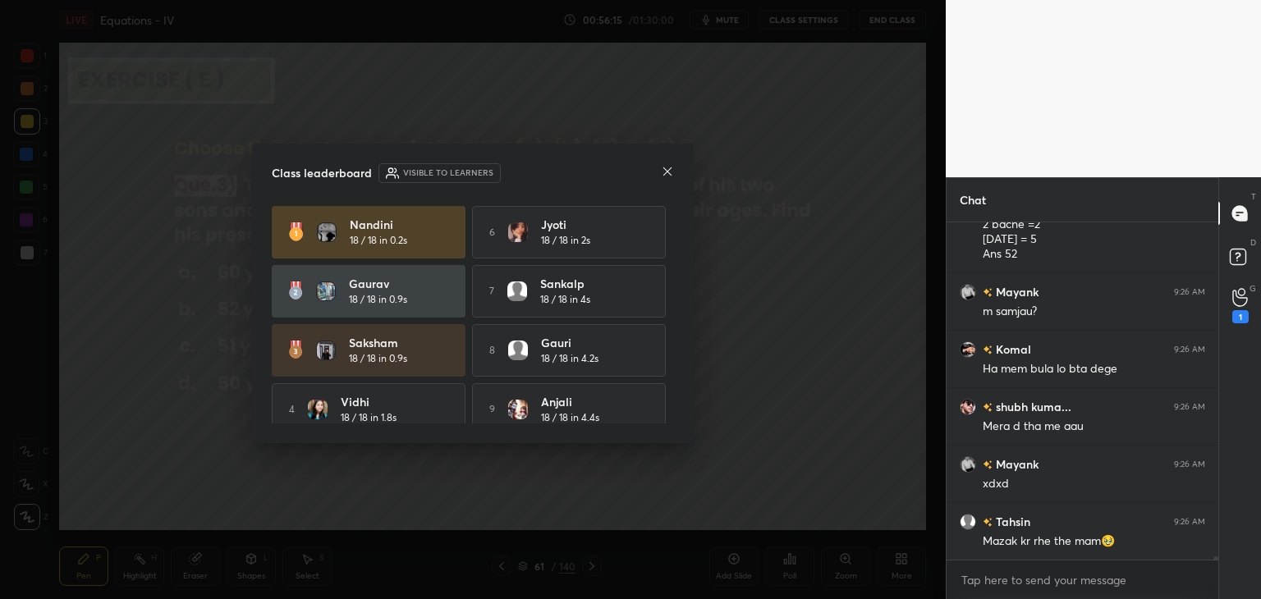
scroll to position [38402, 0]
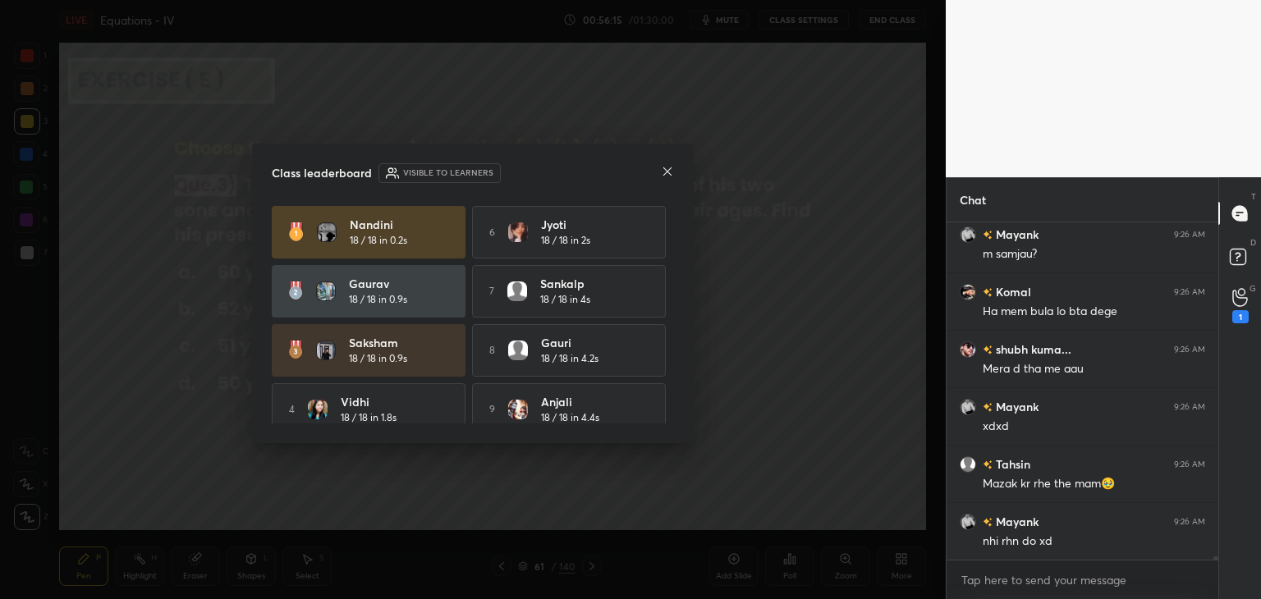
drag, startPoint x: 667, startPoint y: 359, endPoint x: 666, endPoint y: 386, distance: 26.3
click at [666, 386] on div "Nandini 18 / 18 in 0.2s 6 Jyoti 18 / 18 in 2s Gaurav 18 / 18 in 0.9s 7 Sankalp …" at bounding box center [473, 350] width 402 height 289
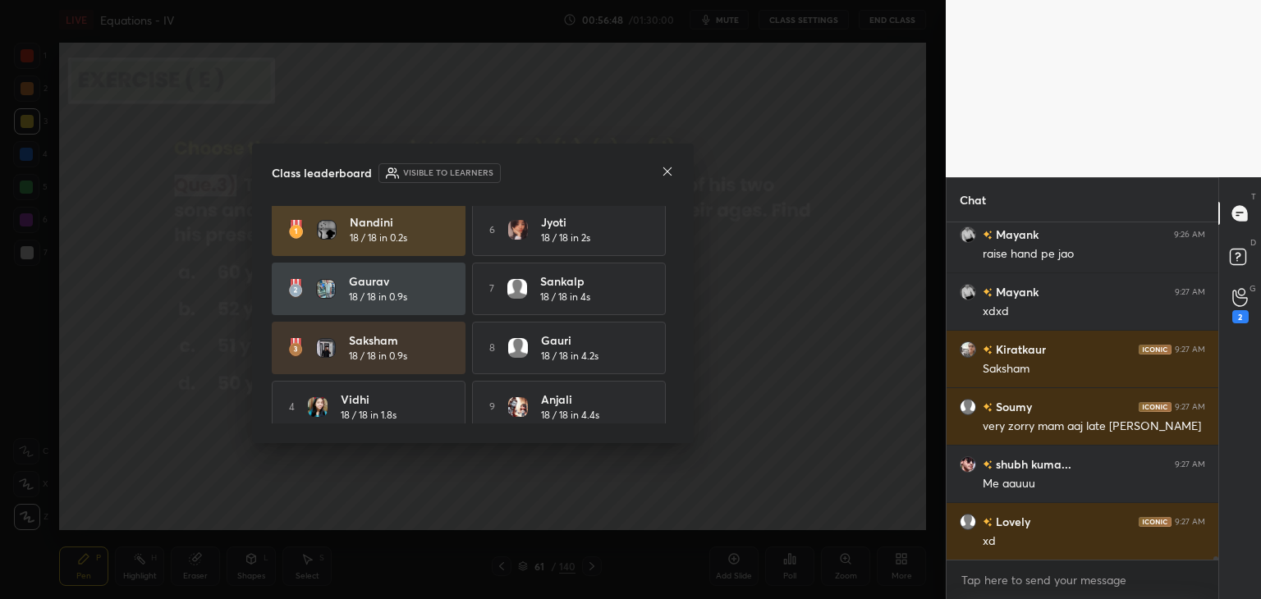
scroll to position [38663, 0]
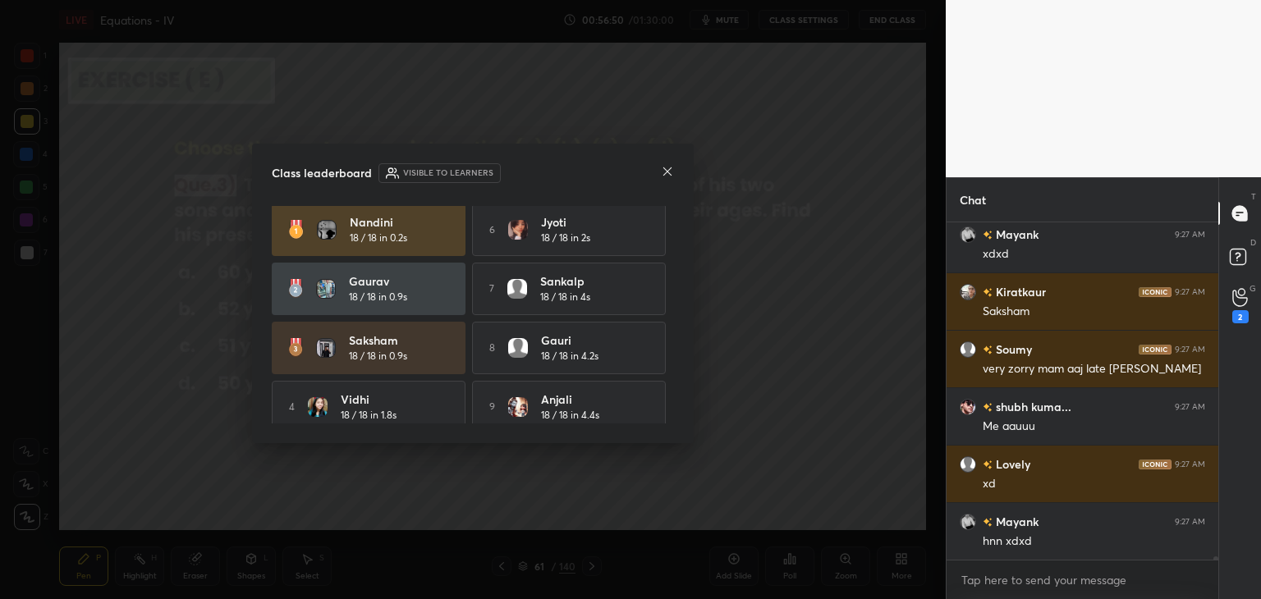
click at [663, 168] on icon at bounding box center [667, 171] width 13 height 13
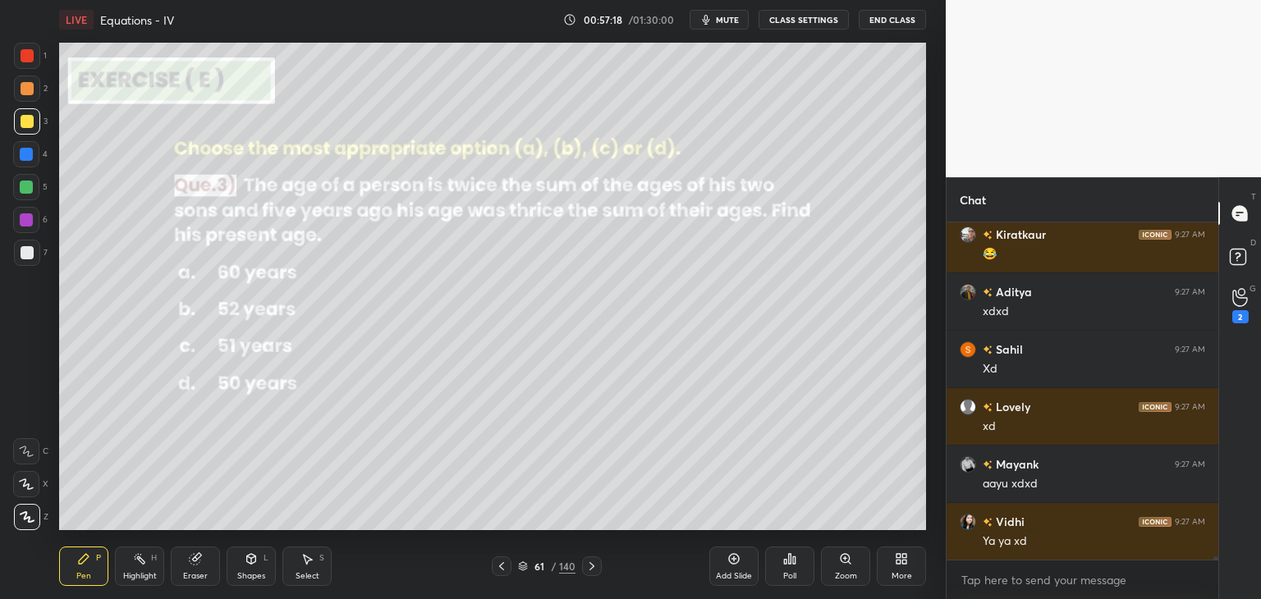
scroll to position [39262, 0]
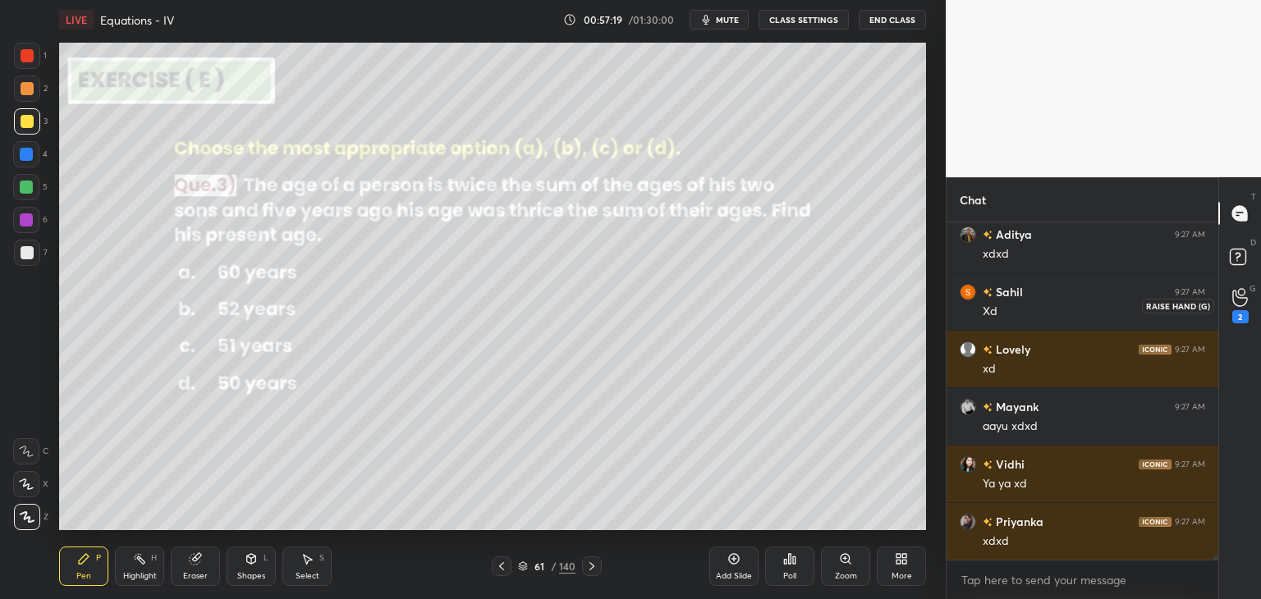
click at [1244, 307] on div "2" at bounding box center [1240, 305] width 16 height 35
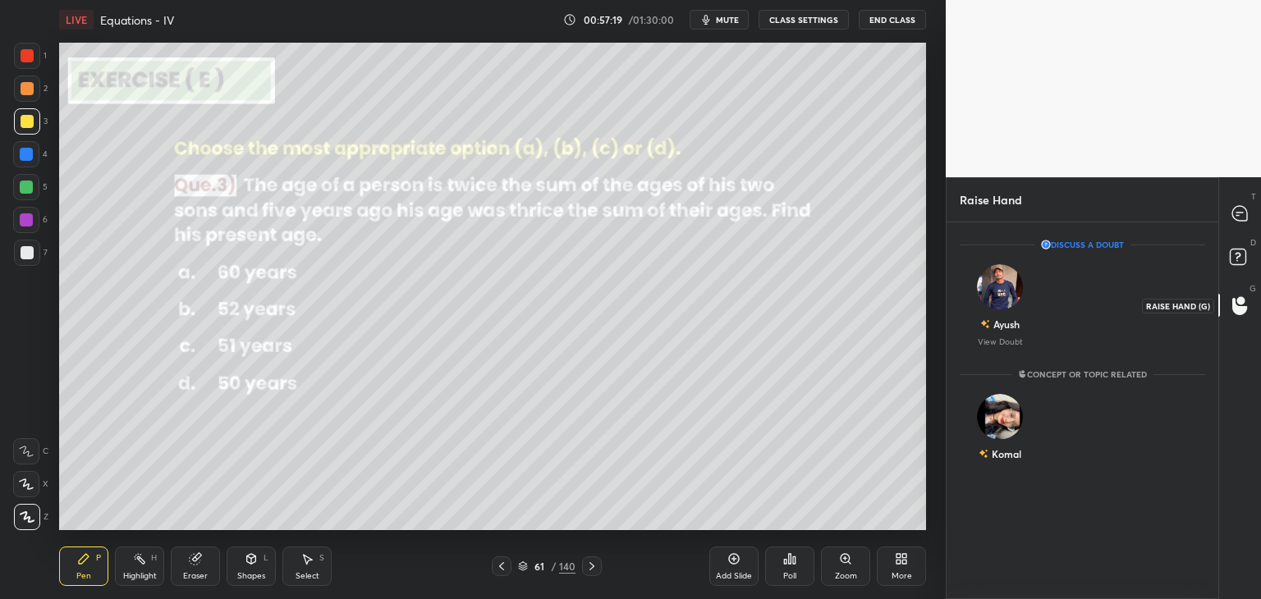
scroll to position [5, 5]
drag, startPoint x: 1238, startPoint y: 213, endPoint x: 1244, endPoint y: 259, distance: 46.3
click at [1239, 213] on icon at bounding box center [1239, 213] width 15 height 15
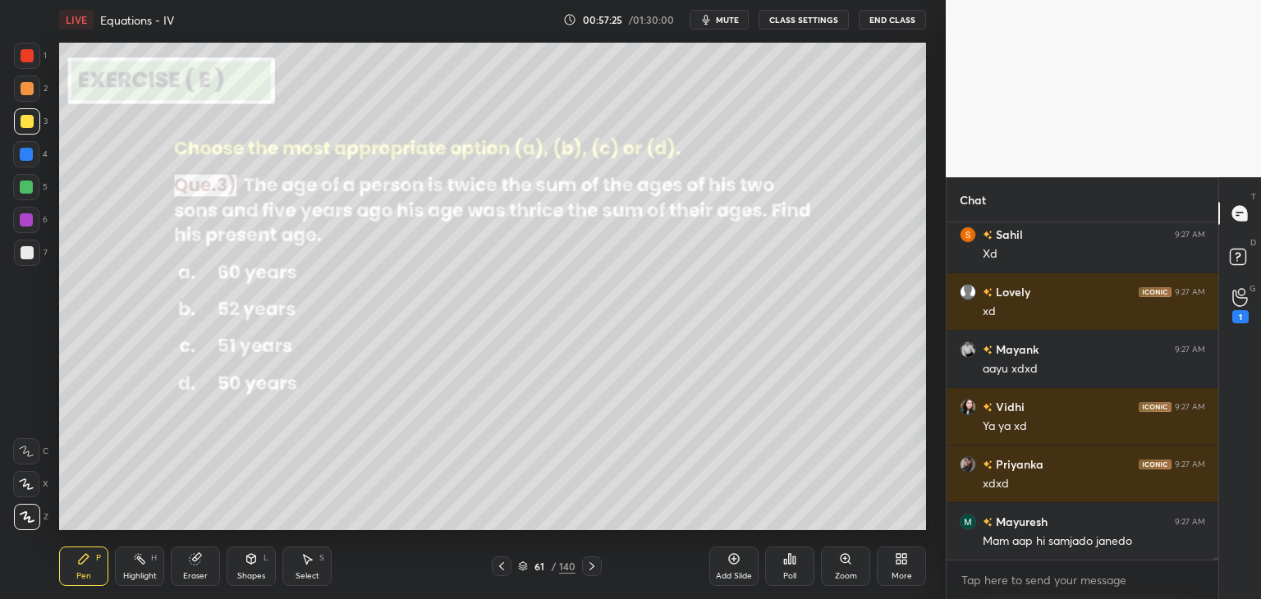
scroll to position [39665, 0]
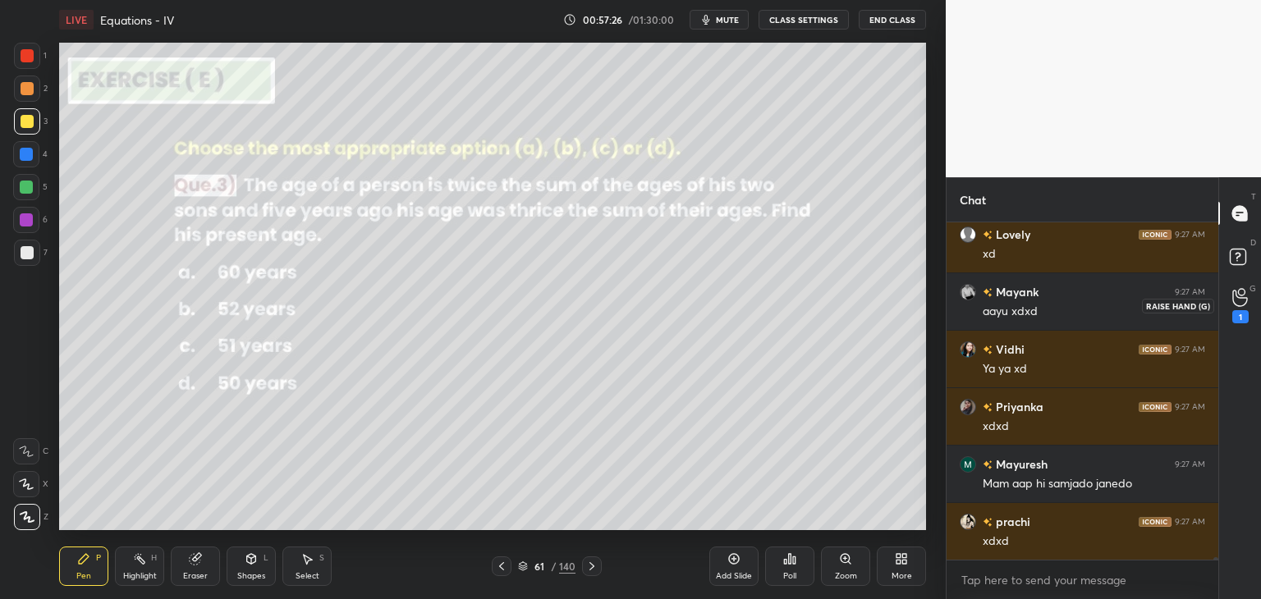
click at [1246, 314] on div "1" at bounding box center [1240, 316] width 16 height 13
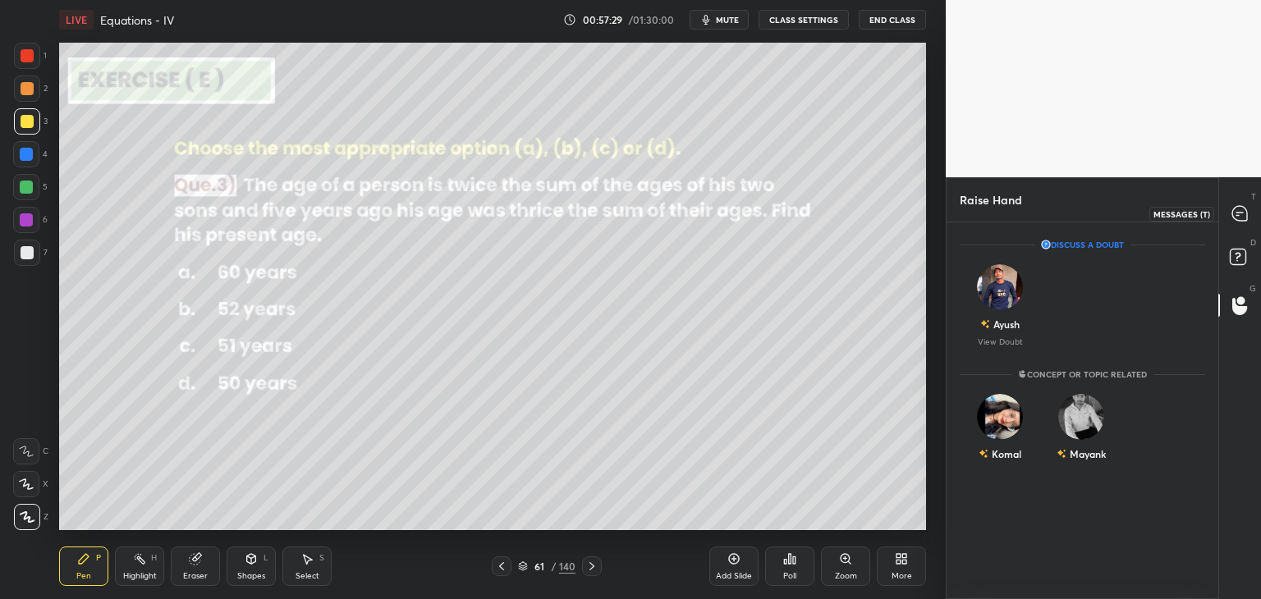
click at [1239, 219] on icon at bounding box center [1239, 213] width 15 height 15
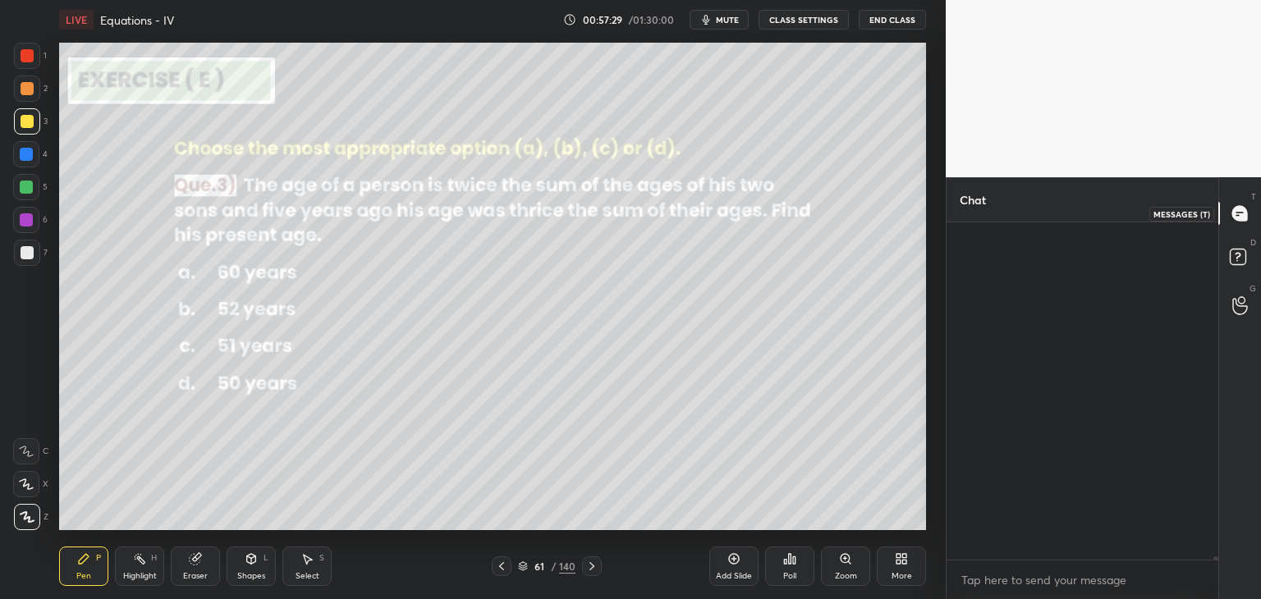
scroll to position [5, 5]
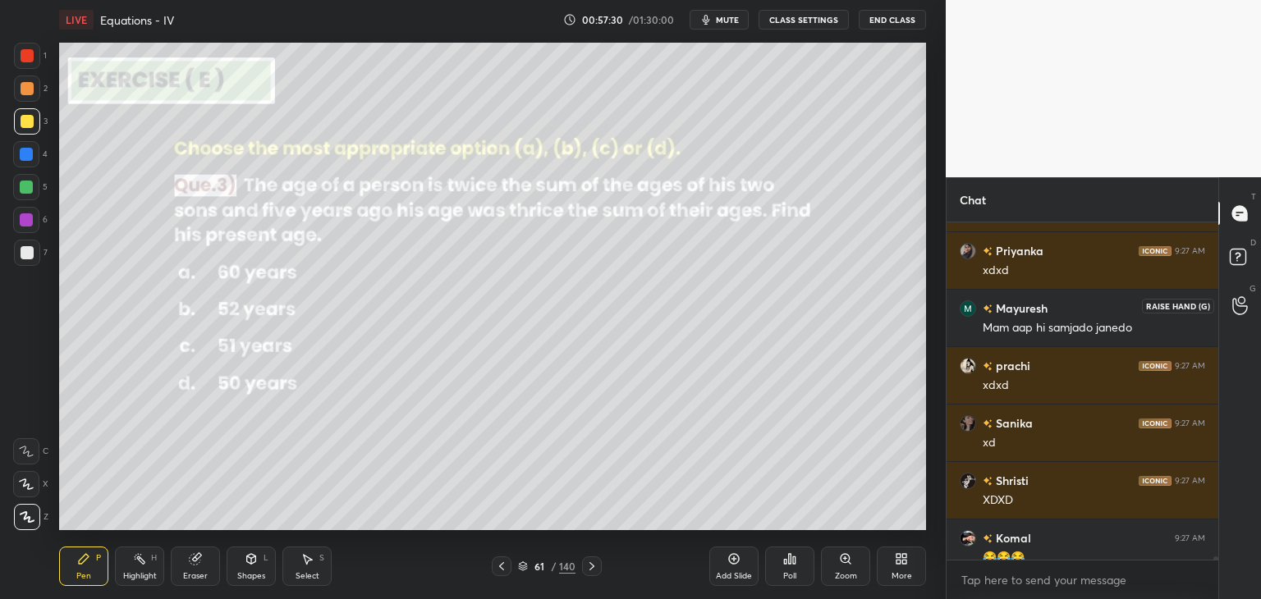
click at [1237, 312] on icon at bounding box center [1240, 305] width 16 height 19
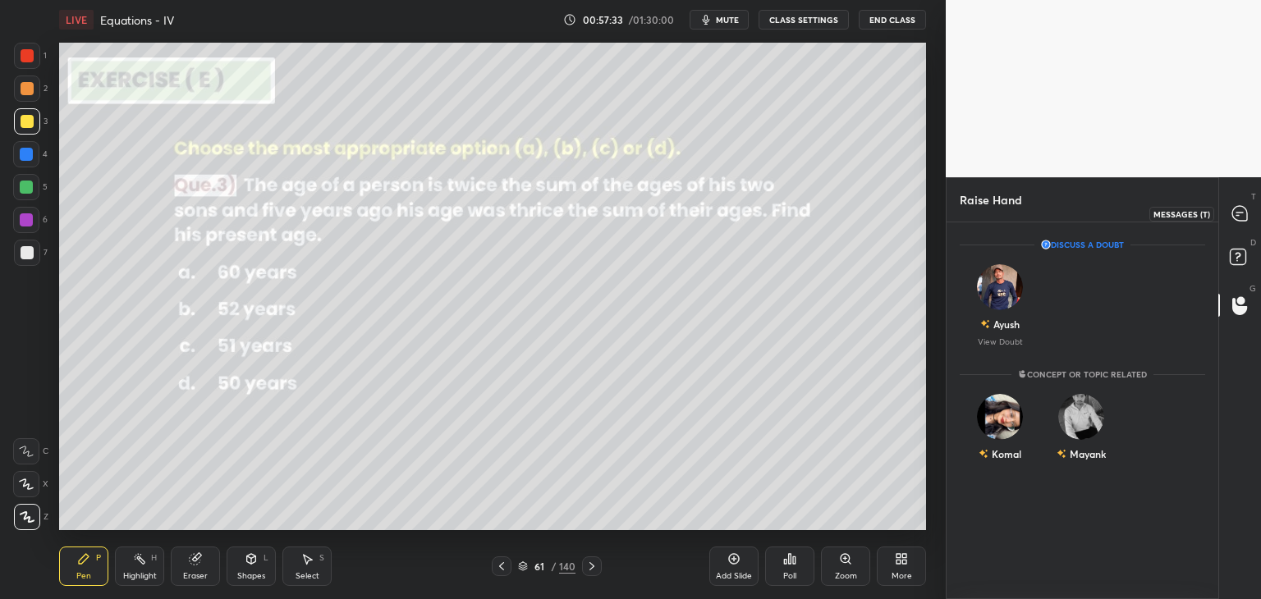
drag, startPoint x: 1243, startPoint y: 217, endPoint x: 1240, endPoint y: 236, distance: 18.4
click at [1242, 217] on icon at bounding box center [1239, 213] width 15 height 15
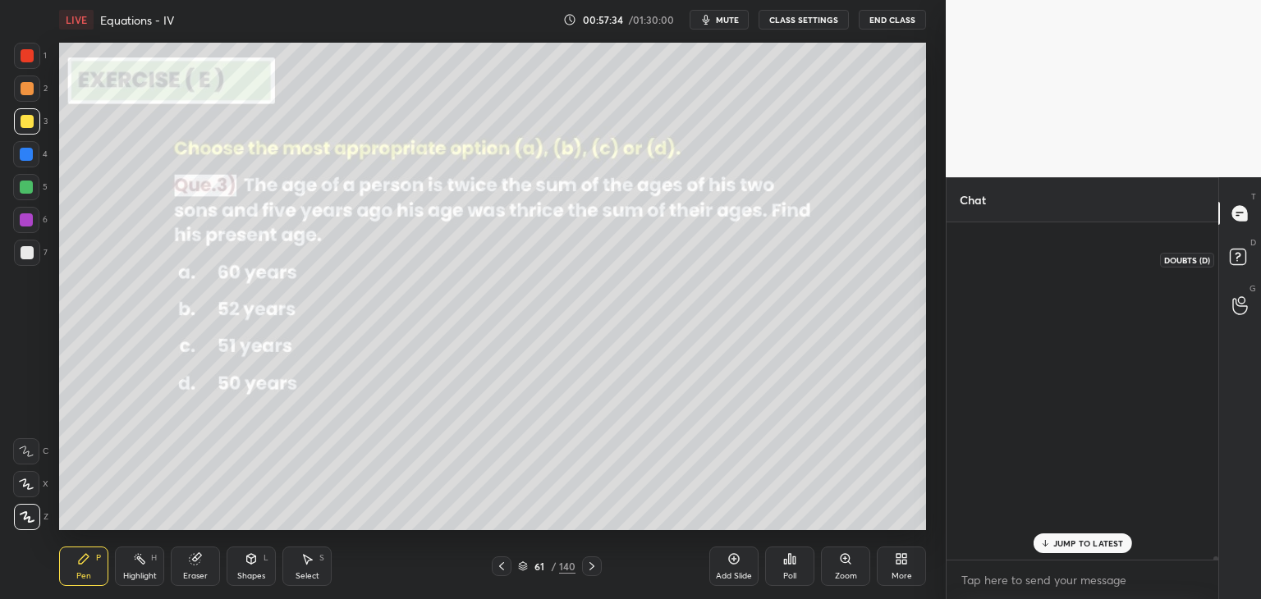
scroll to position [332, 267]
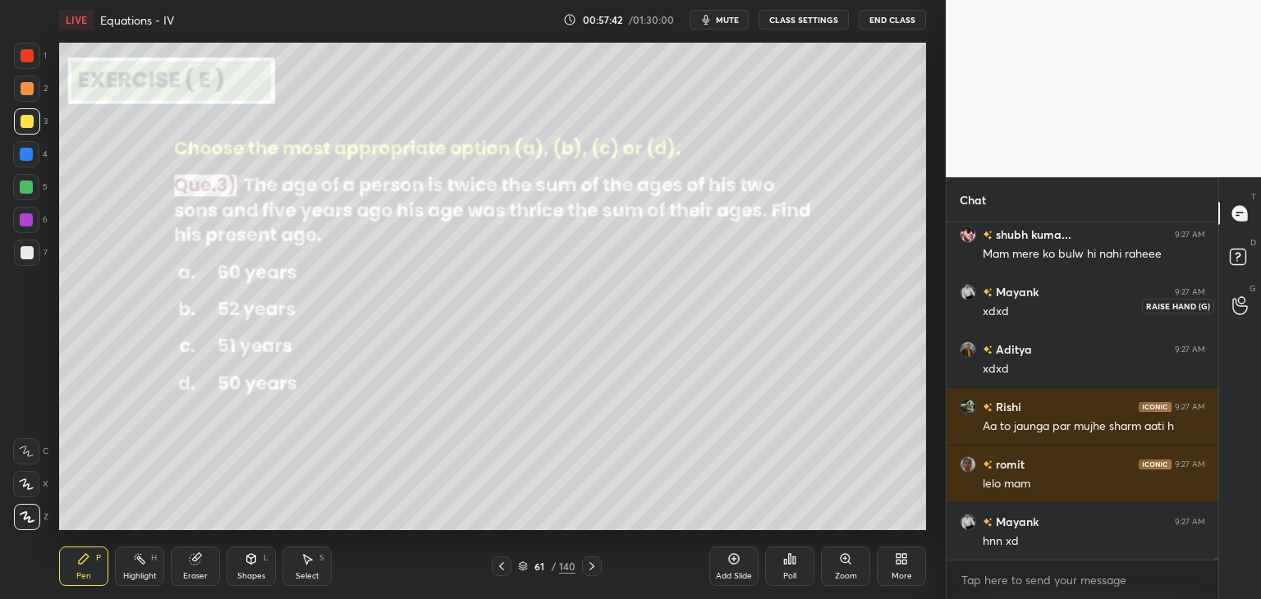
click at [1240, 303] on icon at bounding box center [1240, 305] width 16 height 19
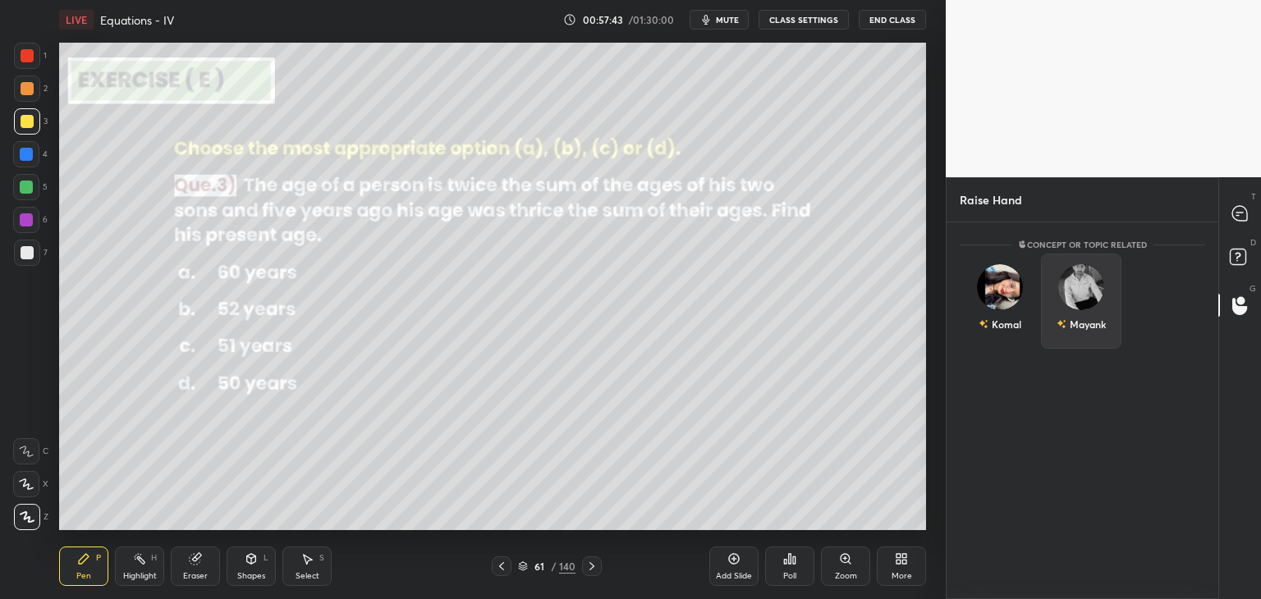
drag, startPoint x: 1100, startPoint y: 314, endPoint x: 1107, endPoint y: 323, distance: 10.5
click at [1103, 314] on div "Mayank" at bounding box center [1080, 324] width 49 height 28
click at [1096, 339] on button "INVITE" at bounding box center [1081, 335] width 66 height 21
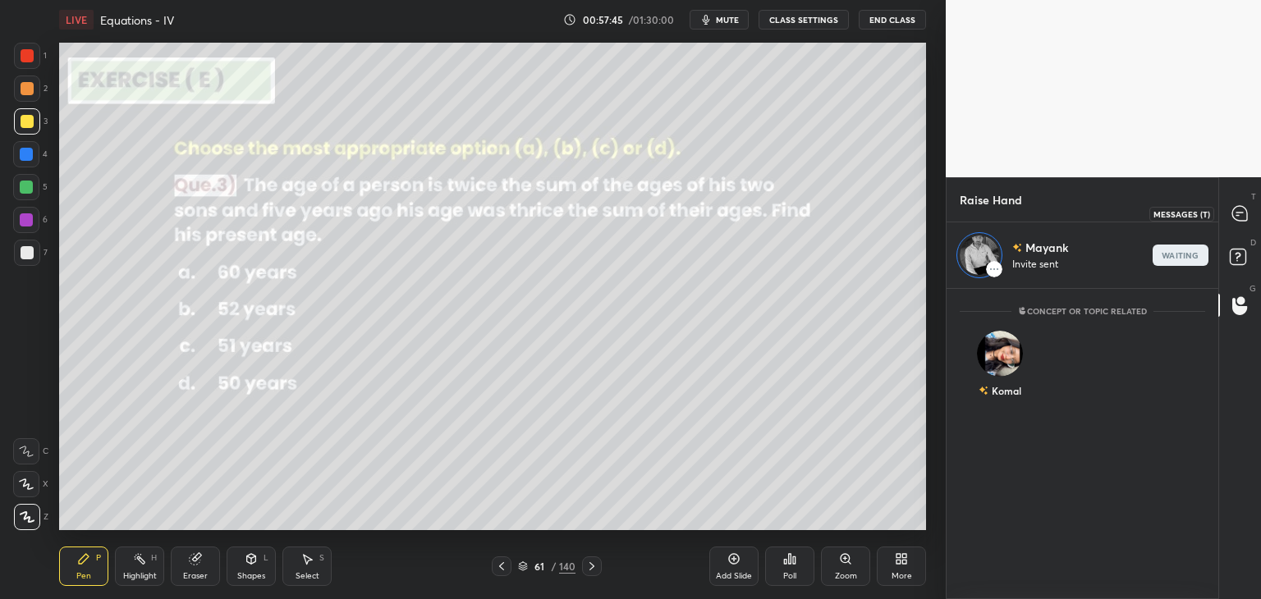
drag, startPoint x: 1247, startPoint y: 216, endPoint x: 1229, endPoint y: 240, distance: 30.1
click at [1247, 216] on icon at bounding box center [1239, 213] width 15 height 15
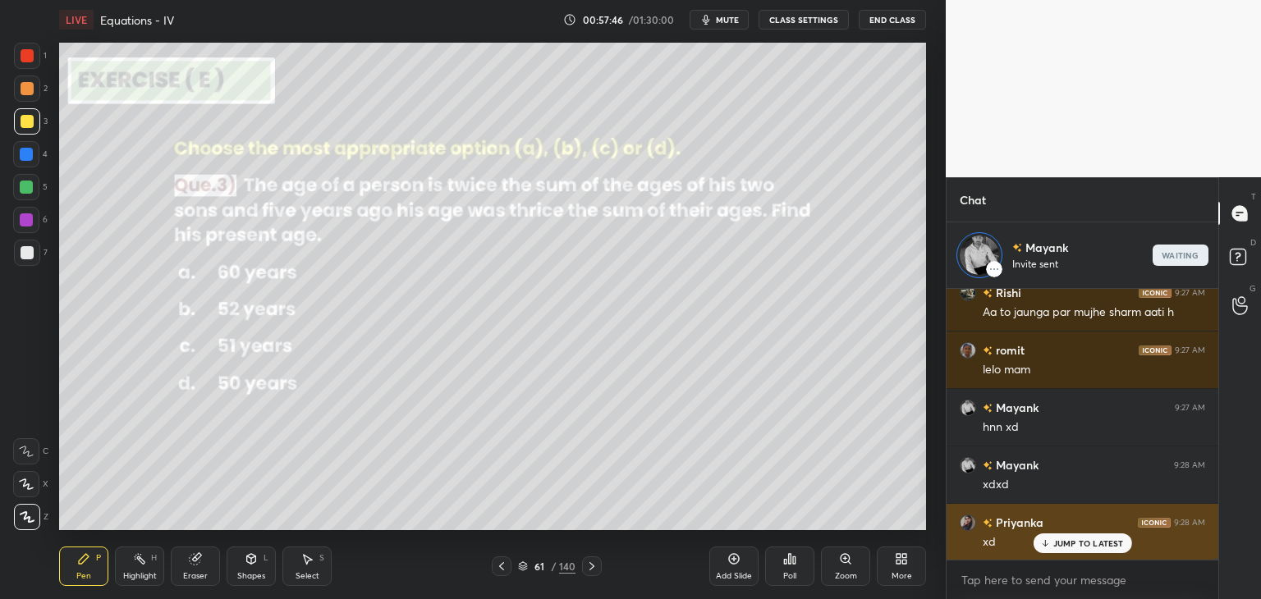
drag, startPoint x: 1052, startPoint y: 542, endPoint x: 1036, endPoint y: 546, distance: 15.9
click at [1051, 542] on div "JUMP TO LATEST" at bounding box center [1081, 543] width 98 height 20
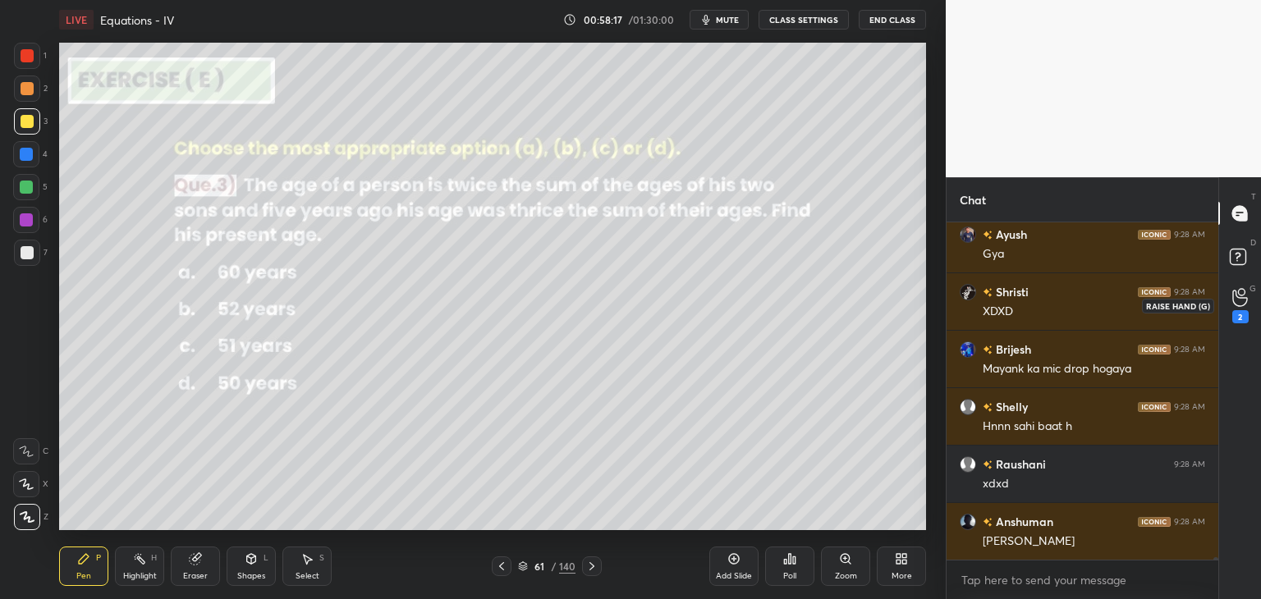
click at [1237, 298] on icon at bounding box center [1240, 297] width 16 height 19
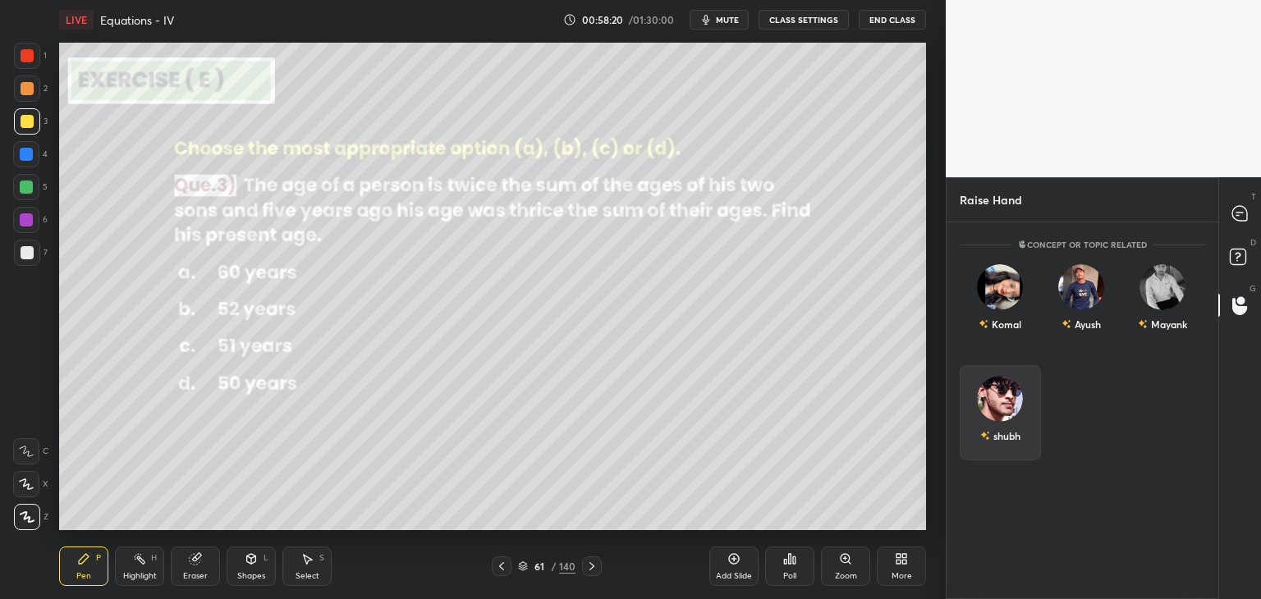
drag, startPoint x: 1002, startPoint y: 418, endPoint x: 1005, endPoint y: 432, distance: 14.3
click at [1004, 419] on div "shubh" at bounding box center [999, 412] width 81 height 95
drag, startPoint x: 1005, startPoint y: 441, endPoint x: 1021, endPoint y: 414, distance: 30.5
click at [1006, 441] on div "Concept or Topic related [PERSON_NAME] [PERSON_NAME]" at bounding box center [1082, 410] width 272 height 377
drag, startPoint x: 1242, startPoint y: 211, endPoint x: 1244, endPoint y: 226, distance: 14.9
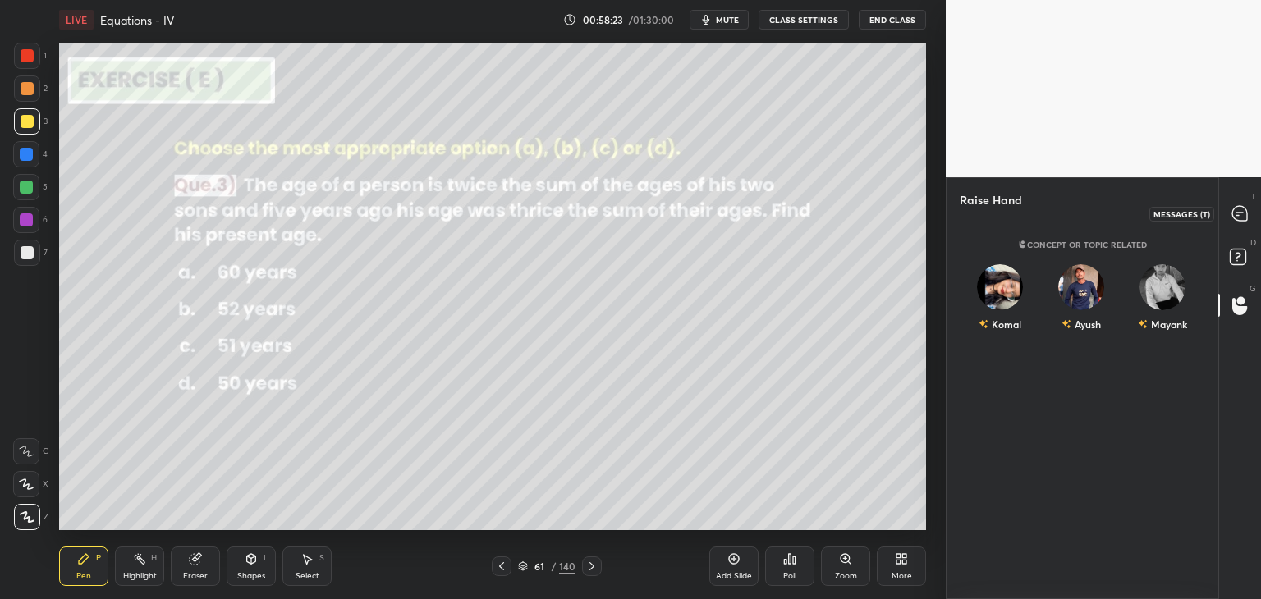
click at [1242, 210] on icon at bounding box center [1239, 213] width 15 height 15
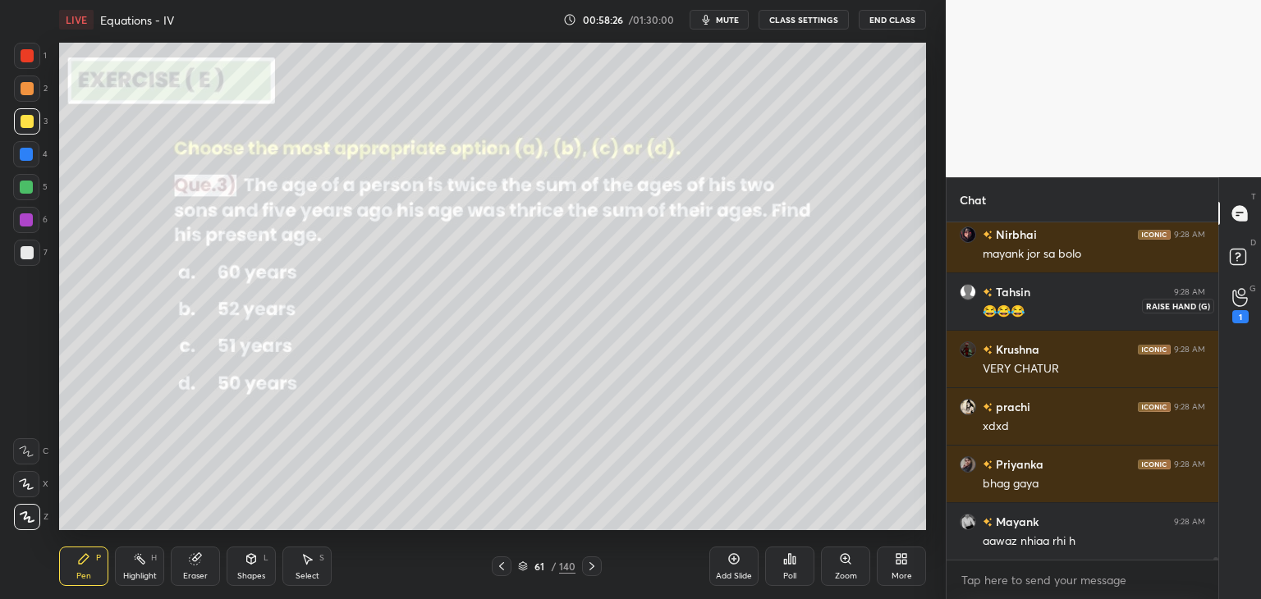
click at [1232, 312] on div "1" at bounding box center [1240, 305] width 16 height 35
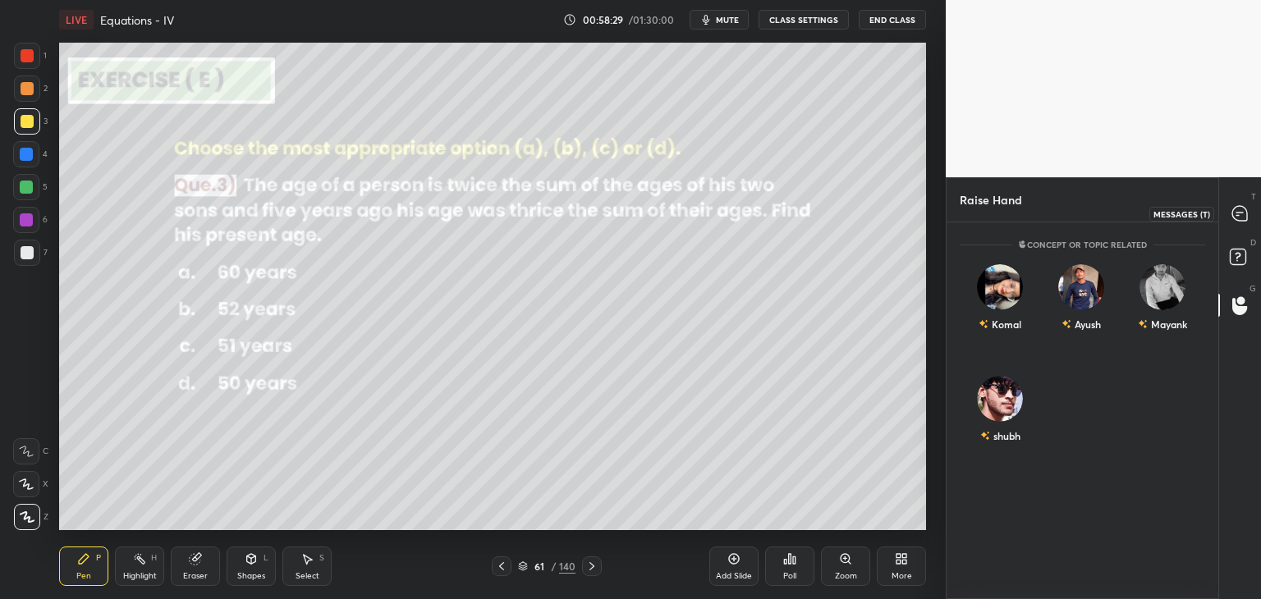
drag, startPoint x: 1234, startPoint y: 220, endPoint x: 1229, endPoint y: 237, distance: 18.2
click at [1234, 219] on icon at bounding box center [1239, 213] width 17 height 17
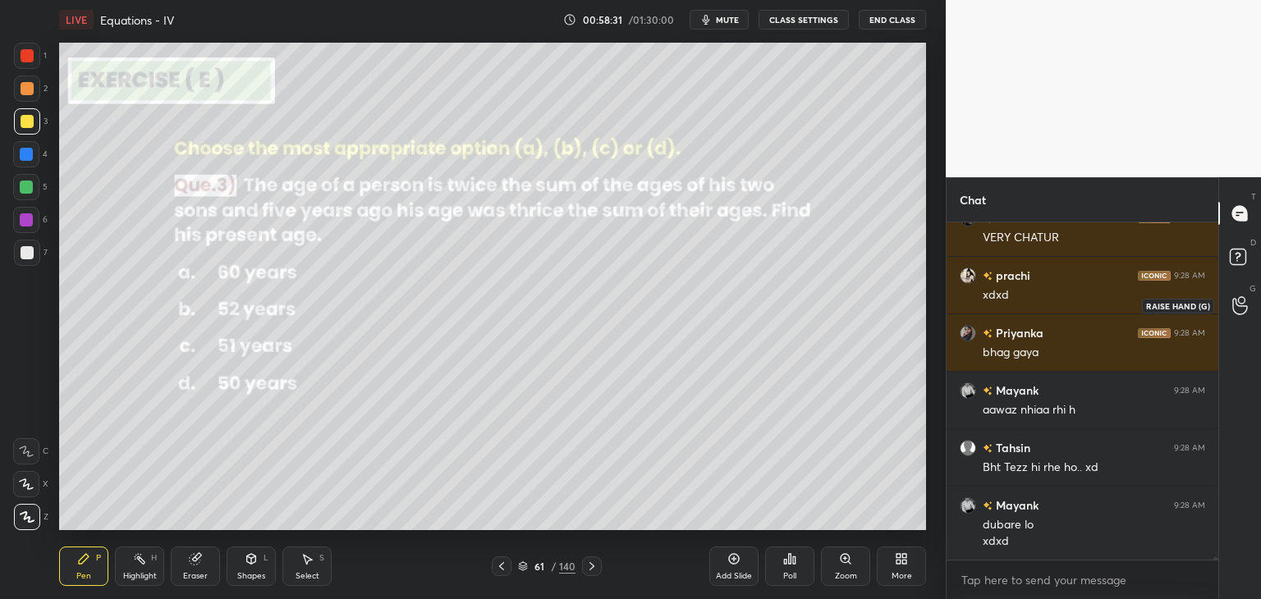
click at [1247, 302] on icon at bounding box center [1240, 305] width 16 height 19
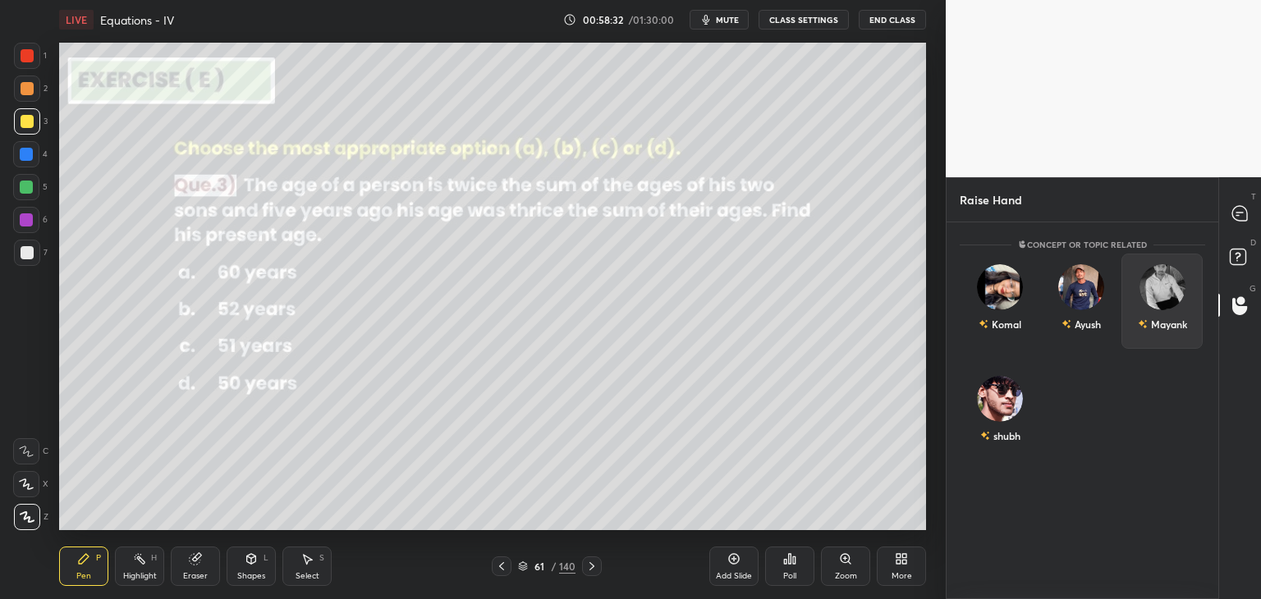
drag, startPoint x: 1177, startPoint y: 291, endPoint x: 1175, endPoint y: 300, distance: 9.2
click at [1176, 293] on div "Mayank" at bounding box center [1161, 301] width 81 height 95
click at [1168, 333] on button "INVITE" at bounding box center [1161, 335] width 66 height 21
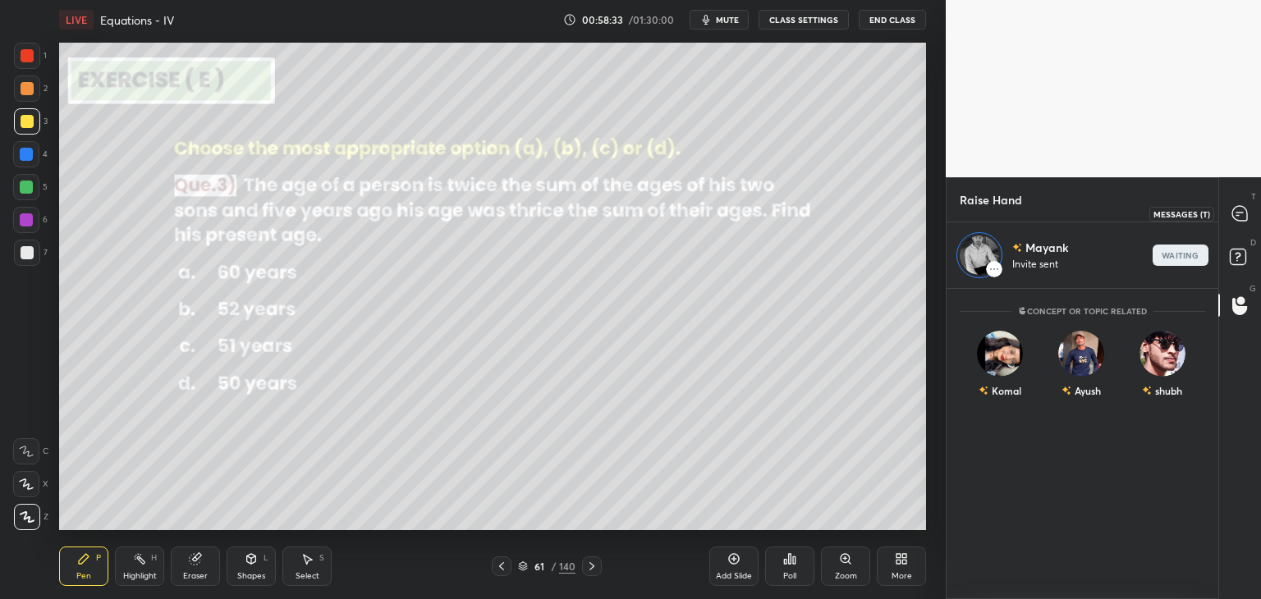
drag, startPoint x: 1242, startPoint y: 216, endPoint x: 1238, endPoint y: 223, distance: 8.4
click at [1242, 215] on icon at bounding box center [1239, 213] width 15 height 15
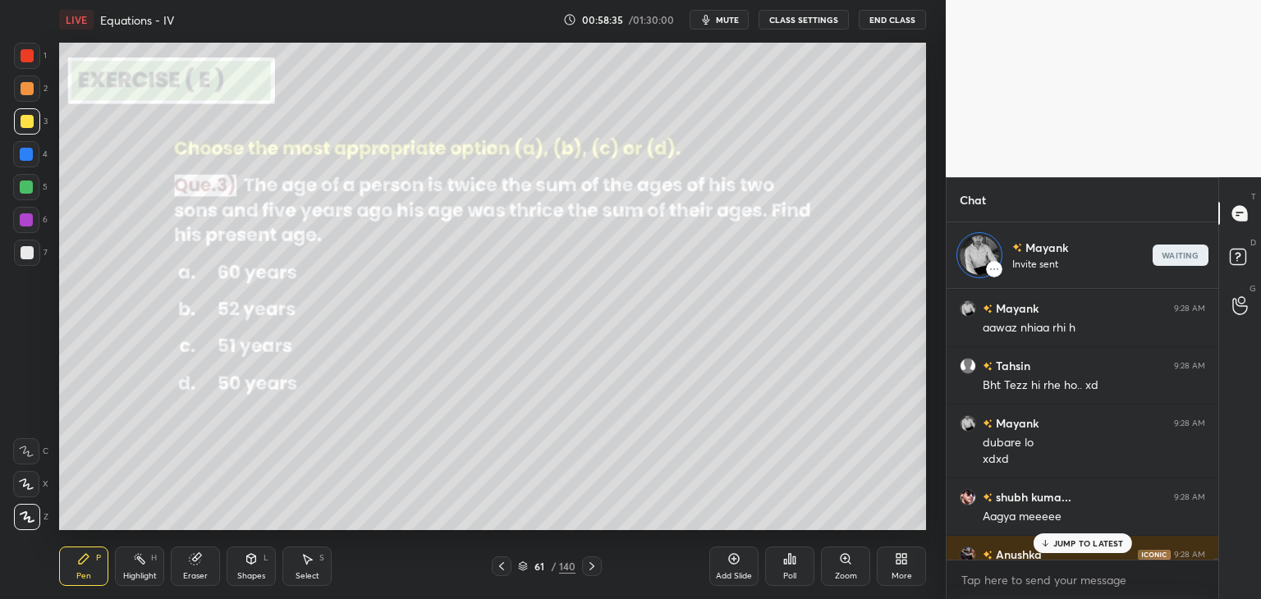
click at [1080, 542] on p "JUMP TO LATEST" at bounding box center [1088, 543] width 71 height 10
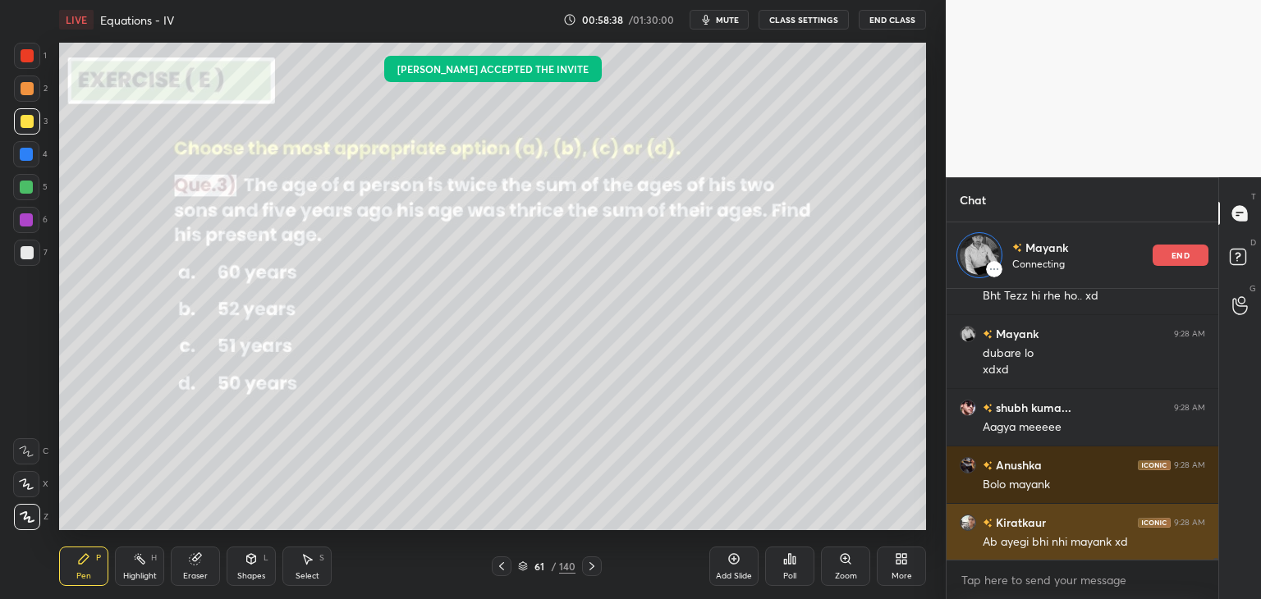
click at [1060, 542] on div "Ab ayegi bhi nhi mayank xd" at bounding box center [1093, 542] width 222 height 16
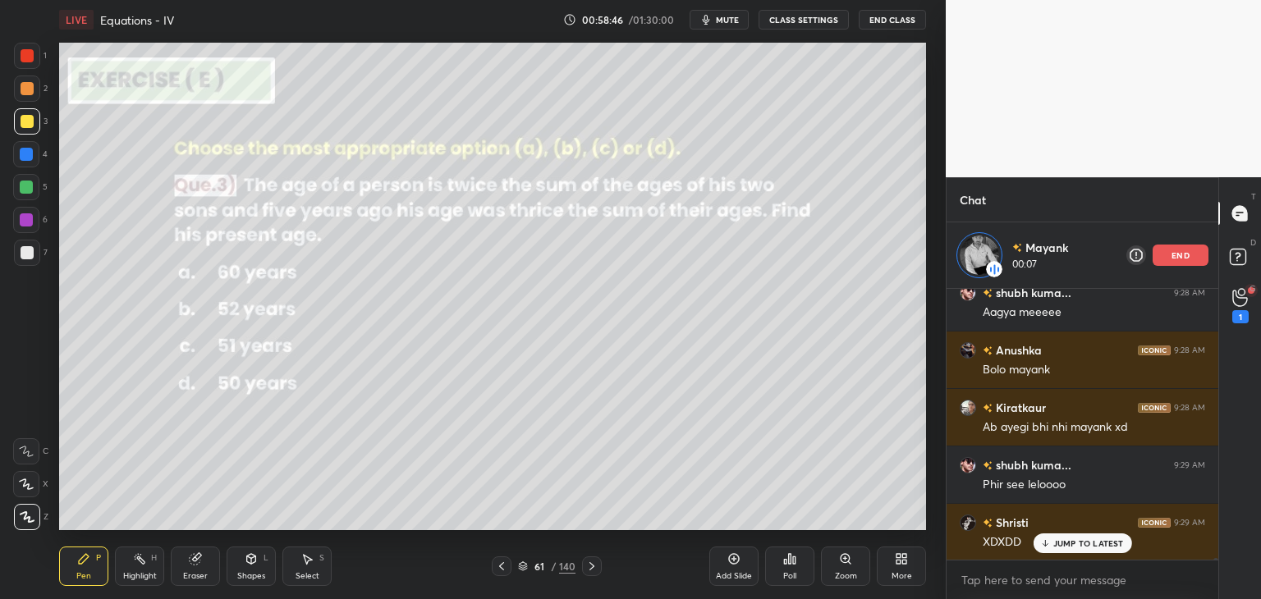
click at [1179, 261] on div "end" at bounding box center [1180, 255] width 56 height 21
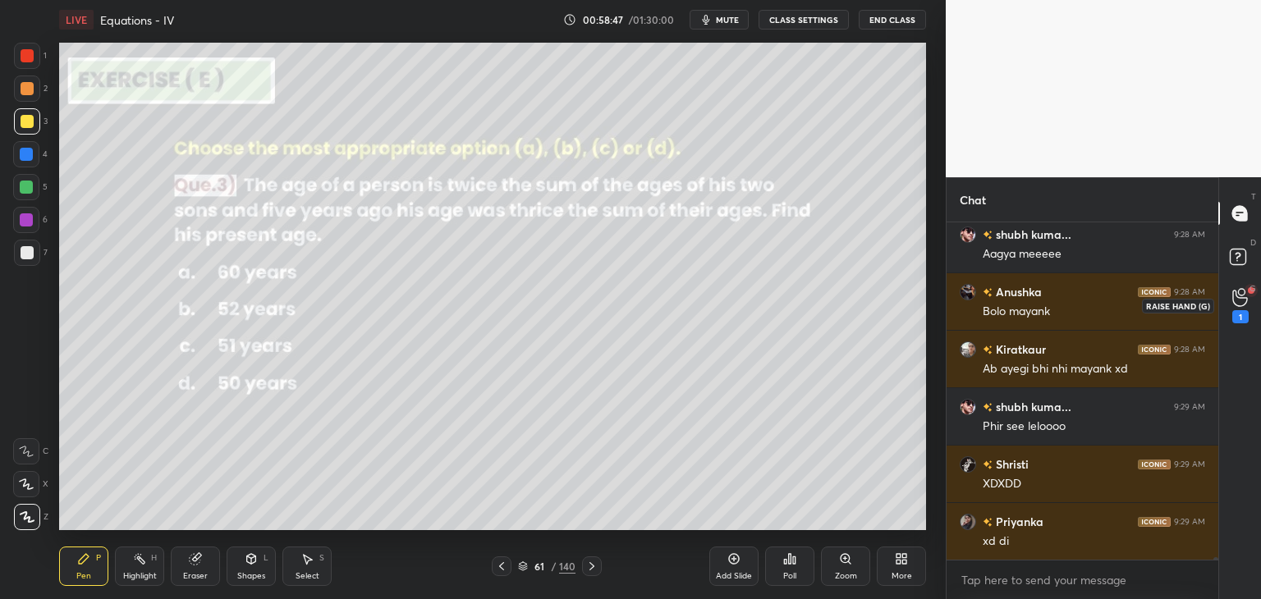
click at [1241, 308] on div "1" at bounding box center [1240, 305] width 16 height 35
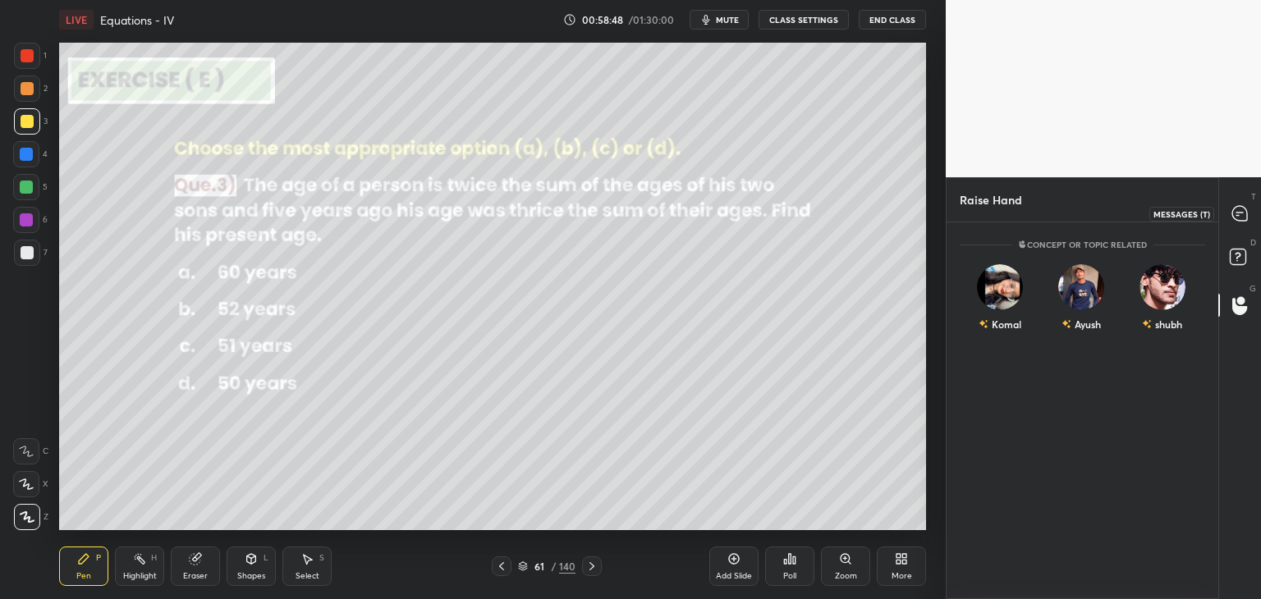
drag, startPoint x: 1244, startPoint y: 226, endPoint x: 1245, endPoint y: 235, distance: 9.1
click at [1244, 226] on div at bounding box center [1240, 214] width 33 height 30
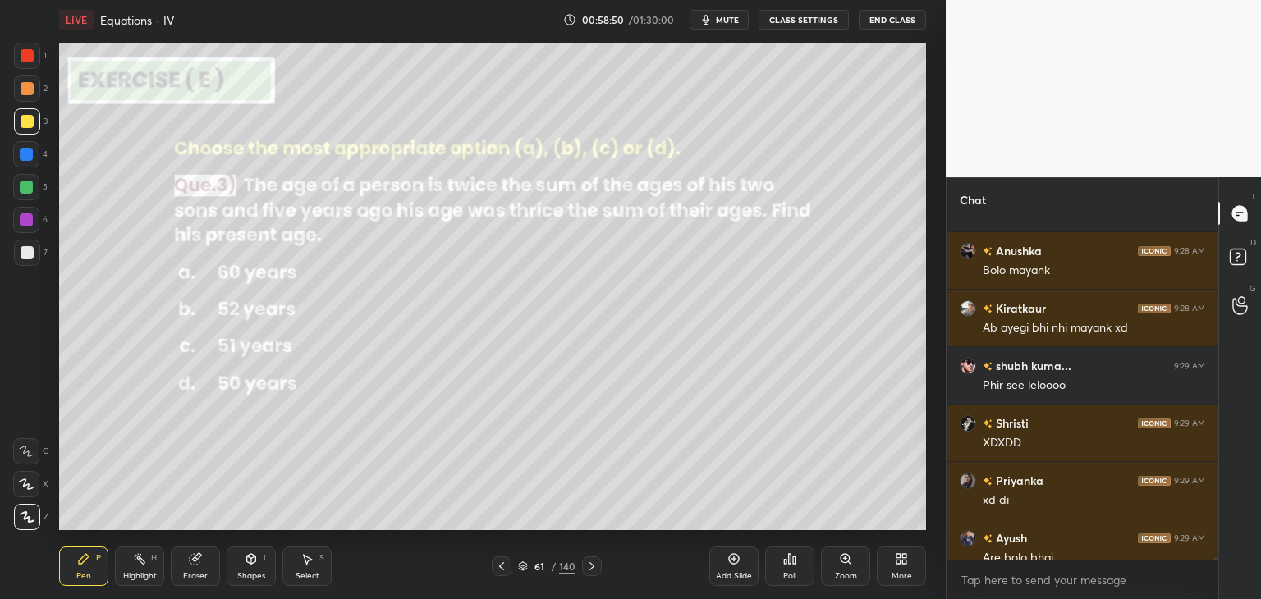
click at [1218, 556] on div "Chat [PERSON_NAME] 9:28 AM dubare lo xdxd shubh kuma... 9:28 AM Aagya meeeee An…" at bounding box center [1102, 388] width 315 height 422
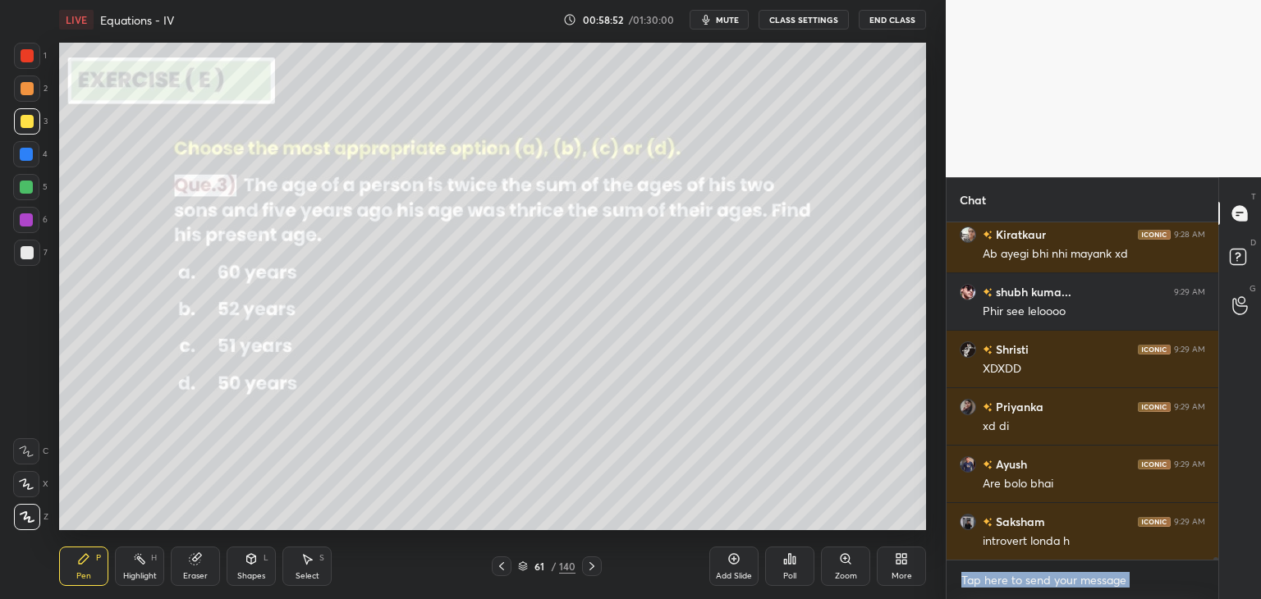
click at [1159, 582] on textarea at bounding box center [1081, 580] width 245 height 26
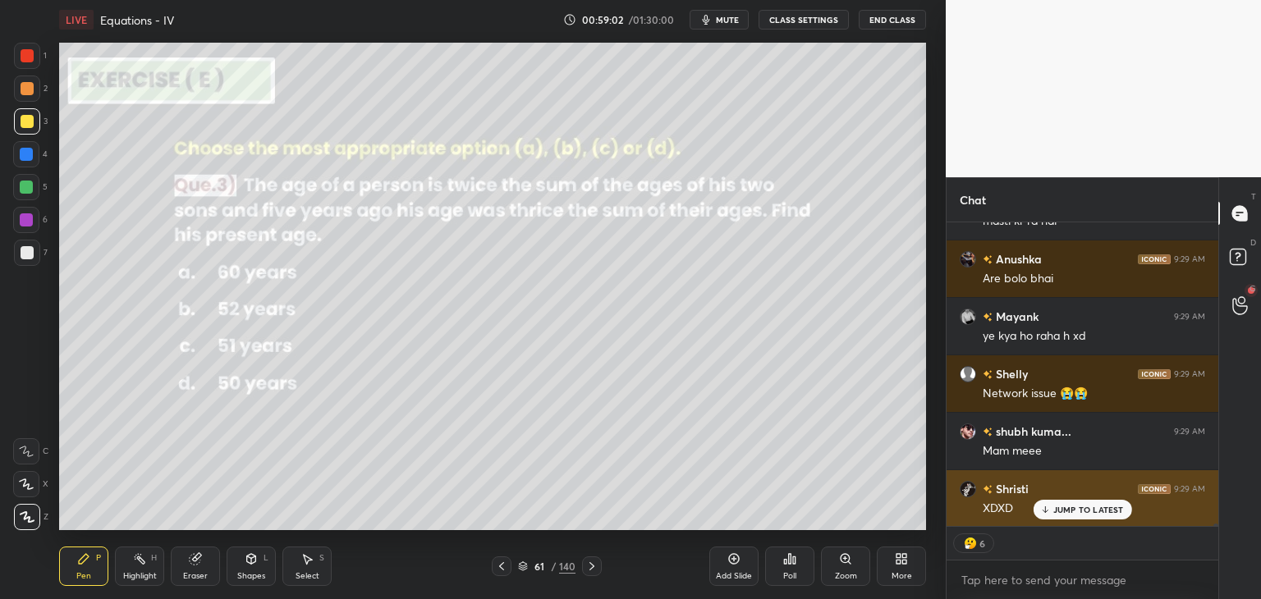
click at [1087, 513] on p "JUMP TO LATEST" at bounding box center [1088, 510] width 71 height 10
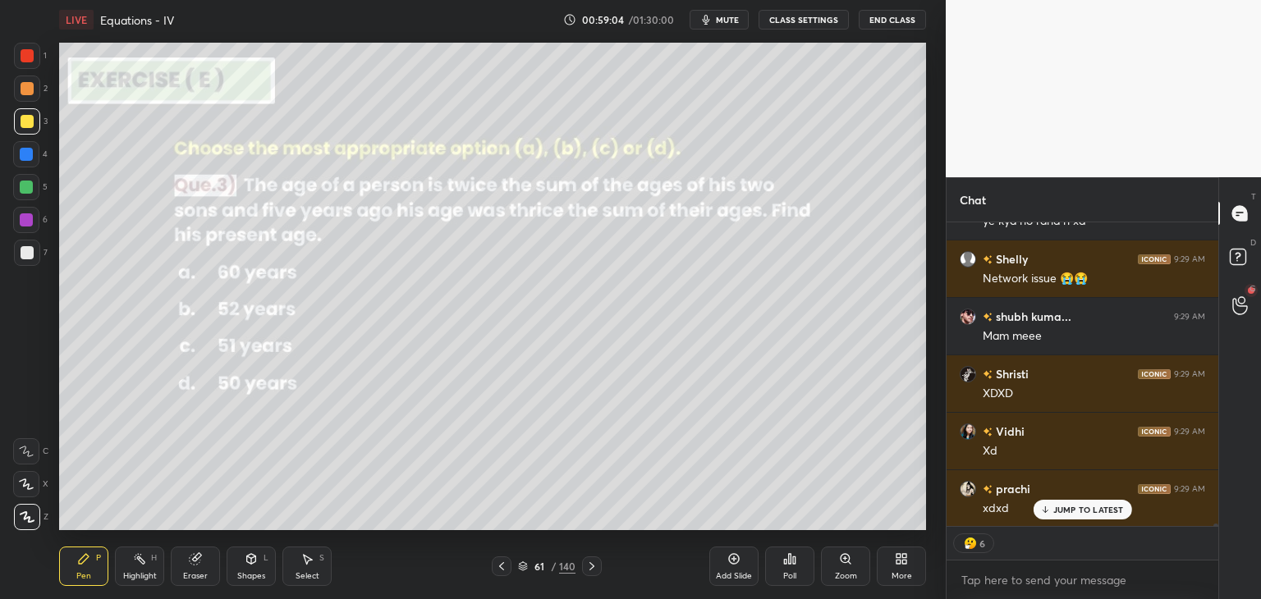
drag, startPoint x: 30, startPoint y: 121, endPoint x: 36, endPoint y: 136, distance: 16.2
click at [30, 122] on div at bounding box center [27, 121] width 13 height 13
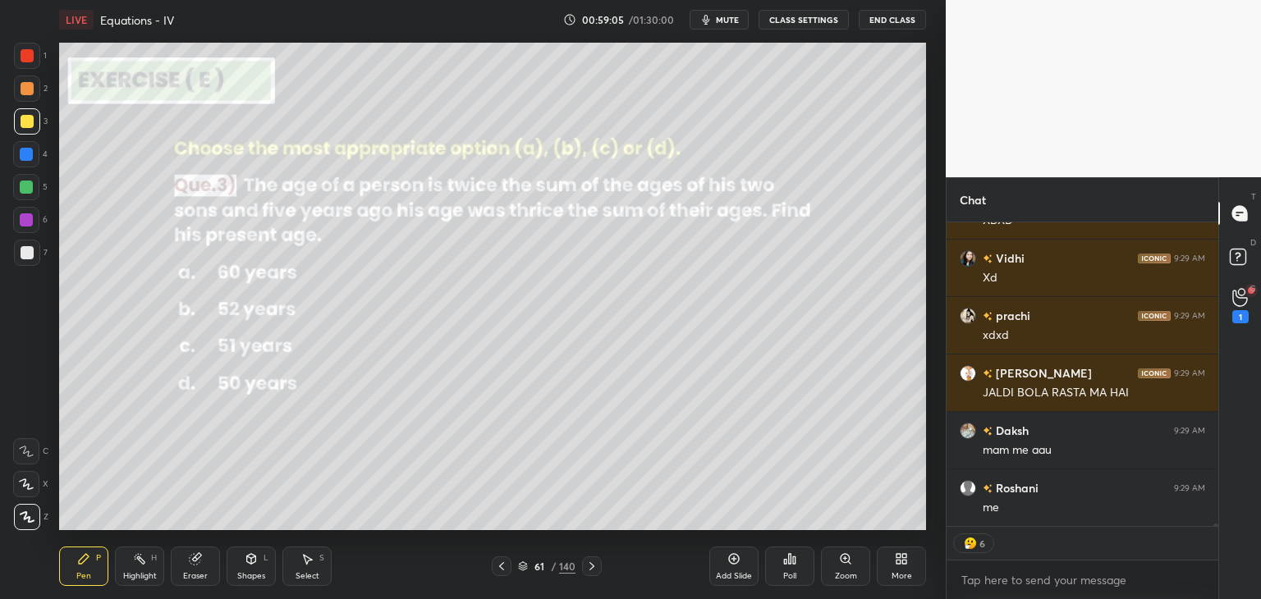
click at [25, 185] on div at bounding box center [26, 187] width 13 height 13
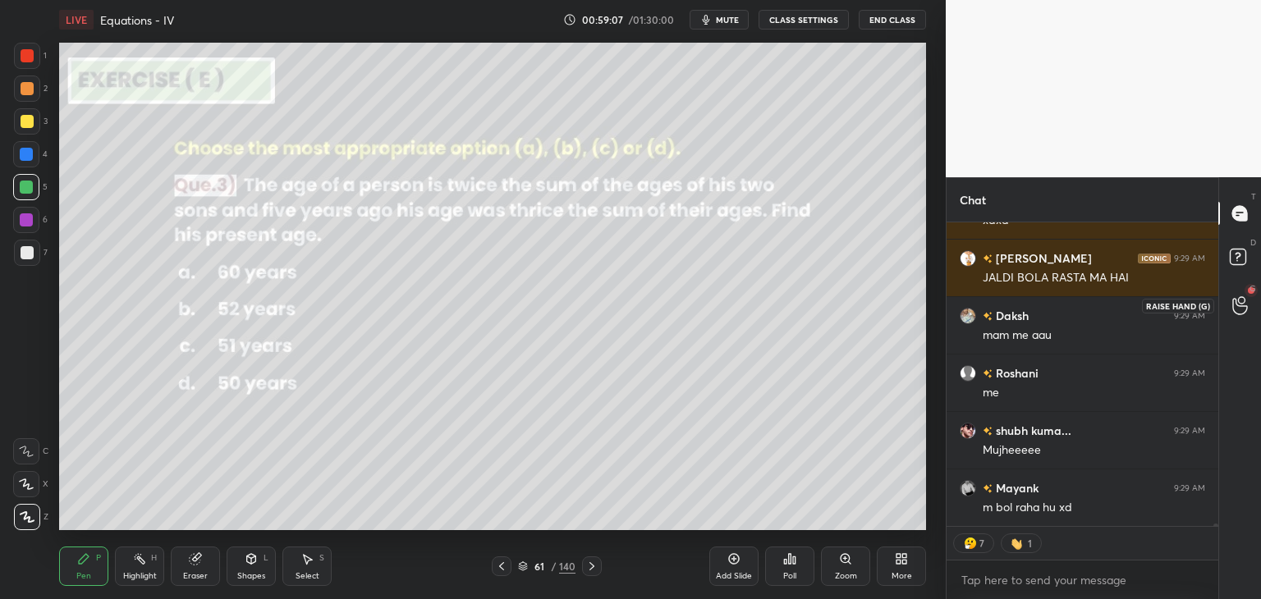
click at [1234, 318] on div at bounding box center [1240, 306] width 33 height 30
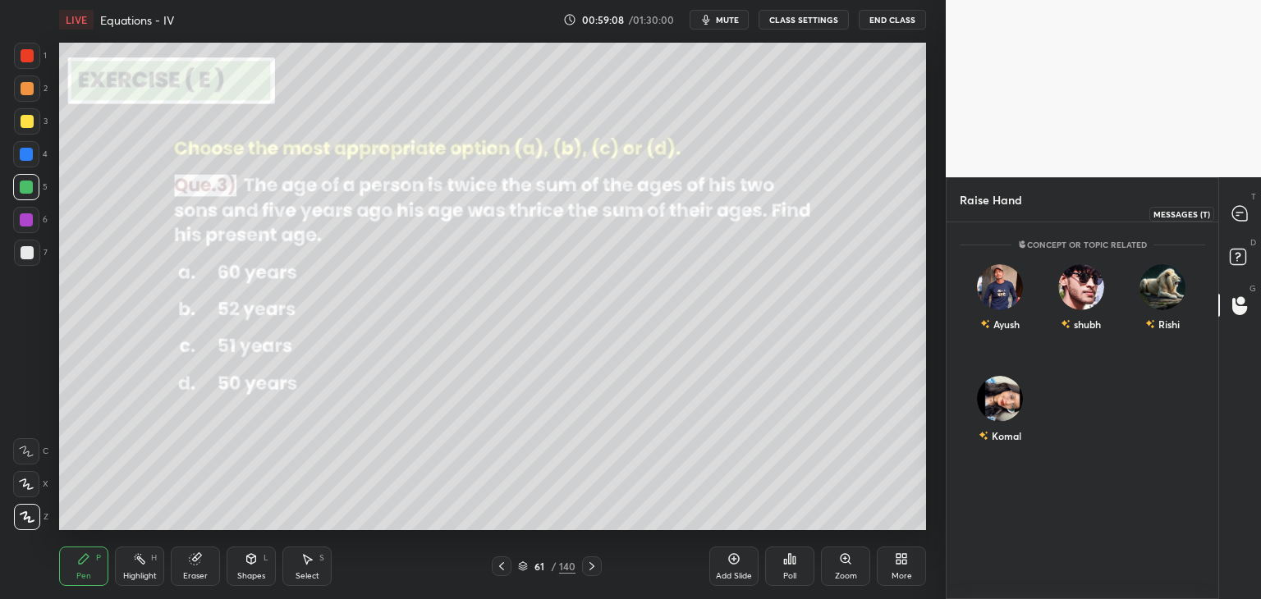
drag, startPoint x: 1247, startPoint y: 218, endPoint x: 1219, endPoint y: 258, distance: 48.8
click at [1250, 218] on div at bounding box center [1240, 214] width 33 height 30
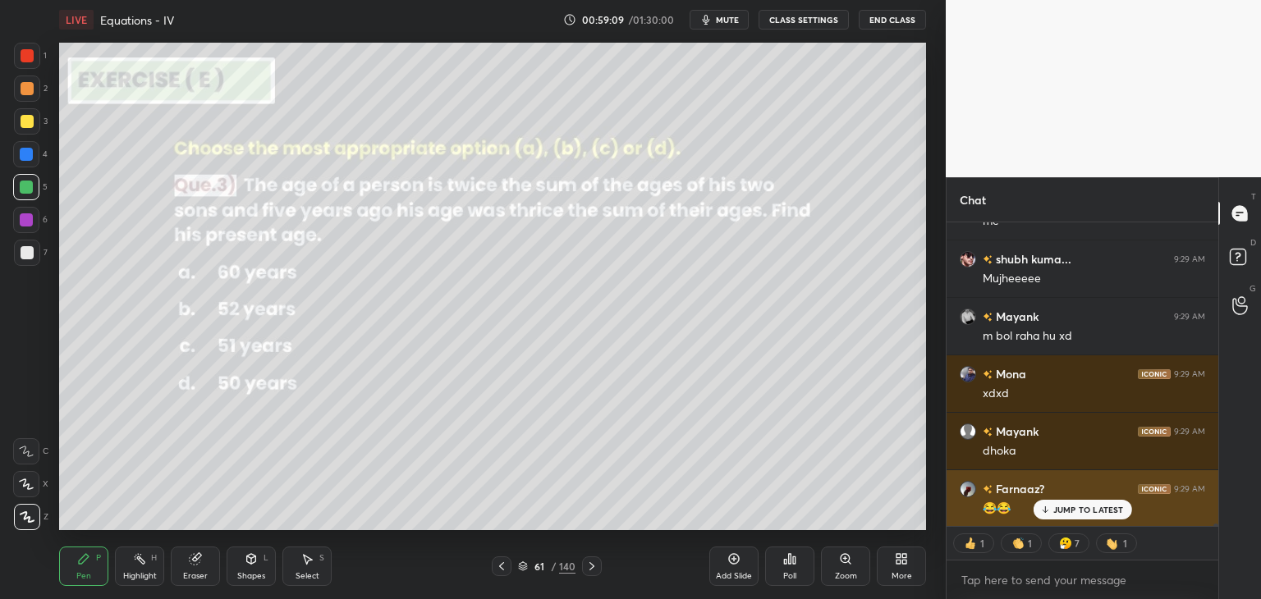
click at [1071, 513] on p "JUMP TO LATEST" at bounding box center [1088, 510] width 71 height 10
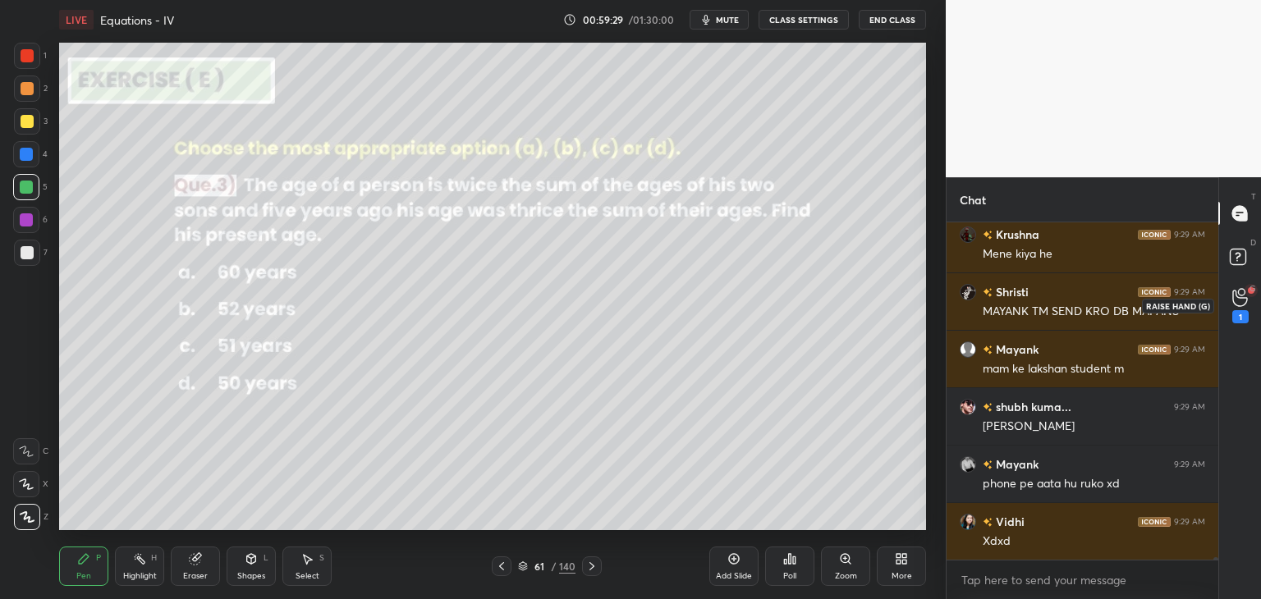
drag, startPoint x: 1250, startPoint y: 313, endPoint x: 1243, endPoint y: 320, distance: 9.9
click at [1248, 313] on div "1" at bounding box center [1240, 306] width 33 height 30
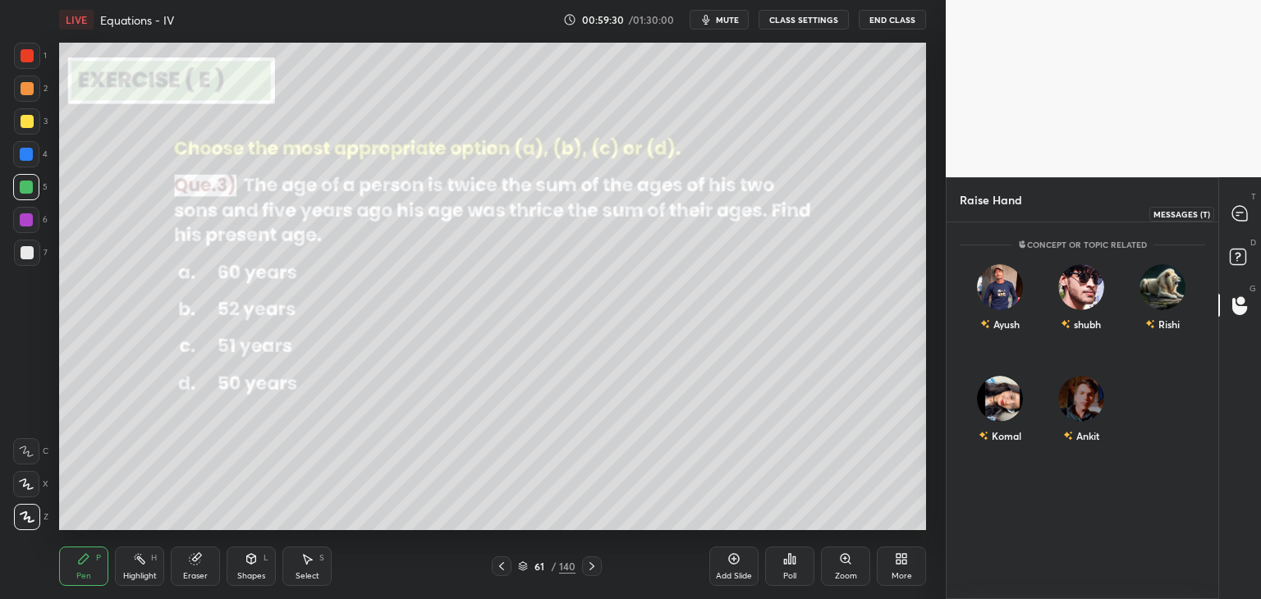
click at [1242, 217] on icon at bounding box center [1239, 213] width 15 height 15
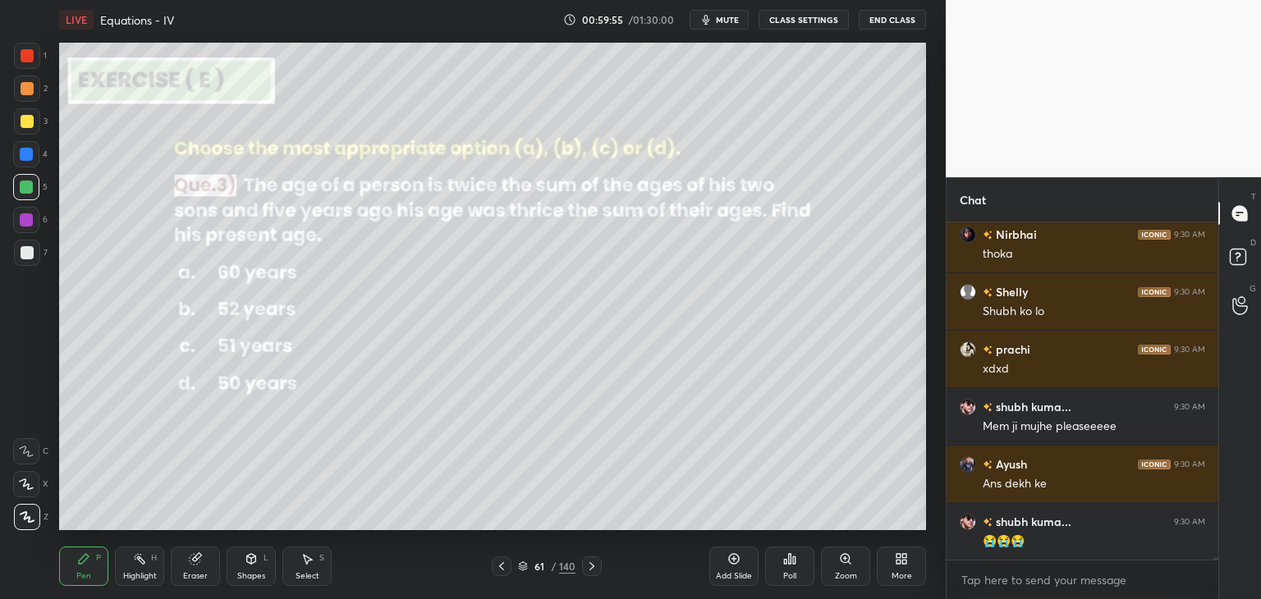
click at [26, 119] on div at bounding box center [27, 121] width 13 height 13
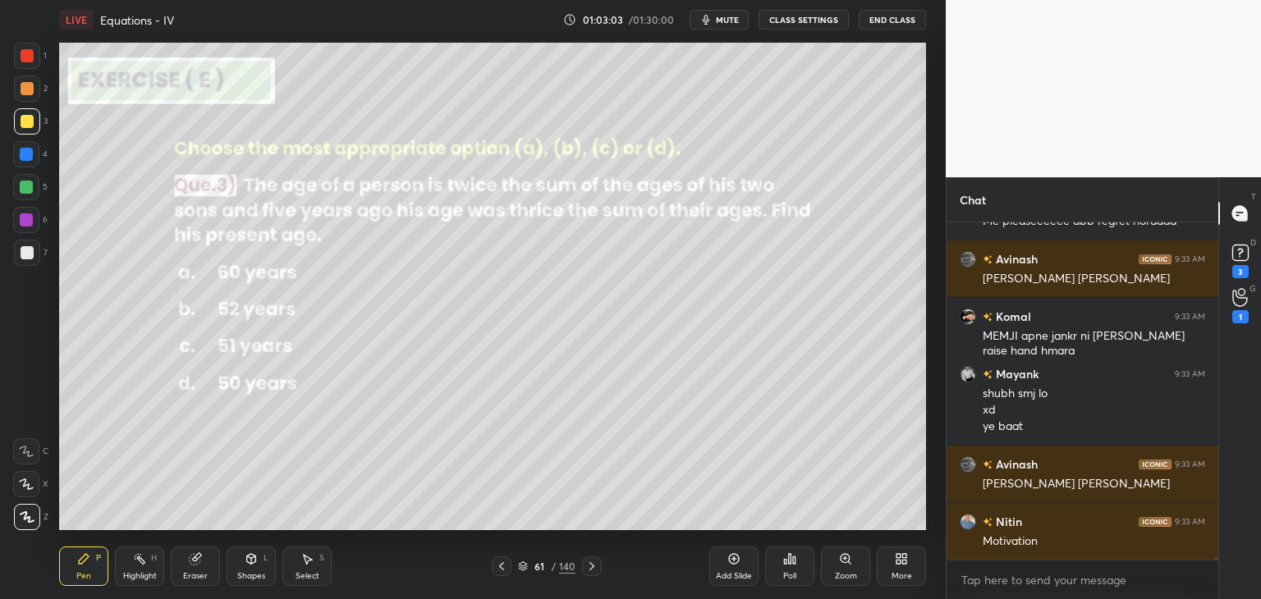
scroll to position [46319, 0]
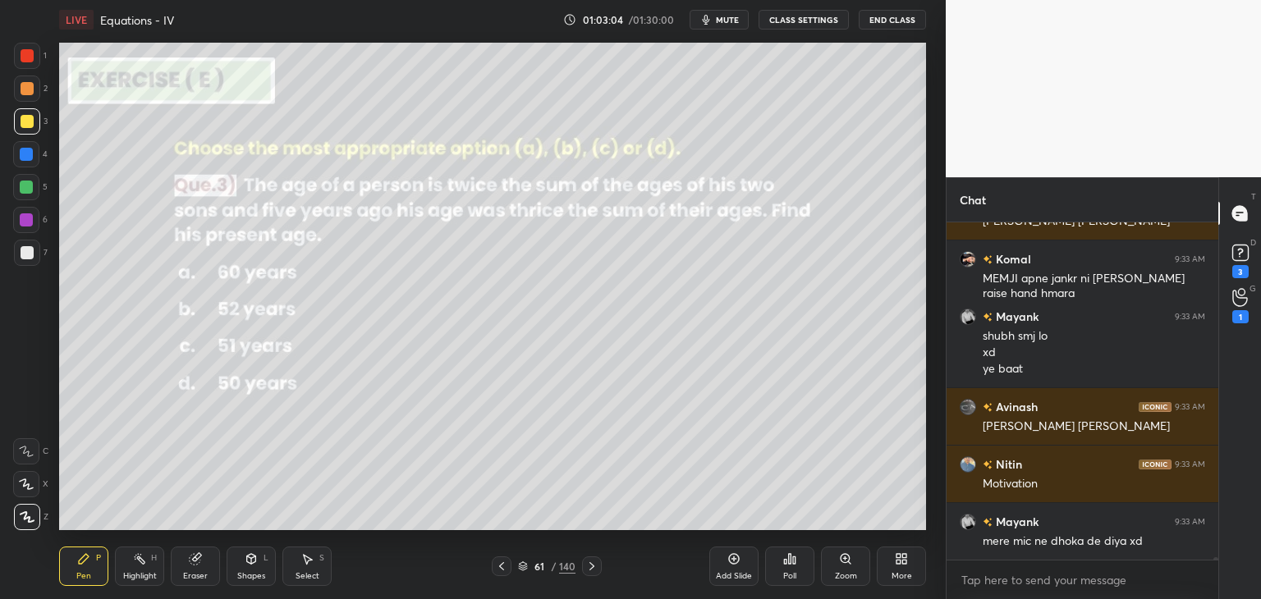
click at [14, 253] on div at bounding box center [27, 253] width 26 height 26
click at [32, 117] on div at bounding box center [27, 121] width 13 height 13
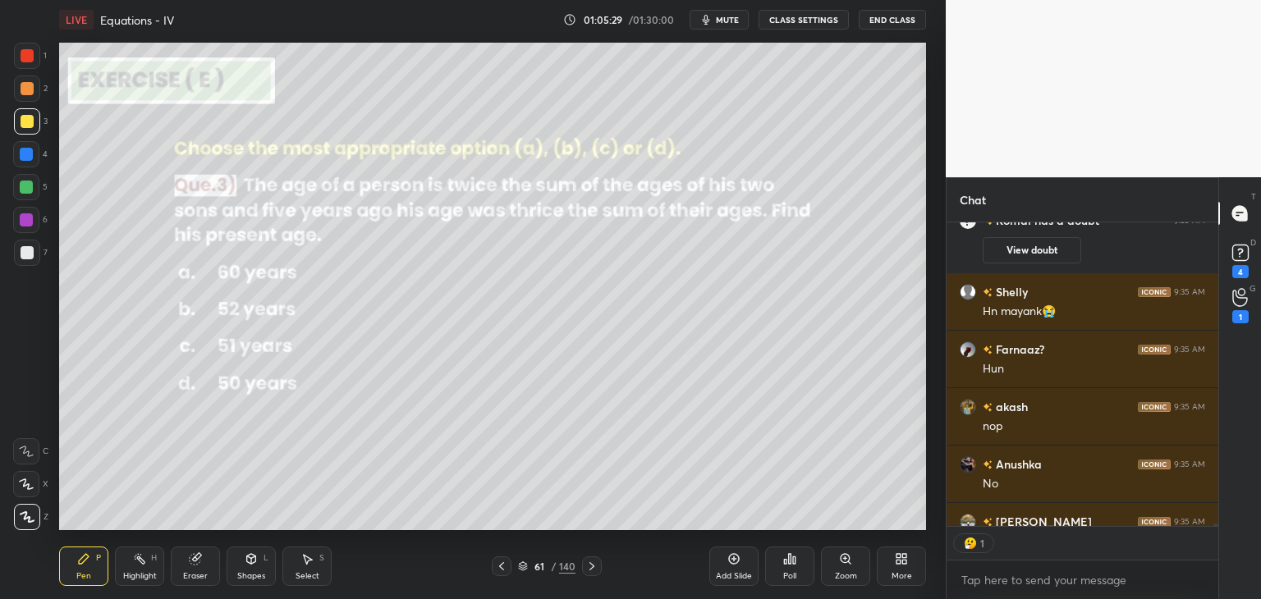
scroll to position [300, 267]
click at [199, 574] on div "Eraser" at bounding box center [195, 576] width 25 height 8
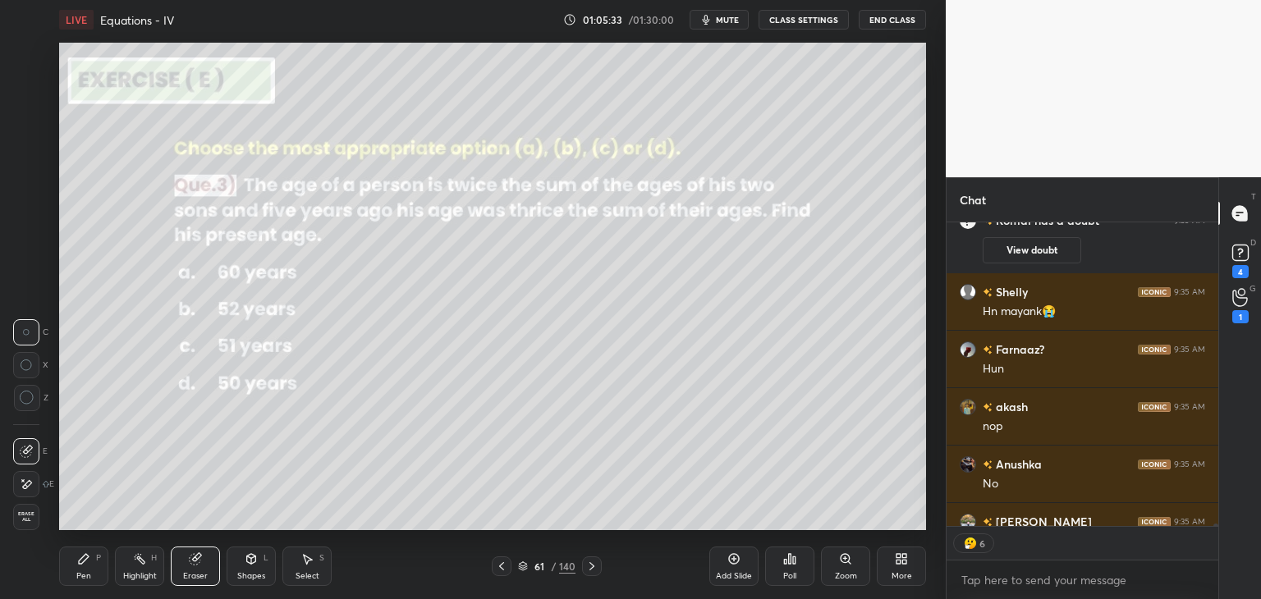
click at [89, 574] on div "Pen" at bounding box center [83, 576] width 15 height 8
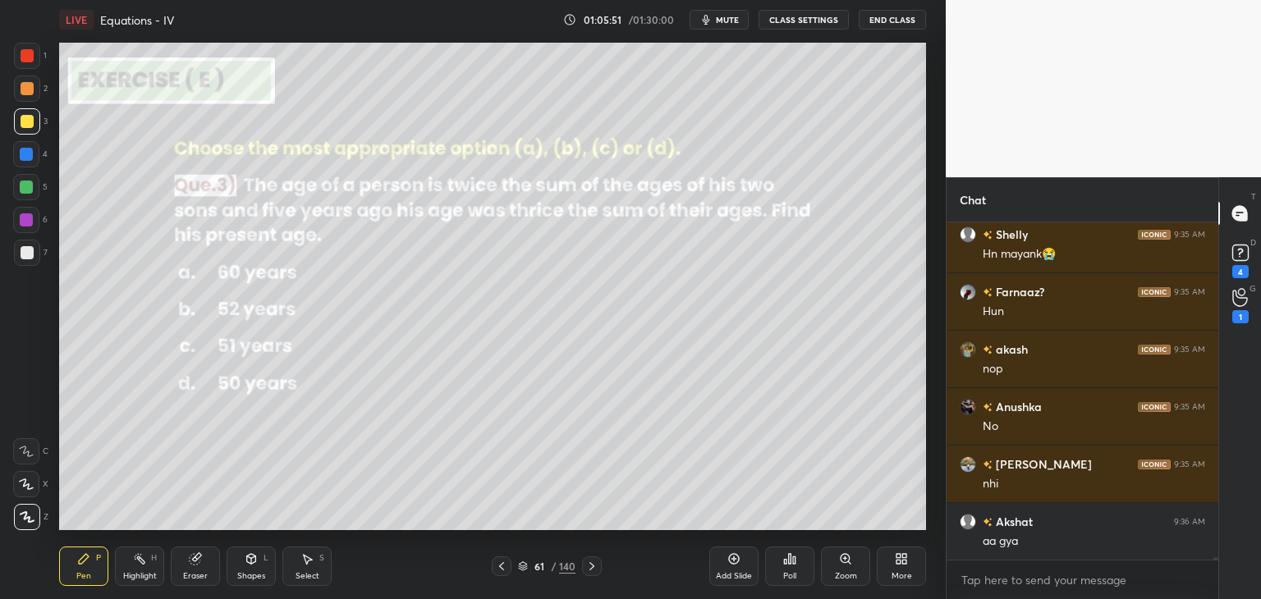
scroll to position [48553, 0]
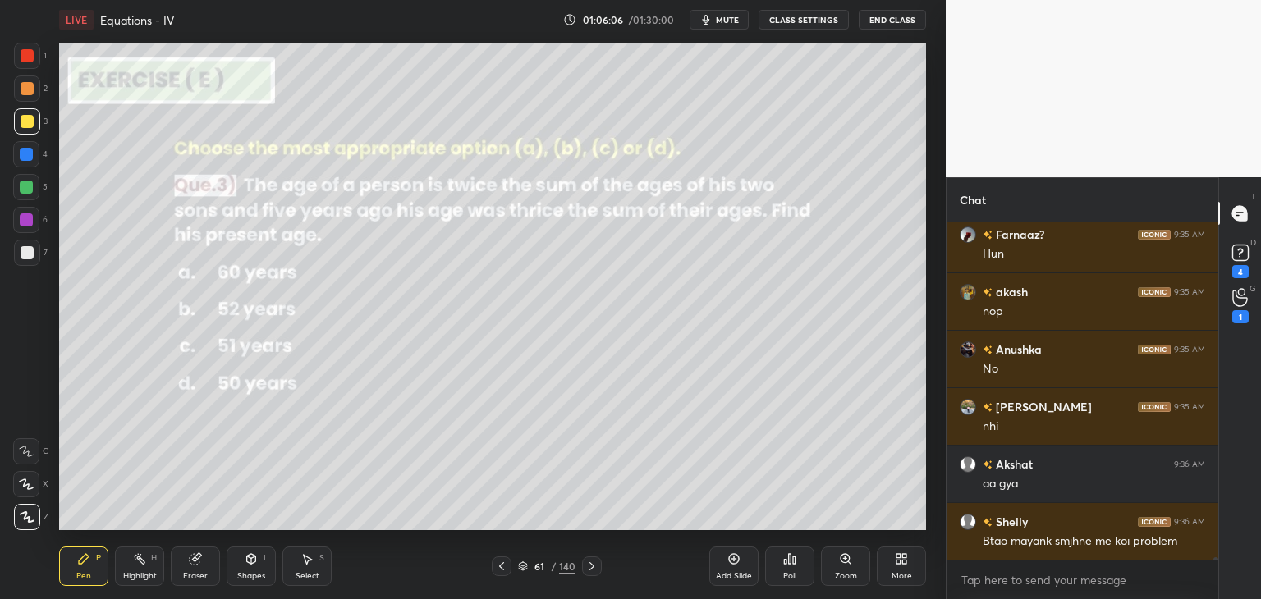
click at [735, 569] on div "Add Slide" at bounding box center [733, 566] width 49 height 39
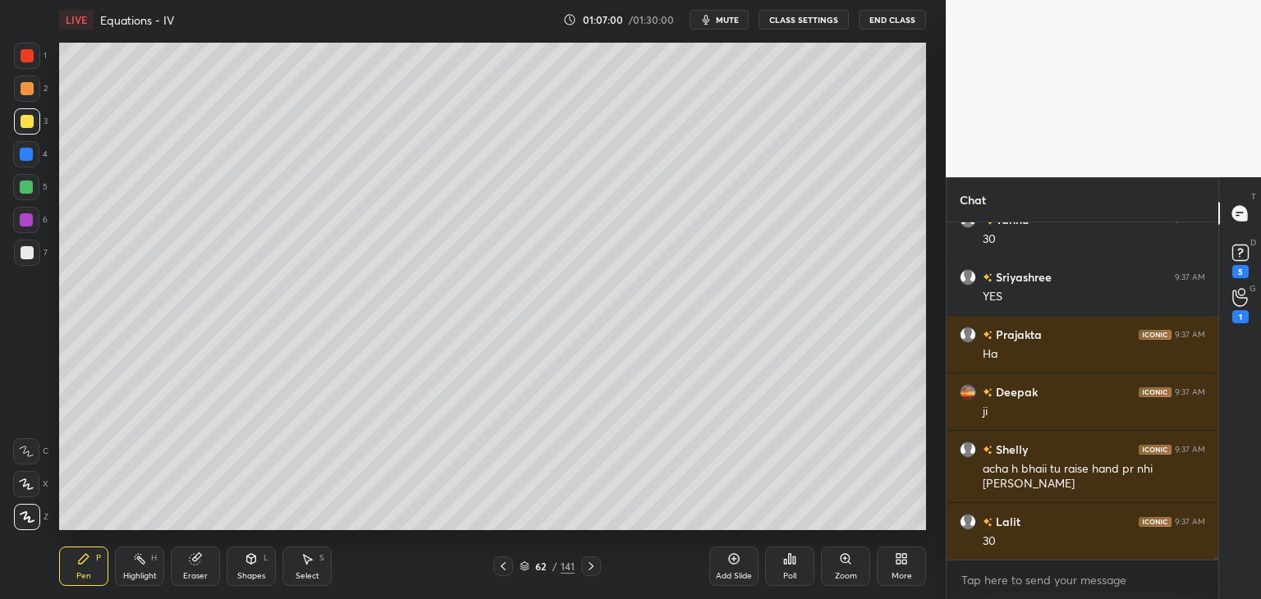
scroll to position [49812, 0]
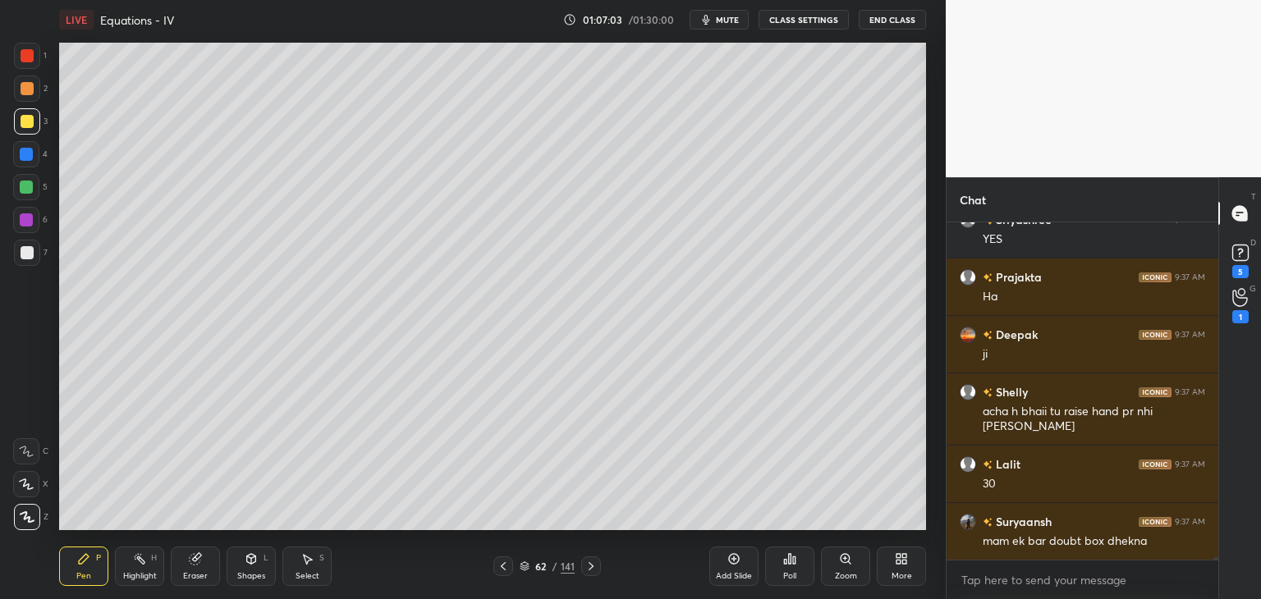
click at [493, 569] on div at bounding box center [503, 566] width 20 height 20
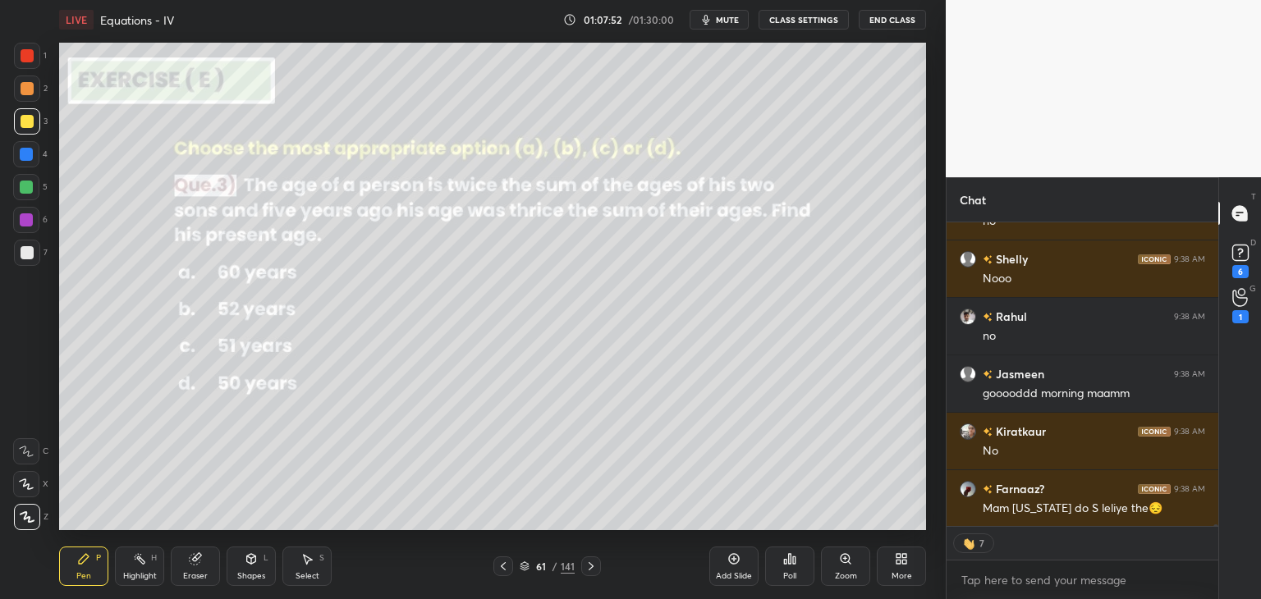
scroll to position [50653, 0]
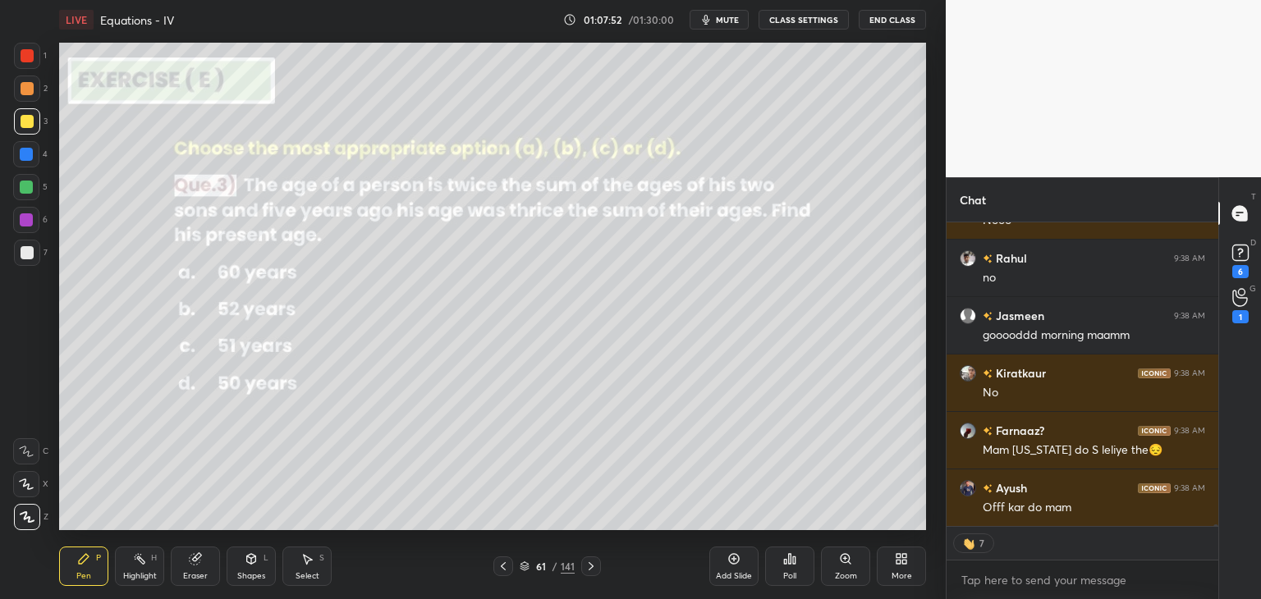
click at [1067, 510] on div "[PERSON_NAME] 9:38 AM no [PERSON_NAME] 9:38 AM Nooo Rahul 9:38 AM no Jasmeen 9:…" at bounding box center [1082, 374] width 272 height 304
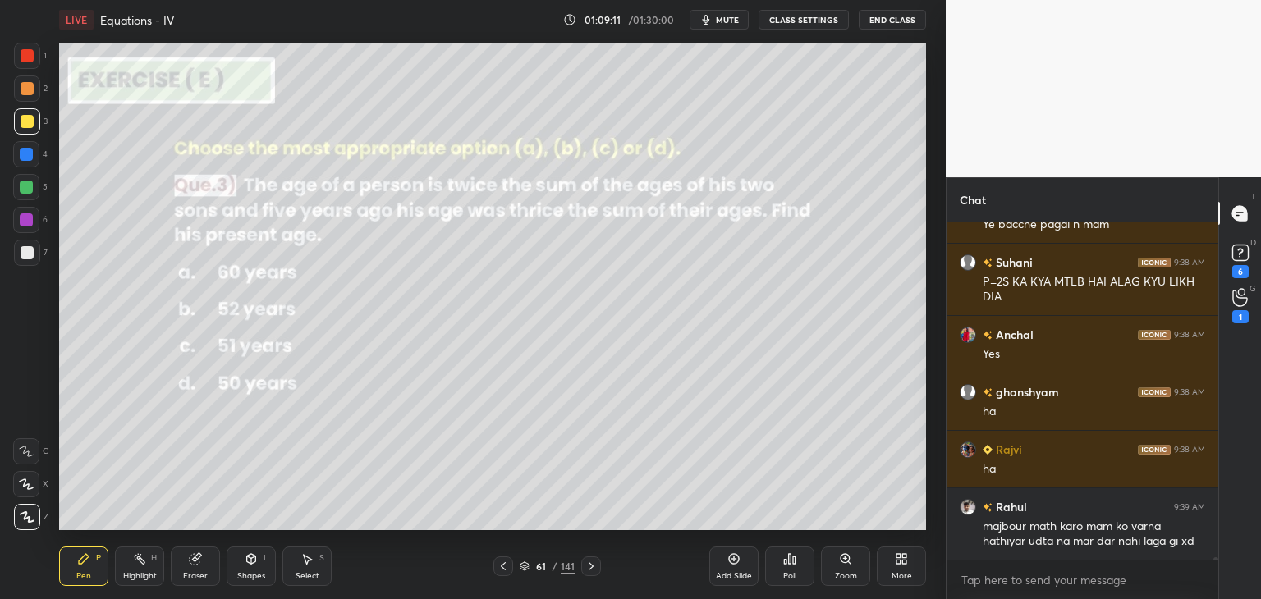
scroll to position [51292, 0]
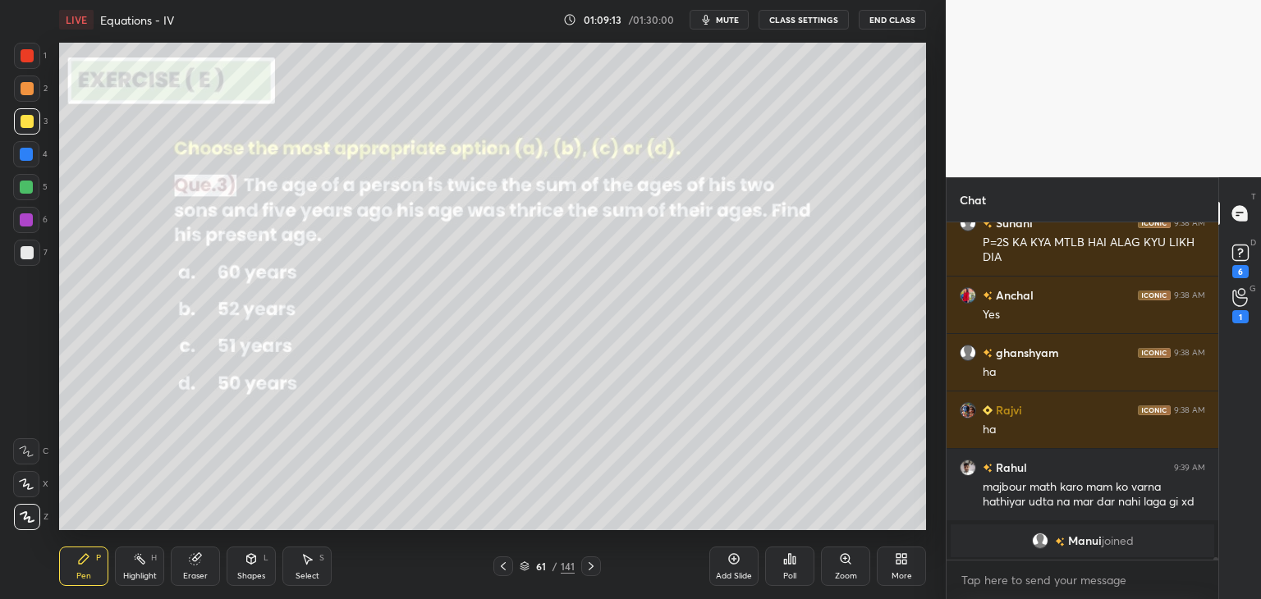
click at [205, 572] on div "Eraser" at bounding box center [195, 576] width 25 height 8
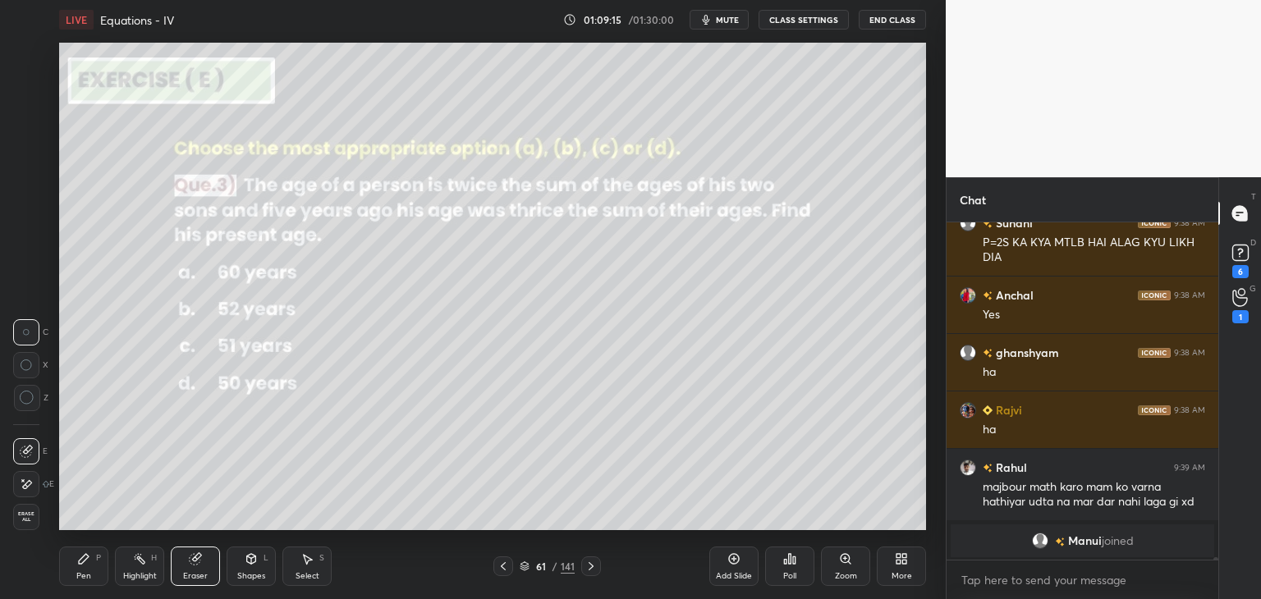
click at [86, 565] on div "Pen P" at bounding box center [83, 566] width 49 height 39
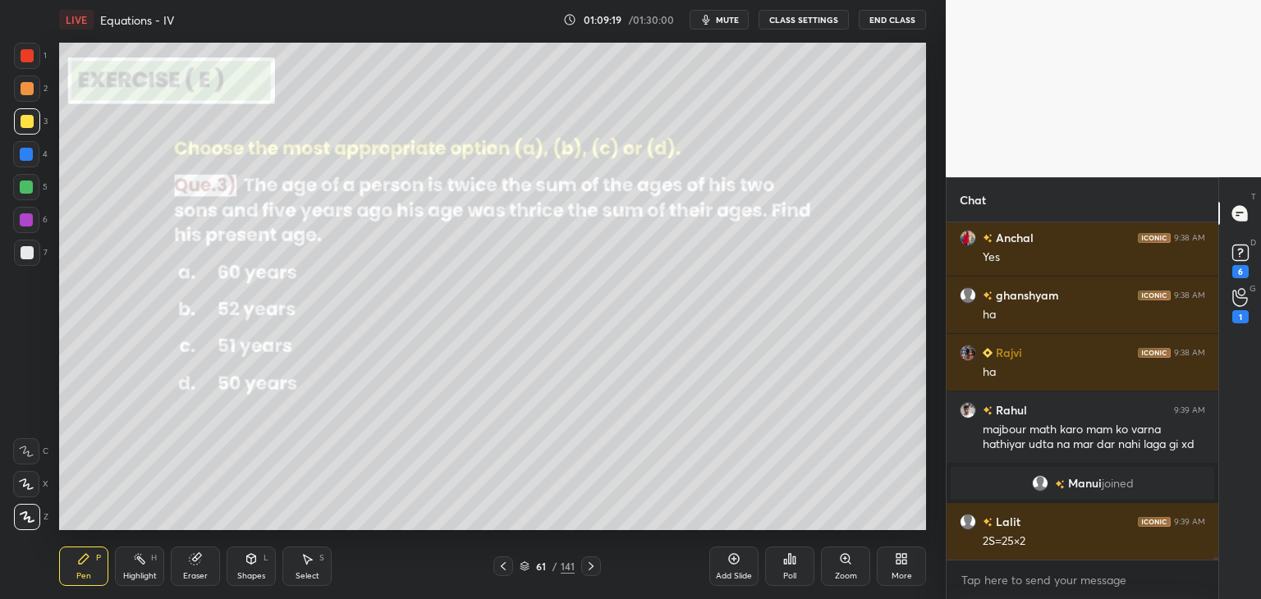
scroll to position [50895, 0]
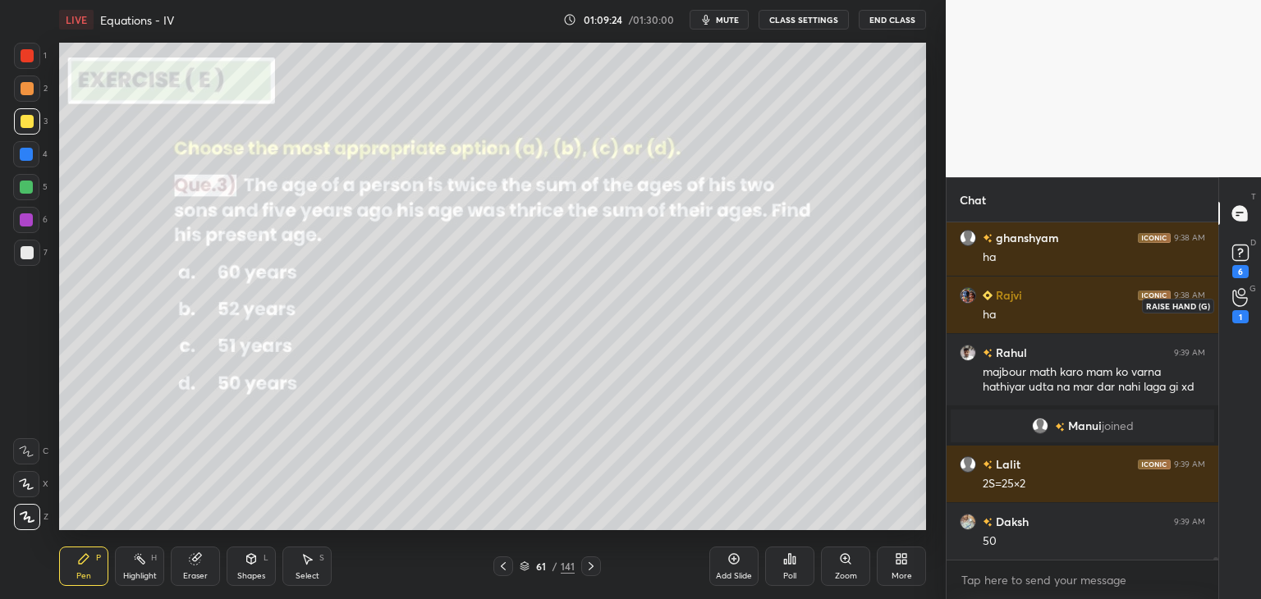
drag, startPoint x: 1232, startPoint y: 316, endPoint x: 1235, endPoint y: 324, distance: 8.8
click at [1229, 316] on div "1" at bounding box center [1240, 306] width 33 height 30
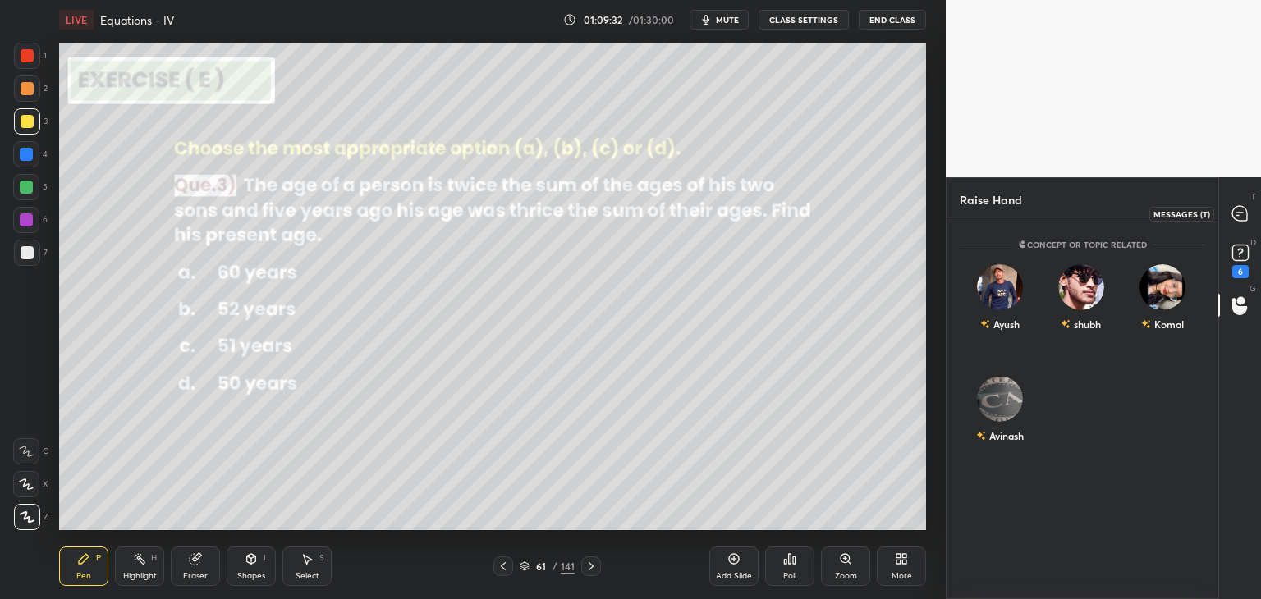
drag, startPoint x: 1248, startPoint y: 216, endPoint x: 1242, endPoint y: 239, distance: 23.9
click at [1248, 217] on div at bounding box center [1240, 214] width 33 height 30
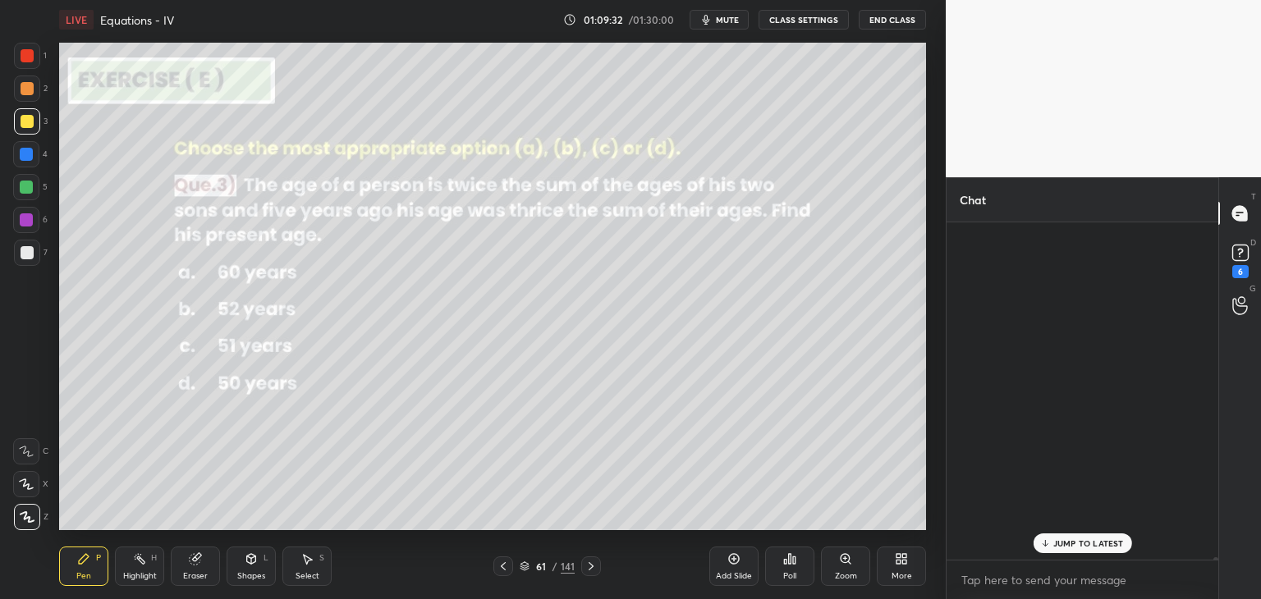
scroll to position [332, 267]
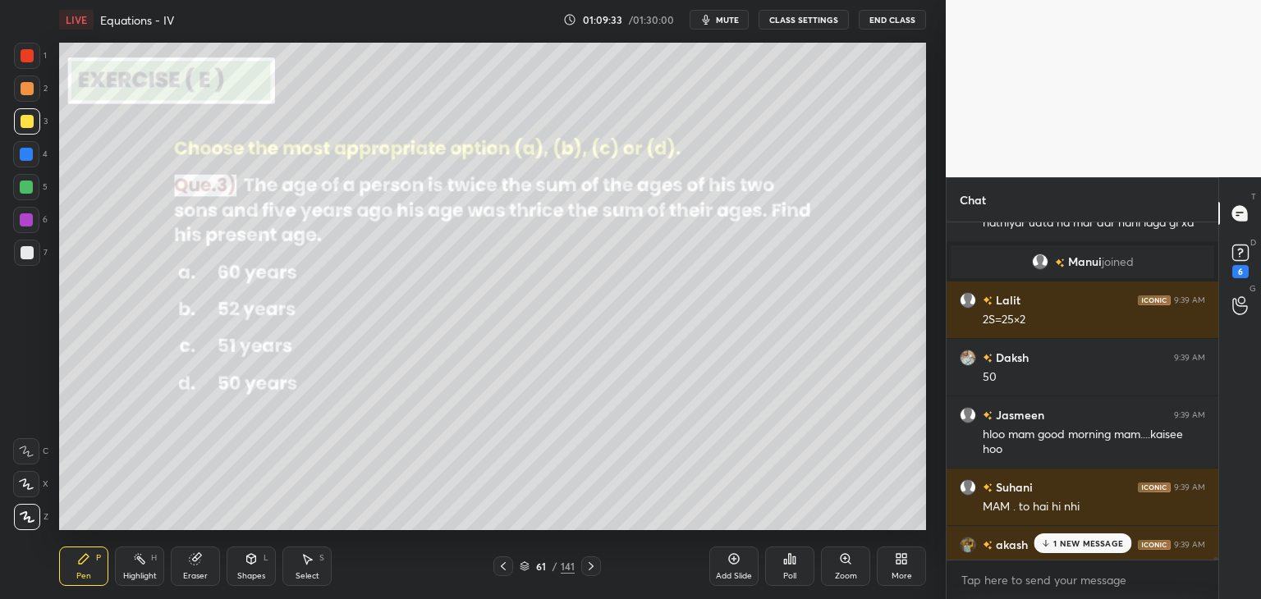
drag, startPoint x: 1050, startPoint y: 541, endPoint x: 1019, endPoint y: 567, distance: 40.1
click at [1050, 540] on icon at bounding box center [1045, 543] width 11 height 10
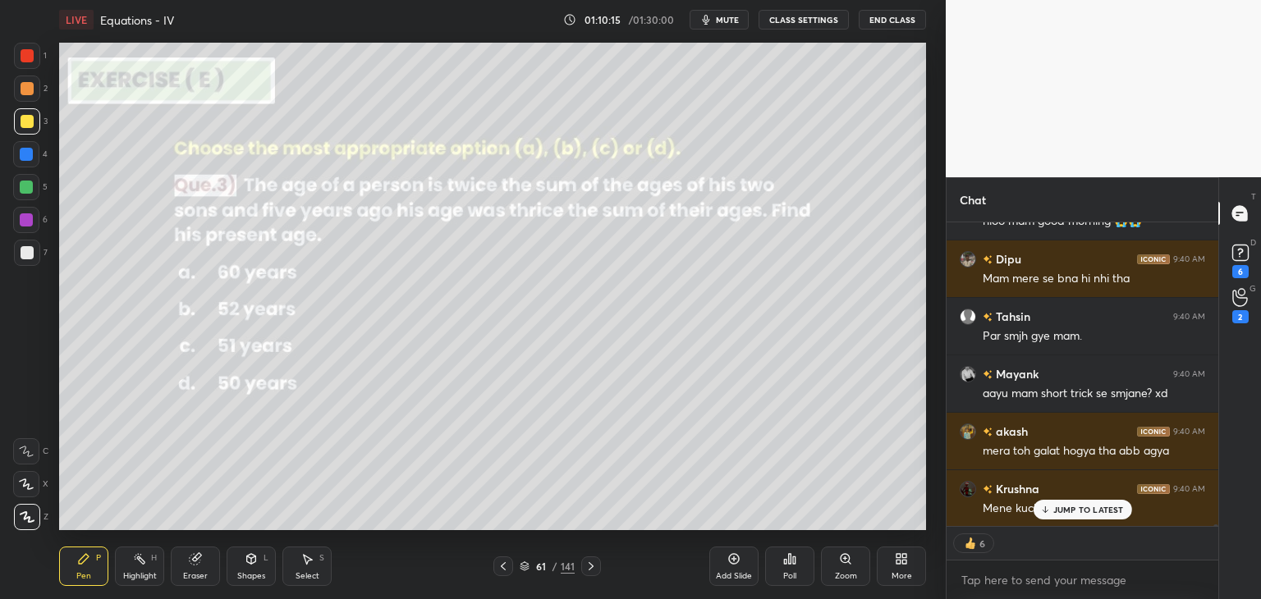
scroll to position [52468, 0]
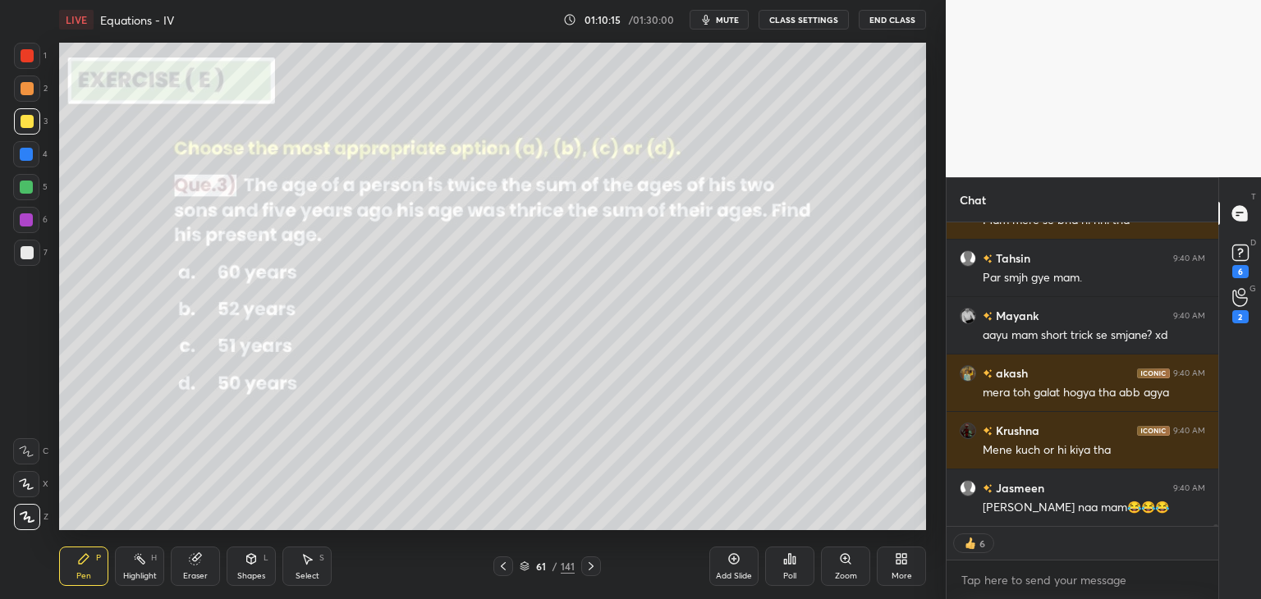
drag, startPoint x: 1067, startPoint y: 515, endPoint x: 1056, endPoint y: 533, distance: 20.3
click at [1067, 515] on div "Jasmeen 9:40 AM hloo mam good morning 😭😭 Dipu 9:40 AM Mam mere se bna hi nhi th…" at bounding box center [1082, 374] width 272 height 304
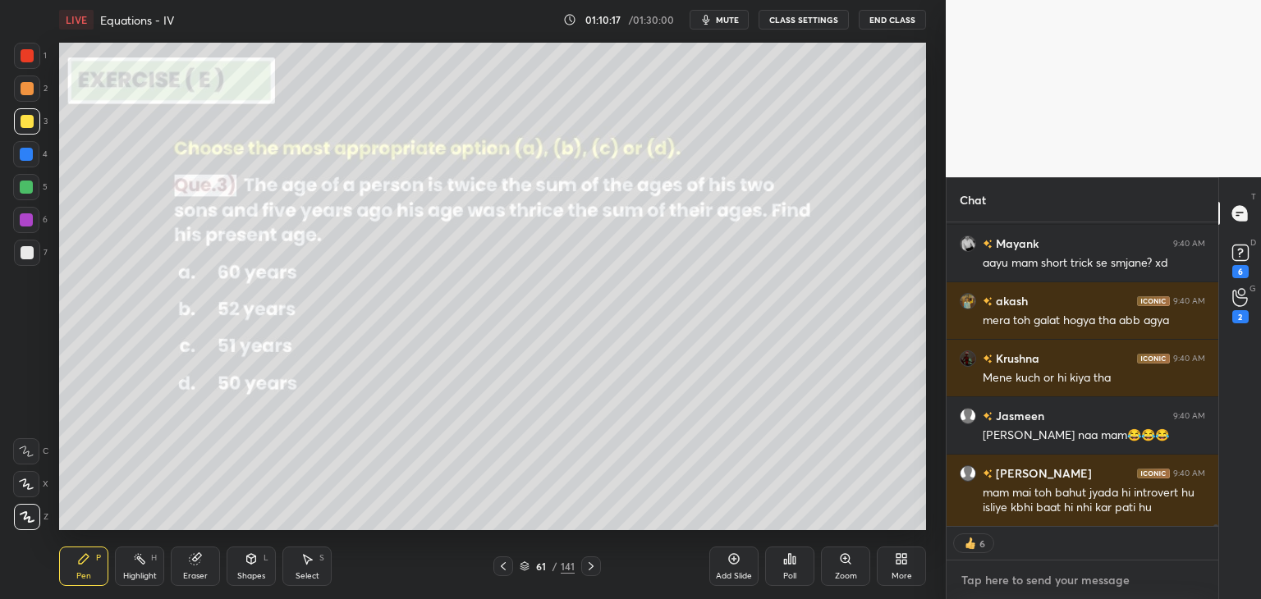
click at [1004, 580] on textarea at bounding box center [1081, 580] width 245 height 26
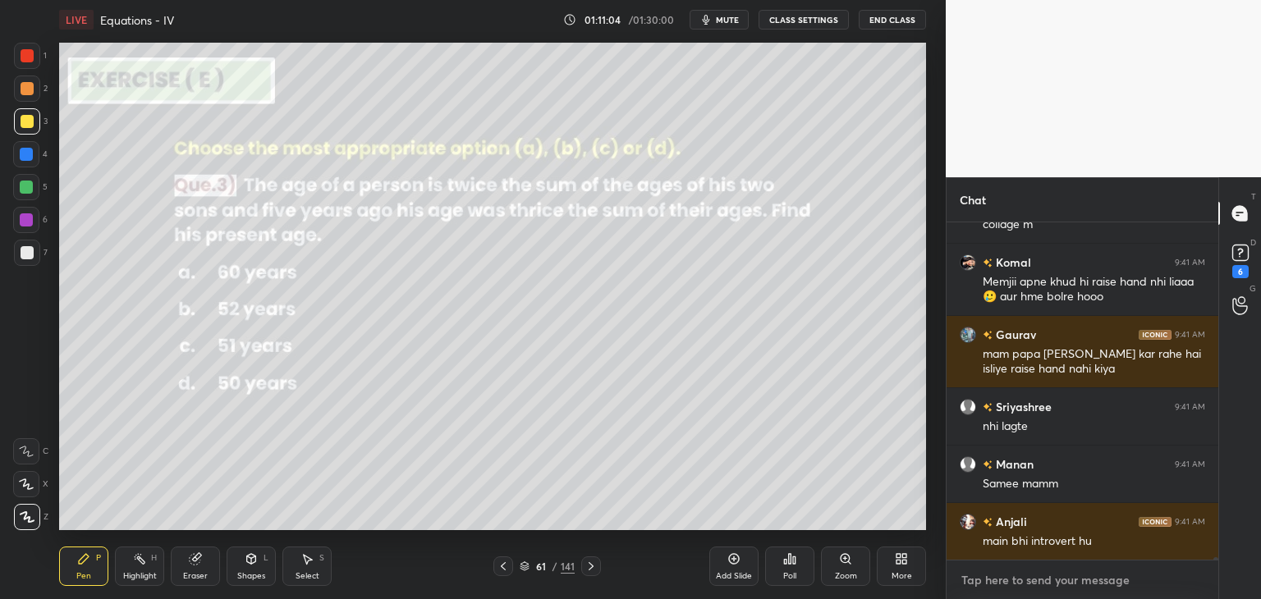
scroll to position [54306, 0]
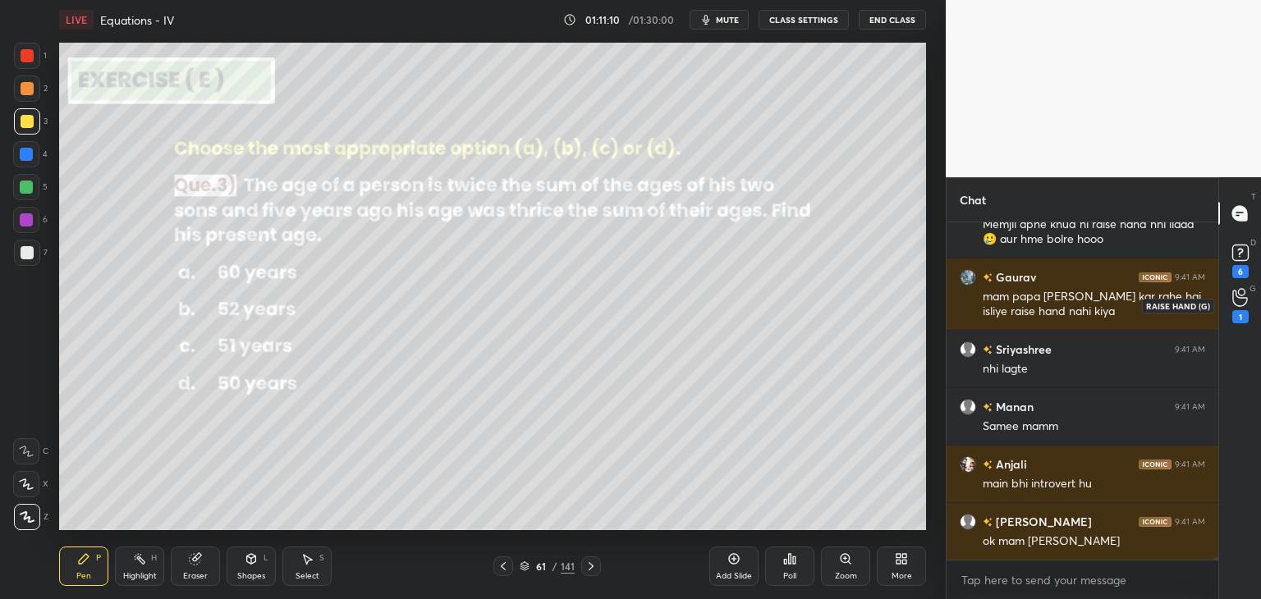
click at [1239, 316] on div "1" at bounding box center [1240, 316] width 16 height 13
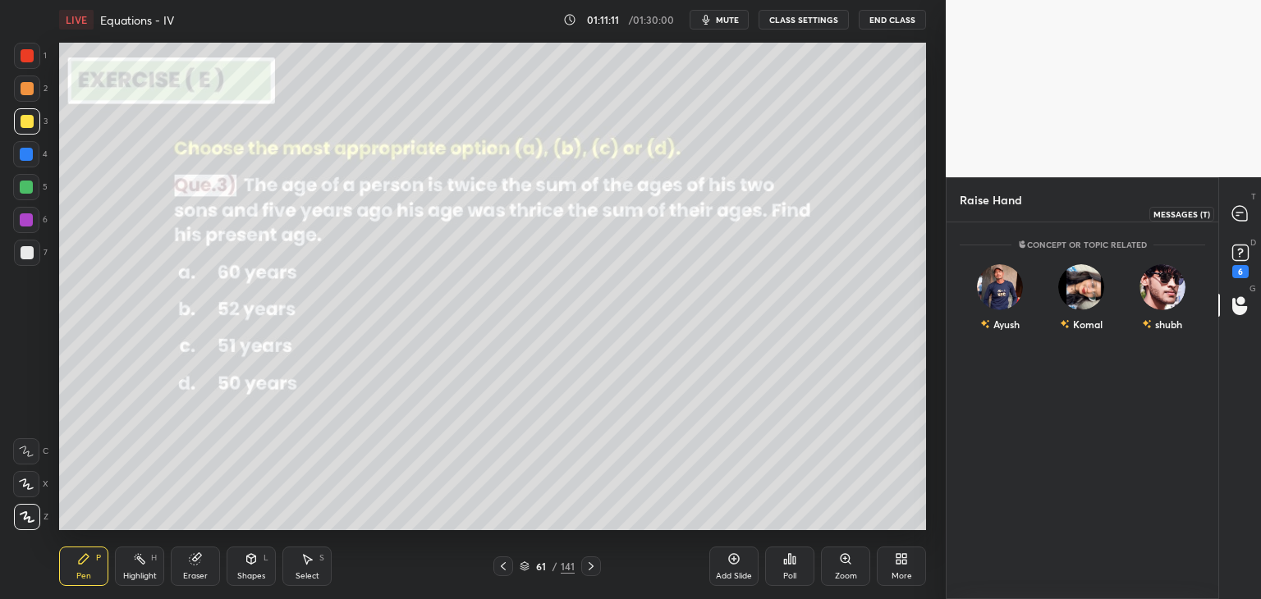
click at [1243, 211] on icon at bounding box center [1239, 213] width 15 height 15
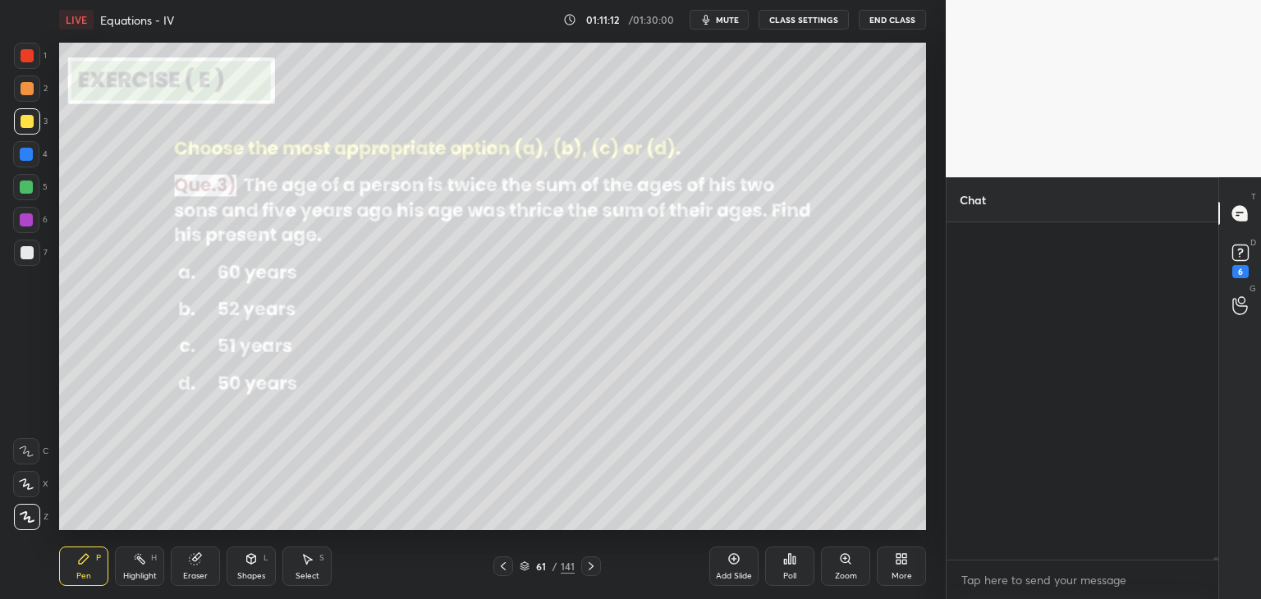
scroll to position [5, 5]
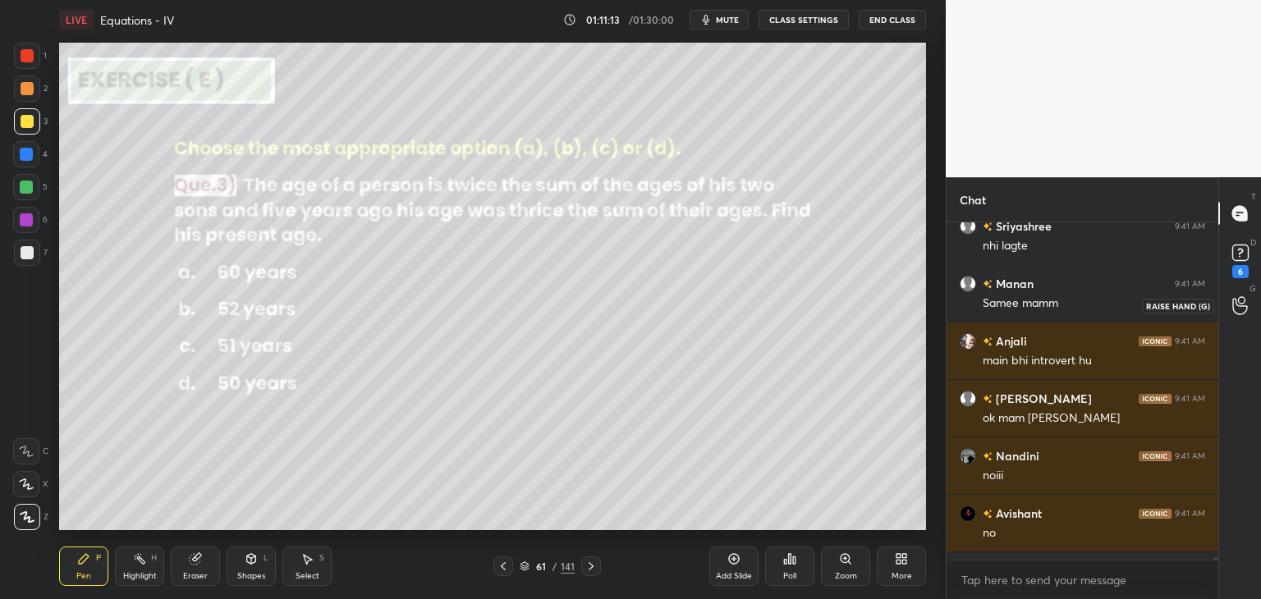
click at [1234, 308] on icon at bounding box center [1240, 305] width 16 height 19
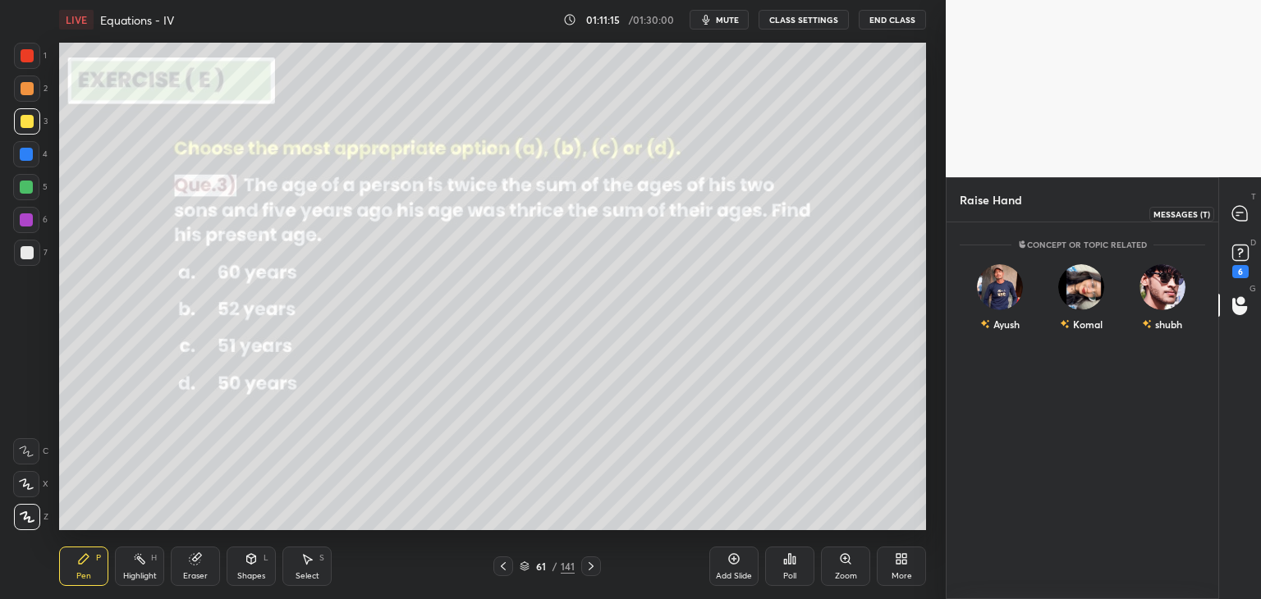
click at [1244, 208] on icon at bounding box center [1239, 213] width 15 height 15
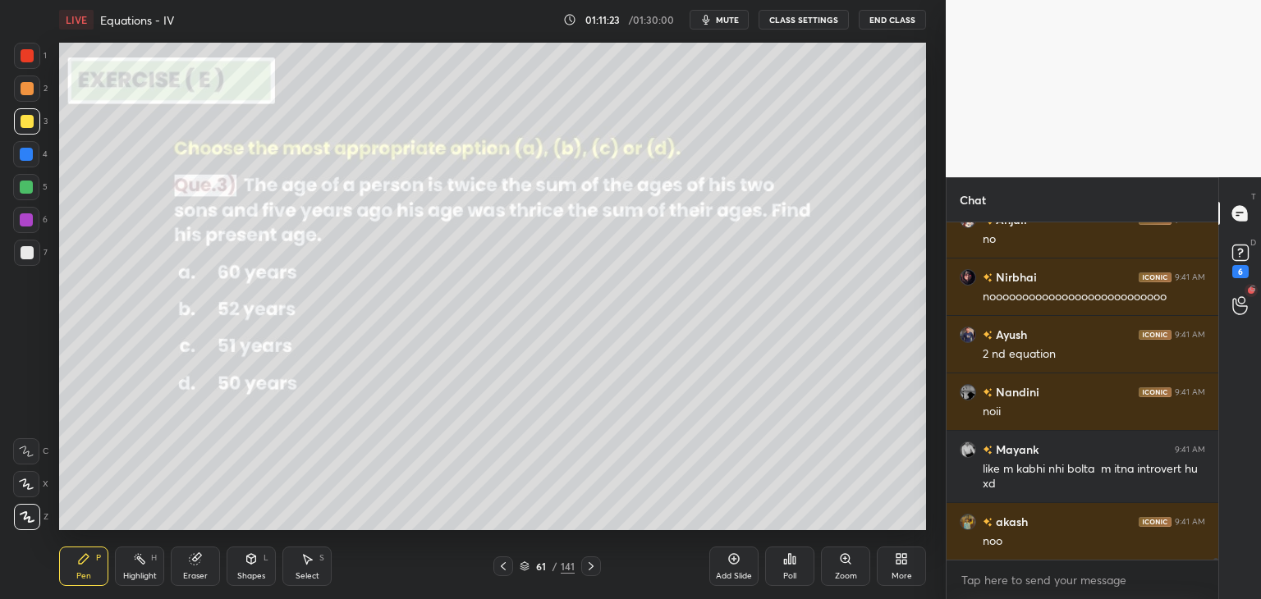
scroll to position [55355, 0]
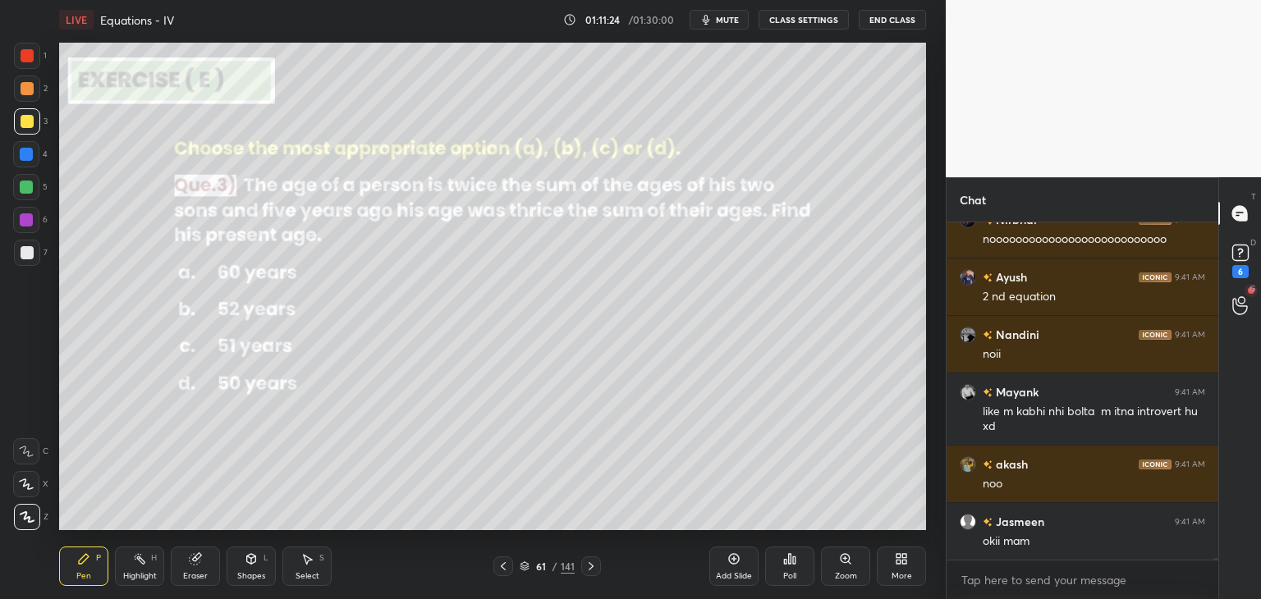
click at [195, 584] on div "Eraser" at bounding box center [195, 566] width 49 height 39
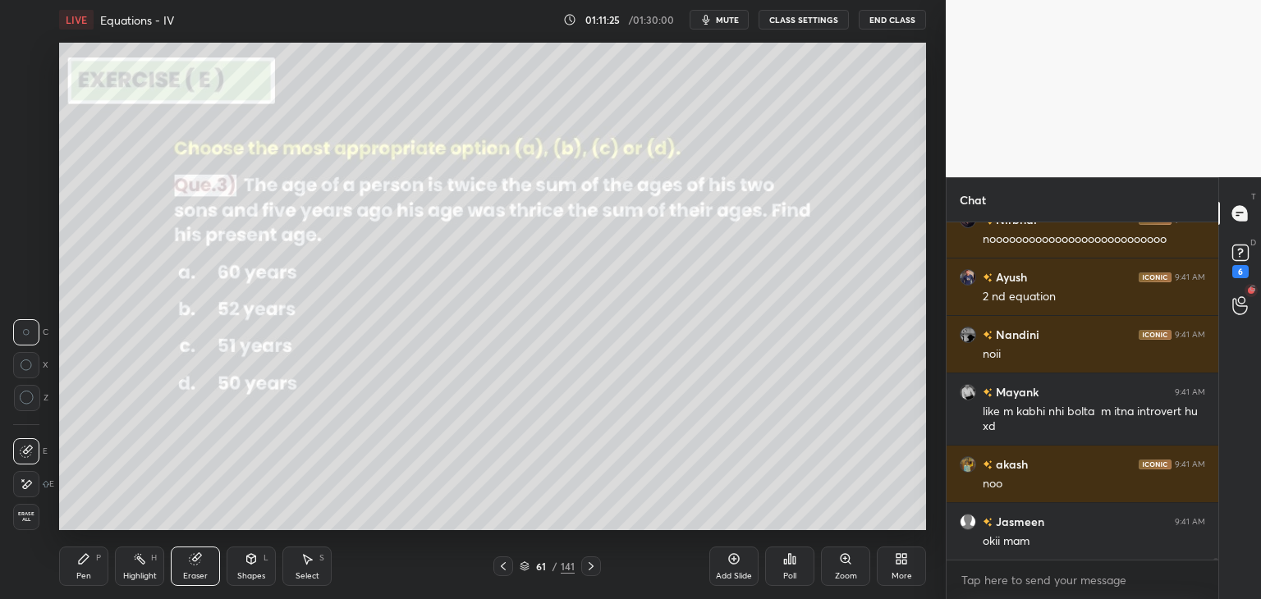
scroll to position [55412, 0]
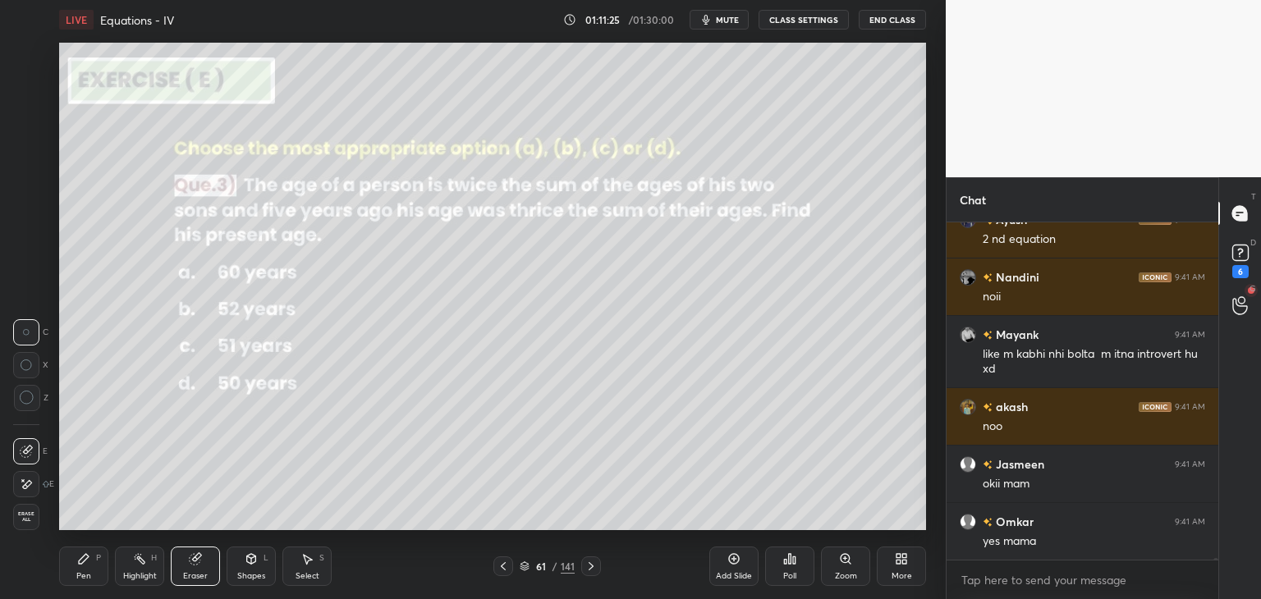
click at [30, 515] on span "Erase all" at bounding box center [26, 516] width 25 height 11
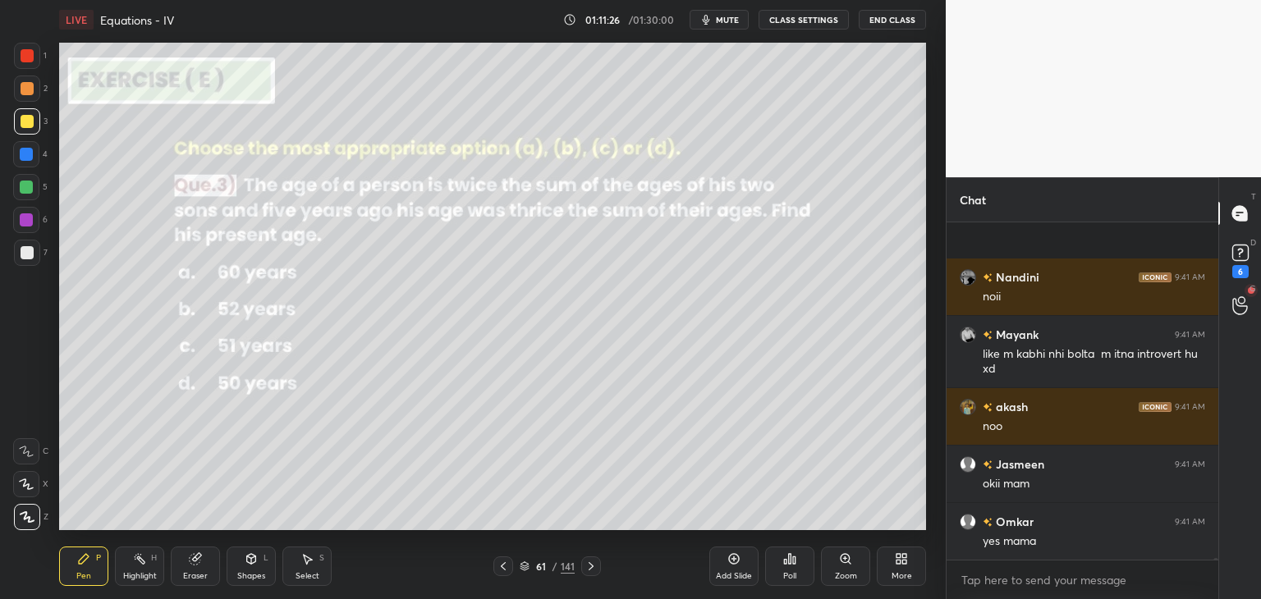
scroll to position [55542, 0]
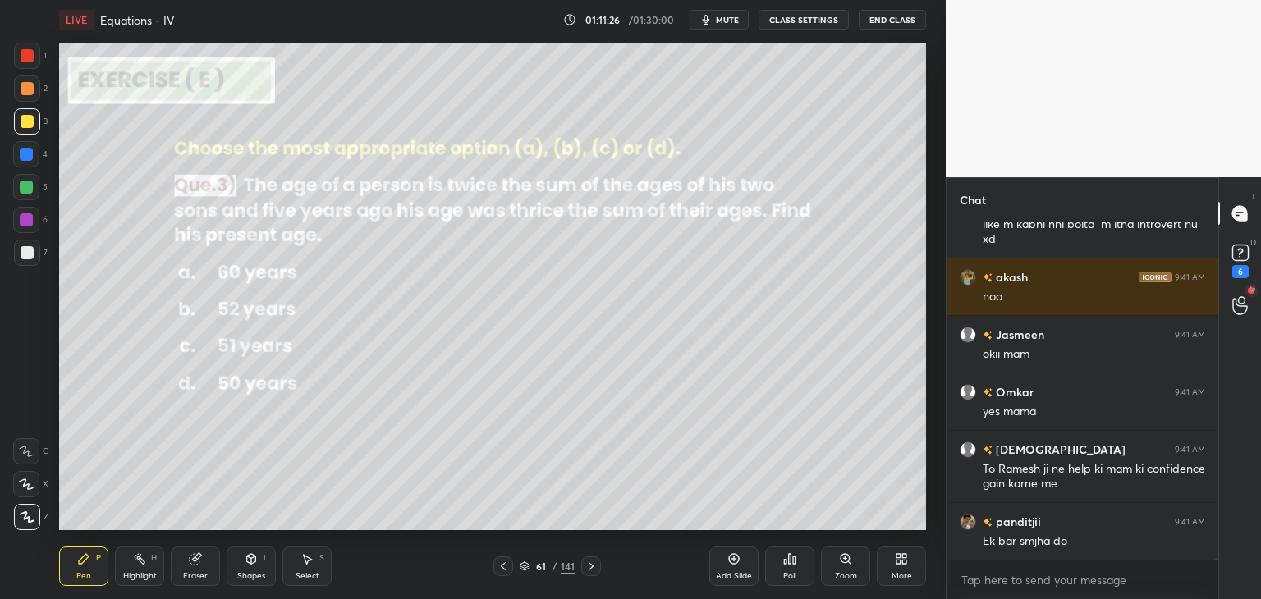
click at [30, 117] on div at bounding box center [27, 121] width 13 height 13
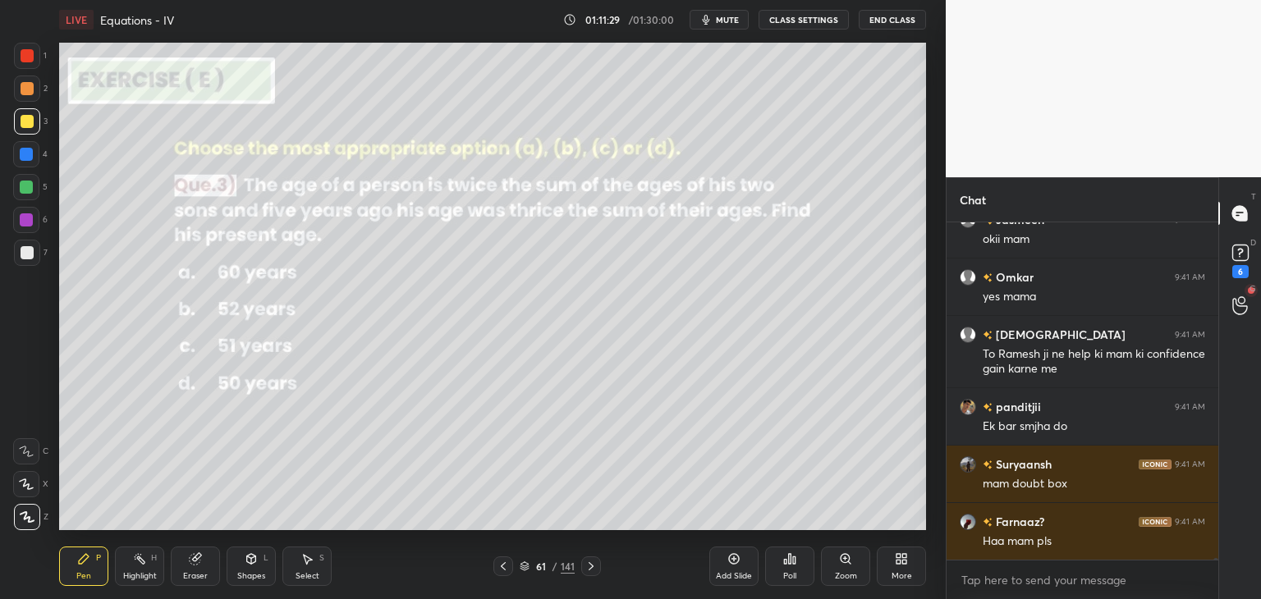
scroll to position [55714, 0]
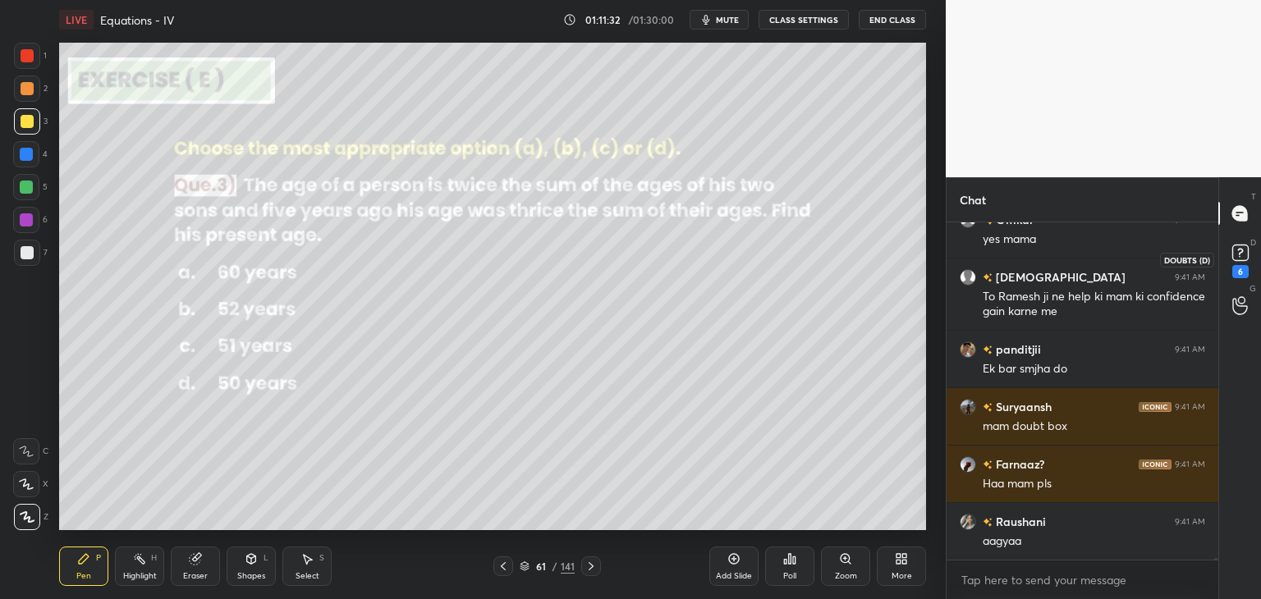
click at [1238, 254] on rect at bounding box center [1240, 253] width 16 height 16
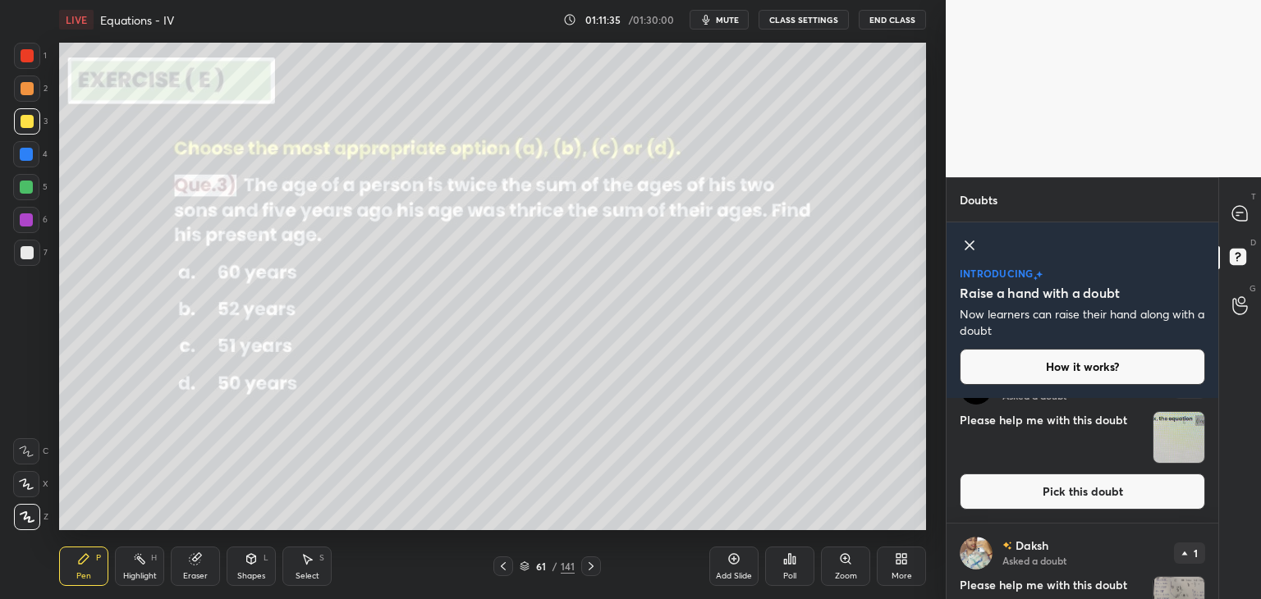
scroll to position [527, 0]
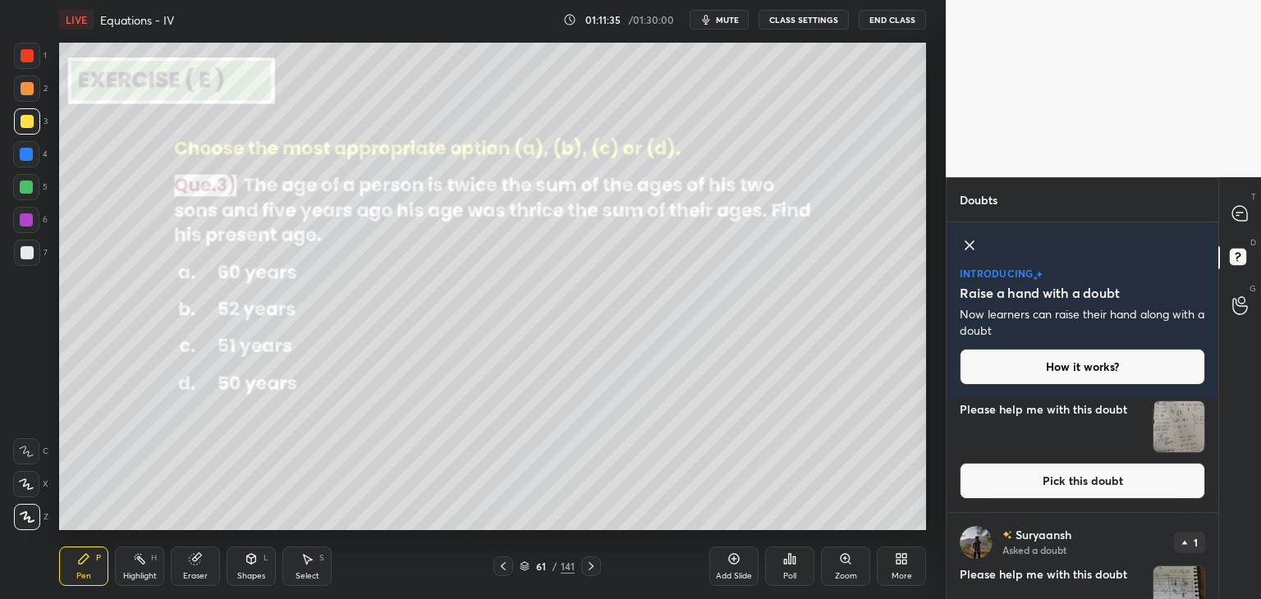
click at [1212, 556] on div "Suryaansh Asked a doubt 1 Please help me with this doubt Pick this doubt" at bounding box center [1082, 595] width 272 height 164
click at [1218, 575] on div "T Messages (T) D Doubts (D) G Raise Hand (G)" at bounding box center [1239, 388] width 43 height 422
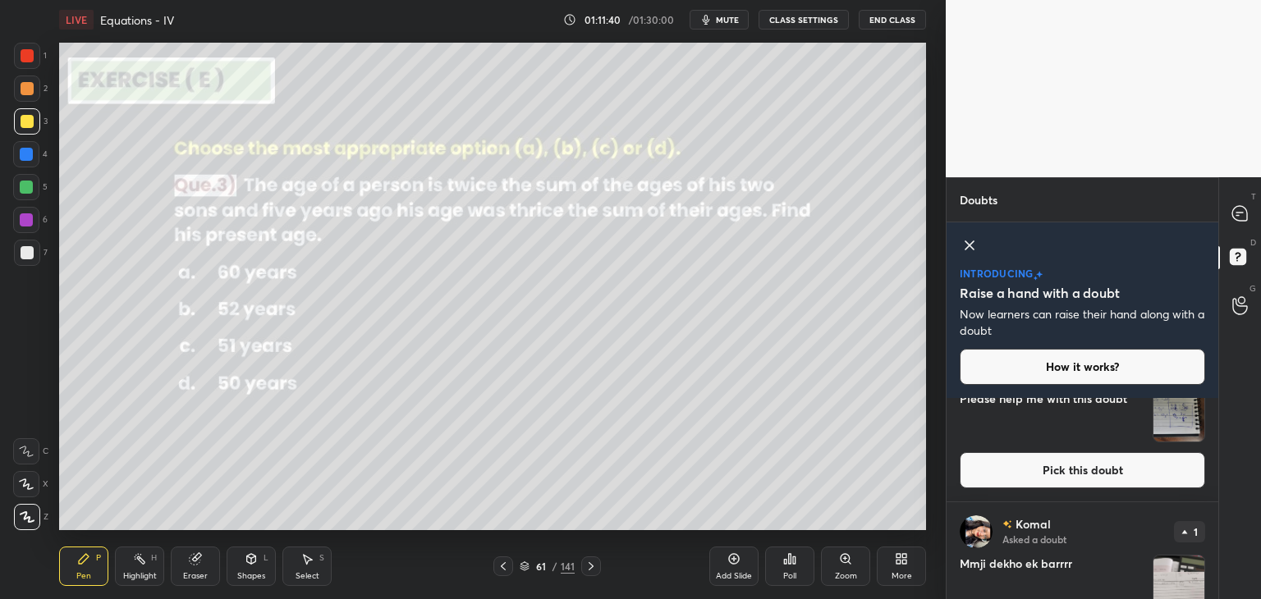
drag, startPoint x: 1172, startPoint y: 426, endPoint x: 1173, endPoint y: 437, distance: 11.5
click at [1174, 427] on img "grid" at bounding box center [1178, 416] width 51 height 51
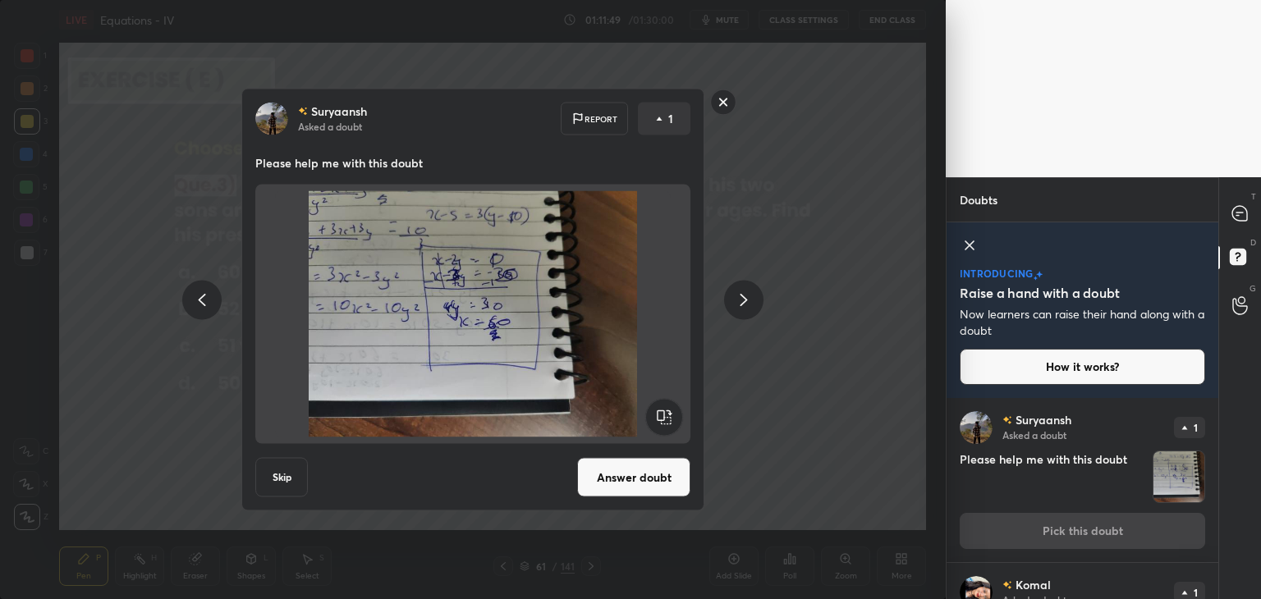
click at [642, 481] on button "Answer doubt" at bounding box center [633, 477] width 113 height 39
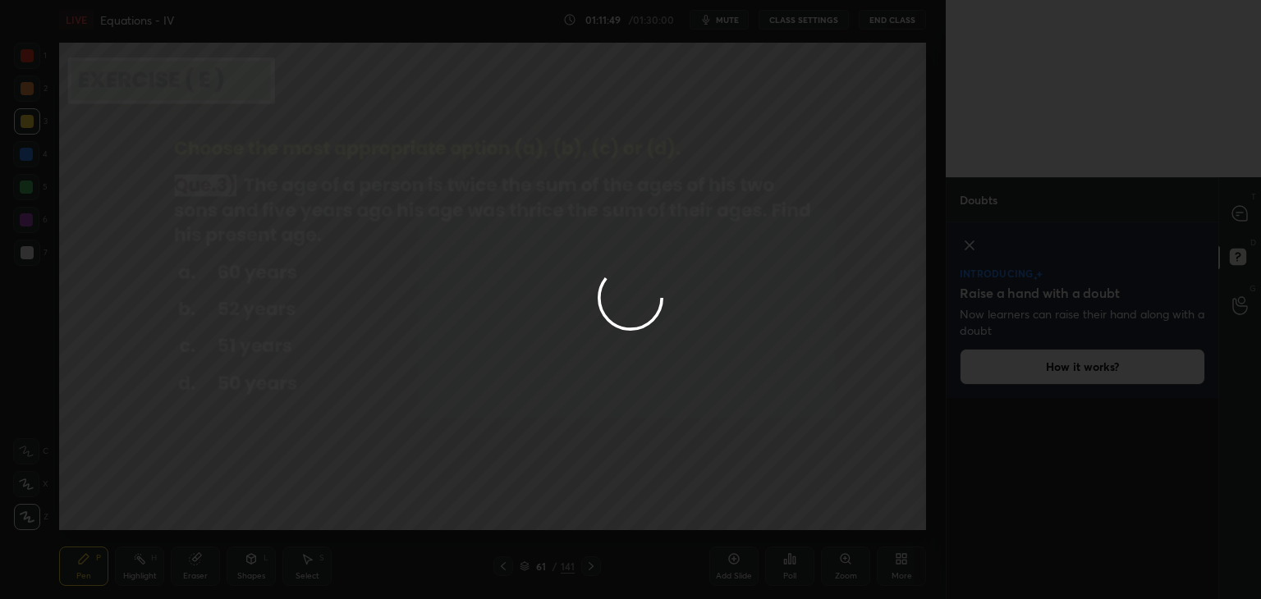
scroll to position [0, 0]
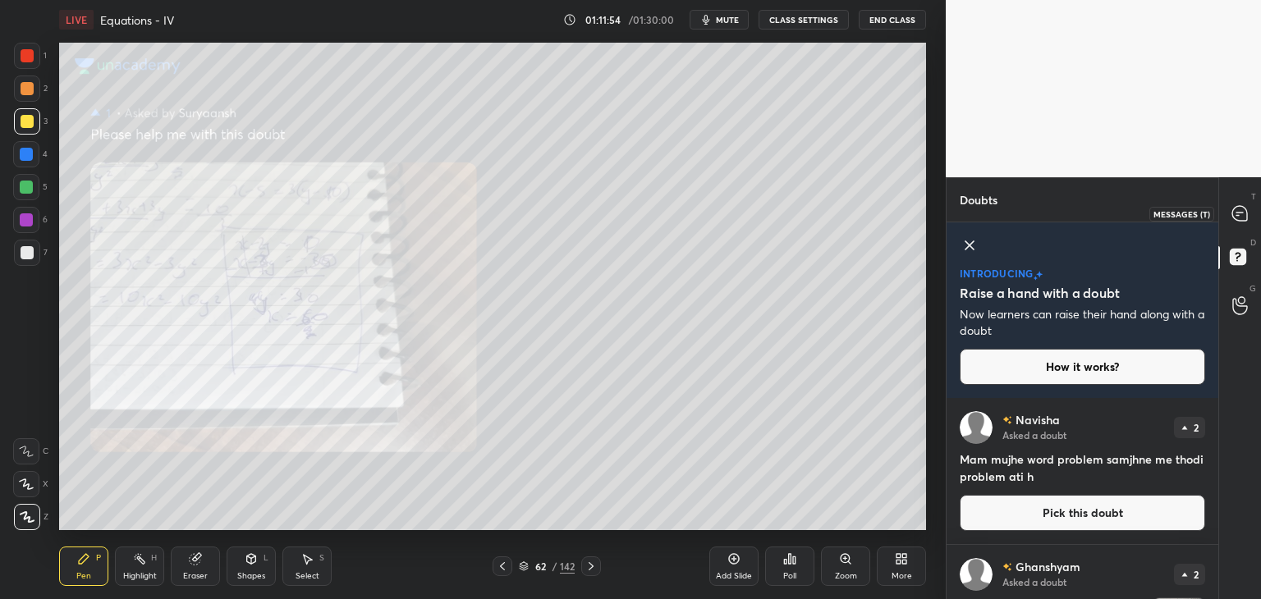
drag, startPoint x: 1247, startPoint y: 217, endPoint x: 1238, endPoint y: 231, distance: 16.2
click at [1246, 217] on icon at bounding box center [1239, 213] width 15 height 15
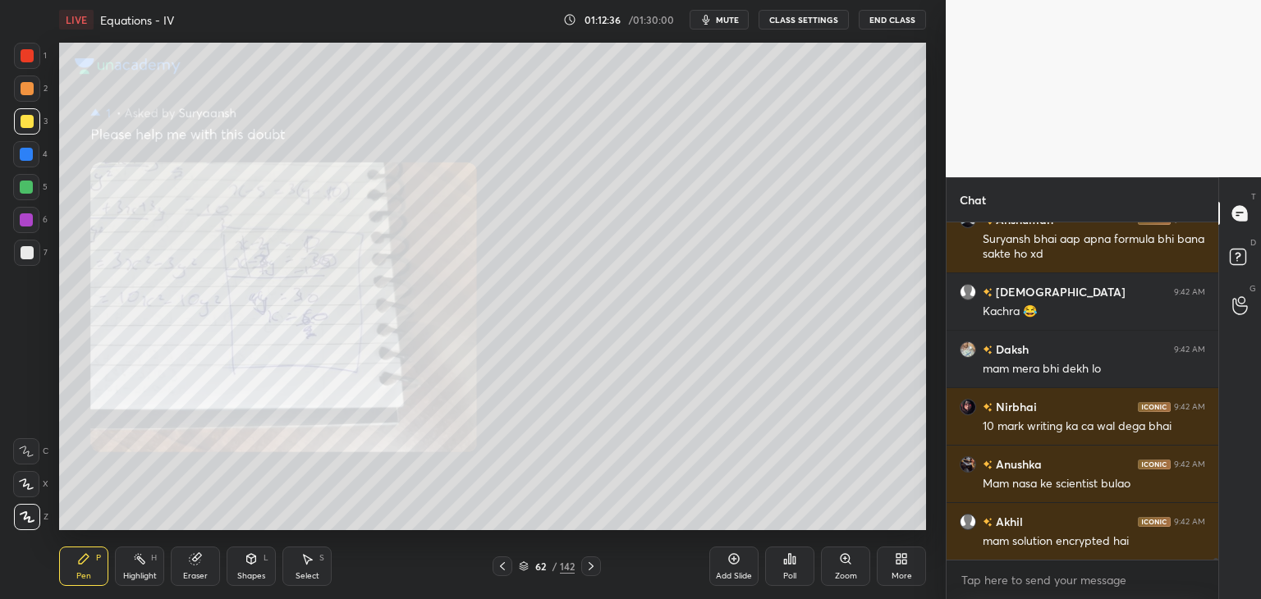
scroll to position [57556, 0]
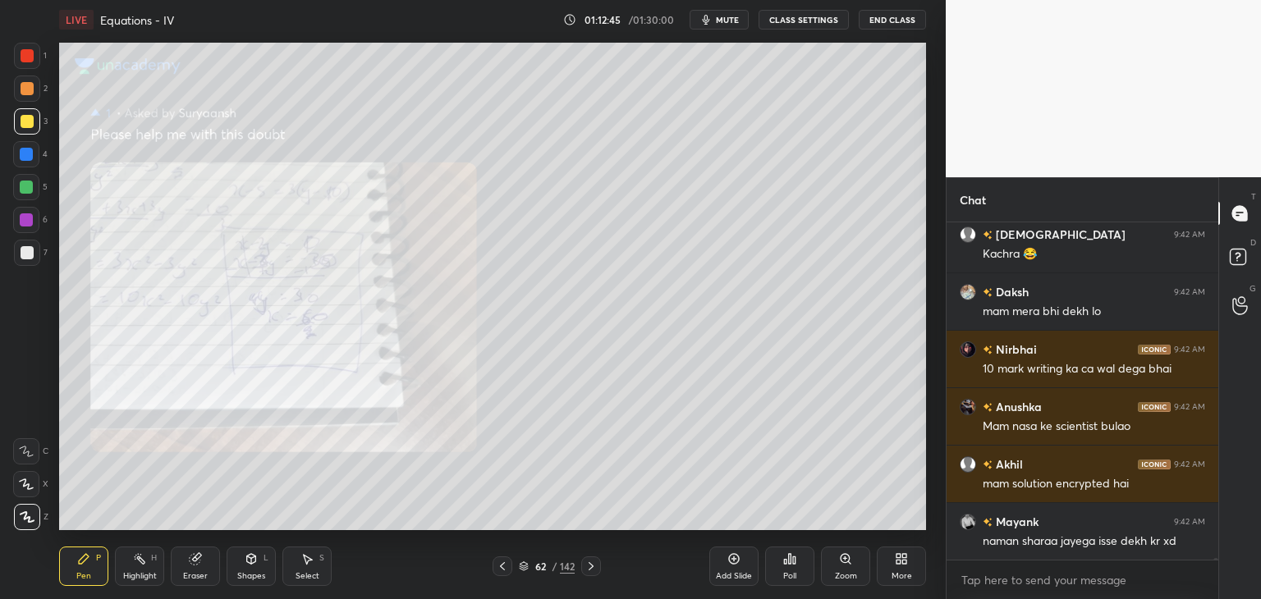
click at [503, 565] on icon at bounding box center [502, 566] width 13 height 13
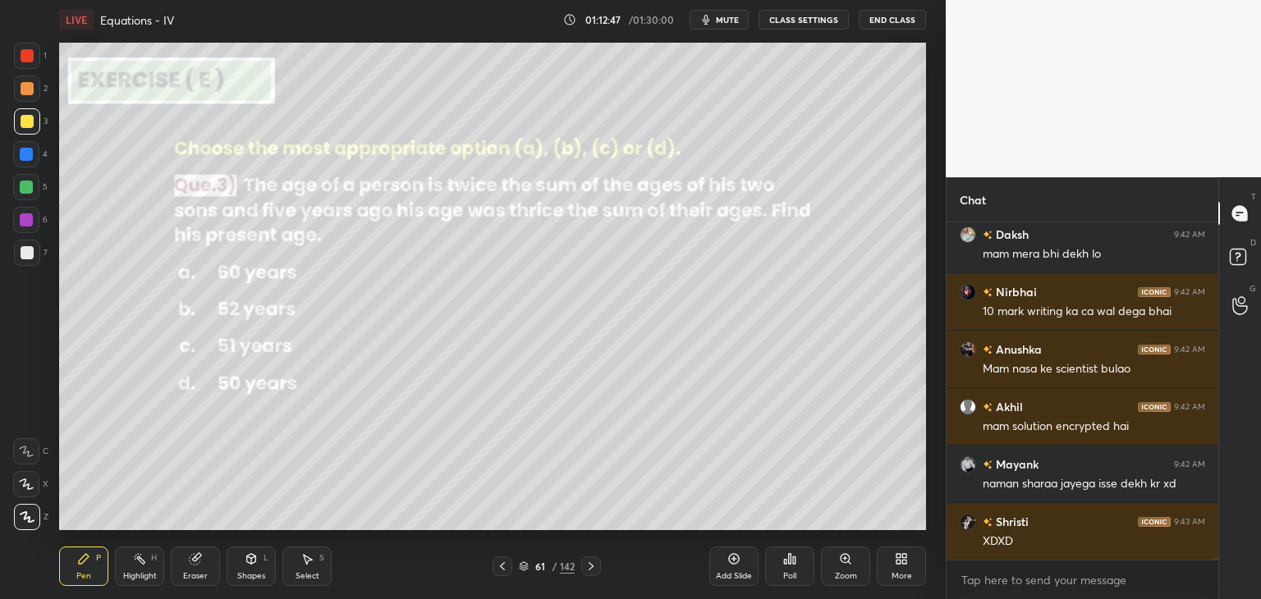
scroll to position [55363, 0]
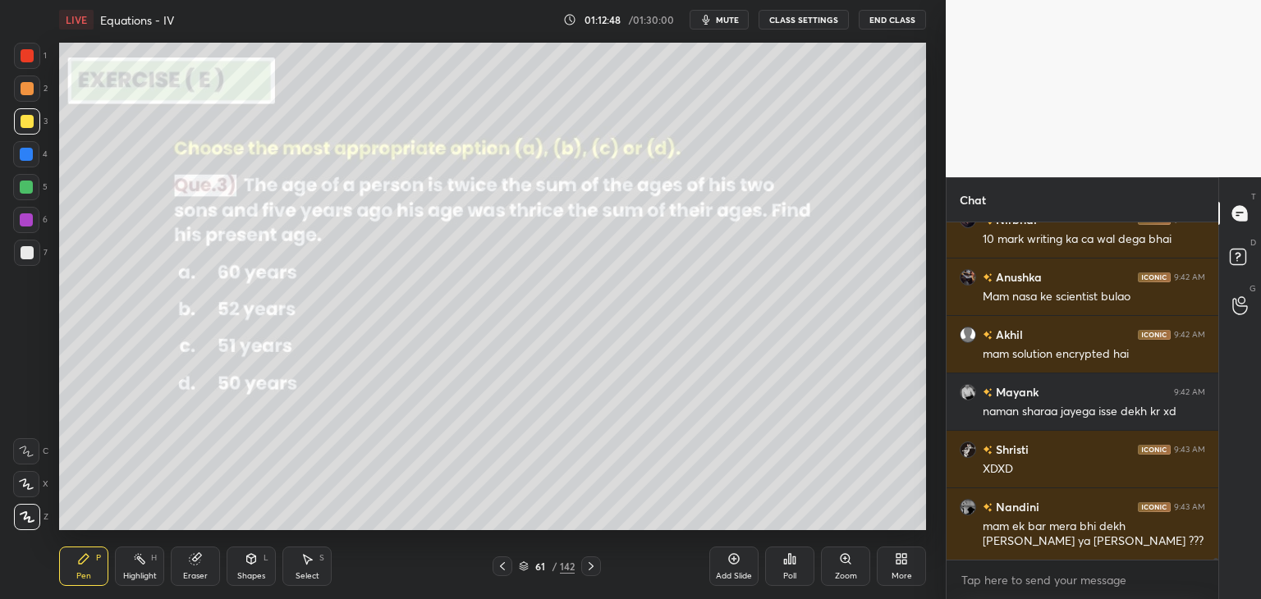
click at [588, 570] on icon at bounding box center [590, 566] width 13 height 13
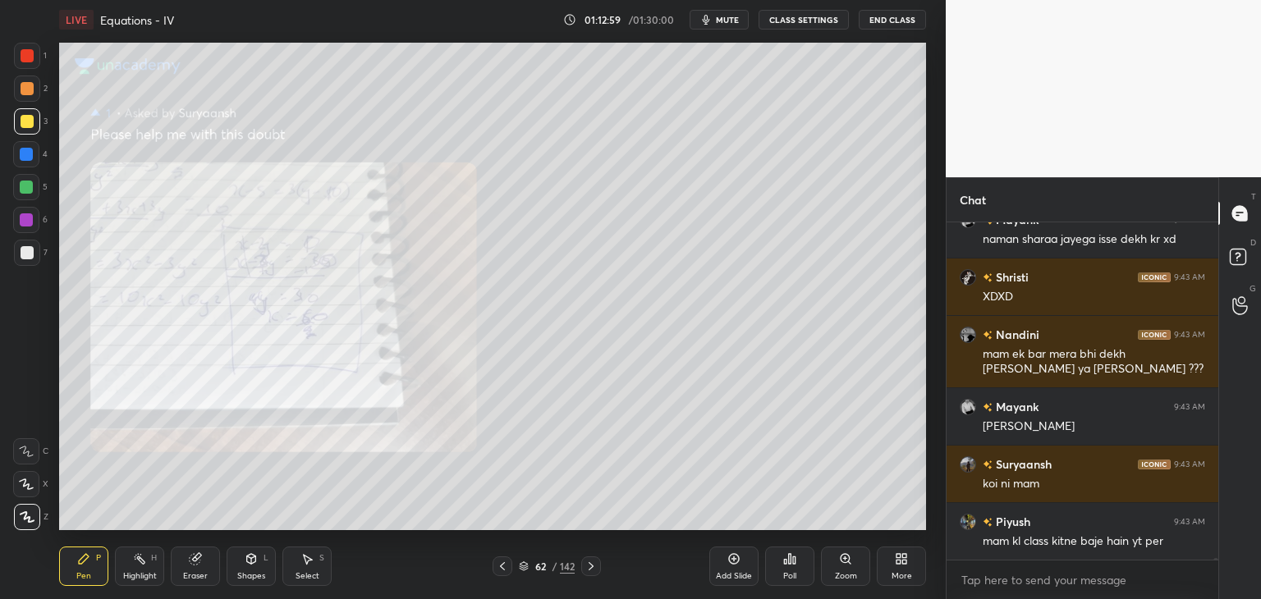
scroll to position [55650, 0]
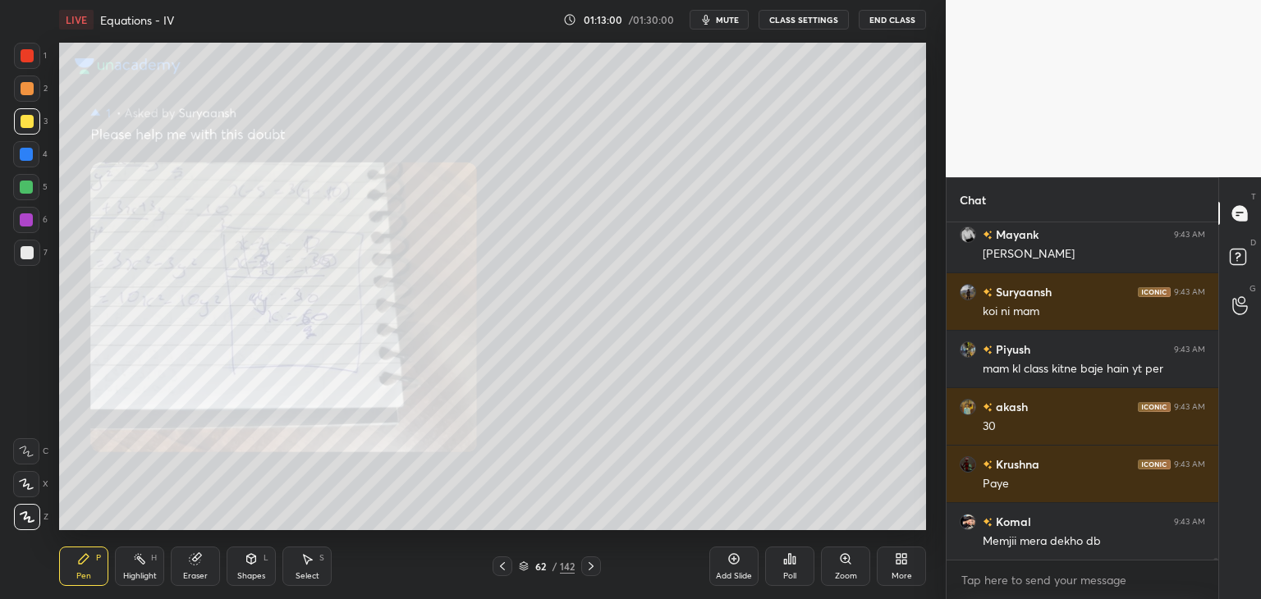
click at [506, 569] on icon at bounding box center [502, 566] width 13 height 13
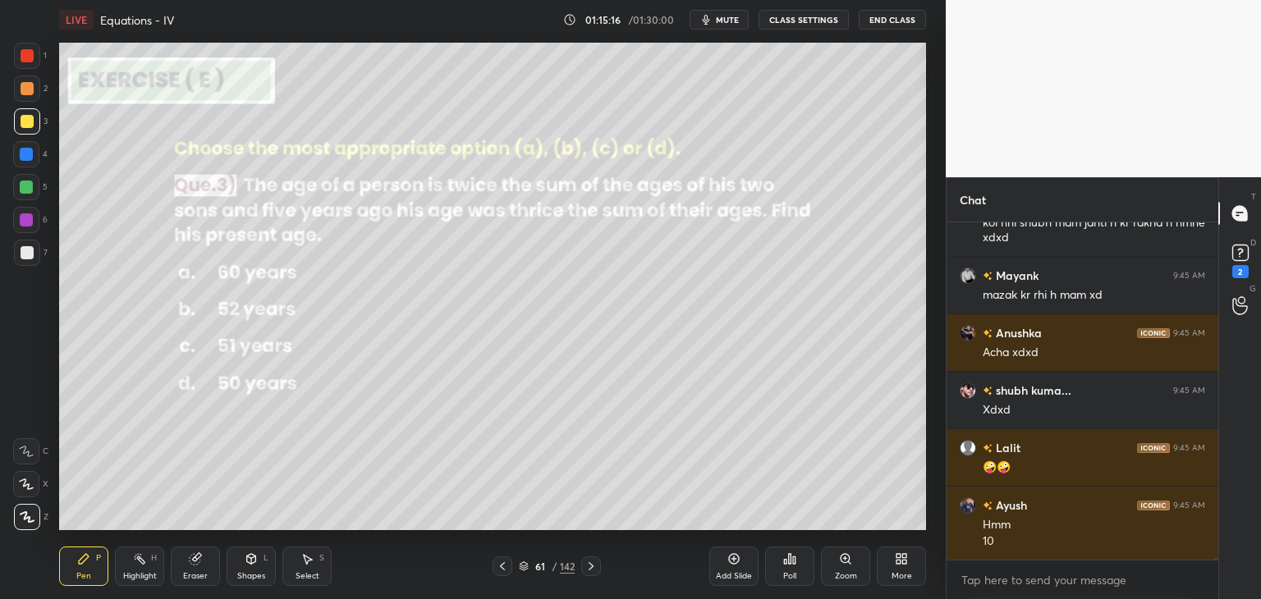
scroll to position [56835, 0]
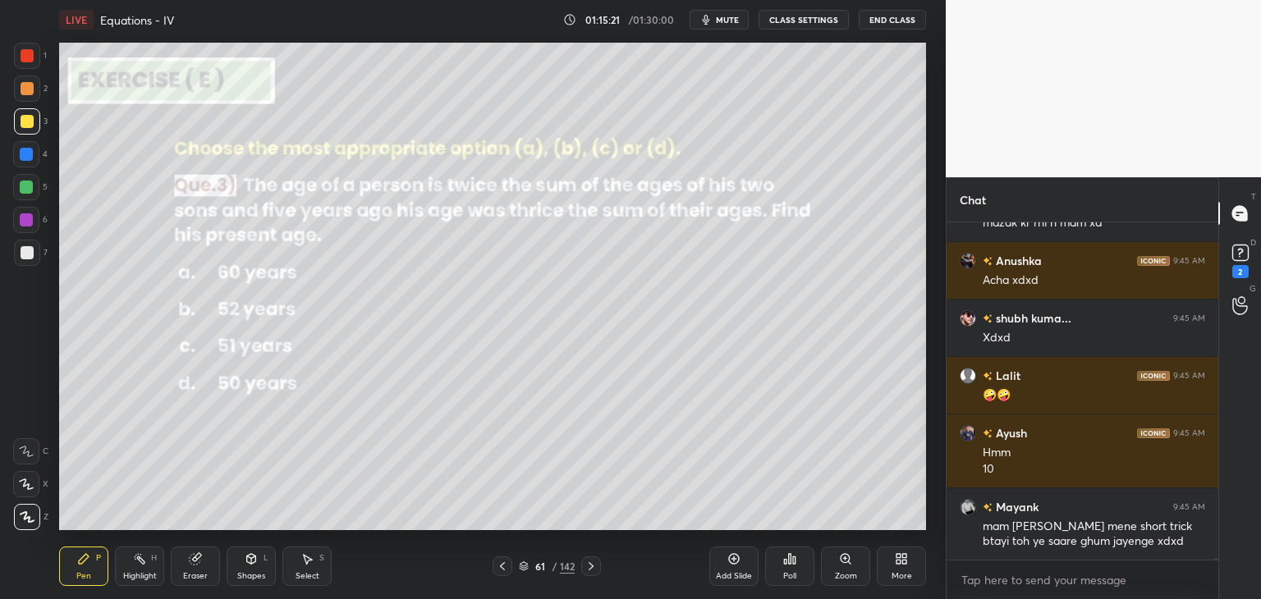
click at [204, 574] on div "Eraser" at bounding box center [195, 576] width 25 height 8
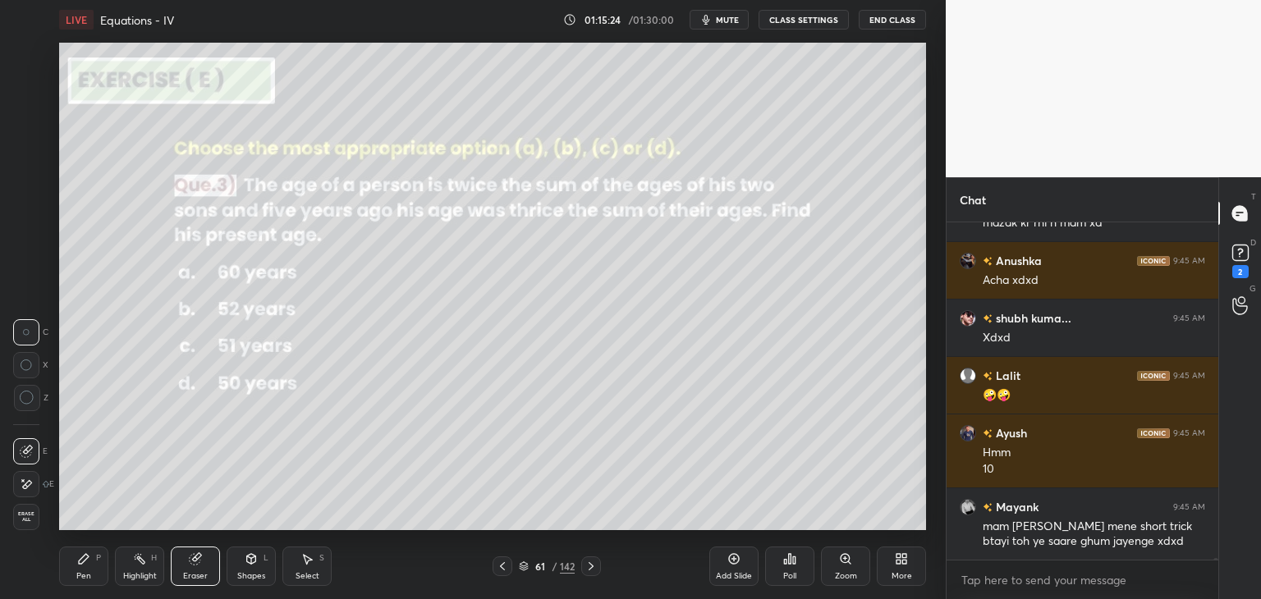
drag, startPoint x: 85, startPoint y: 565, endPoint x: 148, endPoint y: 541, distance: 67.8
click at [84, 565] on div "Pen P" at bounding box center [83, 566] width 49 height 39
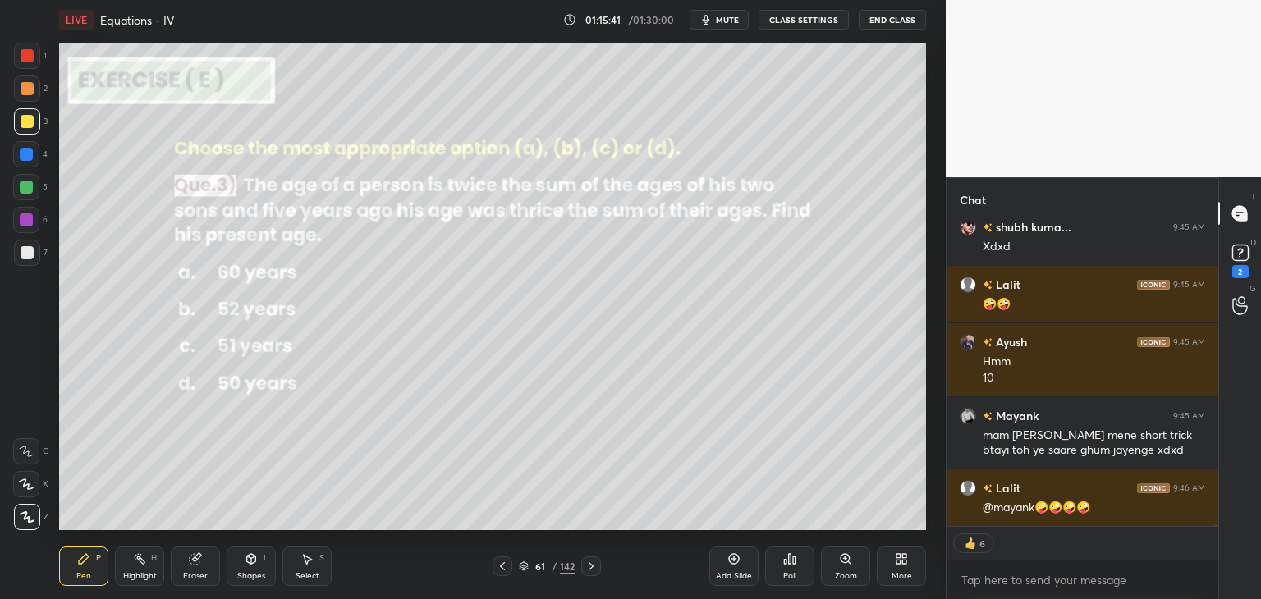
scroll to position [56983, 0]
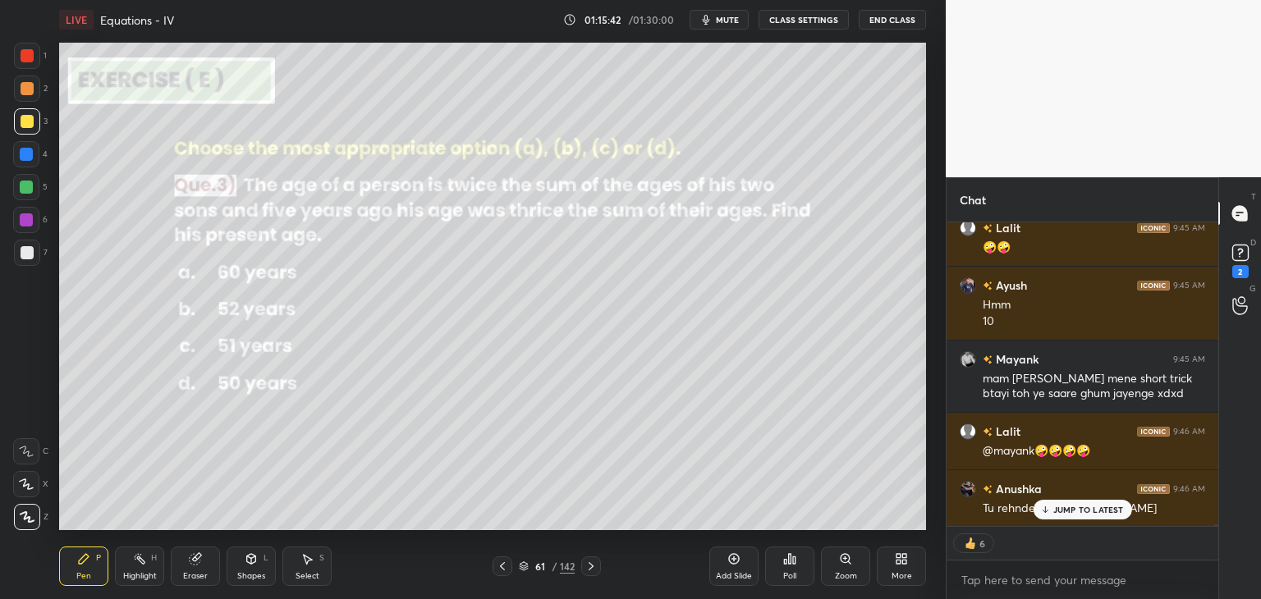
click at [80, 569] on div "Pen P" at bounding box center [83, 566] width 49 height 39
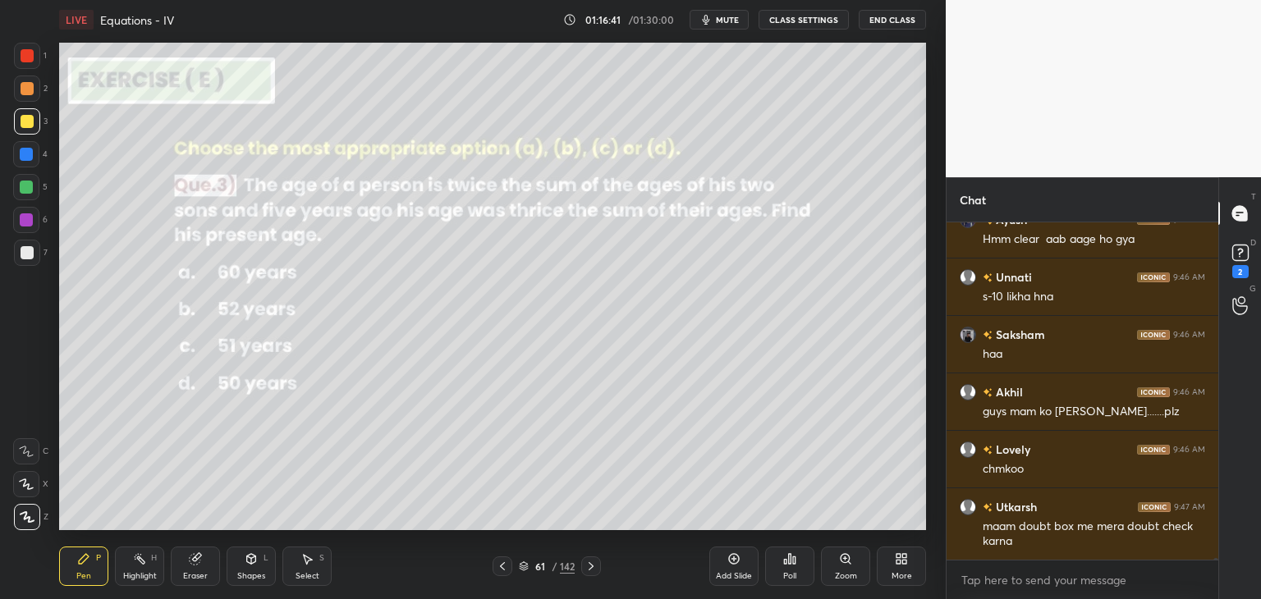
scroll to position [57482, 0]
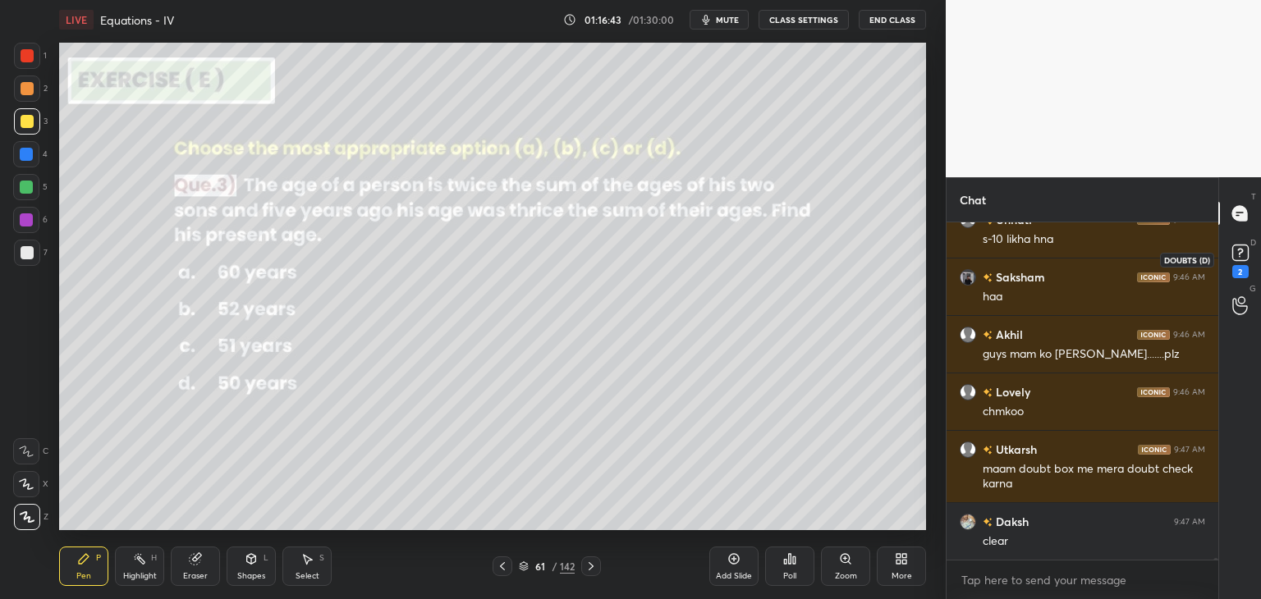
drag, startPoint x: 1242, startPoint y: 269, endPoint x: 1241, endPoint y: 309, distance: 39.4
click at [1242, 270] on div "2" at bounding box center [1240, 271] width 16 height 13
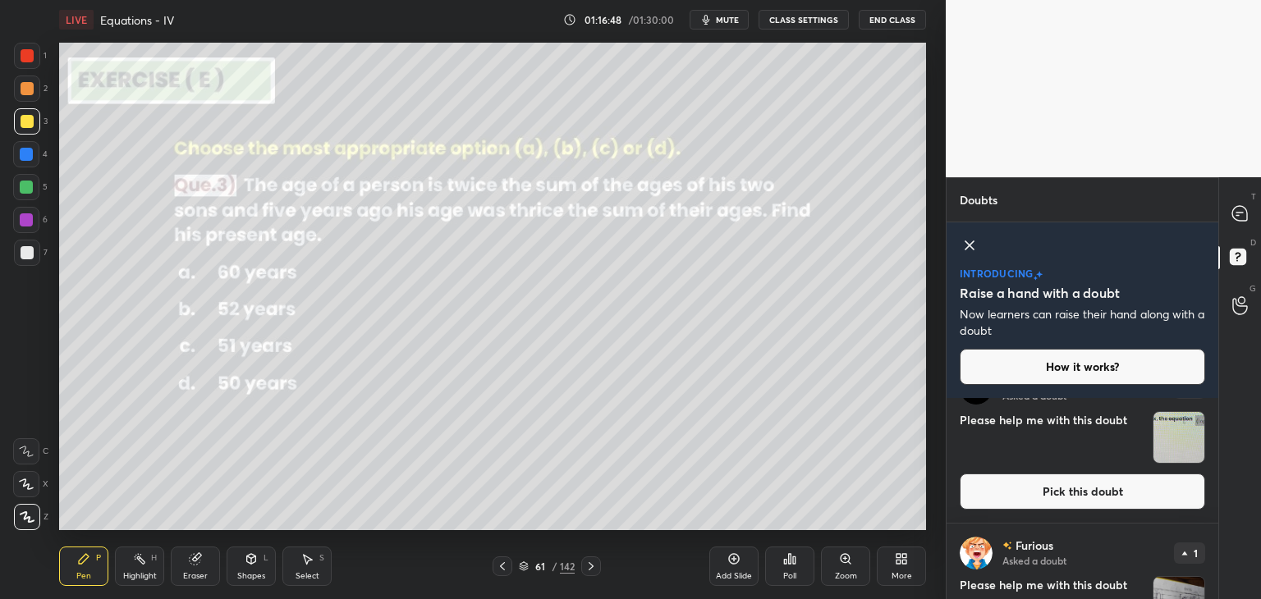
scroll to position [527, 0]
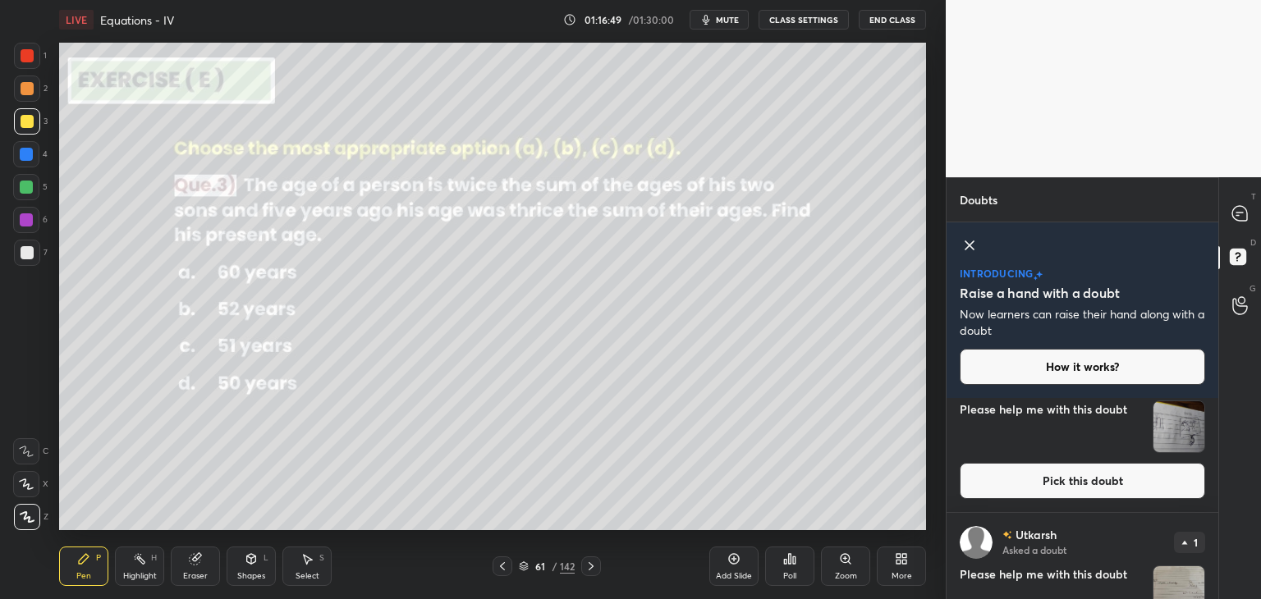
click at [1172, 434] on img "grid" at bounding box center [1178, 426] width 51 height 51
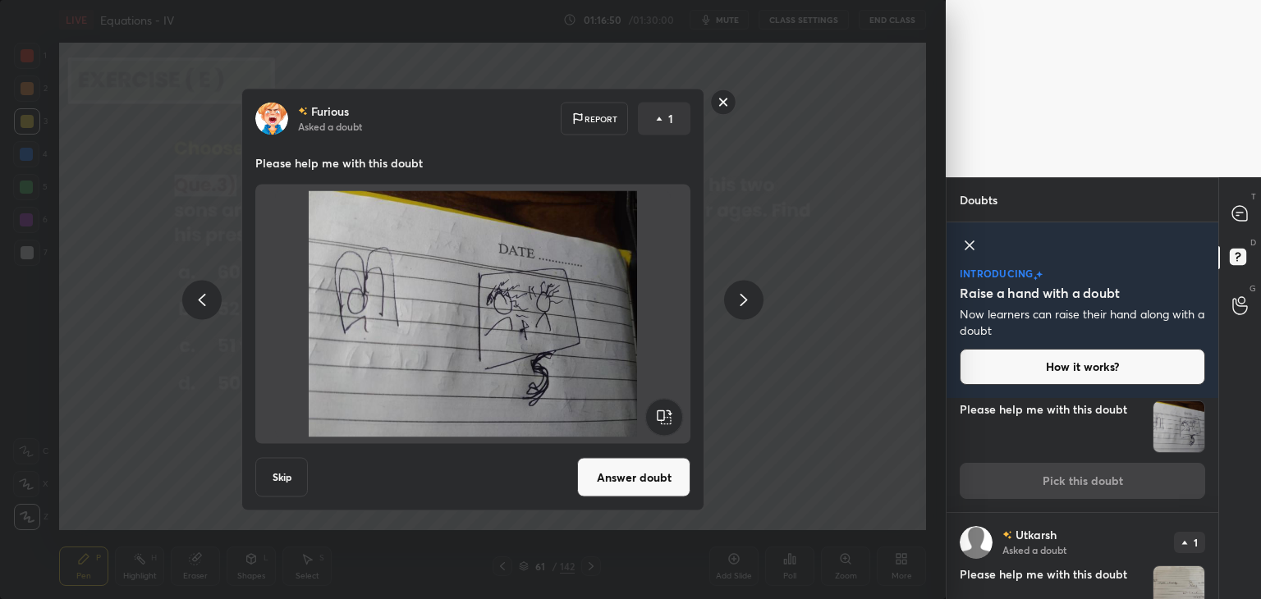
scroll to position [476, 0]
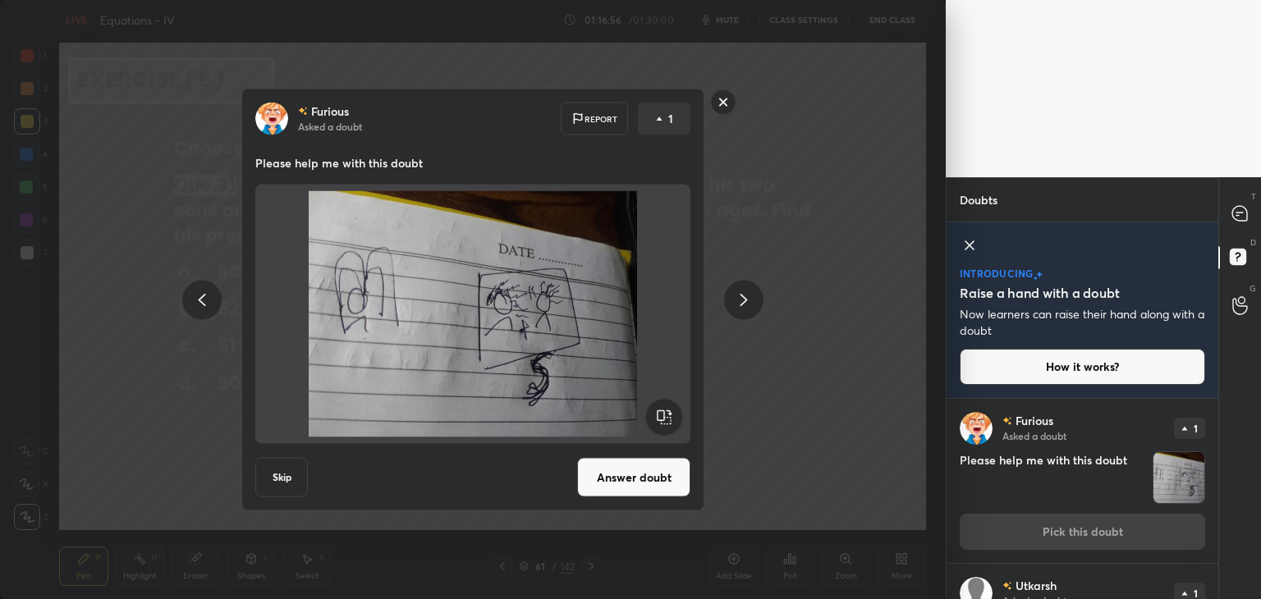
drag, startPoint x: 726, startPoint y: 99, endPoint x: 742, endPoint y: 126, distance: 30.5
click at [726, 99] on rect at bounding box center [723, 101] width 25 height 25
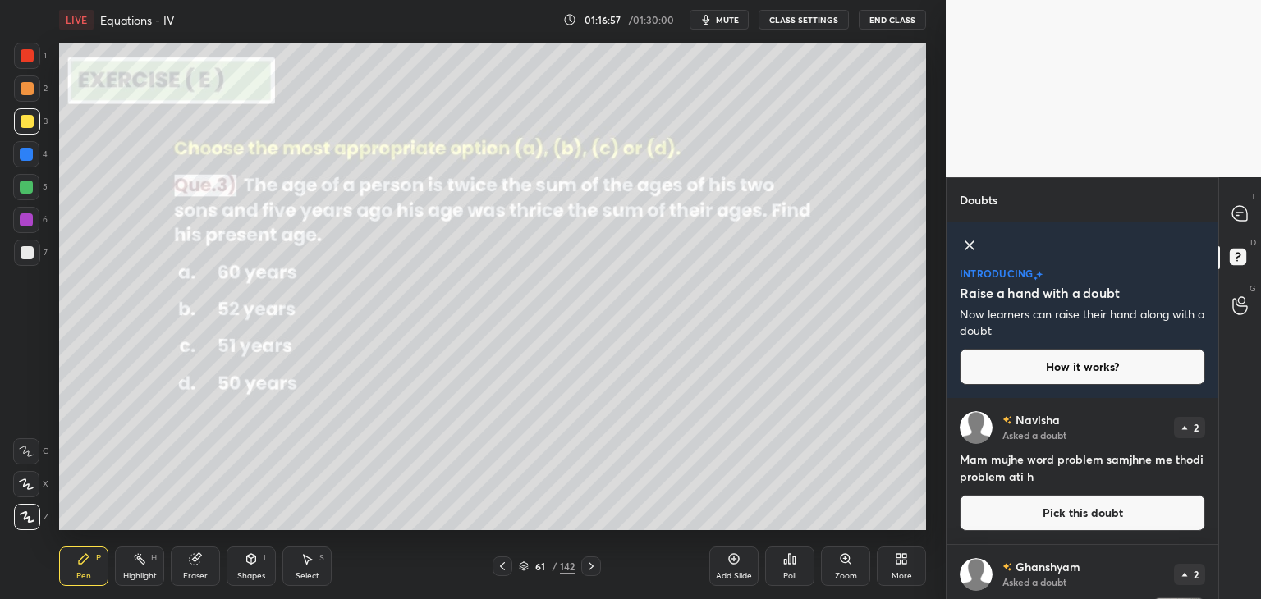
scroll to position [176, 0]
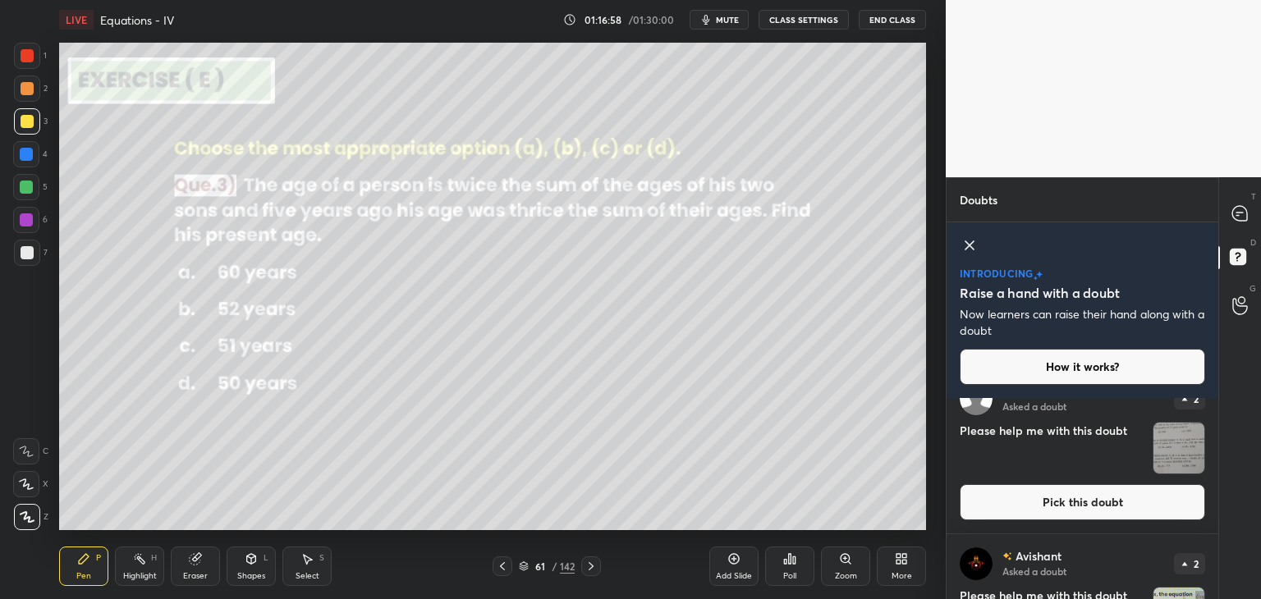
click at [1219, 501] on div "T Messages (T) D Doubts (D) G Raise Hand (G)" at bounding box center [1239, 388] width 43 height 422
click at [1215, 503] on div "Doubts Enable hand raising Enable raise hand to speak to learners. Once enabled…" at bounding box center [1102, 388] width 315 height 422
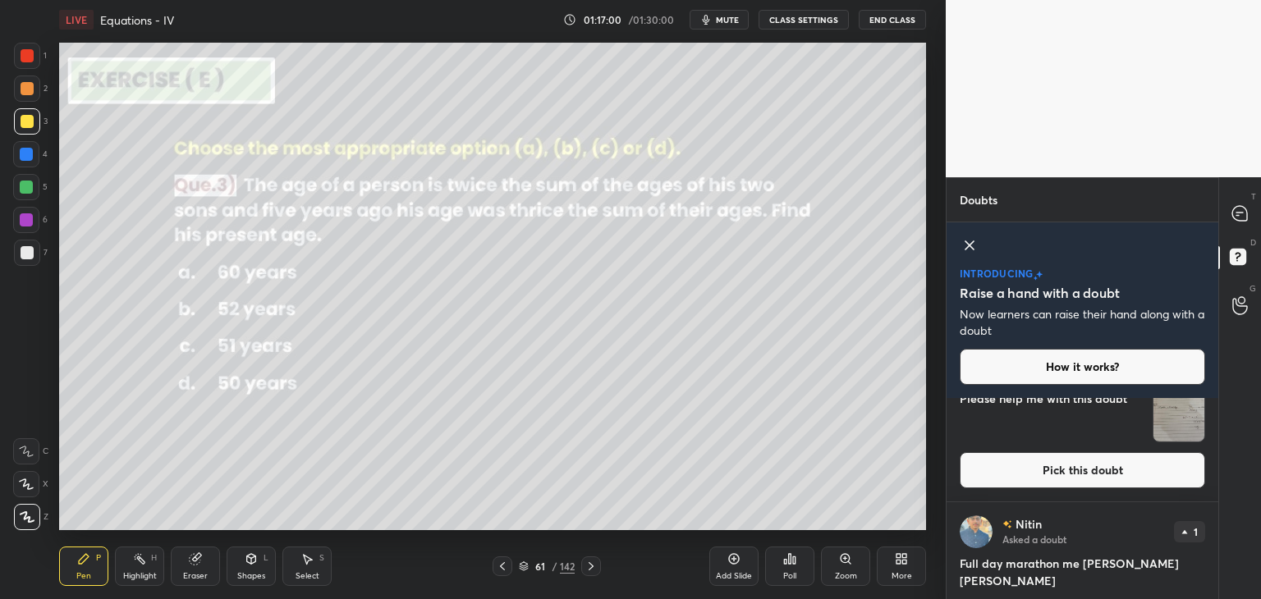
drag, startPoint x: 1178, startPoint y: 431, endPoint x: 1173, endPoint y: 442, distance: 12.5
click at [1175, 431] on img "grid" at bounding box center [1178, 416] width 51 height 51
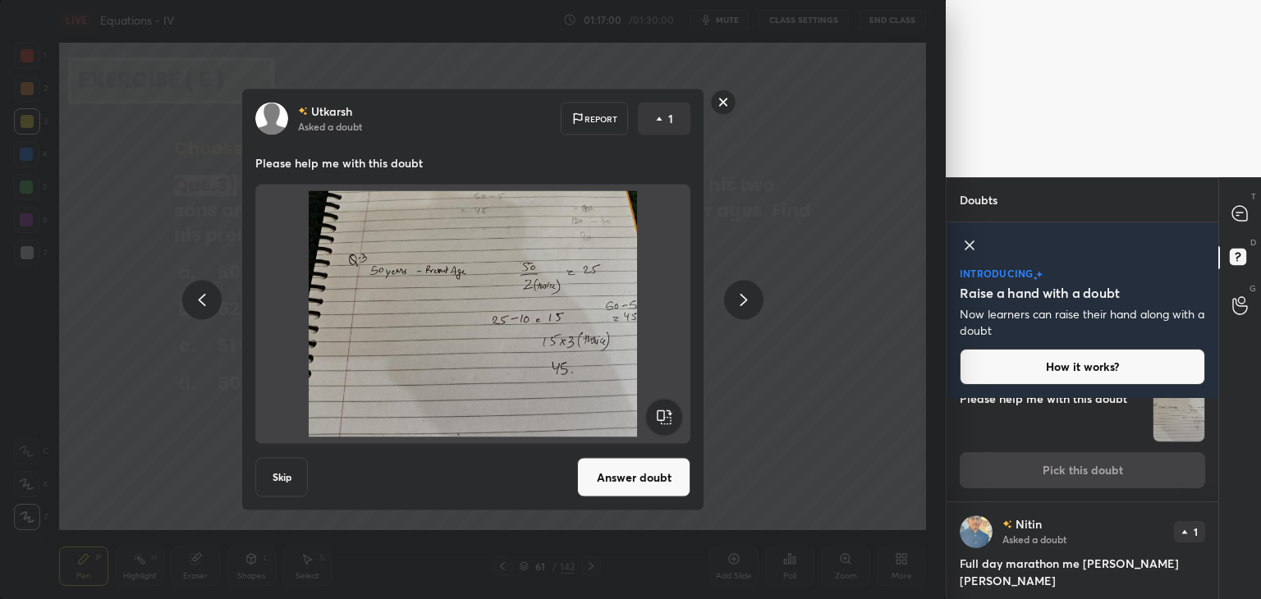
scroll to position [642, 0]
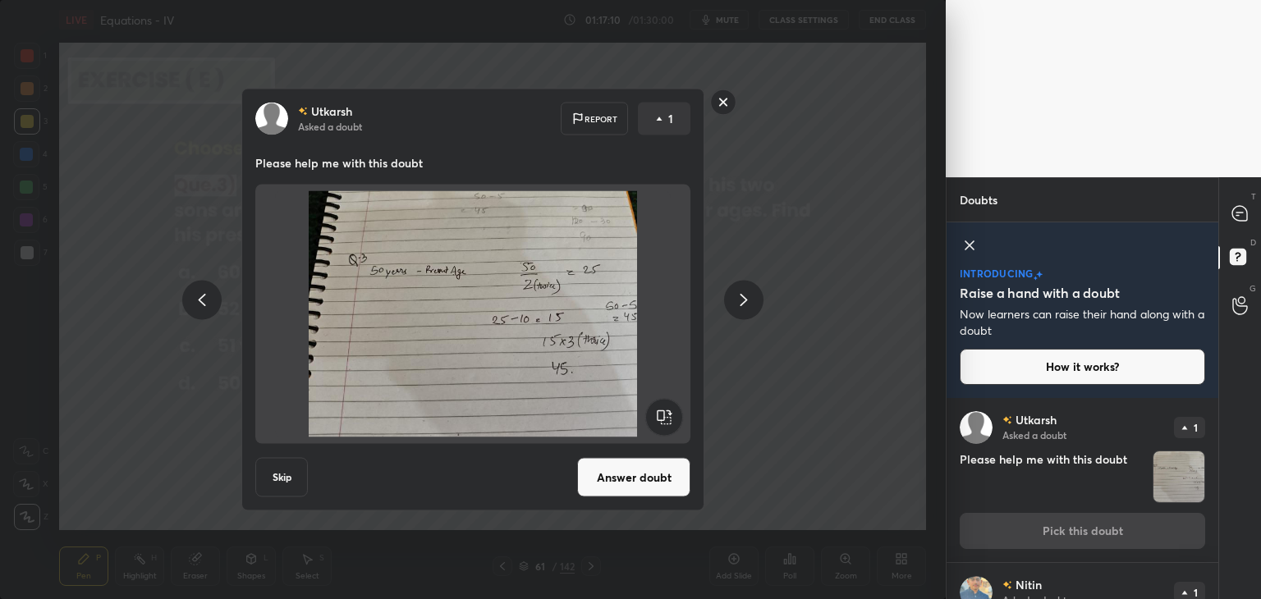
click at [723, 98] on rect at bounding box center [723, 101] width 25 height 25
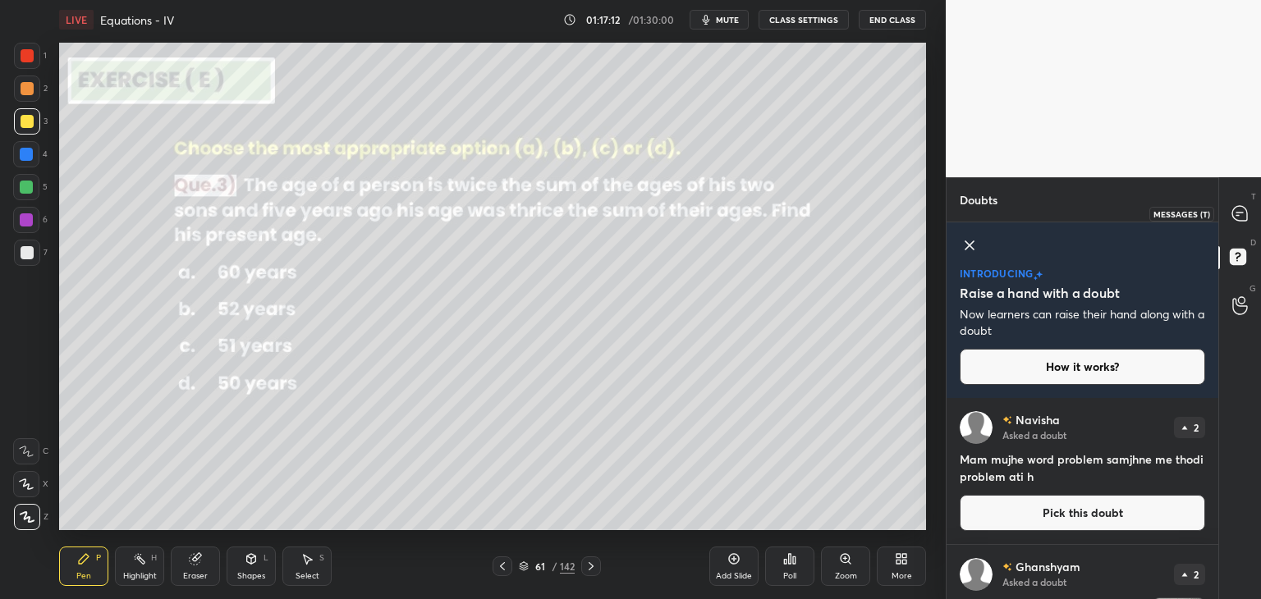
drag, startPoint x: 1238, startPoint y: 213, endPoint x: 1219, endPoint y: 255, distance: 46.3
click at [1238, 214] on icon at bounding box center [1239, 213] width 15 height 15
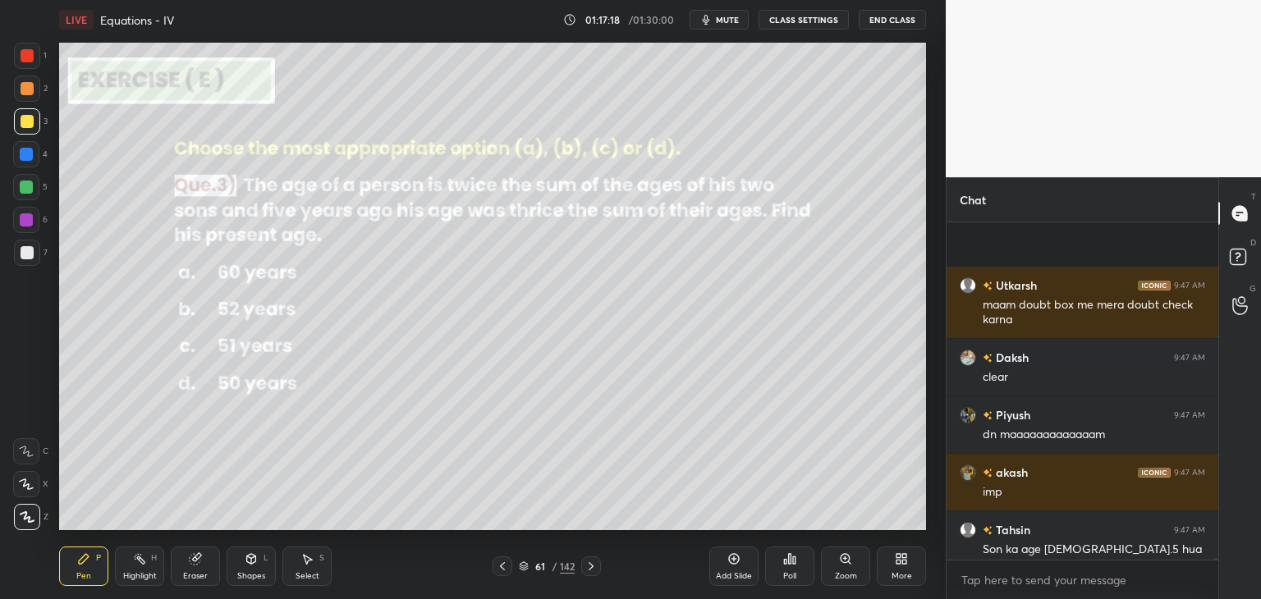
scroll to position [58058, 0]
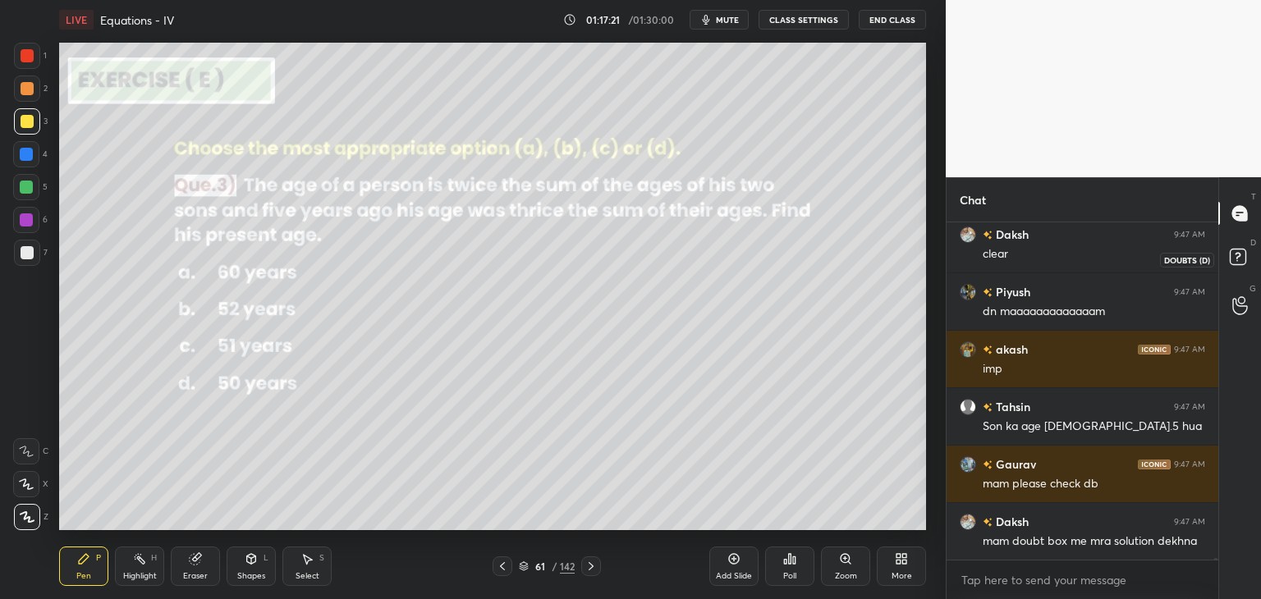
drag, startPoint x: 1235, startPoint y: 261, endPoint x: 1234, endPoint y: 291, distance: 29.6
click at [1234, 263] on rect at bounding box center [1237, 257] width 16 height 16
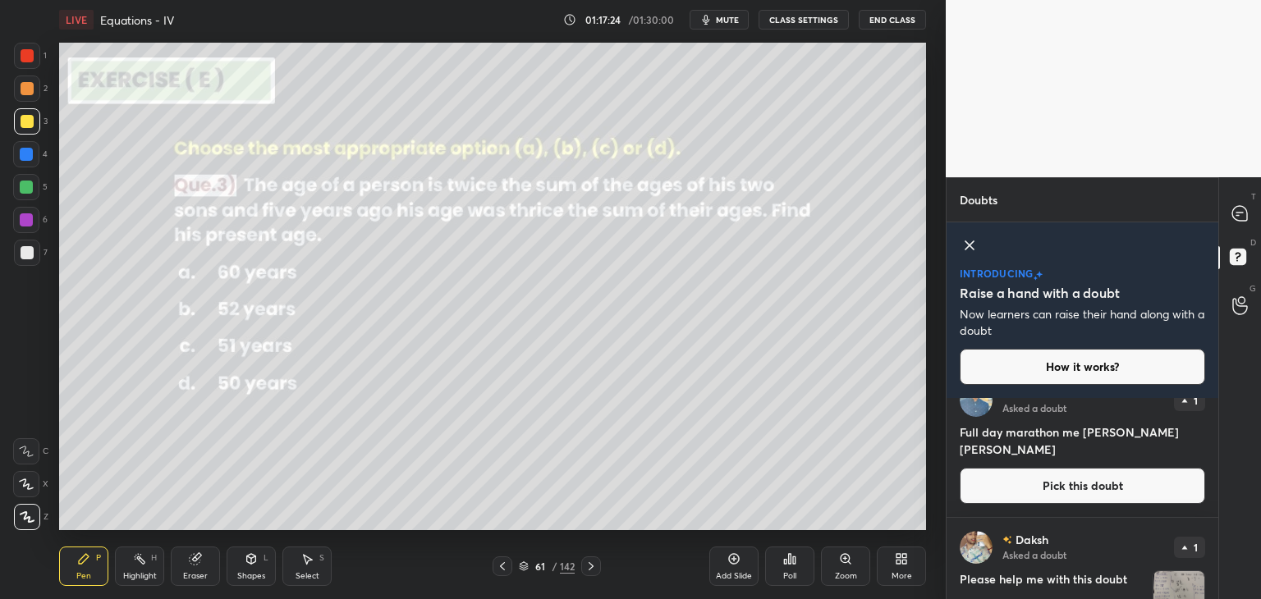
scroll to position [879, 0]
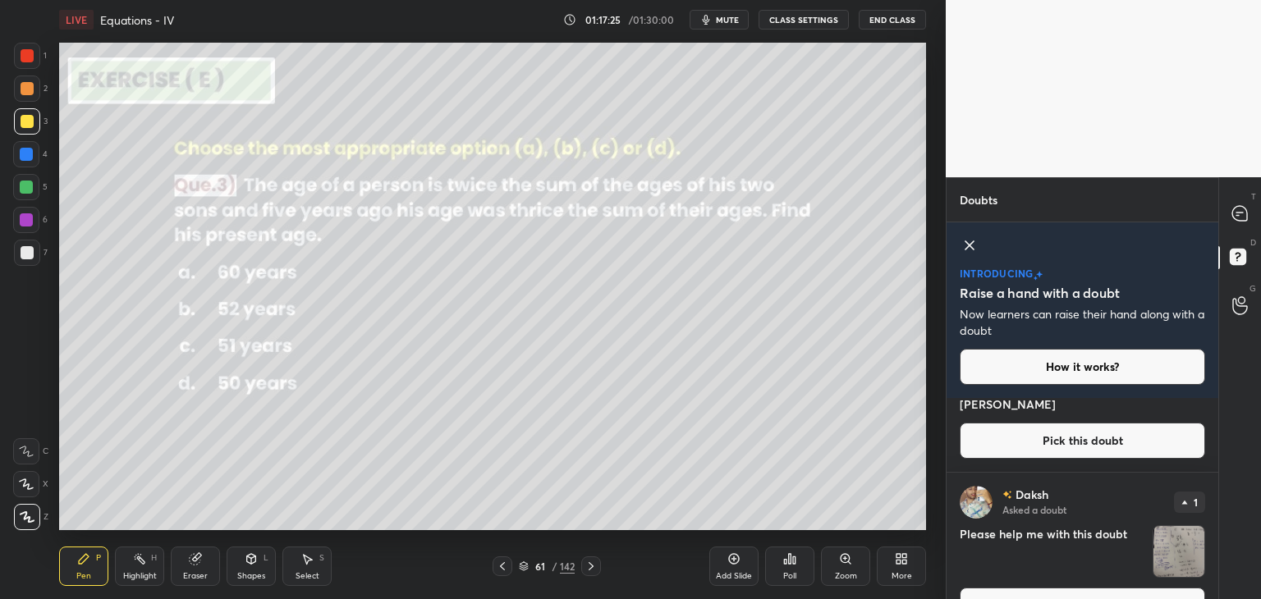
click at [1217, 522] on div "Doubts Enable hand raising Enable raise hand to speak to learners. Once enabled…" at bounding box center [1102, 388] width 315 height 422
click at [1169, 553] on img "grid" at bounding box center [1178, 551] width 51 height 51
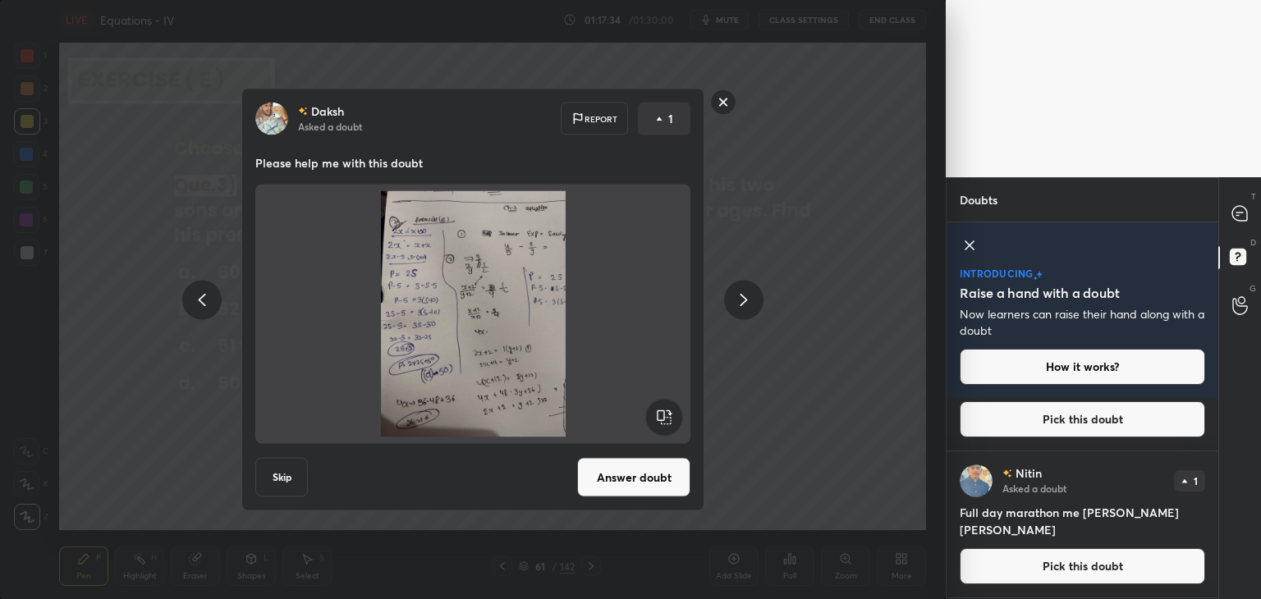
click at [720, 106] on rect at bounding box center [723, 101] width 25 height 25
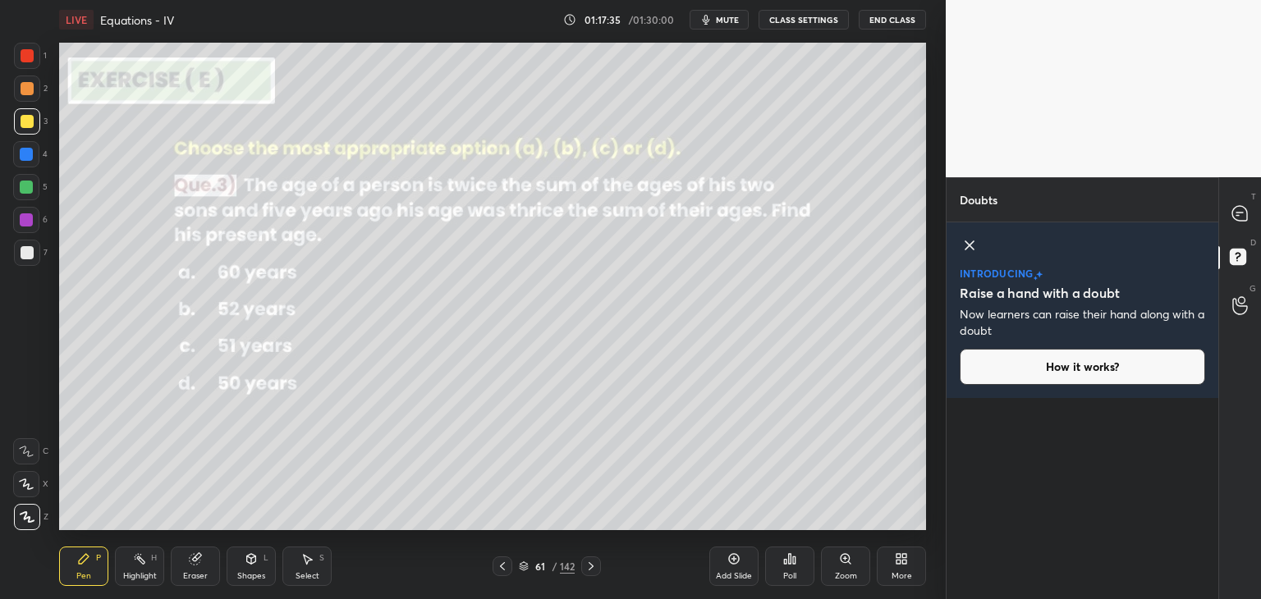
scroll to position [0, 0]
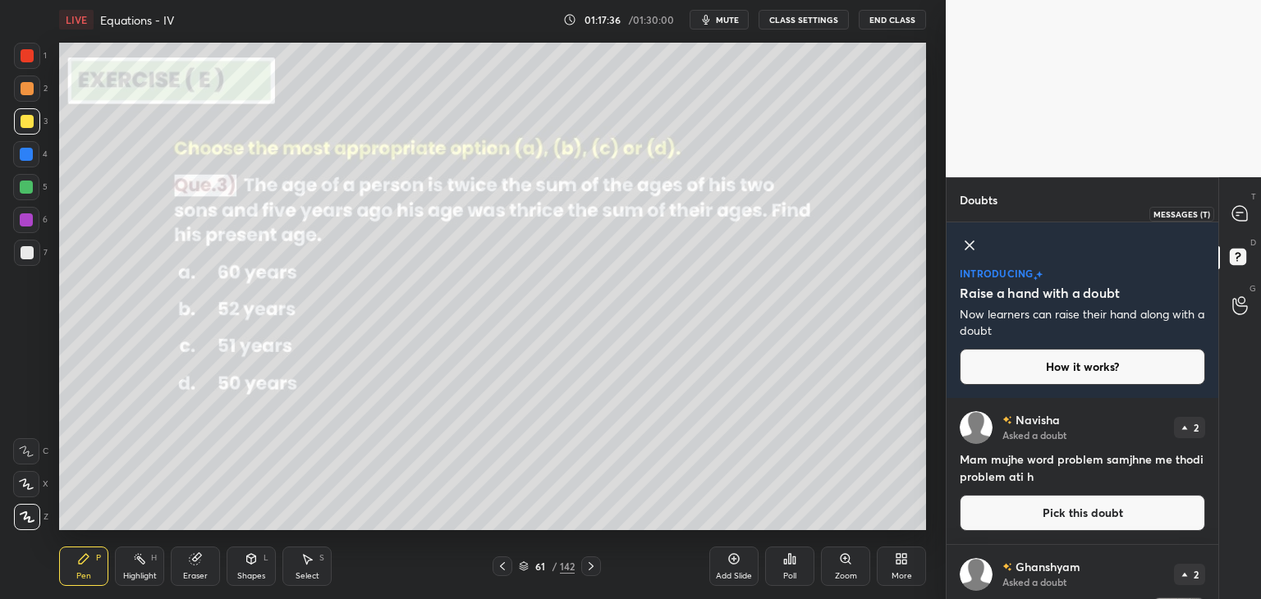
drag, startPoint x: 1238, startPoint y: 213, endPoint x: 1231, endPoint y: 247, distance: 34.3
click at [1238, 213] on icon at bounding box center [1239, 213] width 15 height 15
type textarea "x"
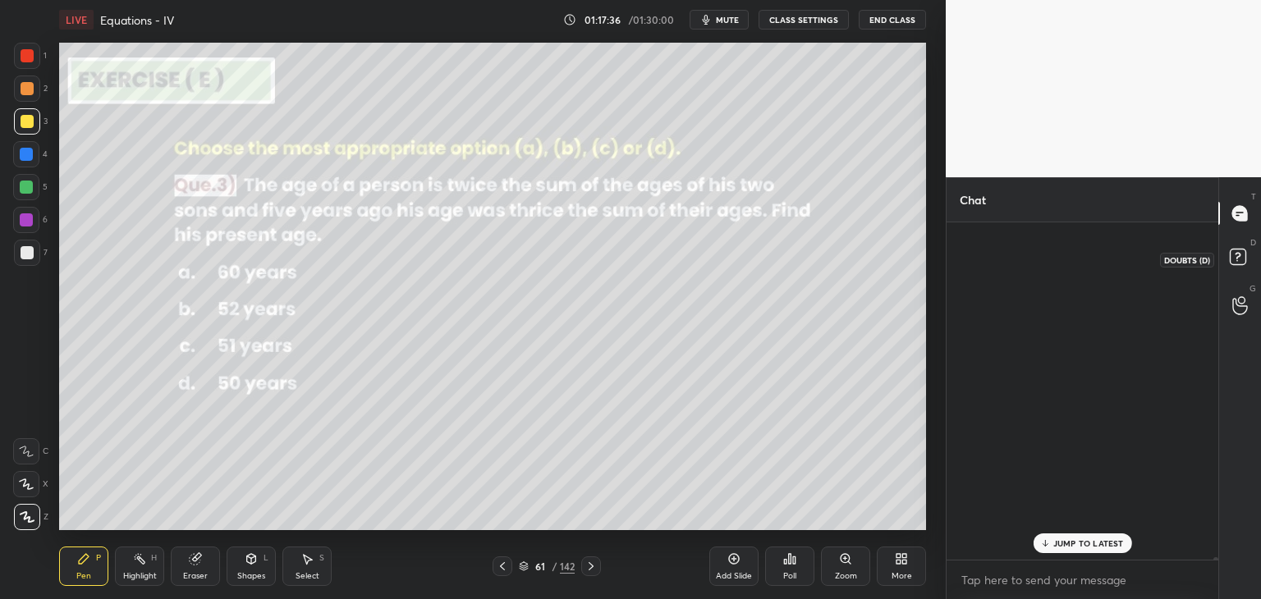
scroll to position [332, 267]
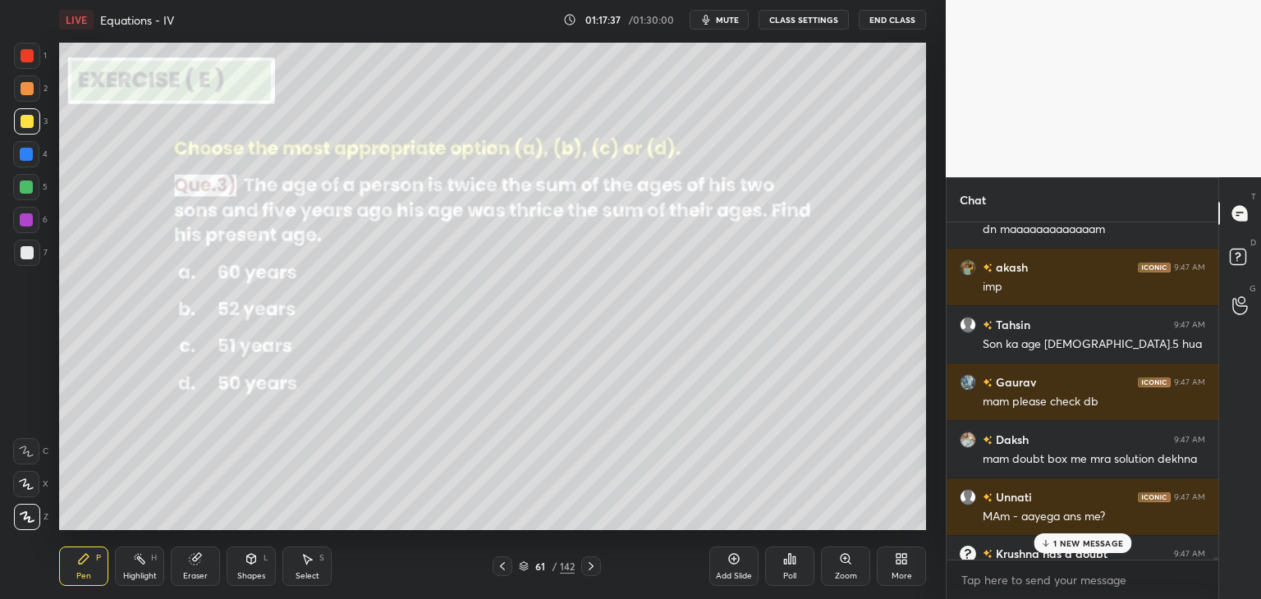
click at [1064, 544] on p "1 NEW MESSAGE" at bounding box center [1088, 543] width 70 height 10
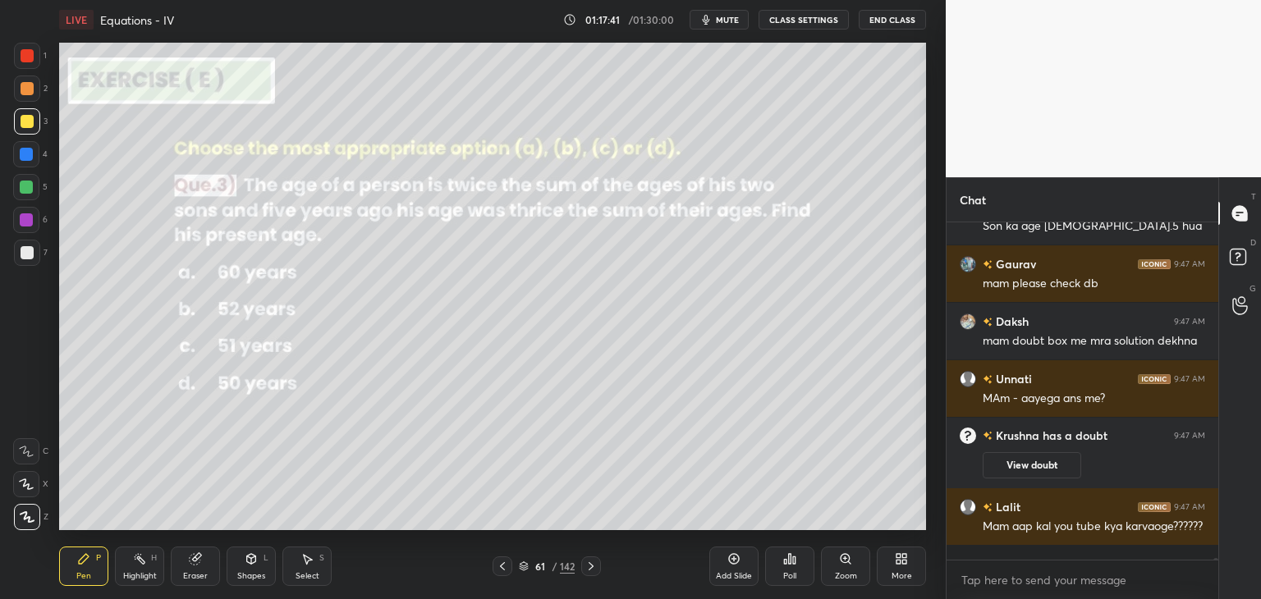
scroll to position [58315, 0]
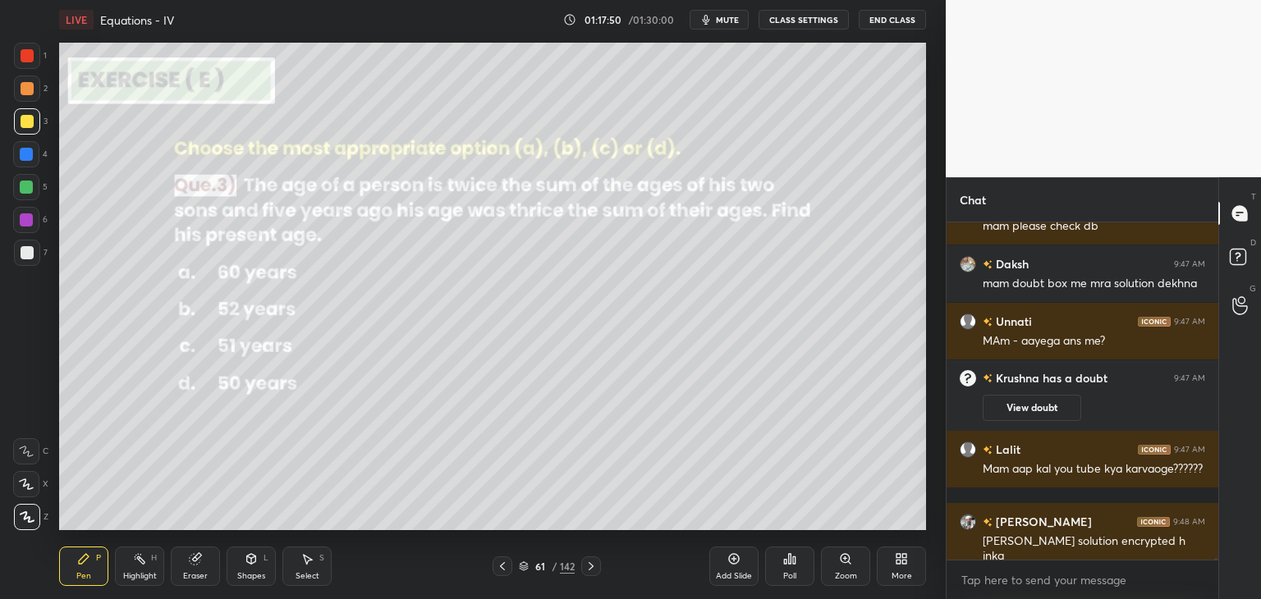
click at [587, 565] on icon at bounding box center [590, 566] width 13 height 13
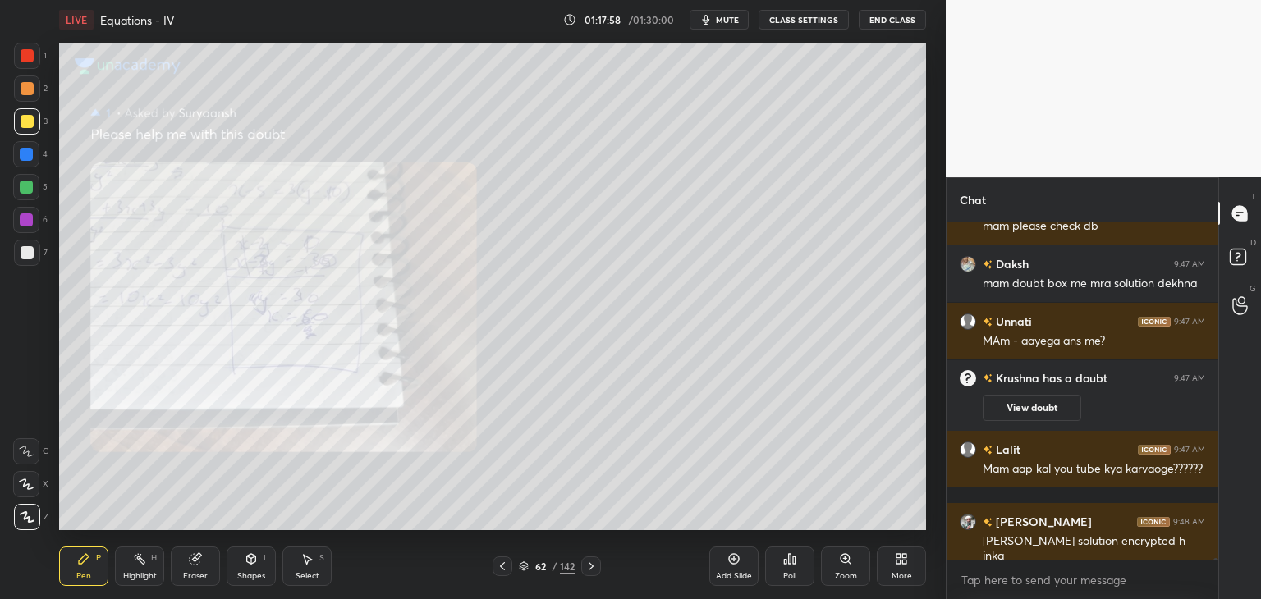
scroll to position [58373, 0]
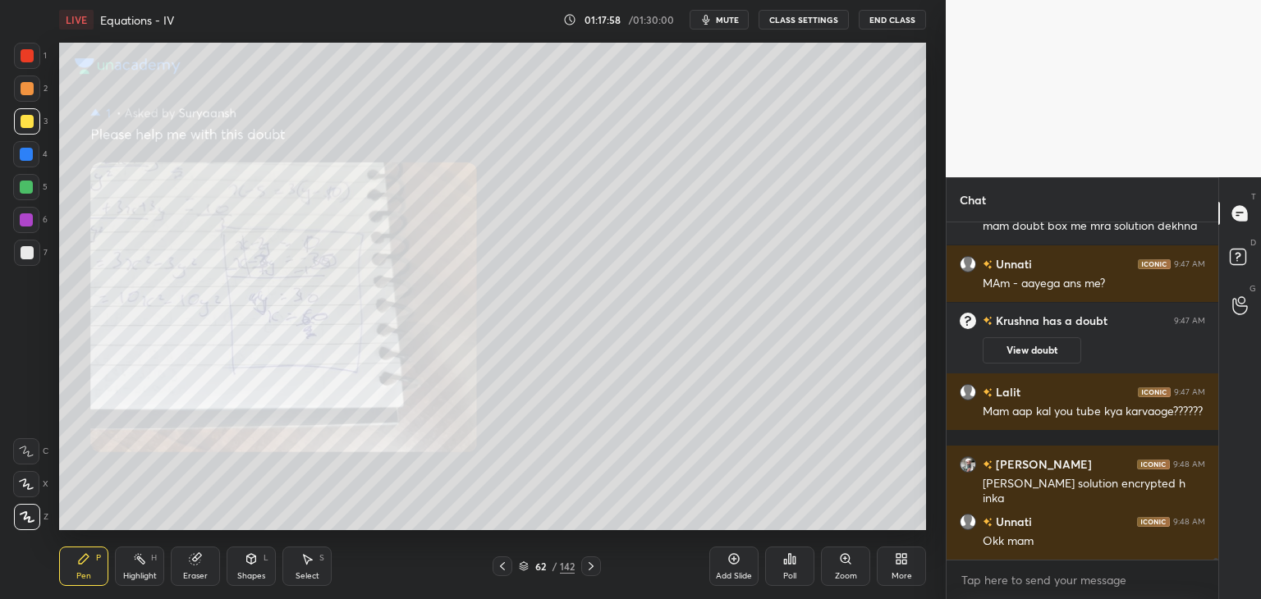
click at [585, 570] on icon at bounding box center [590, 566] width 13 height 13
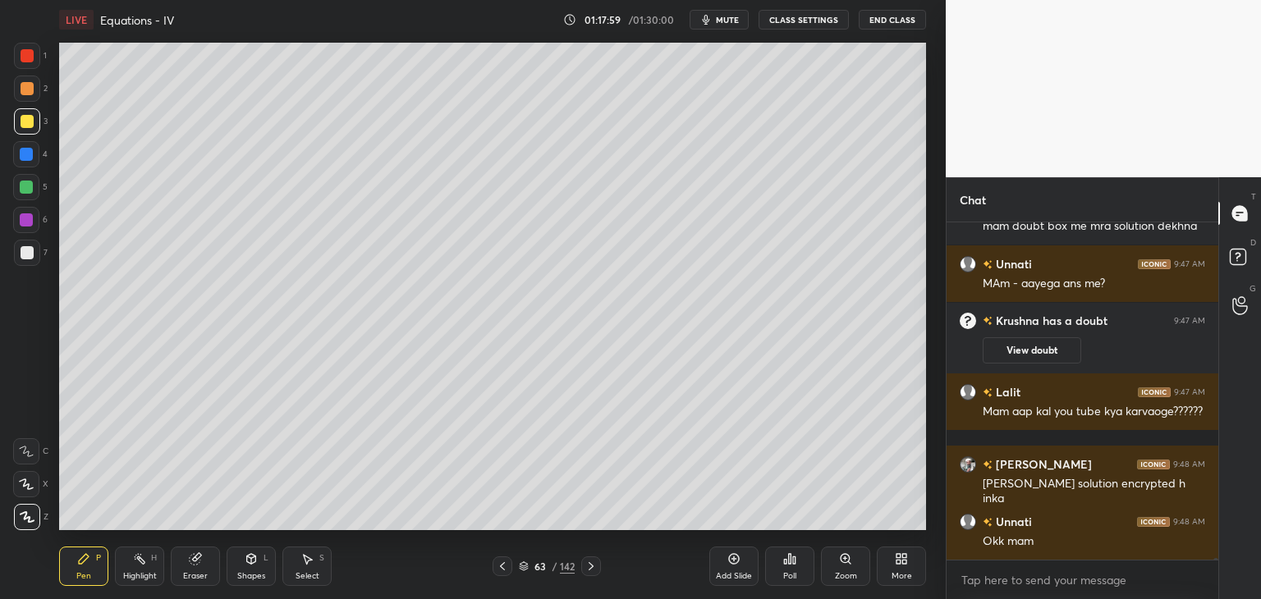
click at [591, 575] on div at bounding box center [591, 566] width 20 height 20
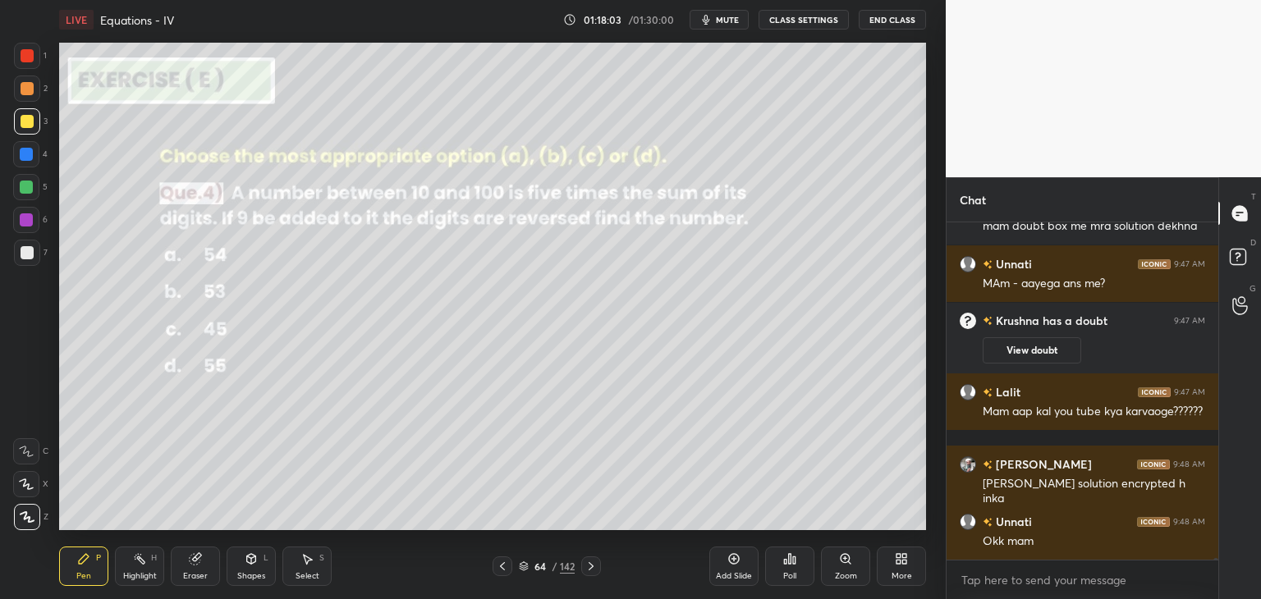
click at [791, 585] on div "Poll" at bounding box center [789, 566] width 49 height 39
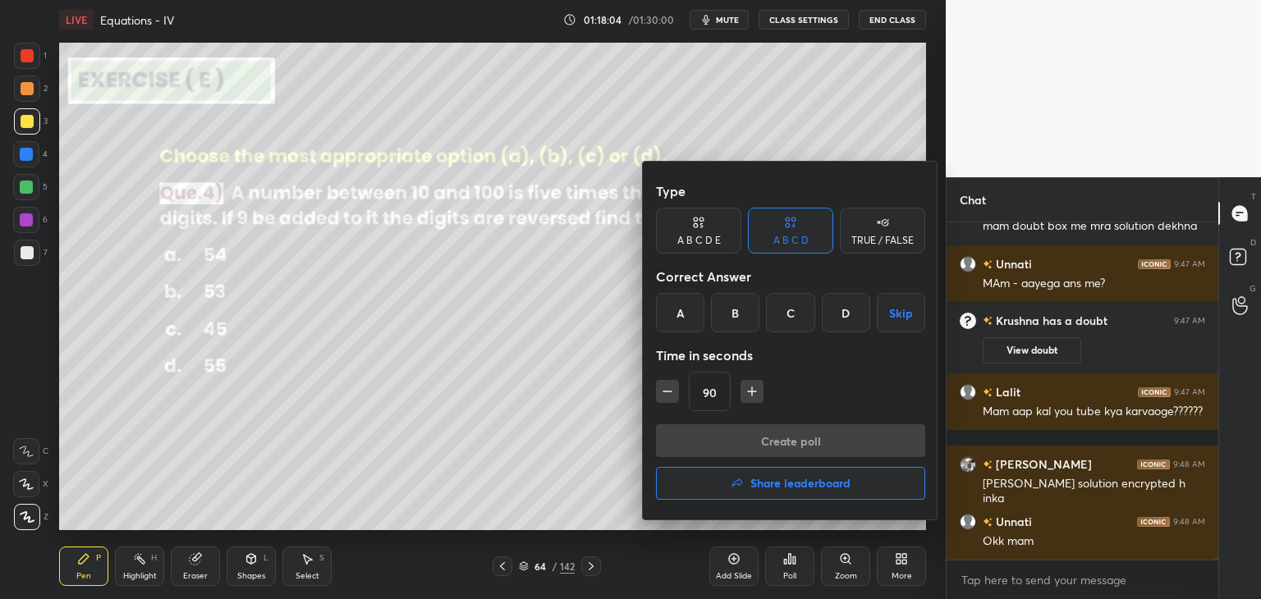
click at [808, 308] on div "C" at bounding box center [790, 312] width 48 height 39
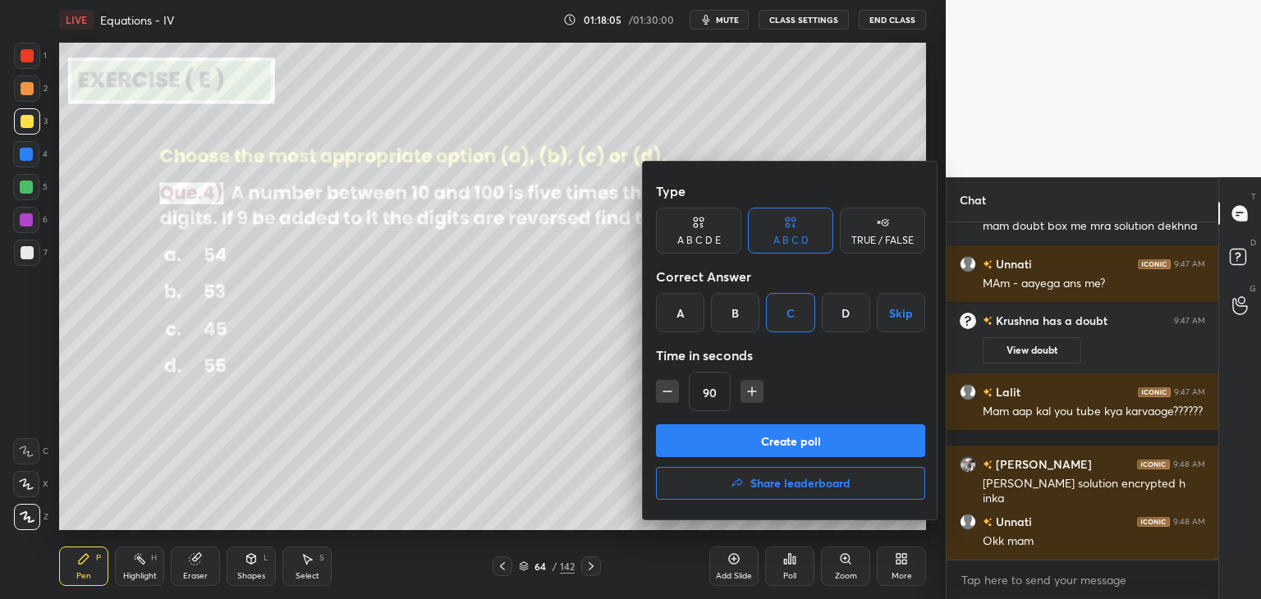
drag, startPoint x: 667, startPoint y: 380, endPoint x: 670, endPoint y: 416, distance: 36.3
click at [666, 381] on button "button" at bounding box center [667, 391] width 23 height 23
type input "75"
click at [676, 443] on button "Create poll" at bounding box center [790, 440] width 269 height 33
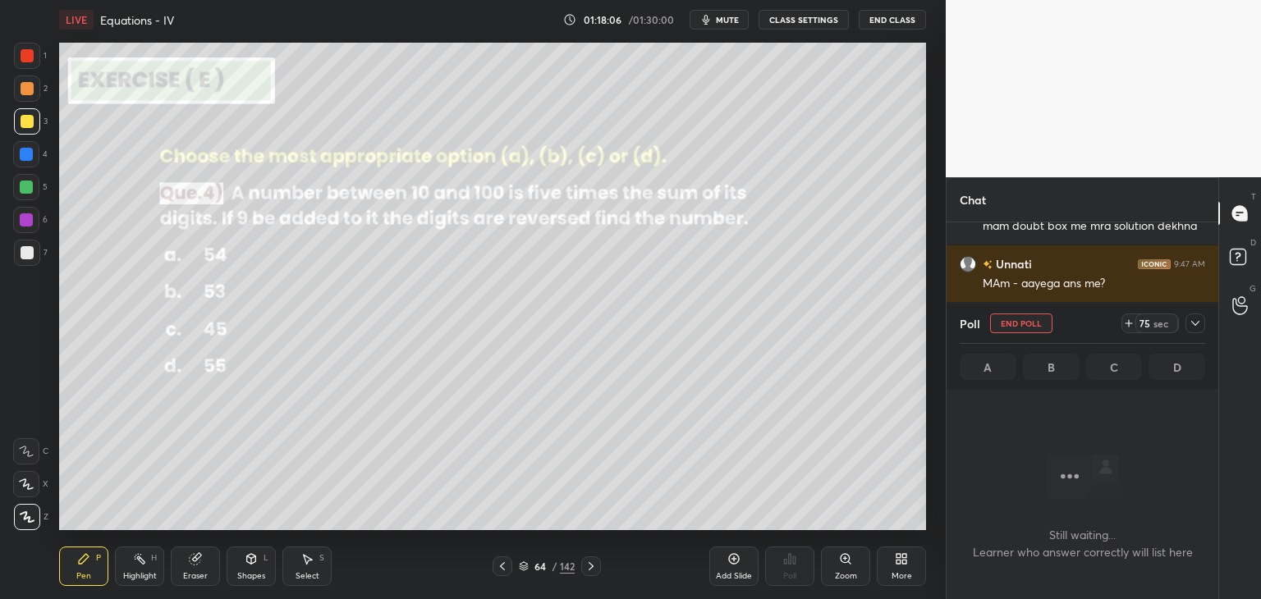
scroll to position [112, 267]
click at [1196, 322] on icon at bounding box center [1194, 323] width 13 height 13
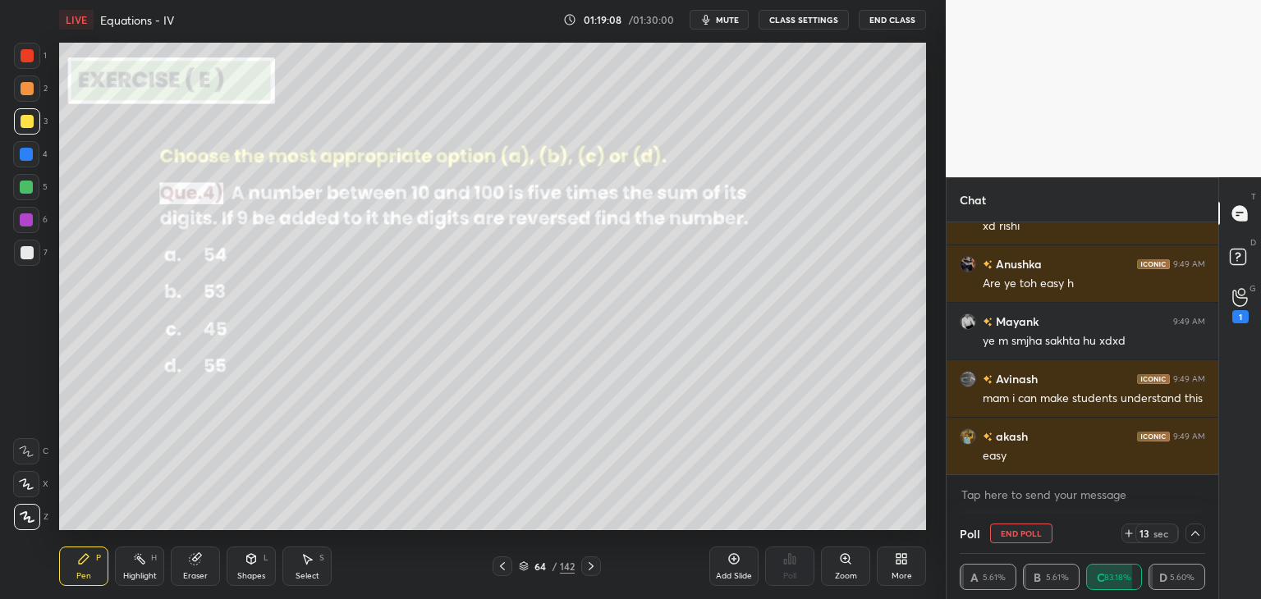
scroll to position [59033, 0]
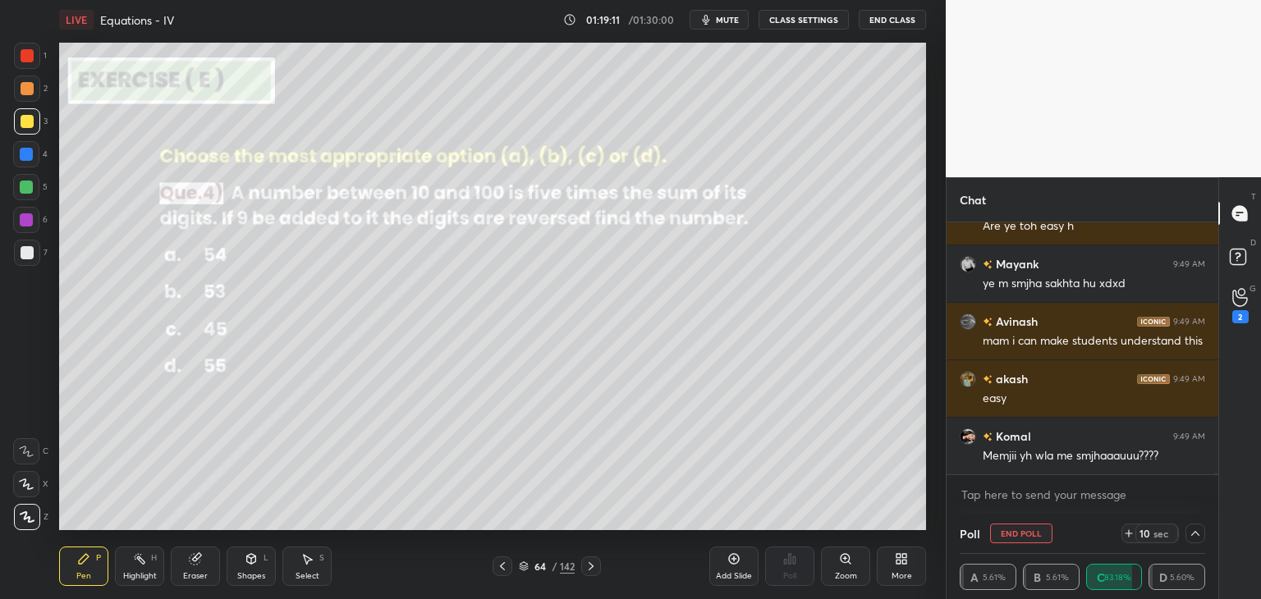
click at [1023, 537] on button "End Poll" at bounding box center [1021, 534] width 62 height 20
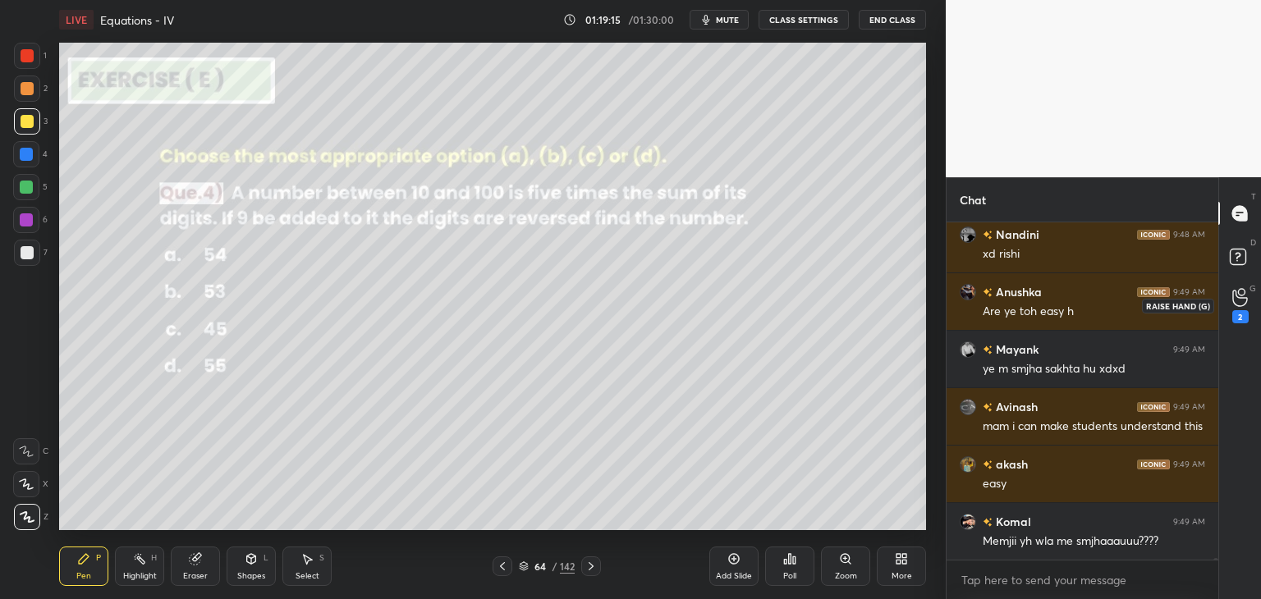
scroll to position [59005, 0]
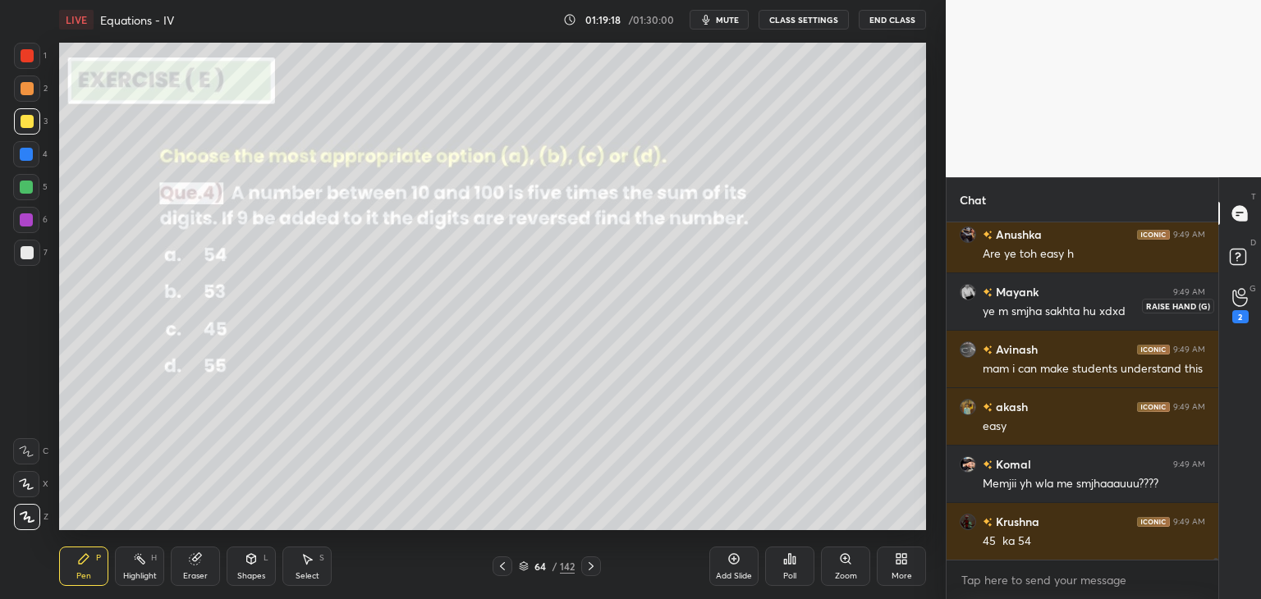
click at [1237, 310] on div "2" at bounding box center [1240, 316] width 16 height 13
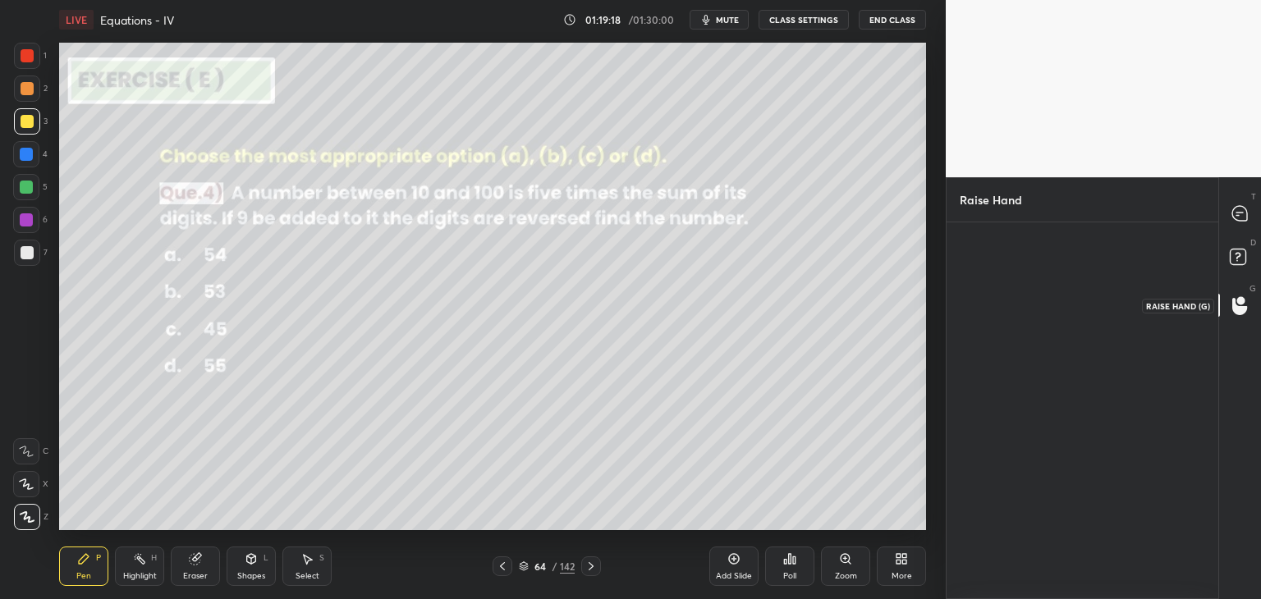
scroll to position [5, 5]
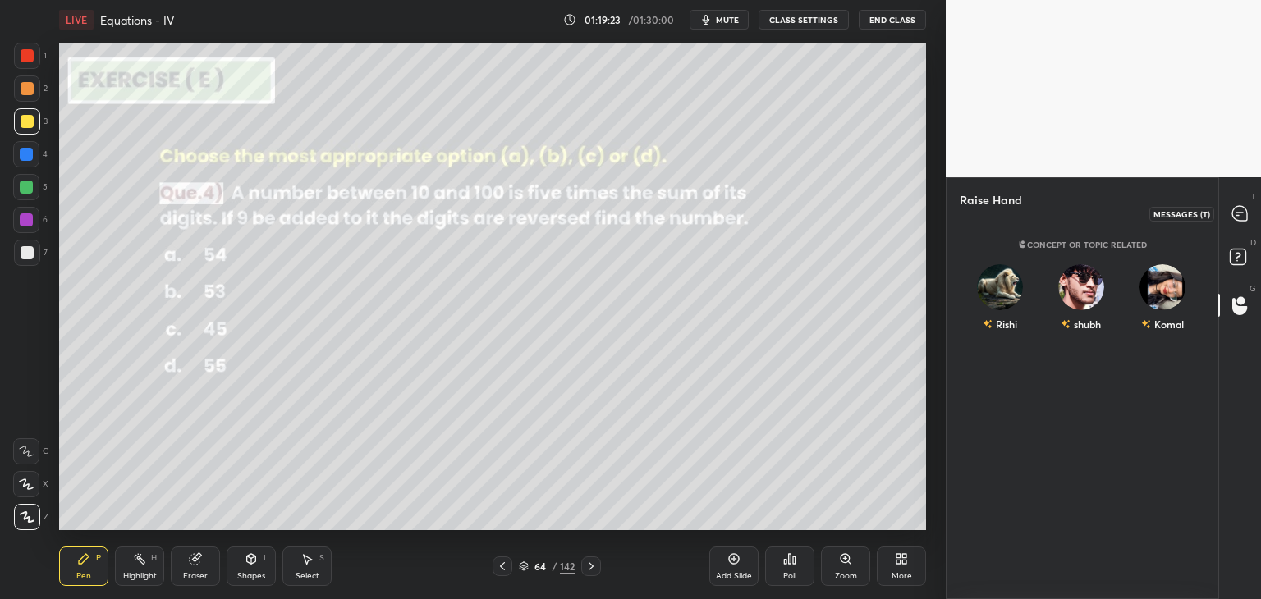
drag, startPoint x: 1242, startPoint y: 213, endPoint x: 1249, endPoint y: 236, distance: 24.7
click at [1242, 214] on icon at bounding box center [1239, 213] width 15 height 15
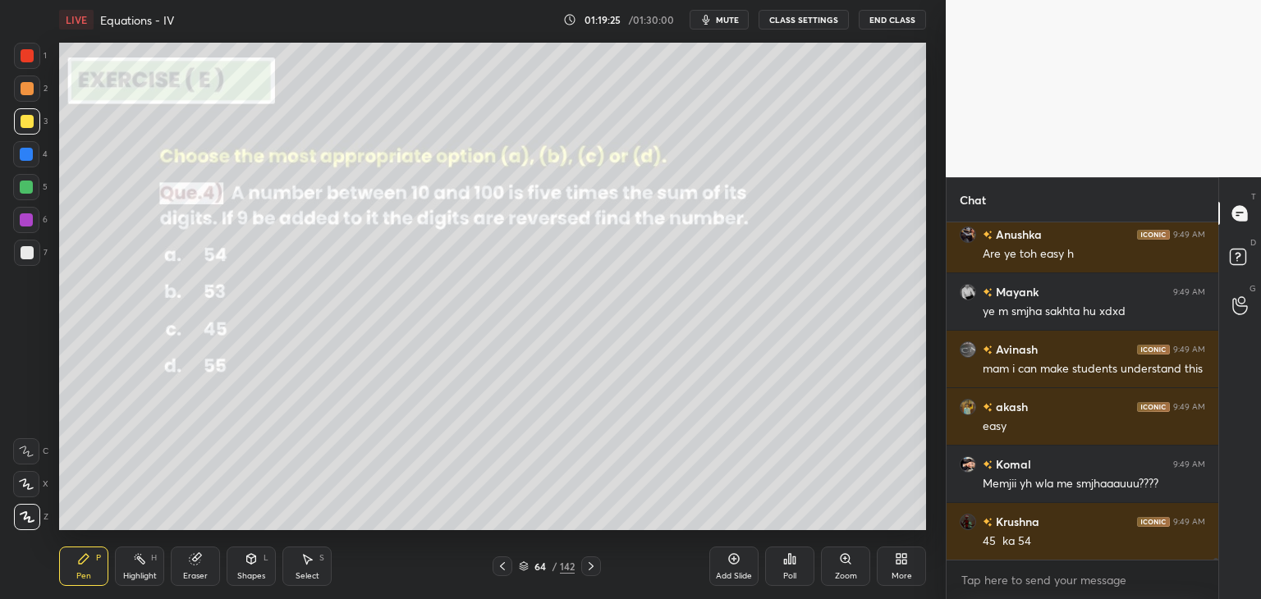
scroll to position [59062, 0]
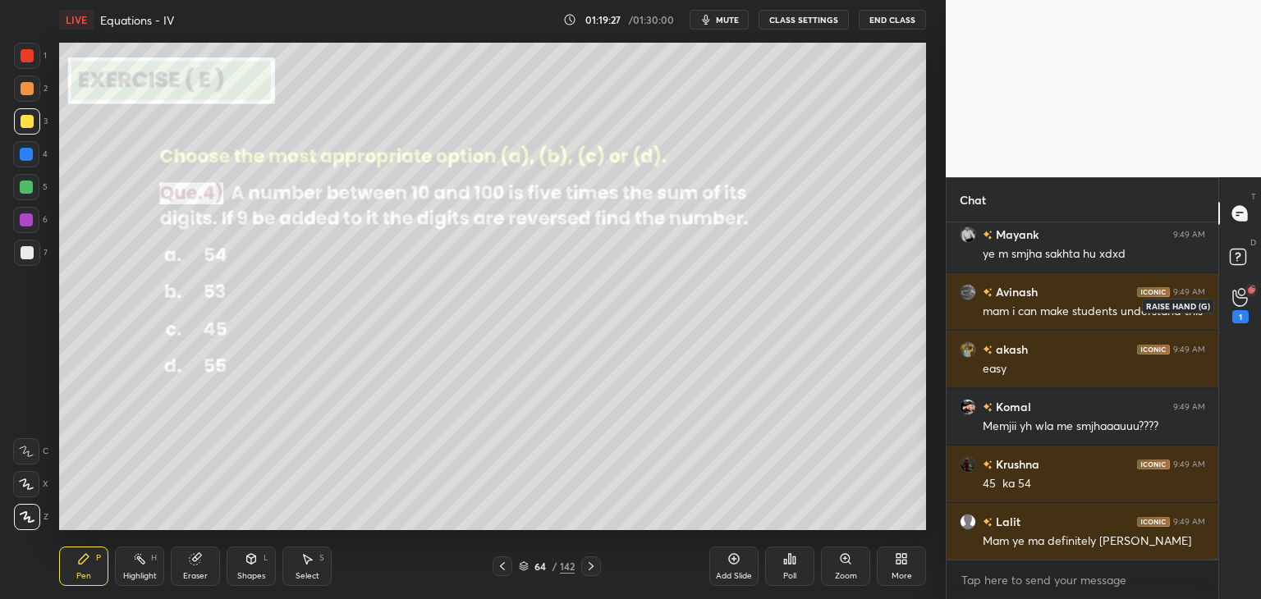
click at [1229, 314] on div "1" at bounding box center [1240, 306] width 33 height 30
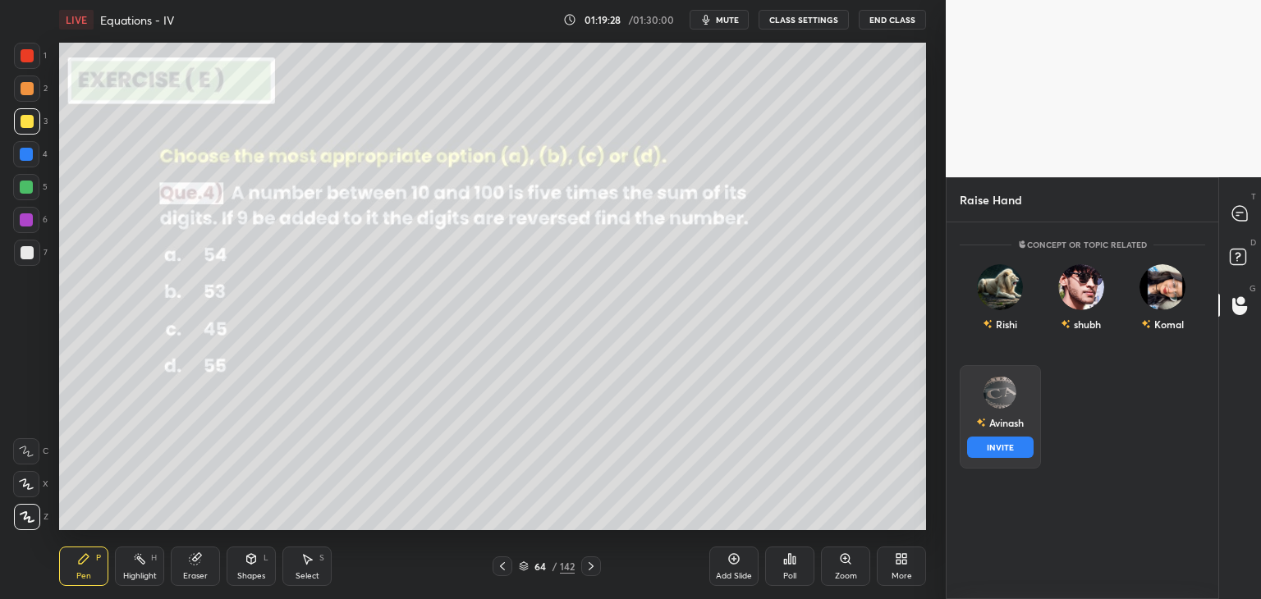
click at [1014, 400] on img "grid" at bounding box center [999, 392] width 33 height 33
drag, startPoint x: 1009, startPoint y: 442, endPoint x: 1031, endPoint y: 420, distance: 31.3
click at [1009, 443] on button "INVITE" at bounding box center [1000, 447] width 66 height 21
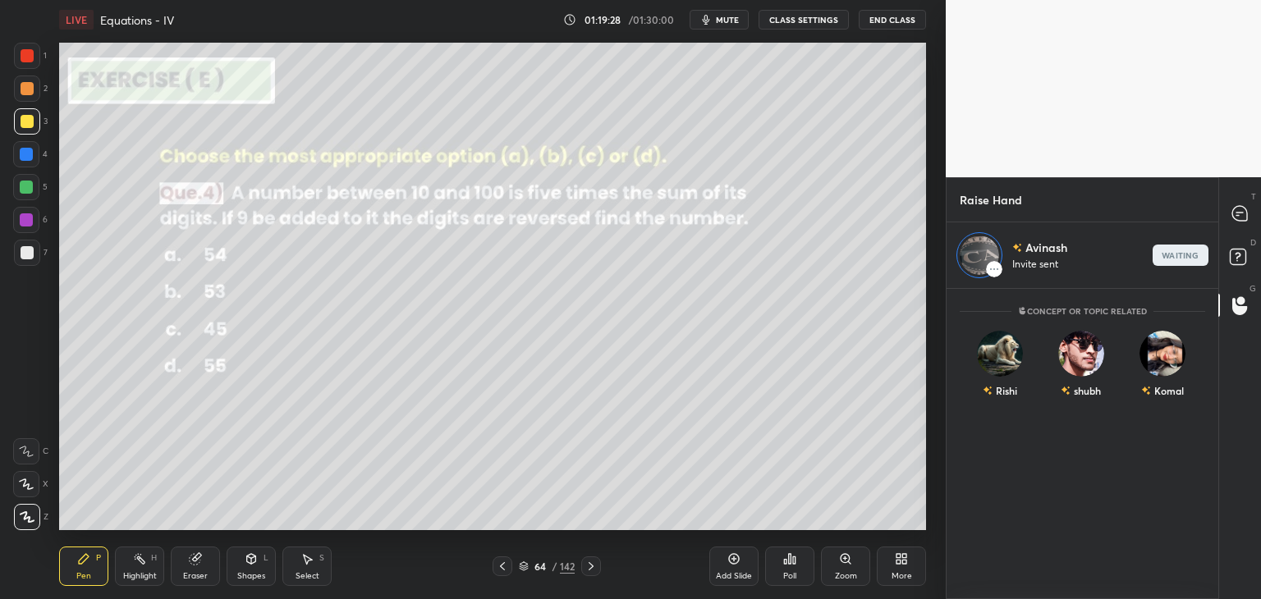
scroll to position [6, 5]
click at [1244, 211] on icon at bounding box center [1239, 213] width 15 height 15
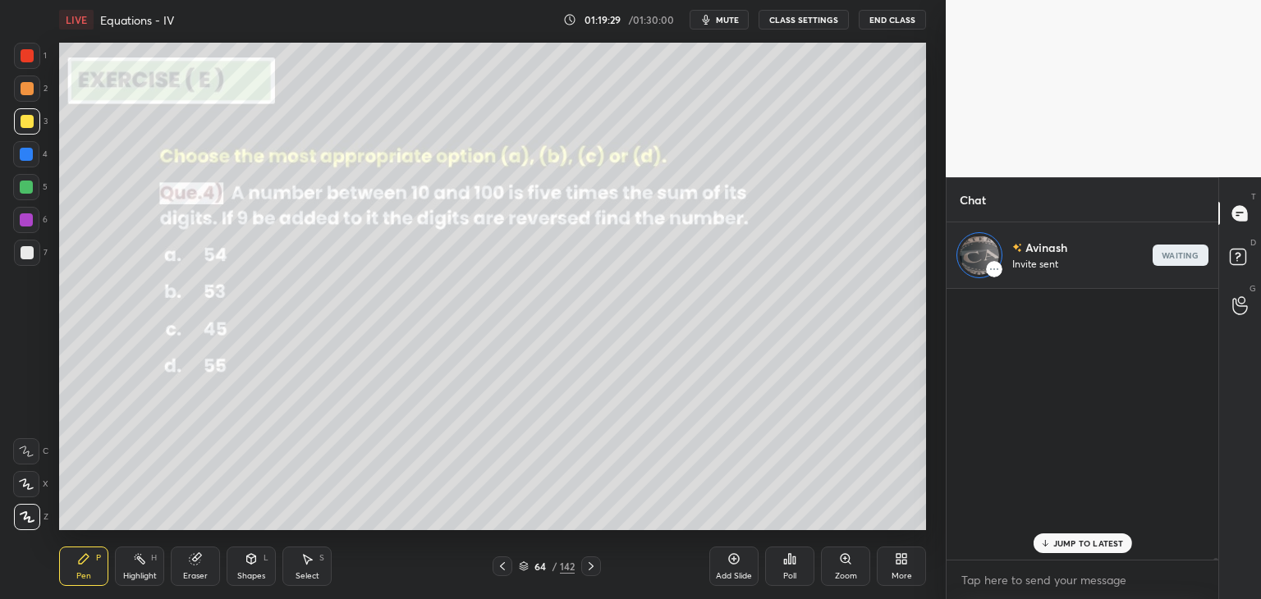
scroll to position [130, 267]
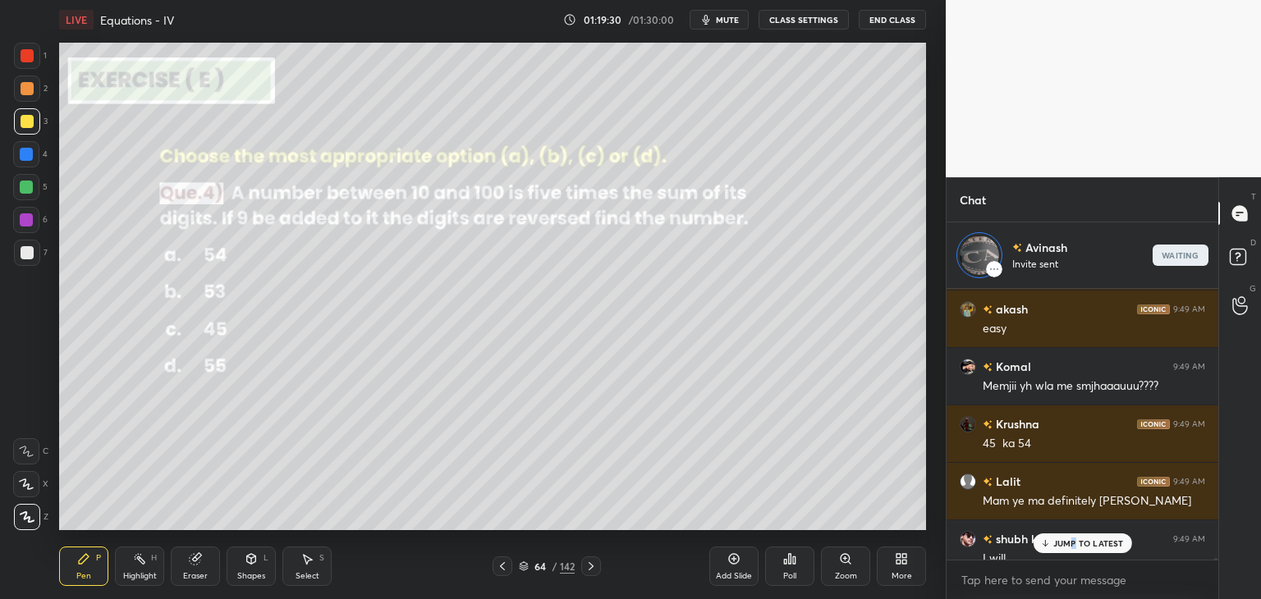
click at [1073, 541] on p "JUMP TO LATEST" at bounding box center [1088, 543] width 71 height 10
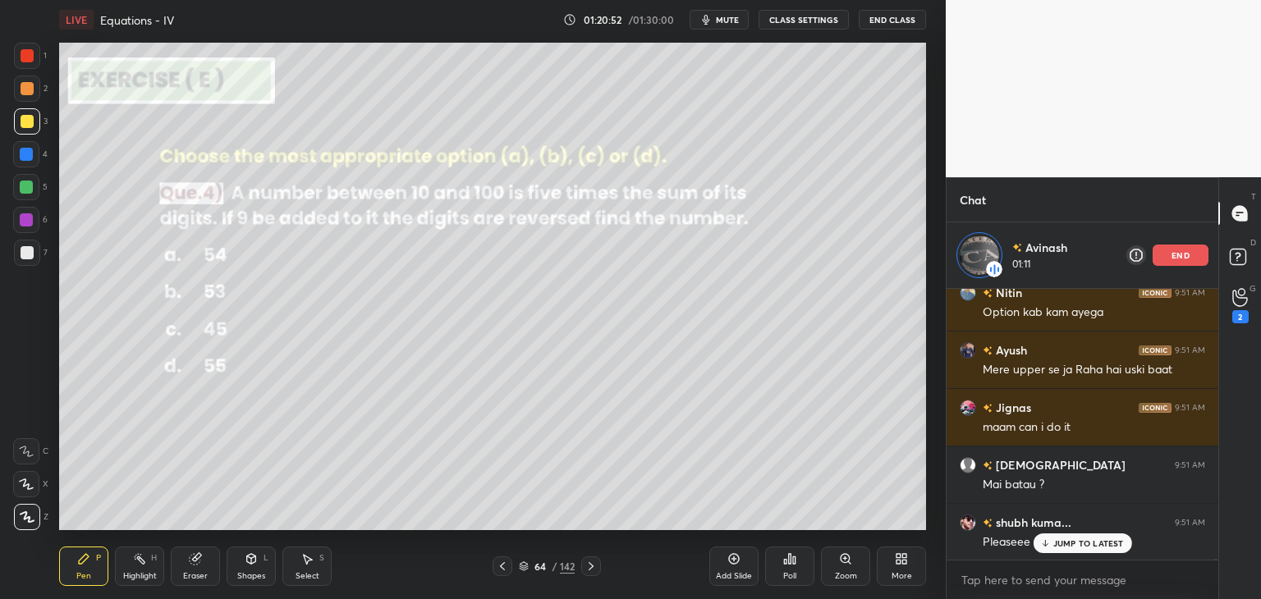
scroll to position [60541, 0]
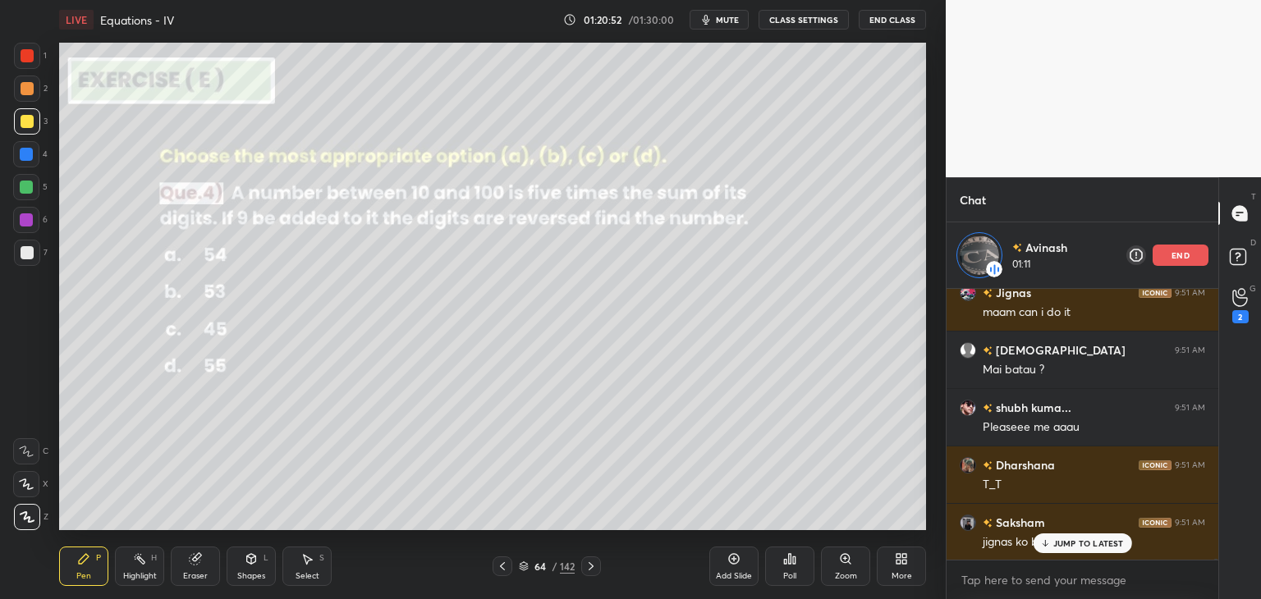
click at [1174, 257] on p "end" at bounding box center [1180, 255] width 18 height 8
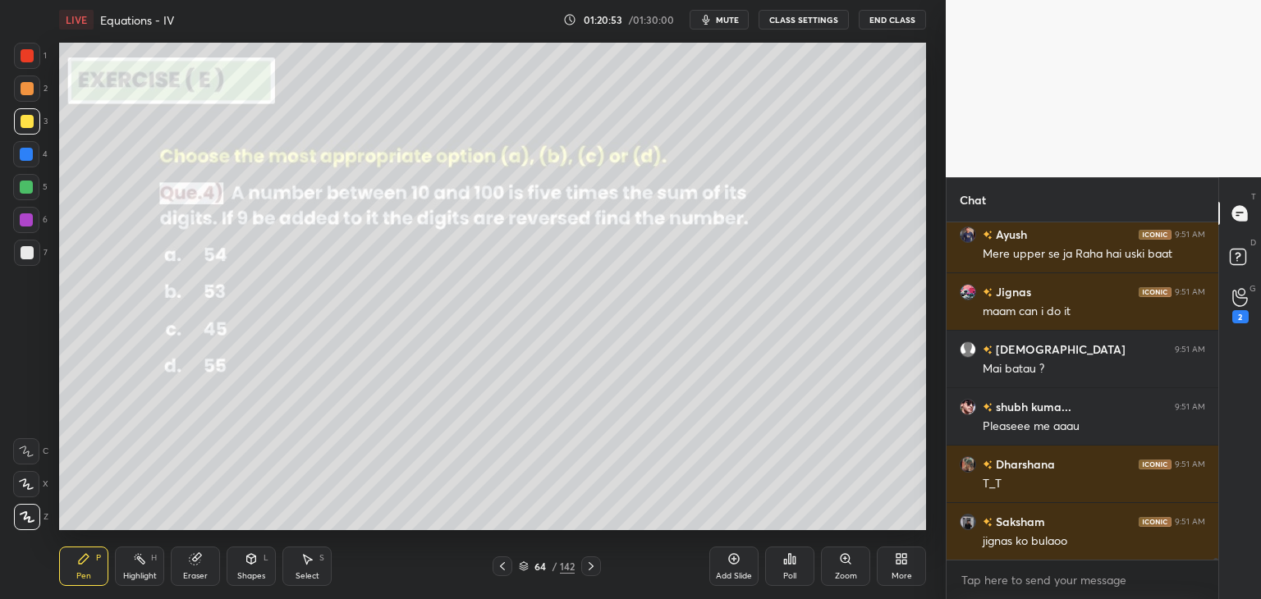
scroll to position [60475, 0]
click at [1242, 313] on div "2" at bounding box center [1240, 316] width 16 height 13
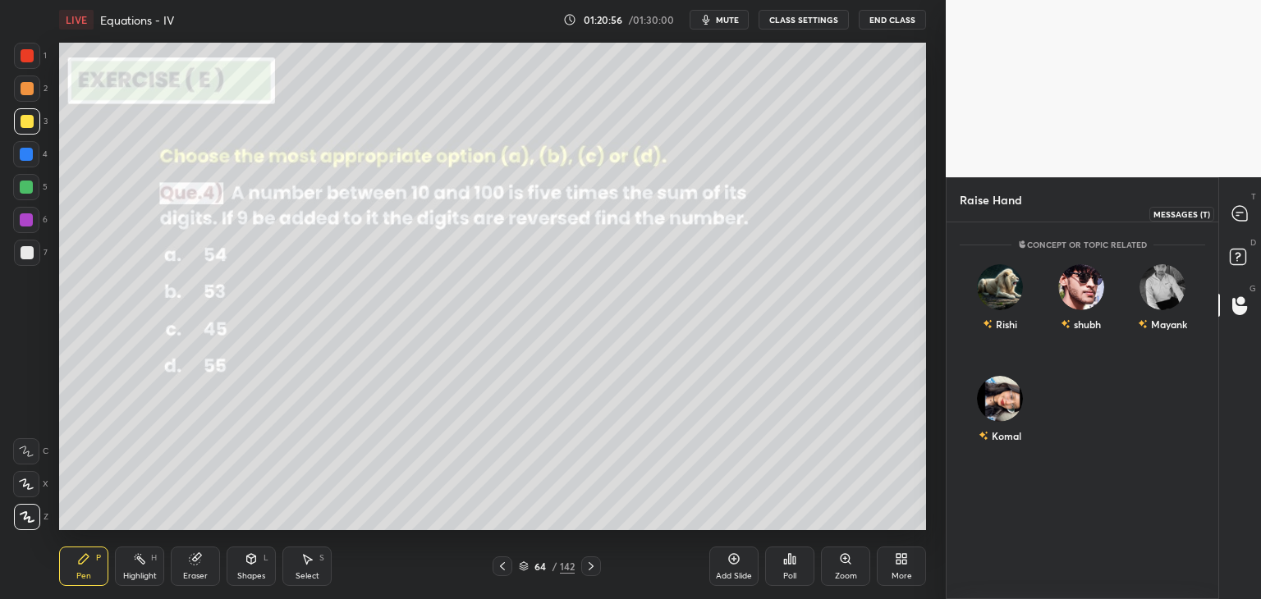
drag, startPoint x: 1242, startPoint y: 217, endPoint x: 1242, endPoint y: 227, distance: 9.9
click at [1242, 217] on icon at bounding box center [1239, 213] width 15 height 15
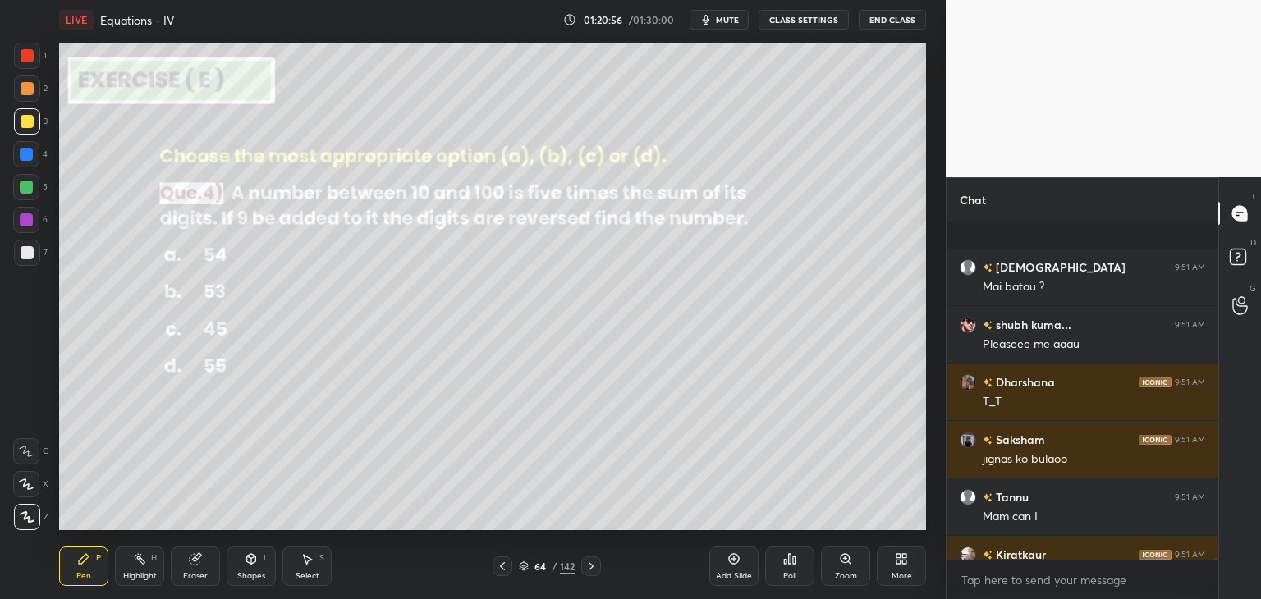
scroll to position [60937, 0]
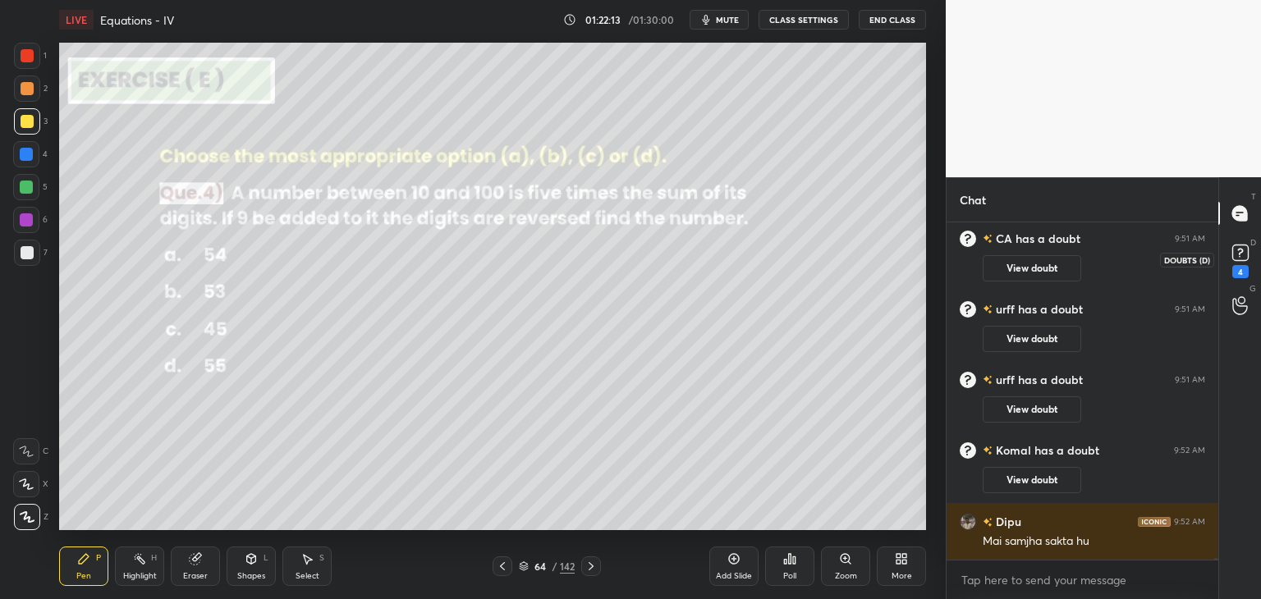
click at [1235, 271] on div "4" at bounding box center [1240, 271] width 16 height 13
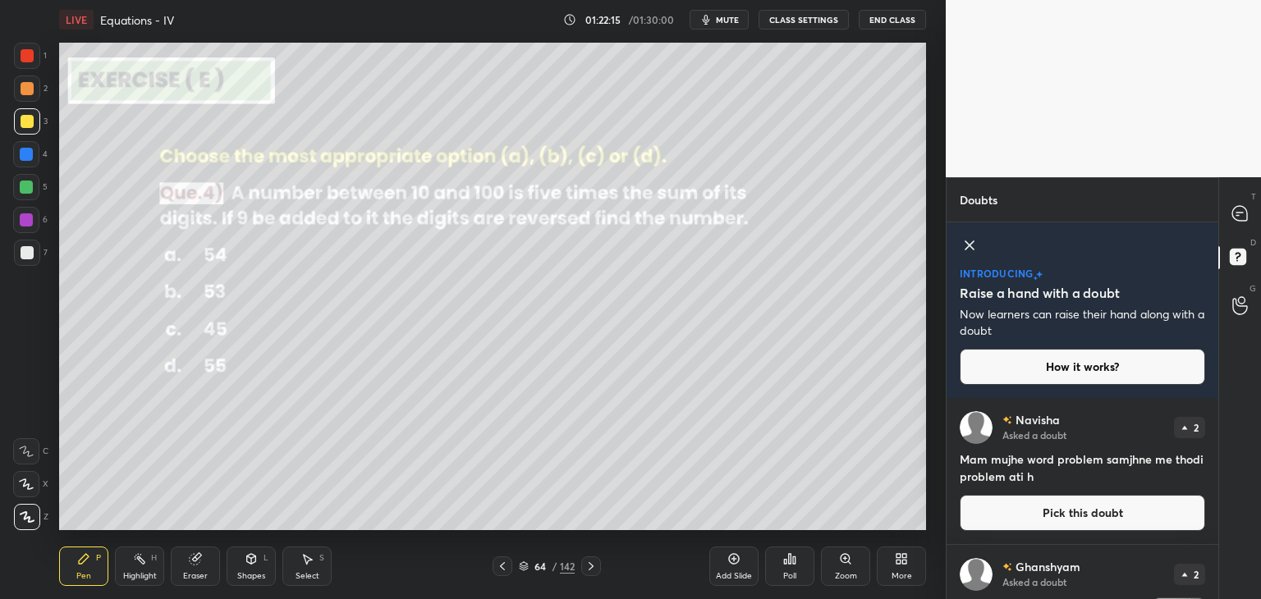
click at [1218, 490] on div "T Messages (T) D Doubts (D) G Raise Hand (G)" at bounding box center [1239, 388] width 43 height 422
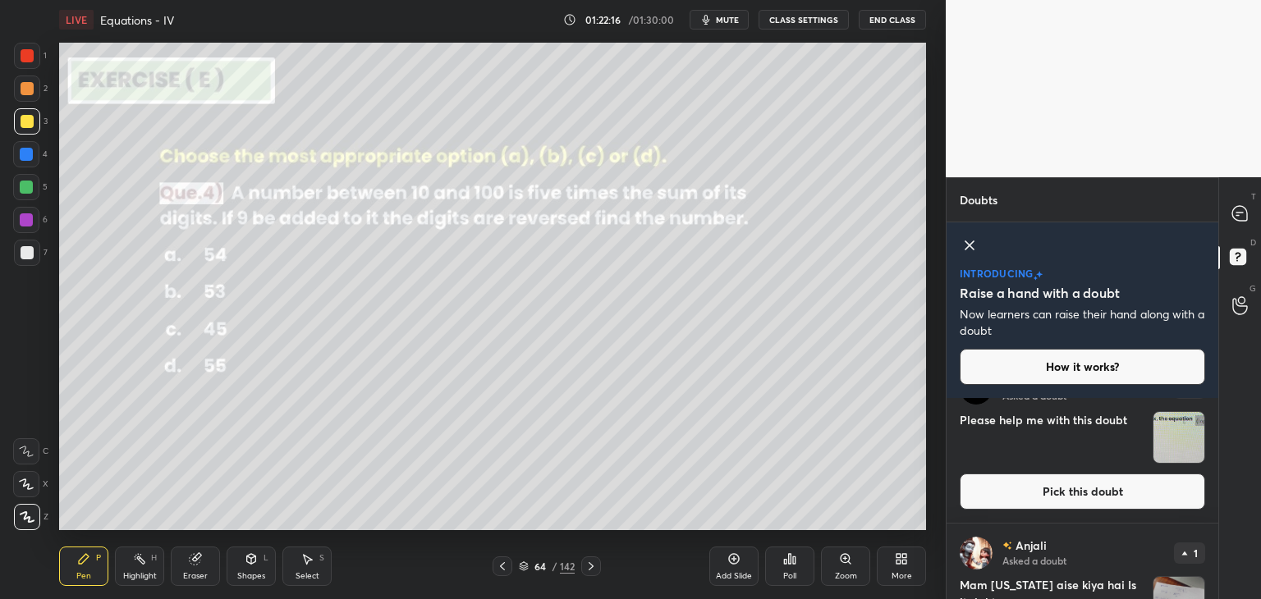
click at [1210, 500] on div "[PERSON_NAME] Asked a doubt 2 Please help me with this doubt Pick this doubt Av…" at bounding box center [1082, 498] width 272 height 201
click at [1211, 500] on div "Avishant Asked a doubt 2 Please help me with this doubt Pick this doubt" at bounding box center [1082, 441] width 272 height 164
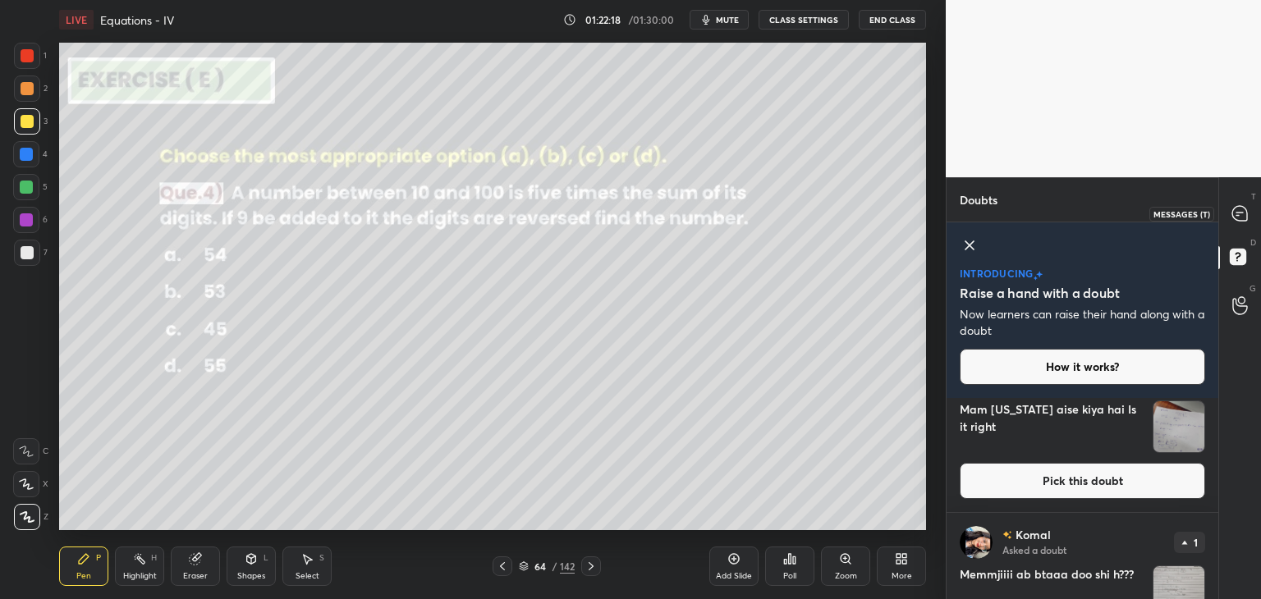
click at [1247, 221] on icon at bounding box center [1239, 213] width 17 height 17
type textarea "x"
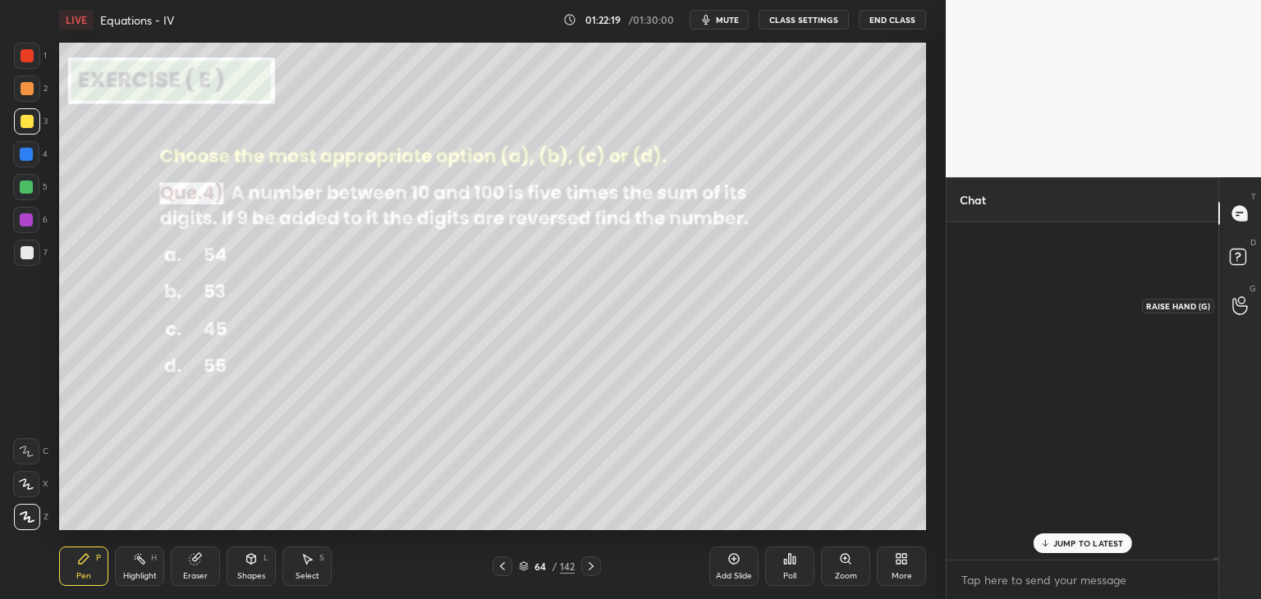
scroll to position [332, 267]
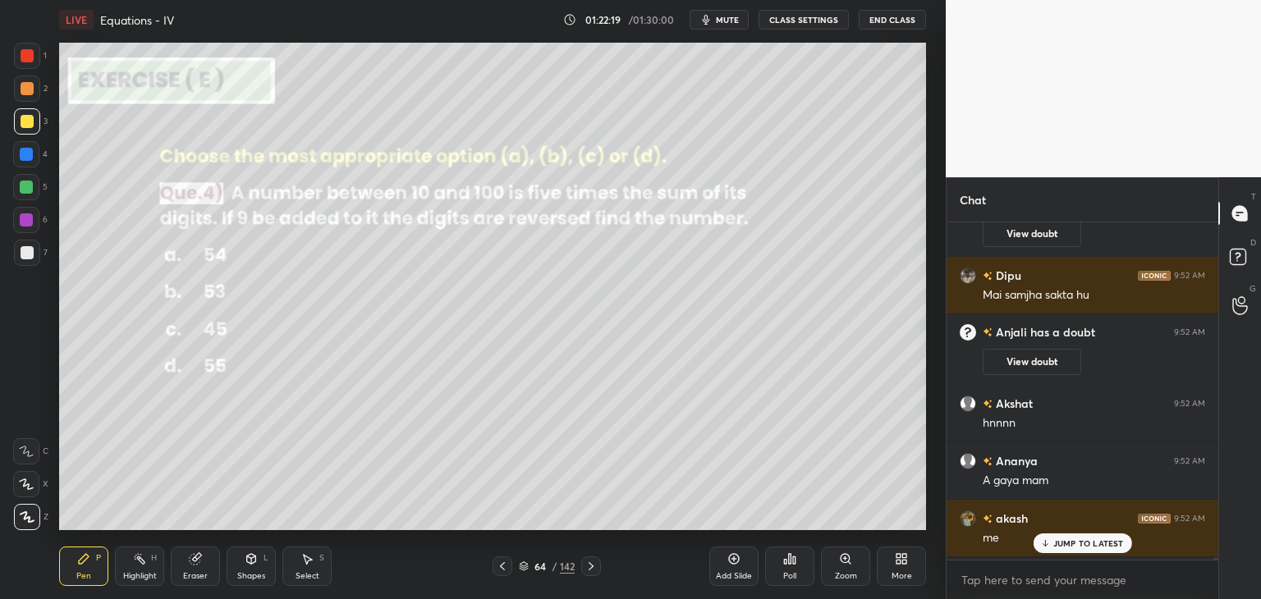
click at [1082, 539] on p "JUMP TO LATEST" at bounding box center [1088, 543] width 71 height 10
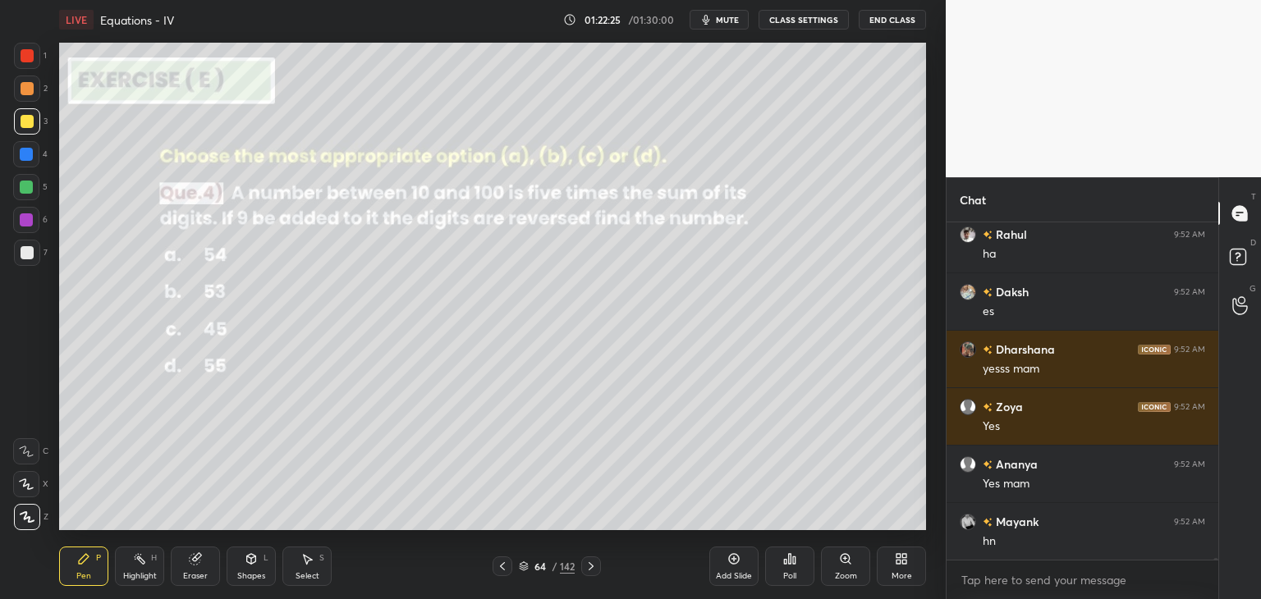
scroll to position [62752, 0]
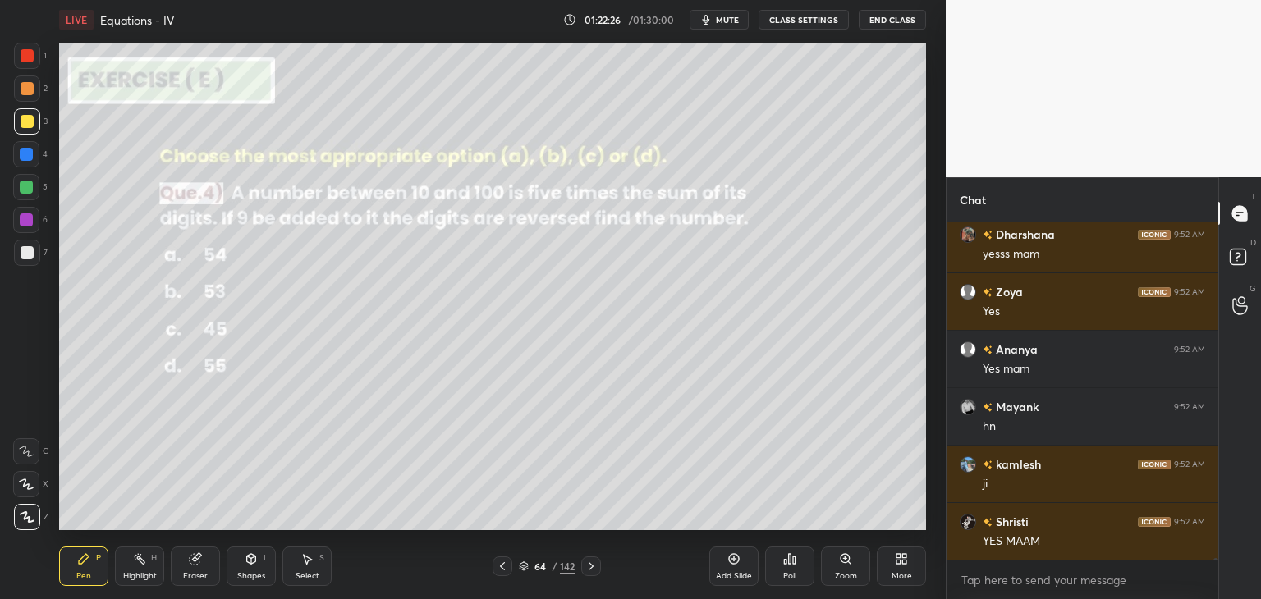
drag, startPoint x: 588, startPoint y: 571, endPoint x: 594, endPoint y: 577, distance: 8.7
click at [588, 572] on icon at bounding box center [590, 566] width 13 height 13
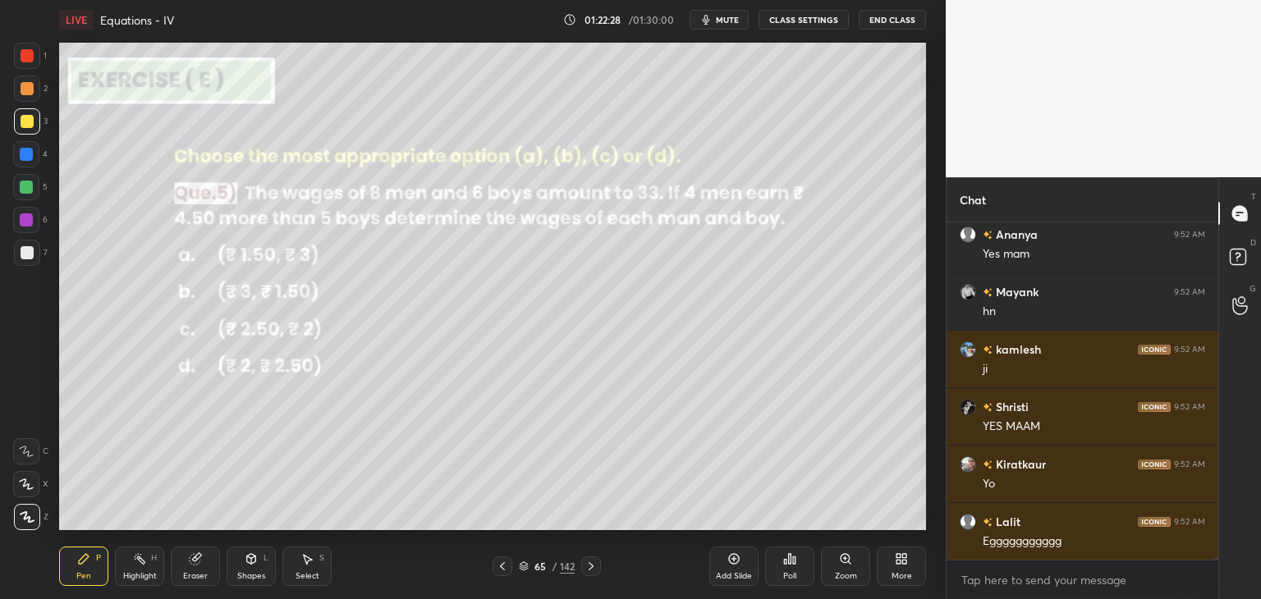
scroll to position [62996, 0]
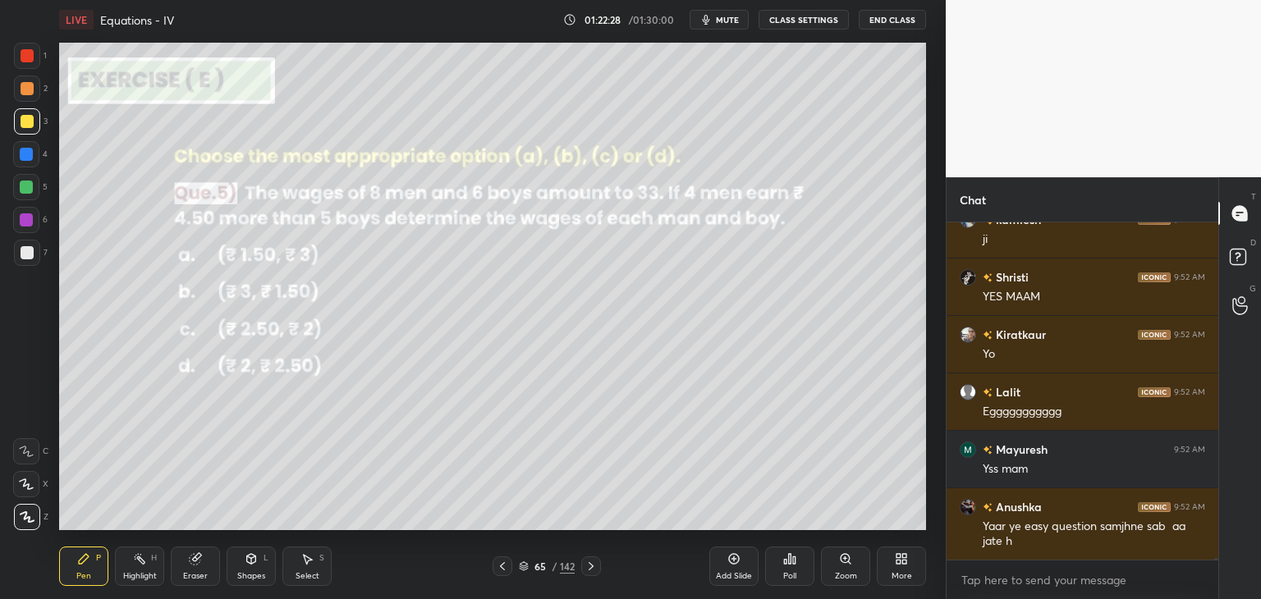
click at [788, 574] on div "Poll" at bounding box center [789, 576] width 13 height 8
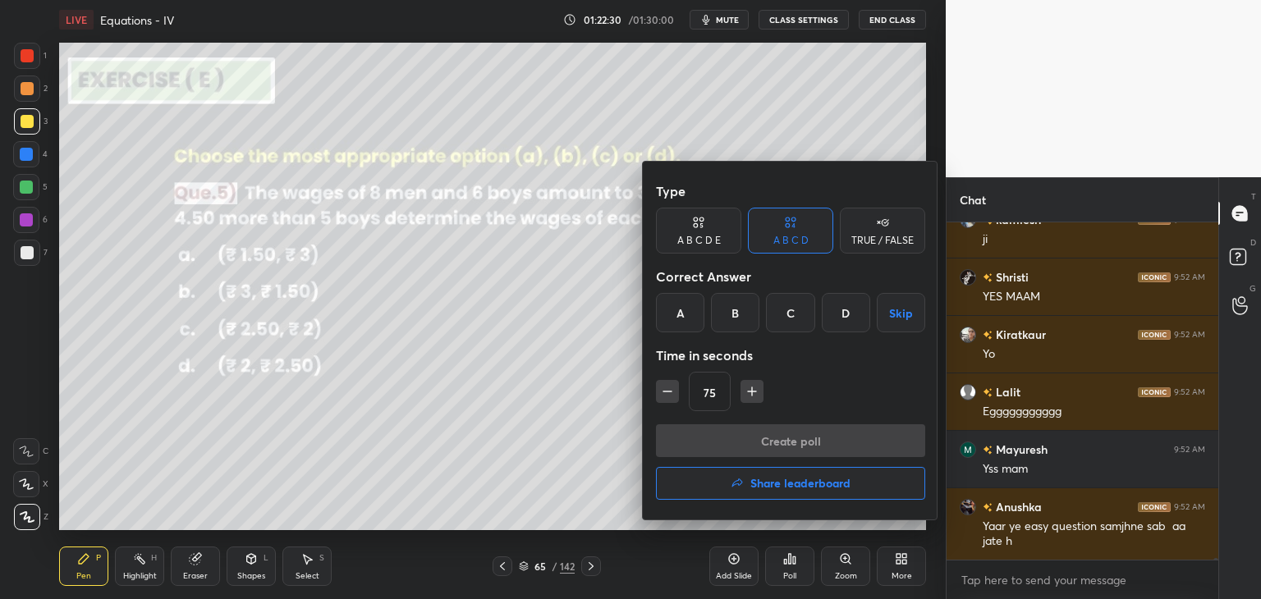
click at [734, 305] on div "B" at bounding box center [735, 312] width 48 height 39
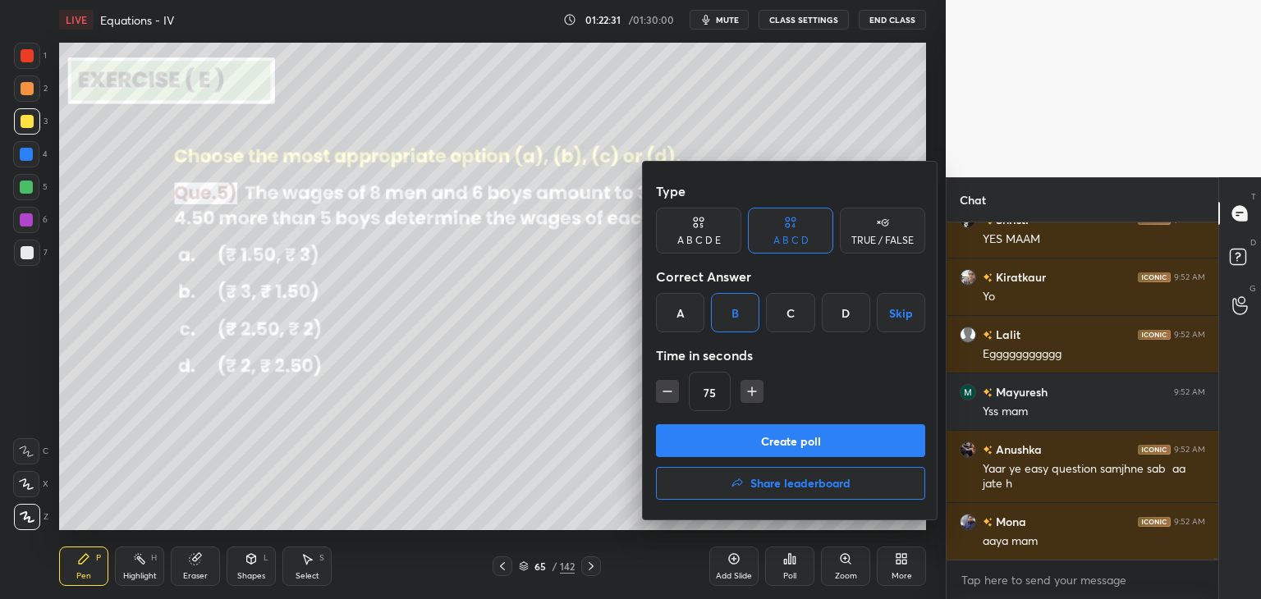
drag, startPoint x: 657, startPoint y: 392, endPoint x: 676, endPoint y: 408, distance: 24.5
click at [657, 393] on button "button" at bounding box center [667, 391] width 23 height 23
type input "60"
click at [728, 444] on button "Create poll" at bounding box center [790, 440] width 269 height 33
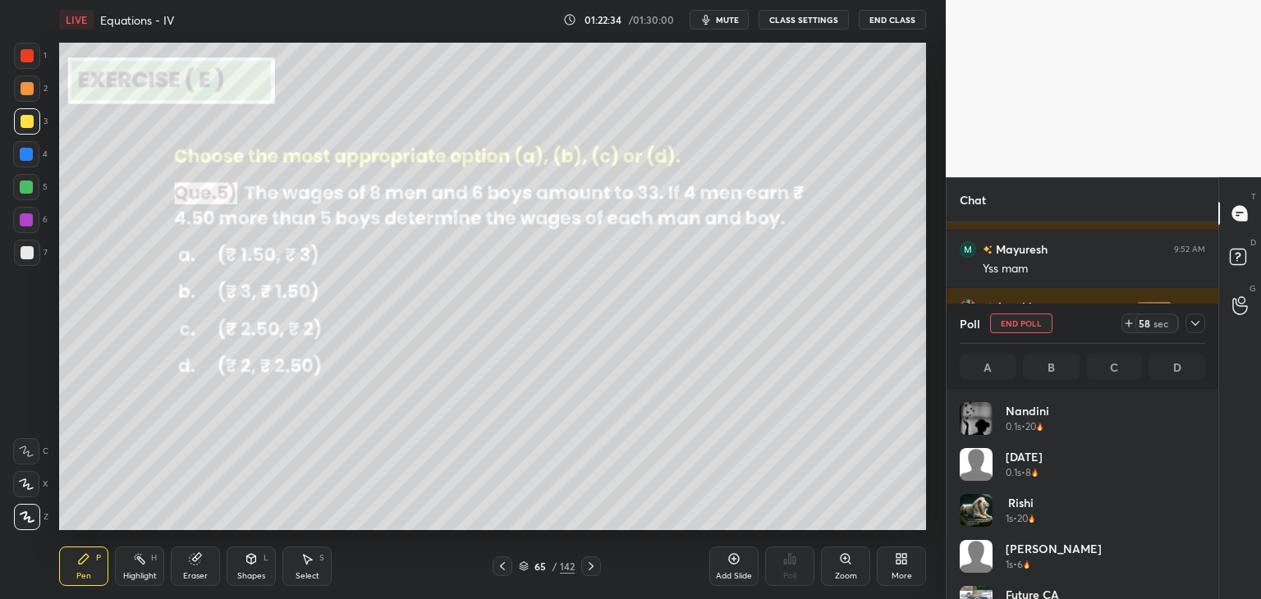
scroll to position [192, 240]
drag, startPoint x: 1197, startPoint y: 323, endPoint x: 1179, endPoint y: 339, distance: 23.8
click at [1197, 323] on icon at bounding box center [1194, 323] width 13 height 13
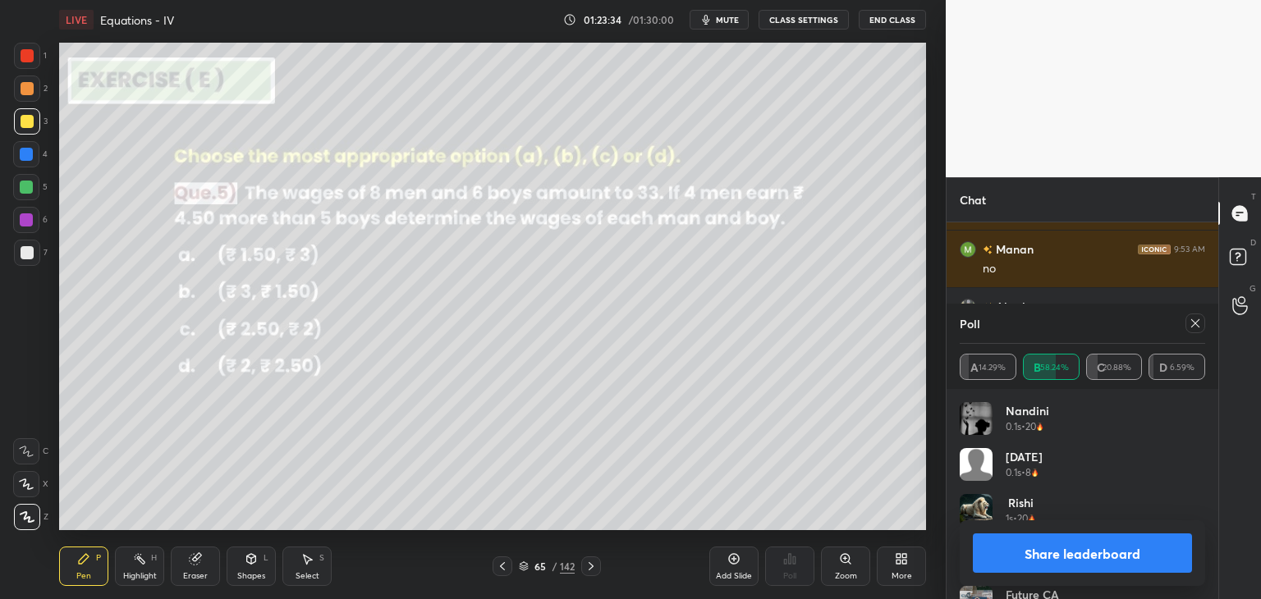
drag, startPoint x: 995, startPoint y: 565, endPoint x: 988, endPoint y: 569, distance: 8.4
click at [991, 568] on button "Share leaderboard" at bounding box center [1081, 552] width 219 height 39
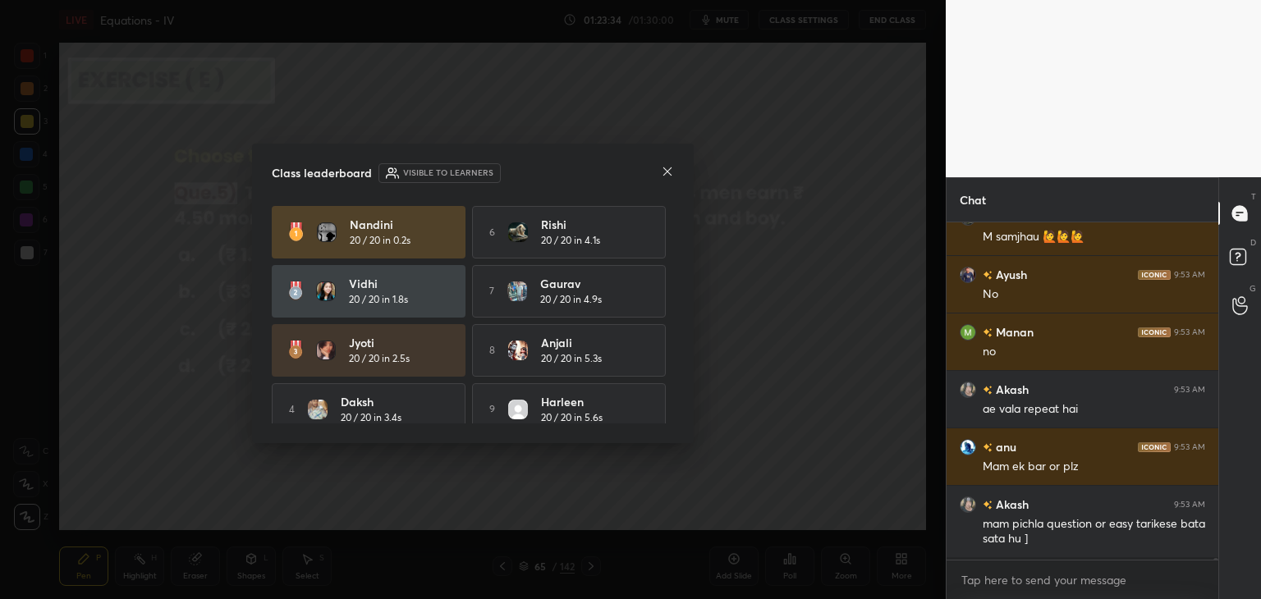
scroll to position [63528, 0]
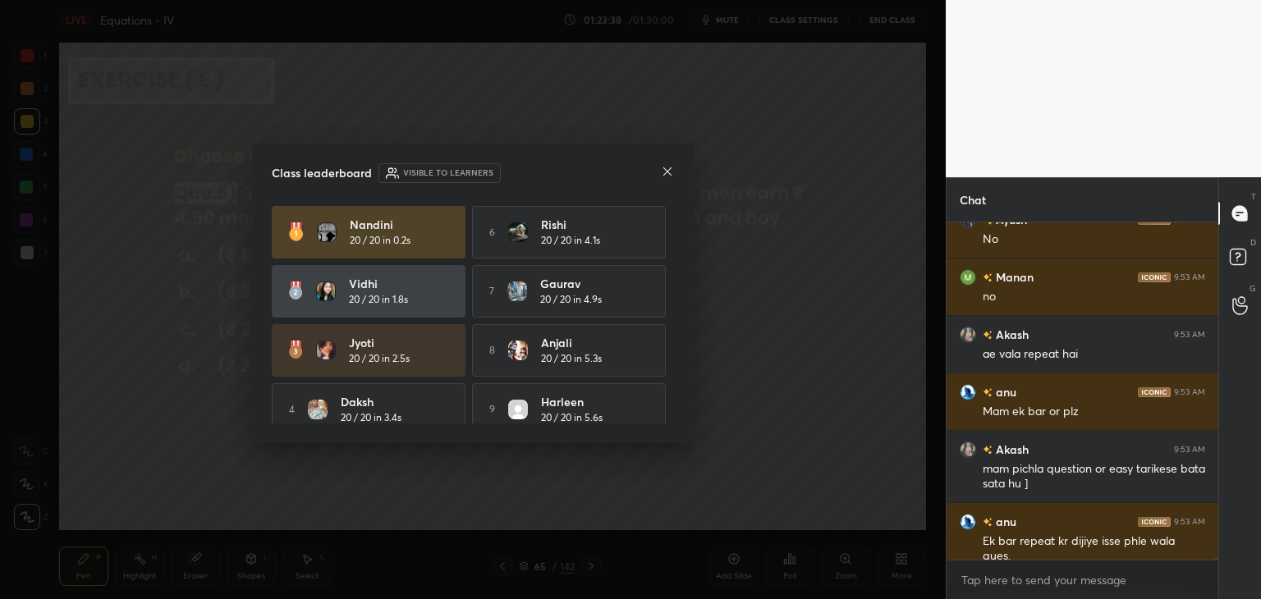
click at [666, 170] on icon at bounding box center [667, 171] width 8 height 8
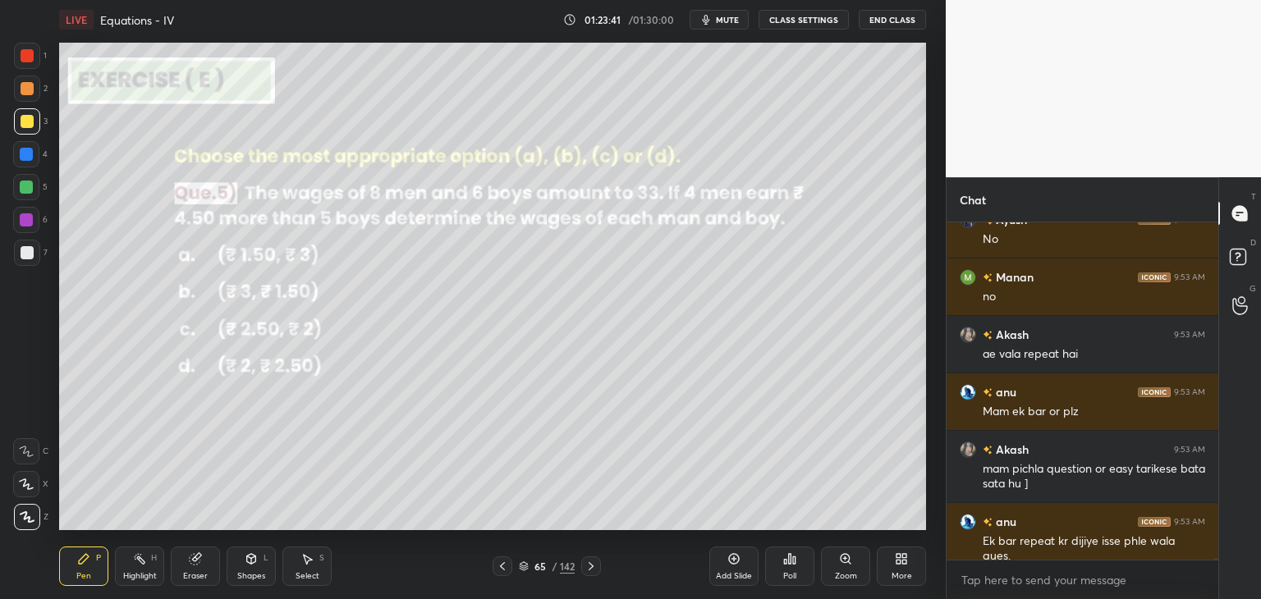
click at [496, 569] on icon at bounding box center [502, 566] width 13 height 13
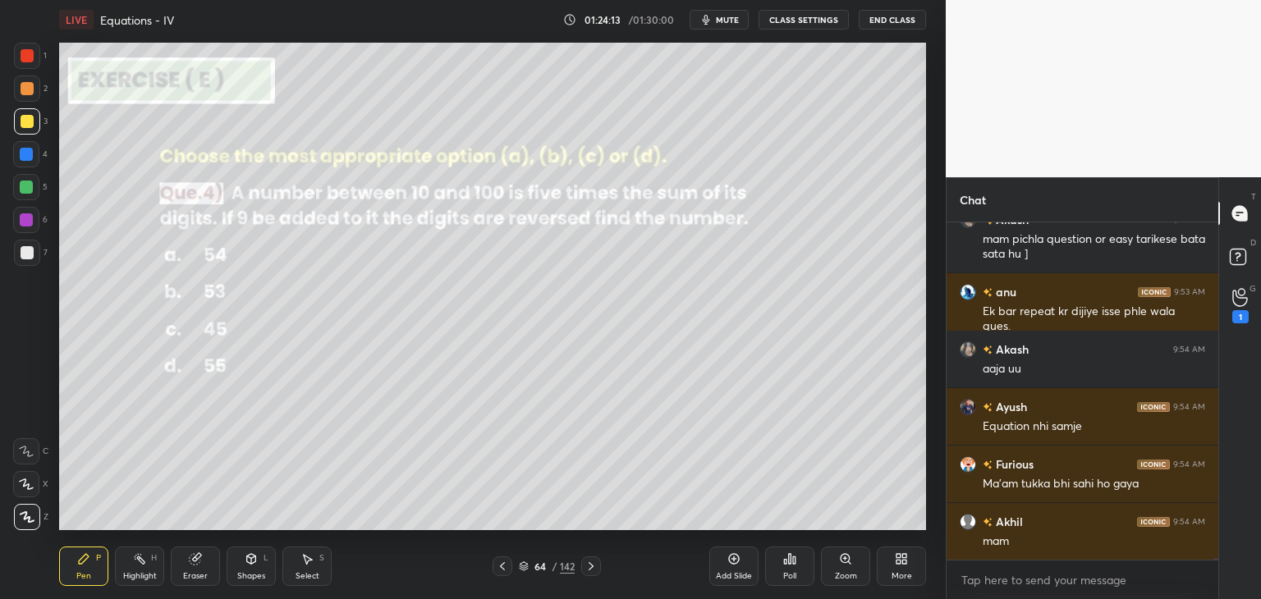
scroll to position [63873, 0]
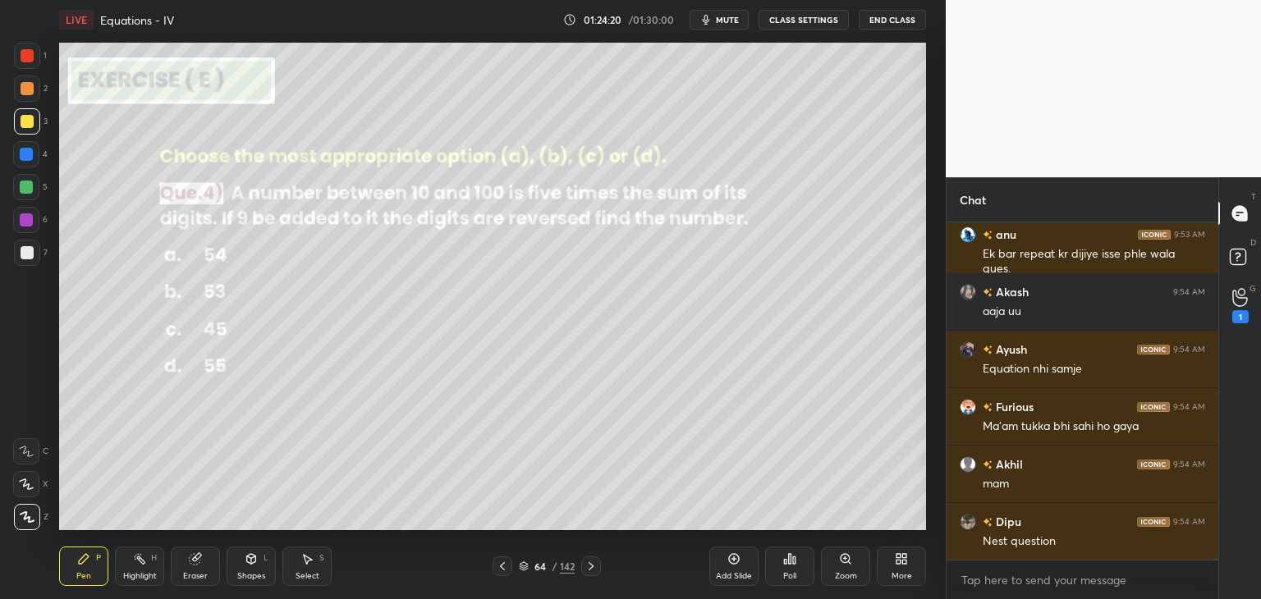
click at [589, 568] on icon at bounding box center [590, 566] width 13 height 13
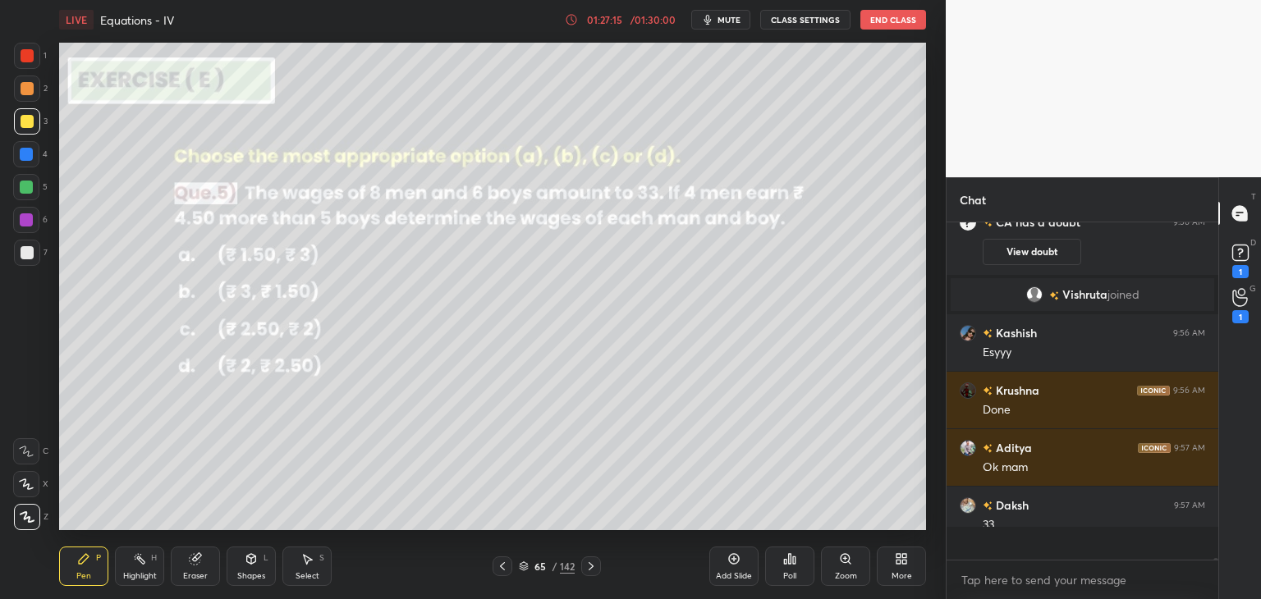
scroll to position [64488, 0]
click at [1248, 303] on div "1" at bounding box center [1240, 306] width 33 height 30
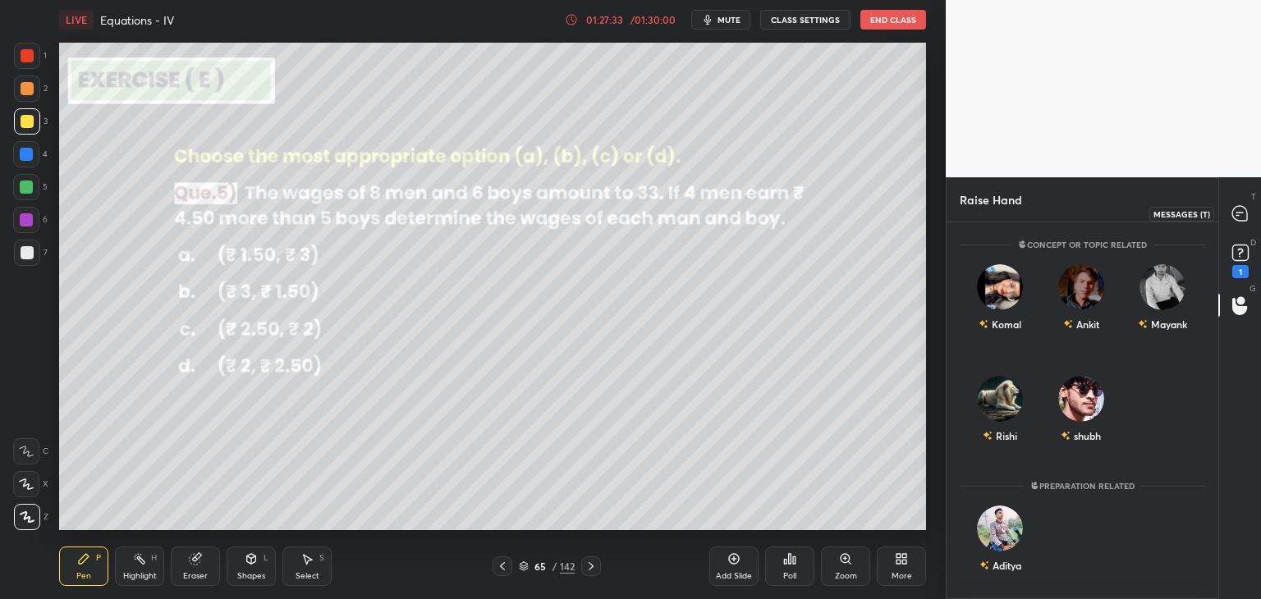
drag, startPoint x: 1242, startPoint y: 215, endPoint x: 1244, endPoint y: 231, distance: 16.5
click at [1242, 214] on icon at bounding box center [1239, 213] width 15 height 15
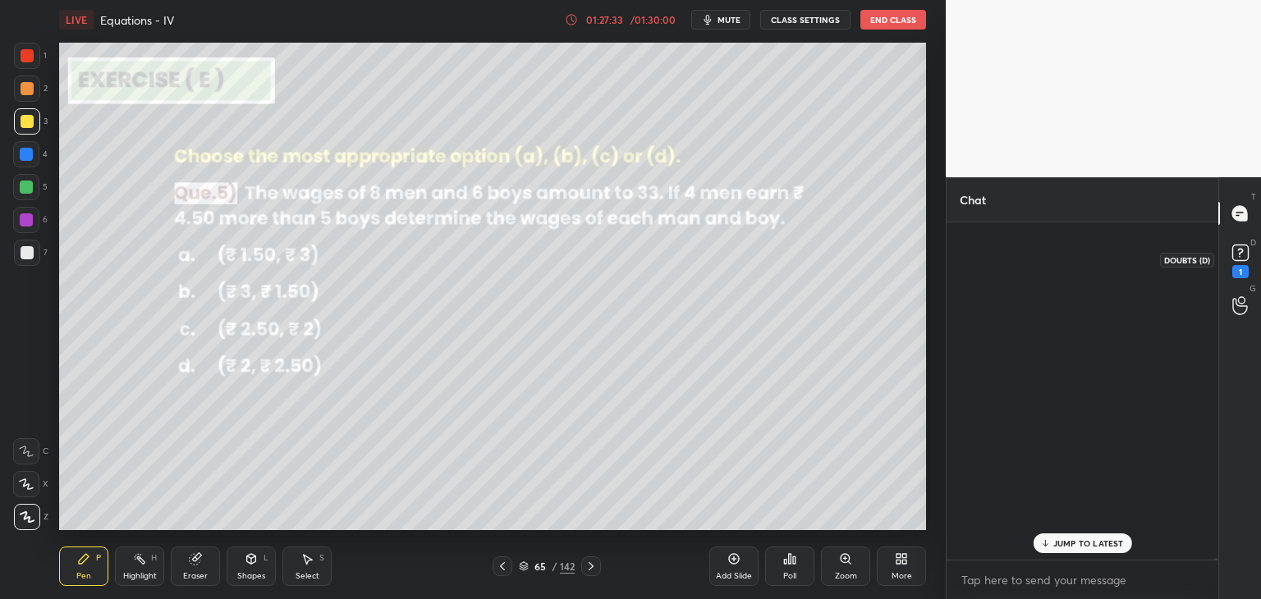
scroll to position [332, 267]
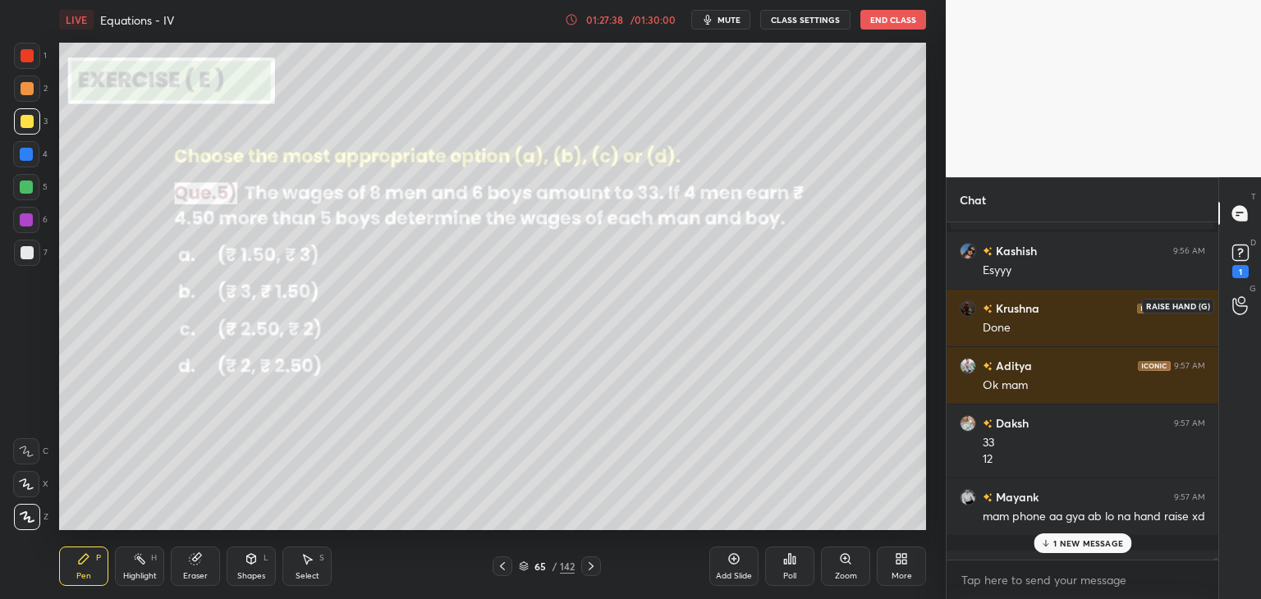
click at [1242, 310] on icon at bounding box center [1240, 305] width 16 height 19
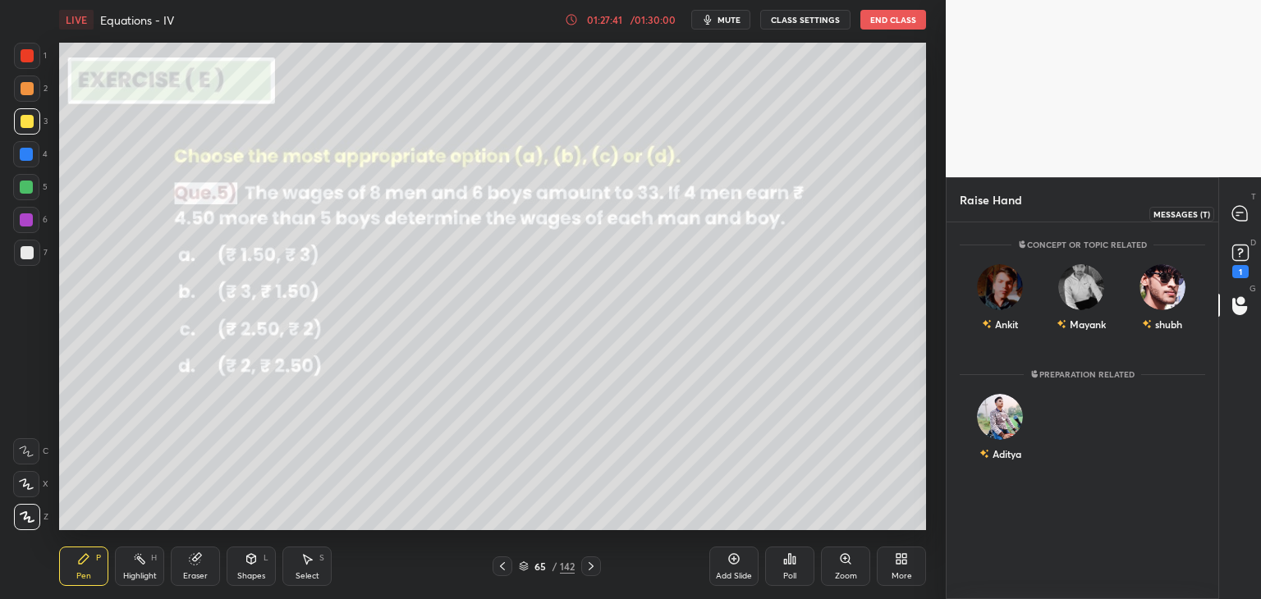
drag, startPoint x: 1241, startPoint y: 208, endPoint x: 1241, endPoint y: 226, distance: 18.1
click at [1240, 208] on icon at bounding box center [1239, 213] width 15 height 15
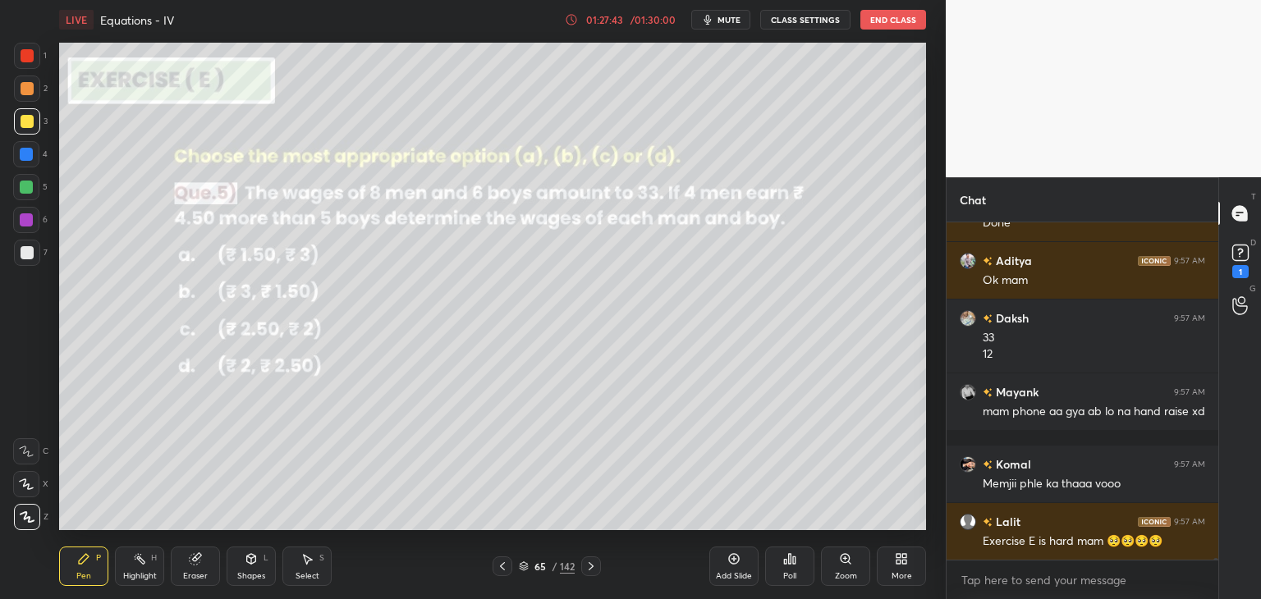
scroll to position [65022, 0]
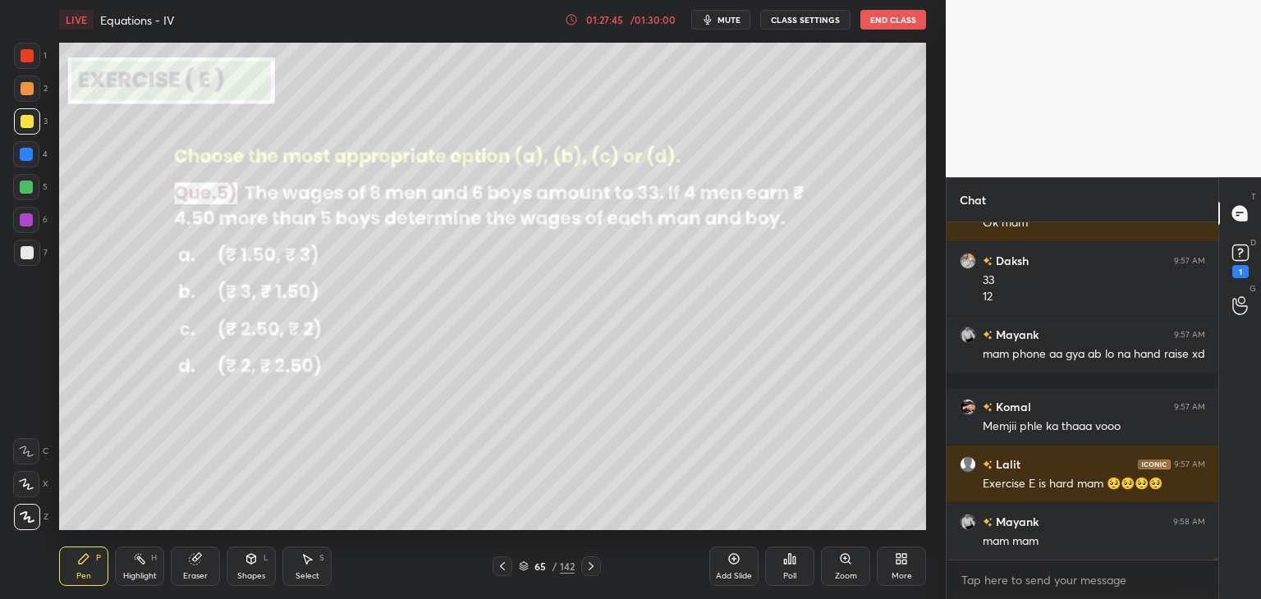
click at [583, 562] on div at bounding box center [591, 566] width 20 height 20
click at [584, 561] on div at bounding box center [591, 566] width 20 height 20
click at [584, 560] on icon at bounding box center [590, 566] width 13 height 13
click at [588, 559] on div at bounding box center [591, 566] width 20 height 20
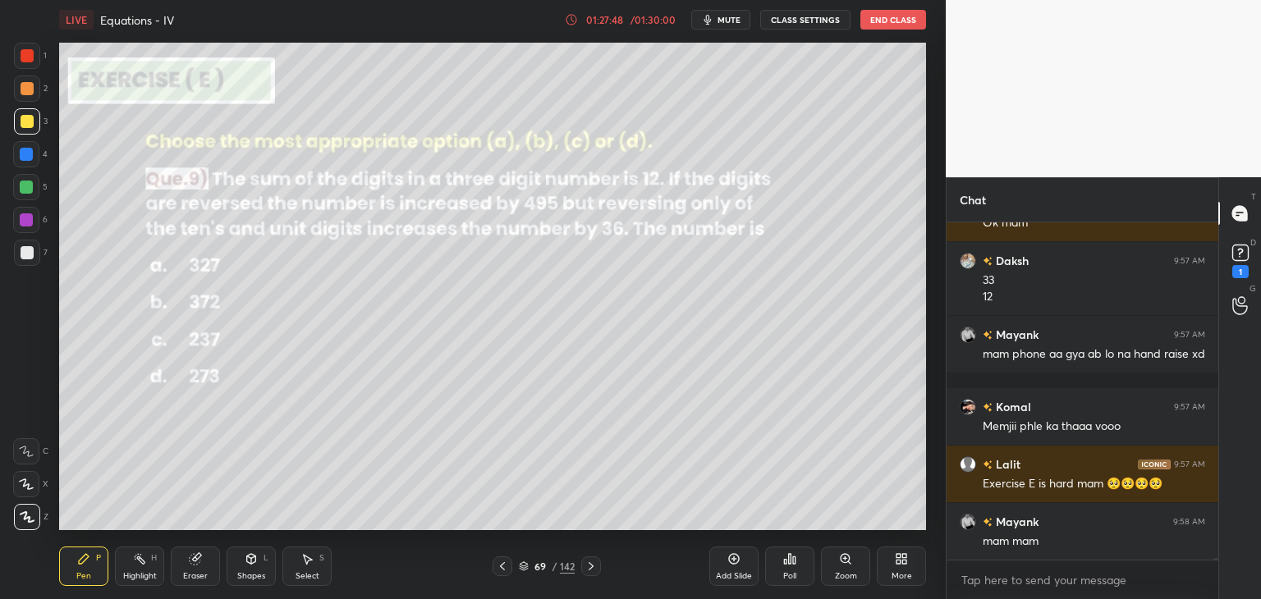
click at [589, 558] on div at bounding box center [591, 566] width 20 height 20
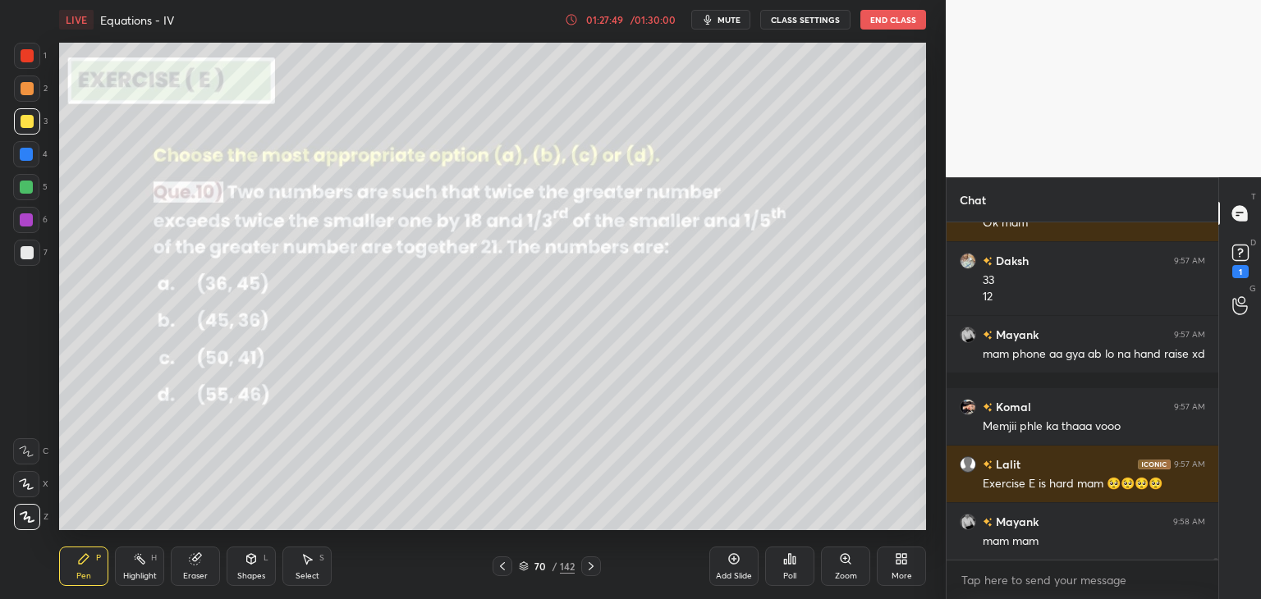
click at [588, 560] on icon at bounding box center [590, 566] width 13 height 13
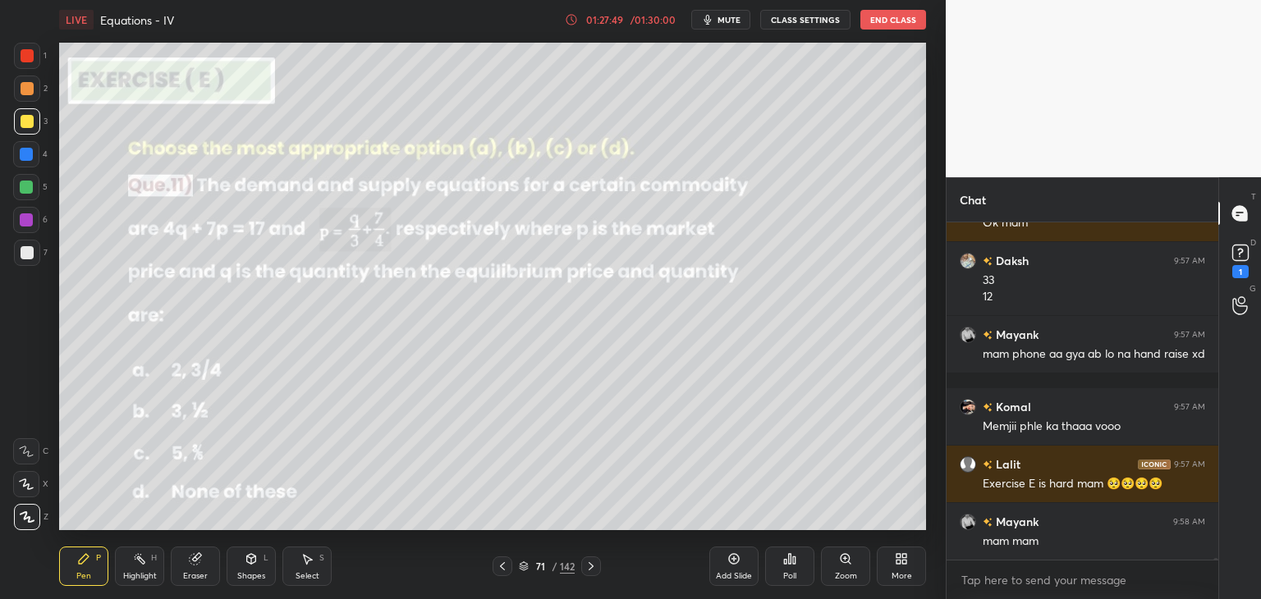
click at [588, 562] on icon at bounding box center [590, 566] width 13 height 13
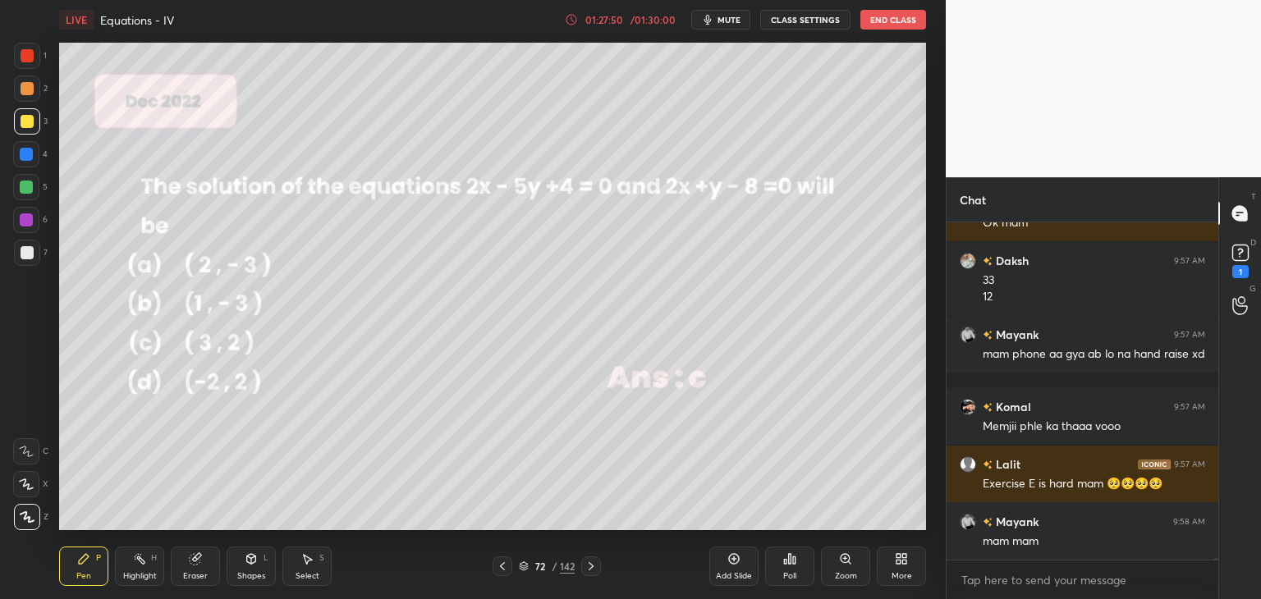
click at [588, 563] on icon at bounding box center [590, 566] width 5 height 8
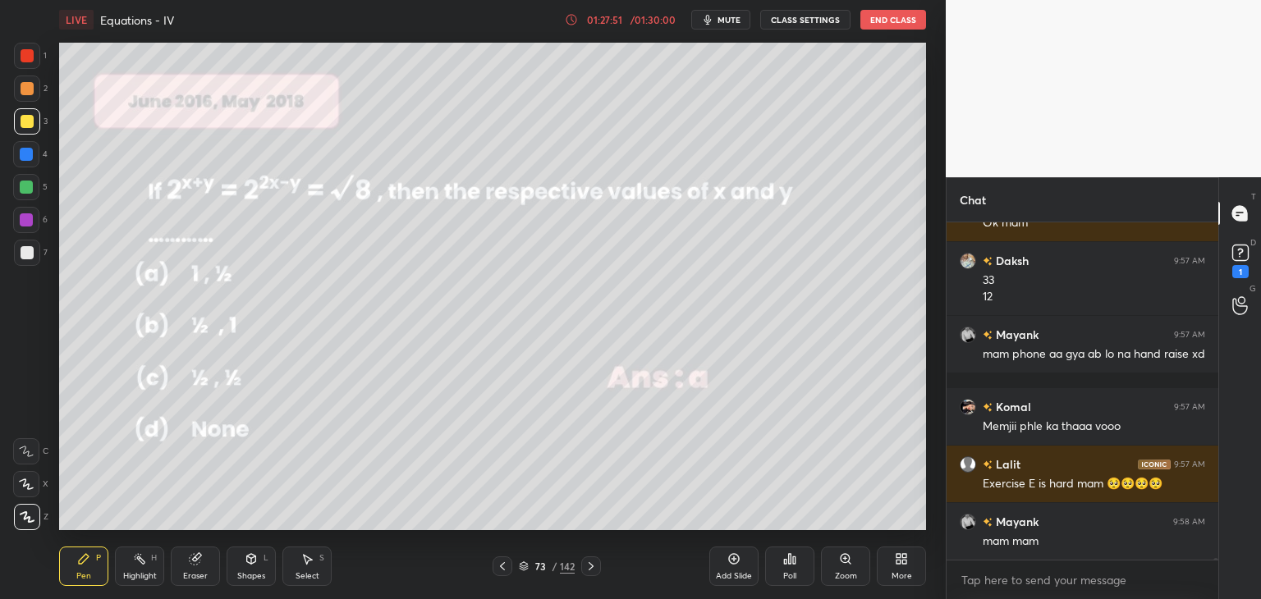
click at [588, 565] on icon at bounding box center [590, 566] width 13 height 13
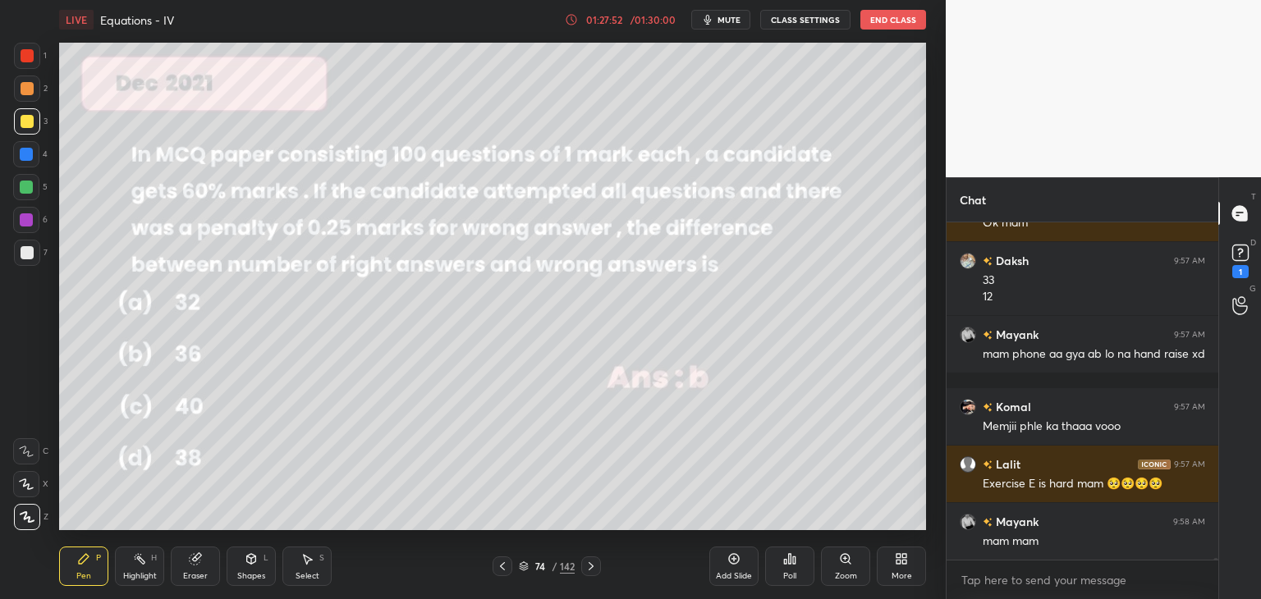
click at [589, 562] on icon at bounding box center [590, 566] width 13 height 13
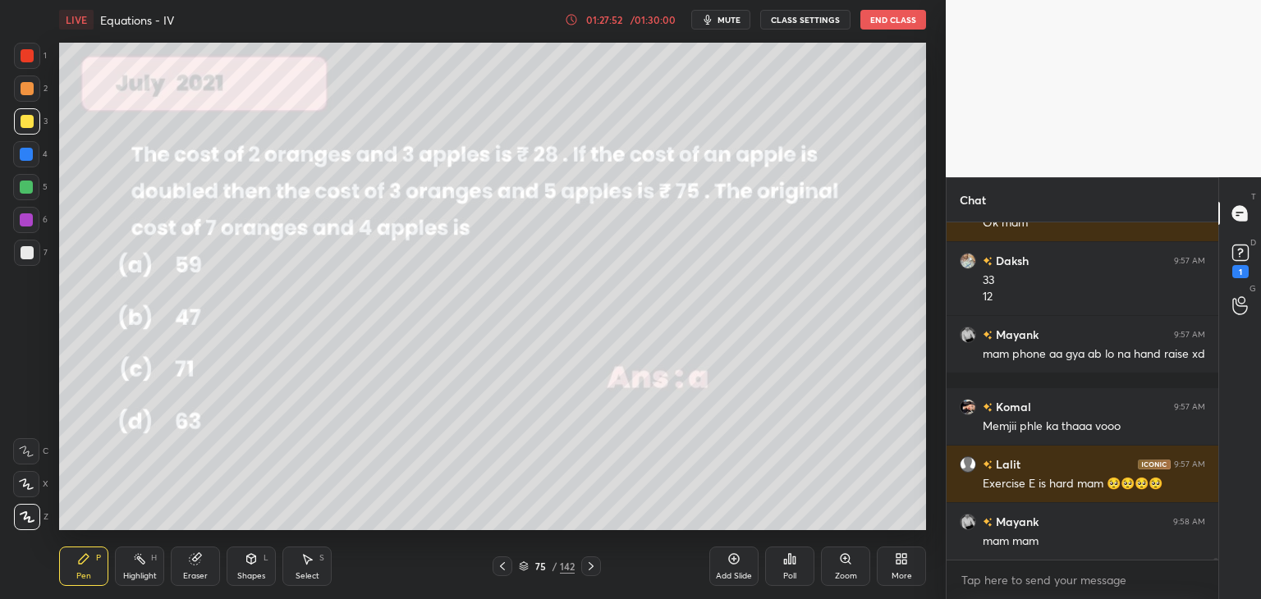
click at [588, 561] on icon at bounding box center [590, 566] width 13 height 13
click at [589, 561] on icon at bounding box center [590, 566] width 13 height 13
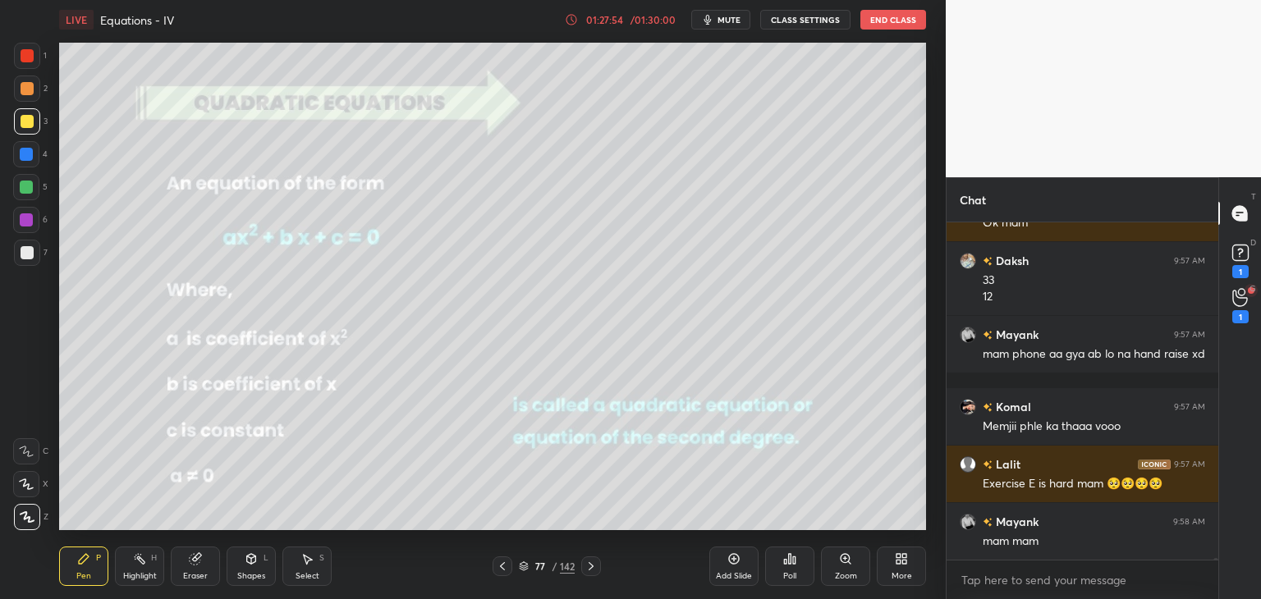
click at [593, 562] on icon at bounding box center [590, 566] width 13 height 13
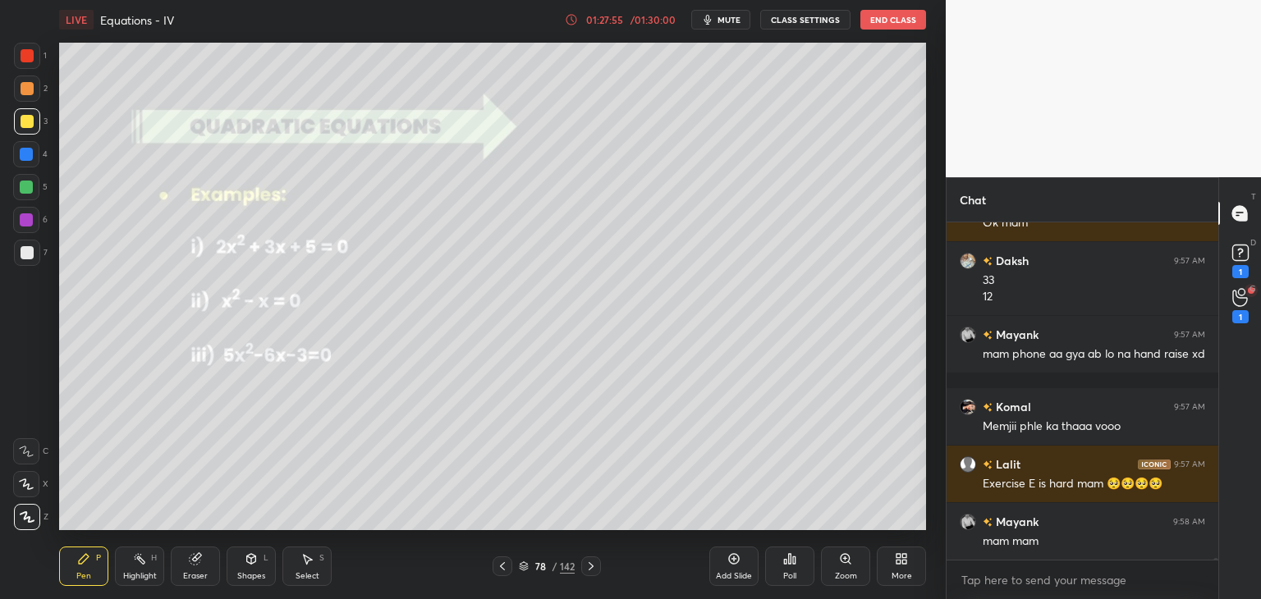
click at [594, 562] on icon at bounding box center [590, 566] width 13 height 13
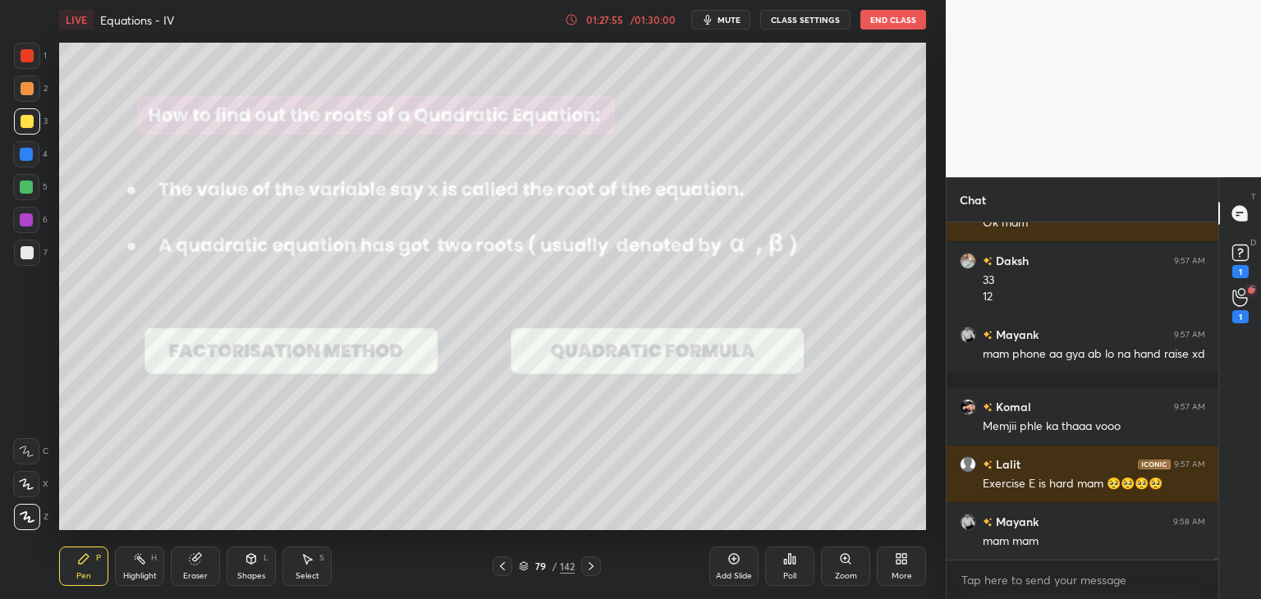
click at [588, 566] on icon at bounding box center [590, 566] width 13 height 13
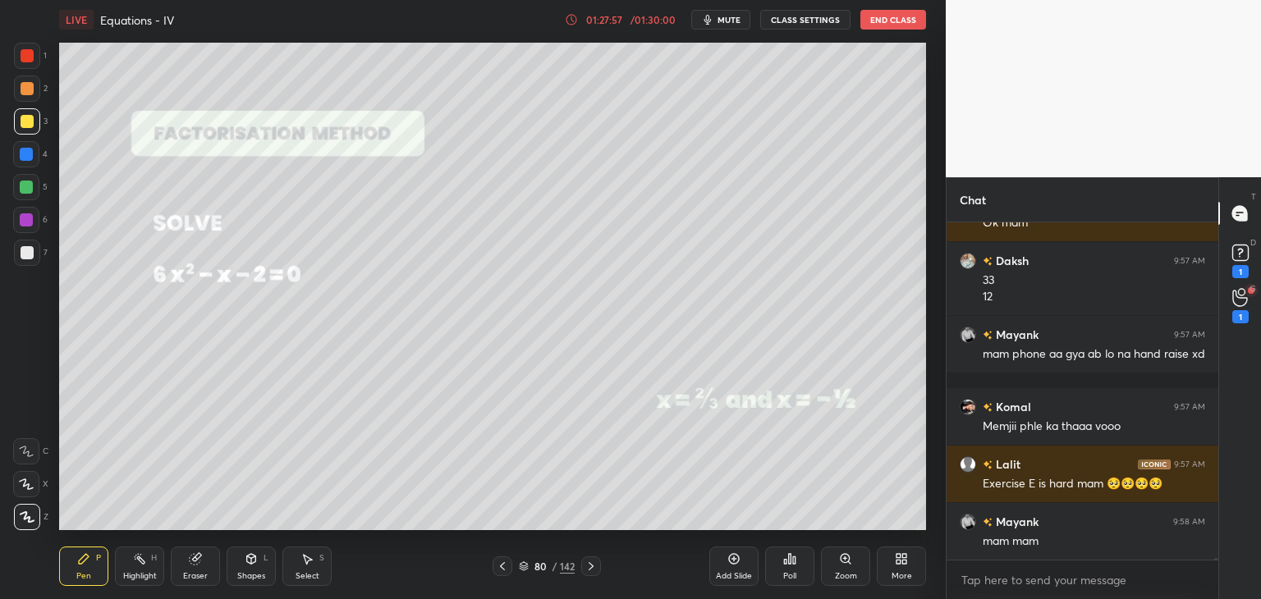
scroll to position [65079, 0]
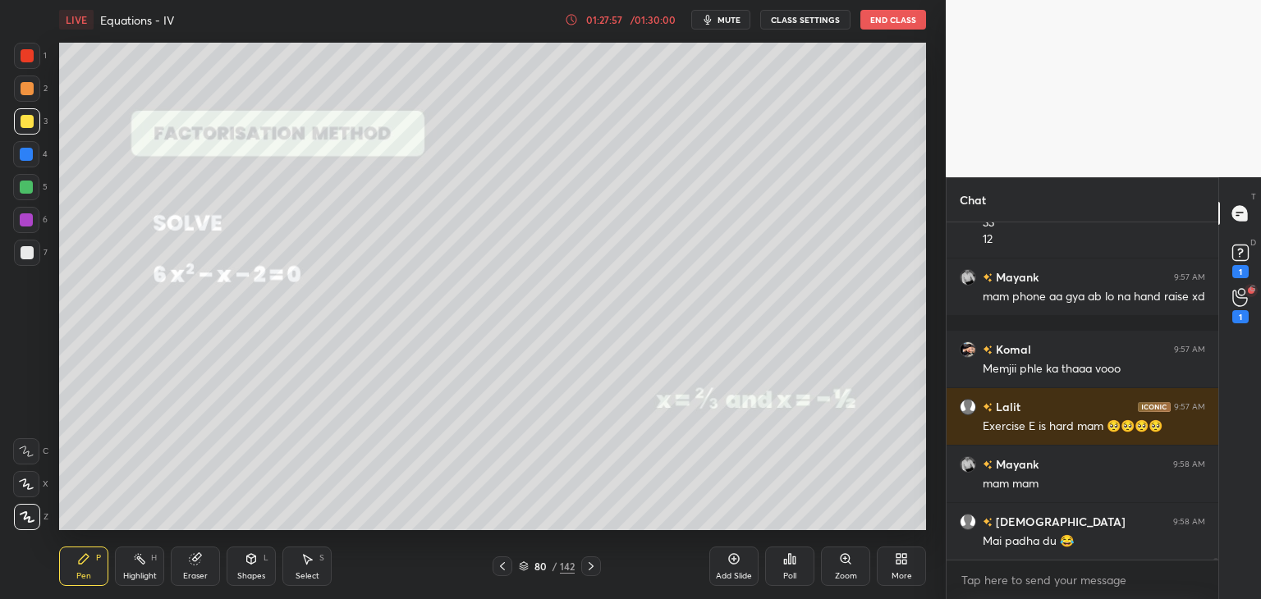
click at [500, 573] on div at bounding box center [502, 566] width 20 height 20
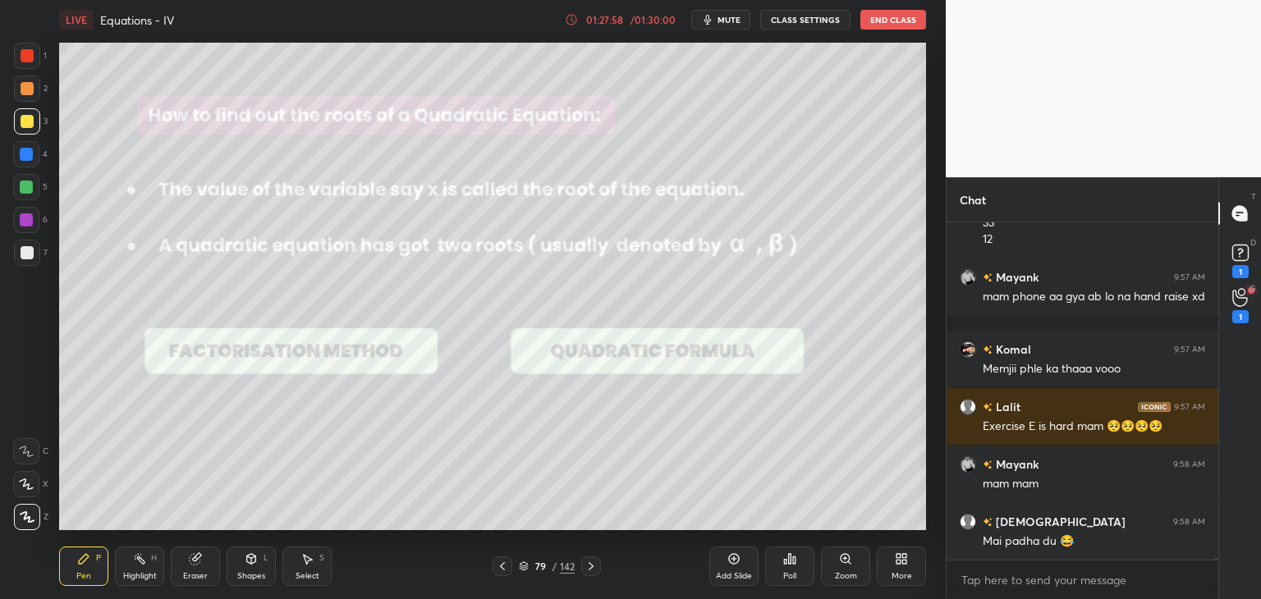
click at [502, 572] on icon at bounding box center [502, 566] width 13 height 13
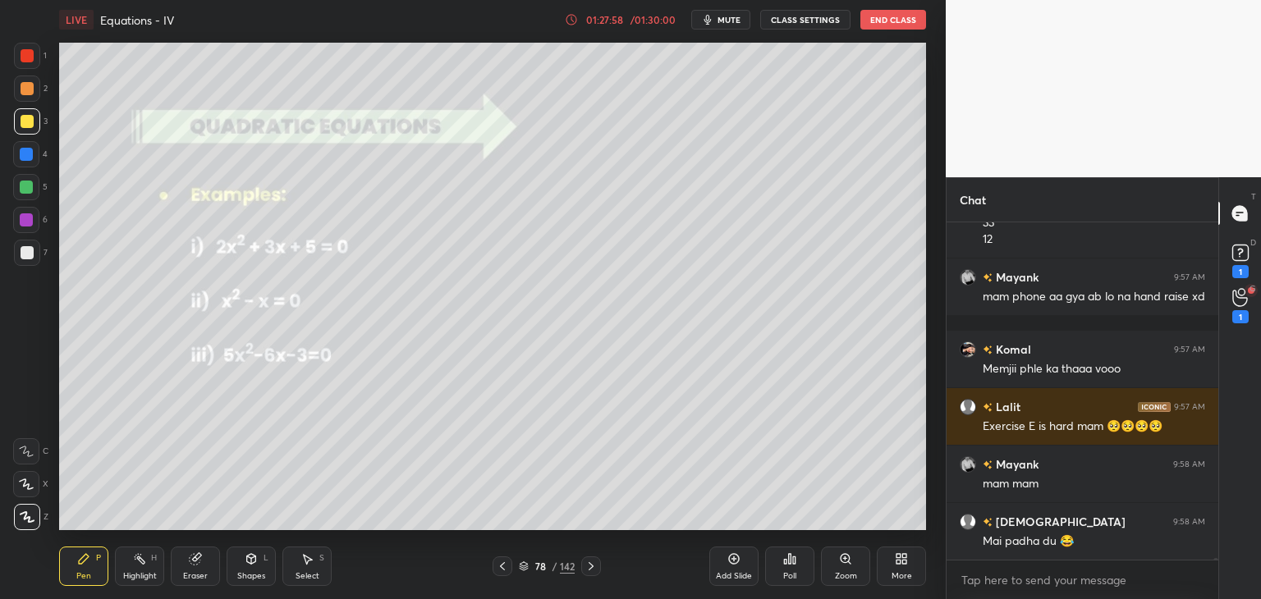
click at [506, 571] on icon at bounding box center [502, 566] width 13 height 13
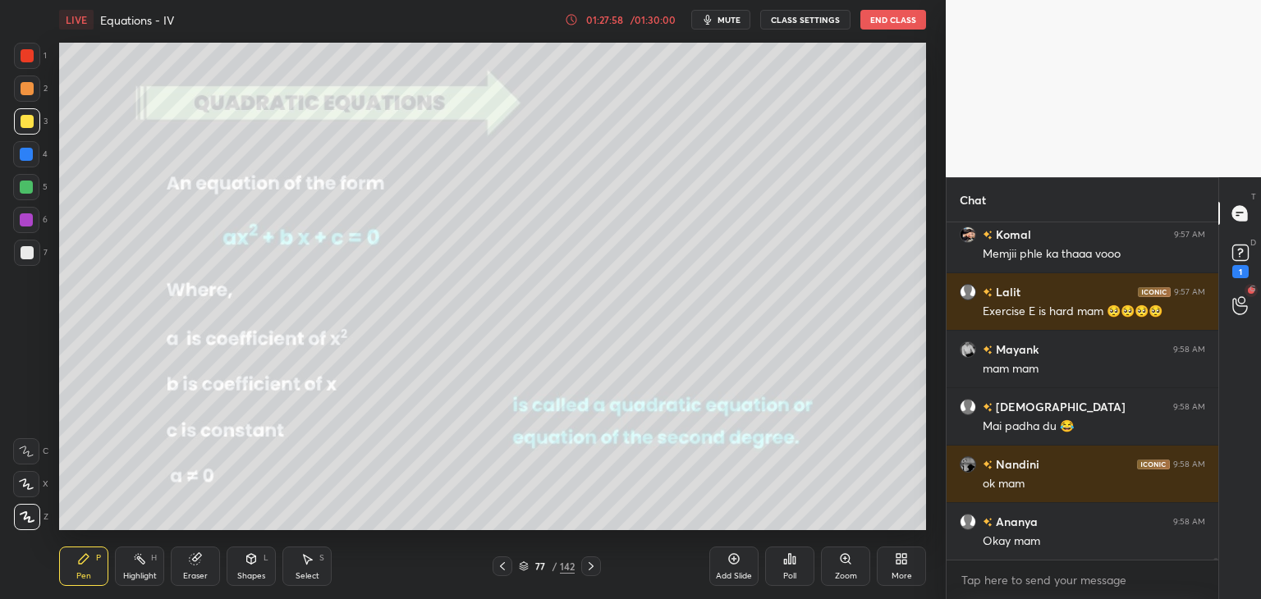
click at [506, 572] on icon at bounding box center [502, 566] width 13 height 13
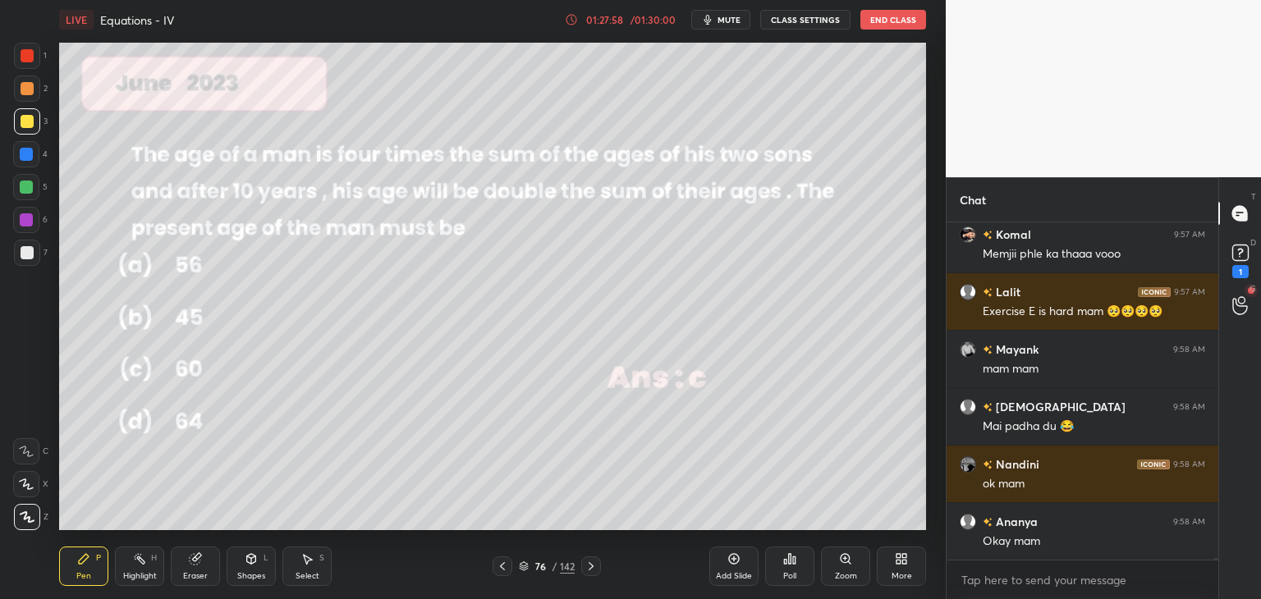
click at [508, 572] on div at bounding box center [502, 566] width 20 height 20
click at [509, 572] on div at bounding box center [502, 566] width 20 height 20
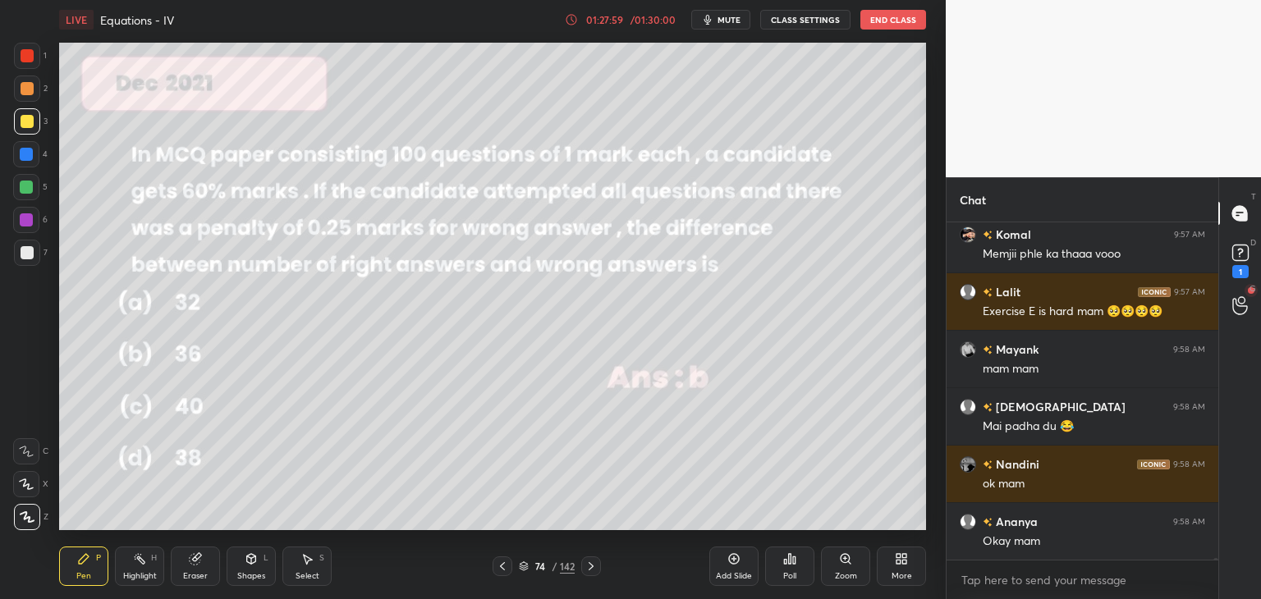
click at [509, 572] on div at bounding box center [502, 566] width 20 height 20
click at [509, 571] on div at bounding box center [502, 566] width 20 height 20
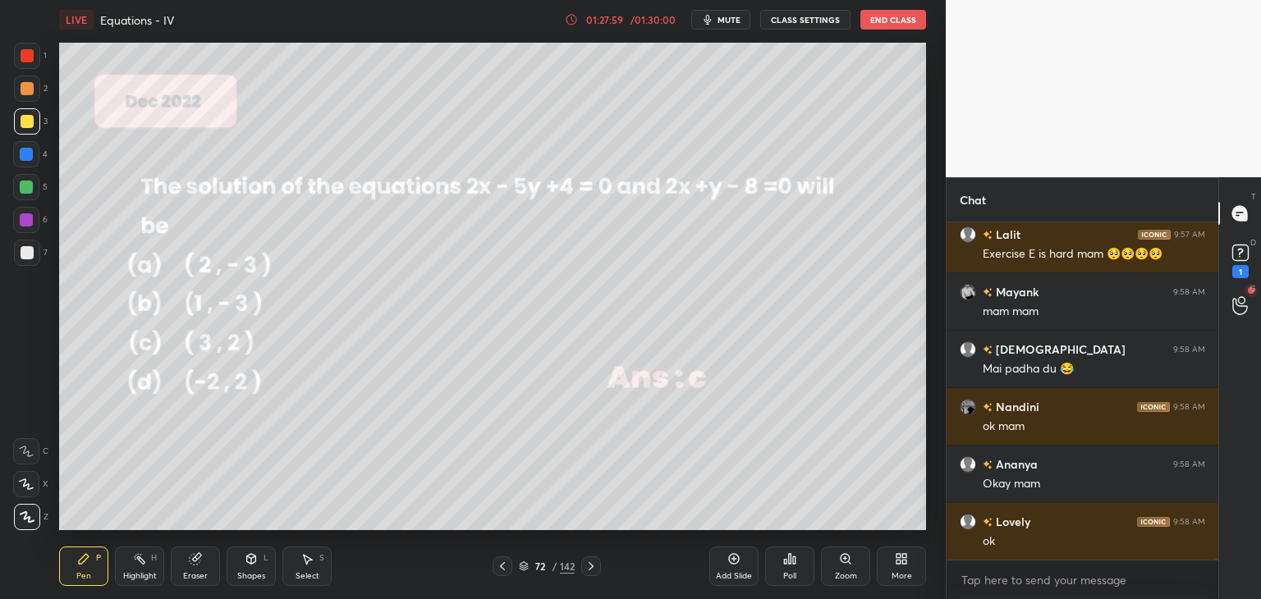
click at [509, 570] on div at bounding box center [502, 566] width 20 height 20
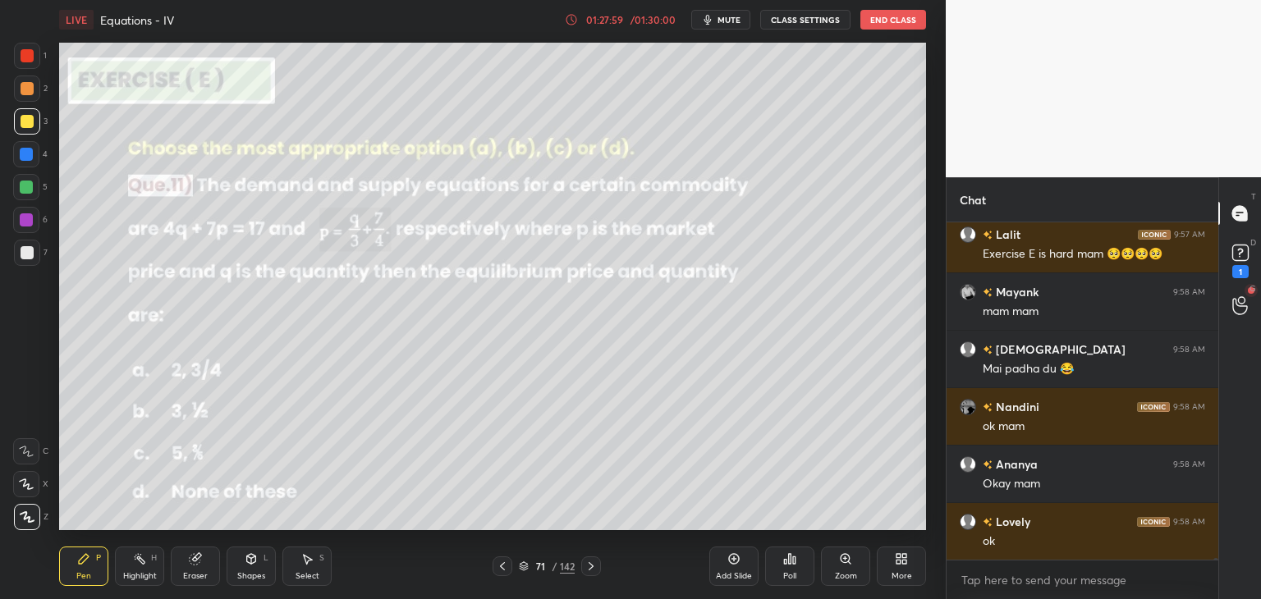
click at [509, 572] on div at bounding box center [502, 566] width 20 height 20
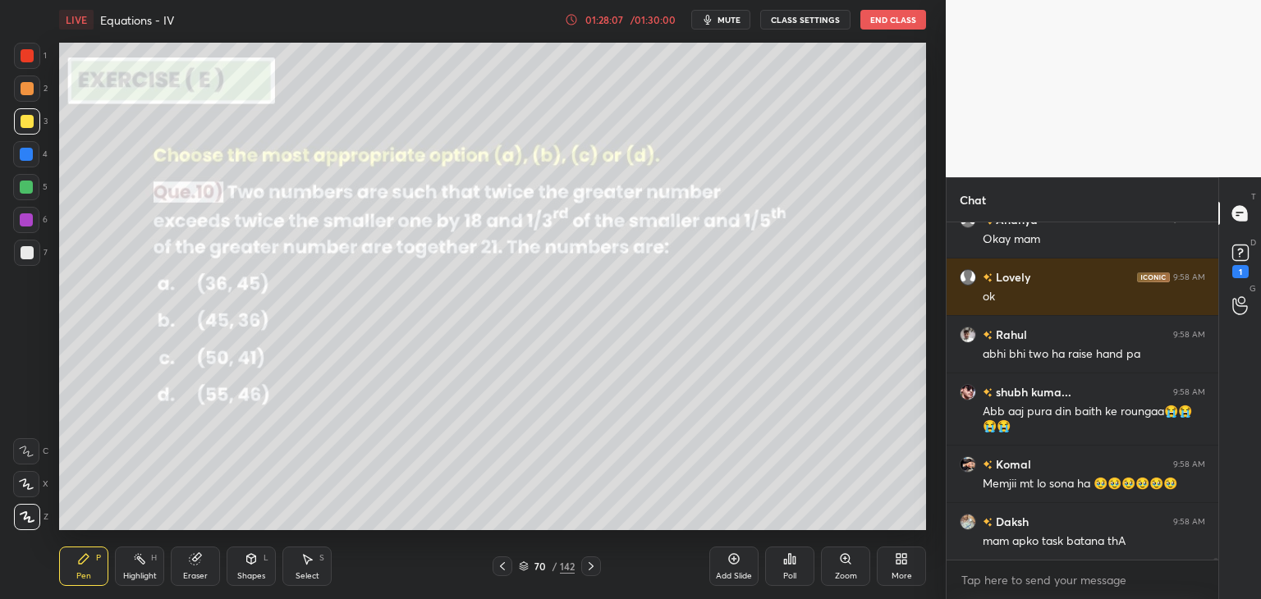
scroll to position [65554, 0]
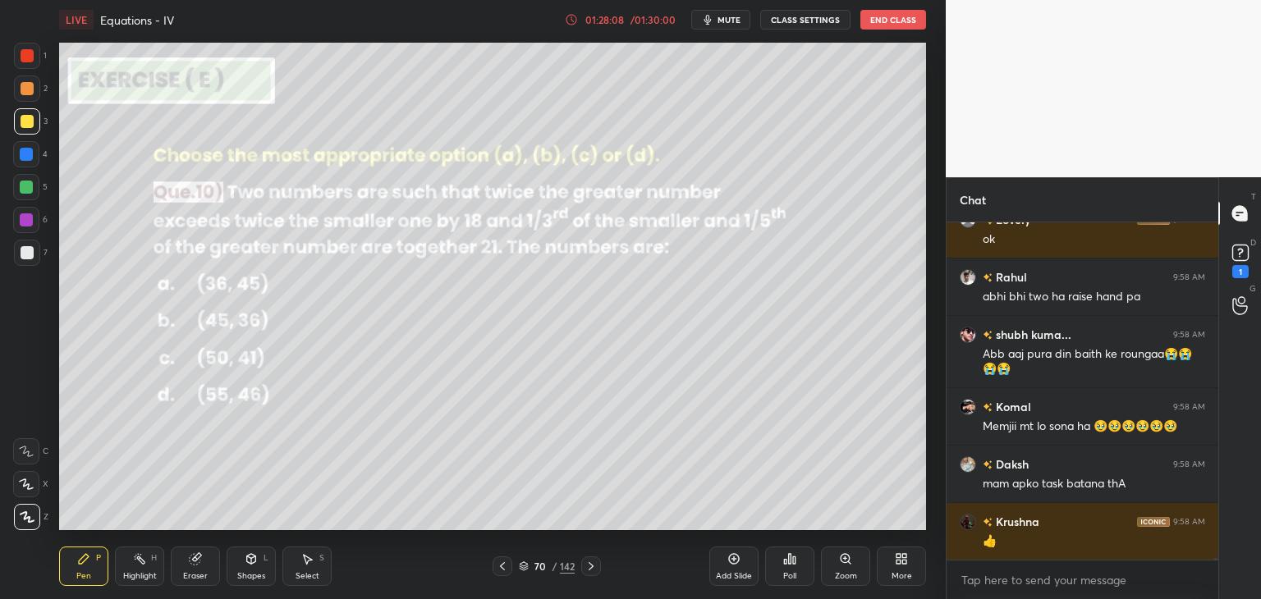
click at [588, 569] on icon at bounding box center [590, 566] width 13 height 13
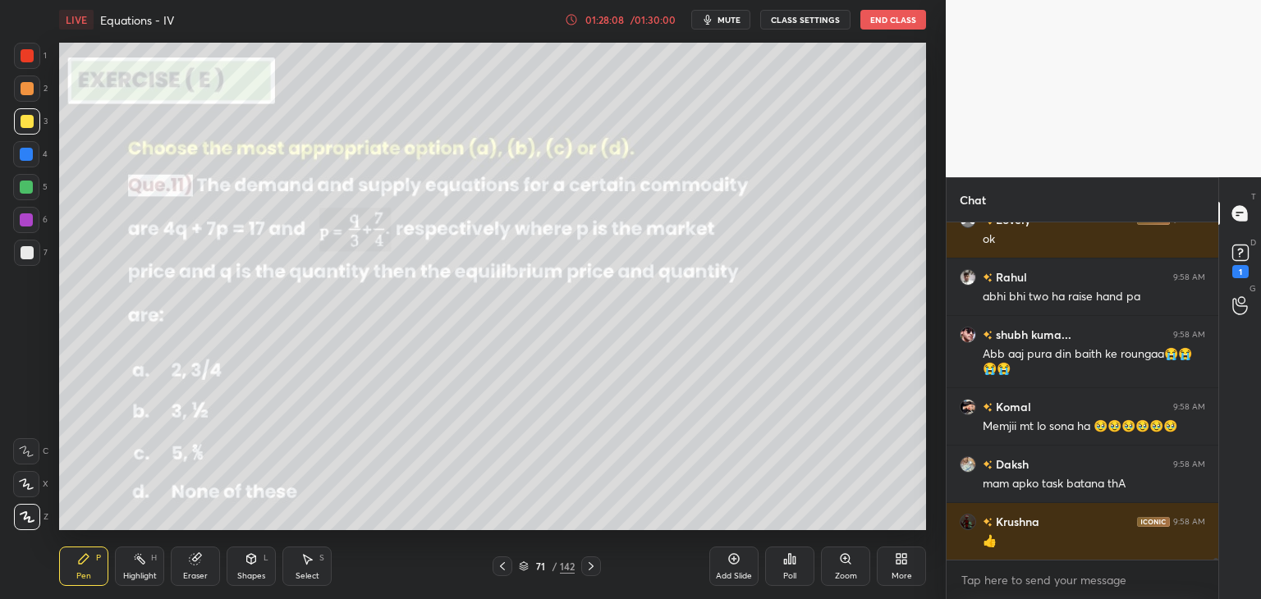
click at [590, 569] on icon at bounding box center [590, 566] width 13 height 13
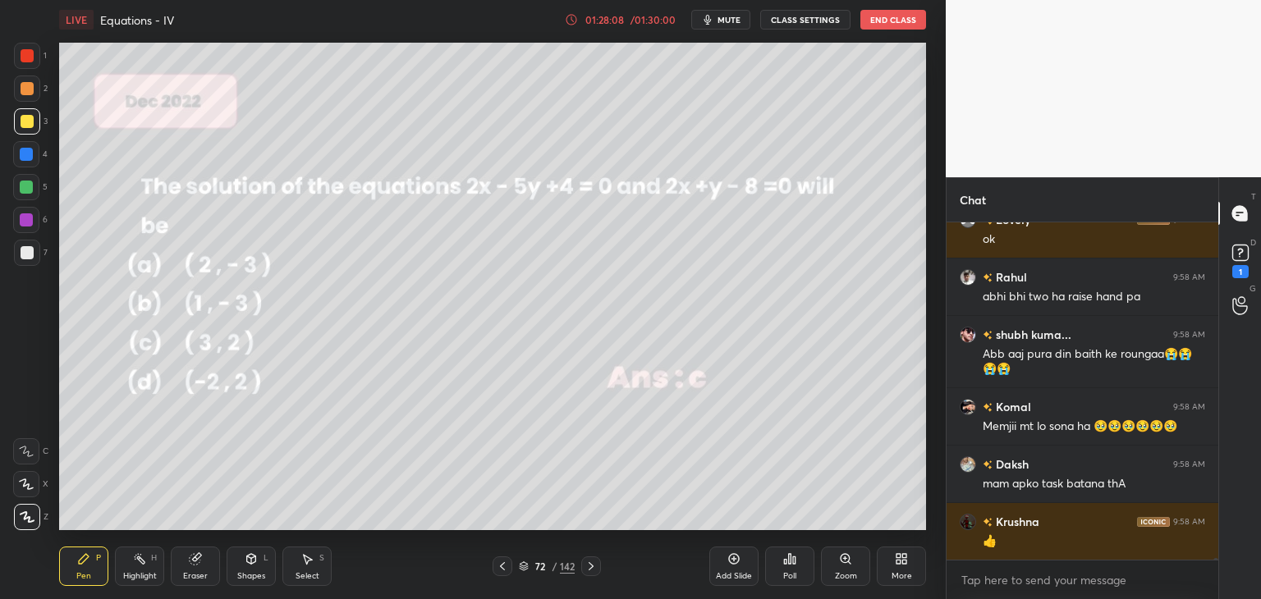
click at [591, 569] on icon at bounding box center [590, 566] width 13 height 13
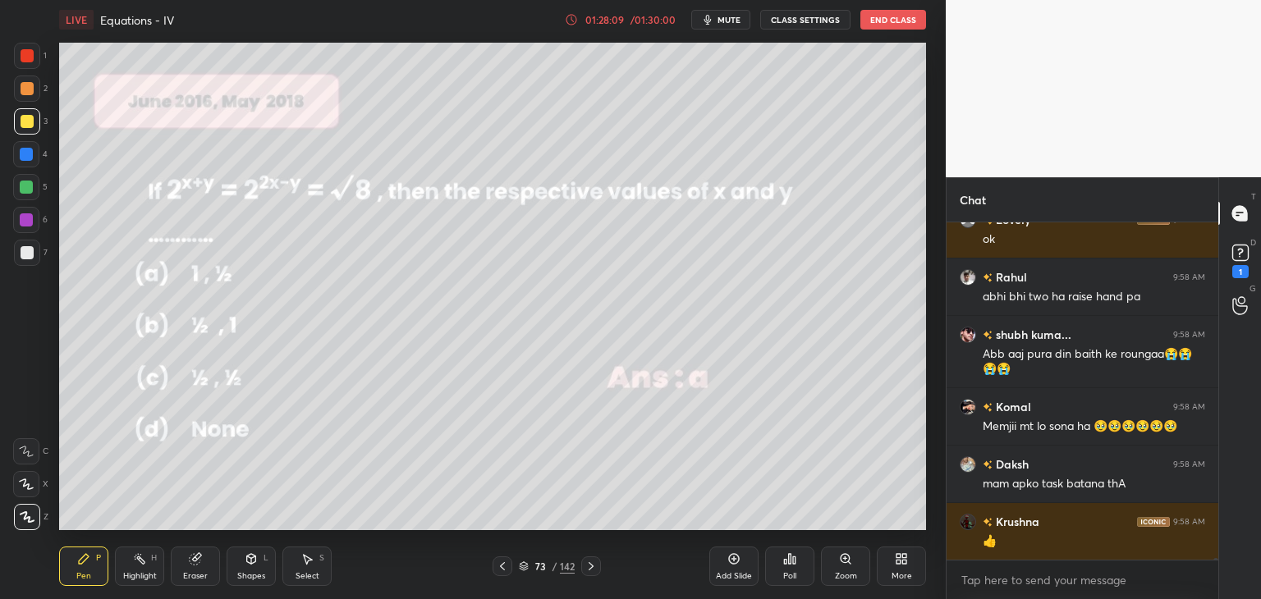
scroll to position [65611, 0]
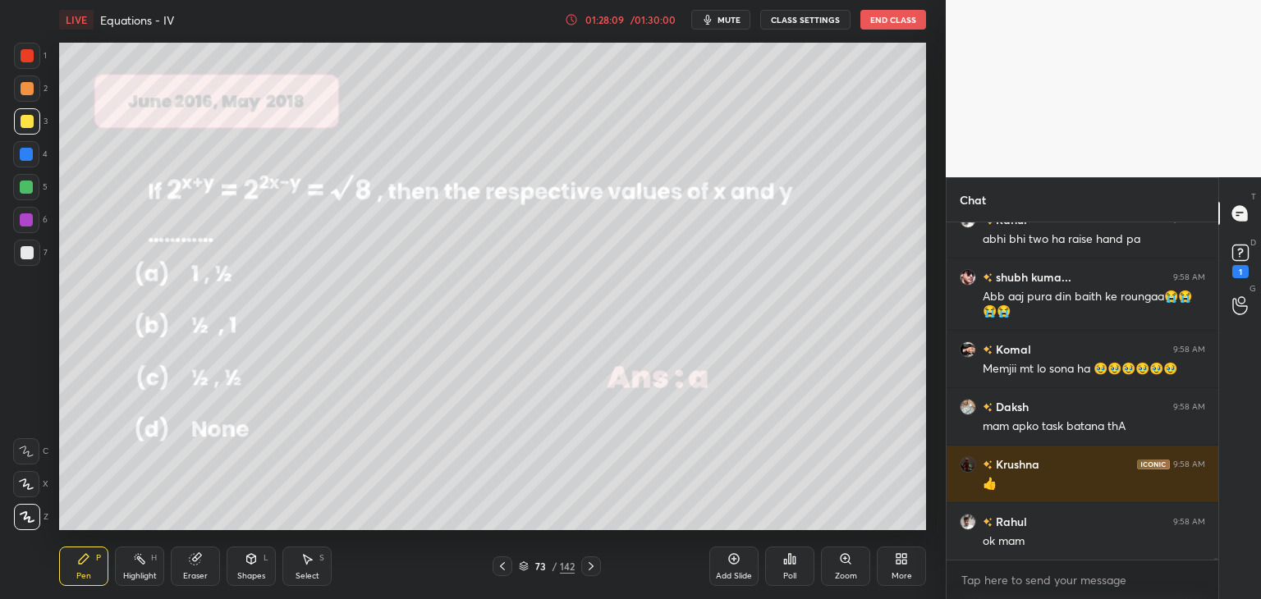
click at [590, 569] on icon at bounding box center [590, 566] width 13 height 13
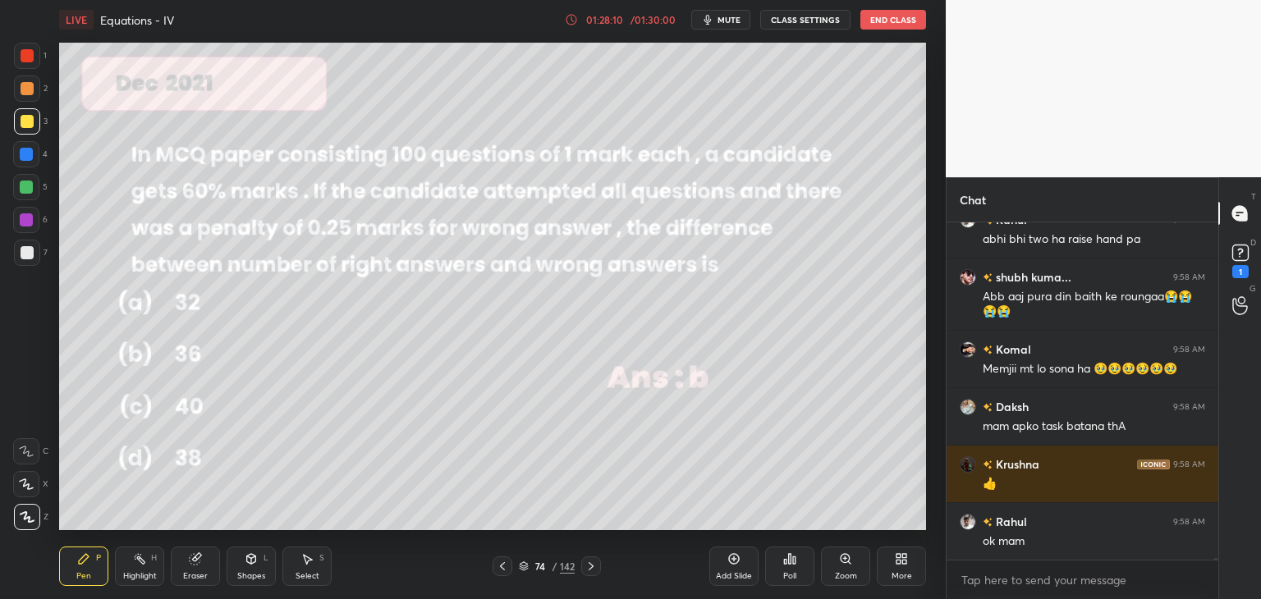
click at [591, 572] on icon at bounding box center [590, 566] width 13 height 13
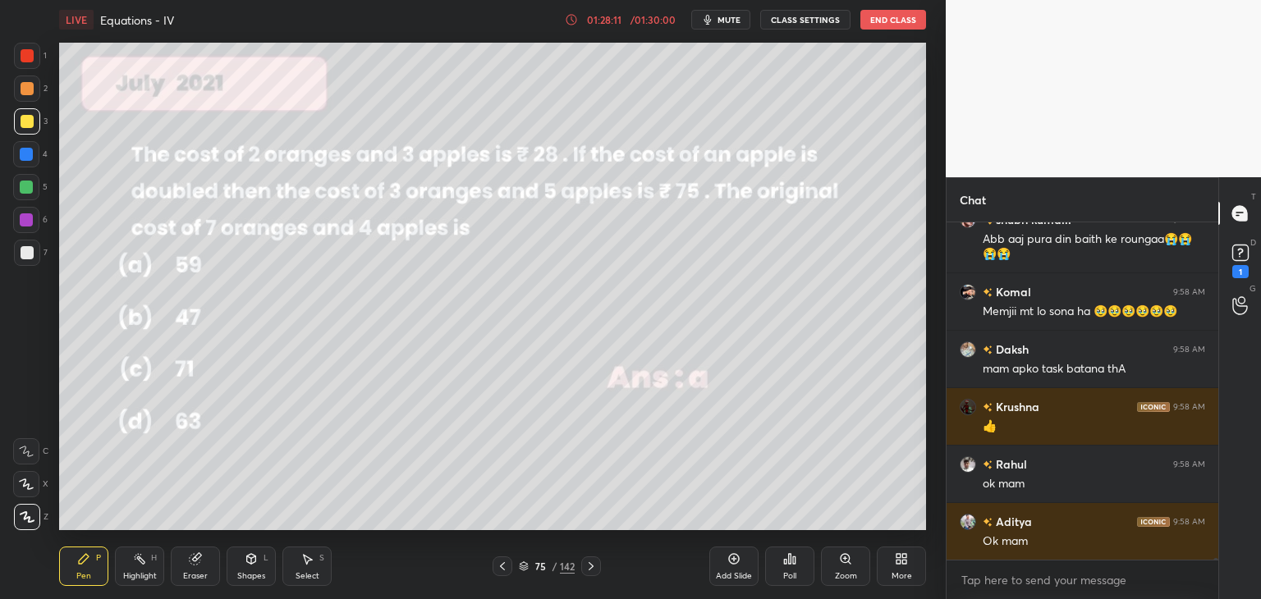
scroll to position [65726, 0]
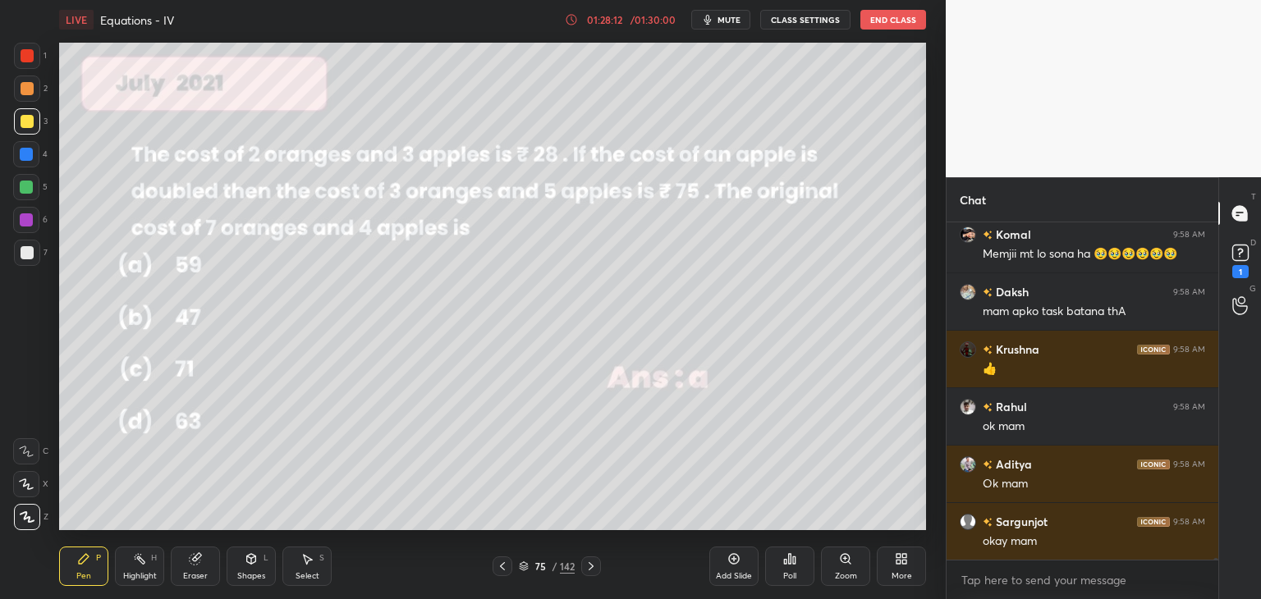
click at [593, 568] on icon at bounding box center [590, 566] width 13 height 13
click at [593, 569] on icon at bounding box center [590, 566] width 13 height 13
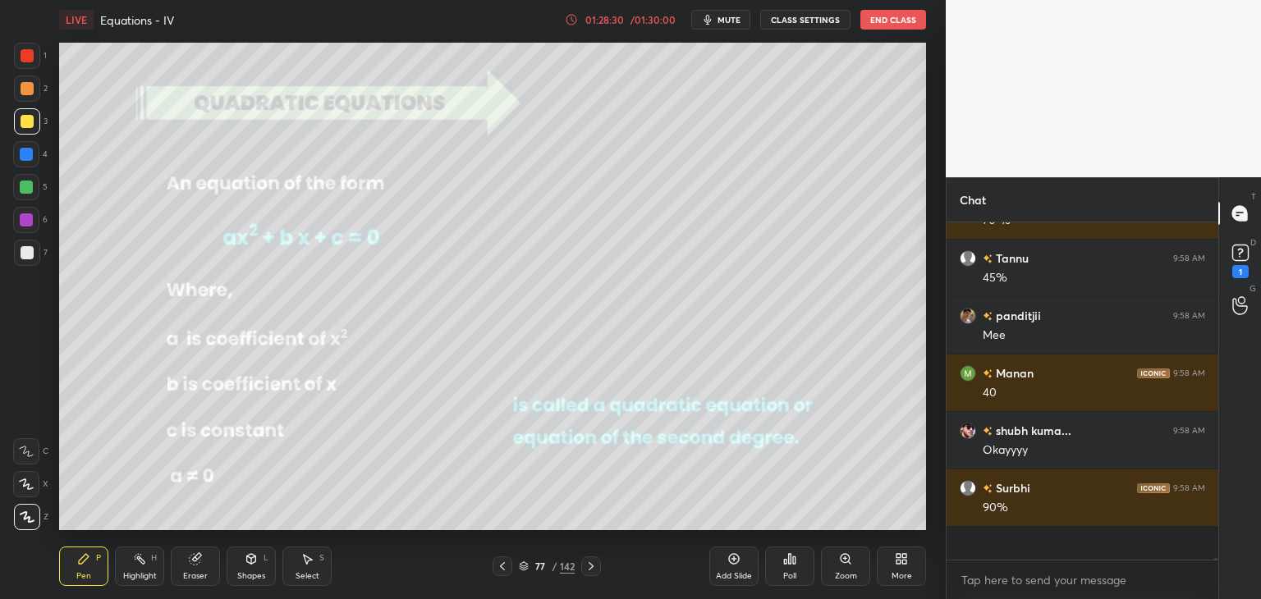
scroll to position [5, 5]
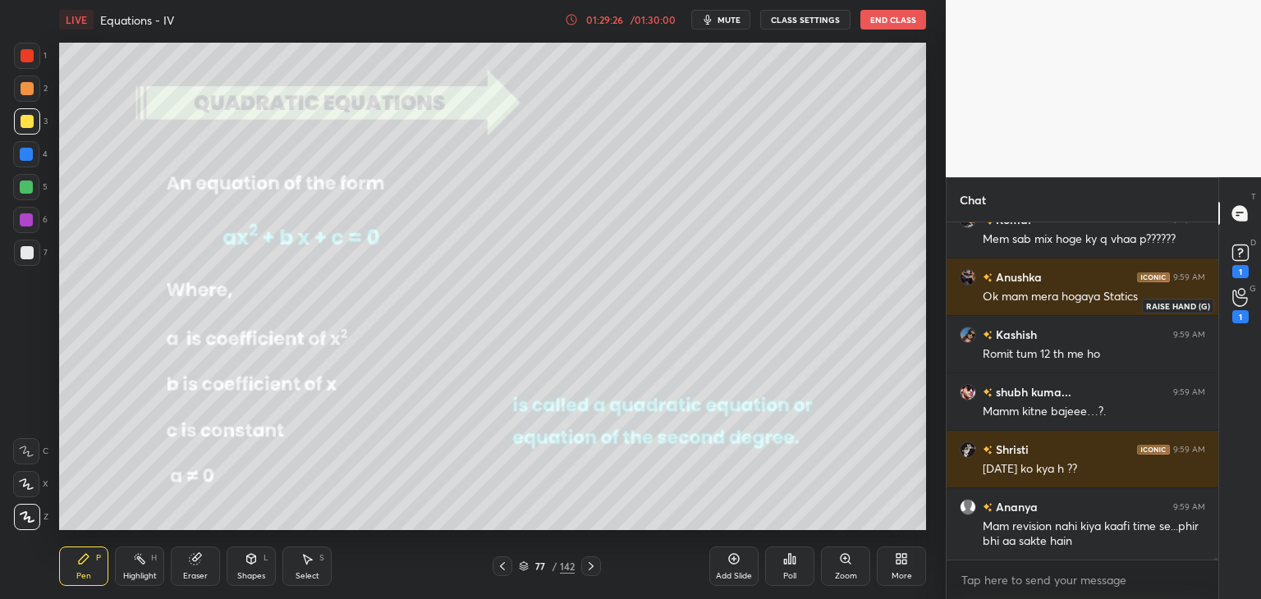
click at [1237, 304] on icon at bounding box center [1240, 297] width 16 height 19
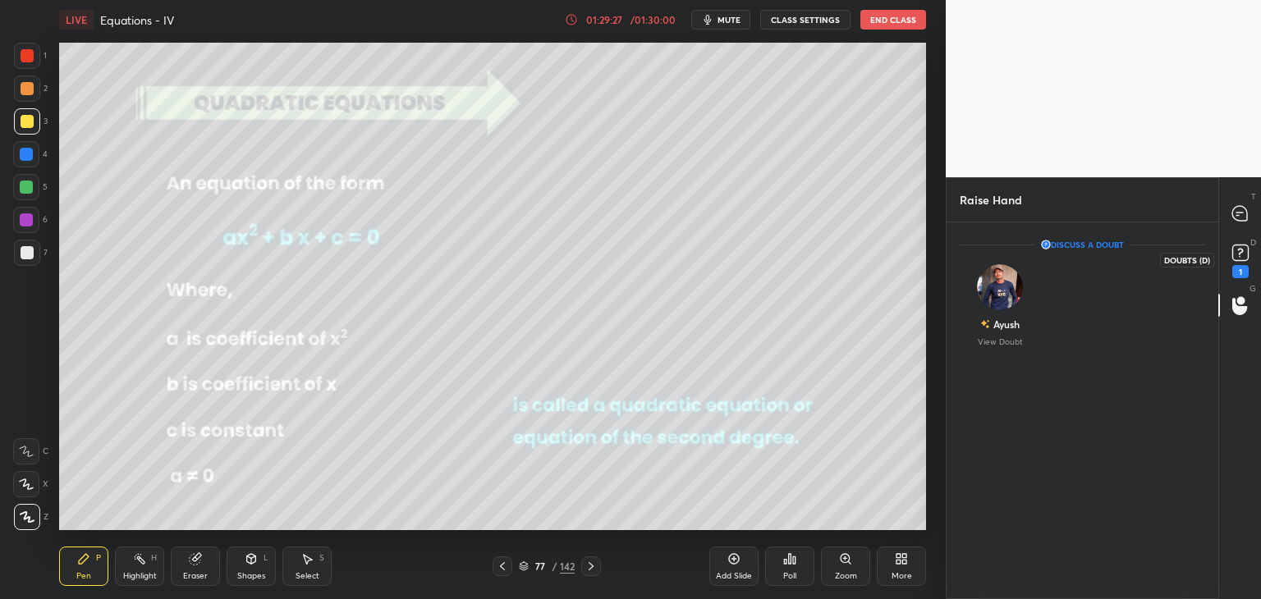
click at [1240, 270] on div "1" at bounding box center [1240, 271] width 16 height 13
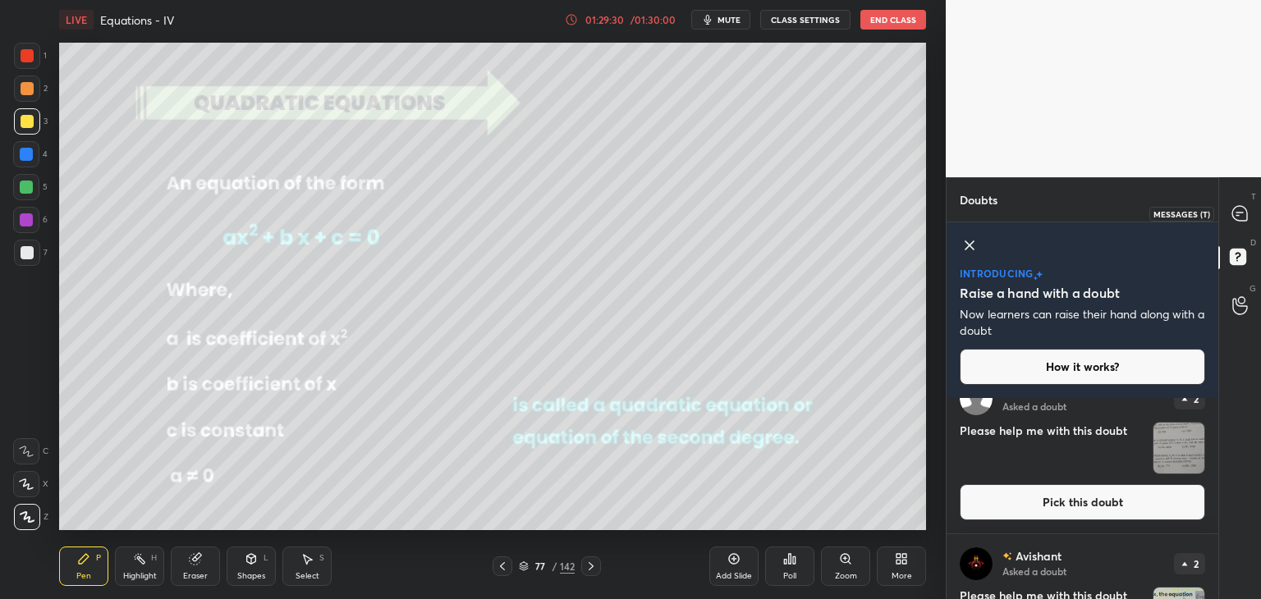
click at [1238, 217] on icon at bounding box center [1239, 213] width 15 height 15
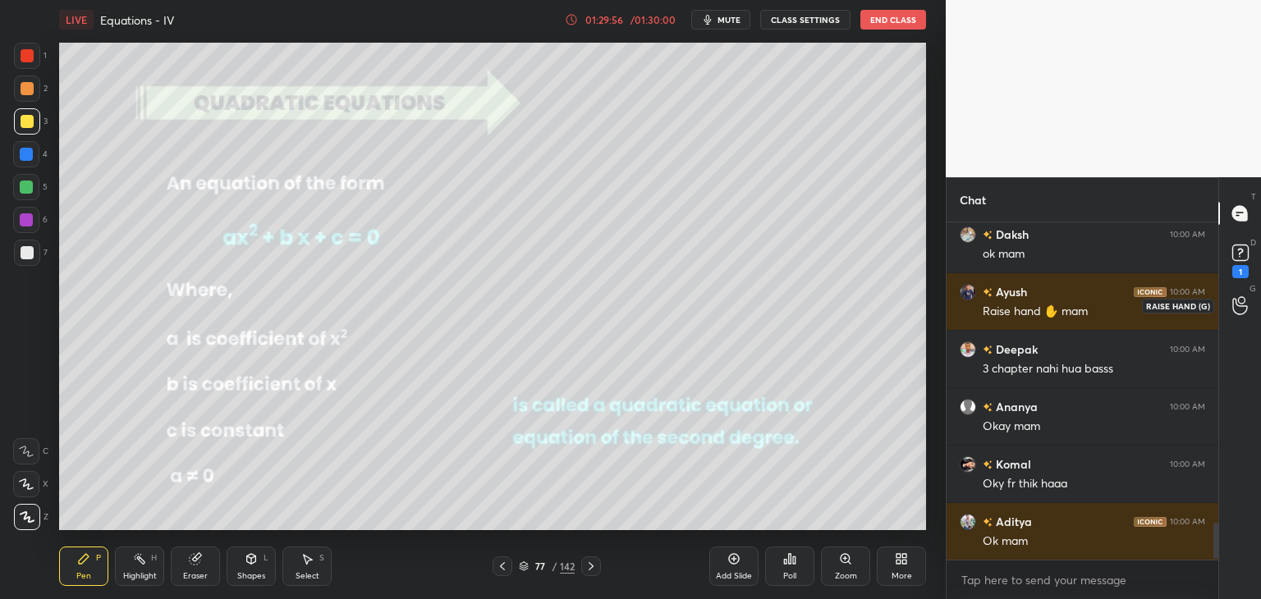
click at [1235, 302] on icon at bounding box center [1240, 305] width 16 height 19
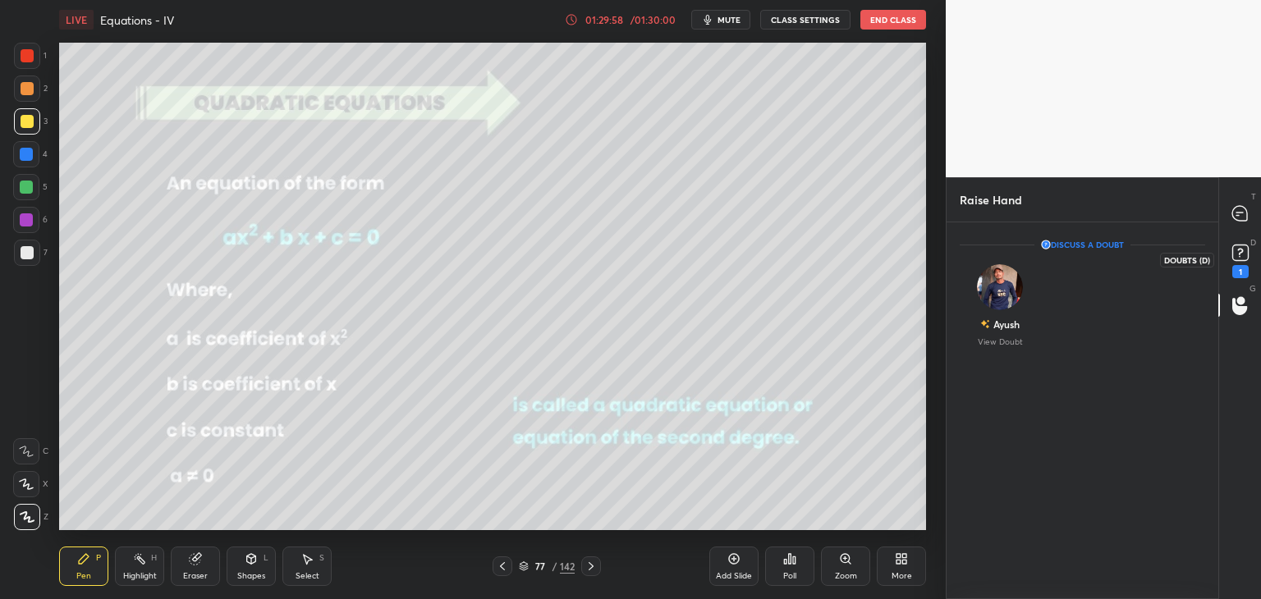
click at [1242, 259] on rect at bounding box center [1240, 253] width 16 height 16
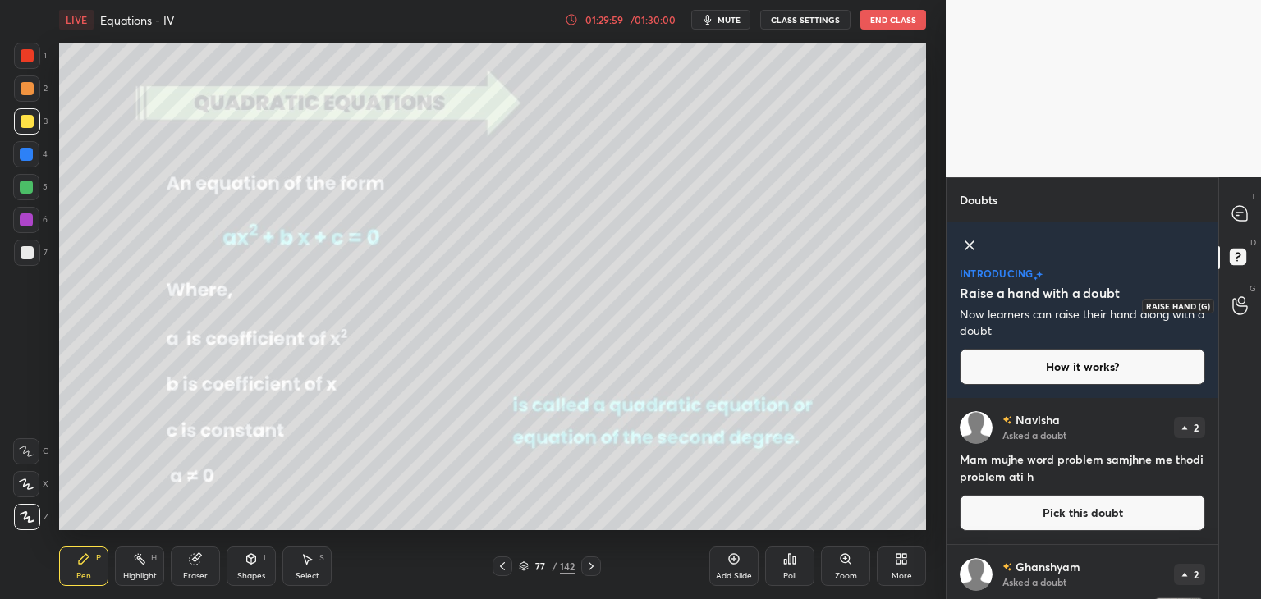
click at [1238, 298] on icon at bounding box center [1240, 305] width 16 height 19
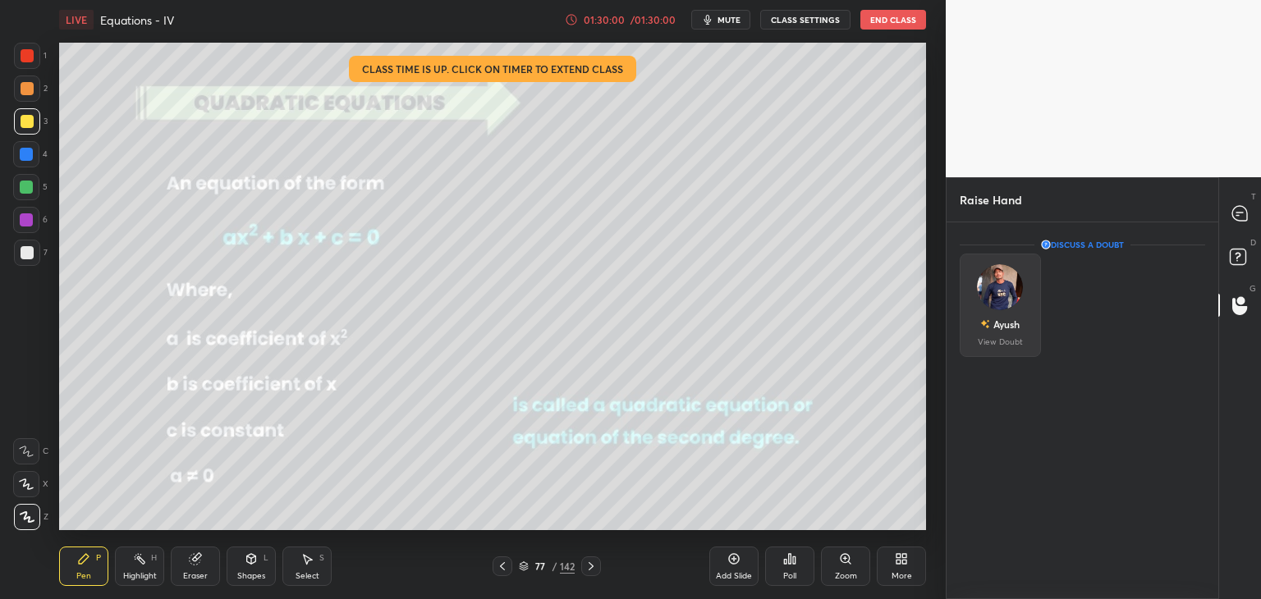
drag, startPoint x: 1014, startPoint y: 328, endPoint x: 1010, endPoint y: 337, distance: 9.6
click at [1012, 327] on div "Ayush" at bounding box center [1006, 324] width 26 height 15
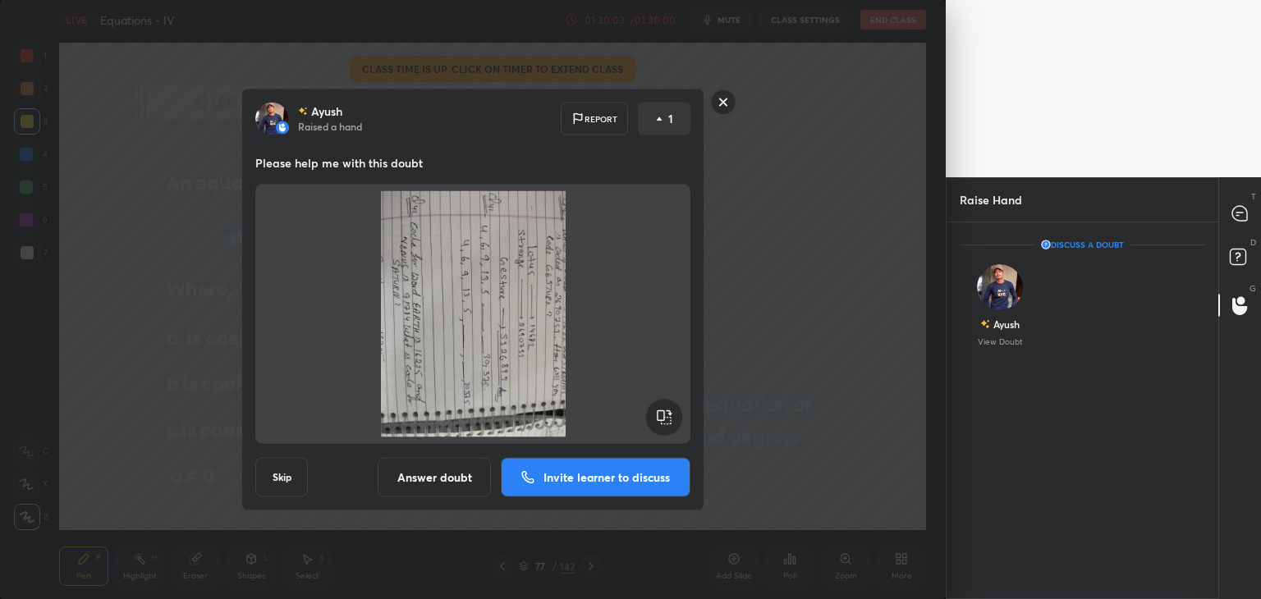
click at [723, 102] on rect at bounding box center [723, 101] width 25 height 25
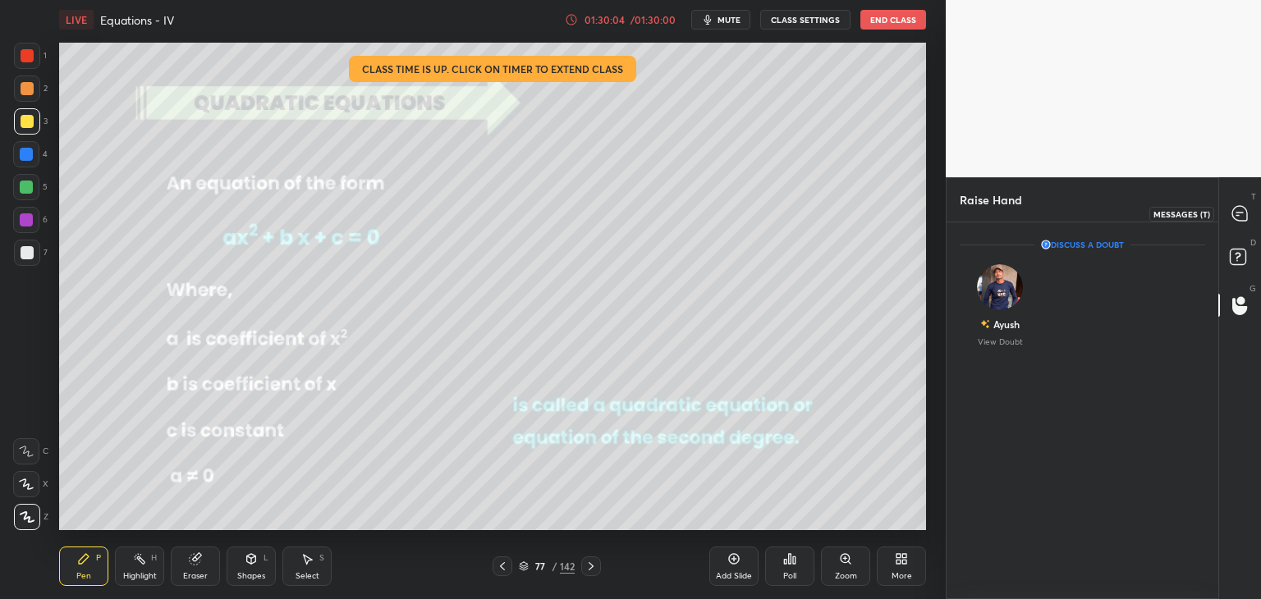
click at [1232, 214] on icon at bounding box center [1239, 213] width 15 height 15
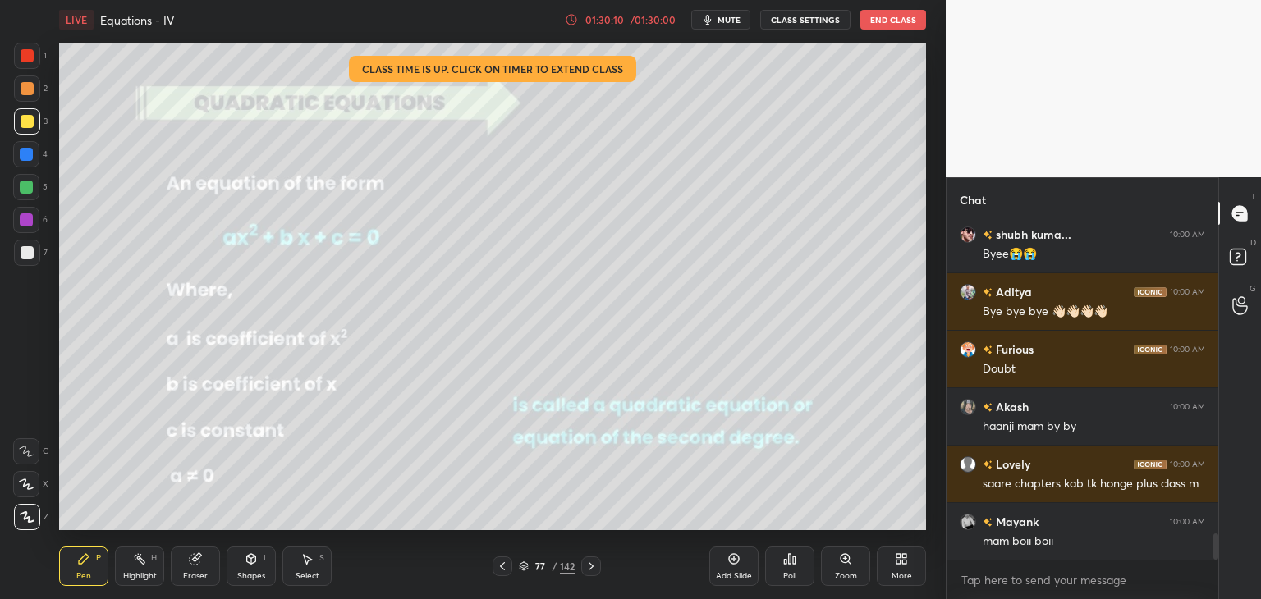
click at [885, 19] on button "End Class" at bounding box center [893, 20] width 66 height 20
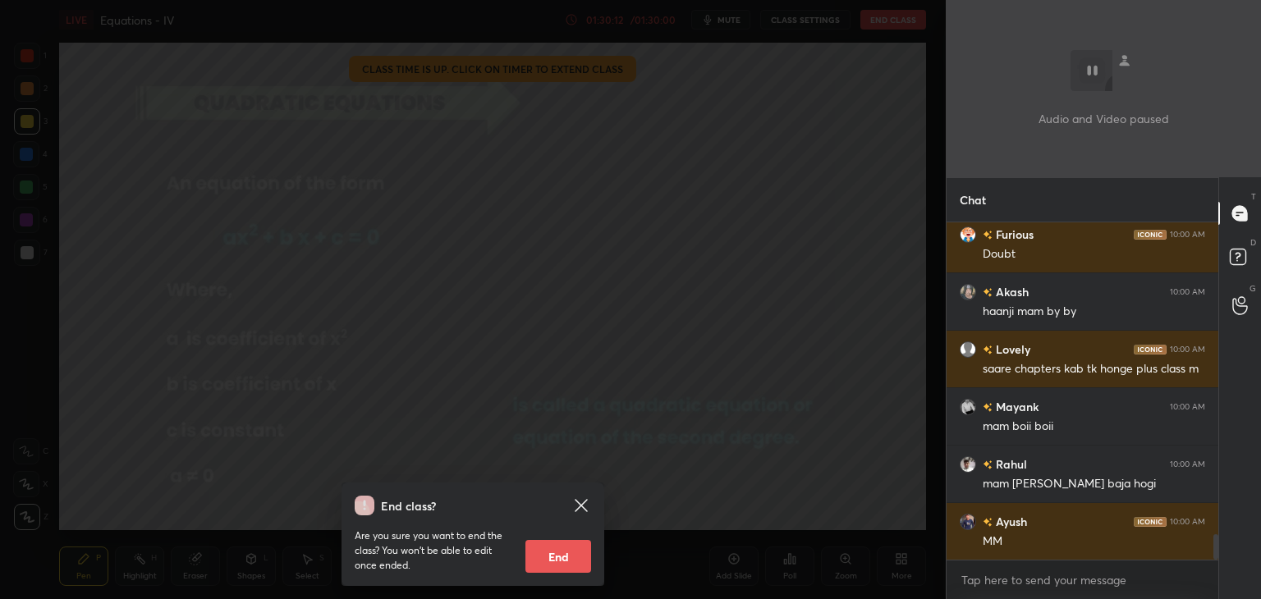
drag, startPoint x: 581, startPoint y: 563, endPoint x: 589, endPoint y: 574, distance: 14.1
click at [581, 564] on button "End" at bounding box center [558, 556] width 66 height 33
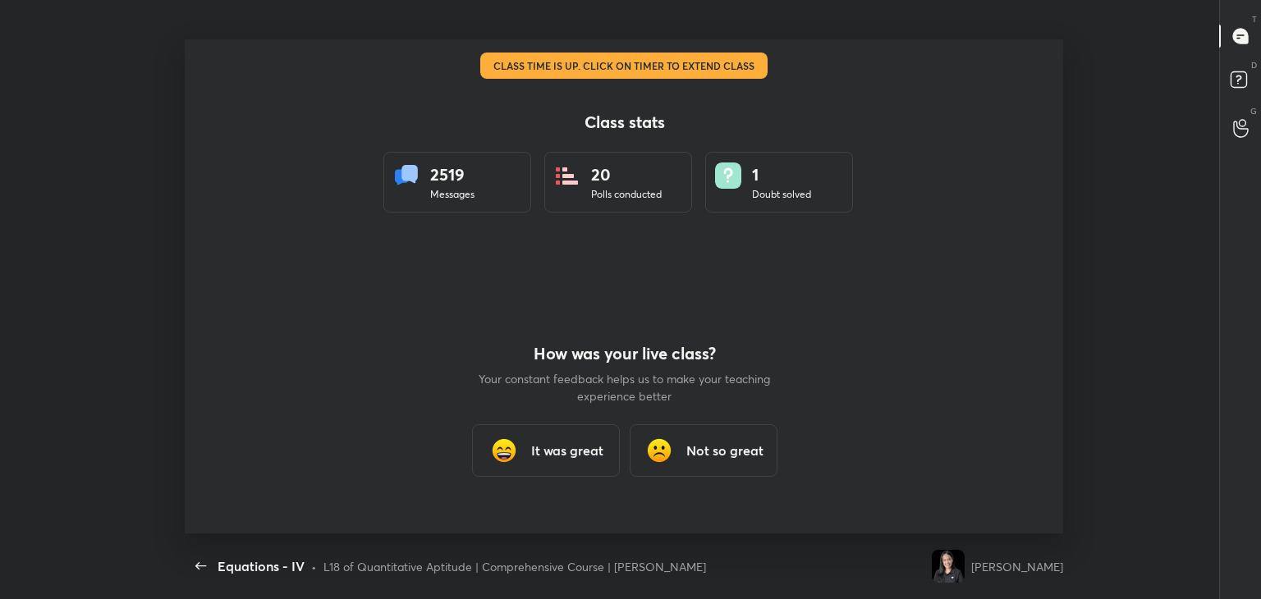
type textarea "x"
click at [578, 464] on div "It was great" at bounding box center [545, 450] width 148 height 53
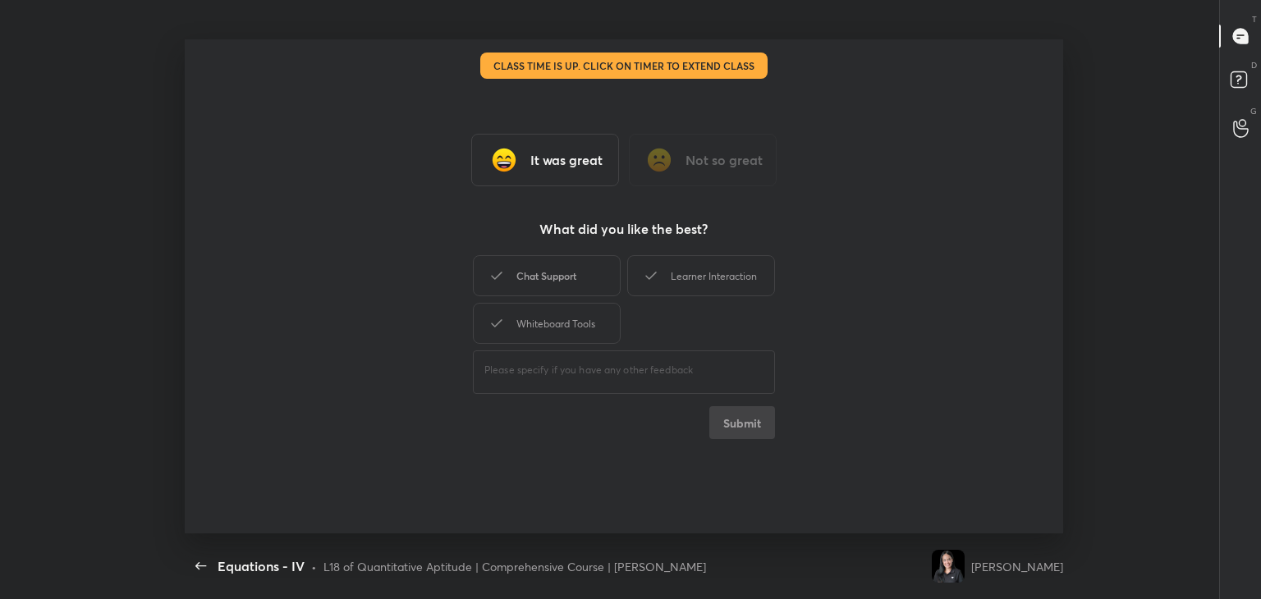
click at [519, 283] on div "Chat Support" at bounding box center [547, 275] width 148 height 41
